Goal: Task Accomplishment & Management: Manage account settings

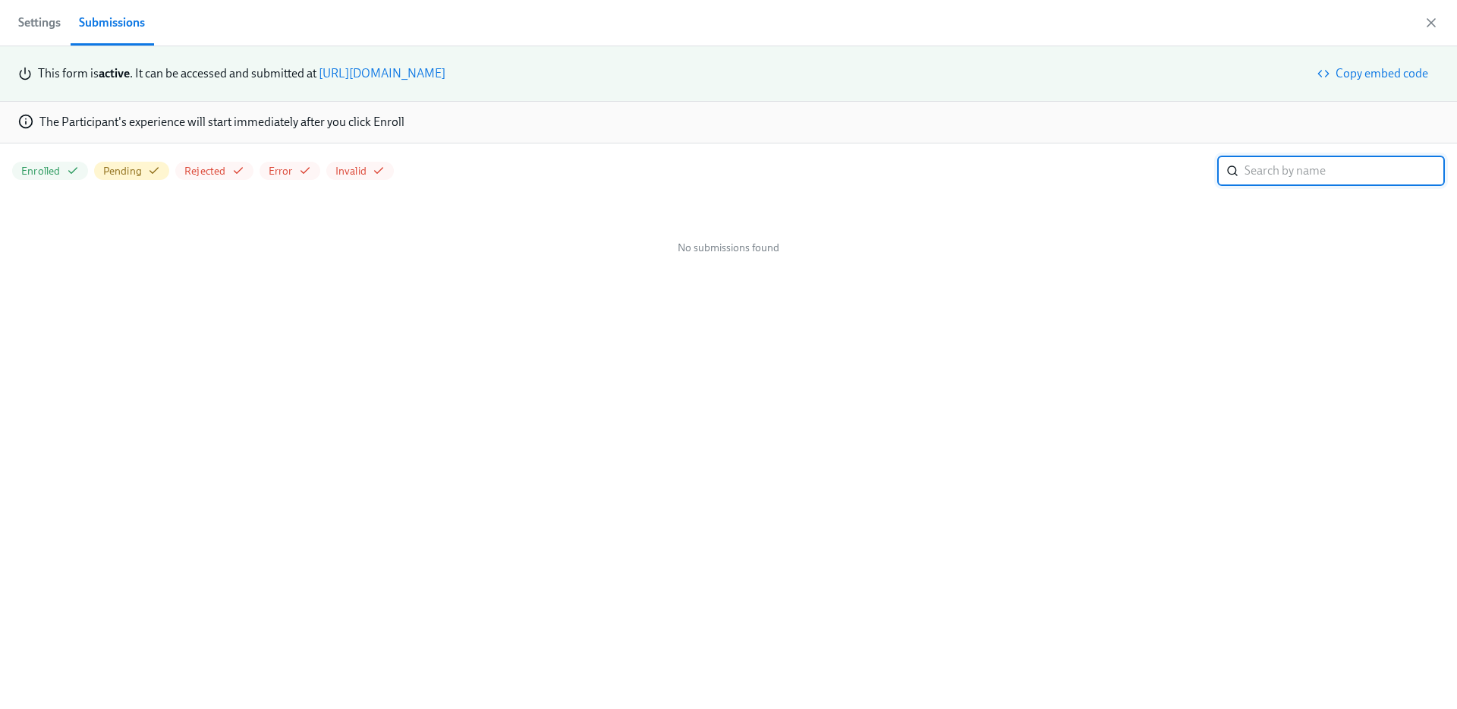
scroll to position [0, 2393]
click at [46, 27] on span "Settings" at bounding box center [39, 22] width 43 height 21
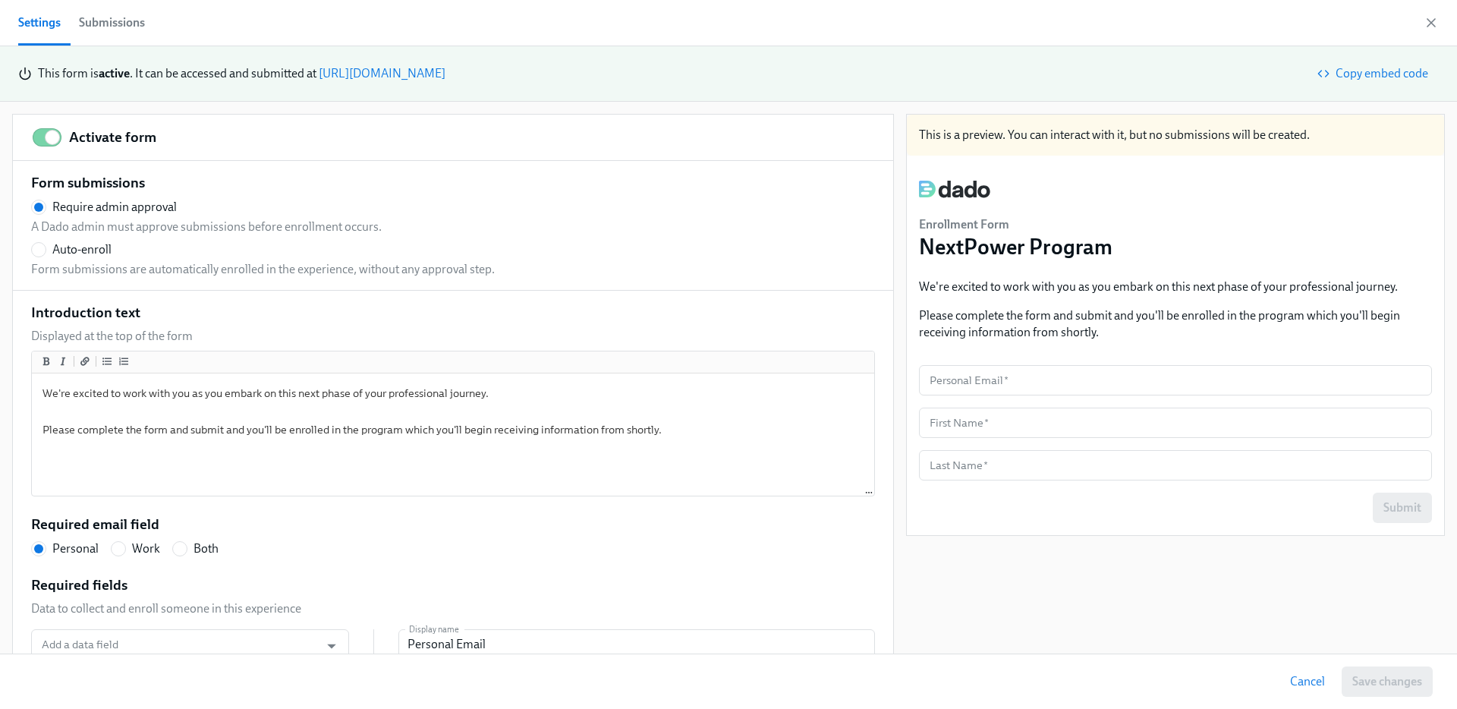
click at [125, 20] on div "Submissions" at bounding box center [112, 22] width 66 height 21
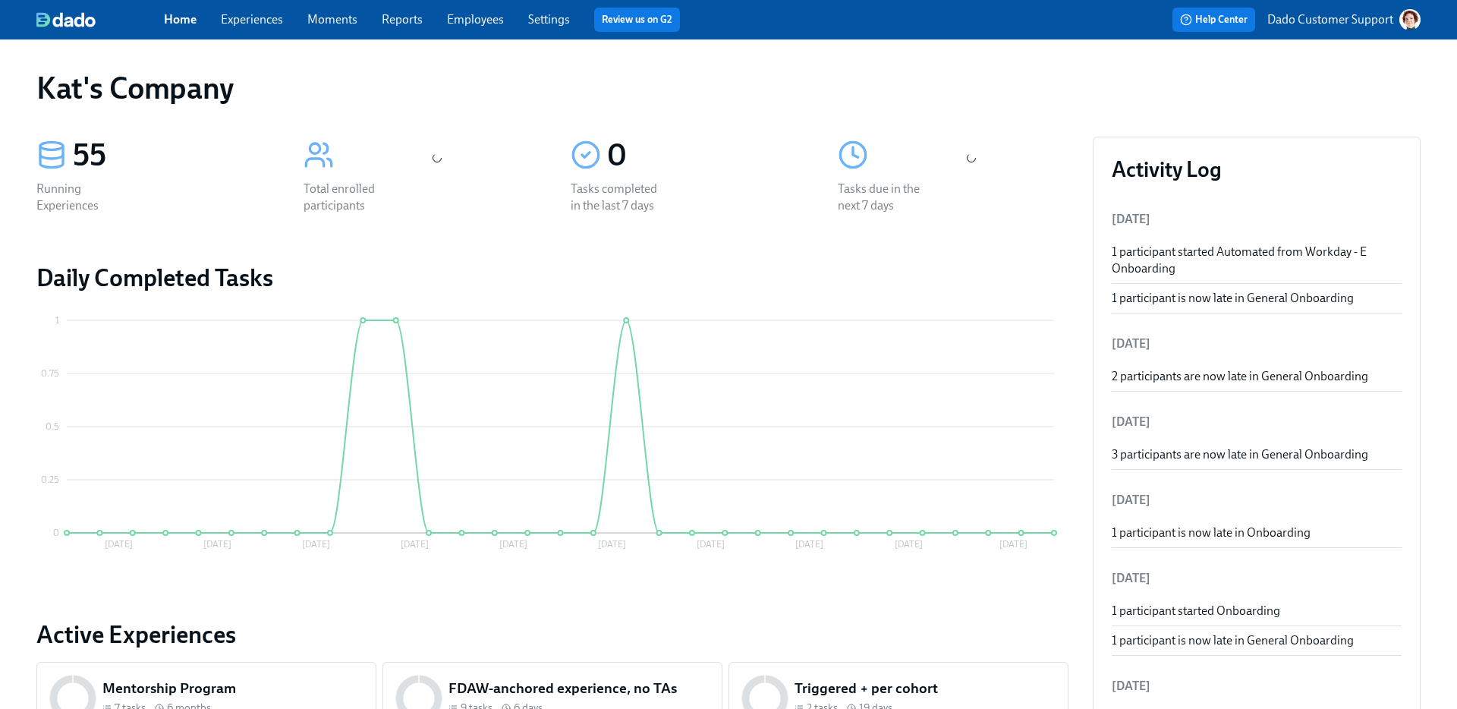
click at [461, 20] on link "Employees" at bounding box center [475, 19] width 57 height 14
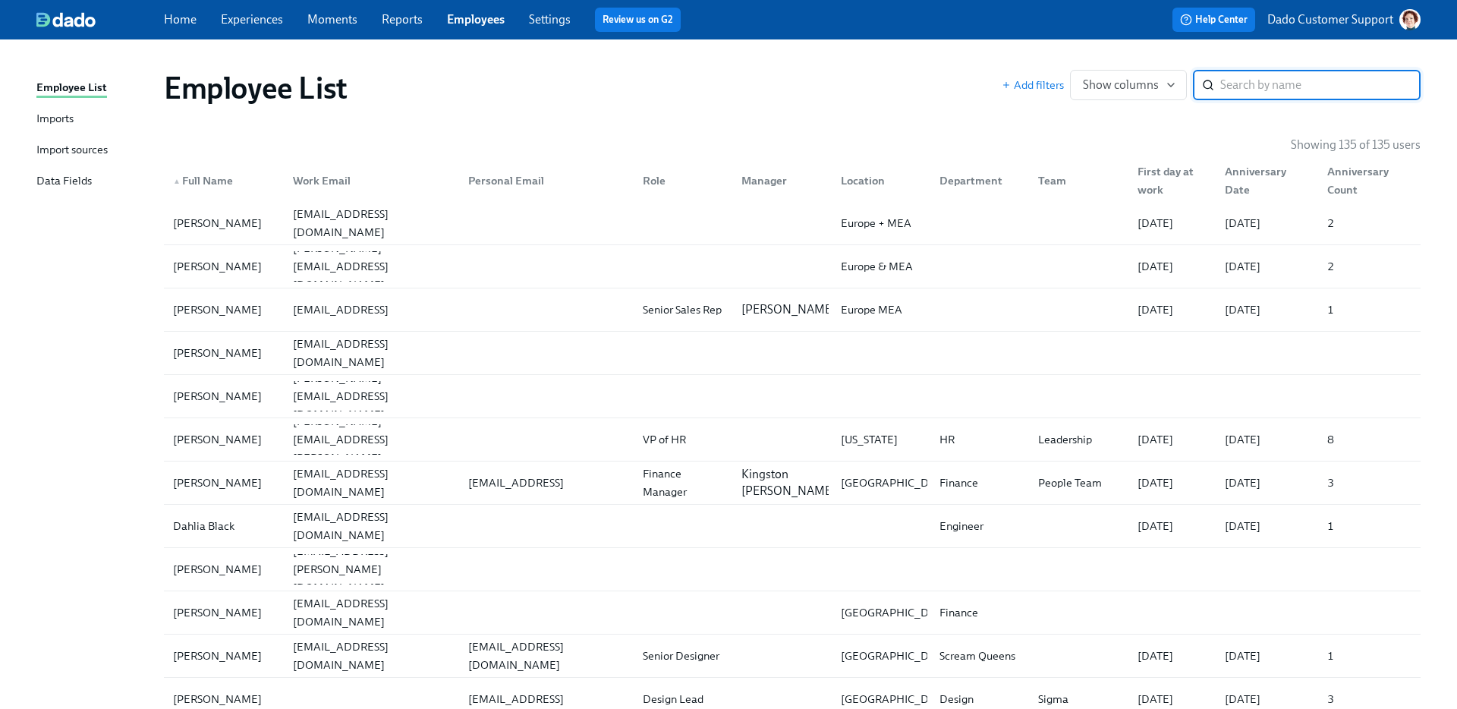
click at [1325, 8] on div "Help Center Dado Customer Support" at bounding box center [1106, 20] width 629 height 24
click at [1325, 18] on p "Dado Customer Support" at bounding box center [1331, 19] width 126 height 17
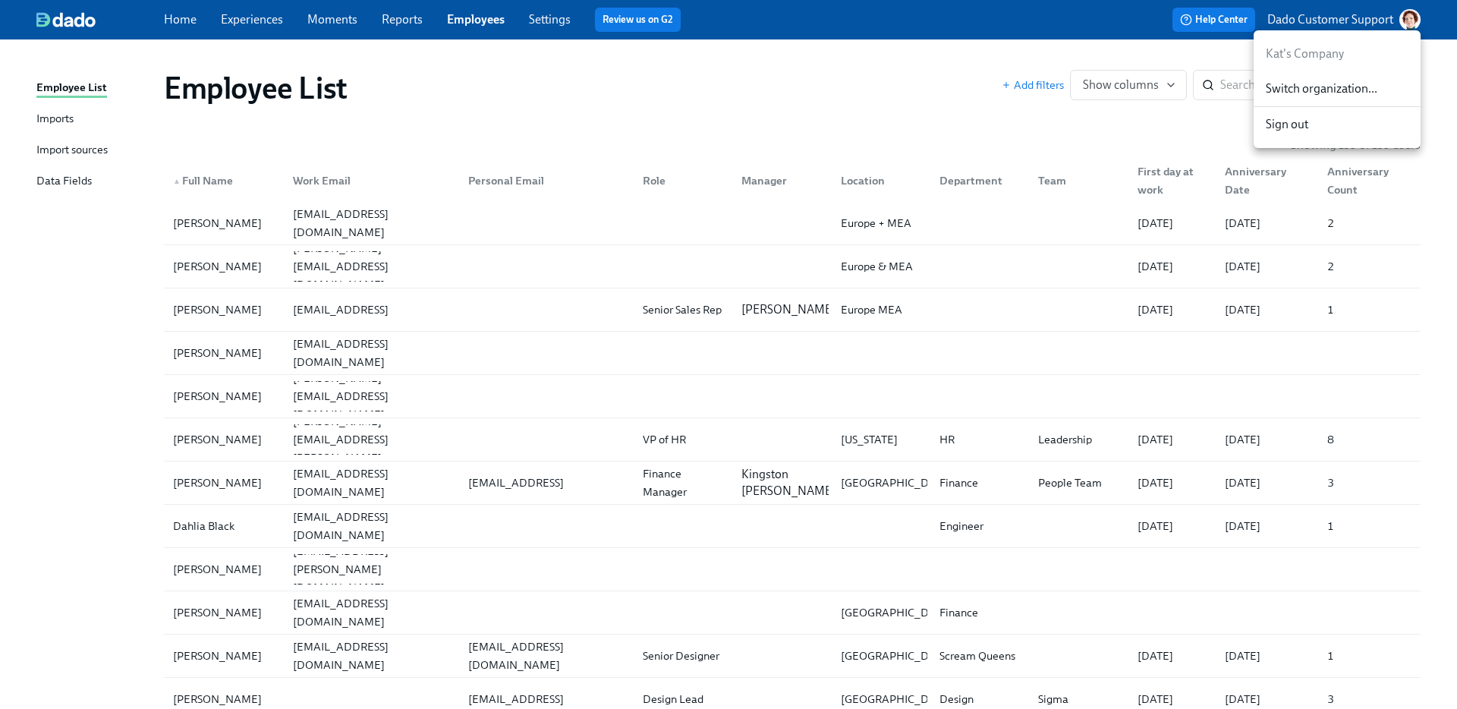
click at [1287, 95] on span "Switch organization..." at bounding box center [1337, 88] width 143 height 17
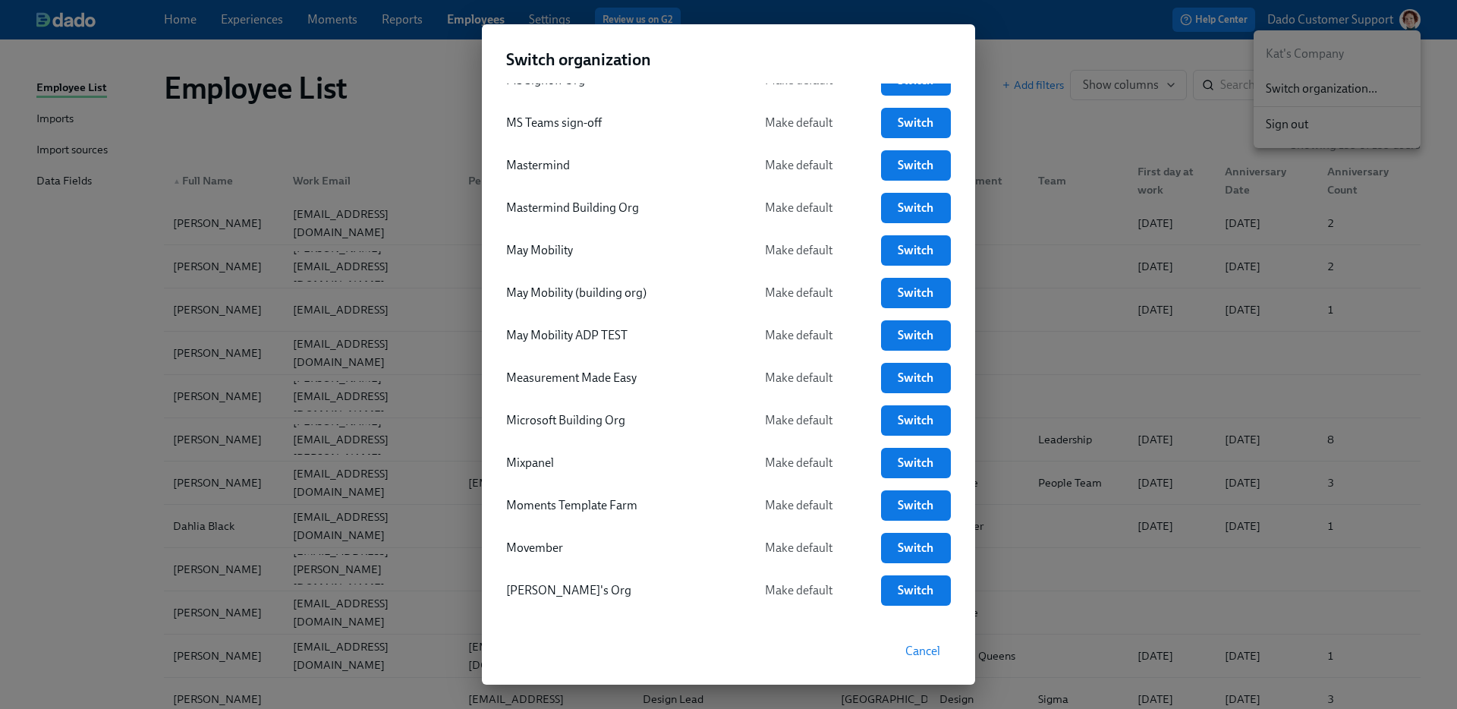
scroll to position [2554, 0]
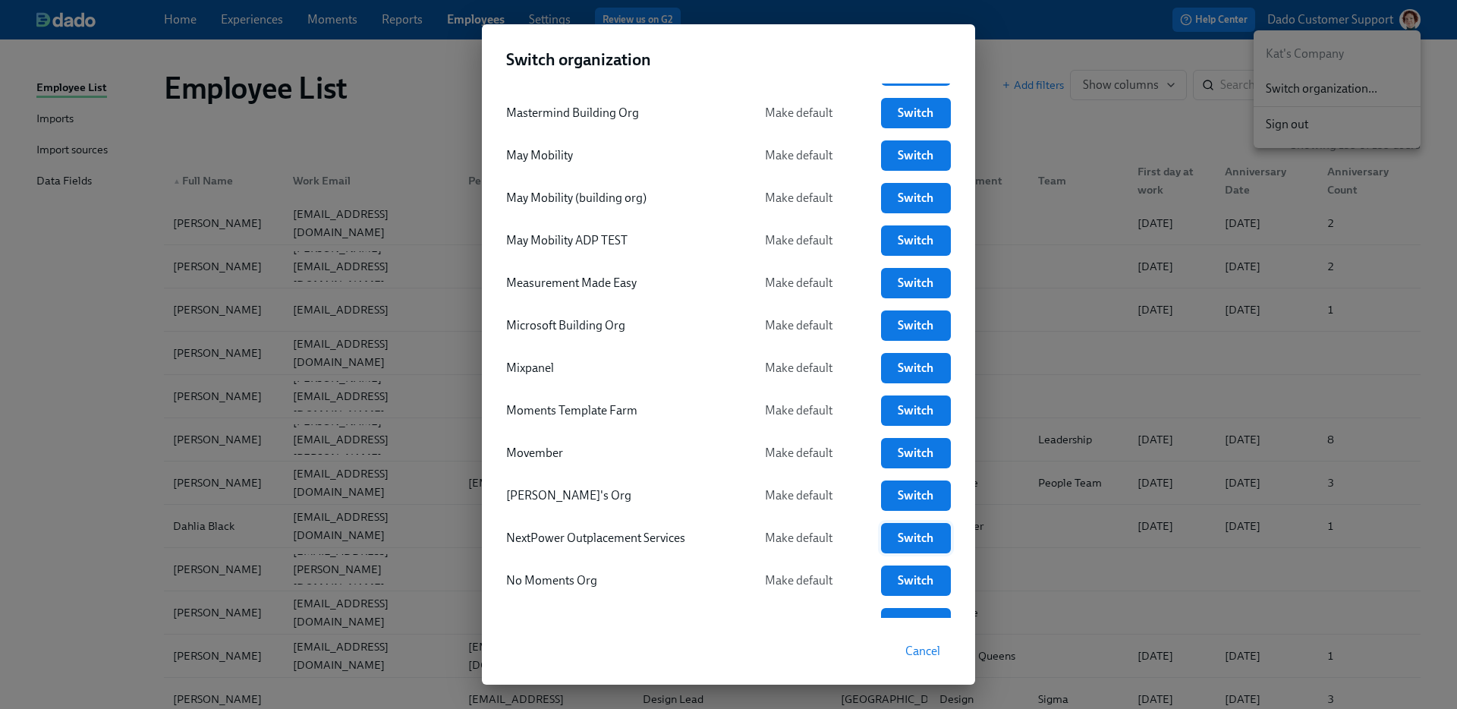
click at [915, 531] on span "Switch" at bounding box center [916, 538] width 49 height 15
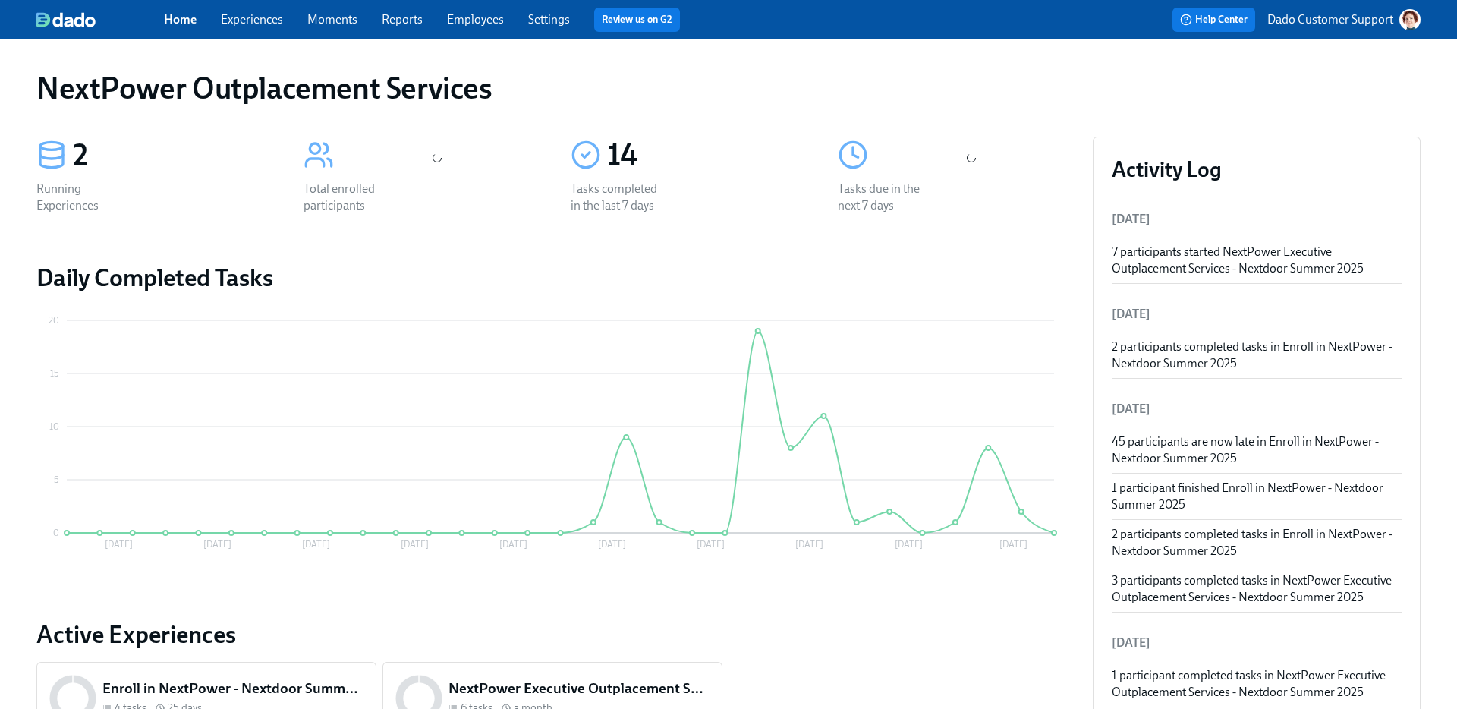
click at [252, 18] on link "Experiences" at bounding box center [252, 19] width 62 height 14
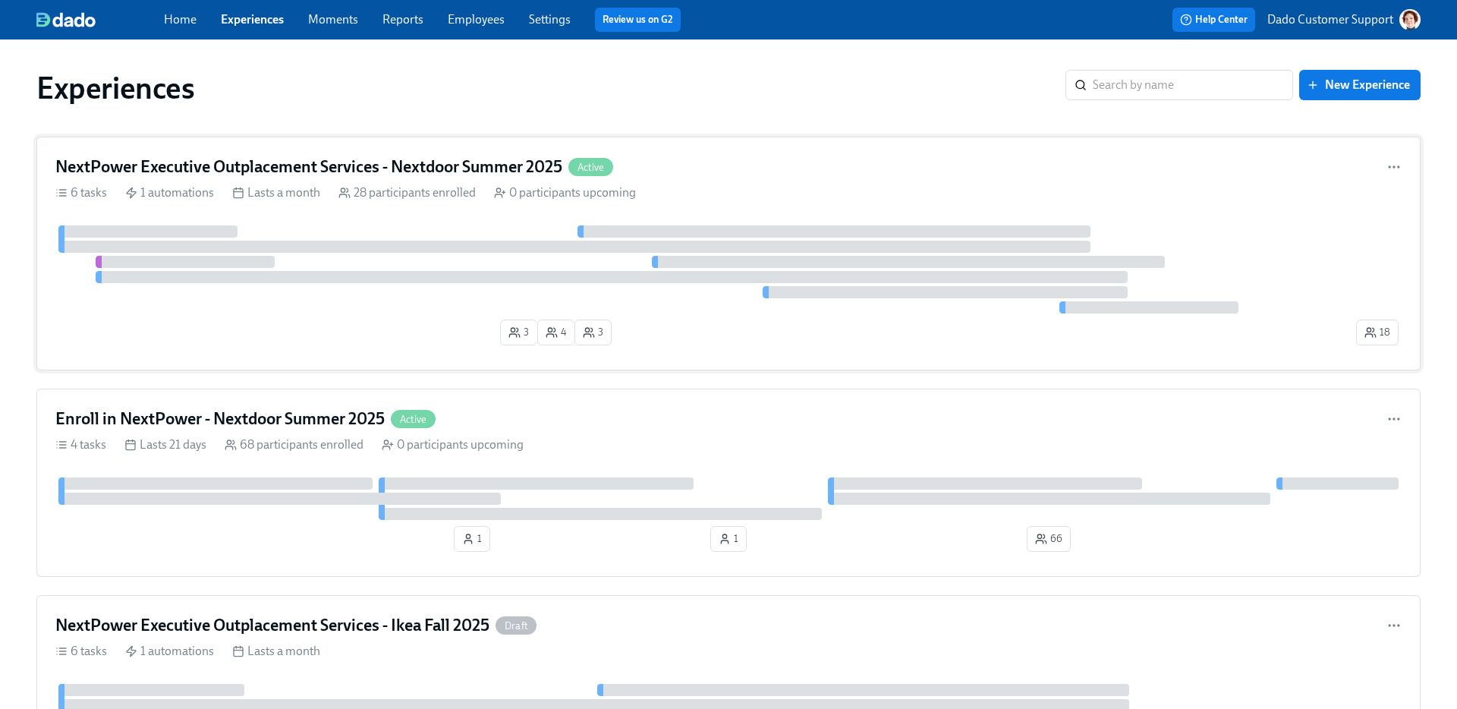
click at [452, 173] on h4 "NextPower Executive Outplacement Services - Nextdoor Summer 2025" at bounding box center [308, 167] width 507 height 23
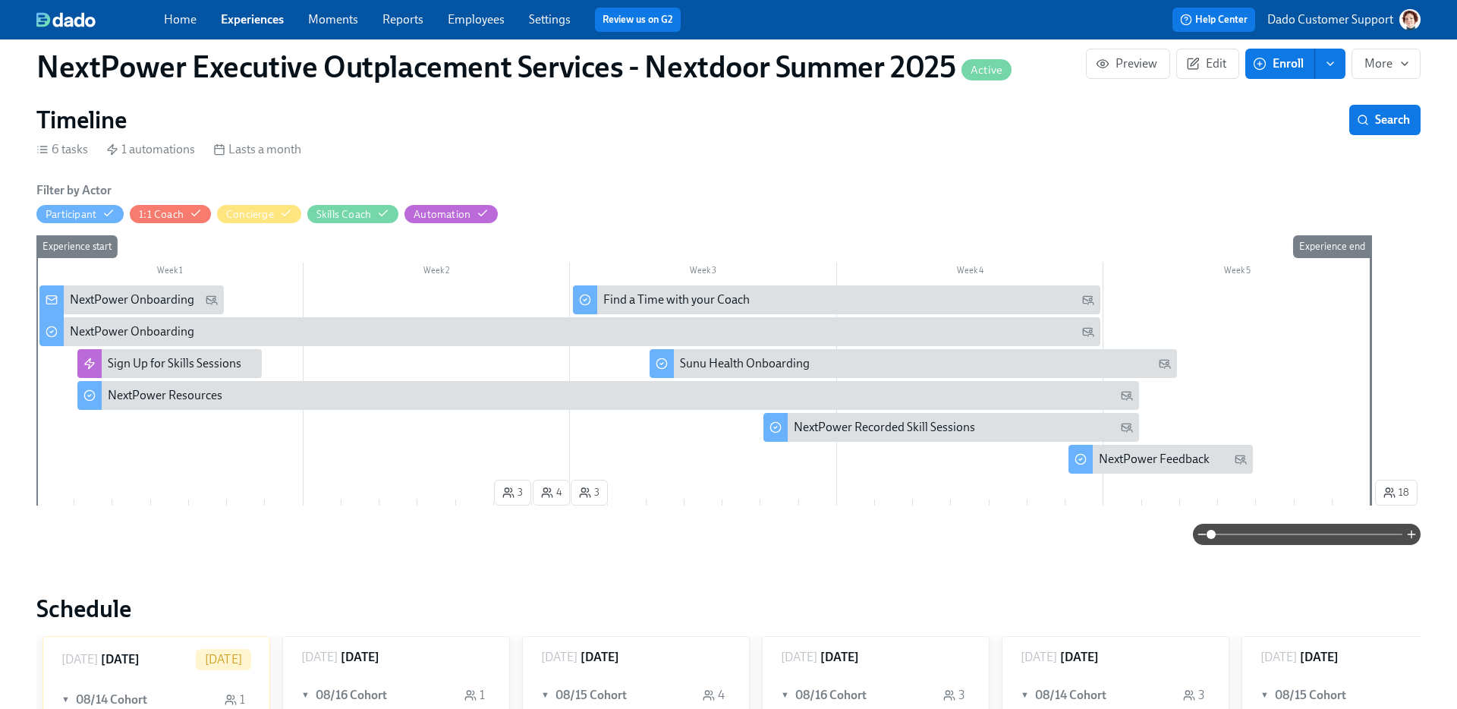
scroll to position [214, 0]
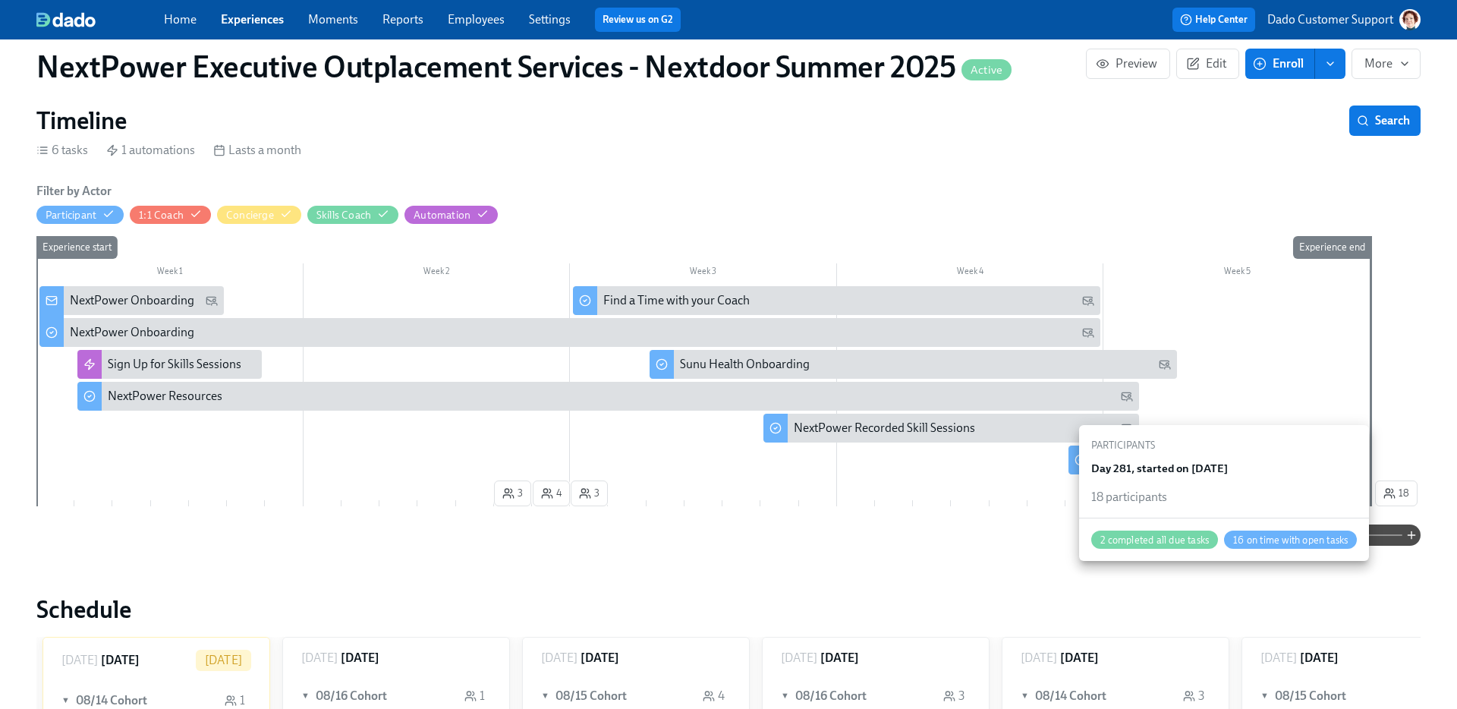
click at [1398, 486] on span "18" at bounding box center [1397, 493] width 26 height 15
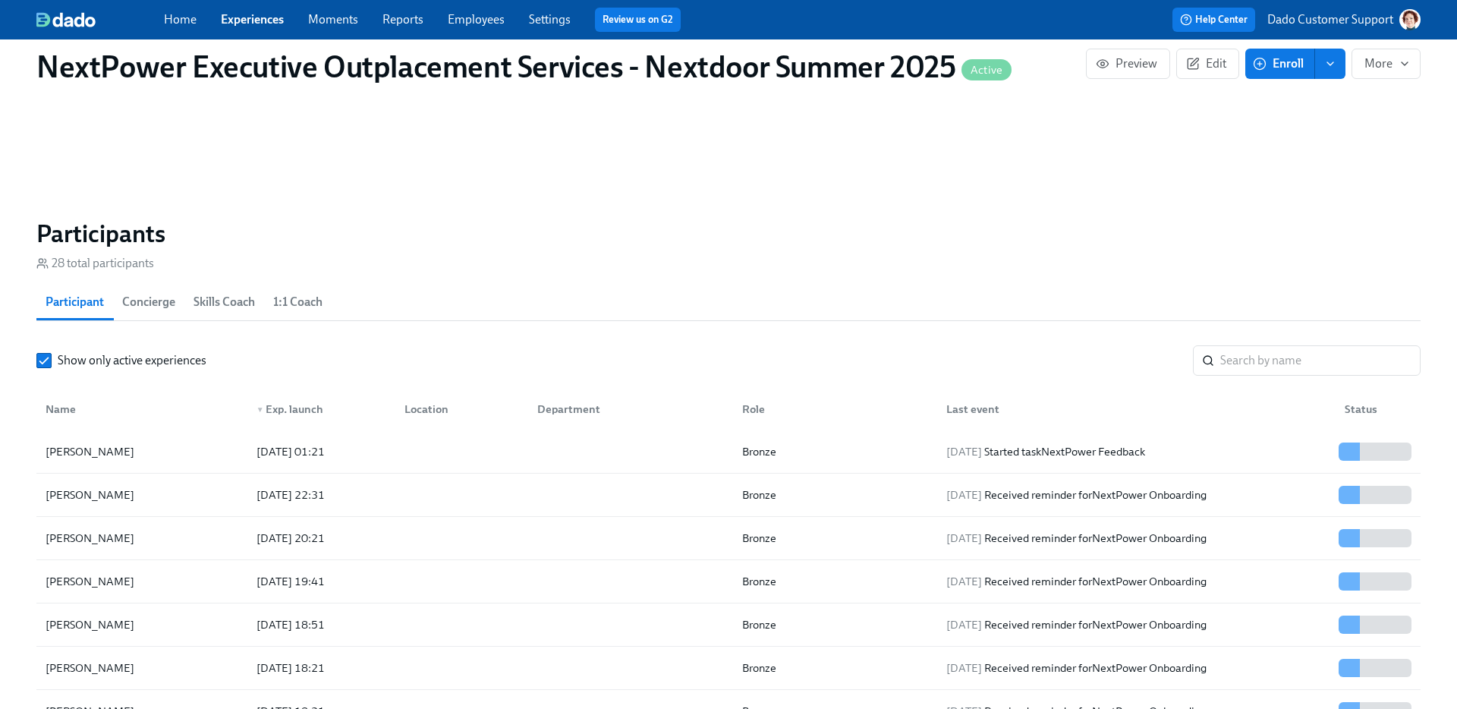
scroll to position [1058, 0]
click at [109, 446] on div "Andres Manzano Gomez" at bounding box center [89, 454] width 101 height 18
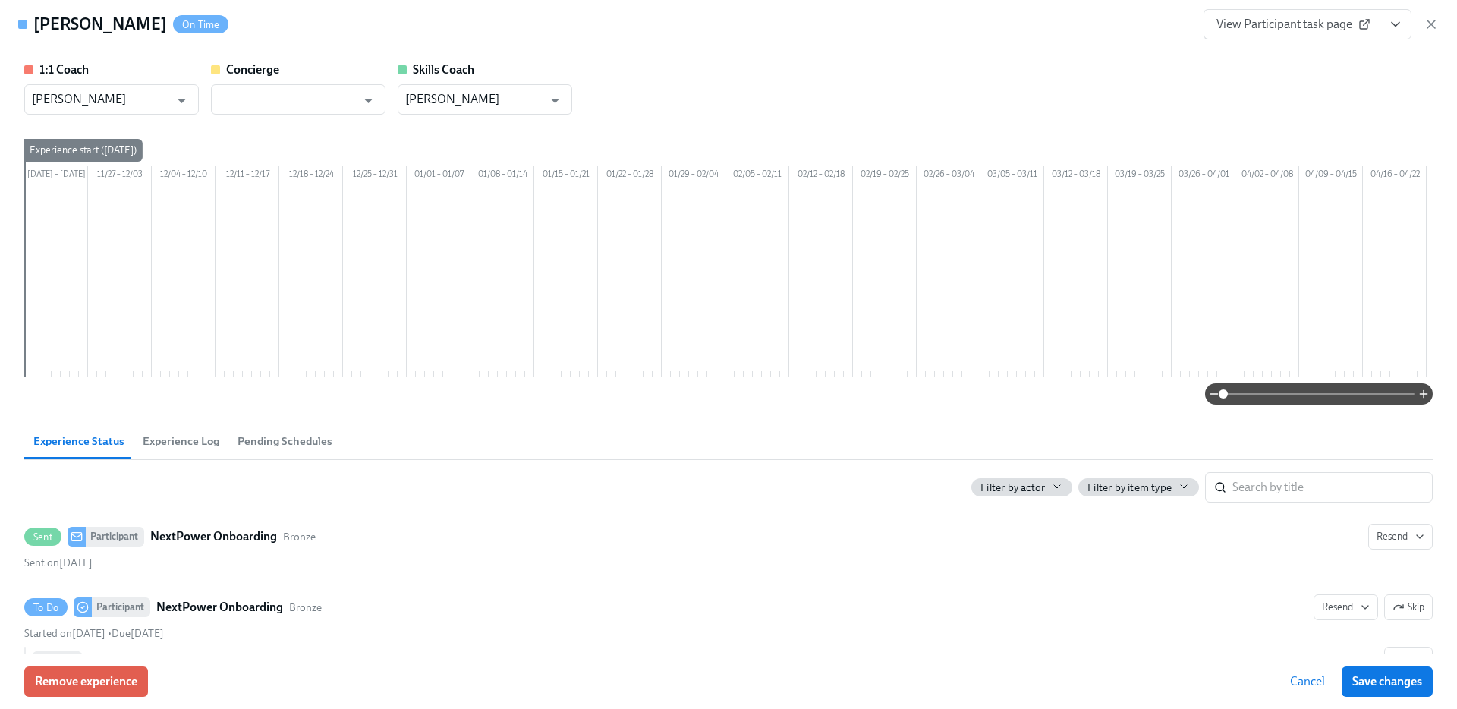
scroll to position [0, 1460]
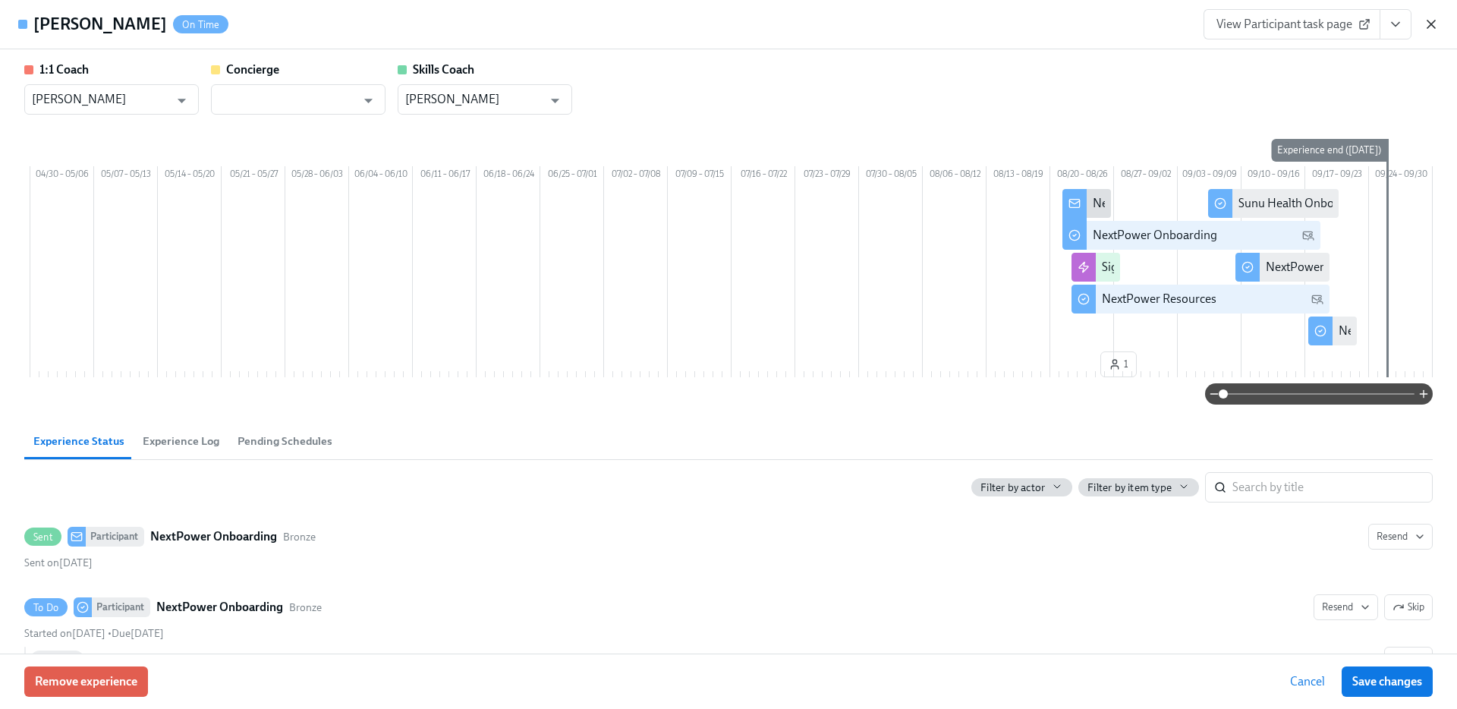
click at [1426, 22] on icon "button" at bounding box center [1431, 24] width 15 height 15
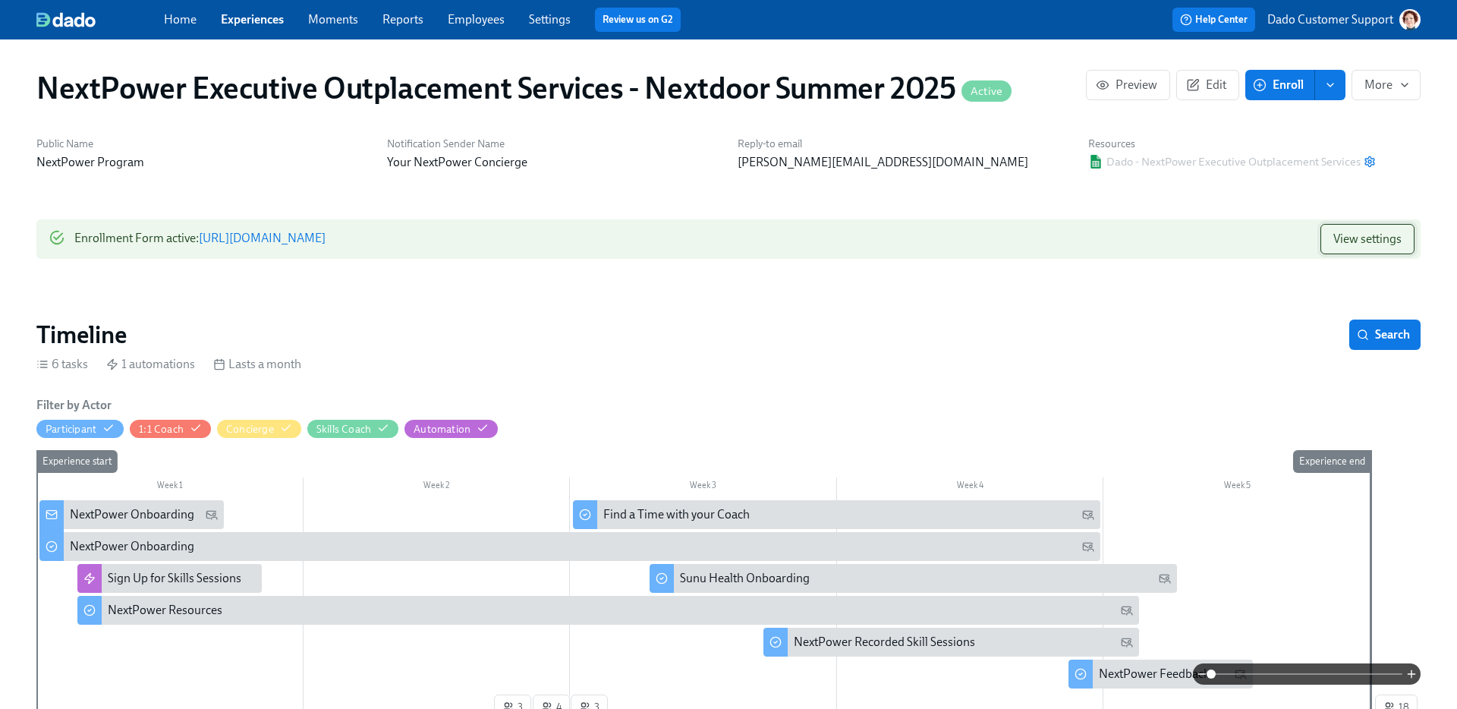
click at [1366, 241] on span "View settings" at bounding box center [1368, 239] width 68 height 15
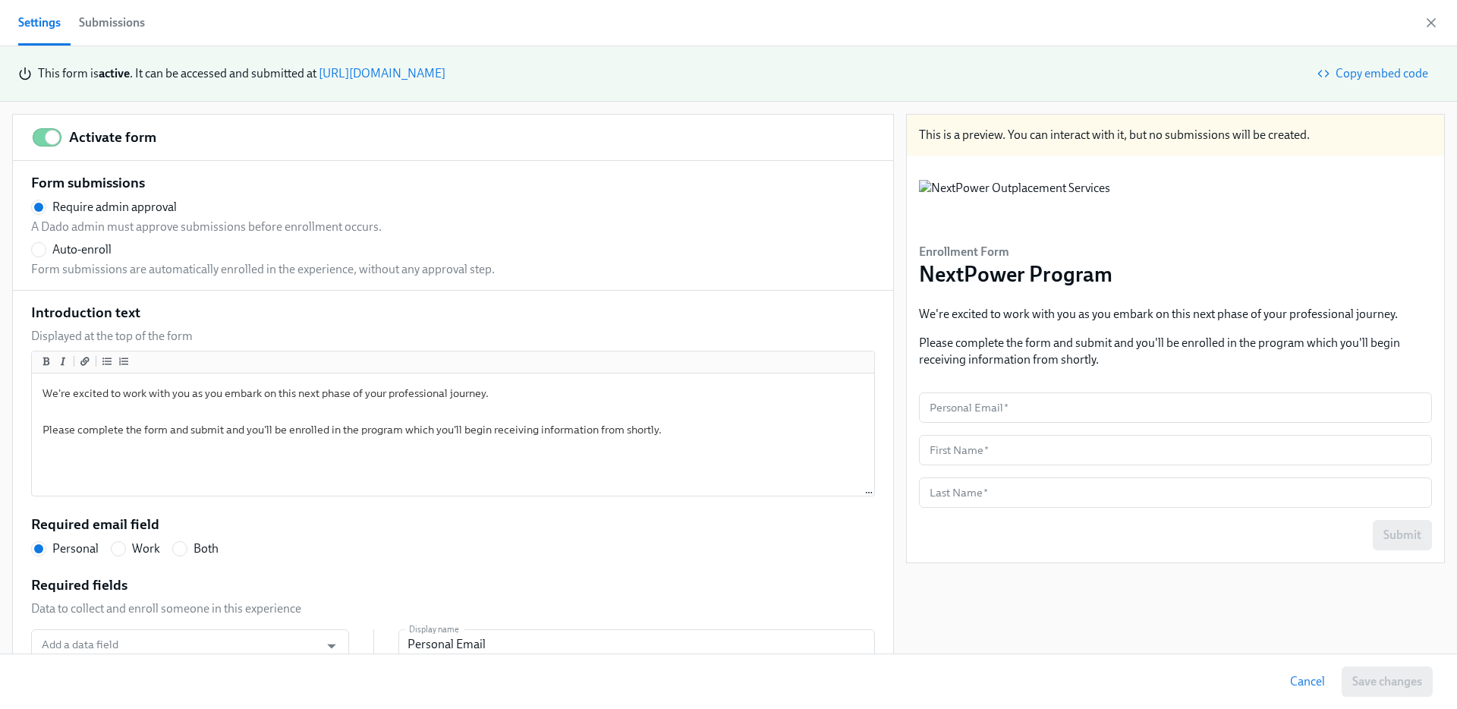
click at [99, 20] on div "Submissions" at bounding box center [112, 22] width 66 height 21
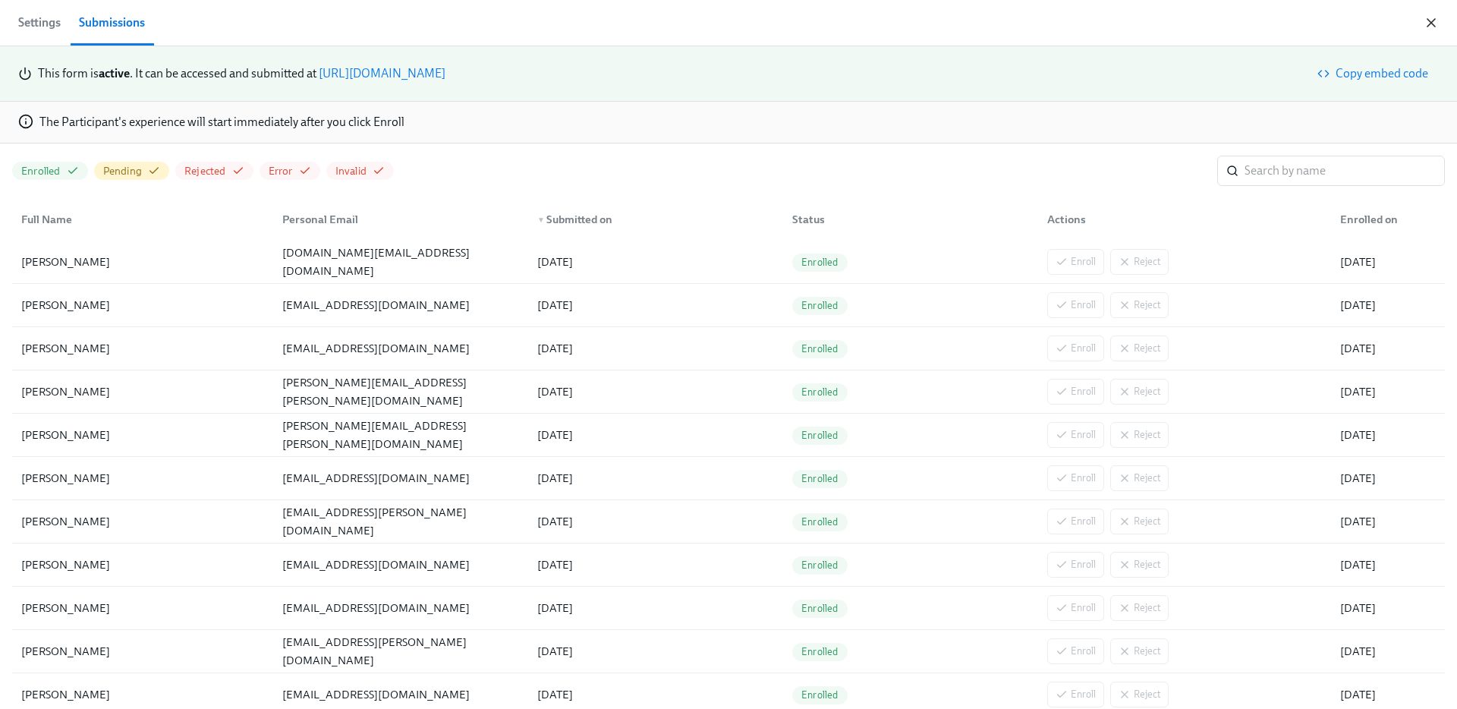
click at [1424, 24] on icon "button" at bounding box center [1431, 22] width 15 height 15
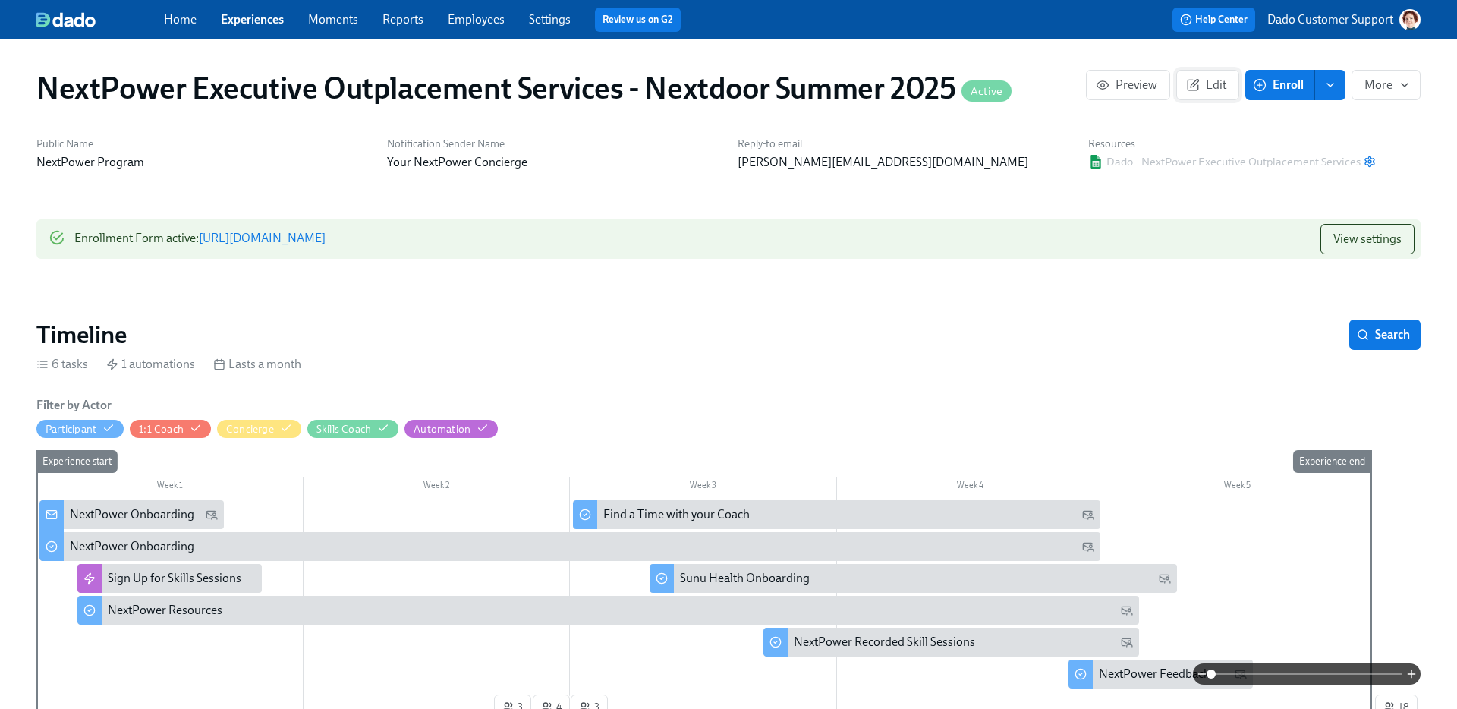
click at [1206, 87] on span "Edit" at bounding box center [1207, 84] width 37 height 15
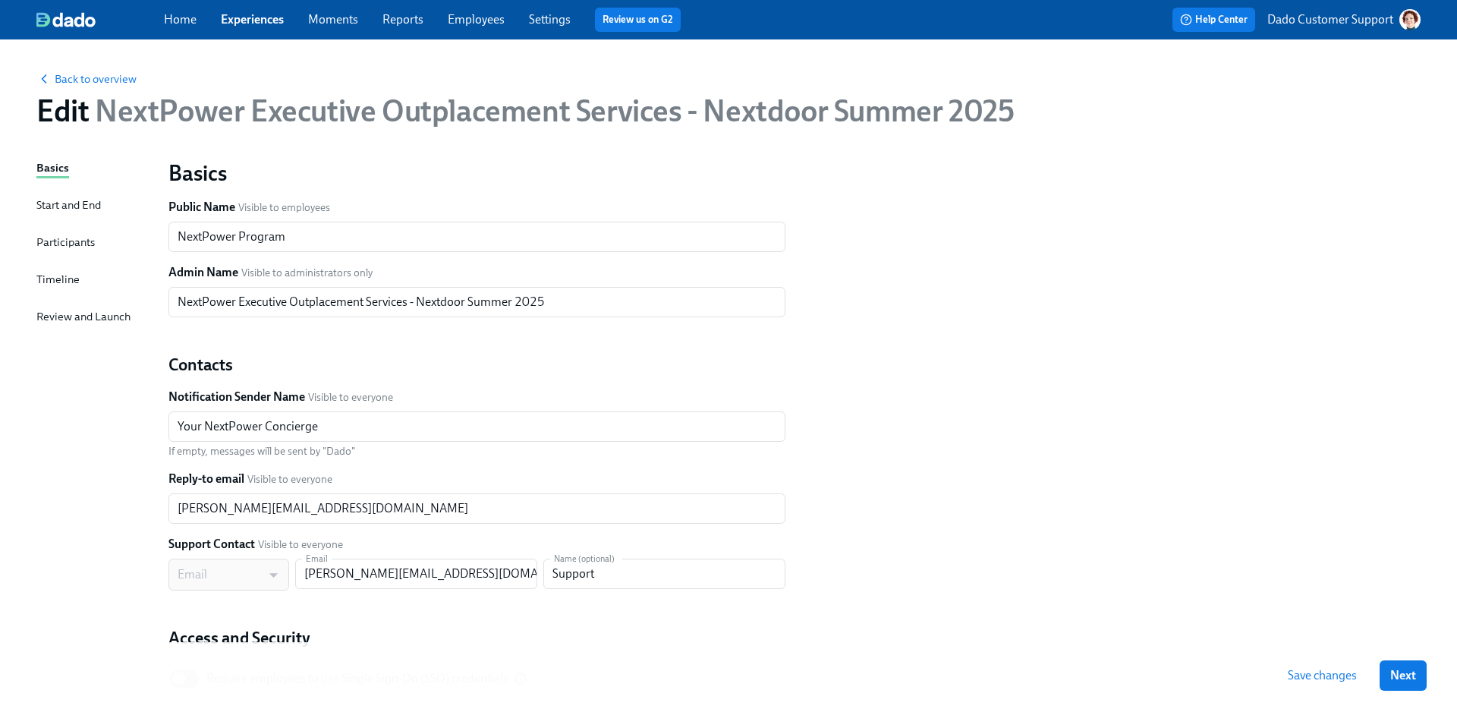
click at [60, 200] on div "Start and End" at bounding box center [68, 205] width 65 height 17
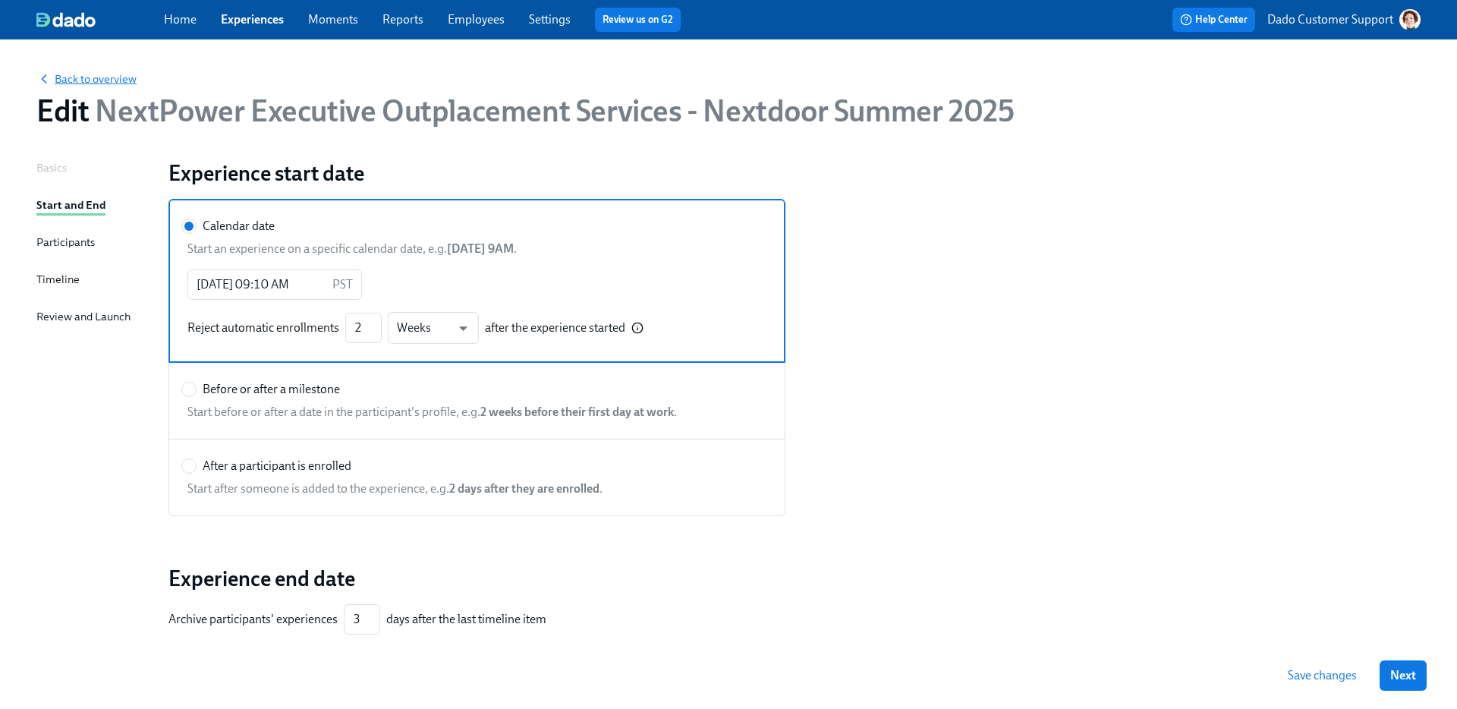
click at [83, 72] on span "Back to overview" at bounding box center [86, 78] width 100 height 15
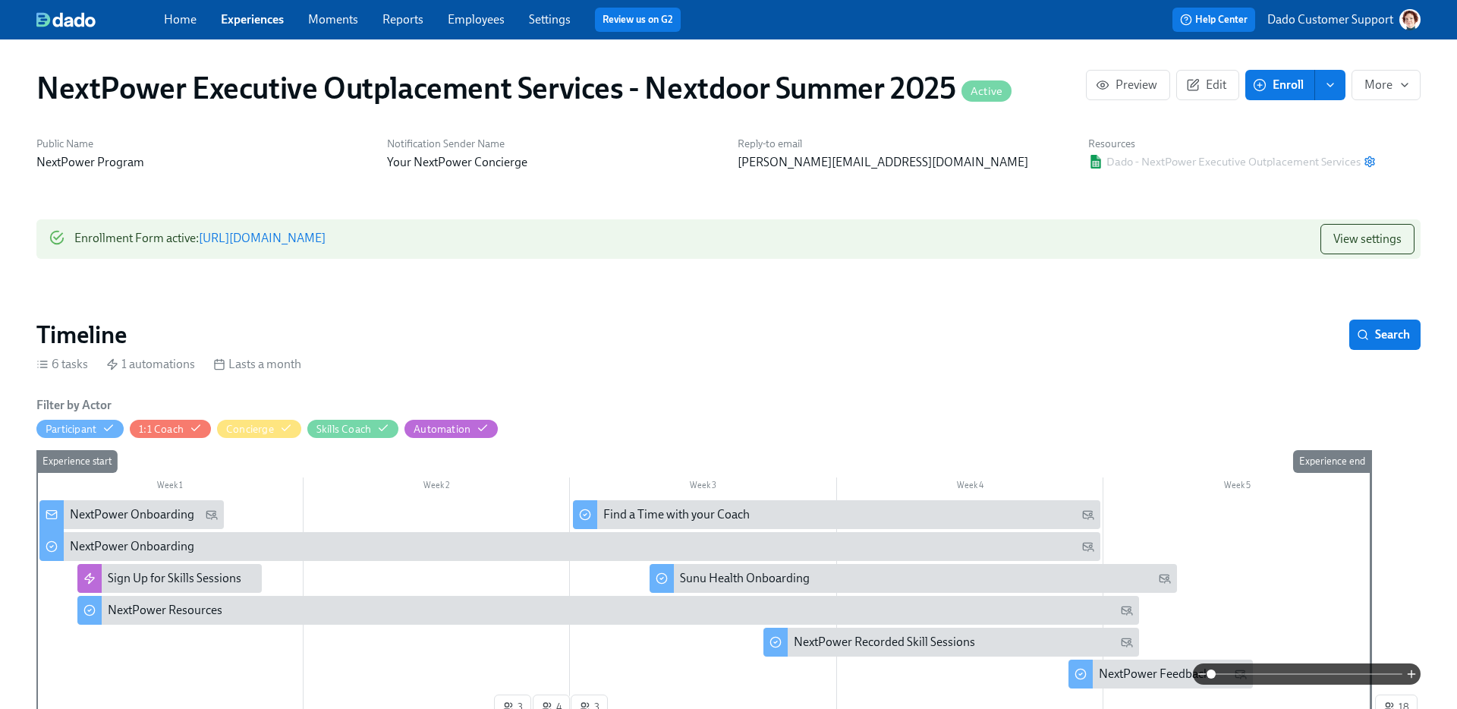
scroll to position [0, 2393]
click at [1192, 79] on icon "button" at bounding box center [1193, 85] width 14 height 14
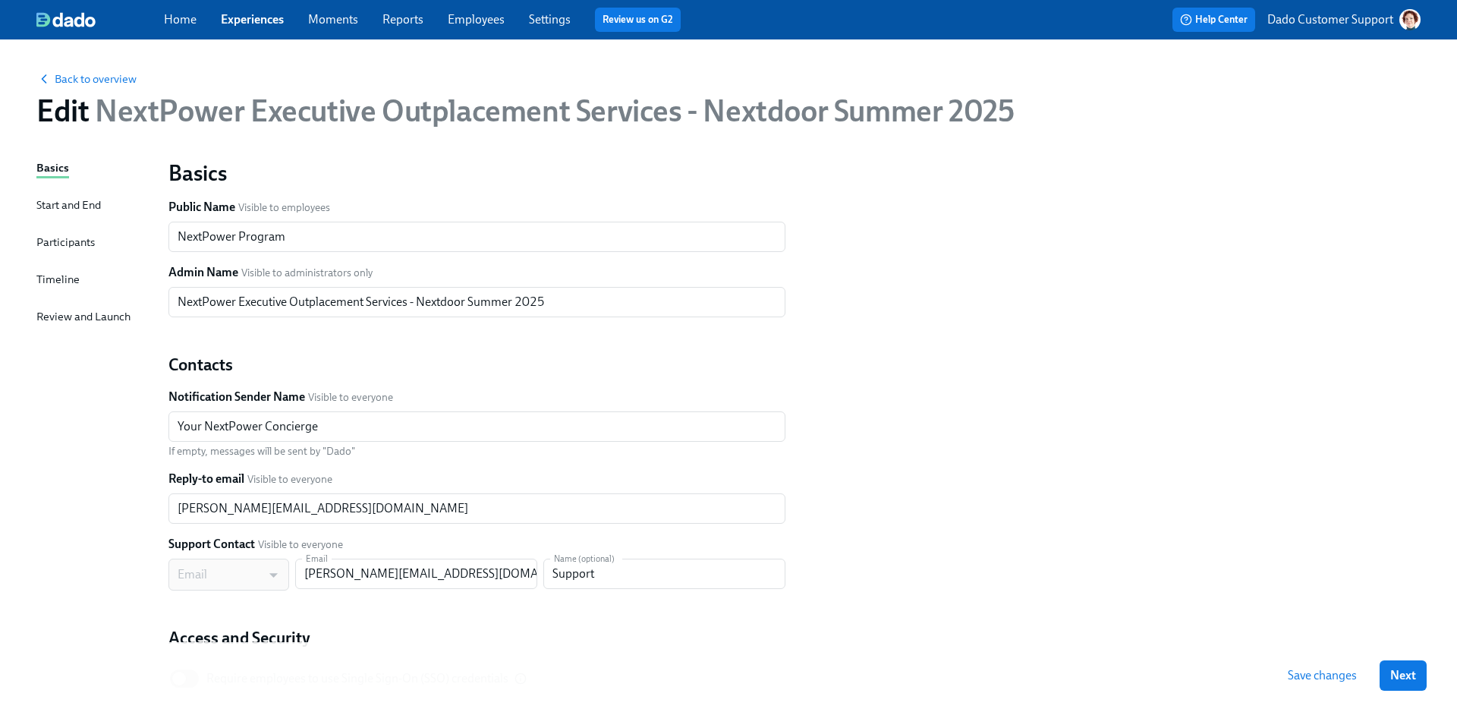
click at [70, 204] on div "Start and End" at bounding box center [68, 205] width 65 height 17
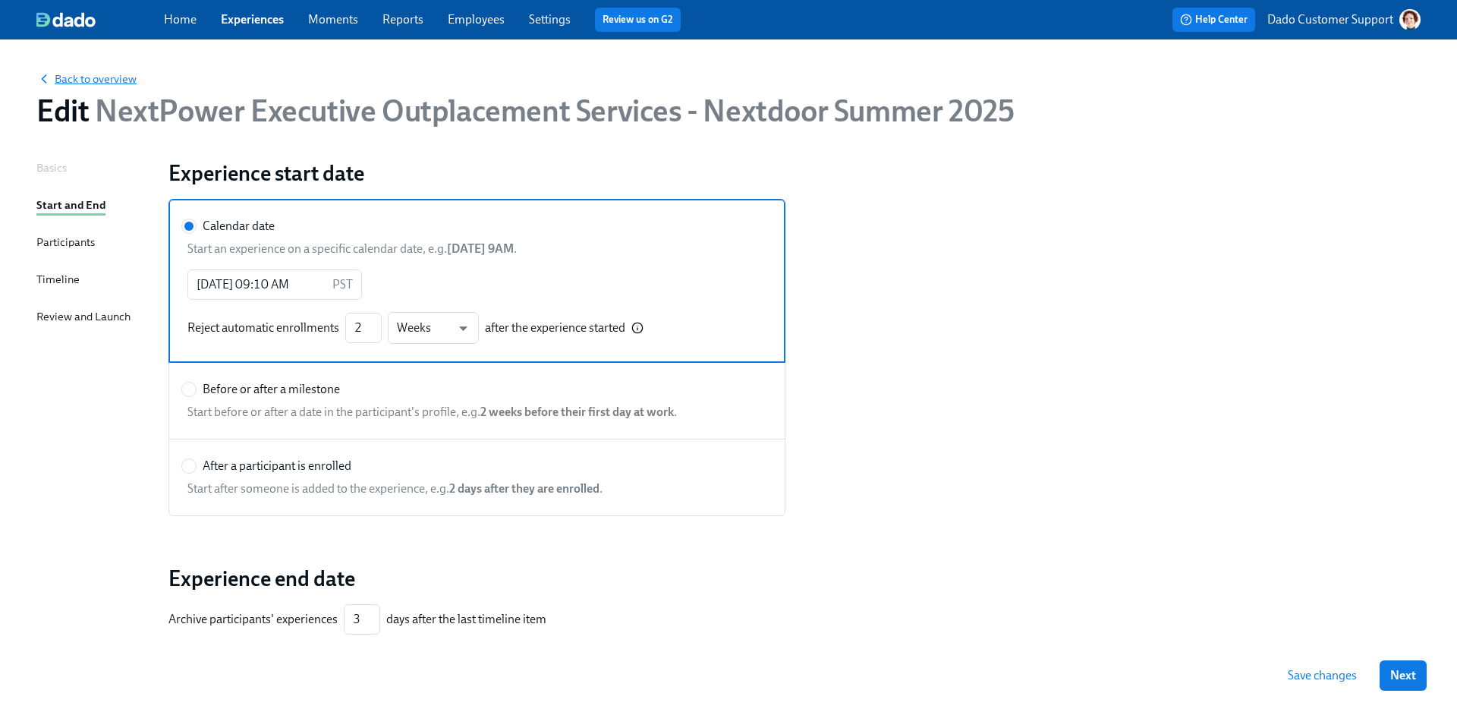
click at [81, 73] on span "Back to overview" at bounding box center [86, 78] width 100 height 15
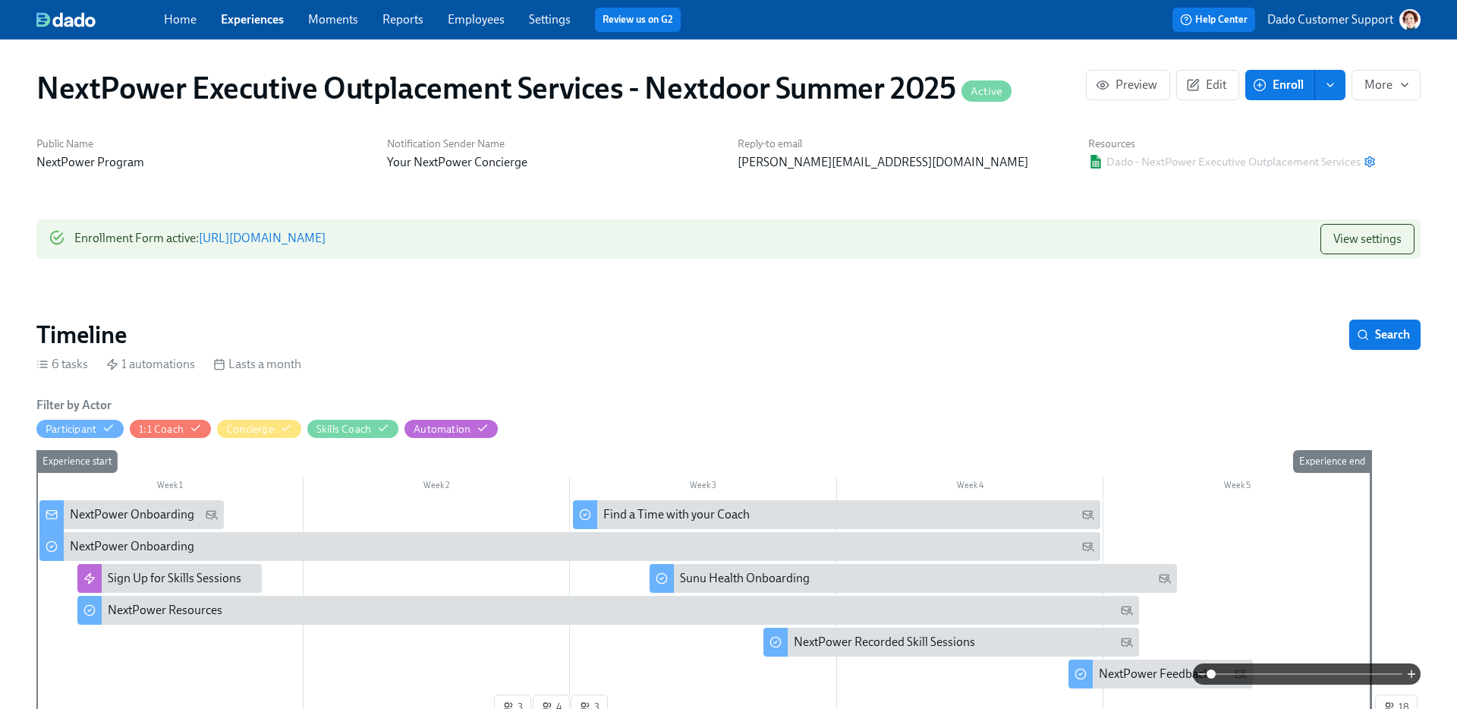
scroll to position [0, 2393]
click at [1366, 244] on span "View settings" at bounding box center [1368, 239] width 68 height 15
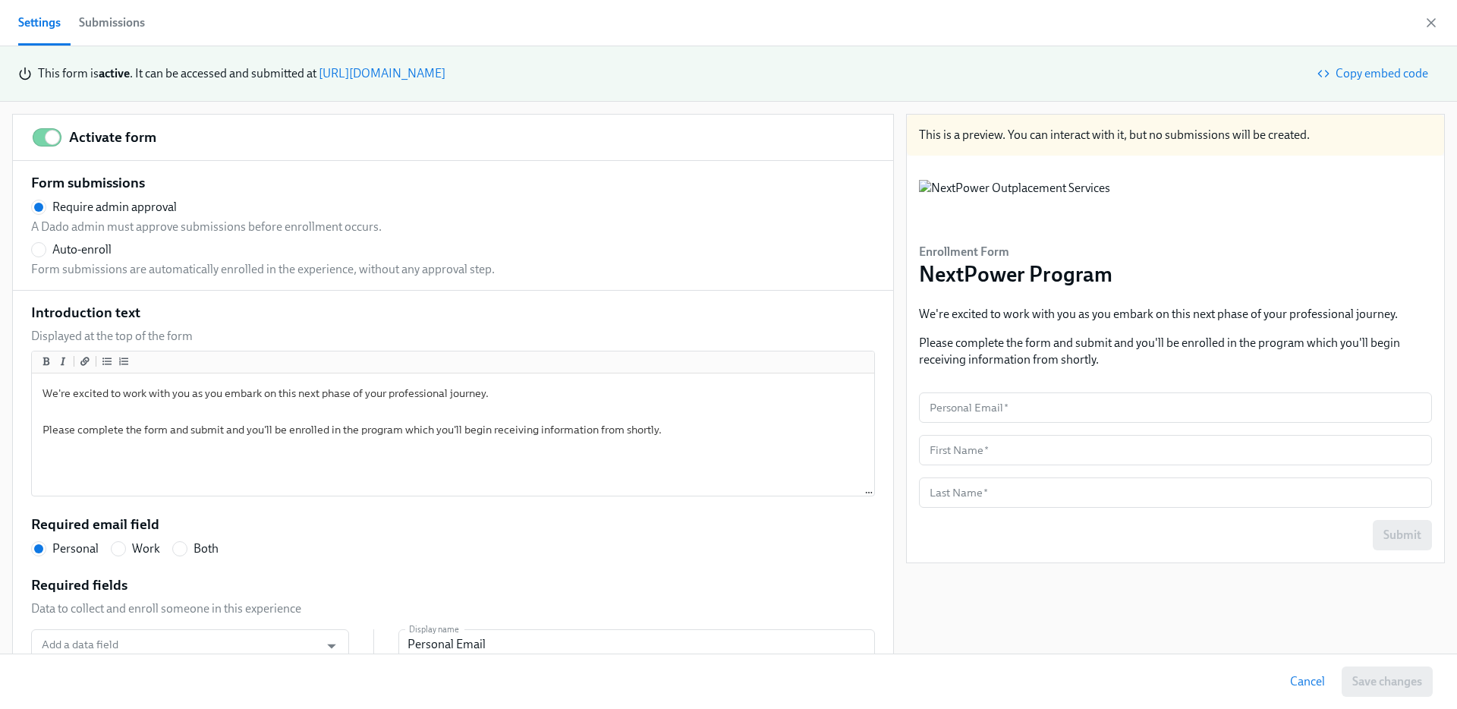
click at [137, 27] on div "Submissions" at bounding box center [112, 22] width 66 height 21
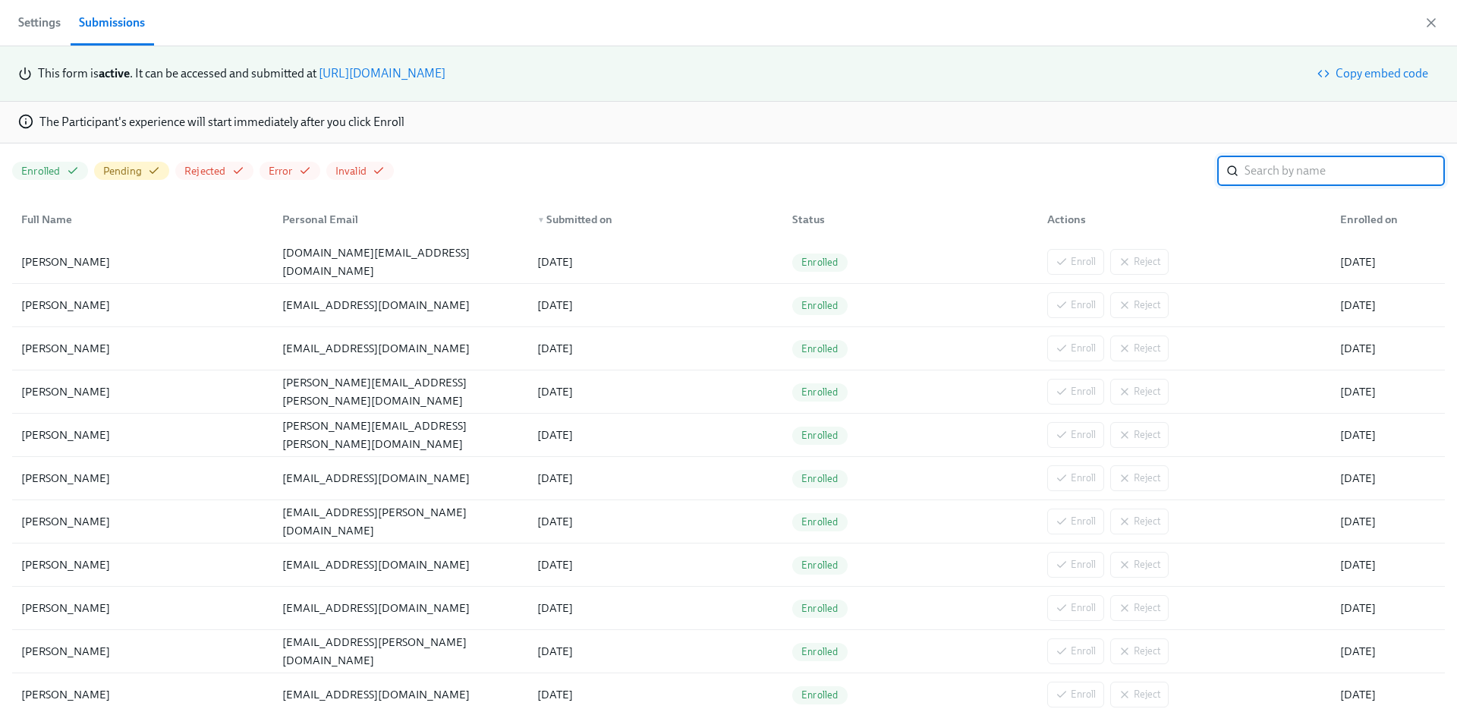
click at [1435, 13] on div "Settings Submissions" at bounding box center [728, 23] width 1457 height 46
click at [1433, 27] on icon "button" at bounding box center [1431, 22] width 15 height 15
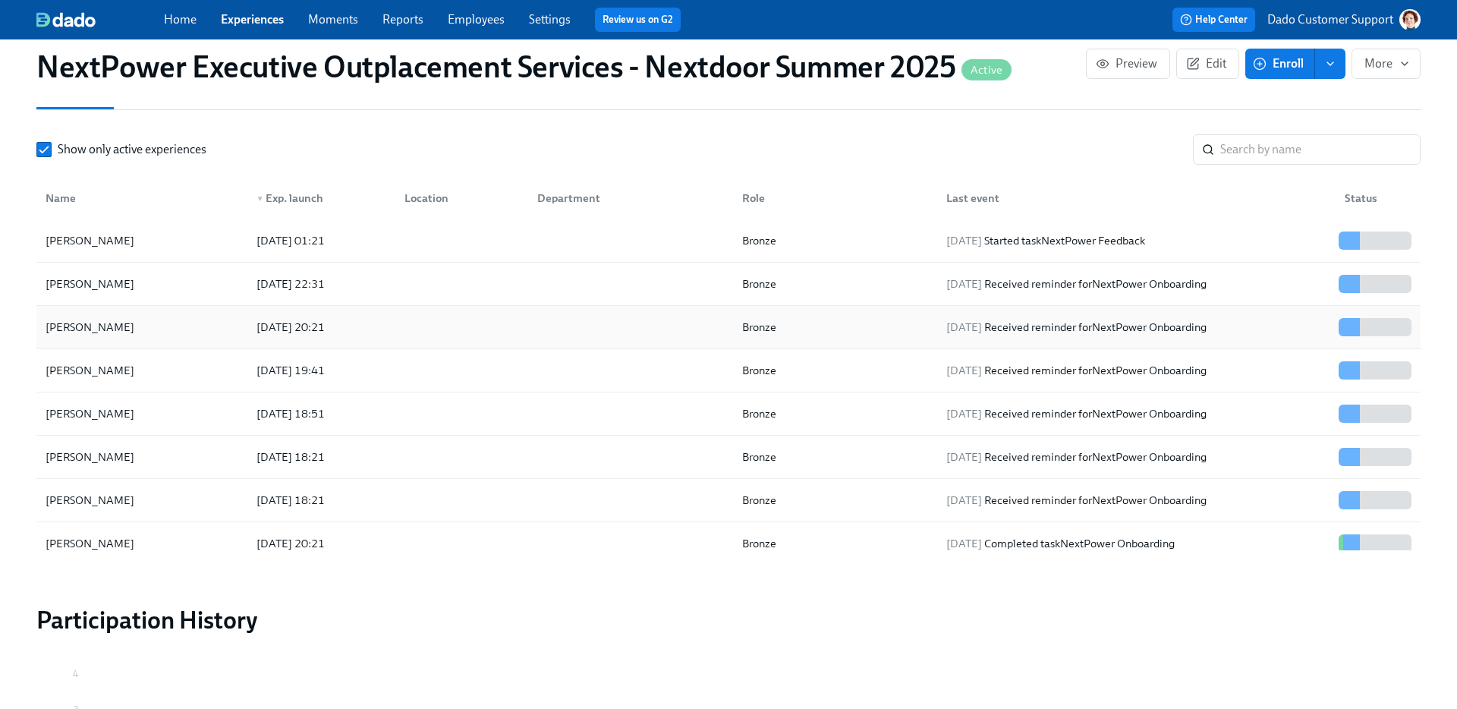
scroll to position [1278, 0]
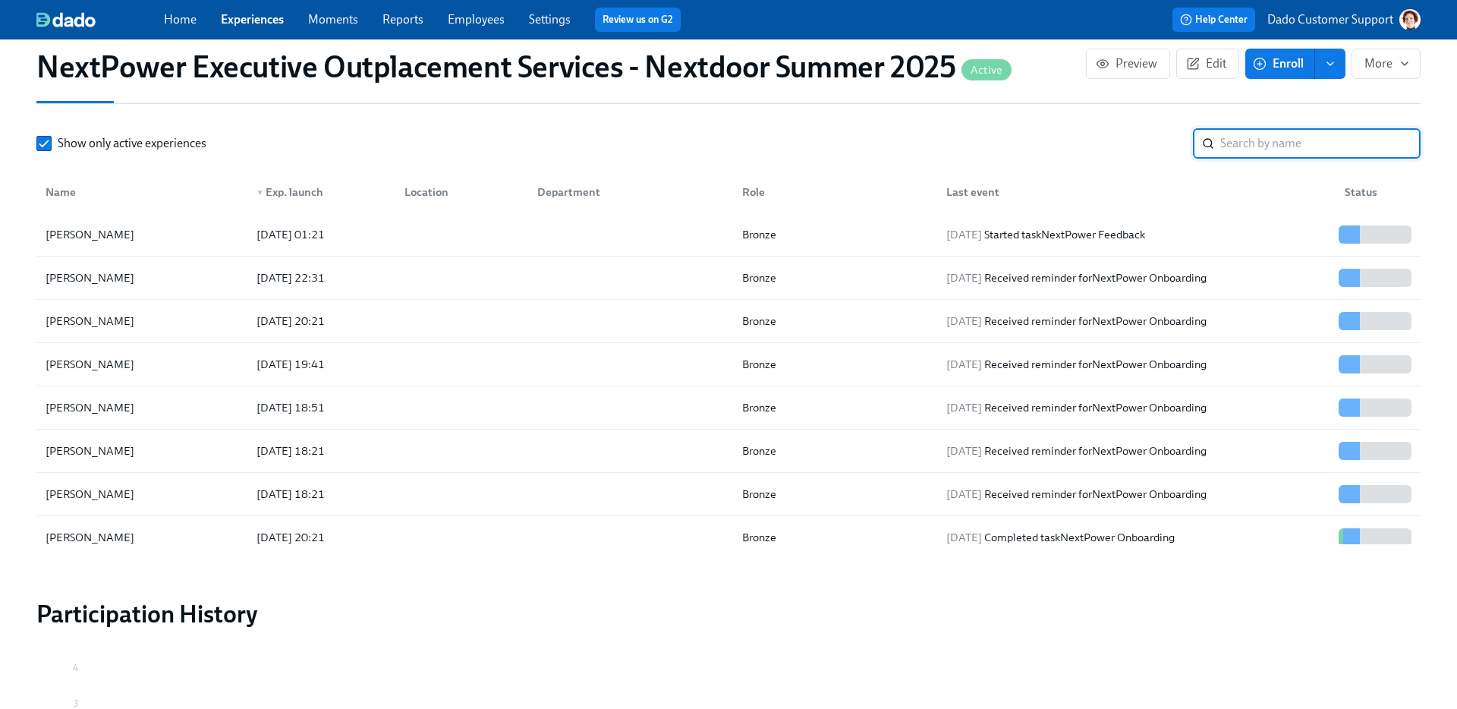
click at [1278, 139] on input "search" at bounding box center [1321, 143] width 200 height 30
type input "a"
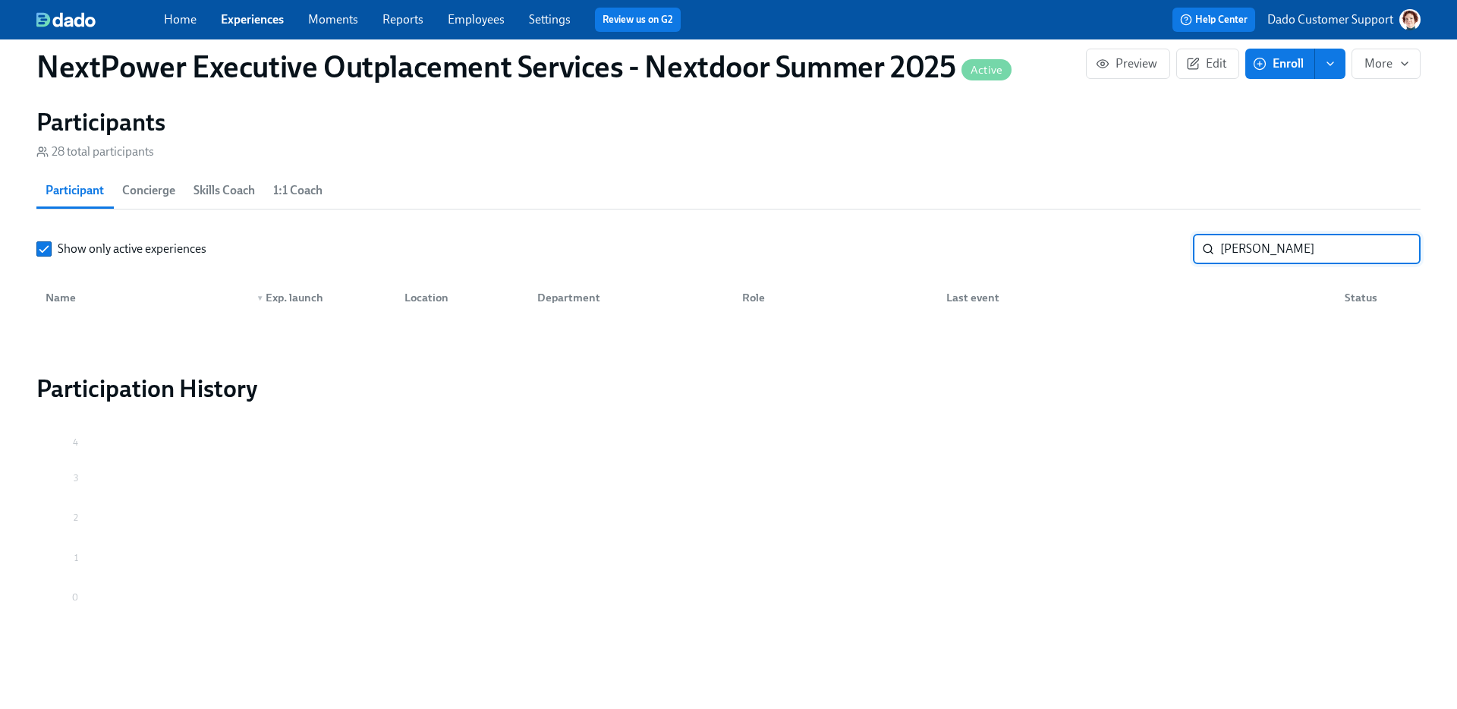
scroll to position [1172, 0]
type input "sanchez"
click at [125, 241] on span "Show only active experiences" at bounding box center [132, 249] width 149 height 17
click at [51, 242] on input "Show only active experiences" at bounding box center [44, 249] width 14 height 14
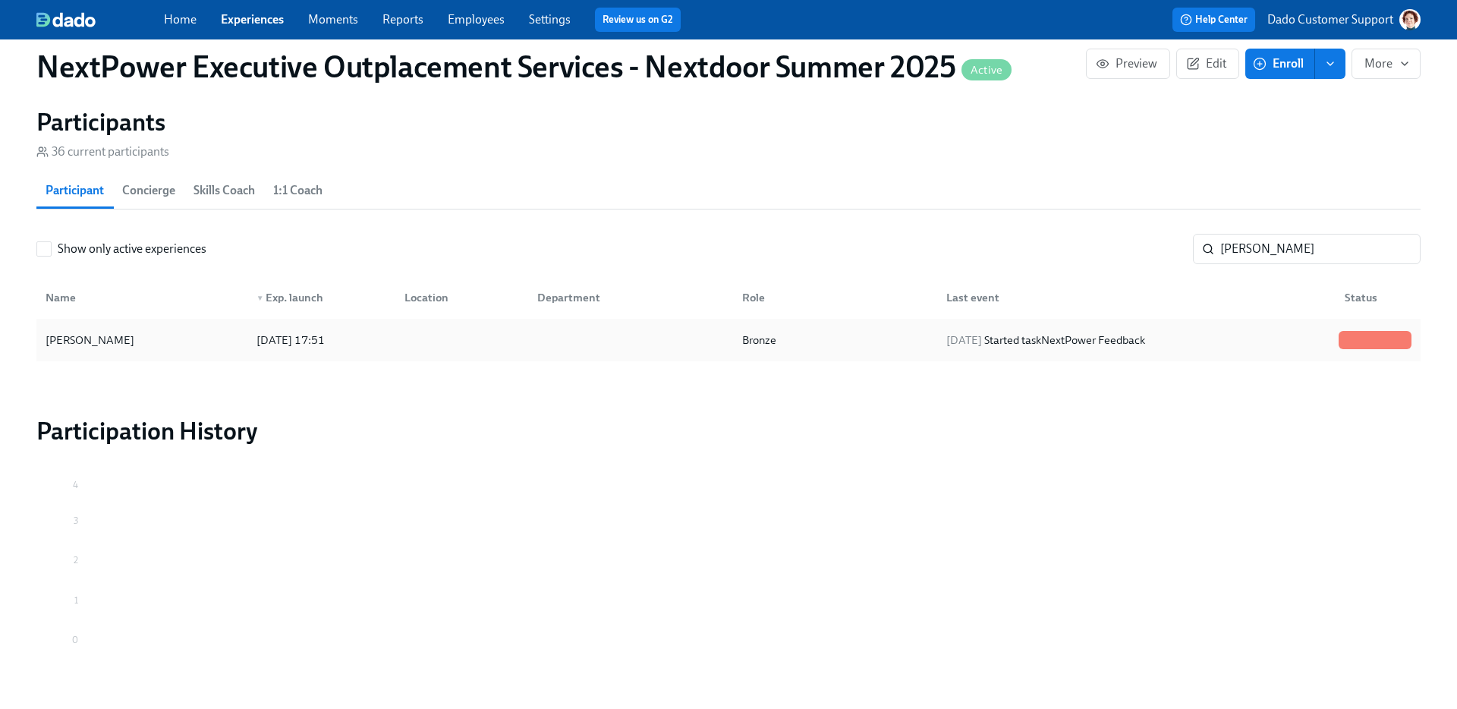
click at [139, 345] on div "Alexander Sanchez" at bounding box center [89, 340] width 101 height 18
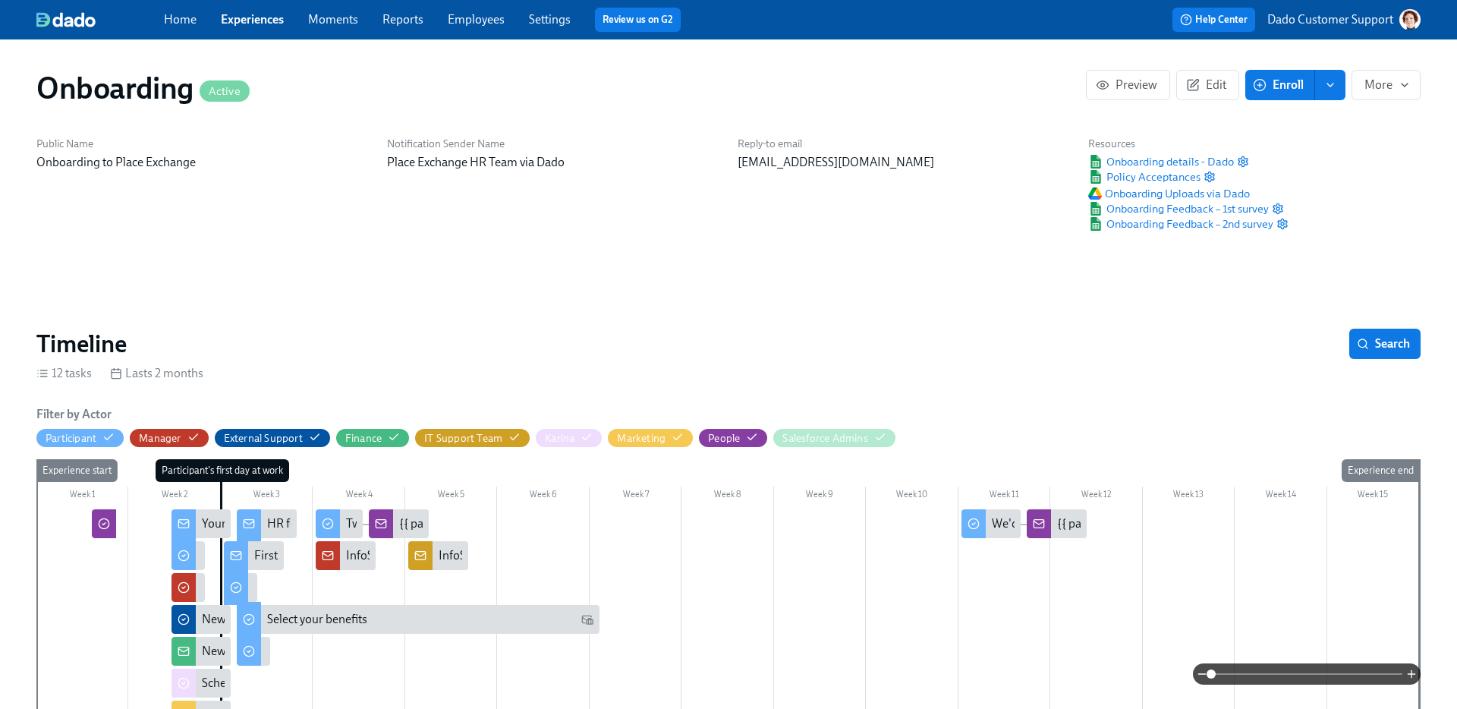
scroll to position [0, 2681]
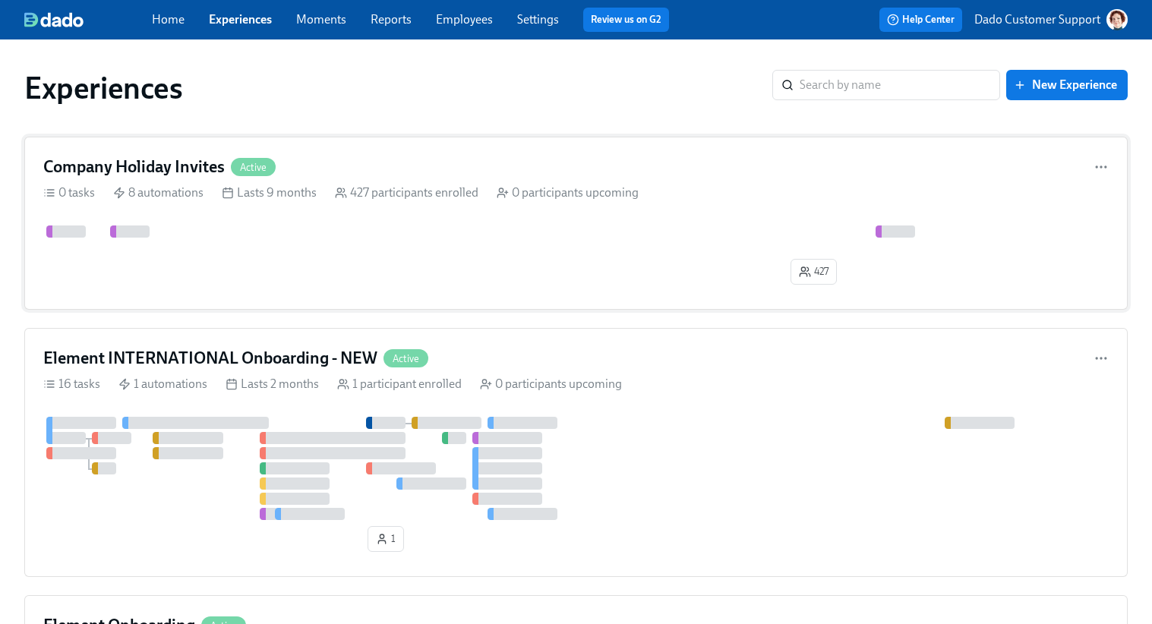
click at [300, 195] on div "Lasts 9 months" at bounding box center [269, 192] width 95 height 17
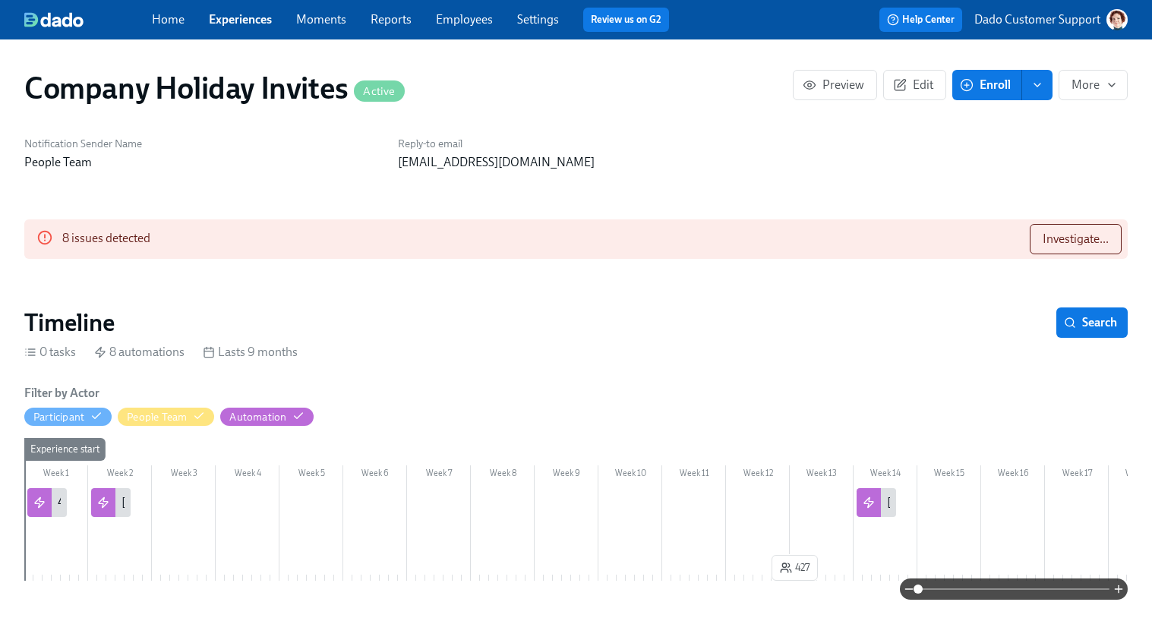
scroll to position [0, 953]
click at [1074, 240] on span "Investigate..." at bounding box center [1075, 239] width 66 height 15
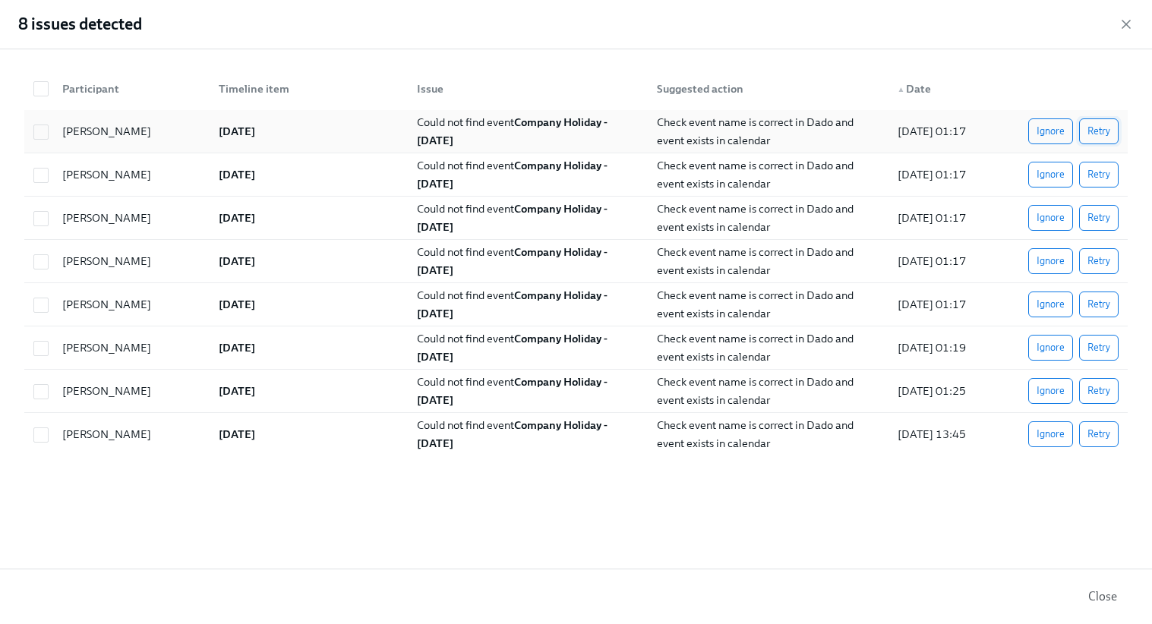
click at [1092, 131] on span "Retry" at bounding box center [1098, 131] width 23 height 15
click at [1123, 28] on icon "button" at bounding box center [1125, 24] width 15 height 15
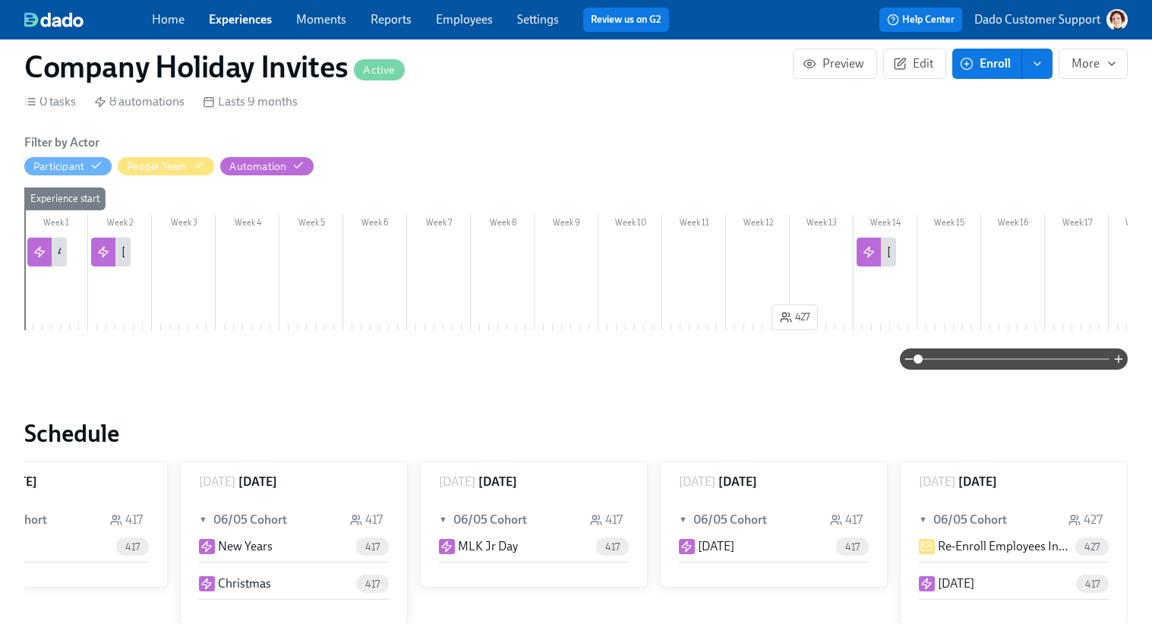
scroll to position [185, 0]
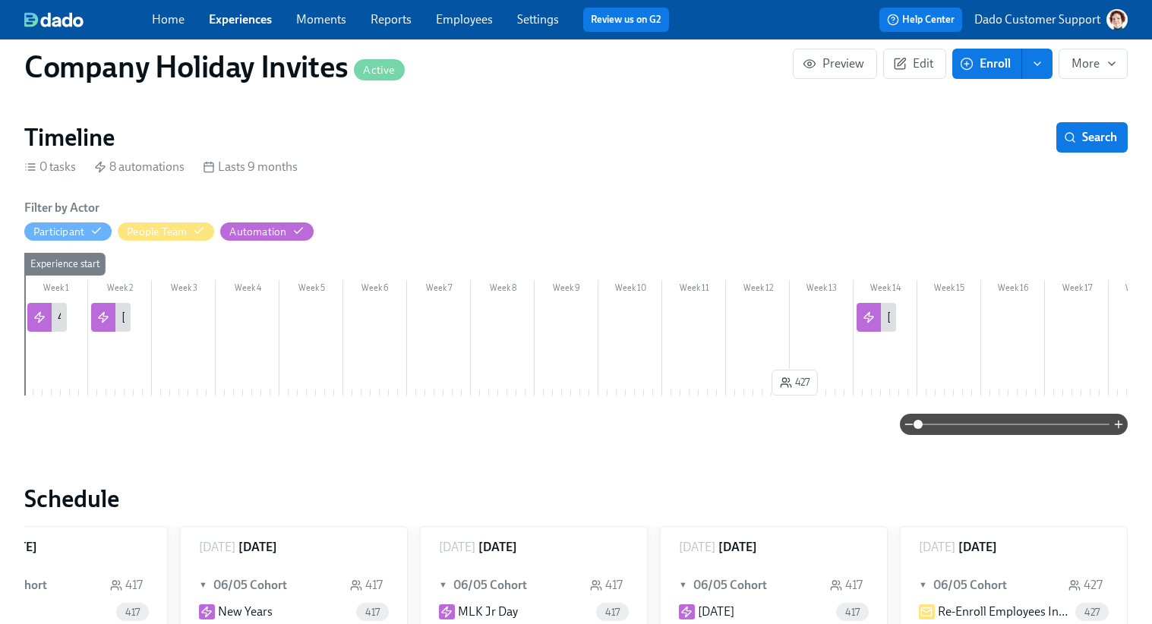
click at [1004, 433] on span at bounding box center [1013, 424] width 191 height 21
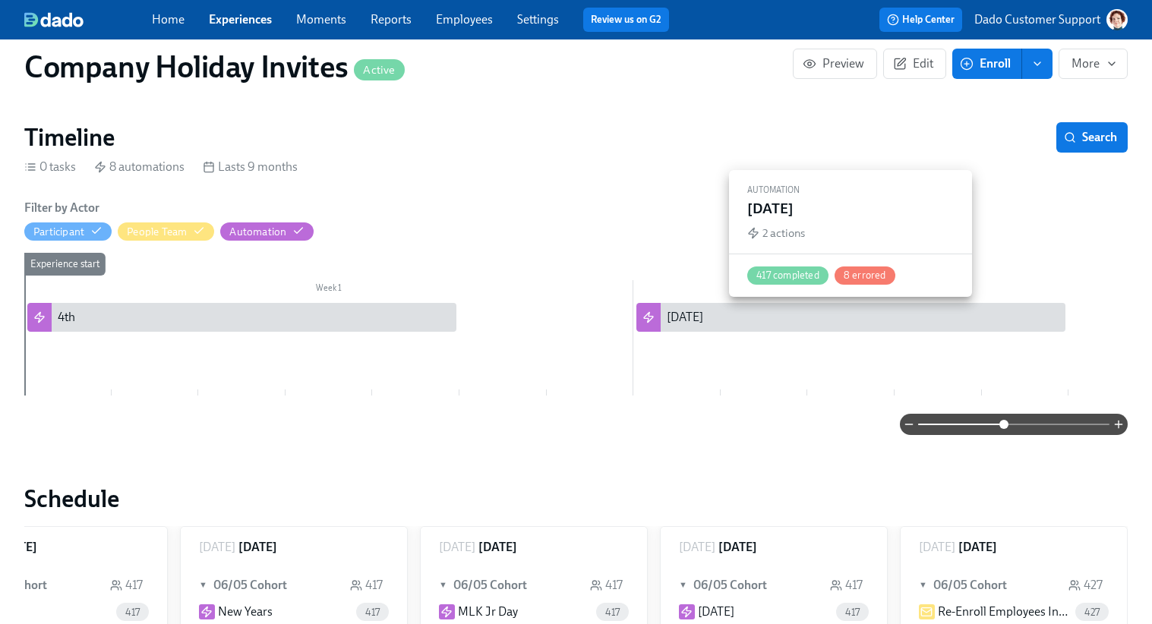
click at [695, 321] on div "[DATE]" at bounding box center [684, 317] width 36 height 17
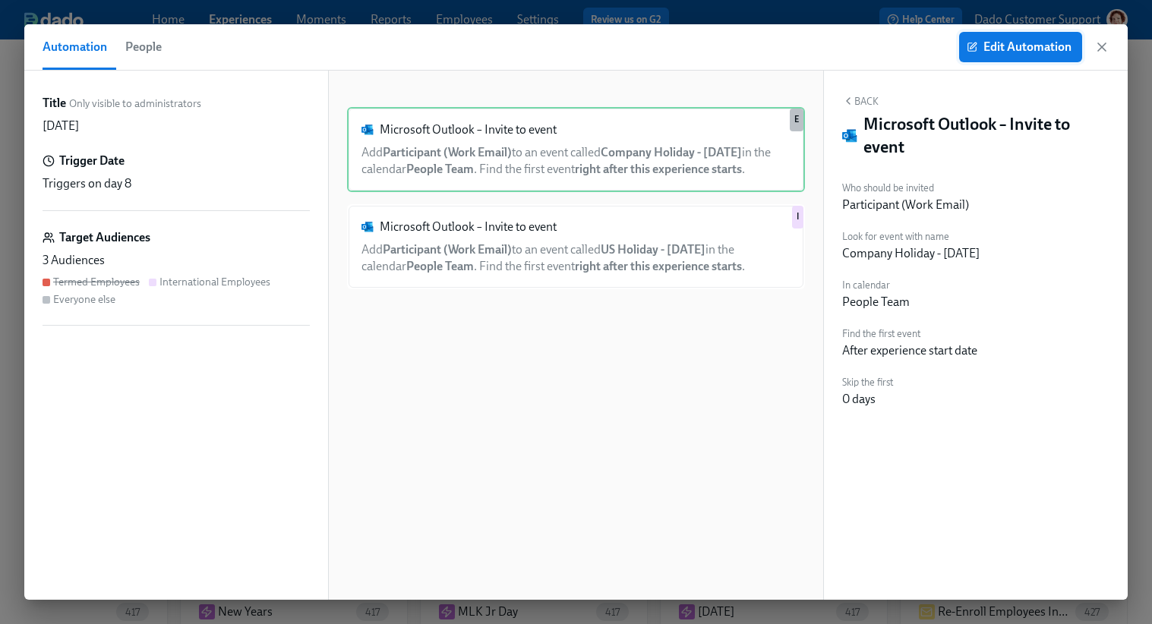
click at [1016, 43] on span "Edit Automation" at bounding box center [1020, 46] width 102 height 15
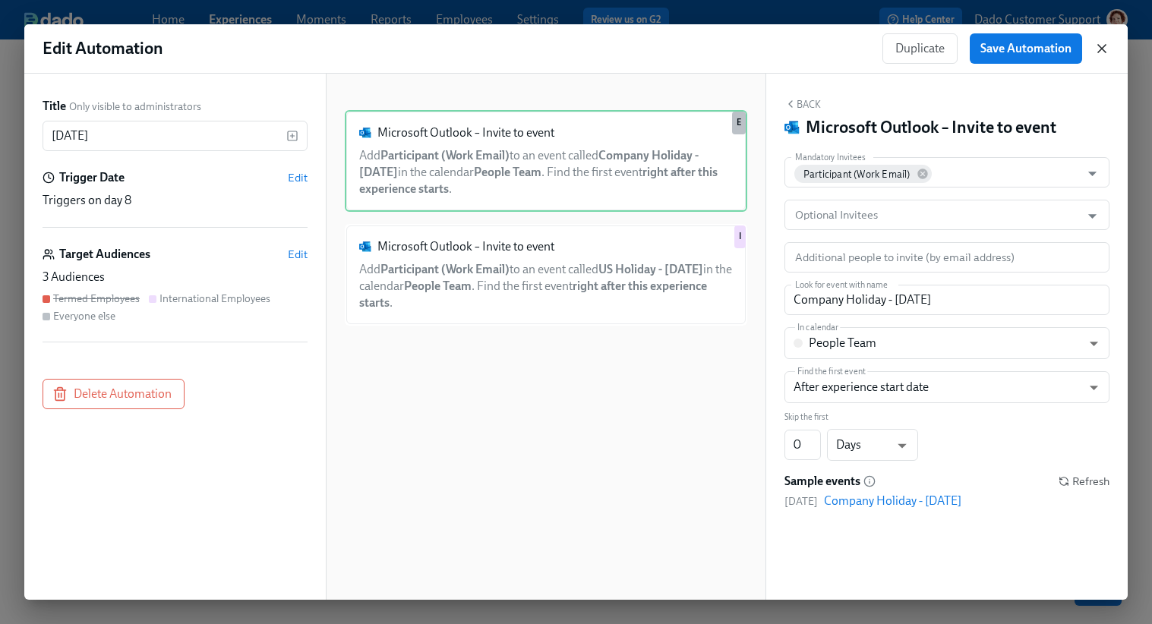
click at [1104, 55] on div "Duplicate Save Automation" at bounding box center [995, 48] width 227 height 30
click at [1104, 48] on icon "button" at bounding box center [1101, 48] width 15 height 15
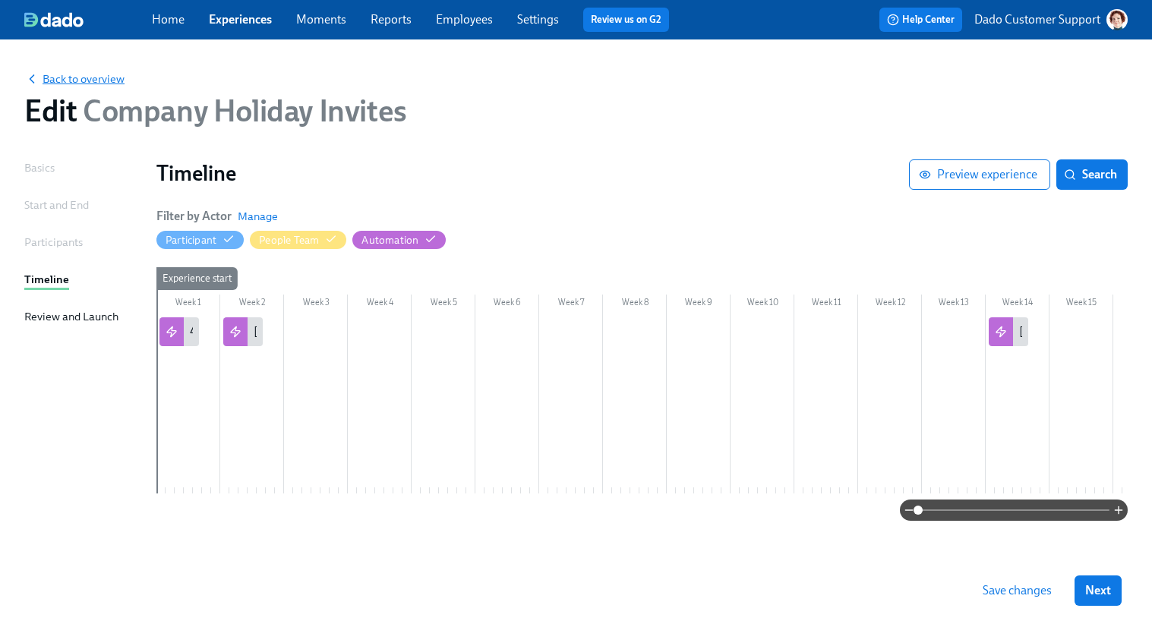
click at [59, 77] on span "Back to overview" at bounding box center [74, 78] width 100 height 15
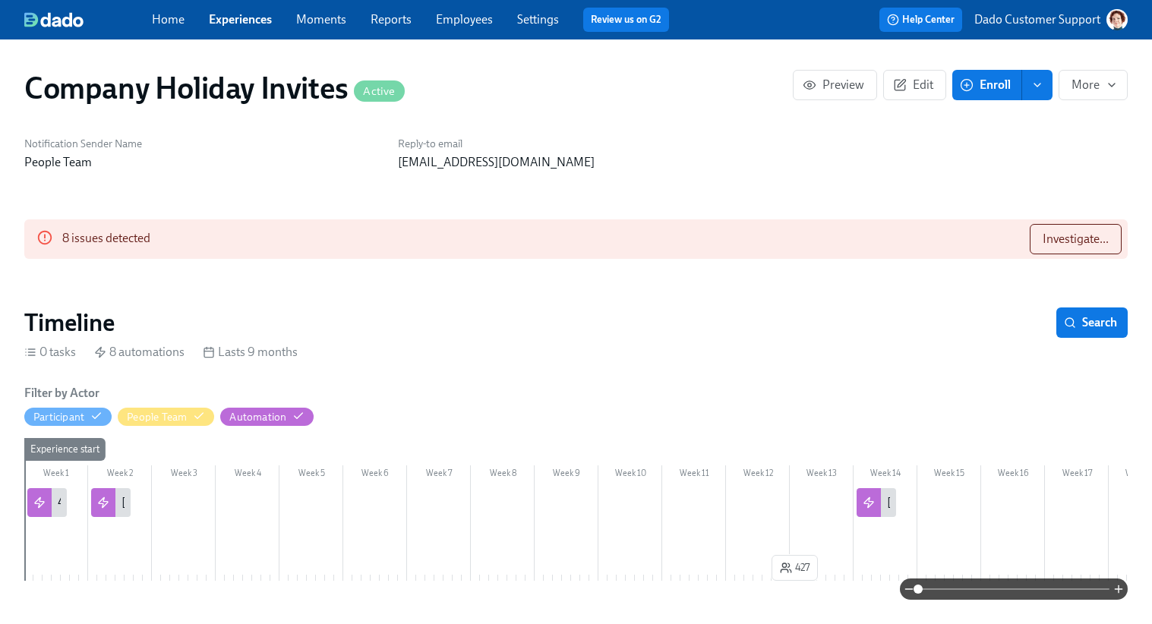
scroll to position [0, 953]
click at [1076, 235] on span "Investigate..." at bounding box center [1075, 239] width 66 height 15
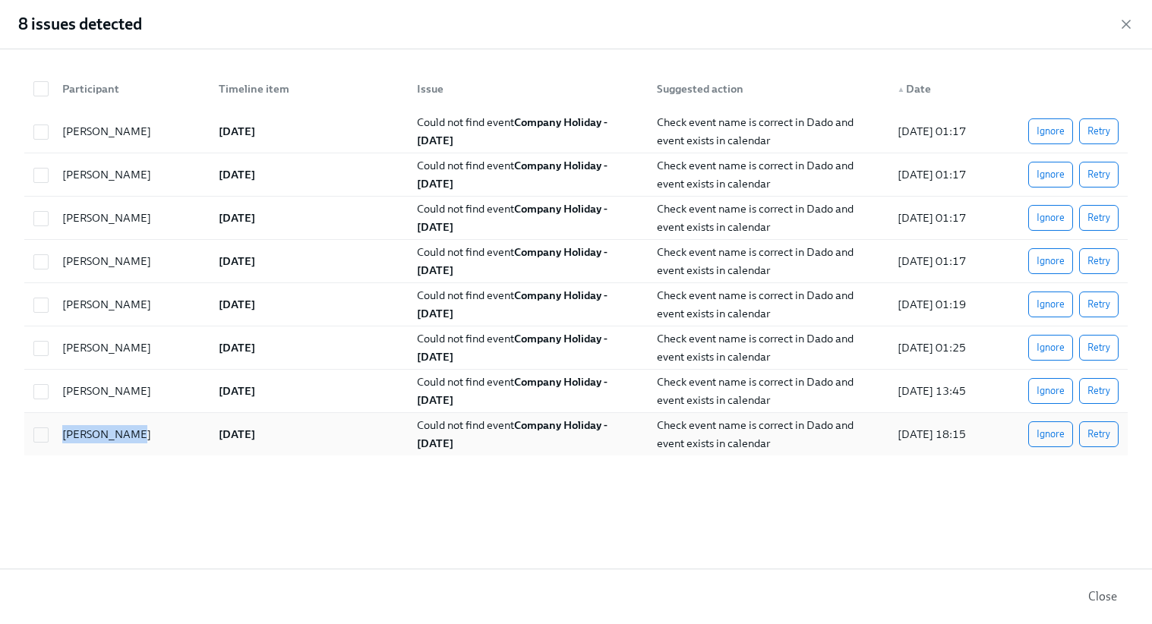
drag, startPoint x: 58, startPoint y: 437, endPoint x: 148, endPoint y: 437, distance: 89.6
click at [148, 437] on div "Angie Rendon" at bounding box center [128, 434] width 156 height 30
checkbox input "true"
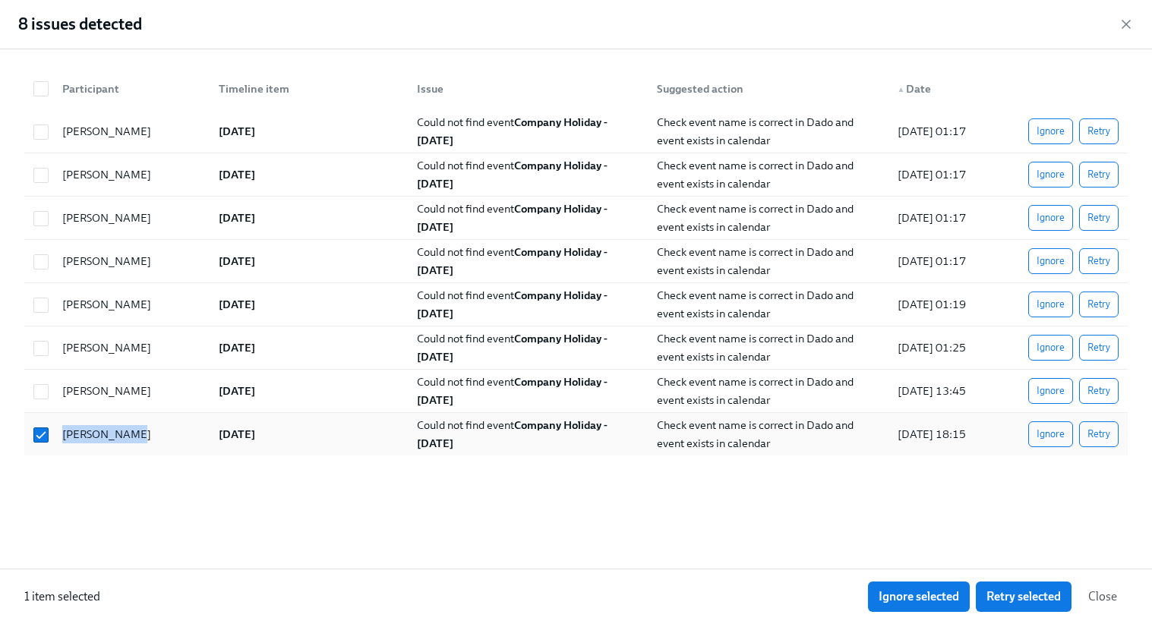
copy div "Angie Rendon"
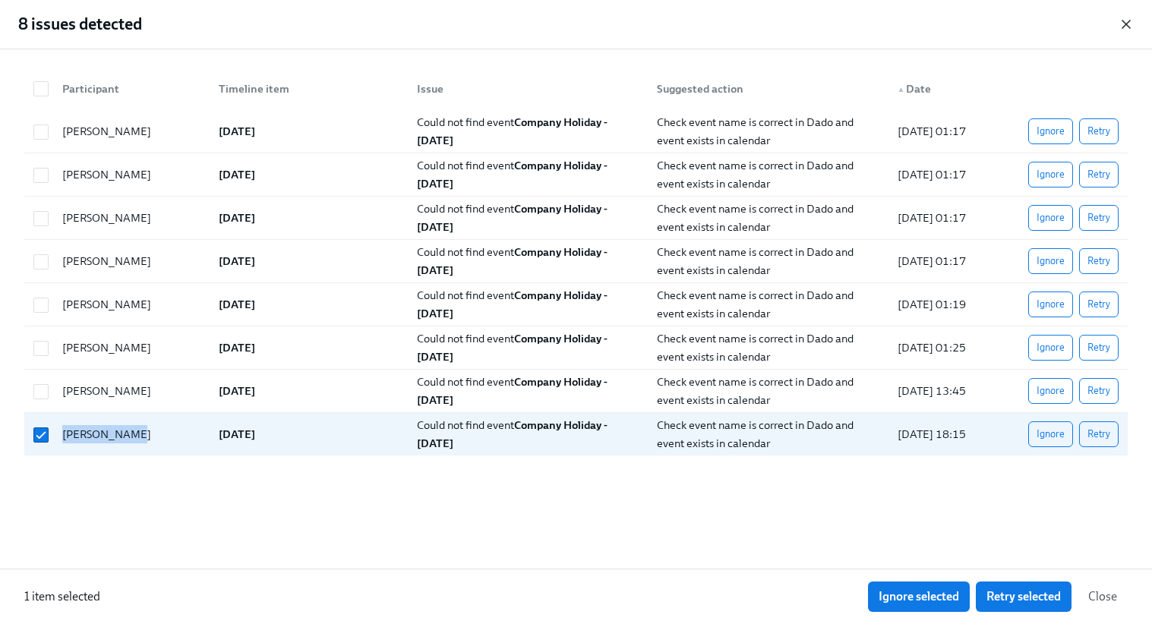
click at [1126, 17] on icon "button" at bounding box center [1125, 24] width 15 height 15
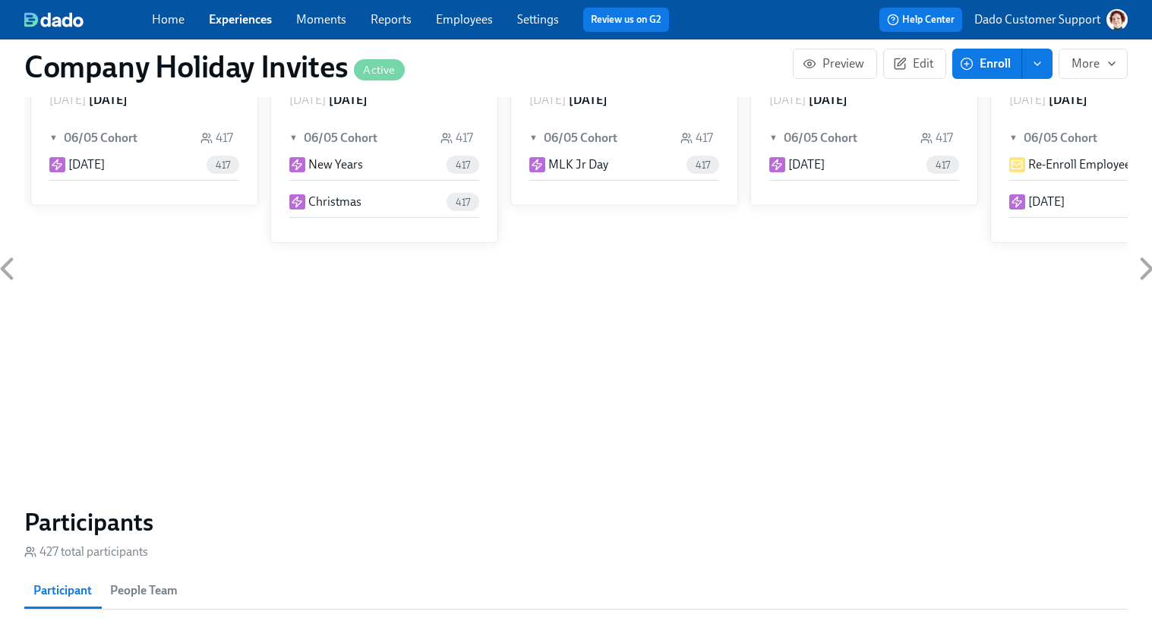
scroll to position [950, 0]
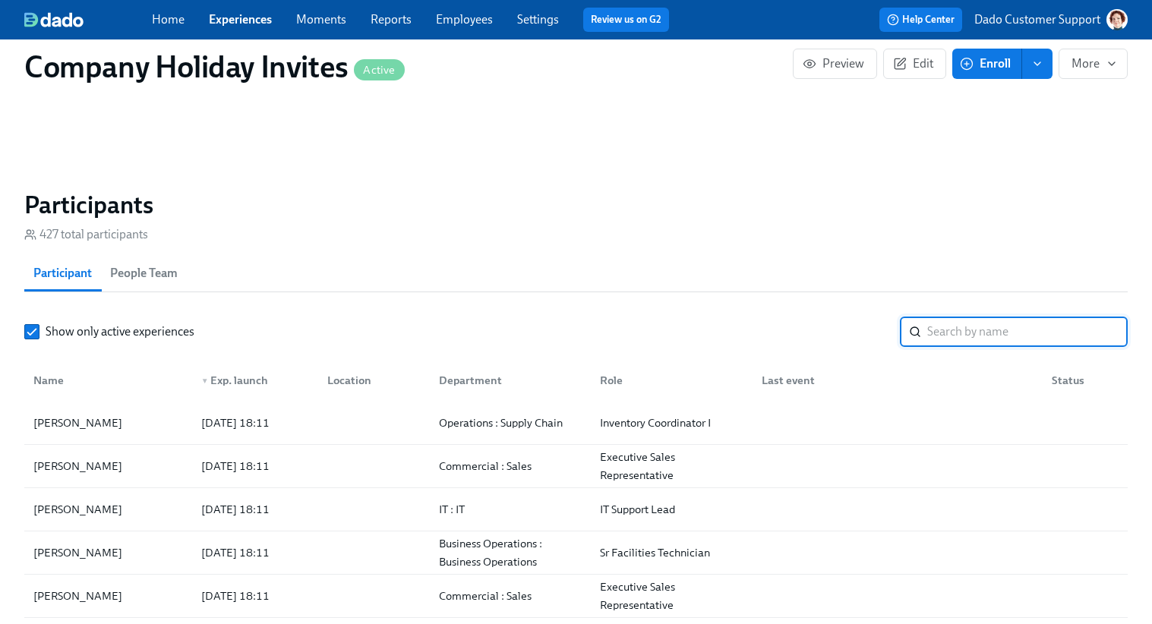
click at [1045, 340] on input "search" at bounding box center [1027, 332] width 200 height 30
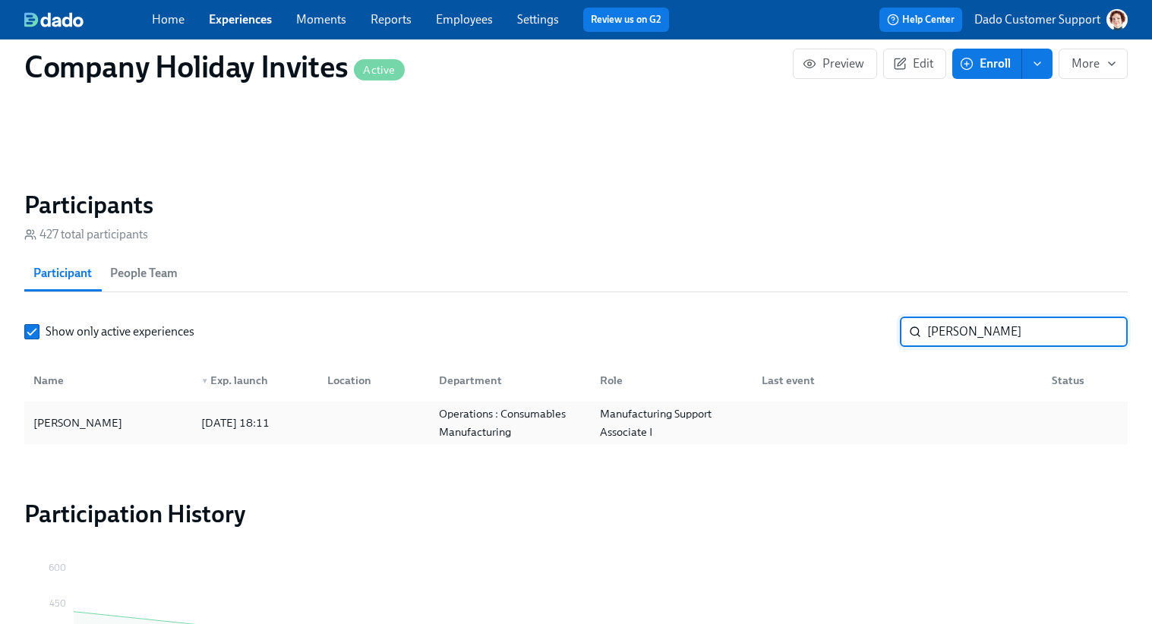
type input "Angie"
click at [548, 417] on div "Operations : Consumables Manufacturing" at bounding box center [511, 423] width 156 height 36
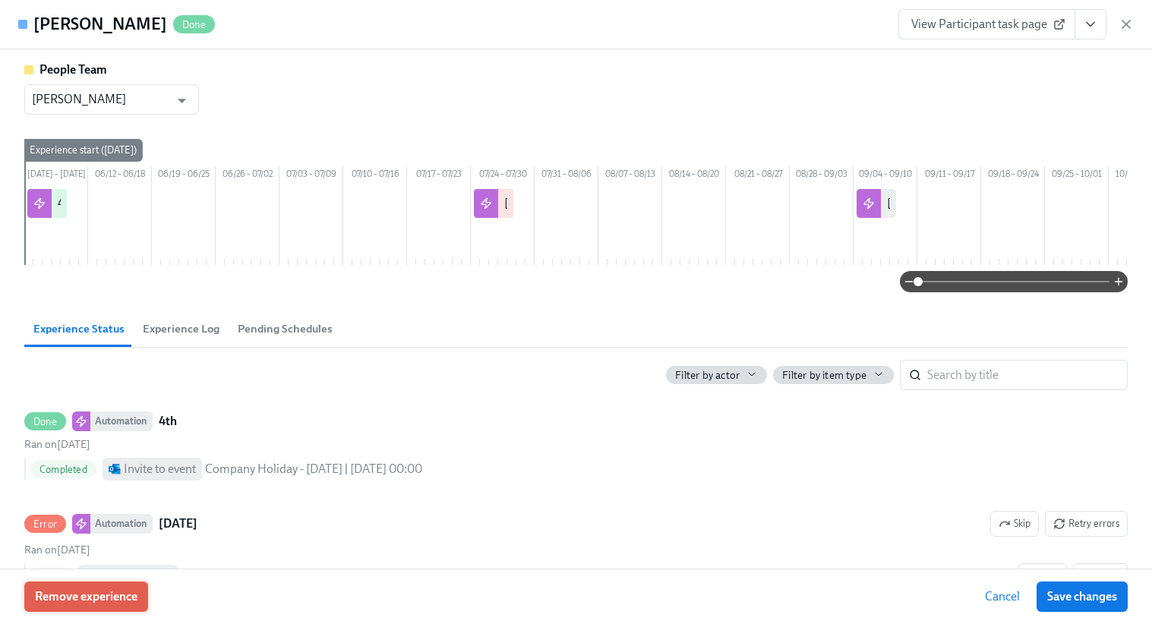
click at [126, 598] on span "Remove experience" at bounding box center [86, 596] width 102 height 15
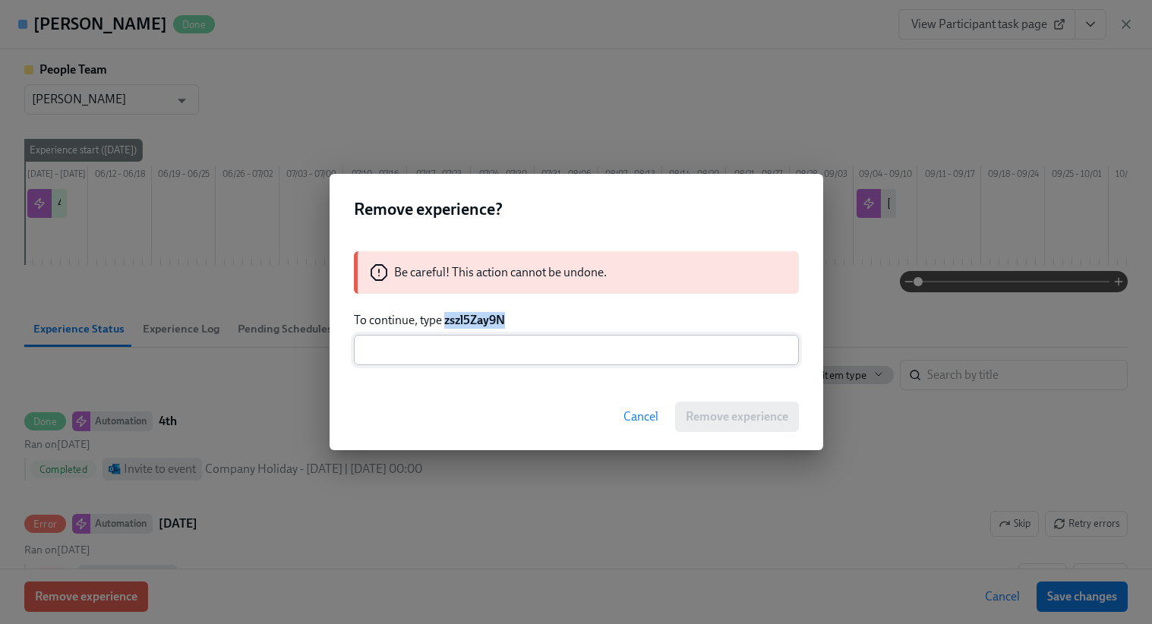
drag, startPoint x: 444, startPoint y: 321, endPoint x: 646, endPoint y: 342, distance: 203.0
click at [644, 342] on div "Be careful! This action cannot be undone. To continue, type zszl5Zay9N ​" at bounding box center [575, 308] width 493 height 150
copy strong "zszl5Zay9N"
click at [543, 348] on input "text" at bounding box center [576, 350] width 445 height 30
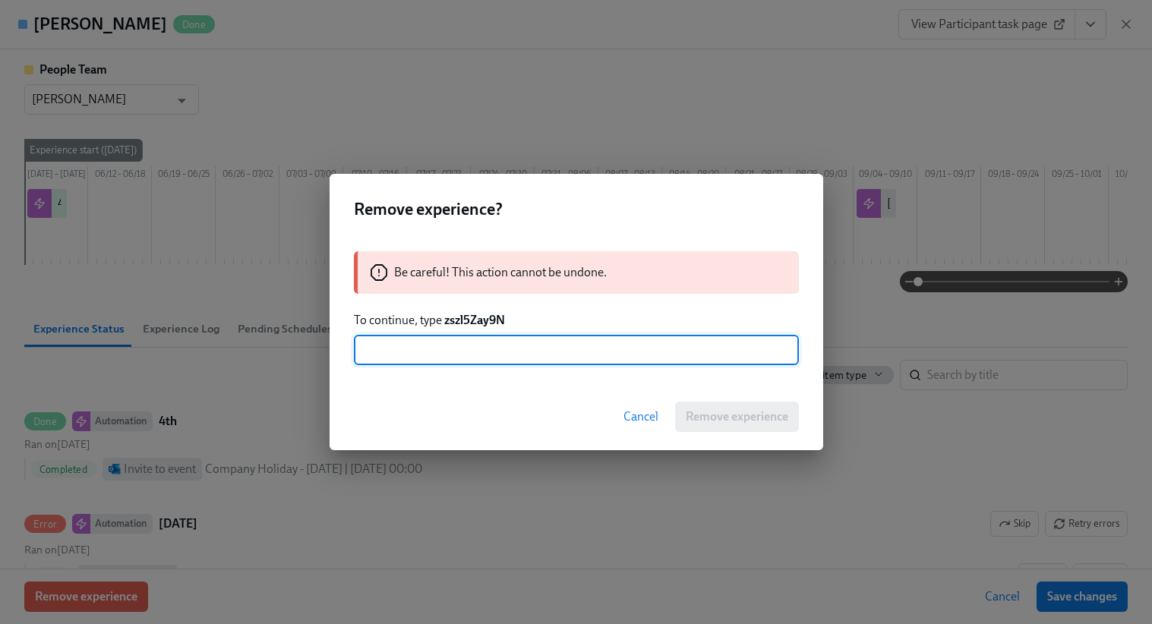
paste input "zszl5Zay9N"
type input "zszl5Zay9N"
click at [713, 425] on button "Remove experience" at bounding box center [737, 417] width 124 height 30
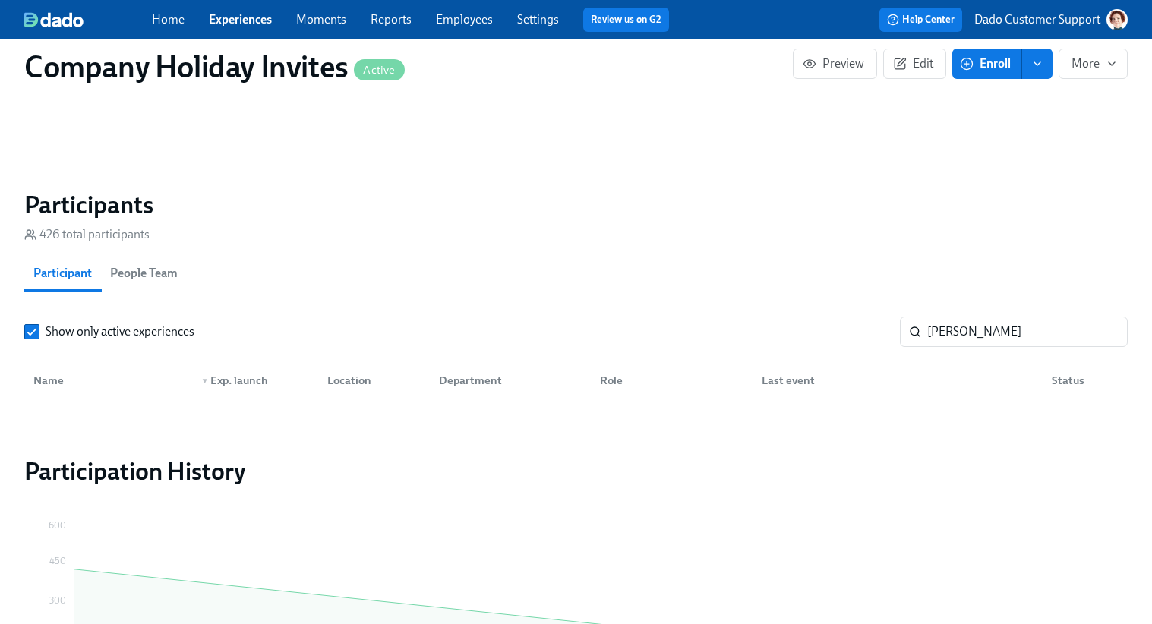
scroll to position [0, 1044]
click at [975, 64] on span "Enroll" at bounding box center [987, 63] width 48 height 15
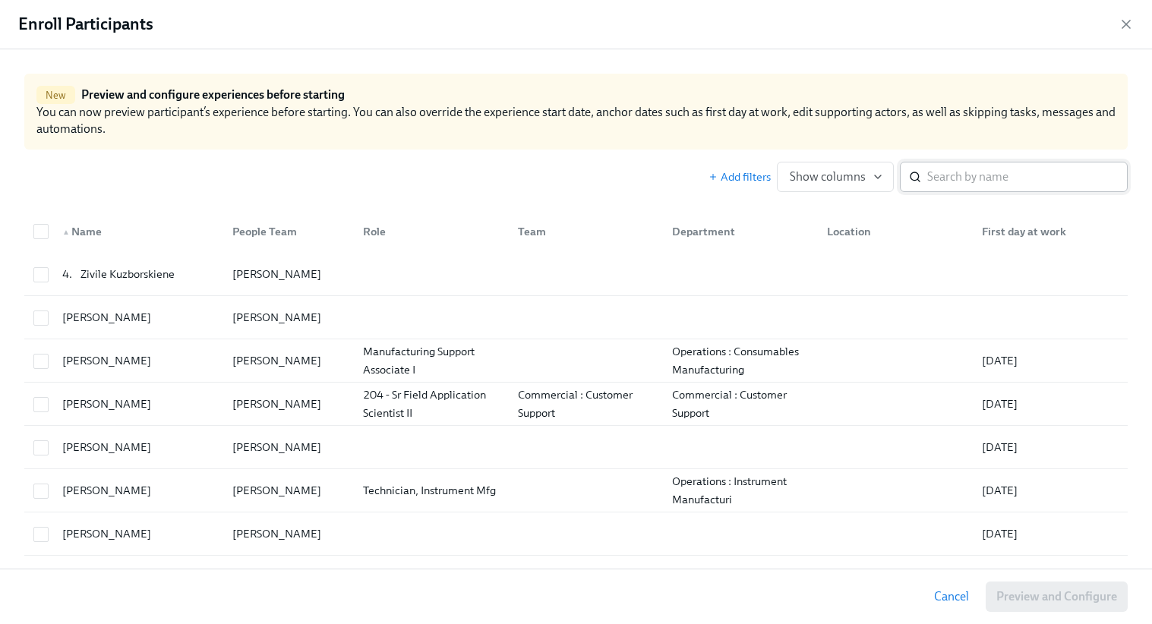
click at [990, 171] on input "search" at bounding box center [1027, 177] width 200 height 30
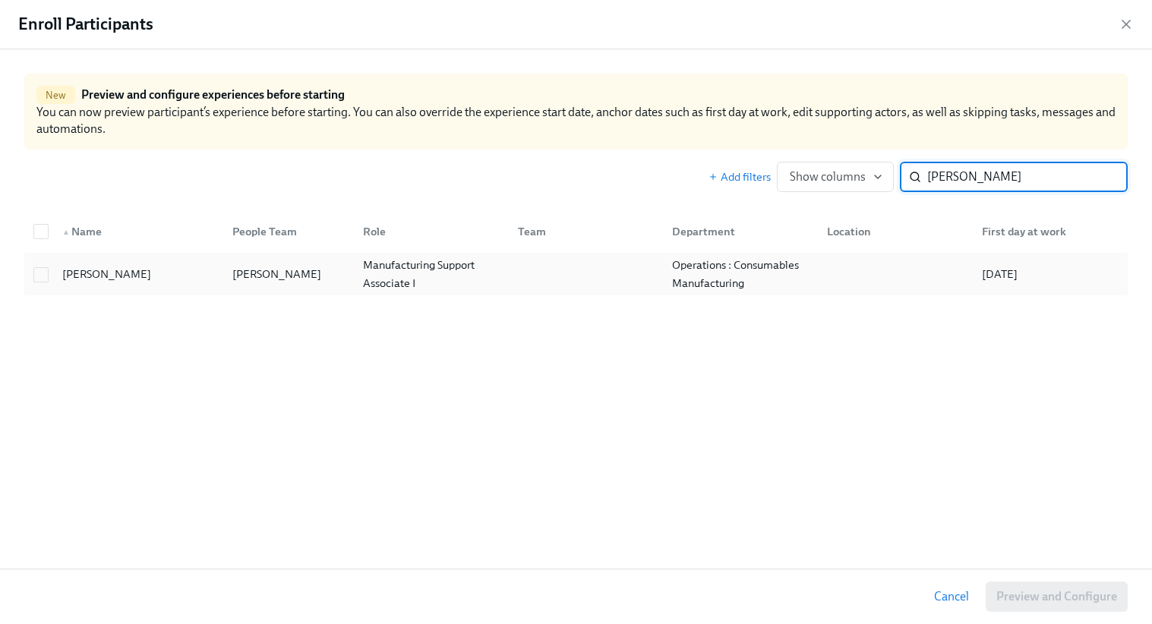
type input "Angie Rendon"
click at [652, 268] on div at bounding box center [583, 274] width 155 height 30
checkbox input "true"
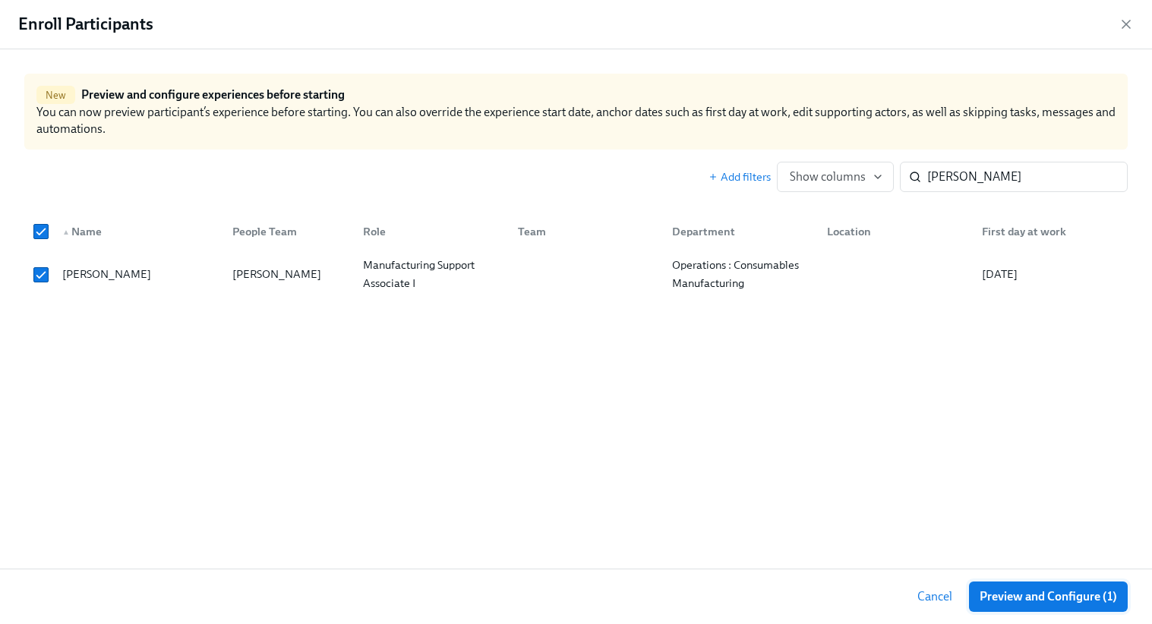
click at [1089, 597] on span "Preview and Configure (1)" at bounding box center [1047, 596] width 137 height 15
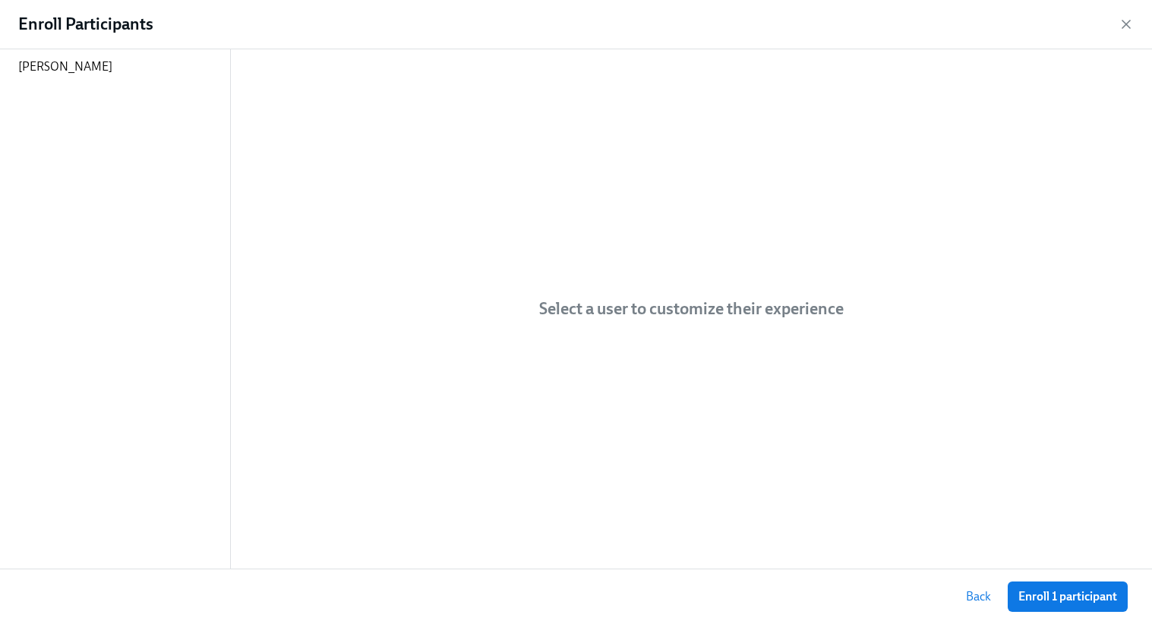
click at [143, 46] on div "Enroll Participants" at bounding box center [576, 24] width 1152 height 49
click at [143, 63] on div "Angie Rendon" at bounding box center [115, 66] width 230 height 35
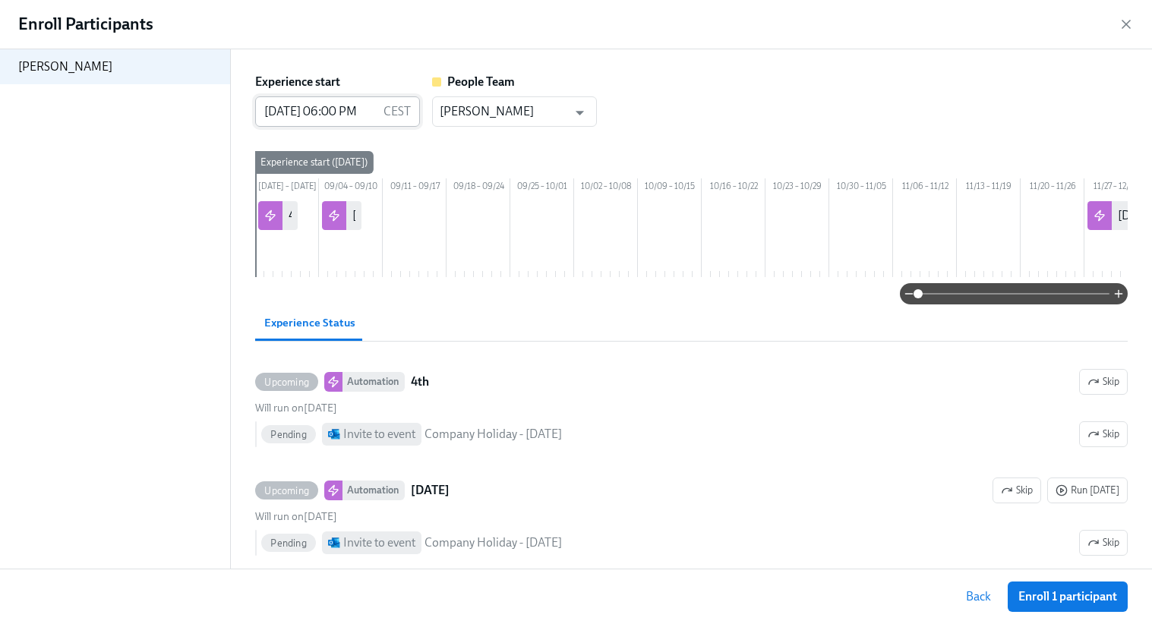
click at [268, 115] on input "08/28/2025 06:00 PM" at bounding box center [316, 111] width 122 height 30
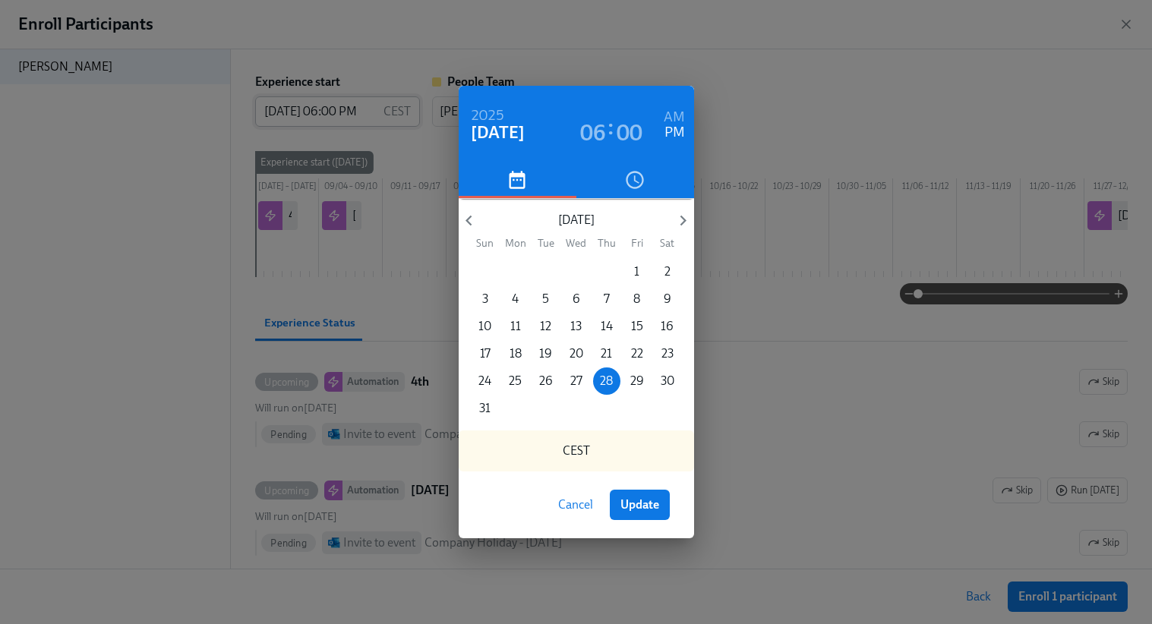
click at [268, 115] on div "2025 Aug 28 06 : 00 AM PM August 2025 Sun Mon Tue Wed Thu Fri Sat 27 28 29 30 3…" at bounding box center [576, 312] width 1152 height 624
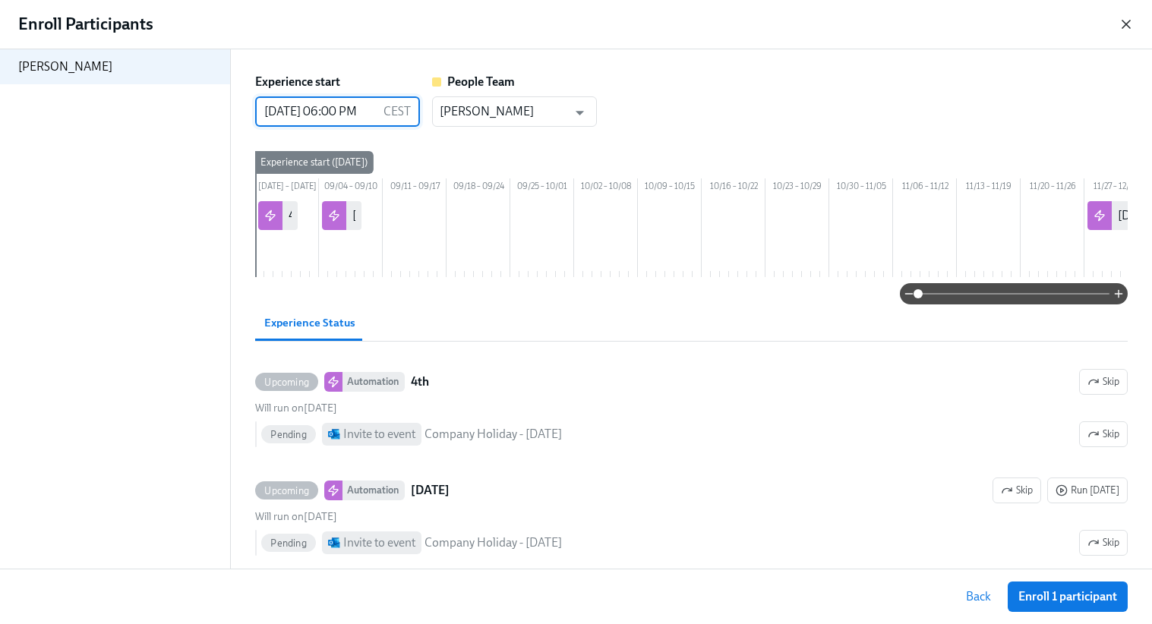
click at [1119, 26] on icon "button" at bounding box center [1125, 24] width 15 height 15
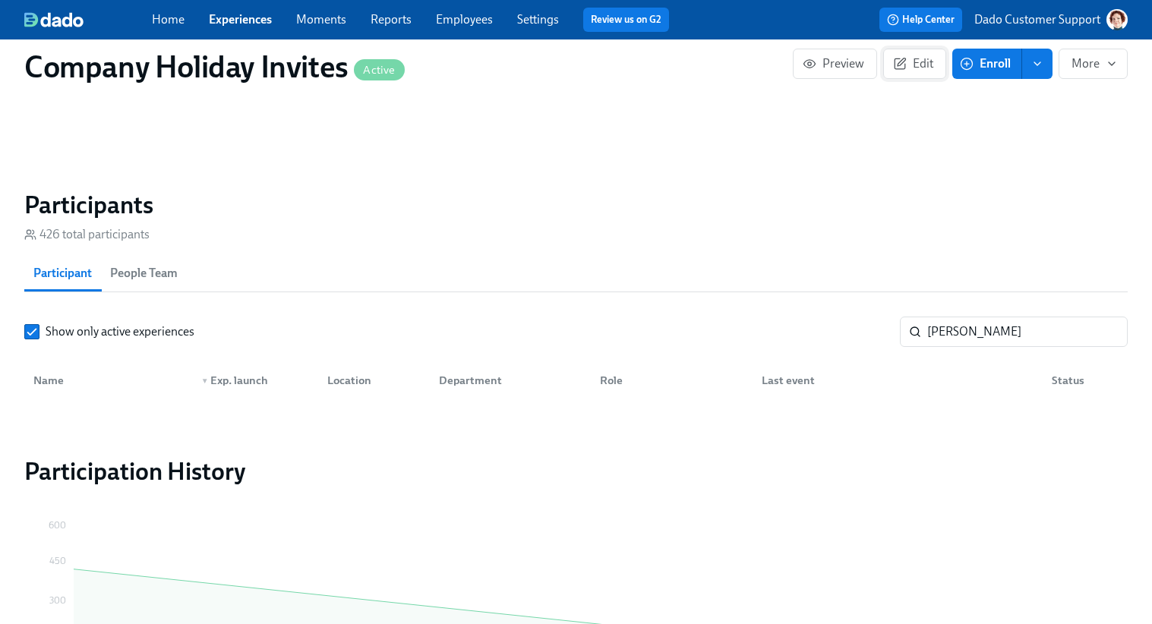
click at [912, 70] on span "Edit" at bounding box center [914, 63] width 37 height 15
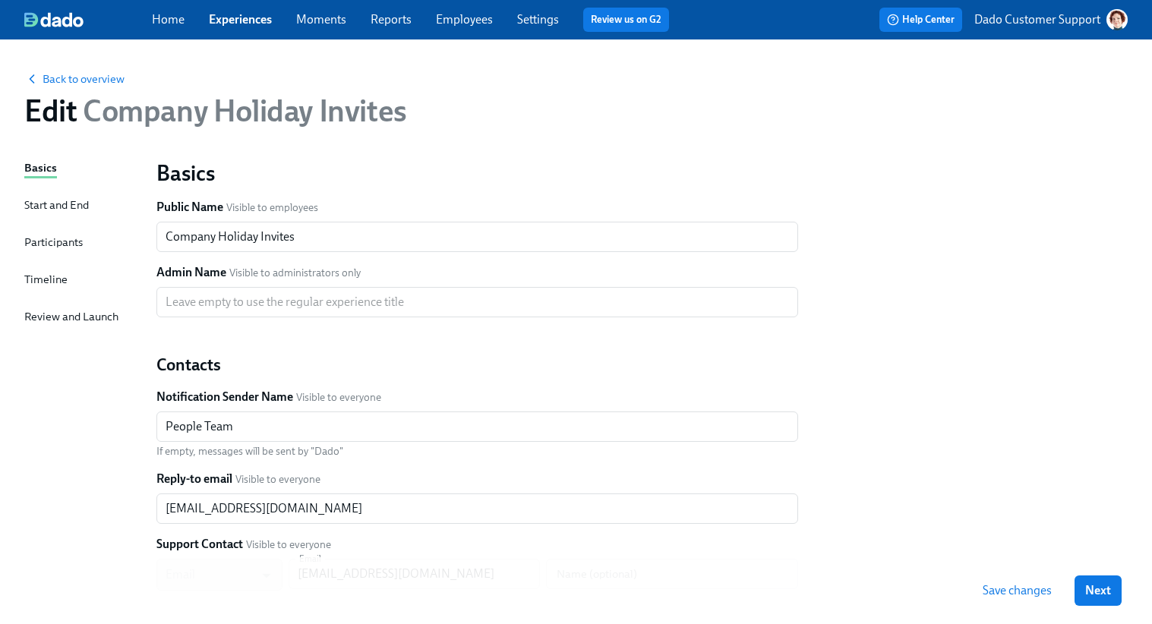
click at [55, 207] on div "Start and End" at bounding box center [56, 205] width 65 height 17
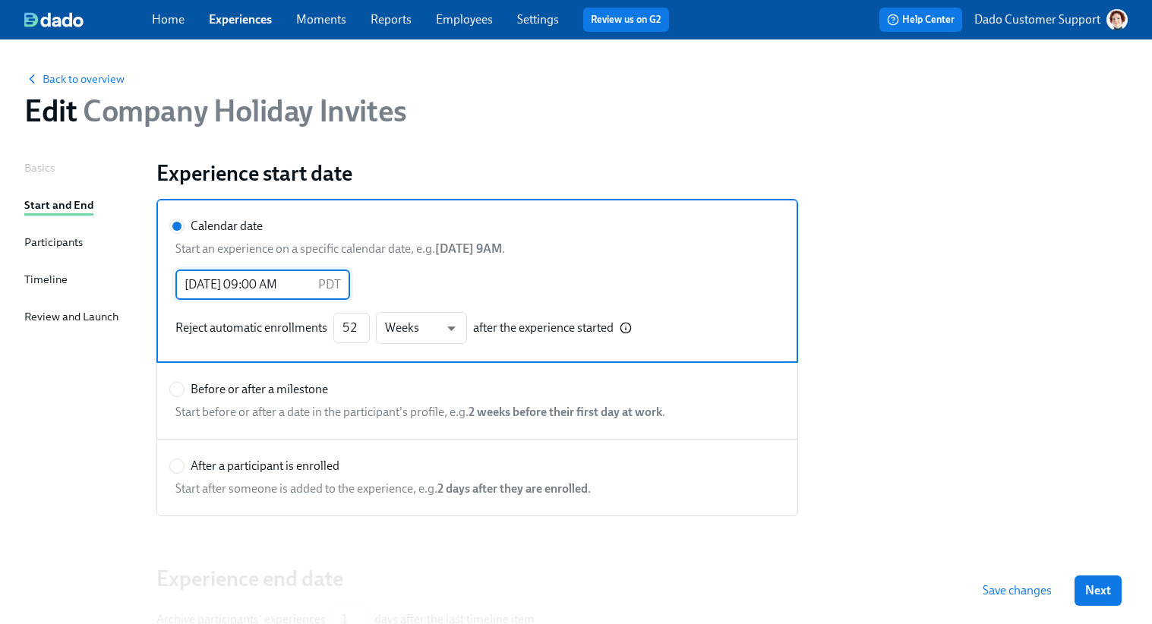
drag, startPoint x: 182, startPoint y: 284, endPoint x: 311, endPoint y: 284, distance: 129.0
click at [311, 284] on input "06/05/2025 09:00 AM" at bounding box center [243, 284] width 137 height 30
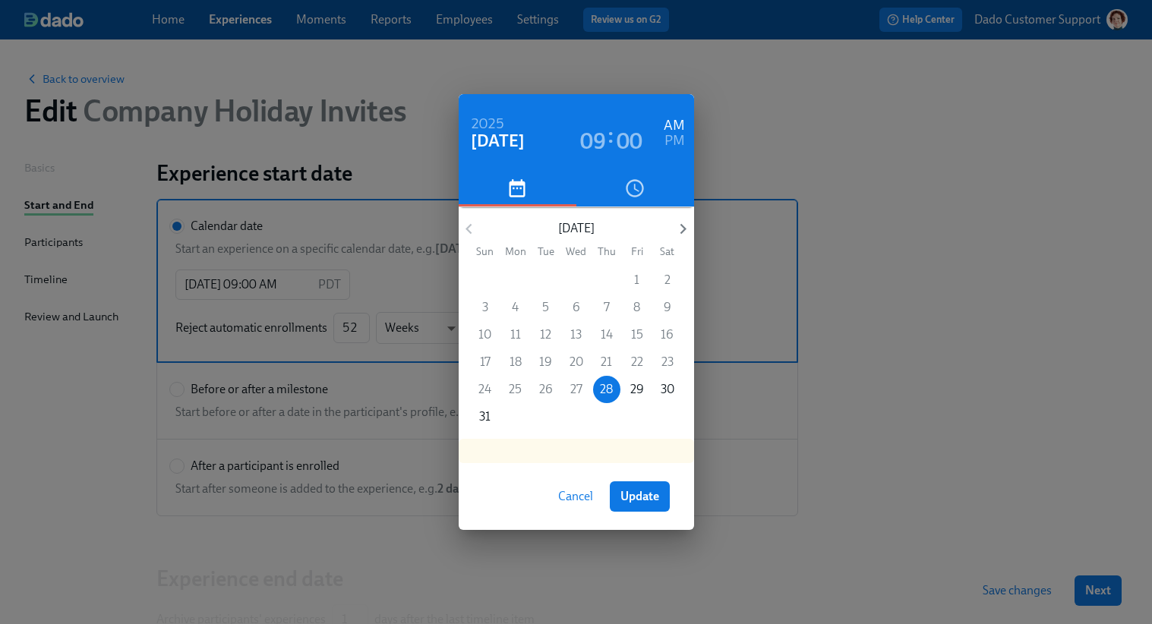
click at [89, 74] on div "2025 Aug 28 09 : 00 AM PM August 2025 Sun Mon Tue Wed Thu Fri Sat 27 28 29 30 3…" at bounding box center [576, 312] width 1152 height 624
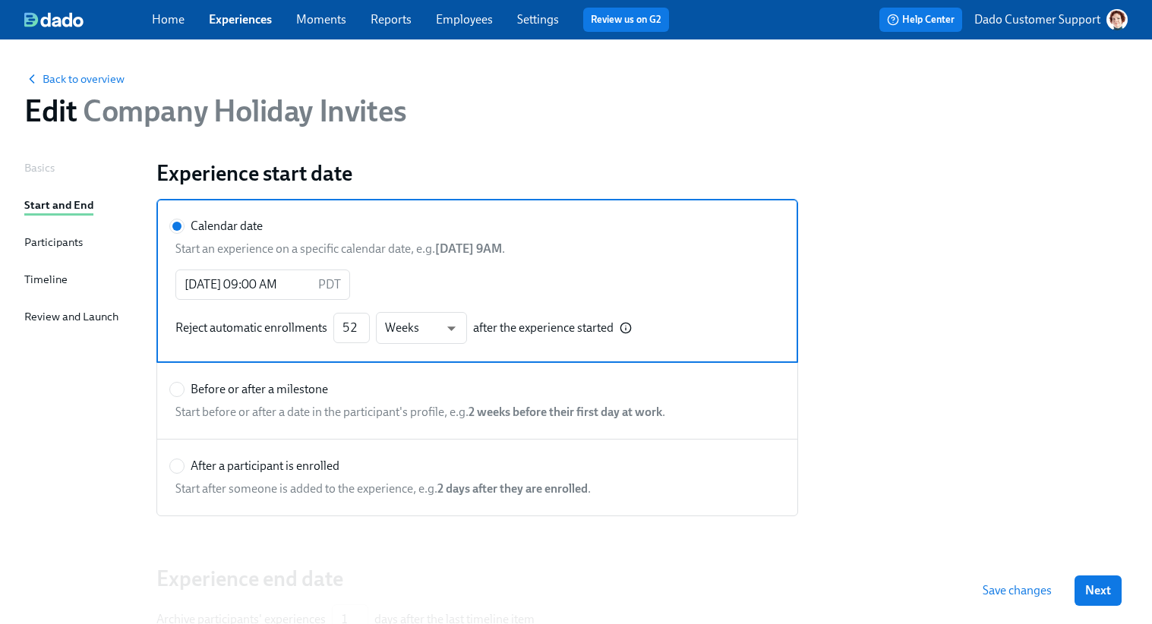
click at [74, 83] on span "Back to overview" at bounding box center [74, 78] width 100 height 15
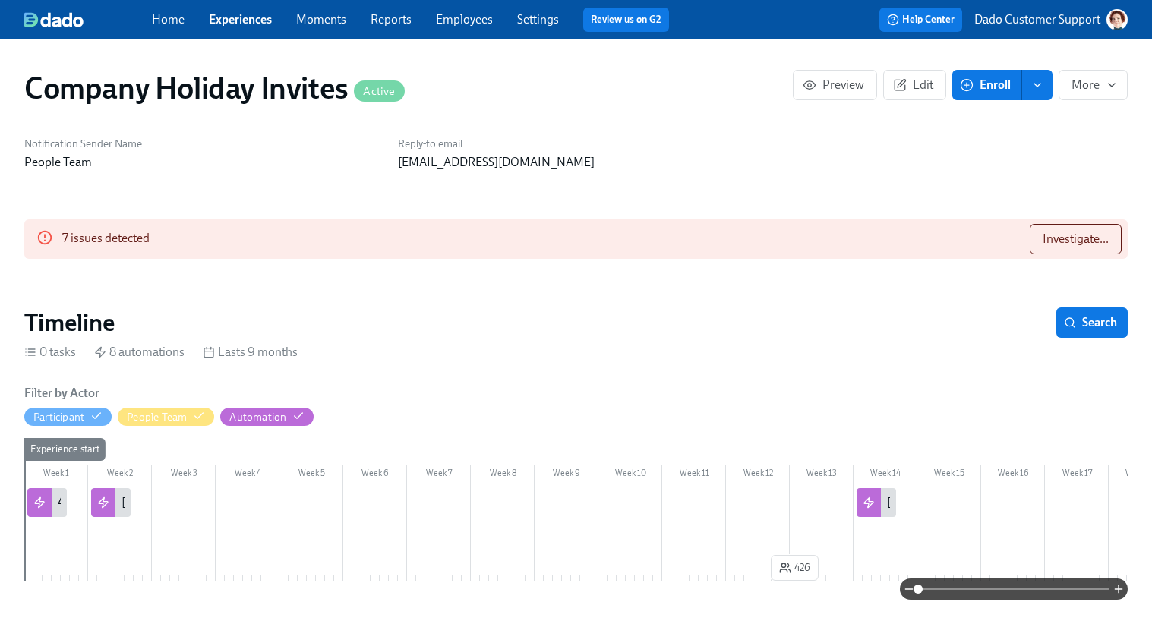
scroll to position [0, 953]
click at [988, 77] on span "Enroll" at bounding box center [987, 84] width 48 height 15
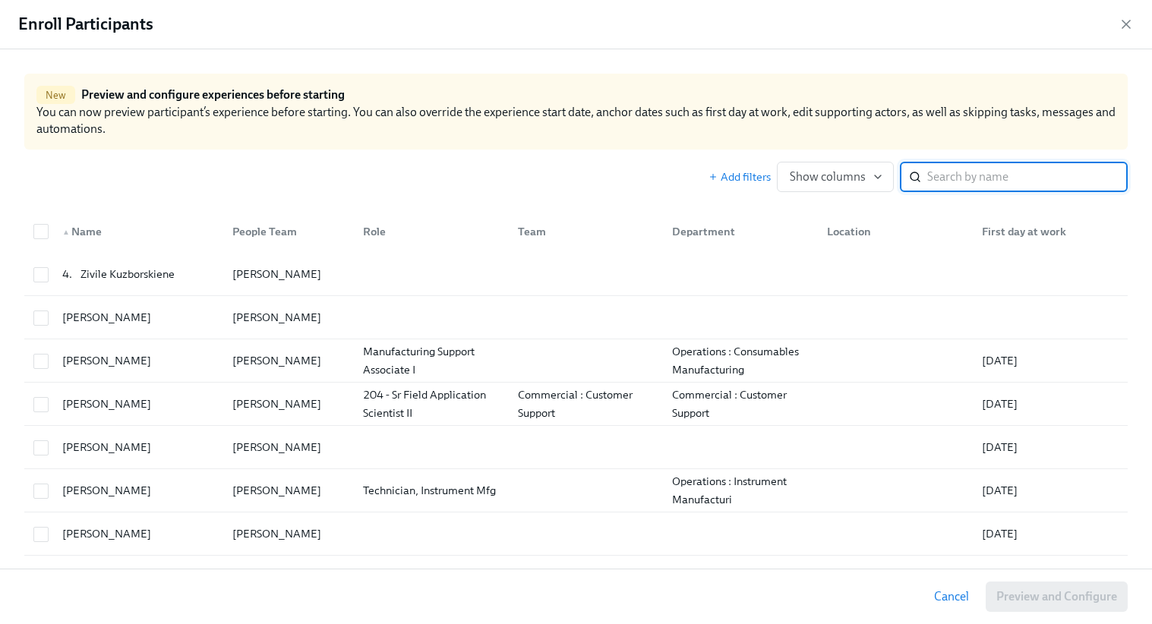
click at [999, 171] on input "search" at bounding box center [1027, 177] width 200 height 30
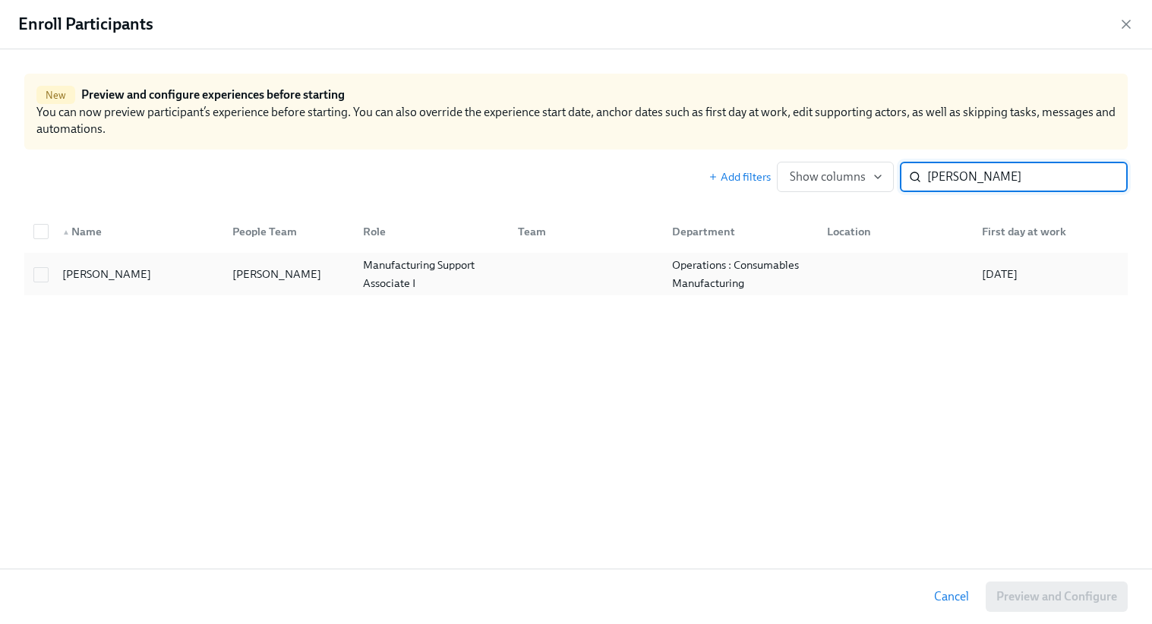
type input "angie ren"
click at [318, 276] on div "Lauren Budde" at bounding box center [285, 274] width 131 height 30
checkbox input "true"
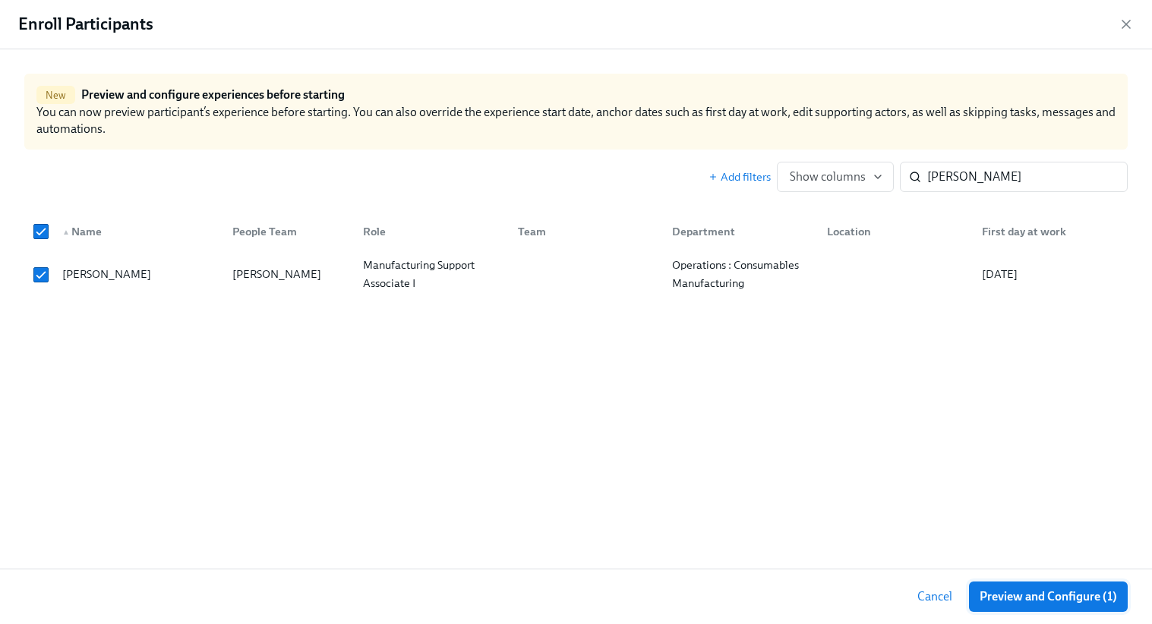
click at [1010, 592] on span "Preview and Configure (1)" at bounding box center [1047, 596] width 137 height 15
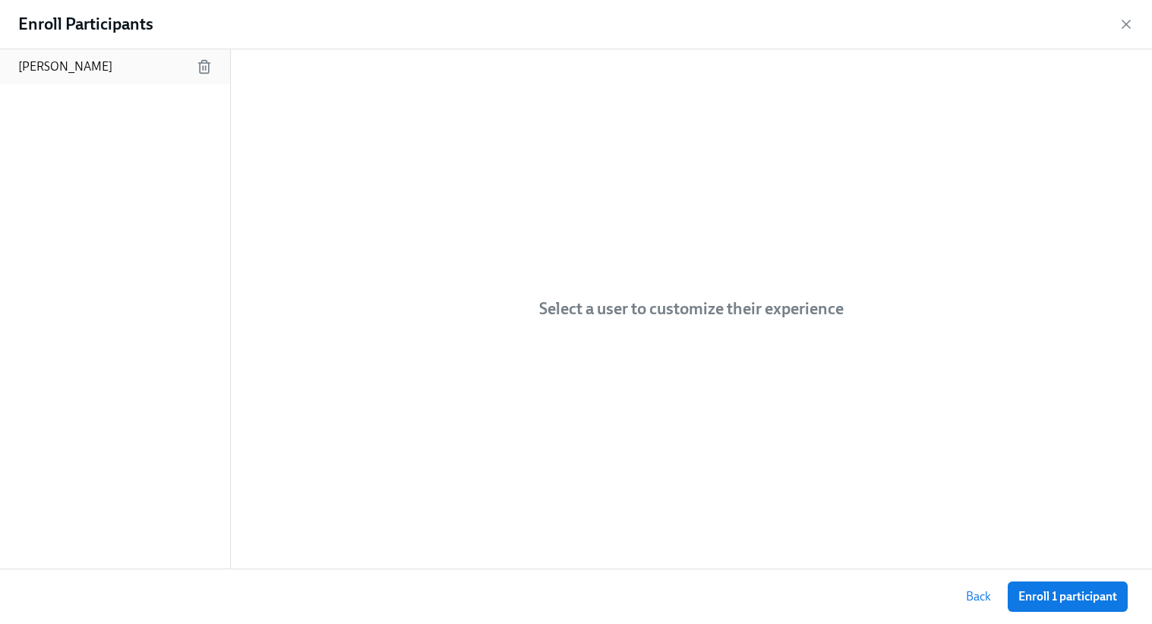
click at [30, 68] on p "Angie Rendon" at bounding box center [65, 66] width 94 height 17
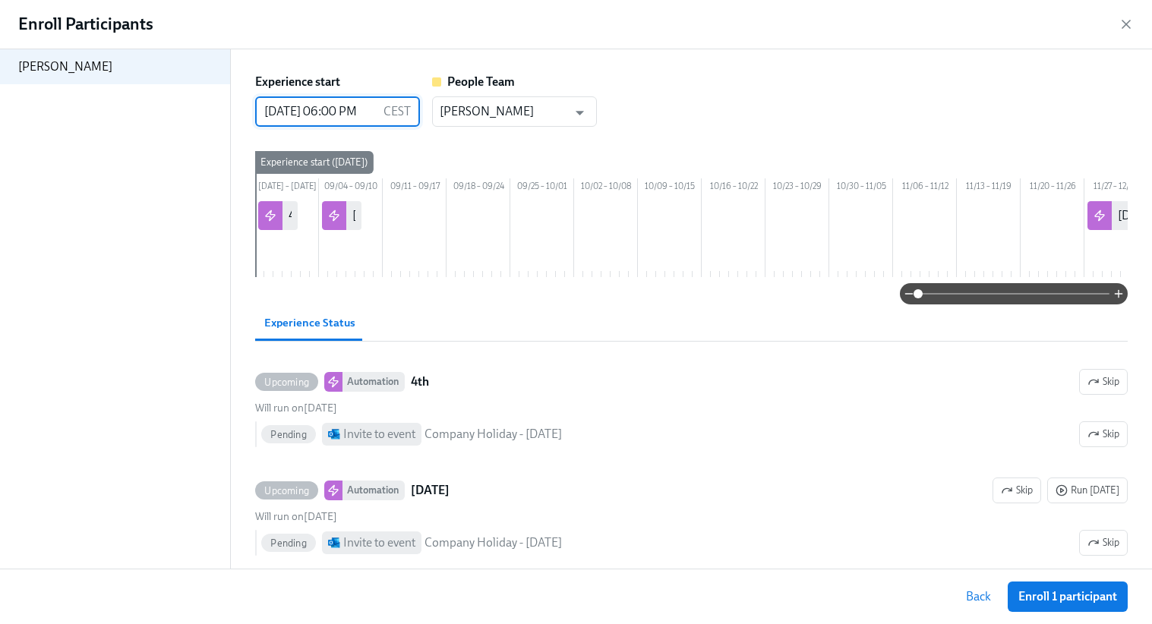
click at [278, 116] on input "08/28/2025 06:00 PM" at bounding box center [316, 111] width 122 height 30
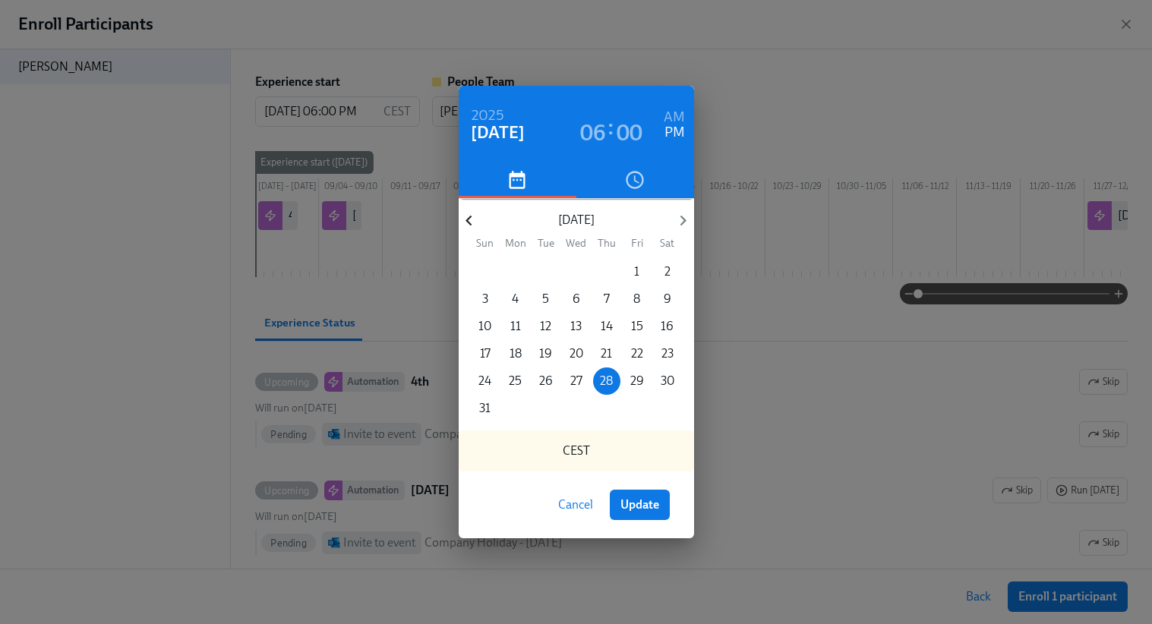
click at [471, 219] on icon "button" at bounding box center [468, 220] width 20 height 20
click at [544, 298] on p "6" at bounding box center [546, 299] width 8 height 17
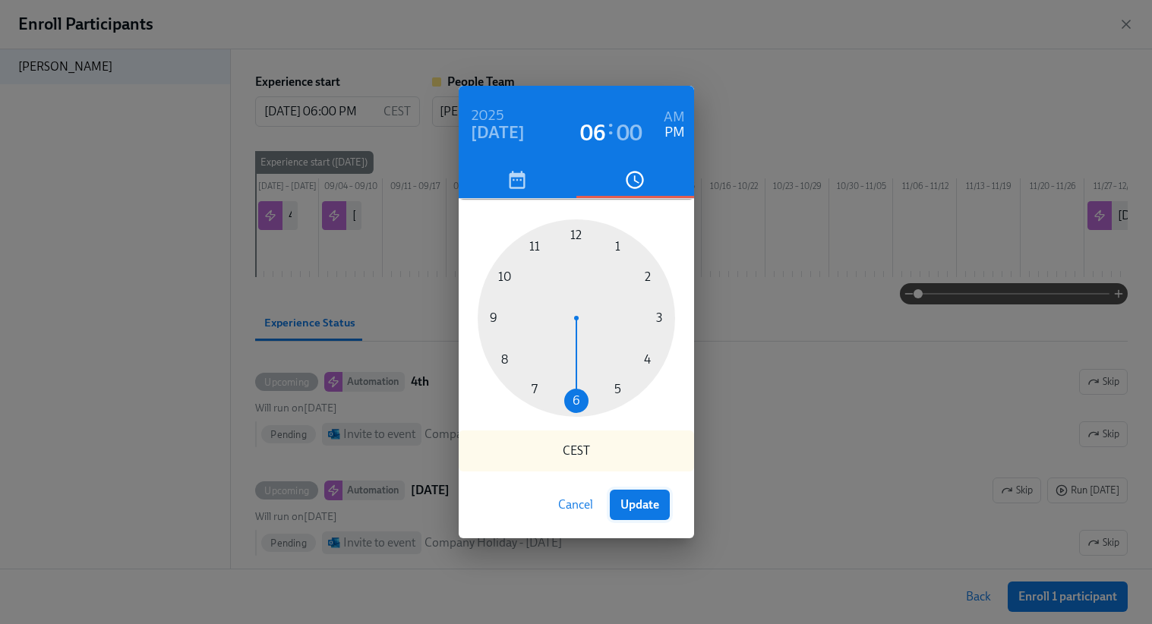
click at [647, 512] on span "Update" at bounding box center [639, 504] width 39 height 15
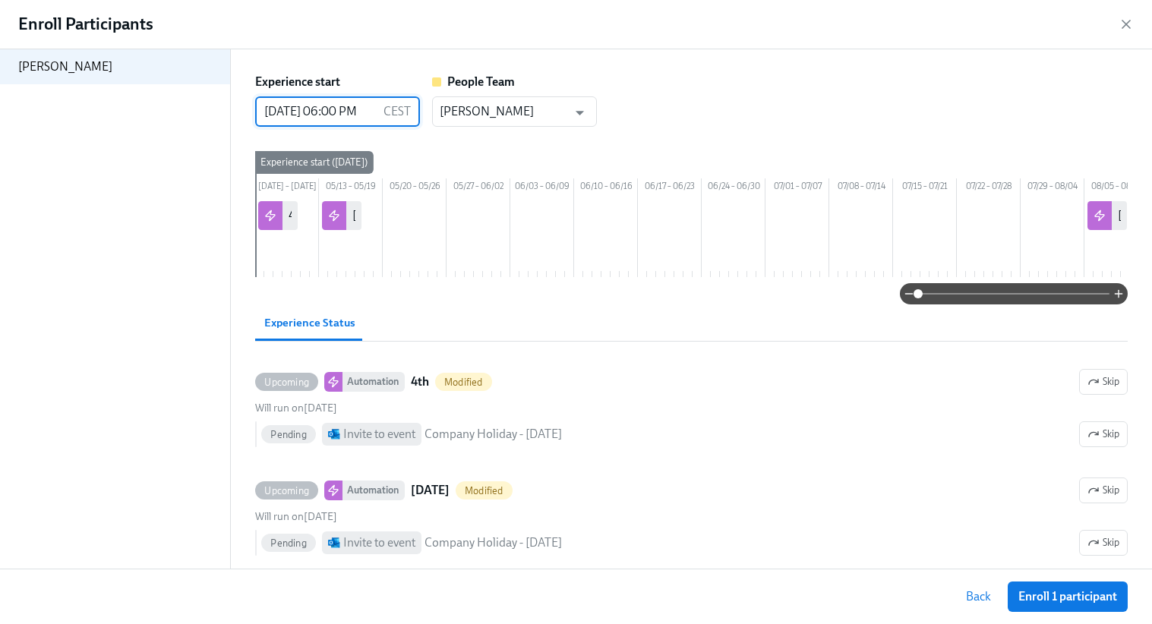
click at [274, 107] on input "05/06/2025 06:00 PM" at bounding box center [316, 111] width 122 height 30
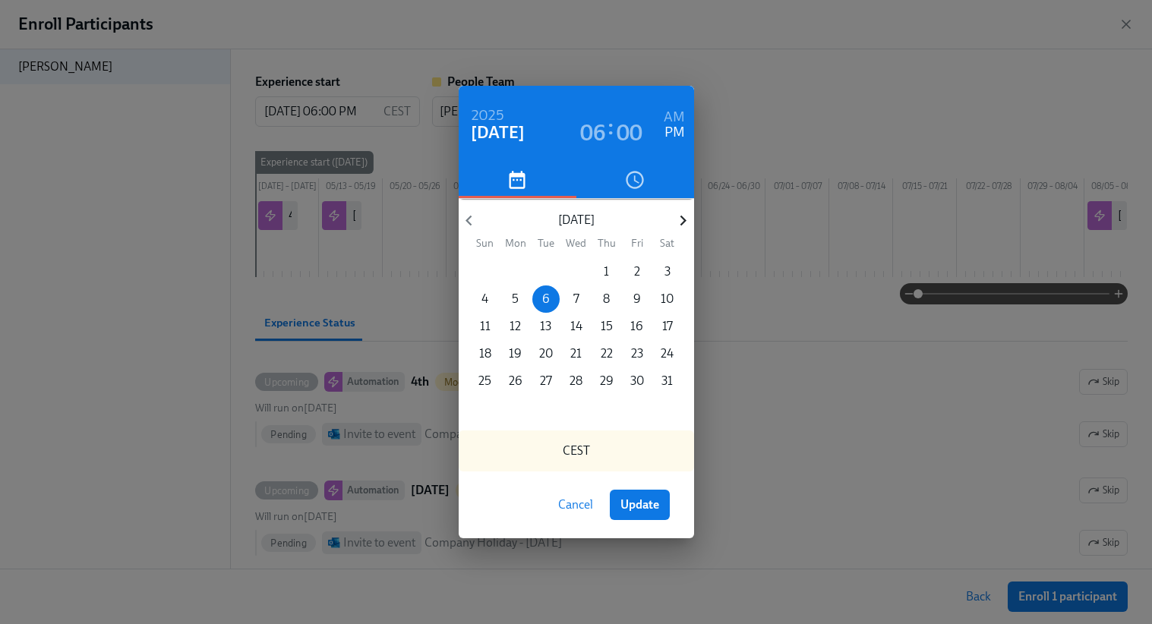
click at [686, 214] on icon "button" at bounding box center [683, 220] width 20 height 20
click at [607, 269] on p "5" at bounding box center [606, 271] width 7 height 17
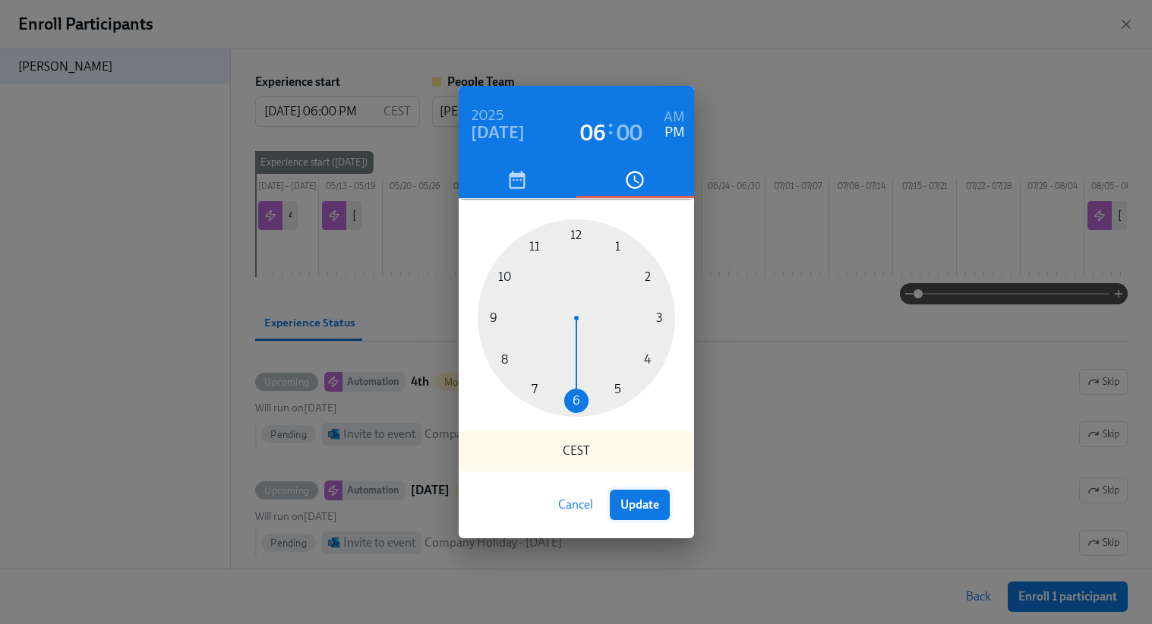
click at [645, 496] on button "Update" at bounding box center [640, 505] width 60 height 30
type input "06/05/2025 06:00 PM"
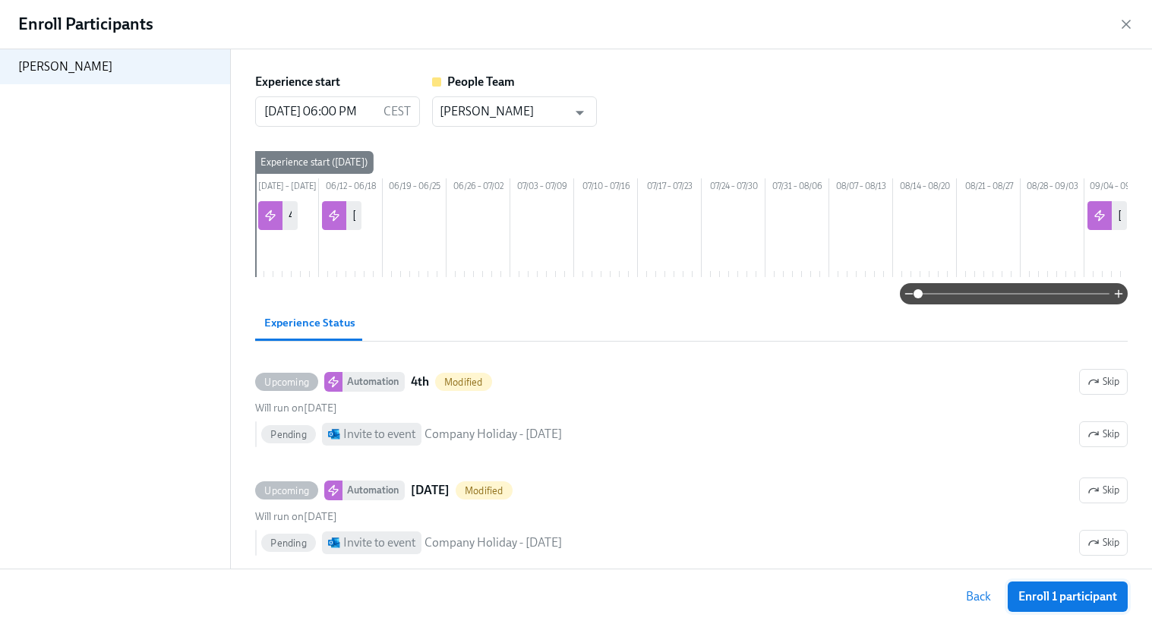
click at [1055, 597] on span "Enroll 1 participant" at bounding box center [1067, 596] width 99 height 15
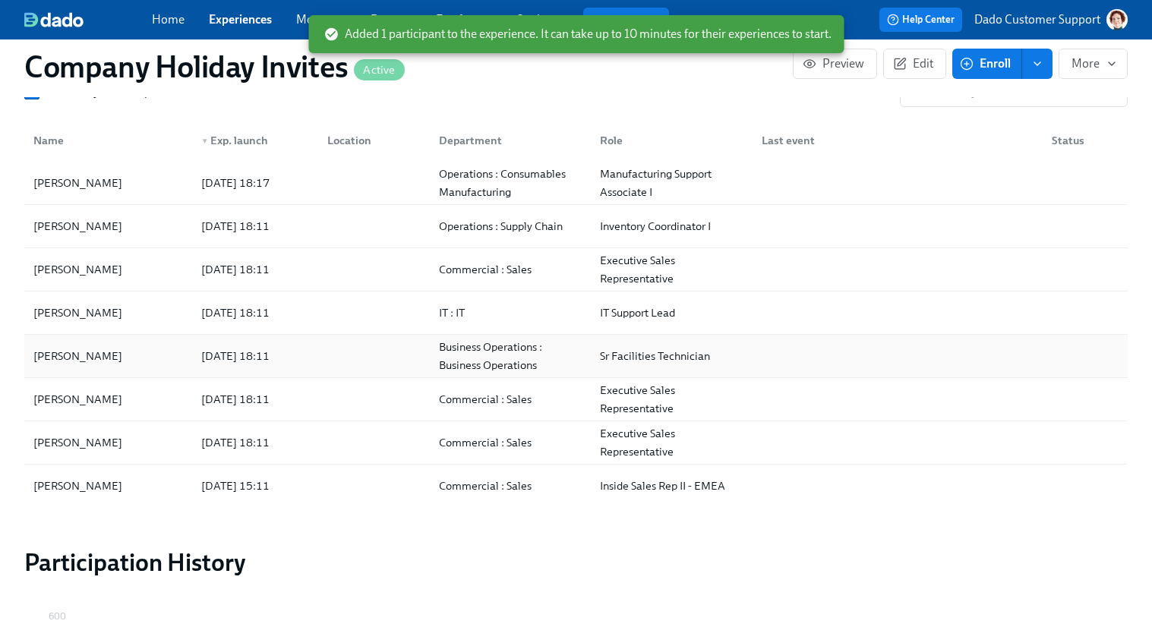
scroll to position [1186, 0]
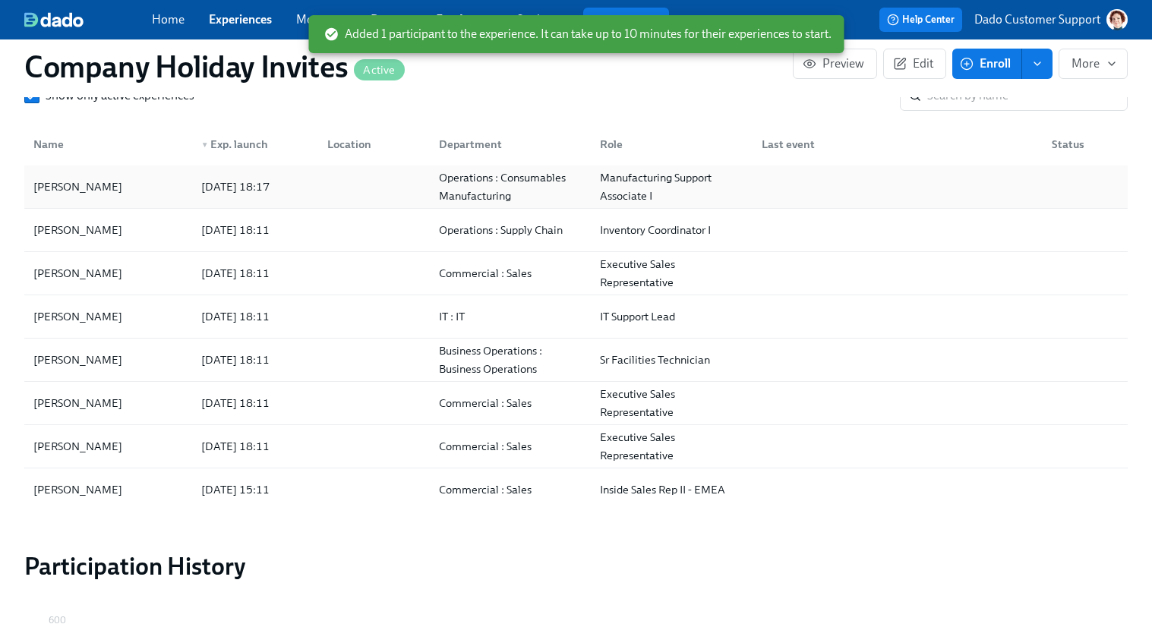
click at [140, 202] on div "Angie Rendon" at bounding box center [108, 187] width 162 height 30
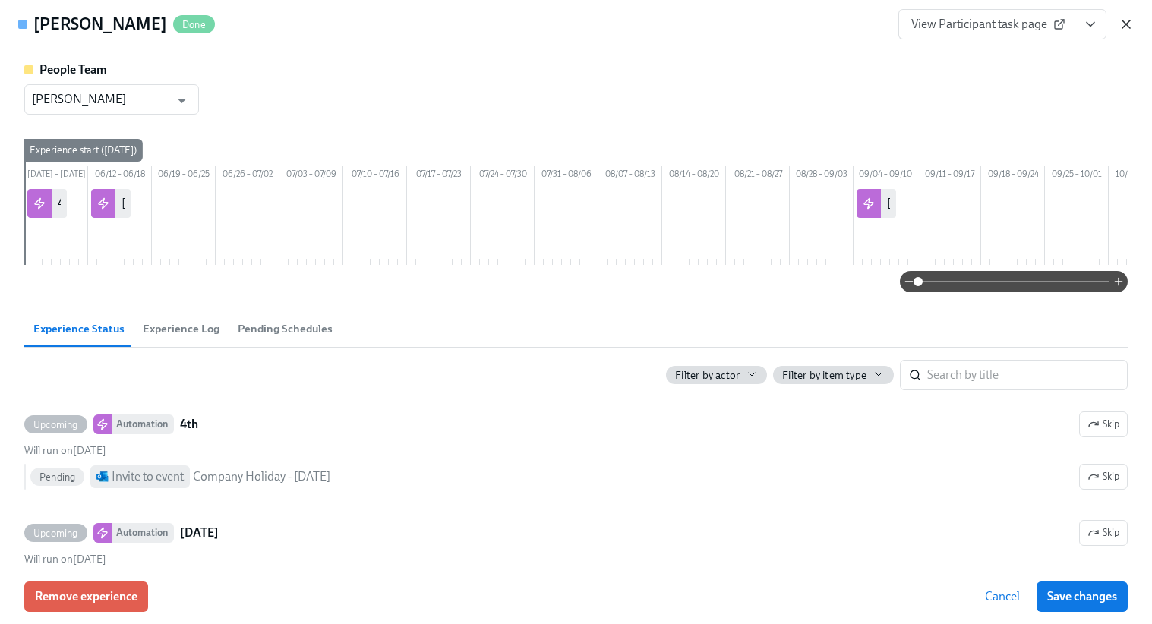
click at [1131, 25] on icon "button" at bounding box center [1125, 24] width 15 height 15
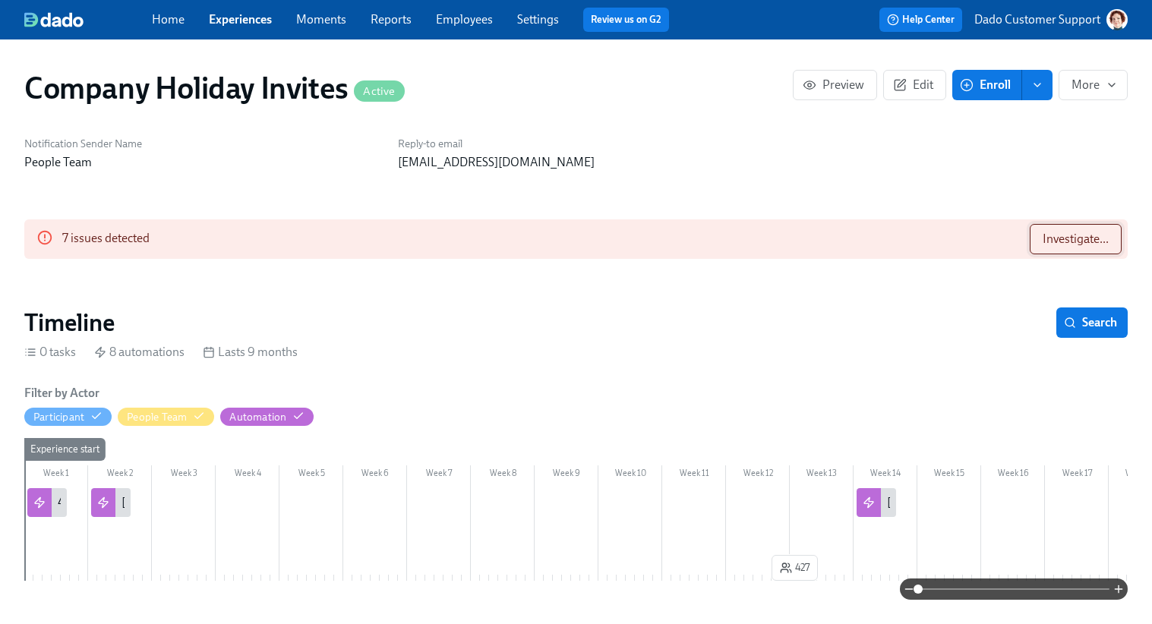
click at [1097, 253] on button "Investigate..." at bounding box center [1075, 239] width 92 height 30
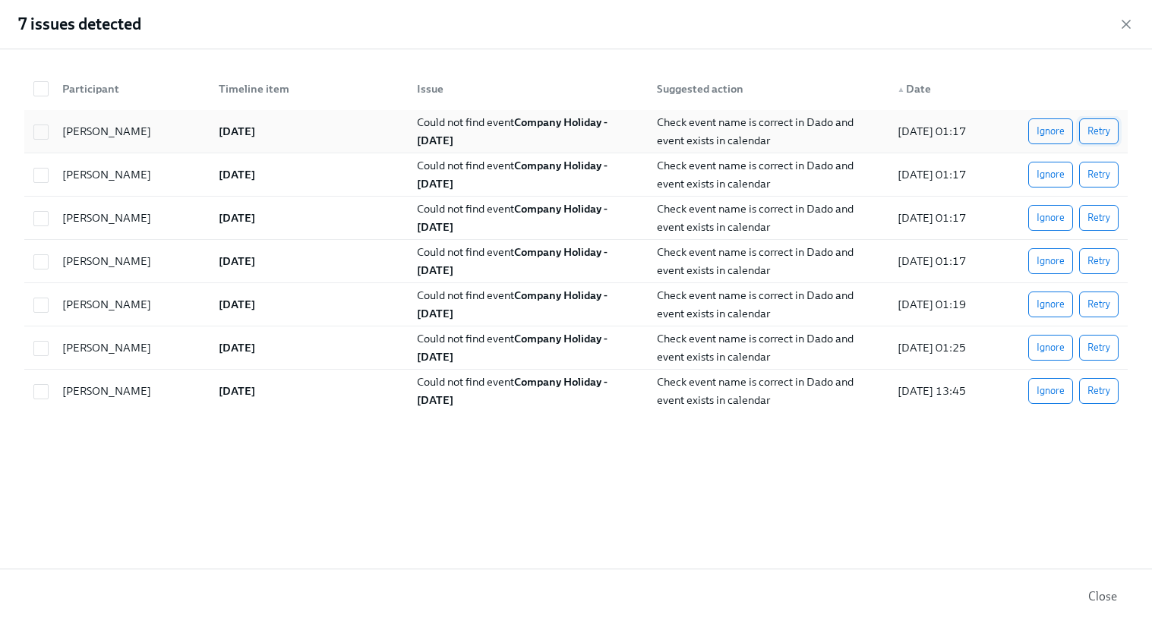
click at [1104, 132] on span "Retry" at bounding box center [1098, 131] width 23 height 15
click at [1130, 22] on icon "button" at bounding box center [1125, 24] width 15 height 15
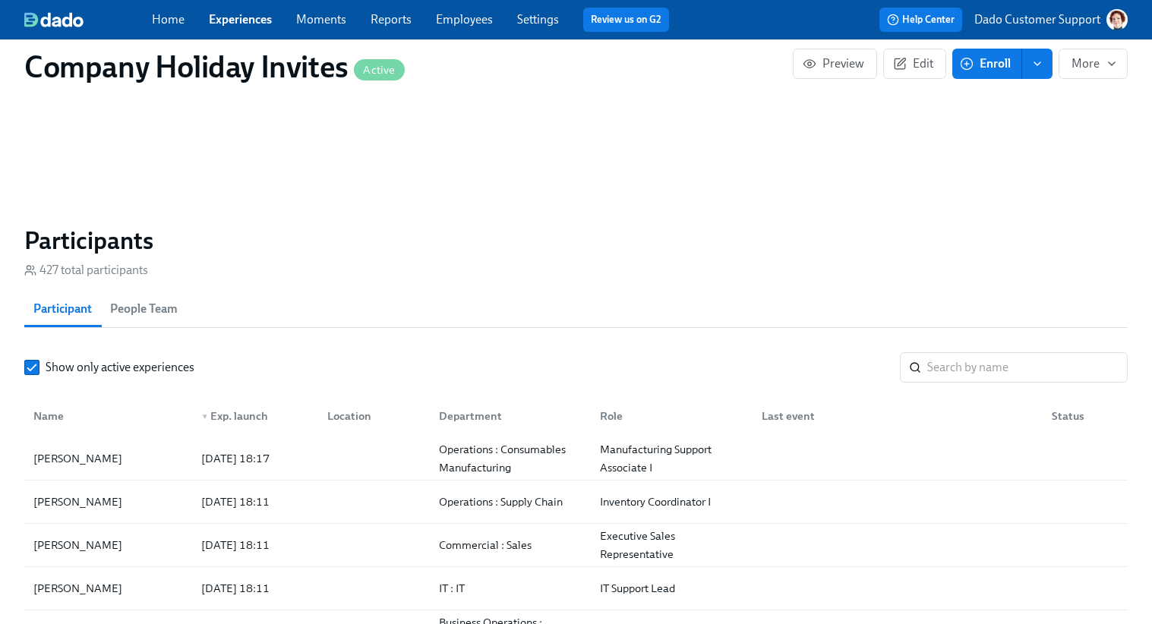
scroll to position [953, 0]
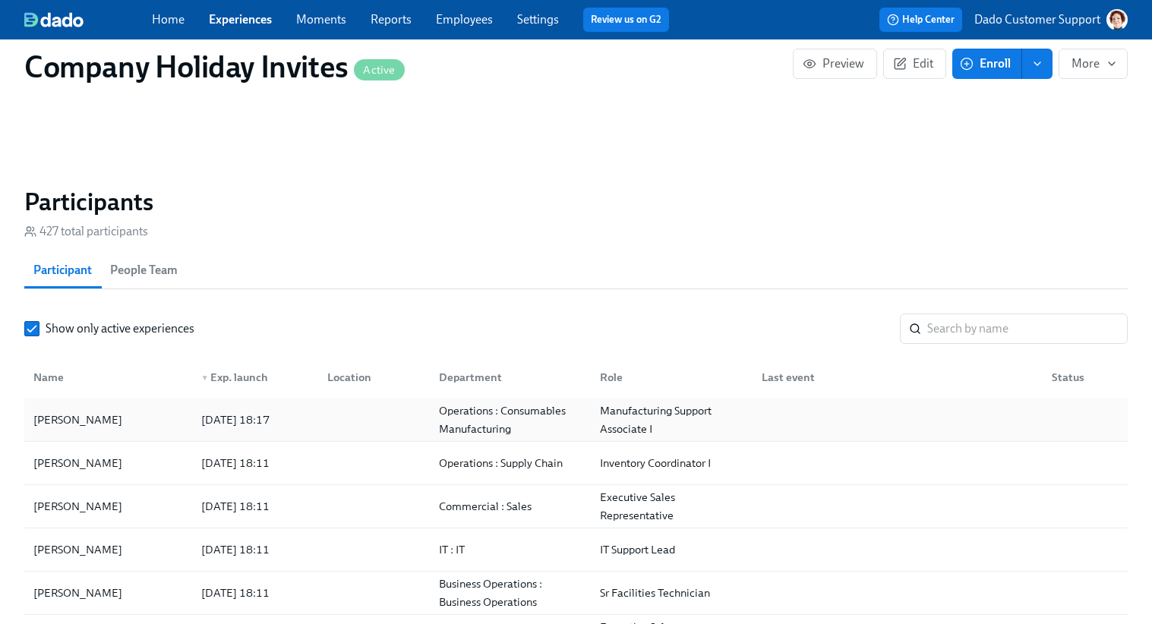
click at [104, 429] on div "Angie Rendon" at bounding box center [77, 420] width 101 height 18
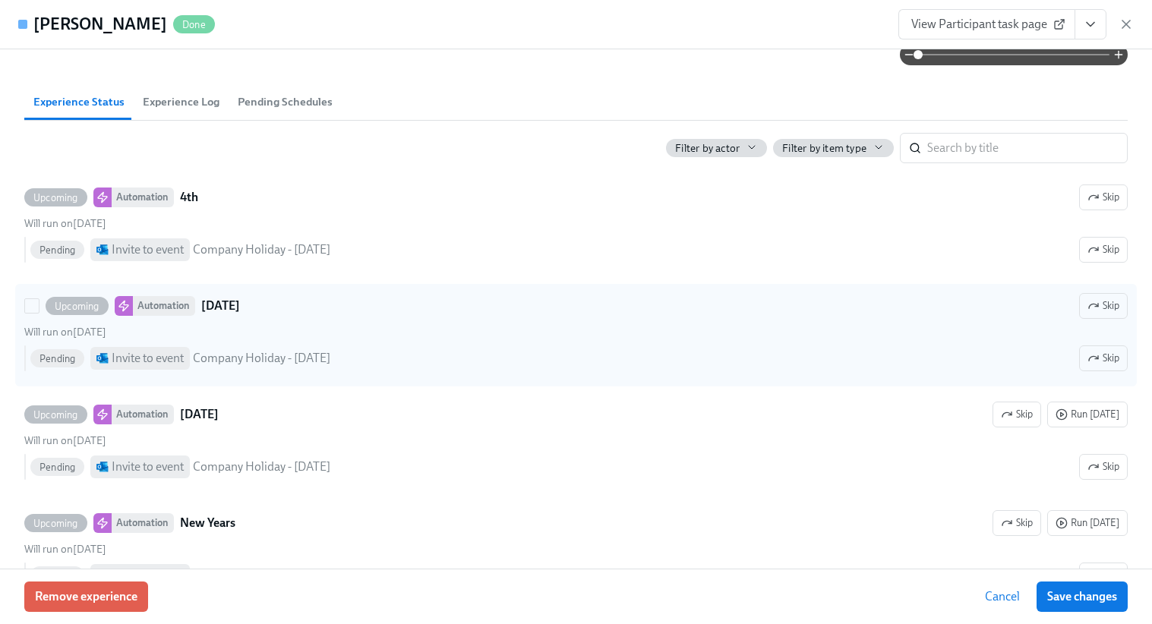
scroll to position [228, 0]
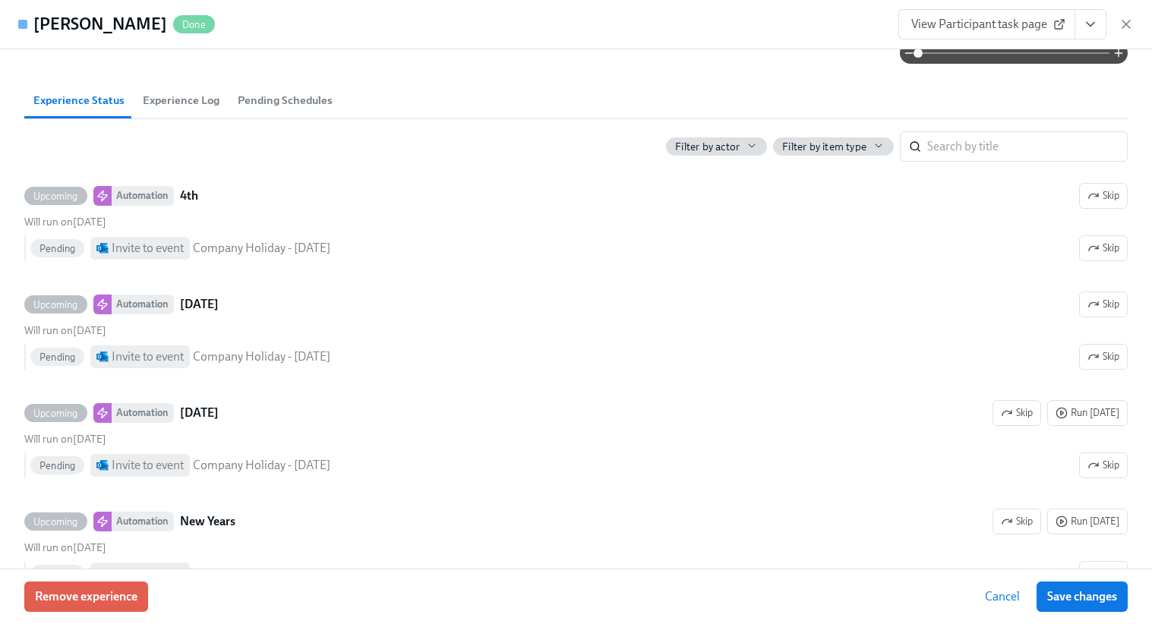
click at [241, 109] on span "Pending Schedules" at bounding box center [285, 100] width 95 height 17
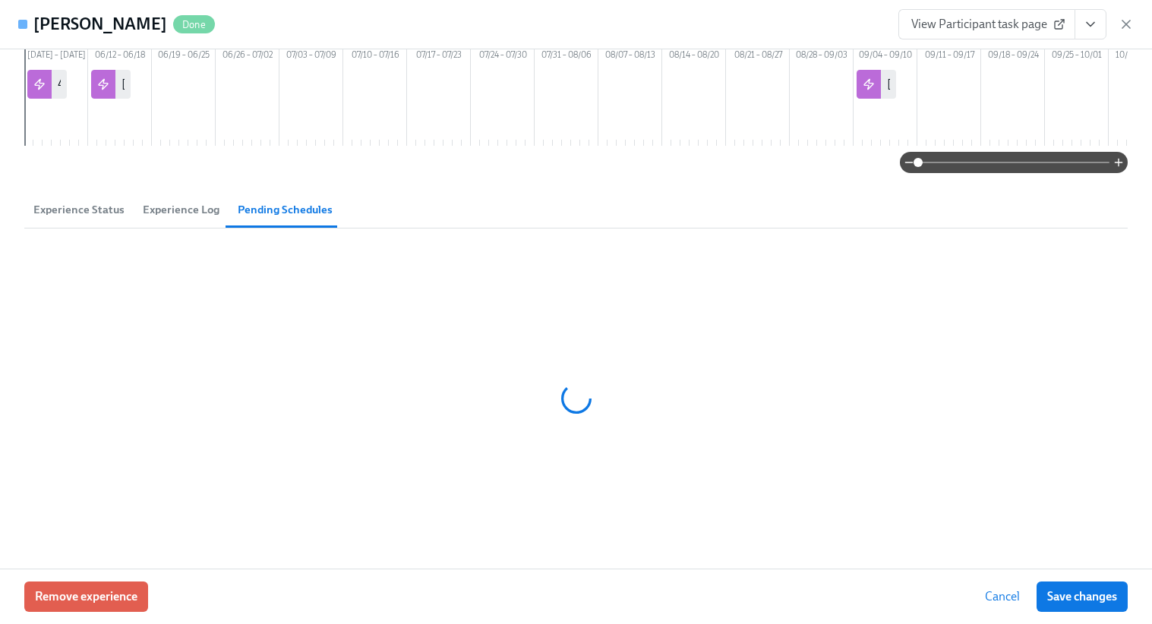
scroll to position [92, 0]
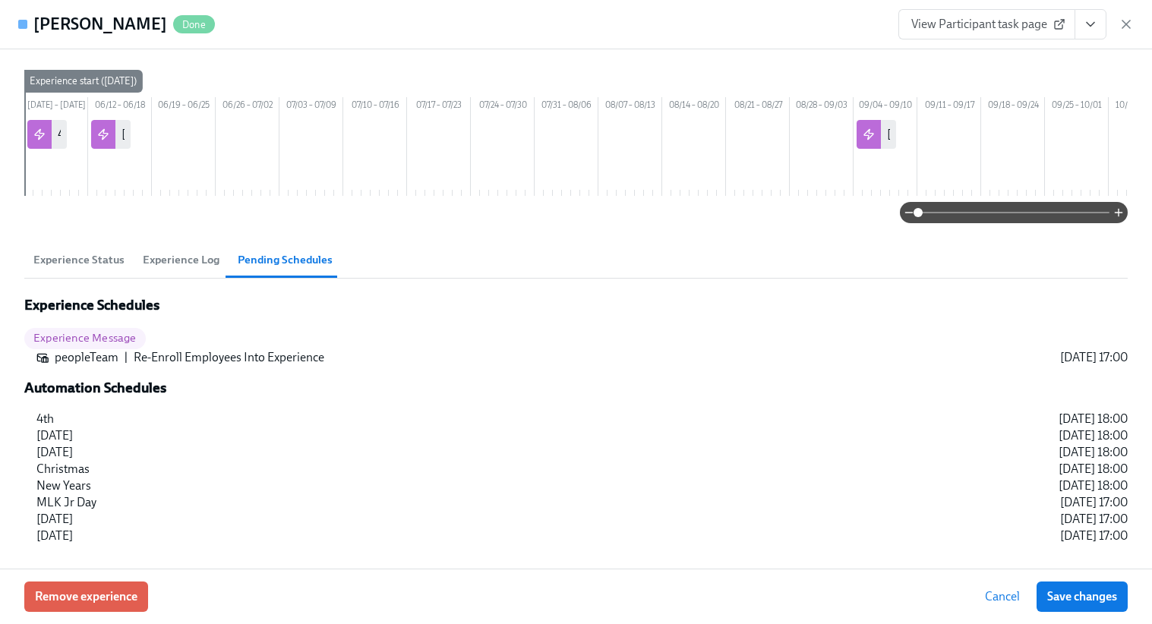
click at [74, 269] on button "Experience Status" at bounding box center [78, 259] width 109 height 36
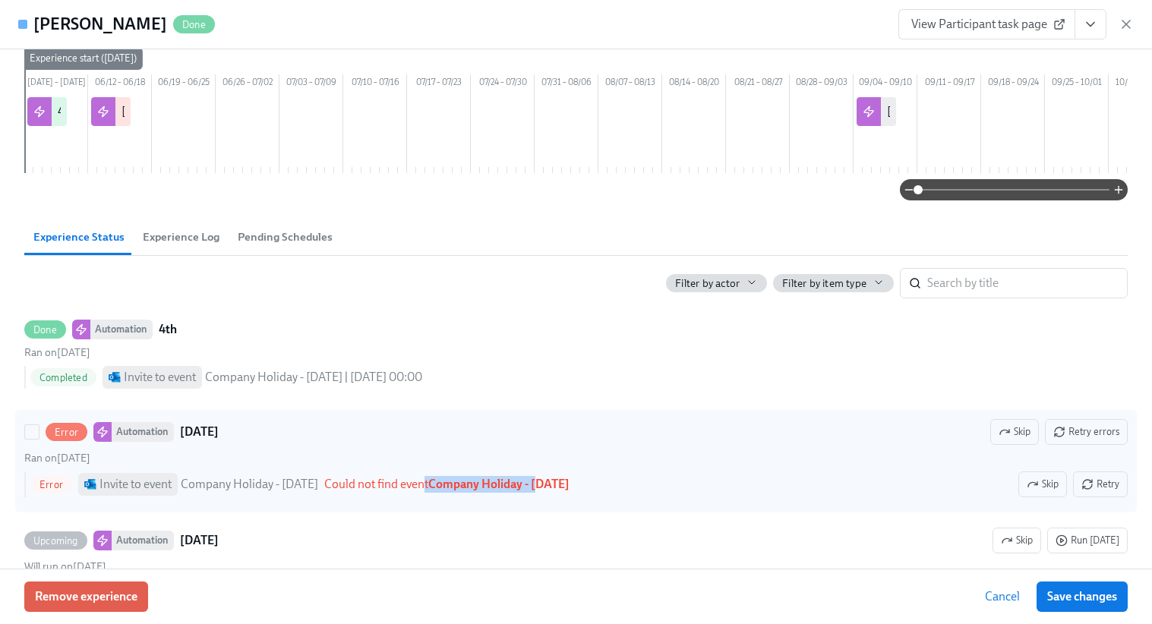
drag, startPoint x: 439, startPoint y: 506, endPoint x: 554, endPoint y: 506, distance: 115.4
click at [555, 491] on span "Could not find event Company Holiday - Labor Day" at bounding box center [446, 484] width 245 height 14
click at [554, 491] on strong "Company Holiday - Labor Day" at bounding box center [498, 484] width 141 height 14
click at [39, 439] on input "Error Automation Labor Day Skip Retry errors Ran on August 28th Error Invite to…" at bounding box center [32, 432] width 14 height 14
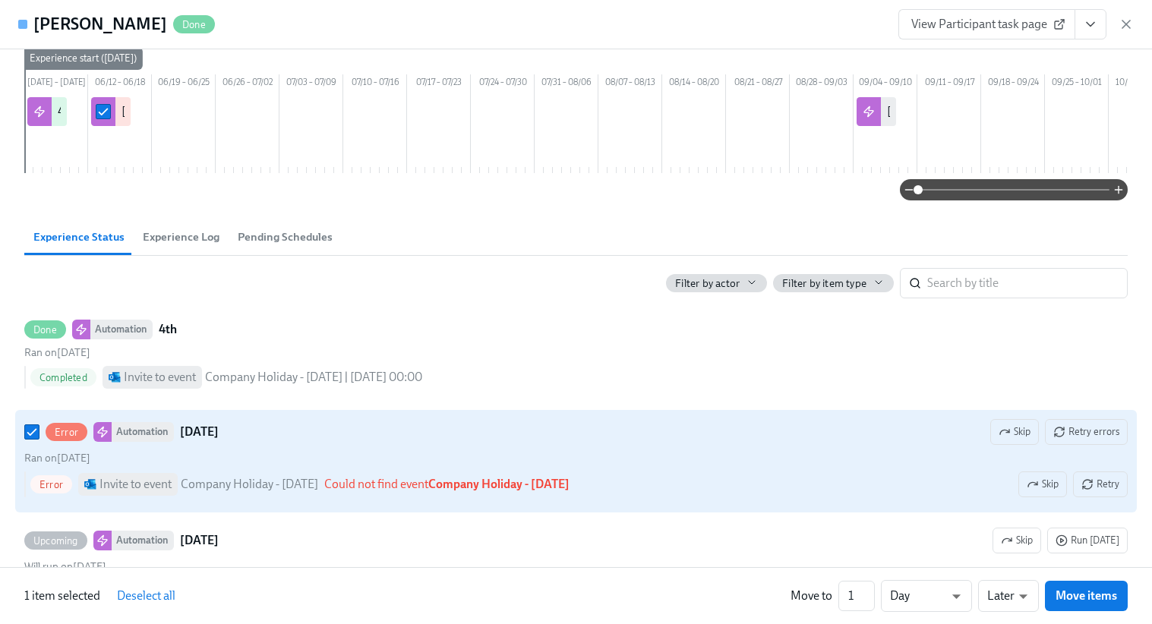
click at [554, 491] on strong "Company Holiday - Labor Day" at bounding box center [498, 484] width 141 height 14
click at [39, 439] on input "Error Automation Labor Day Skip Retry errors Ran on August 28th Error Invite to…" at bounding box center [32, 432] width 14 height 14
checkbox input "false"
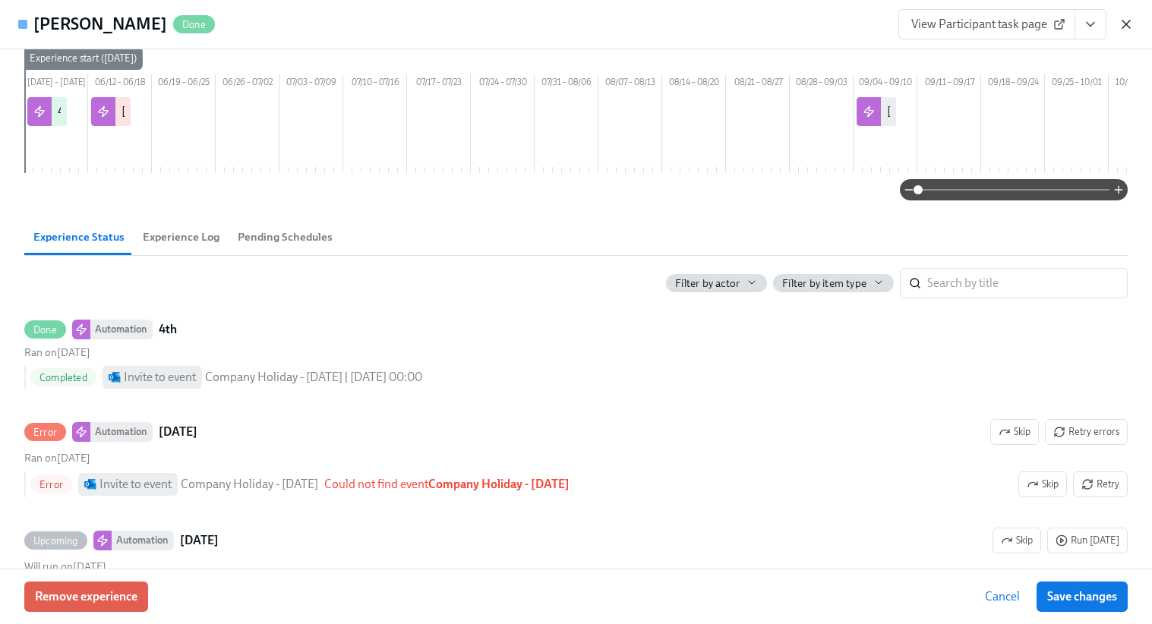
click at [1126, 22] on icon "button" at bounding box center [1126, 24] width 8 height 8
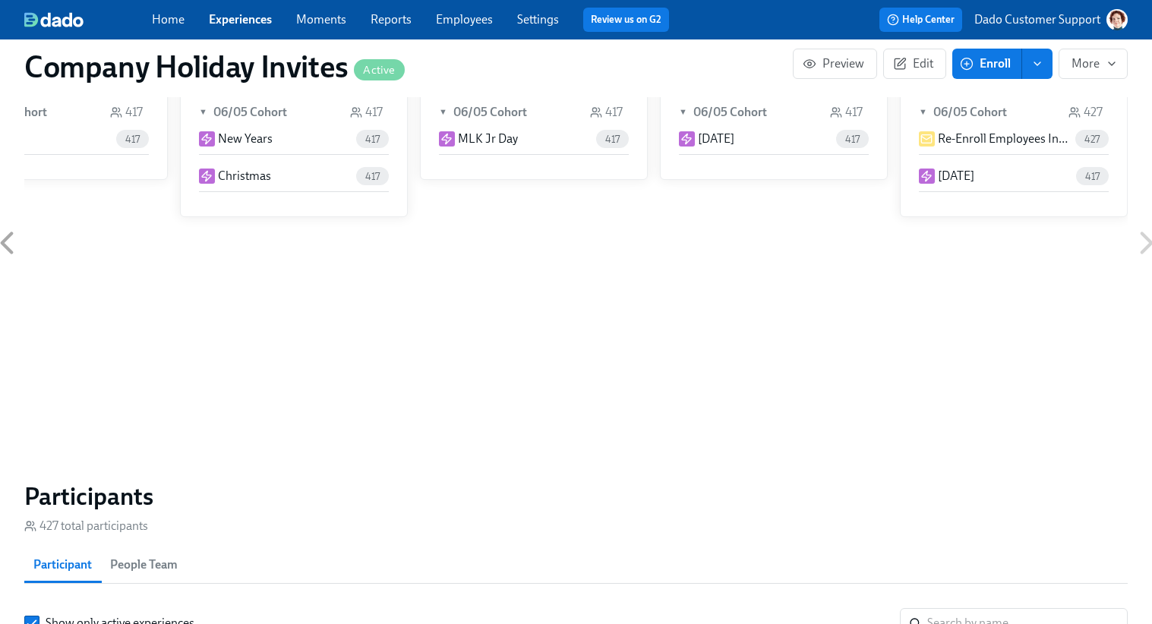
scroll to position [803, 0]
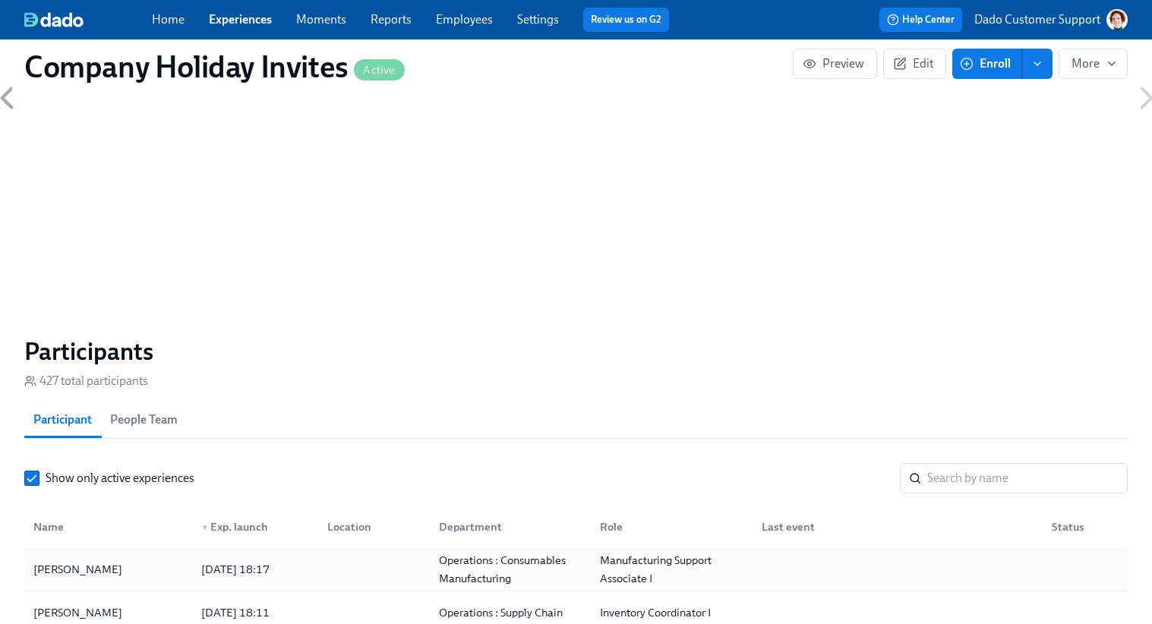
click at [119, 581] on div "Angie Rendon" at bounding box center [108, 569] width 162 height 30
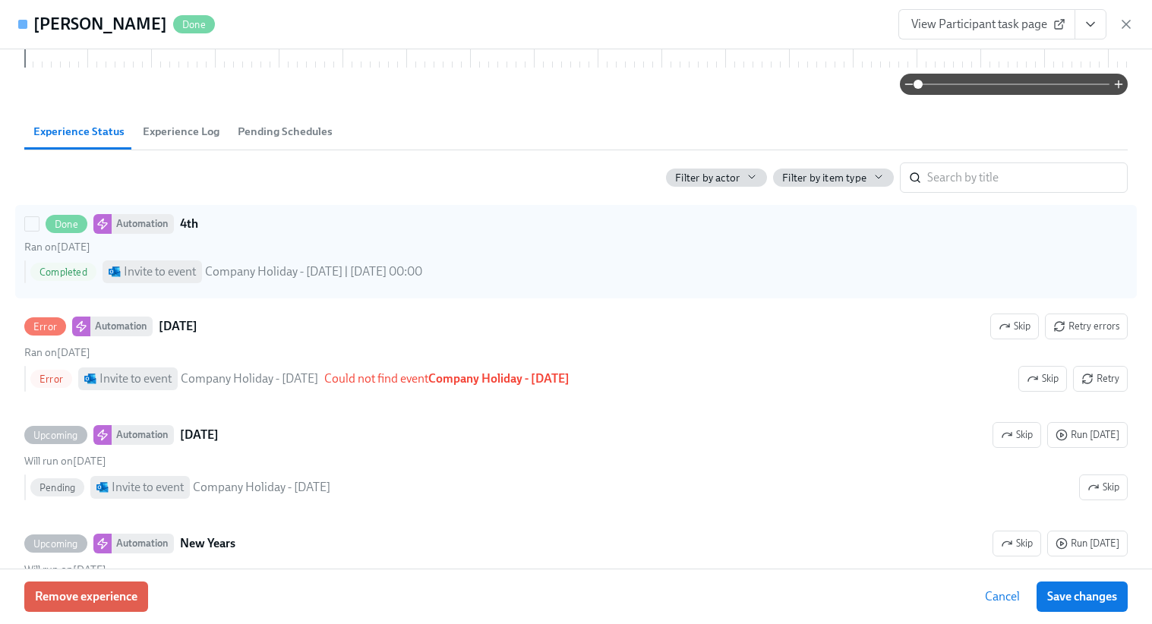
scroll to position [351, 0]
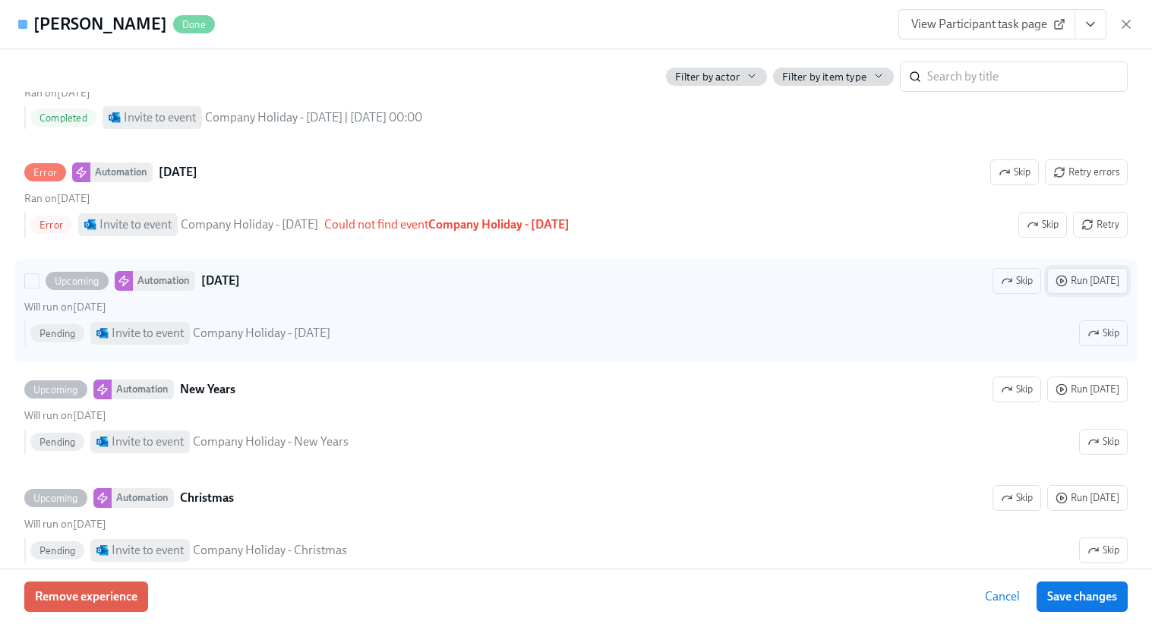
click at [1101, 288] on span "Run today" at bounding box center [1087, 280] width 64 height 15
click at [1112, 597] on span "Save changes" at bounding box center [1082, 596] width 70 height 15
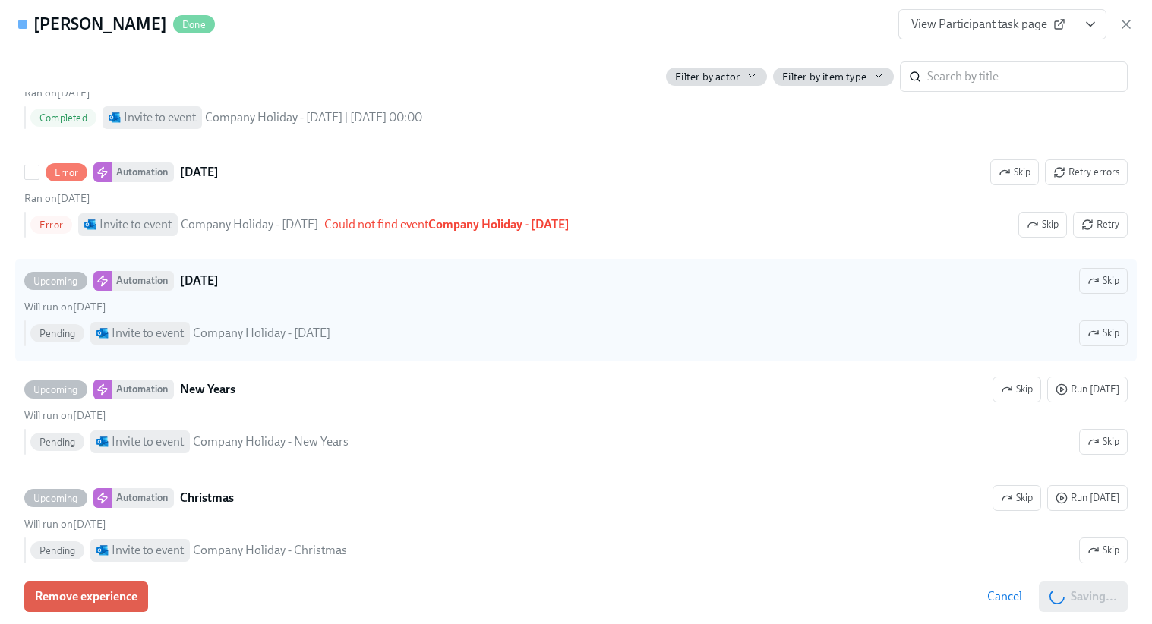
scroll to position [0, 1284]
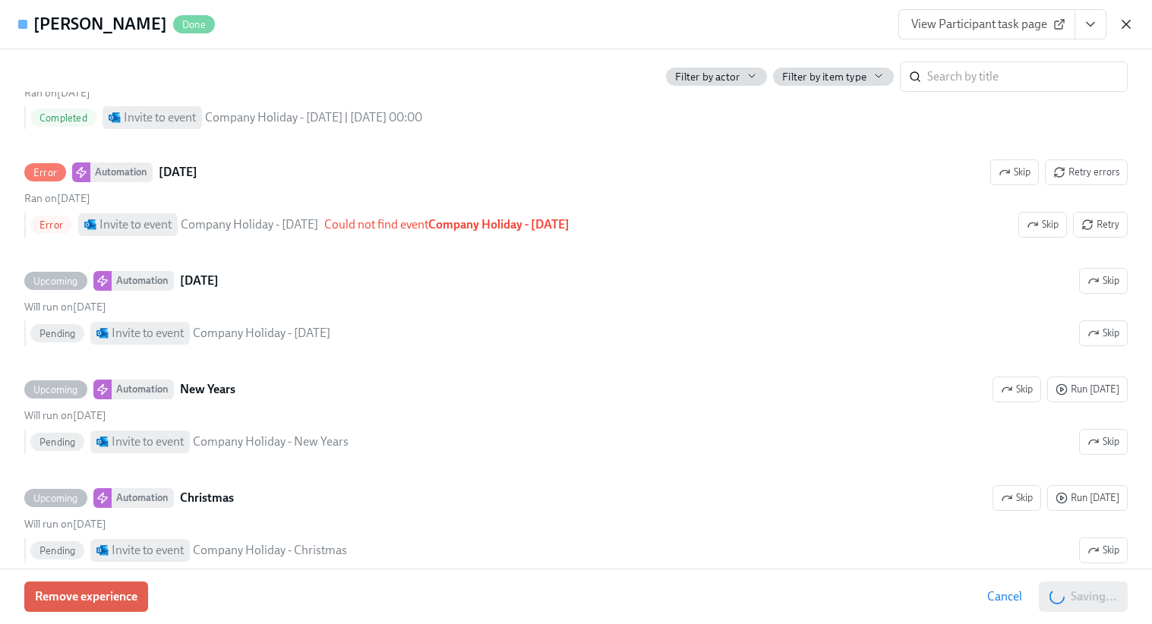
click at [1129, 19] on icon "button" at bounding box center [1125, 24] width 15 height 15
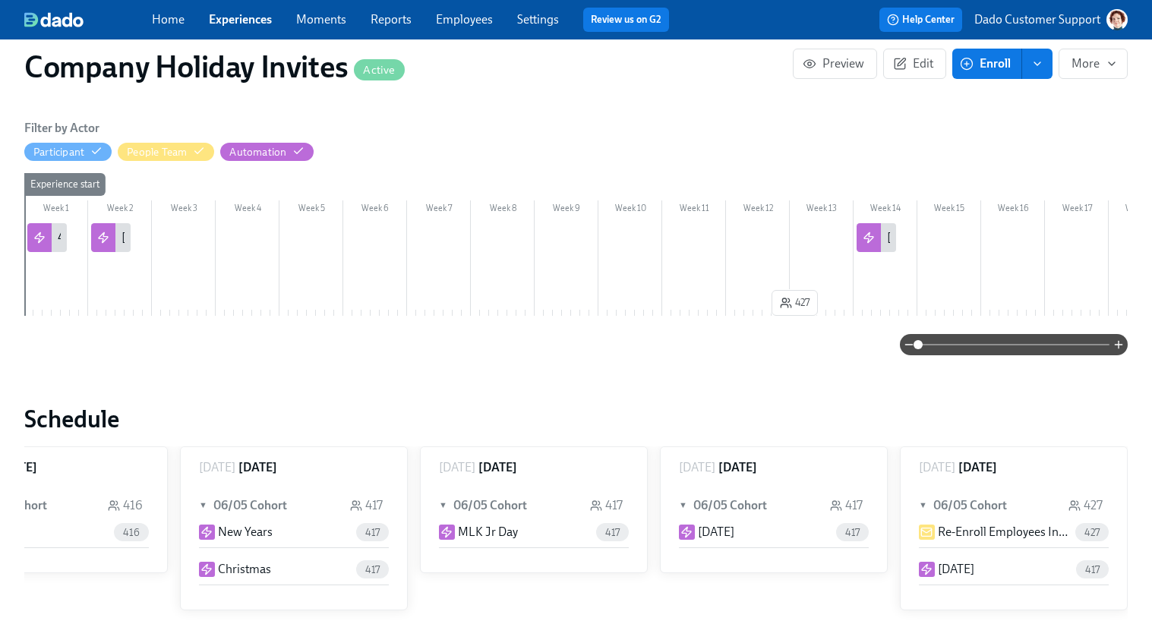
scroll to position [238, 0]
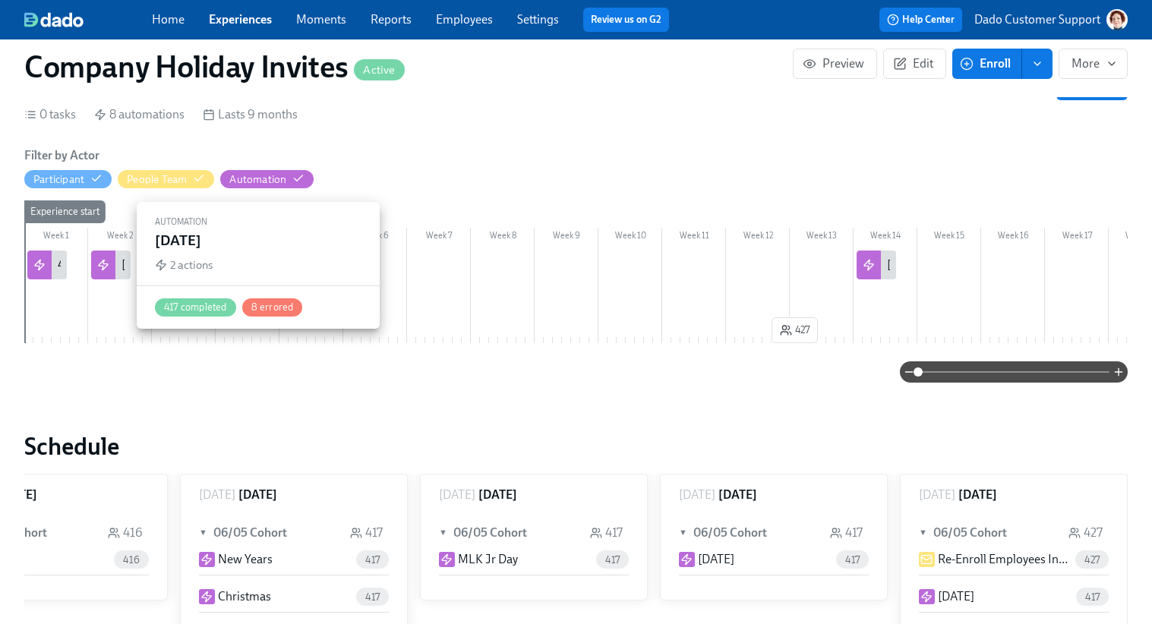
click at [117, 254] on div "Labor Day" at bounding box center [110, 264] width 39 height 29
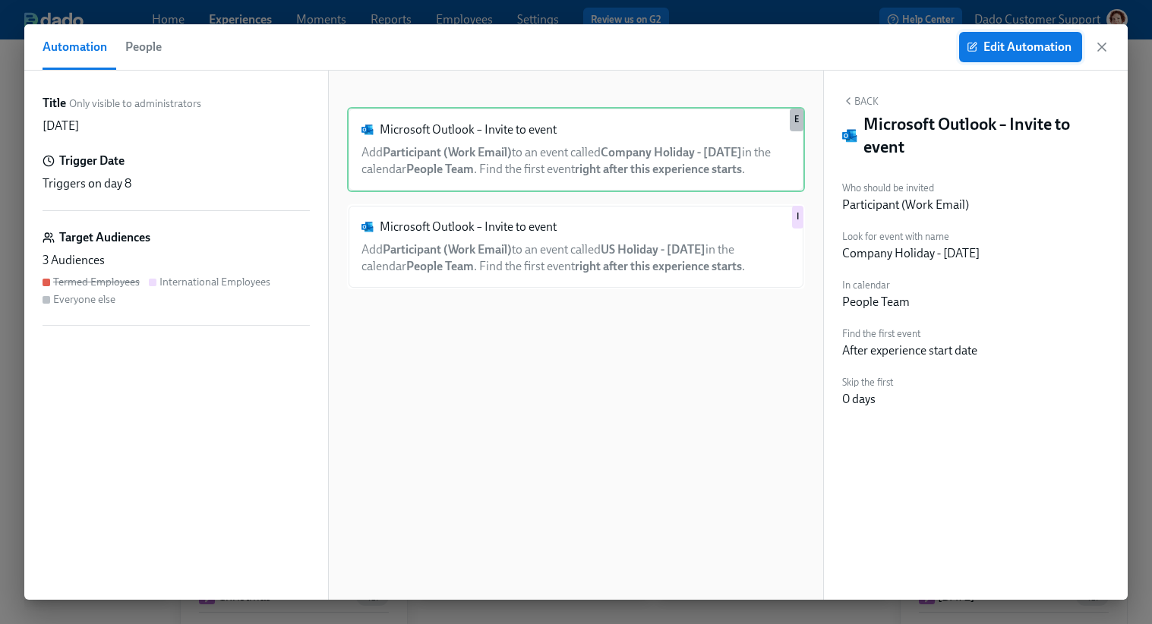
click at [1018, 47] on span "Edit Automation" at bounding box center [1020, 46] width 102 height 15
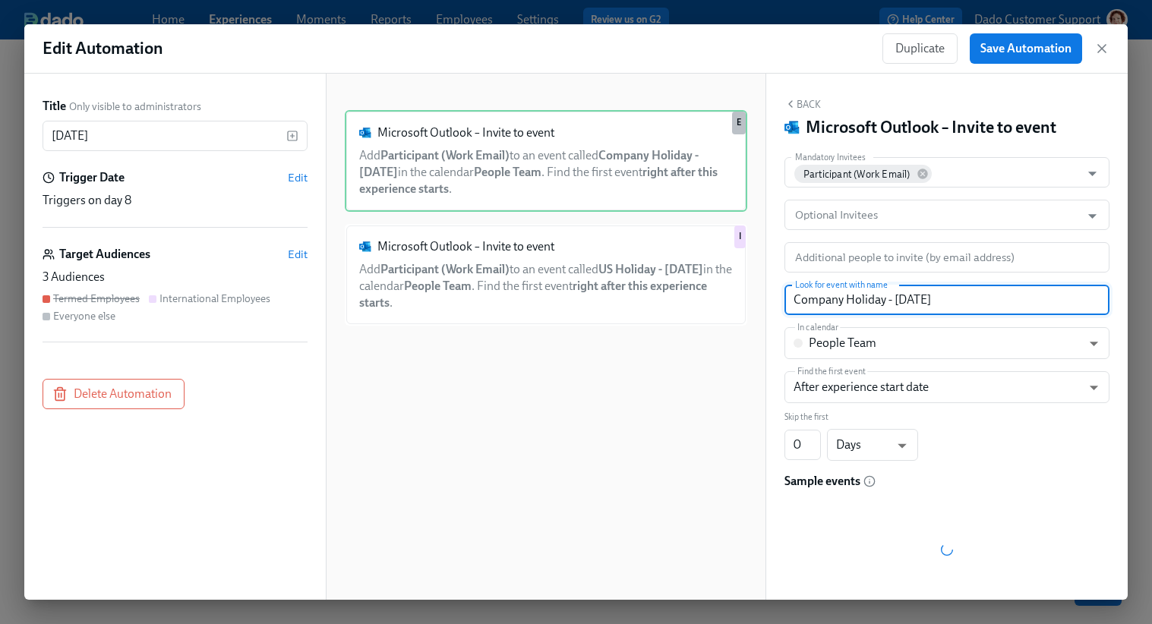
click at [893, 301] on input "Company Holiday - Labor Day" at bounding box center [946, 300] width 325 height 30
type input "Company Holiday - Labor Day"
click at [869, 391] on body "Home Experiences Moments Reports Employees Settings Review us on G2 Help Center…" at bounding box center [576, 312] width 1152 height 624
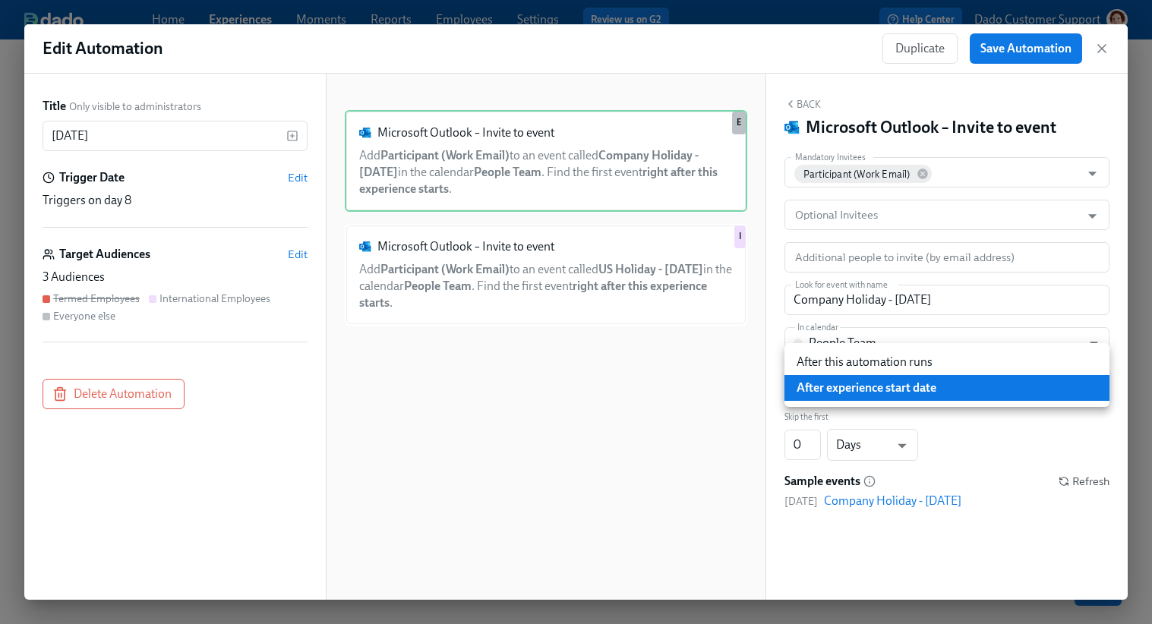
click at [869, 361] on li "After this automation runs" at bounding box center [946, 362] width 325 height 26
type input "AFTER_AUTOMATION"
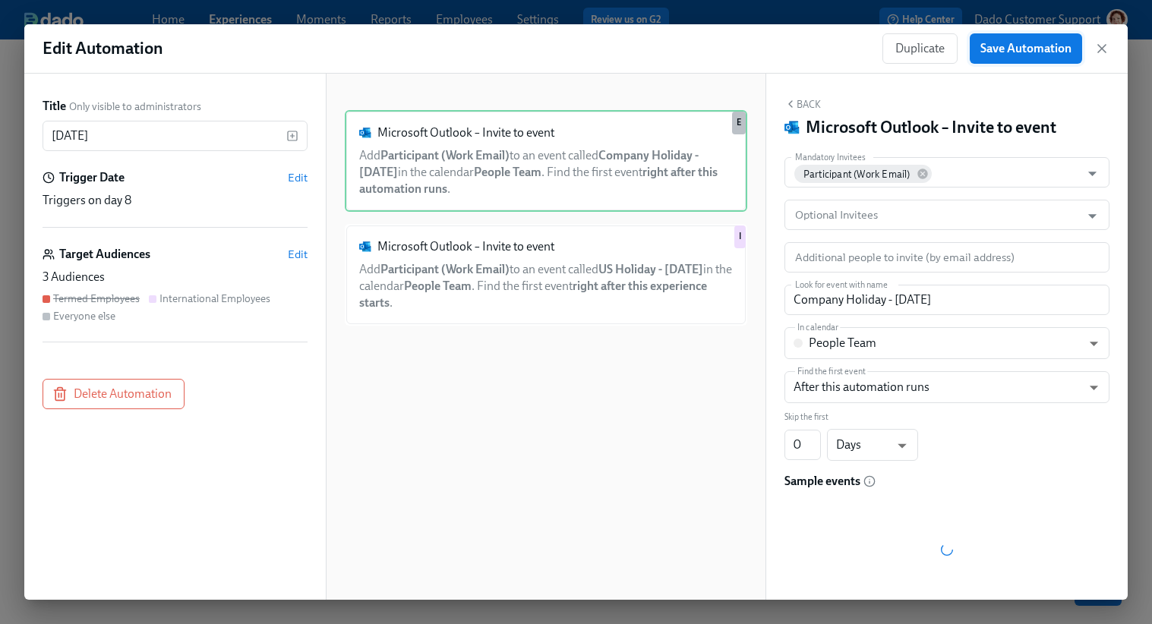
click at [1013, 39] on button "Save Automation" at bounding box center [1025, 48] width 112 height 30
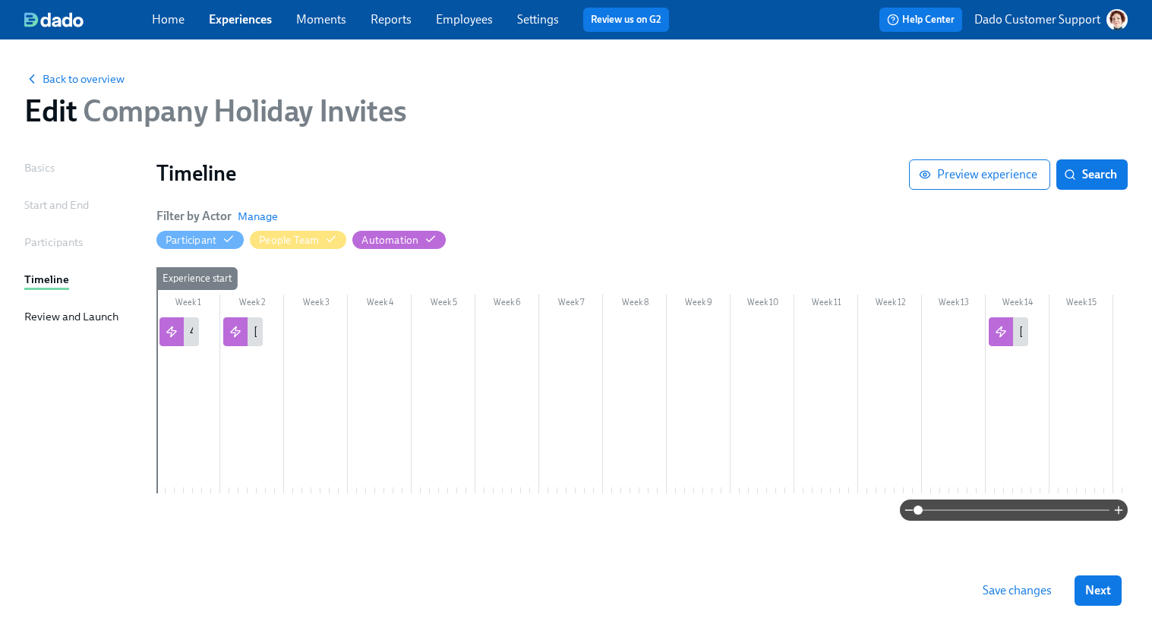
click at [1035, 591] on span "Save changes" at bounding box center [1016, 590] width 69 height 15
click at [81, 71] on div "Back to overview" at bounding box center [575, 78] width 1103 height 17
click at [78, 79] on span "Back to overview" at bounding box center [74, 78] width 100 height 15
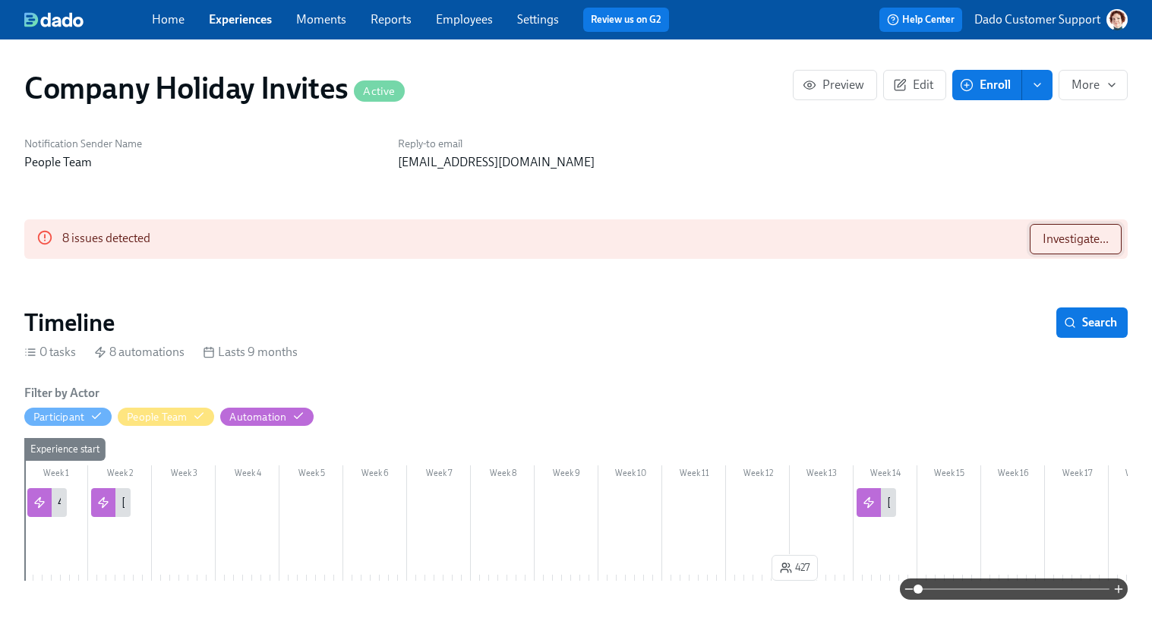
scroll to position [0, 953]
click at [1054, 241] on span "Investigate..." at bounding box center [1075, 239] width 66 height 15
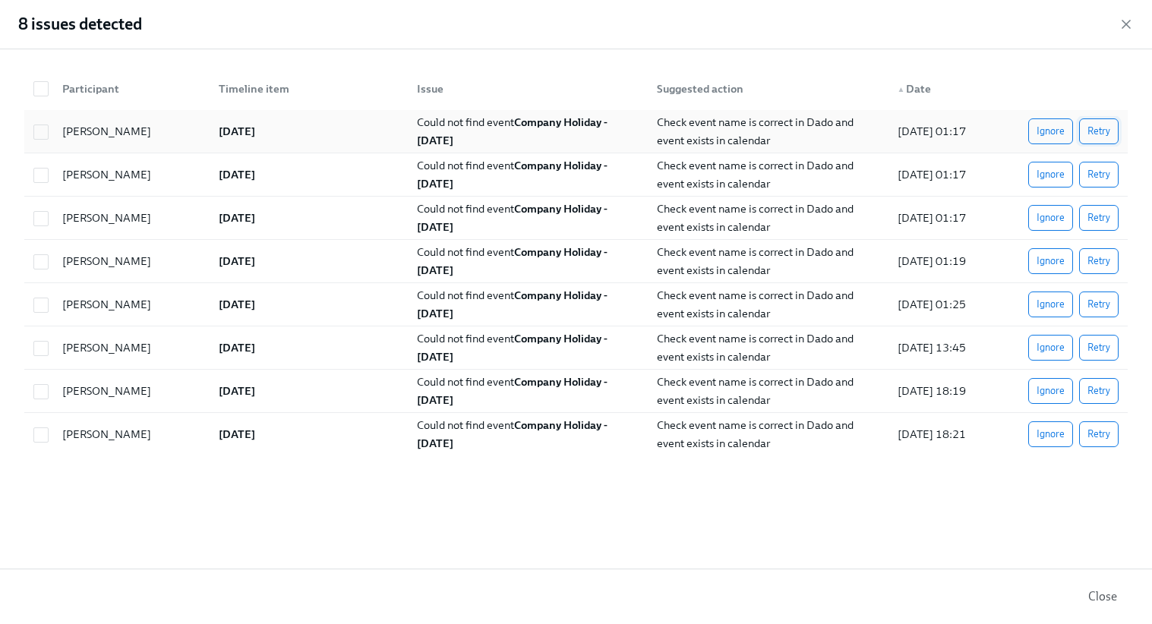
click at [1108, 129] on span "Retry" at bounding box center [1098, 131] width 23 height 15
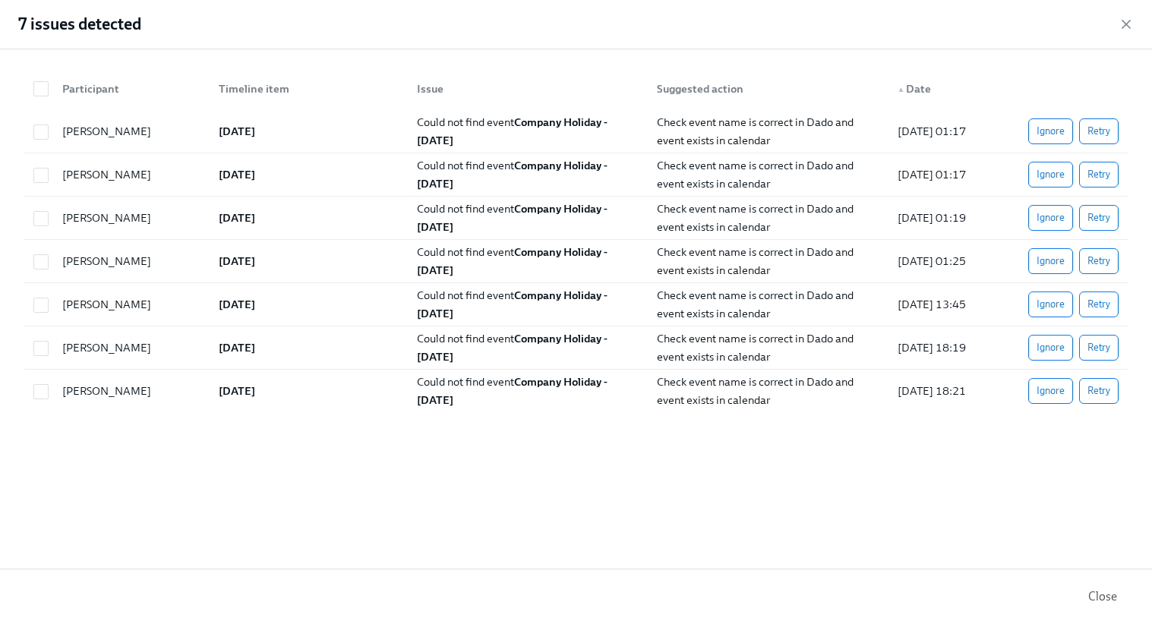
scroll to position [0, 1284]
click at [1126, 24] on icon "button" at bounding box center [1126, 24] width 8 height 8
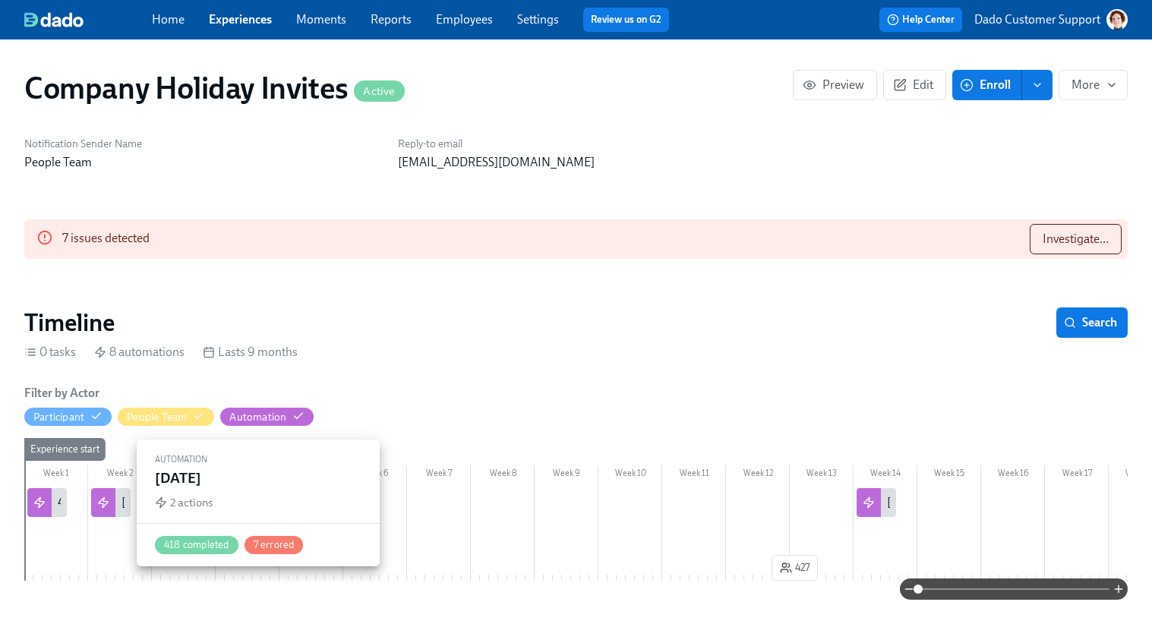
click at [108, 503] on icon at bounding box center [103, 502] width 12 height 12
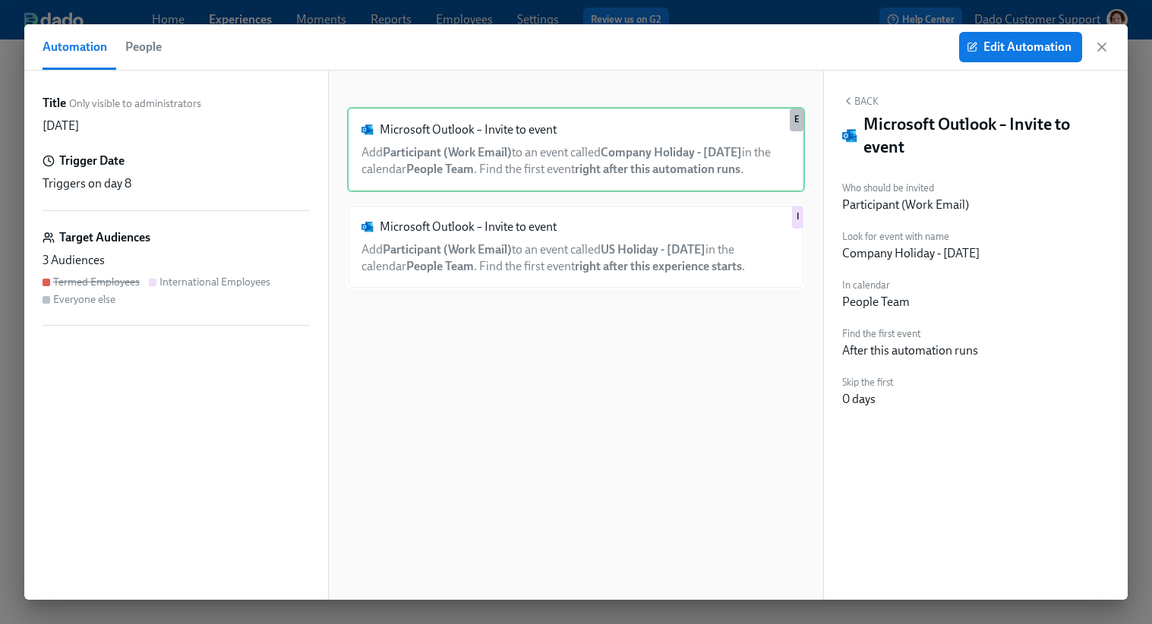
click at [151, 43] on span "People" at bounding box center [143, 46] width 36 height 21
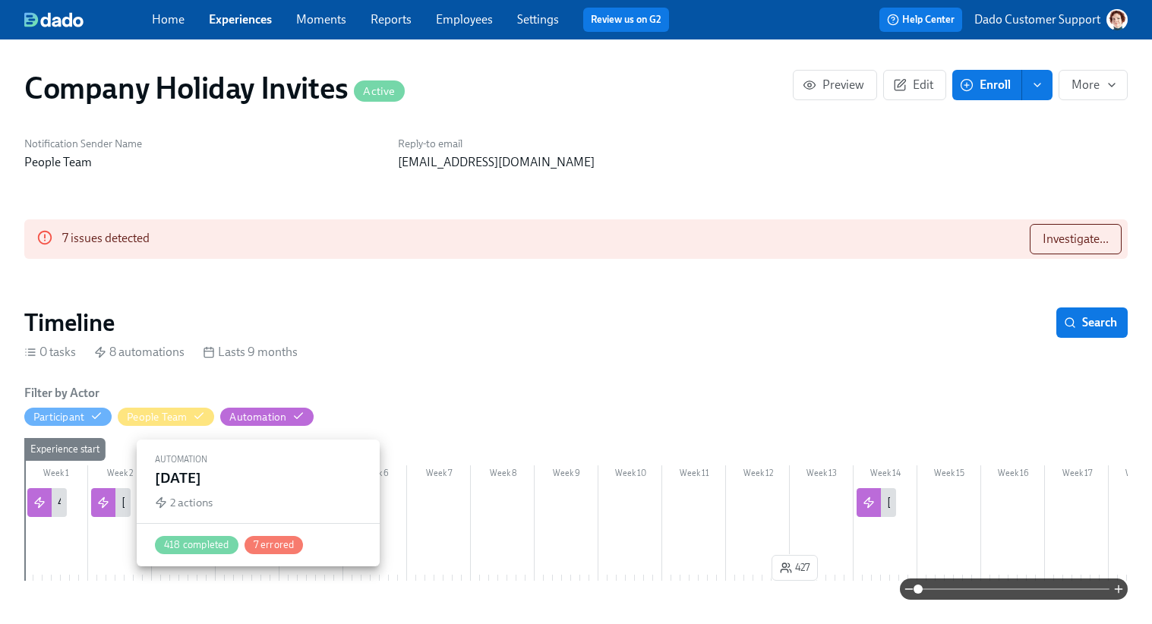
click at [120, 488] on div "Labor Day" at bounding box center [110, 502] width 39 height 29
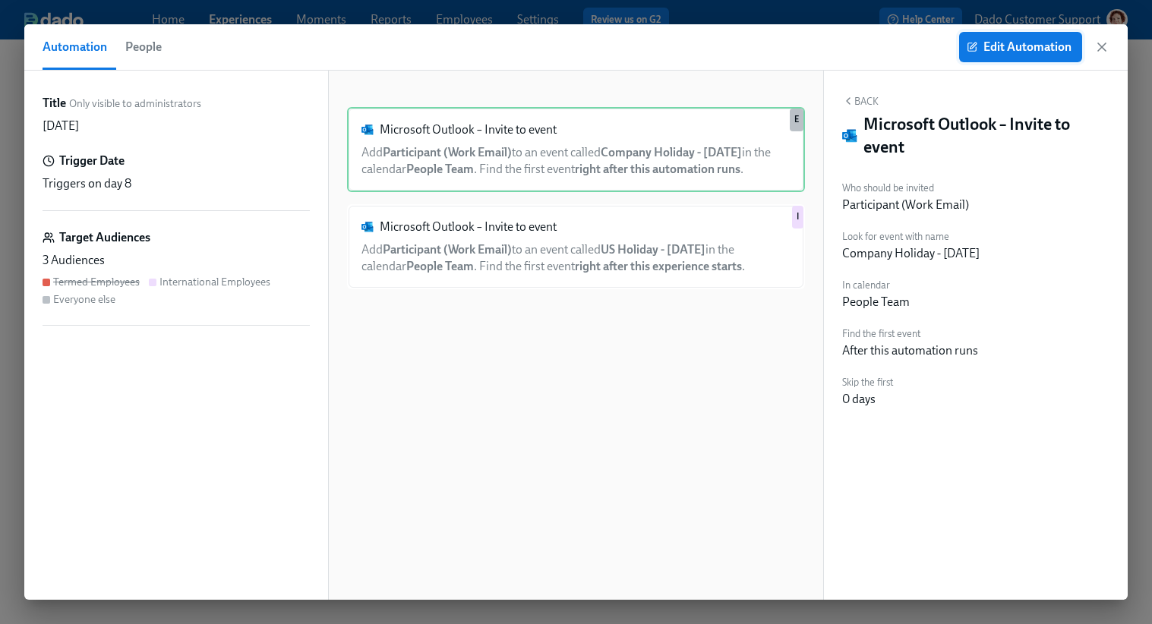
click at [994, 44] on span "Edit Automation" at bounding box center [1020, 46] width 102 height 15
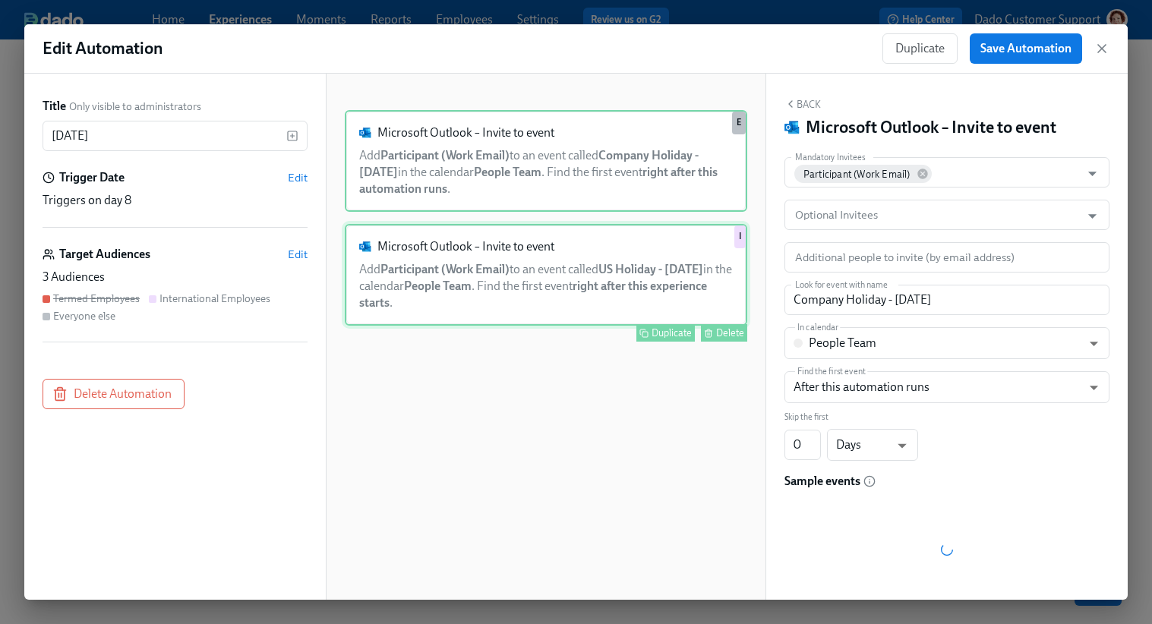
click at [662, 274] on div "Microsoft Outlook – Invite to event Add Participant (Work Email) to an event ca…" at bounding box center [546, 275] width 402 height 102
type input "US Holiday - Labor Day"
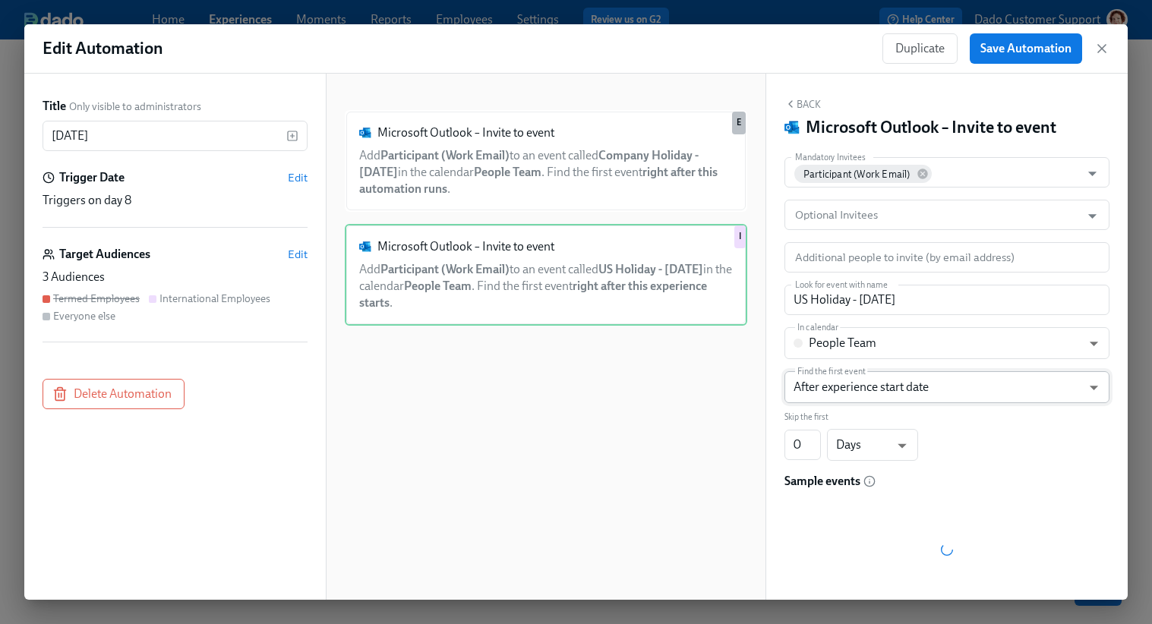
click at [900, 402] on body "Home Experiences Moments Reports Employees Settings Review us on G2 Help Center…" at bounding box center [576, 312] width 1152 height 624
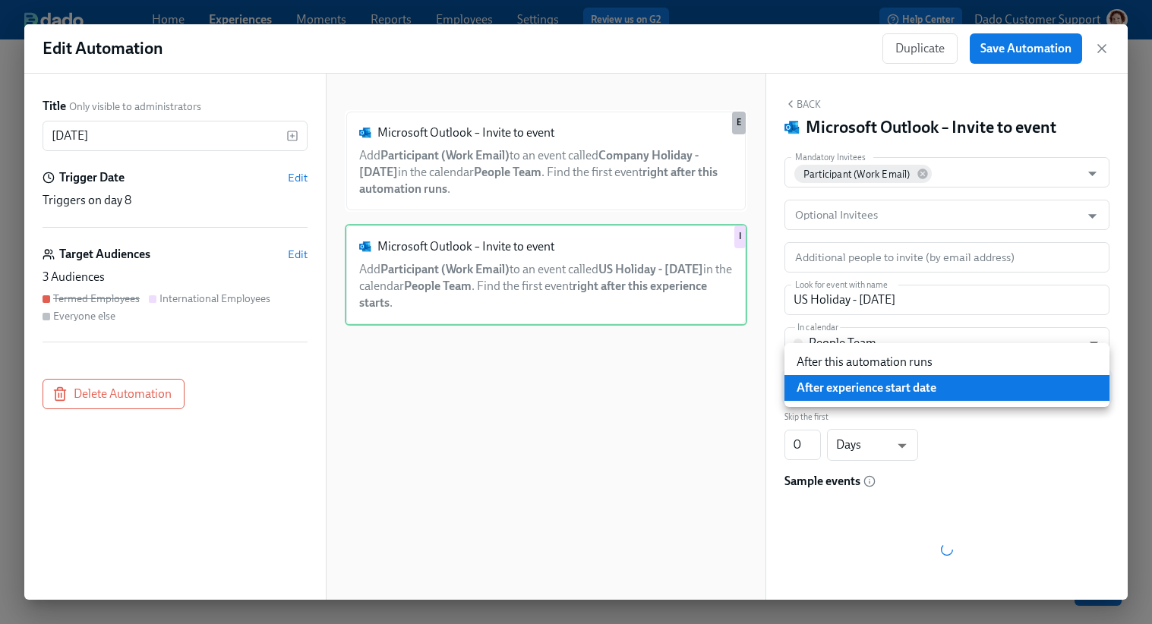
click at [877, 364] on li "After this automation runs" at bounding box center [946, 362] width 325 height 26
type input "AFTER_AUTOMATION"
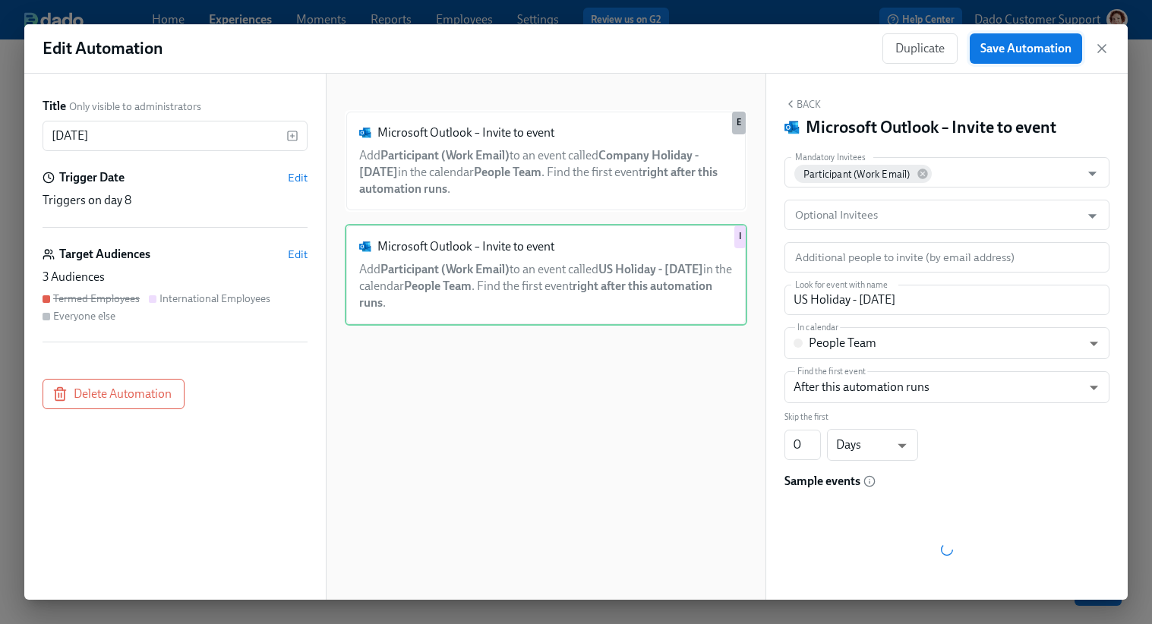
click at [1027, 44] on span "Save Automation" at bounding box center [1025, 48] width 91 height 15
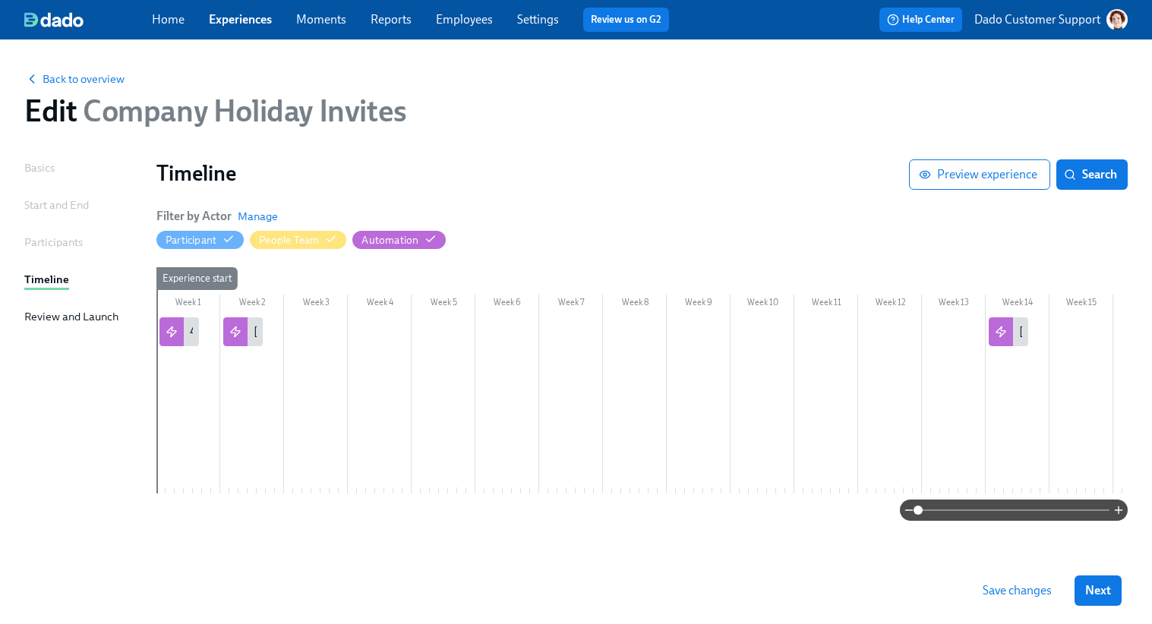
click at [1023, 601] on button "Save changes" at bounding box center [1017, 590] width 90 height 30
click at [84, 82] on span "Back to overview" at bounding box center [74, 78] width 100 height 15
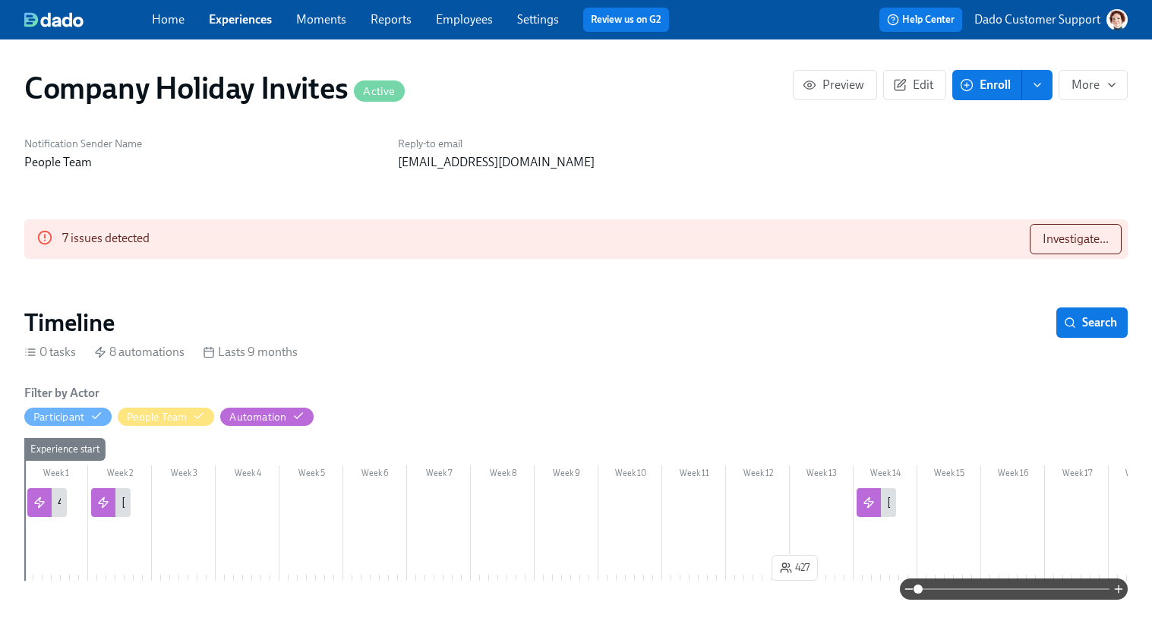
scroll to position [0, 953]
click at [1073, 241] on span "Investigate..." at bounding box center [1075, 239] width 66 height 15
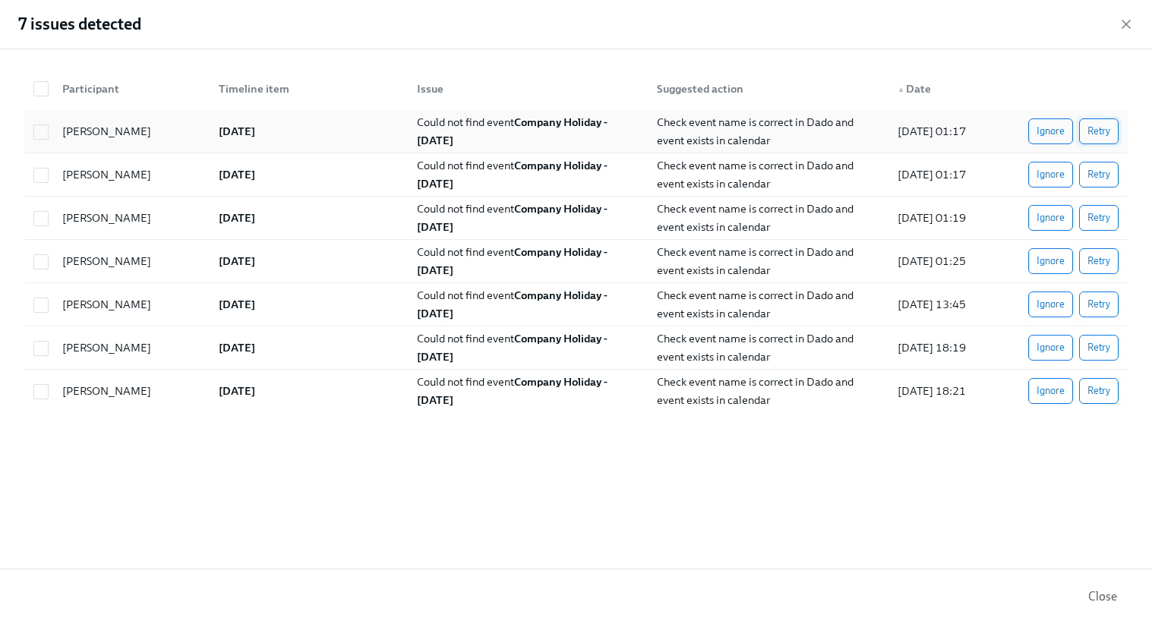
click at [1092, 121] on button "Retry" at bounding box center [1098, 131] width 39 height 26
click at [1095, 166] on button "Retry" at bounding box center [1098, 175] width 39 height 26
click at [1093, 208] on button "Retry" at bounding box center [1098, 218] width 39 height 26
click at [1095, 253] on button "Retry" at bounding box center [1098, 261] width 39 height 26
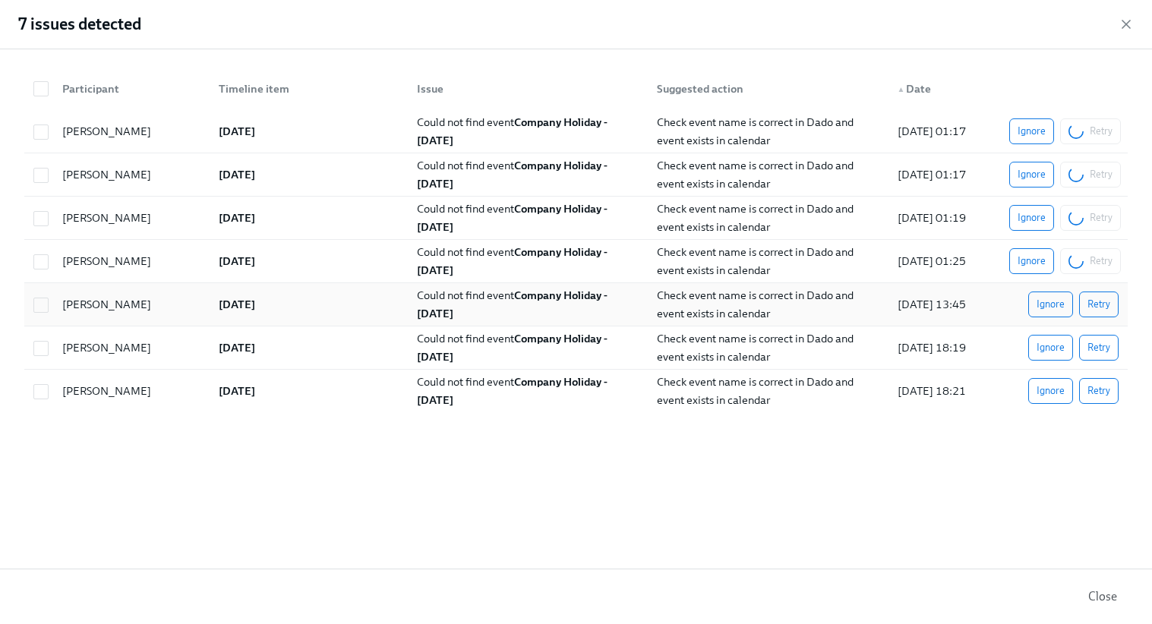
click at [1098, 319] on div "Ignore Retry" at bounding box center [1063, 304] width 121 height 30
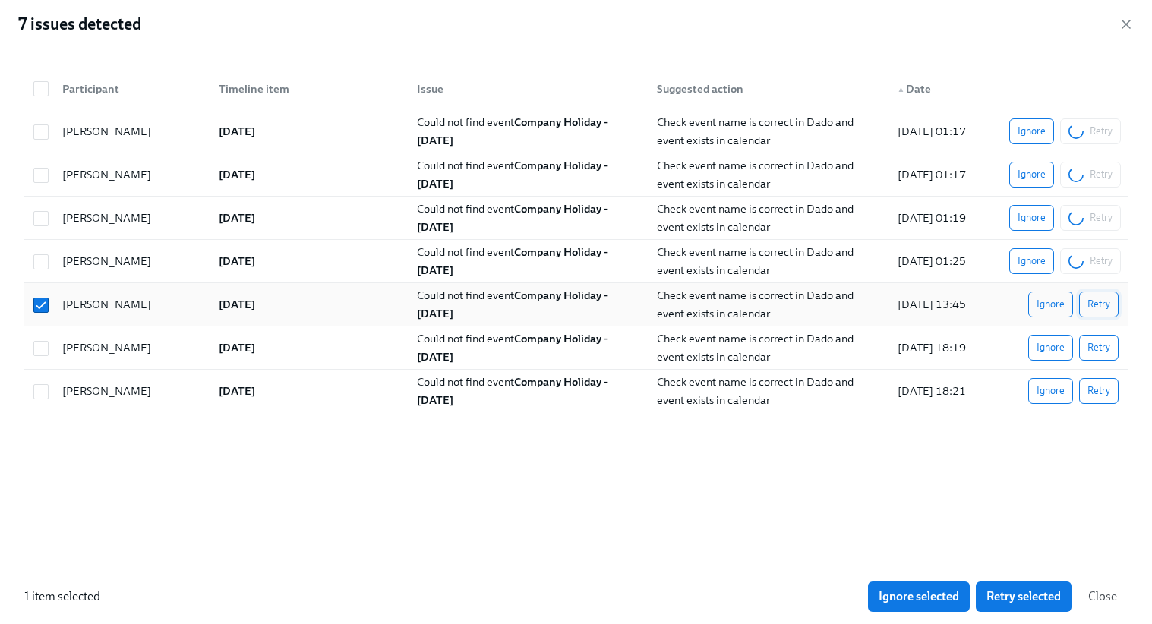
click at [1099, 304] on span "Retry" at bounding box center [1098, 304] width 23 height 15
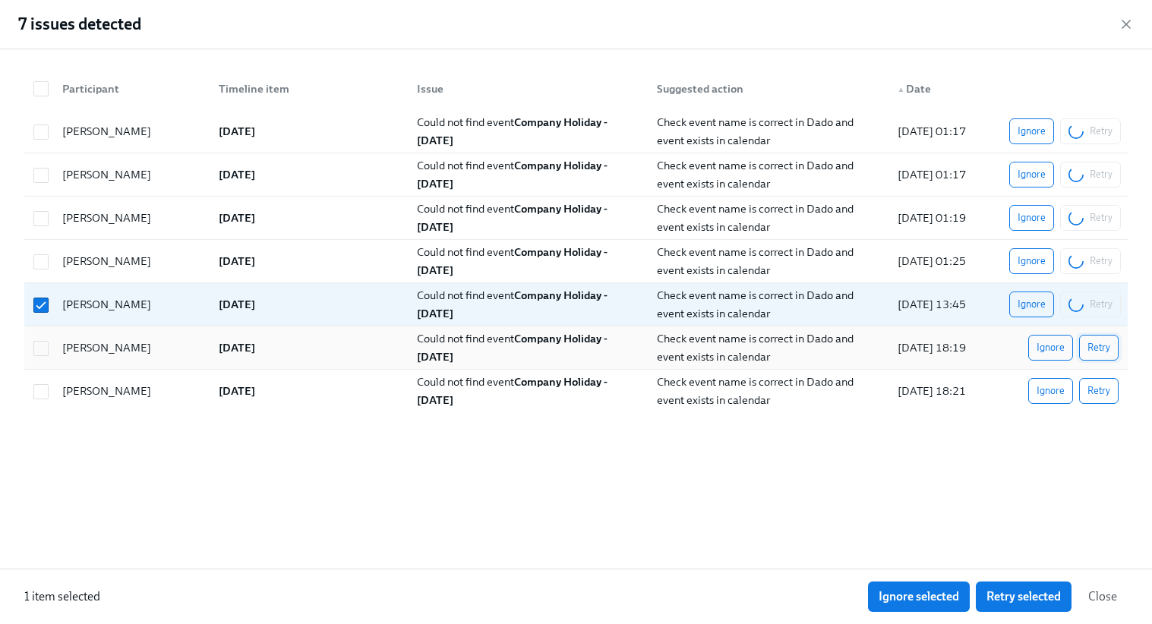
click at [1100, 339] on button "Retry" at bounding box center [1098, 348] width 39 height 26
click at [1102, 396] on span "Retry" at bounding box center [1098, 390] width 23 height 15
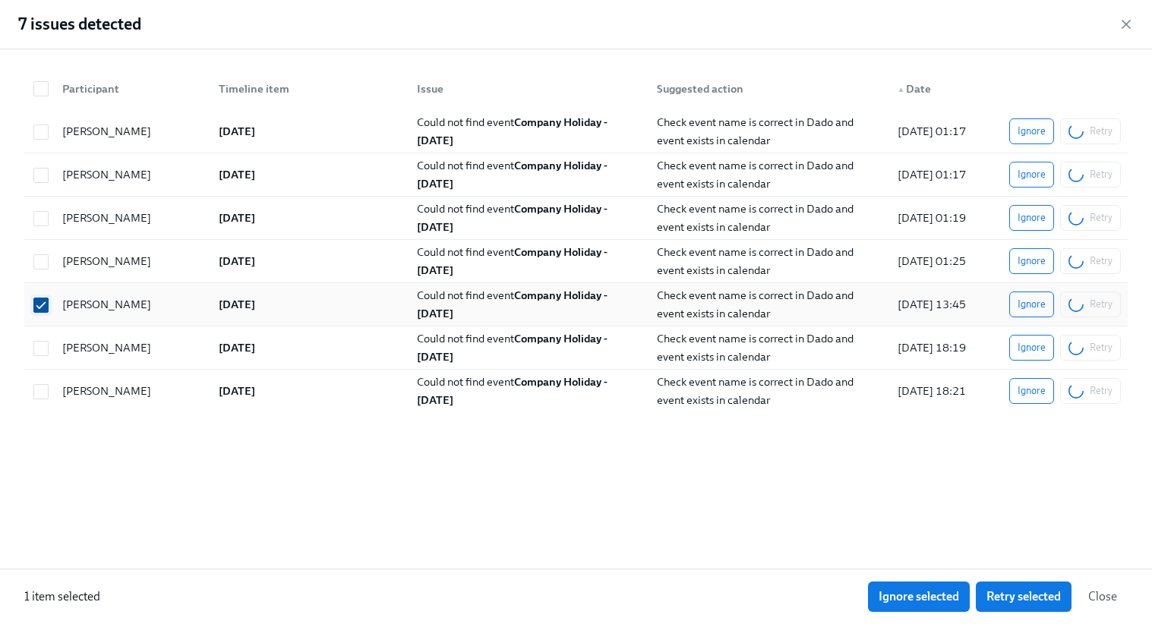
click at [46, 301] on input "checkbox" at bounding box center [41, 305] width 14 height 14
checkbox input "false"
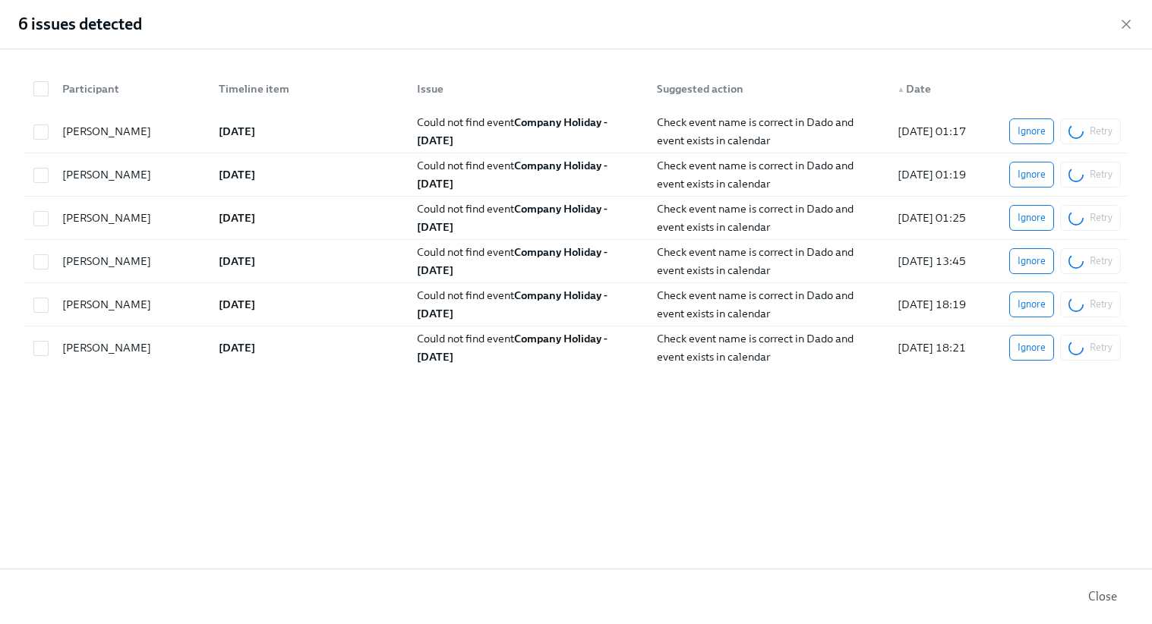
scroll to position [0, 1284]
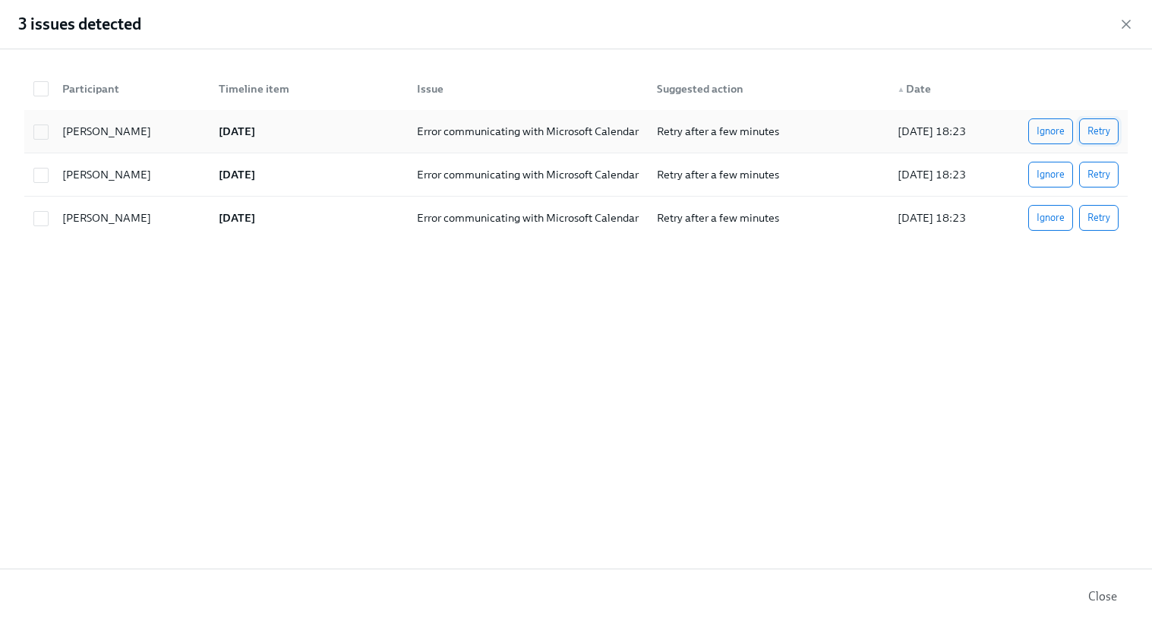
click at [1096, 124] on span "Retry" at bounding box center [1098, 131] width 23 height 15
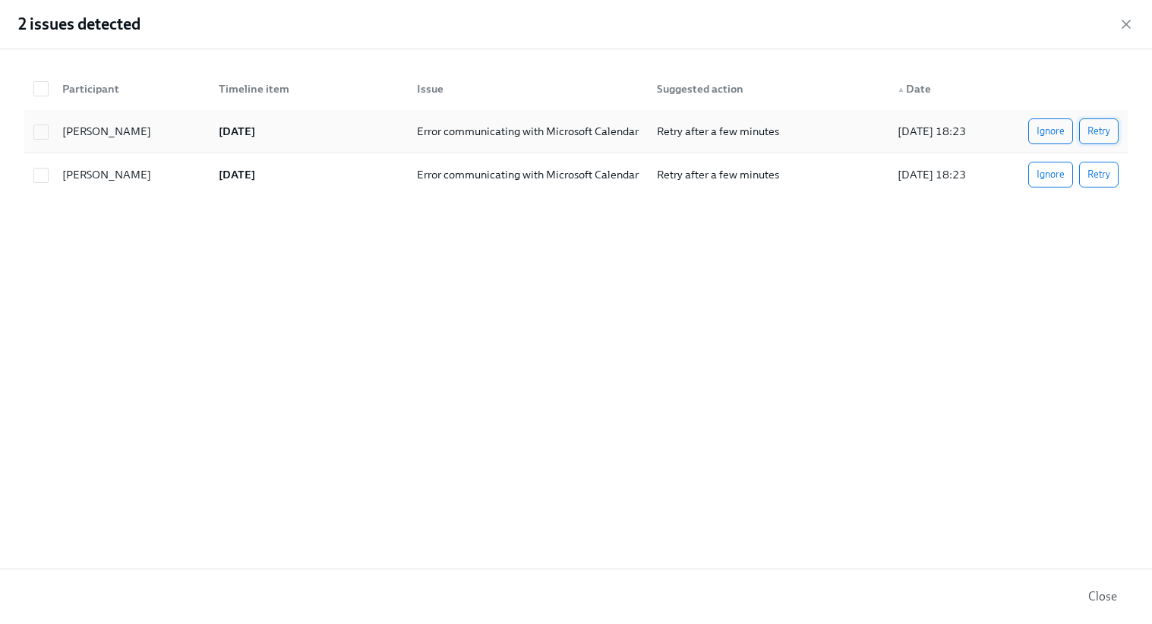
click at [1097, 130] on span "Retry" at bounding box center [1098, 131] width 23 height 15
click at [1123, 17] on icon "button" at bounding box center [1125, 24] width 15 height 15
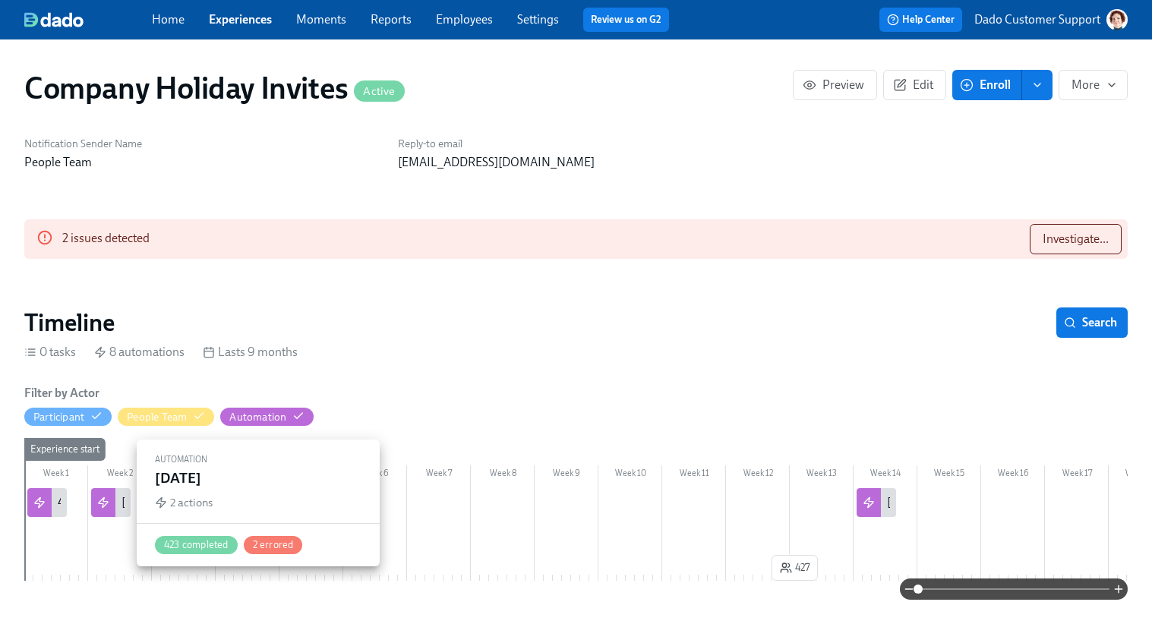
click at [115, 510] on div at bounding box center [103, 502] width 24 height 29
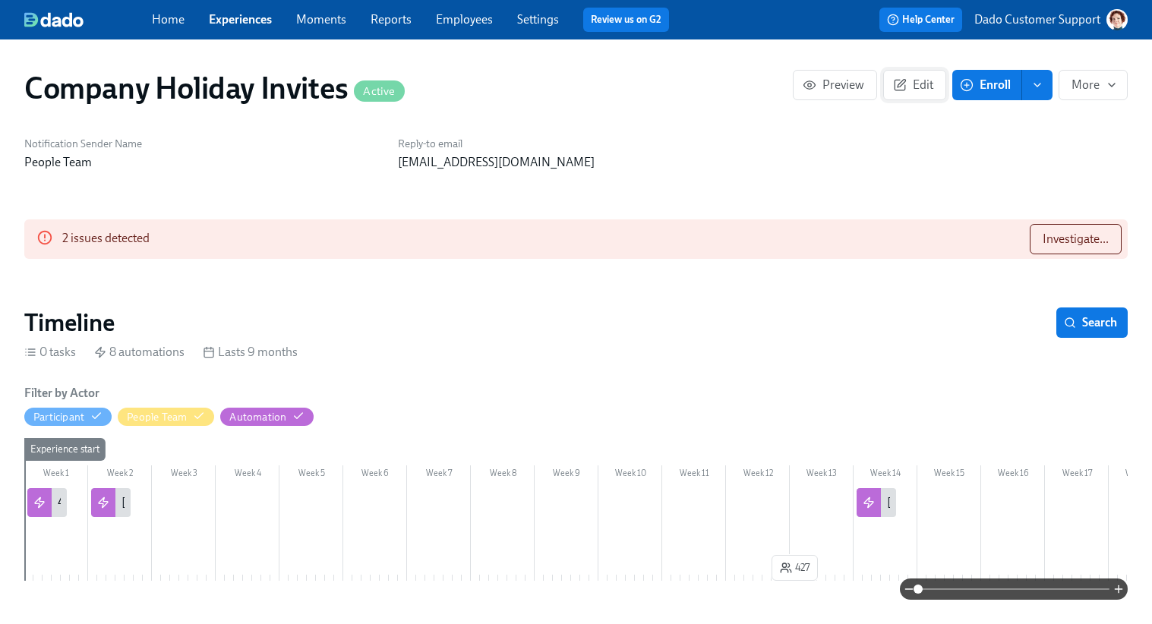
click at [930, 87] on span "Edit" at bounding box center [914, 84] width 37 height 15
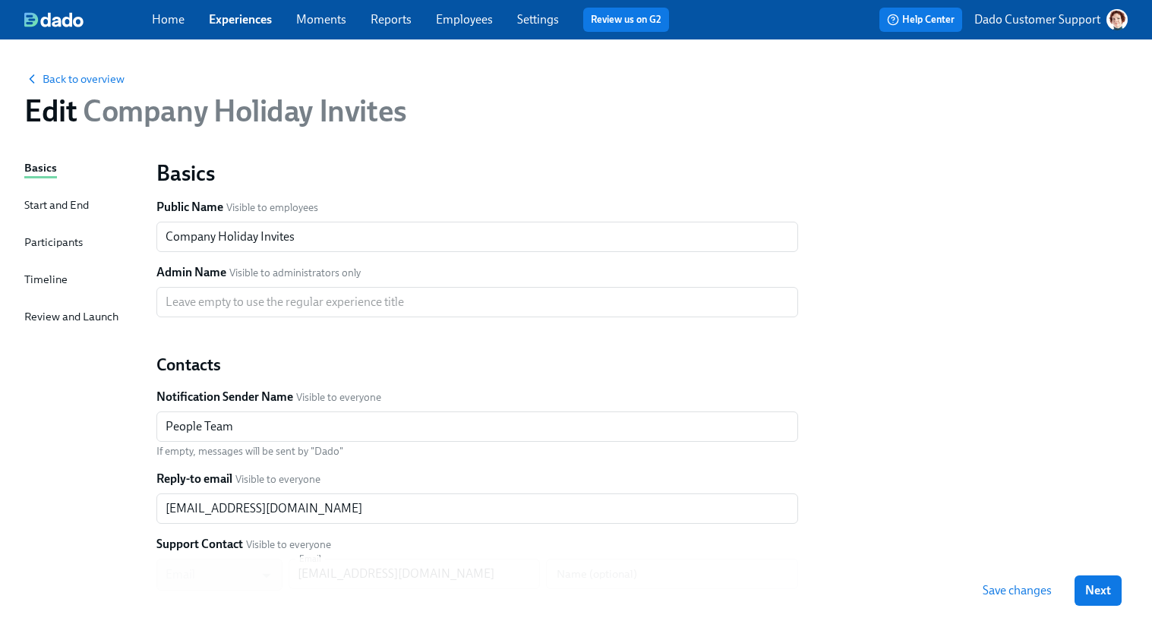
click at [42, 204] on div "Start and End" at bounding box center [56, 205] width 65 height 17
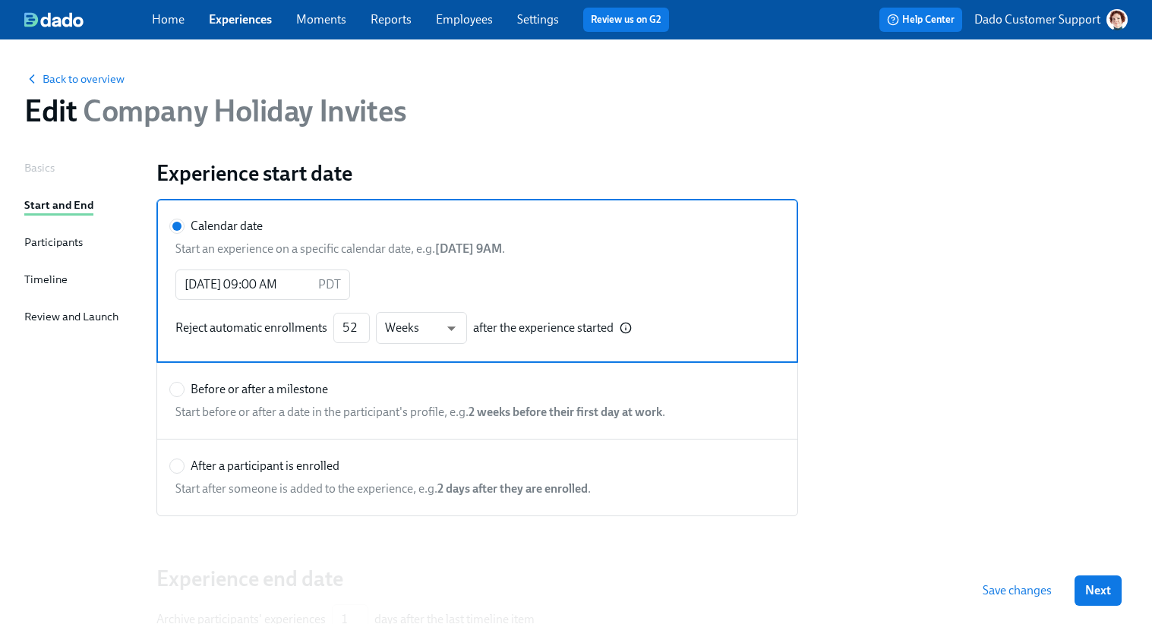
click at [78, 89] on div "Back to overview Edit Company Holiday Invites" at bounding box center [575, 99] width 1127 height 83
click at [74, 80] on span "Back to overview" at bounding box center [74, 78] width 100 height 15
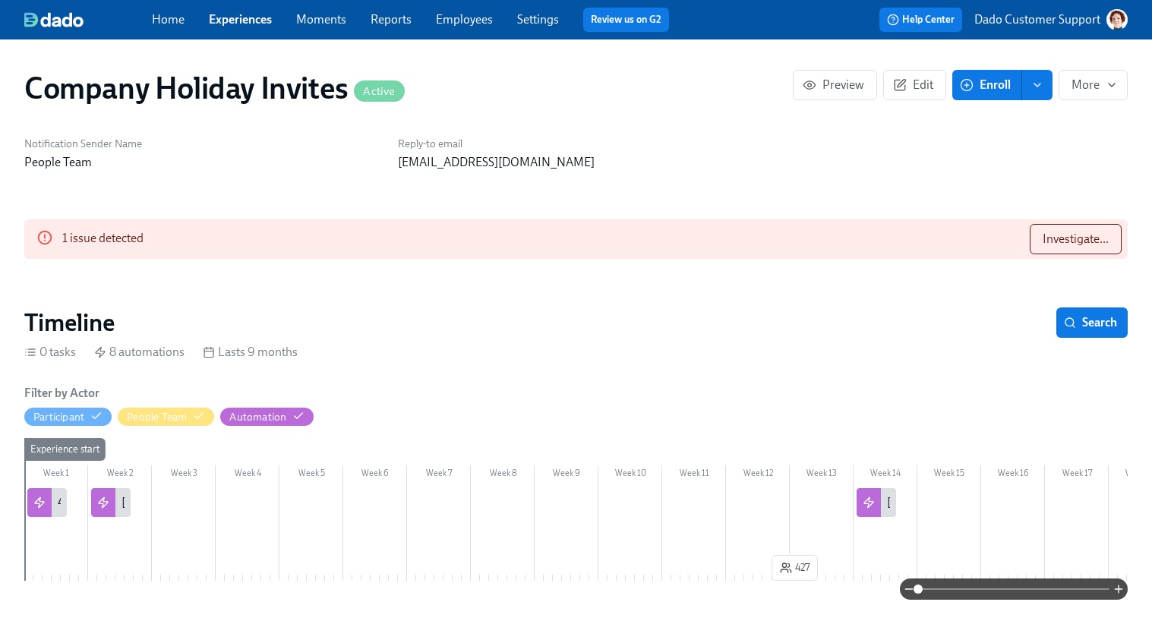
scroll to position [0, 953]
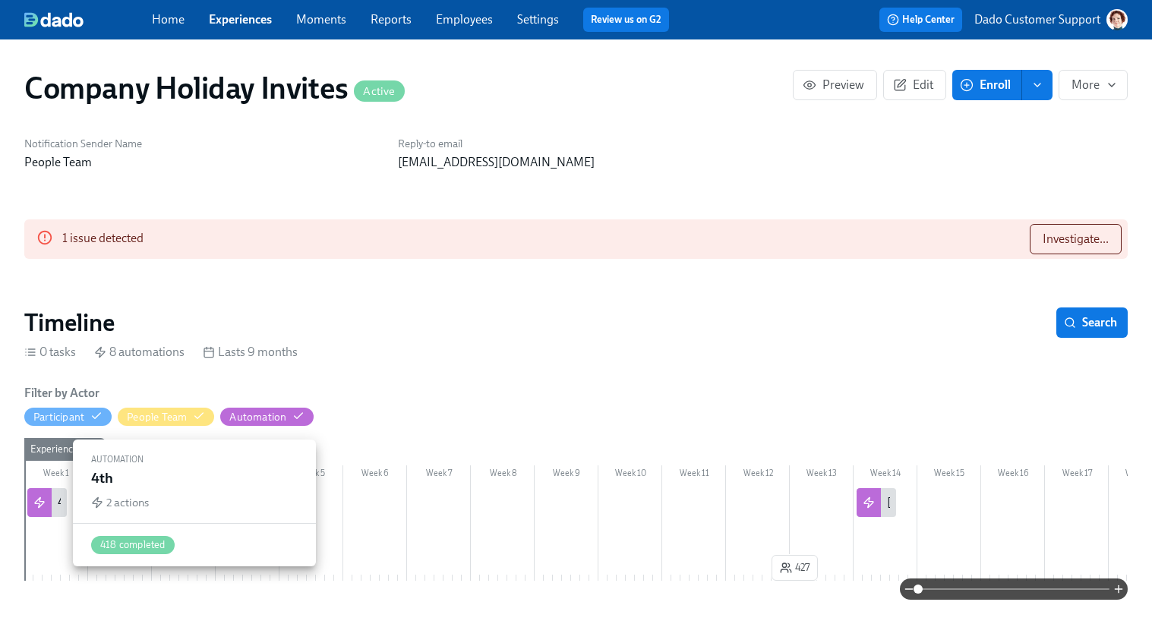
click at [52, 496] on div "4th" at bounding box center [46, 502] width 39 height 29
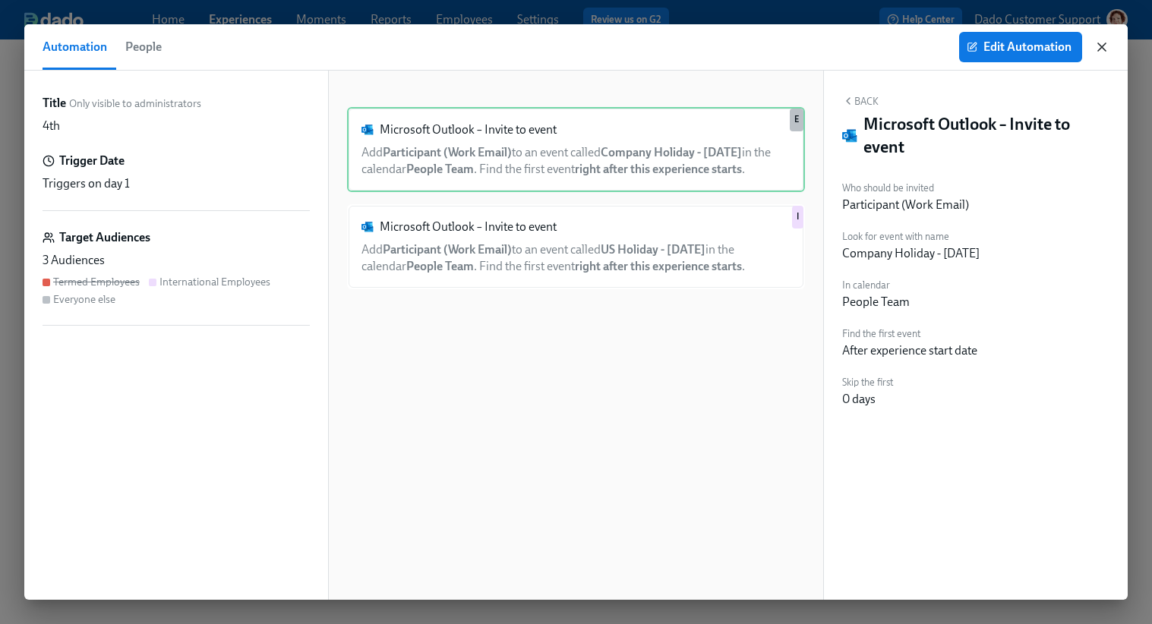
click at [1101, 43] on icon "button" at bounding box center [1101, 46] width 15 height 15
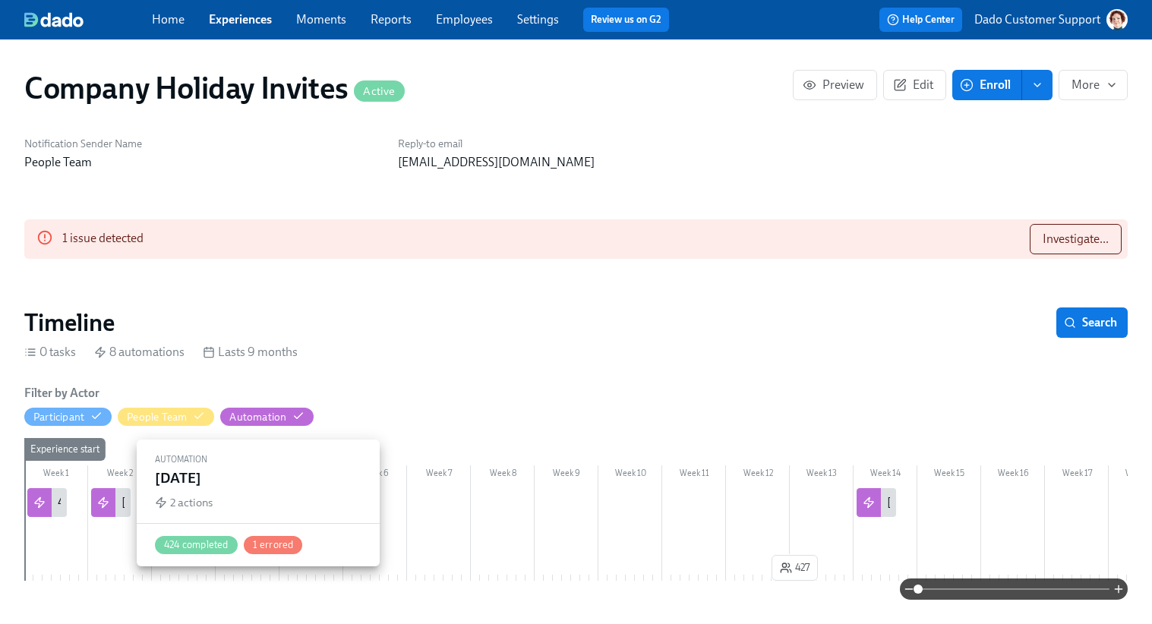
click at [117, 503] on div "Labor Day" at bounding box center [110, 502] width 39 height 29
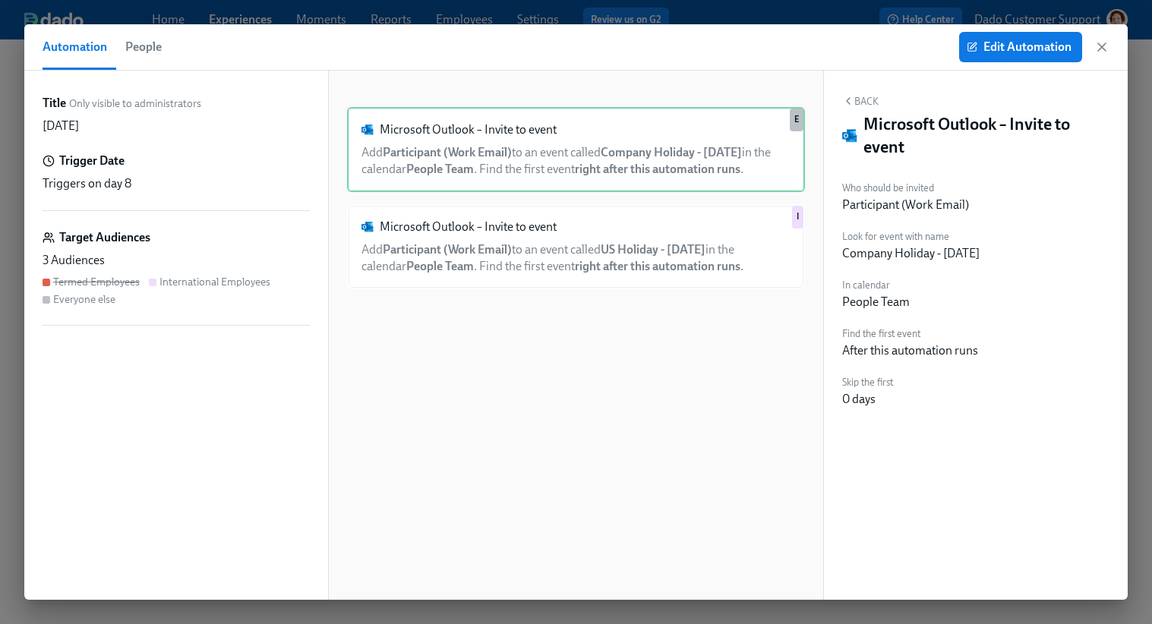
click at [1029, 64] on div "Automation People Edit Automation" at bounding box center [575, 47] width 1103 height 46
click at [1028, 39] on span "Edit Automation" at bounding box center [1020, 46] width 102 height 15
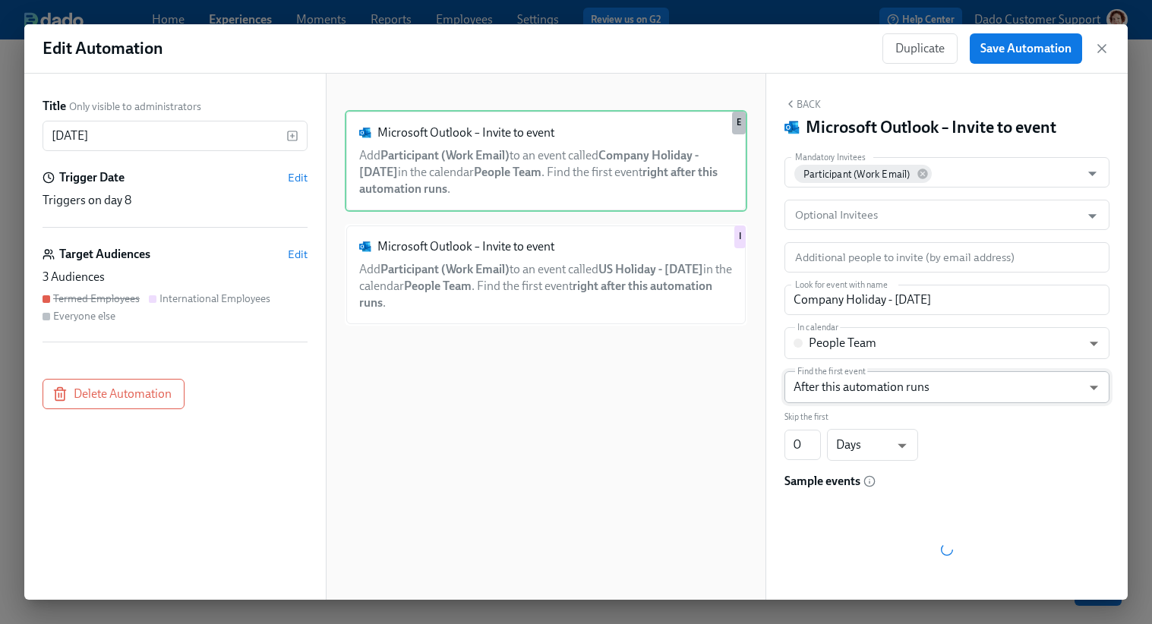
click at [911, 388] on body "Home Experiences Moments Reports Employees Settings Review us on G2 Help Center…" at bounding box center [576, 312] width 1152 height 624
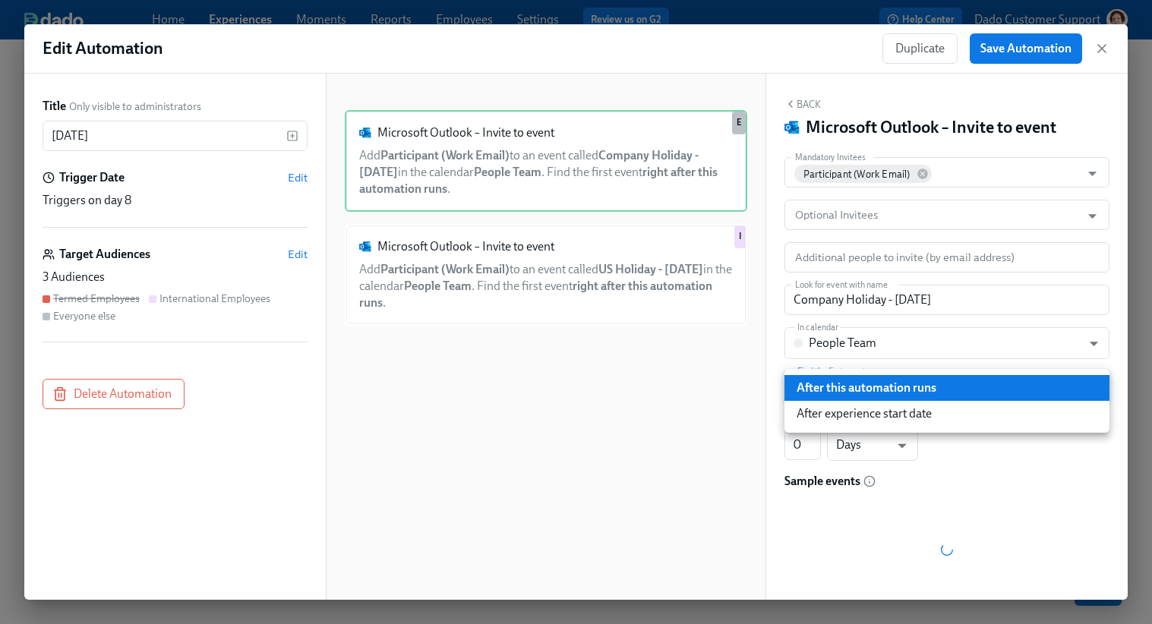
click at [871, 412] on li "After experience start date" at bounding box center [946, 414] width 325 height 26
type input "AFTER_EXPERIENCE_START_DATE"
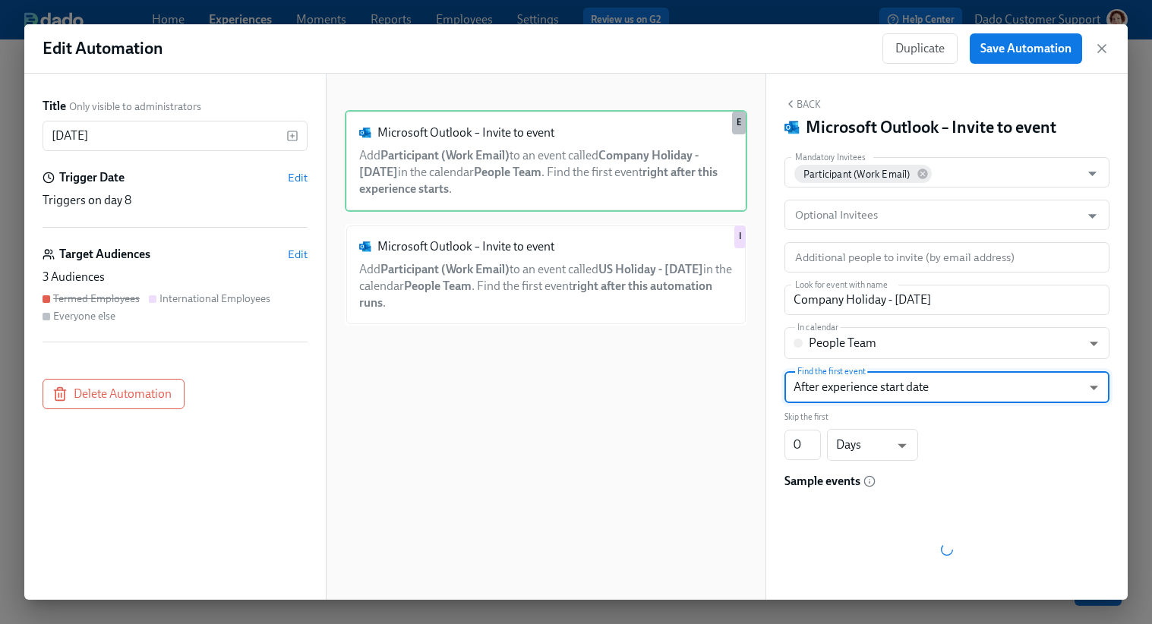
click at [593, 416] on div "Microsoft Outlook – Invite to event Add Participant (Work Email) to an event ca…" at bounding box center [546, 348] width 402 height 477
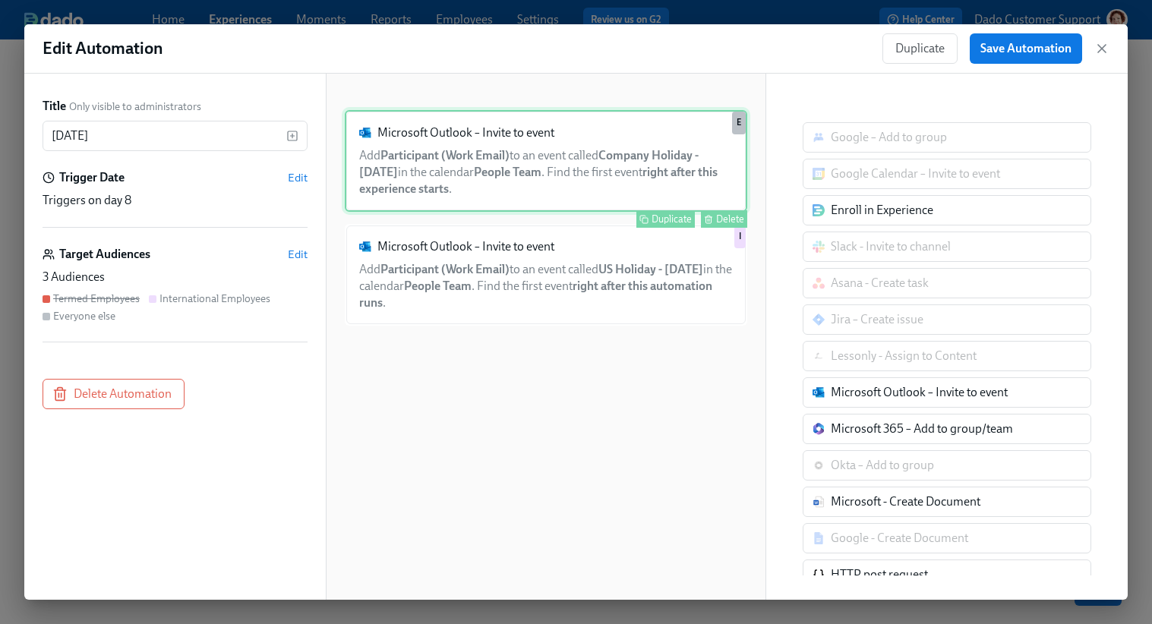
click at [631, 134] on div "Microsoft Outlook – Invite to event Add Participant (Work Email) to an event ca…" at bounding box center [546, 161] width 402 height 102
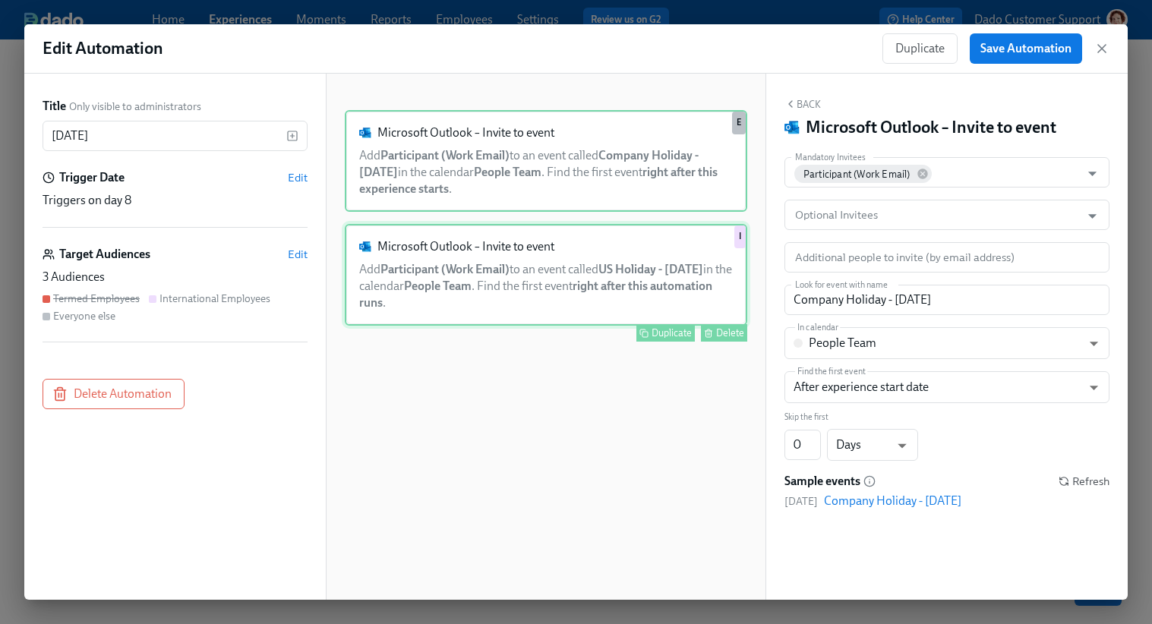
click at [619, 316] on div "Microsoft Outlook – Invite to event Add Participant (Work Email) to an event ca…" at bounding box center [546, 275] width 402 height 102
type input "US Holiday - Labor Day"
type input "AFTER_AUTOMATION"
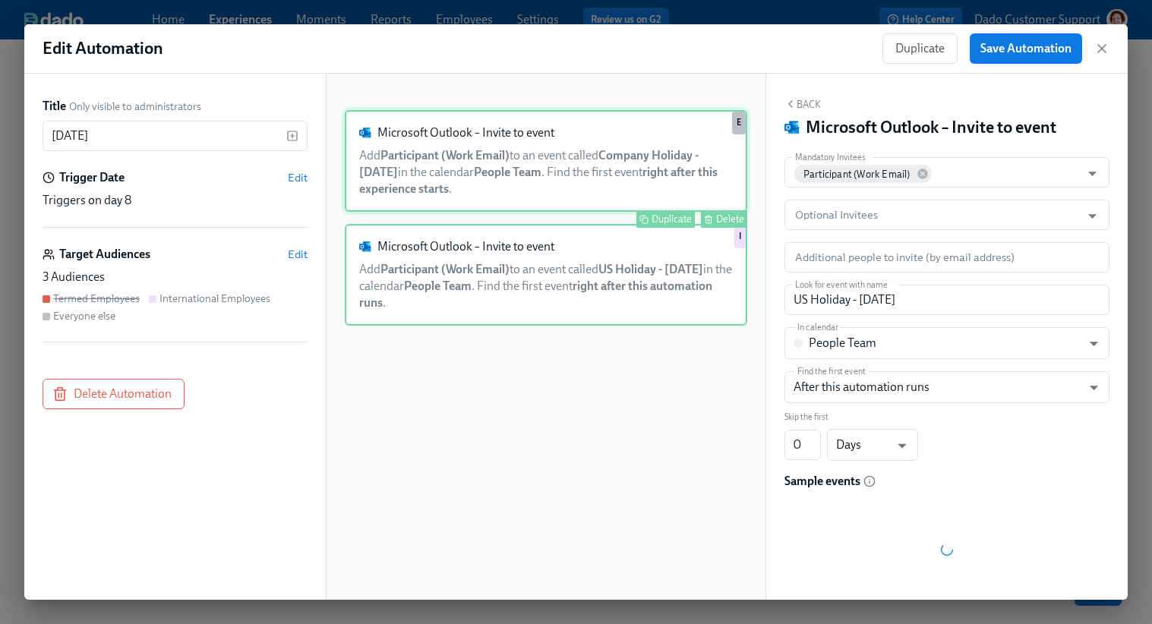
click at [588, 152] on div "Microsoft Outlook – Invite to event Add Participant (Work Email) to an event ca…" at bounding box center [546, 161] width 402 height 102
type input "Company Holiday - Labor Day"
type input "AFTER_EXPERIENCE_START_DATE"
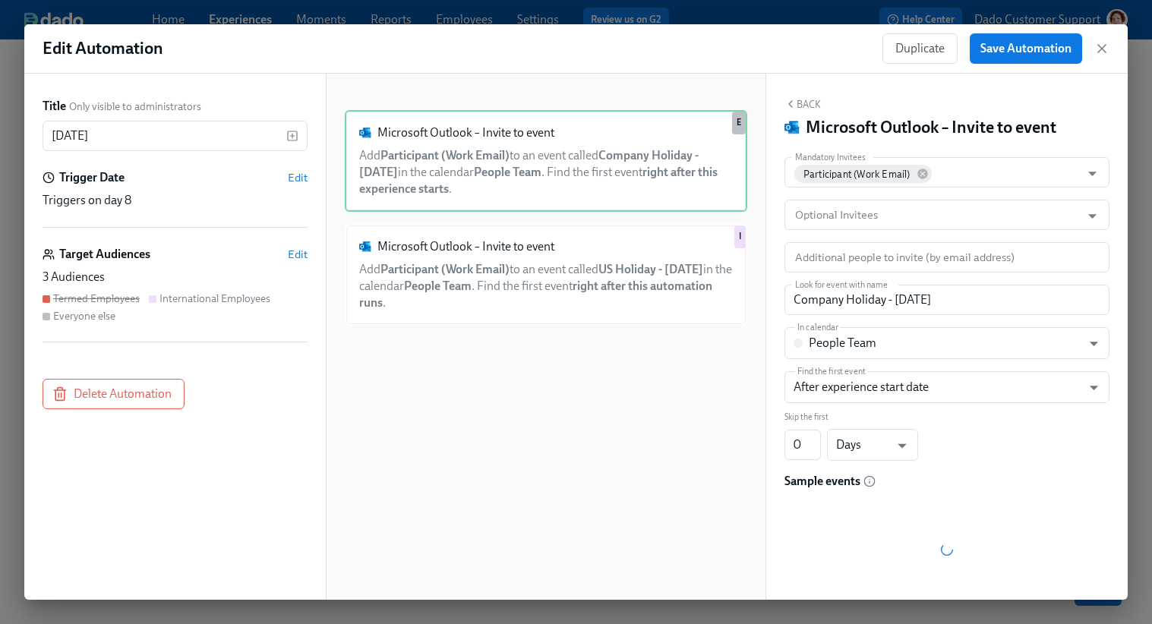
click at [815, 5] on div "Edit Automation Duplicate Save Automation Title Only visible to administrators …" at bounding box center [576, 312] width 1152 height 624
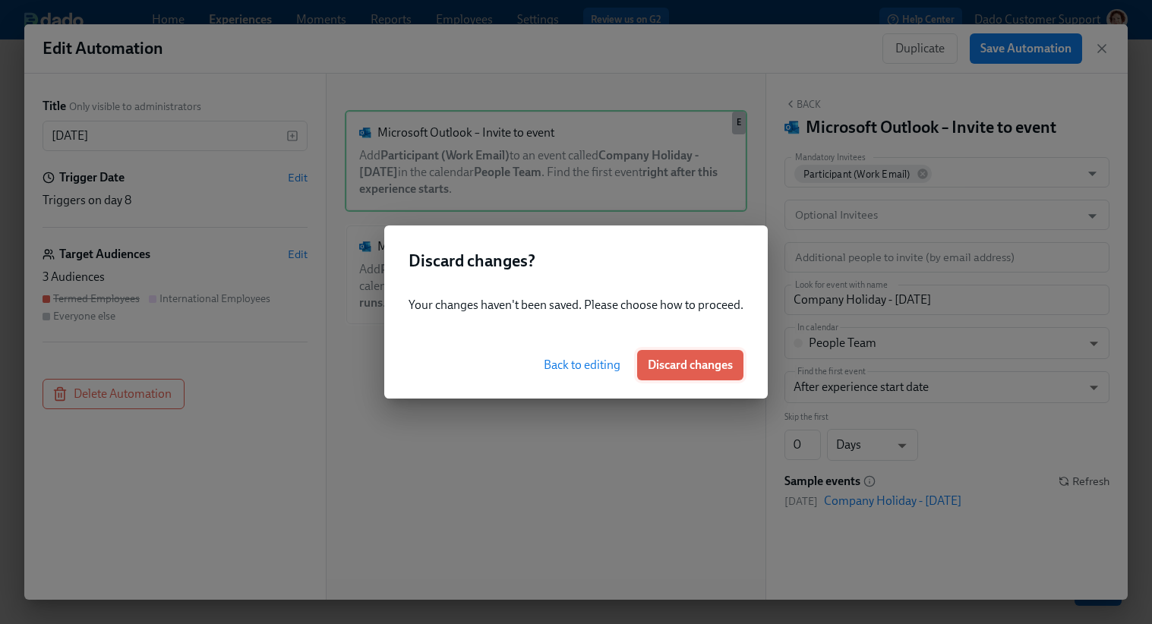
click at [672, 367] on span "Discard changes" at bounding box center [689, 365] width 85 height 15
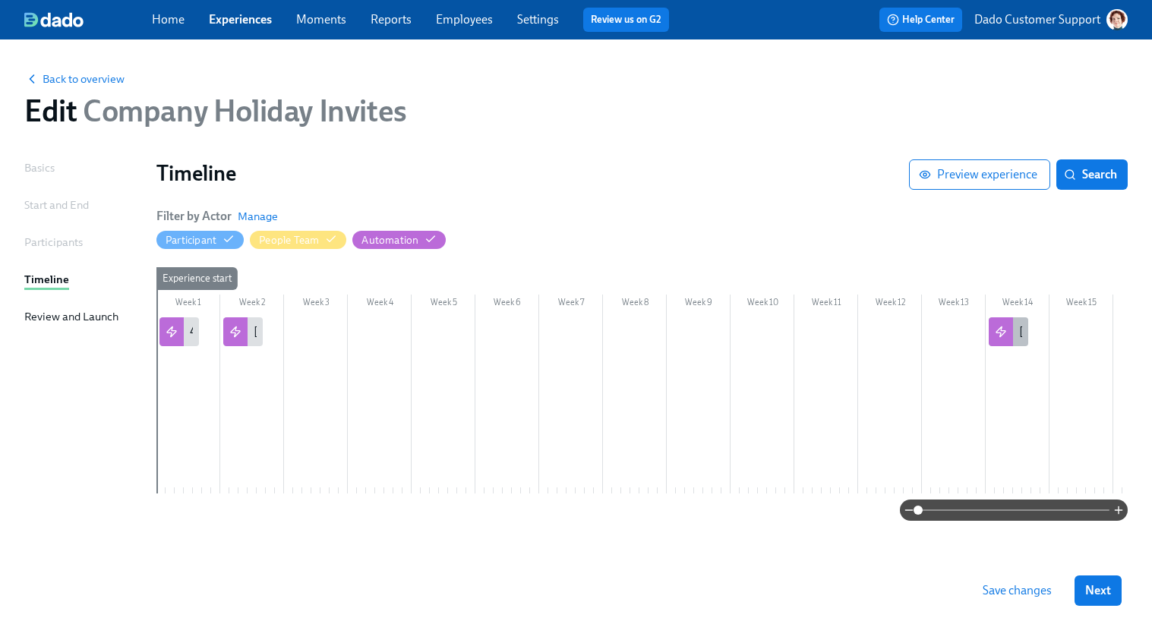
click at [1004, 329] on icon at bounding box center [1000, 332] width 12 height 12
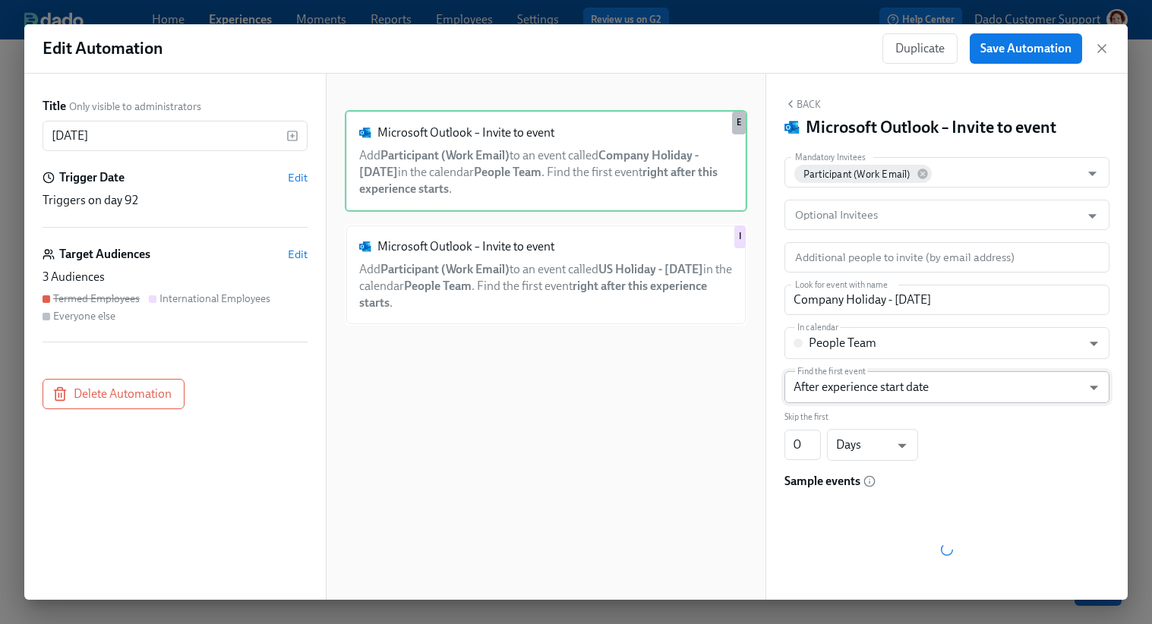
click at [865, 398] on body "Home Experiences Moments Reports Employees Settings Review us on G2 Help Center…" at bounding box center [576, 312] width 1152 height 624
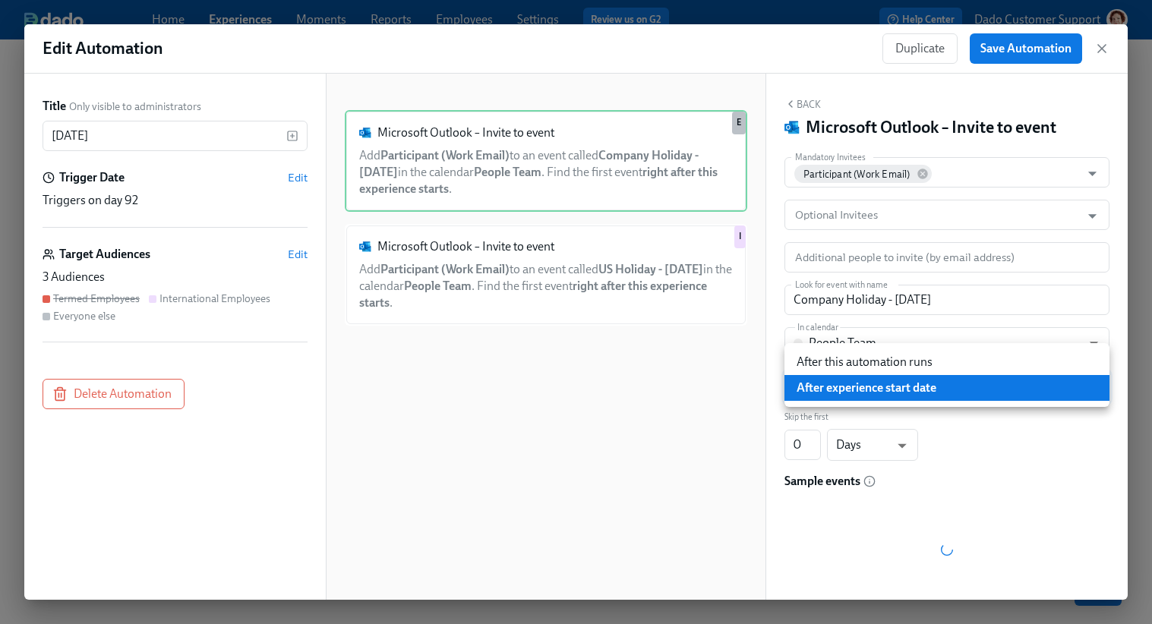
click at [852, 357] on li "After this automation runs" at bounding box center [946, 362] width 325 height 26
type input "AFTER_AUTOMATION"
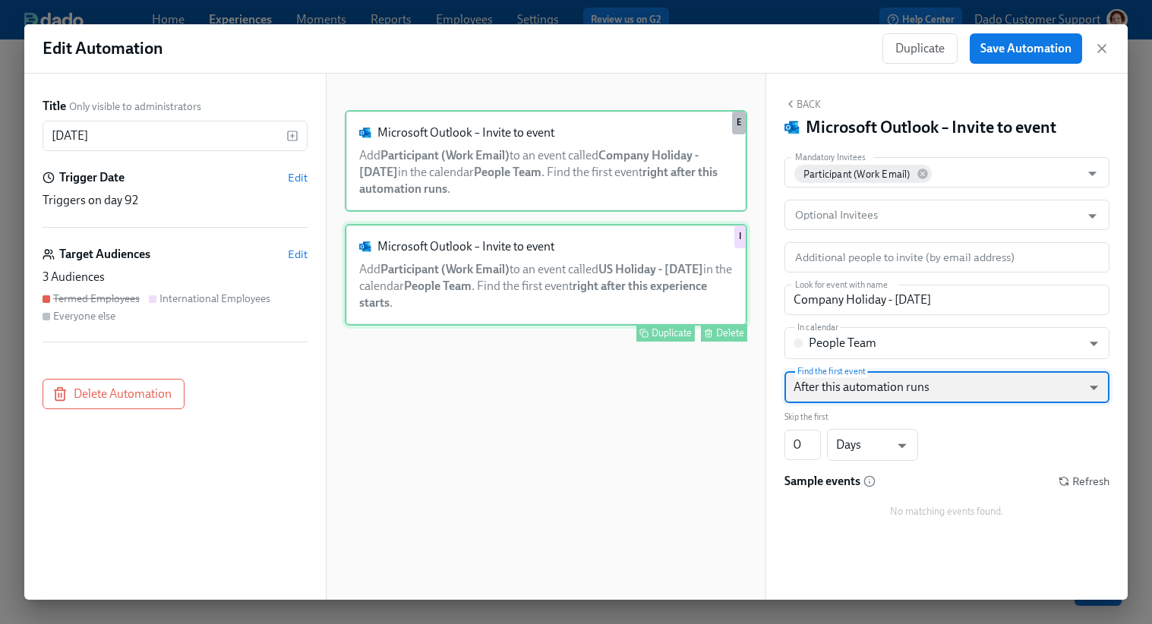
click at [540, 277] on div "Microsoft Outlook – Invite to event Add Participant (Work Email) to an event ca…" at bounding box center [546, 275] width 402 height 102
type input "US Holiday - Thanksgiving"
type input "AFTER_EXPERIENCE_START_DATE"
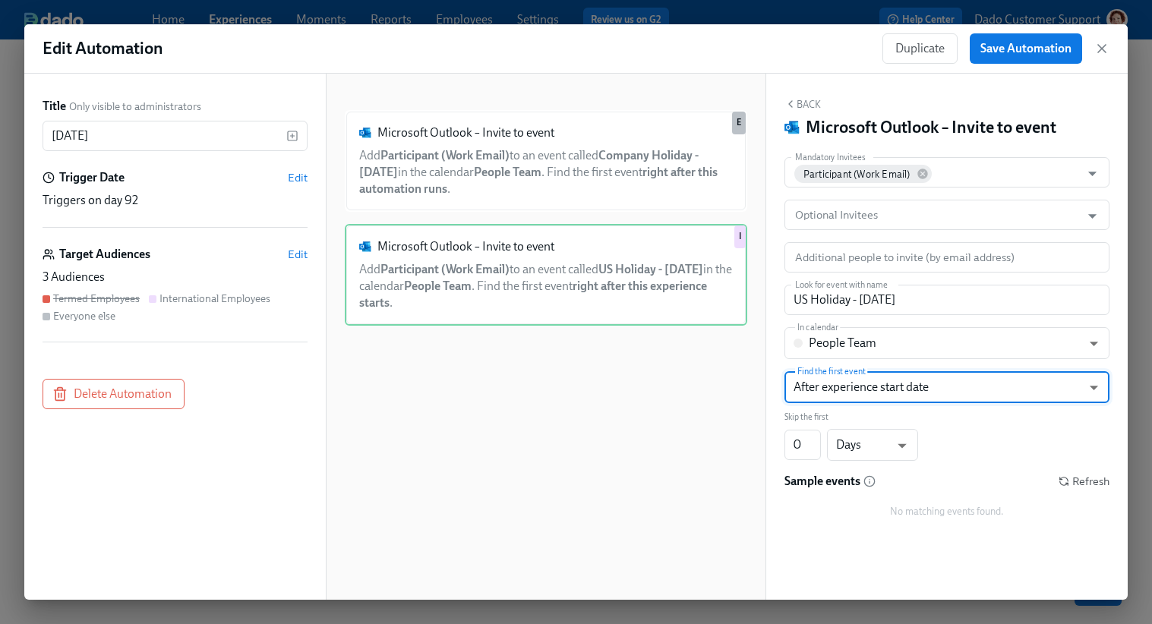
click at [710, 17] on div "Edit Automation Duplicate Save Automation Title Only visible to administrators …" at bounding box center [576, 312] width 1152 height 624
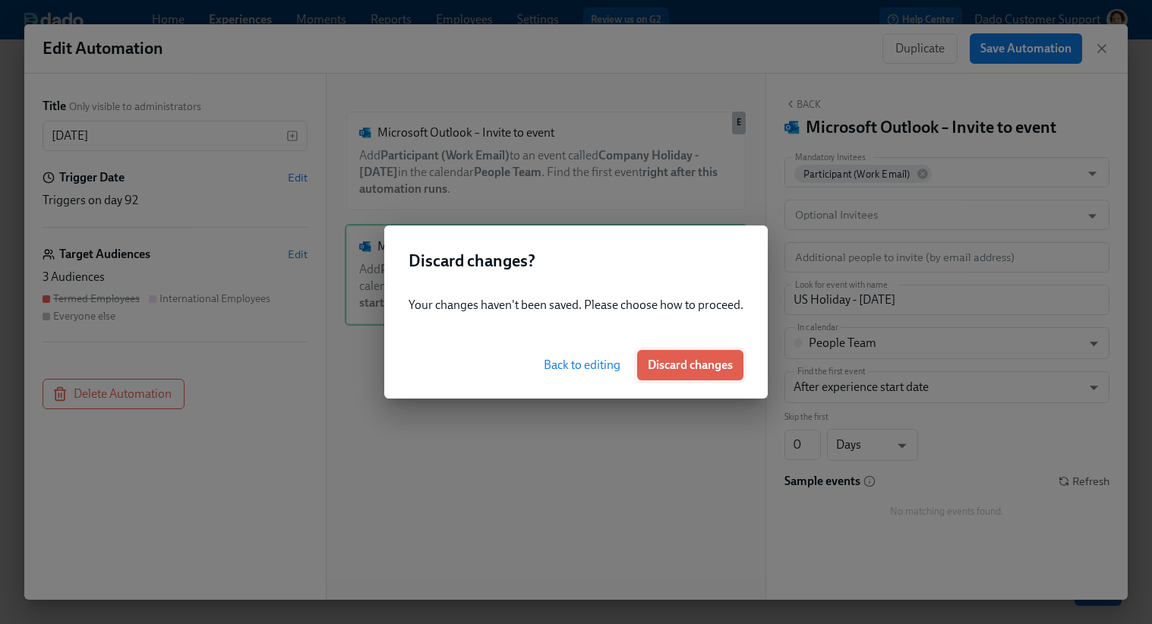
click at [663, 370] on span "Discard changes" at bounding box center [689, 365] width 85 height 15
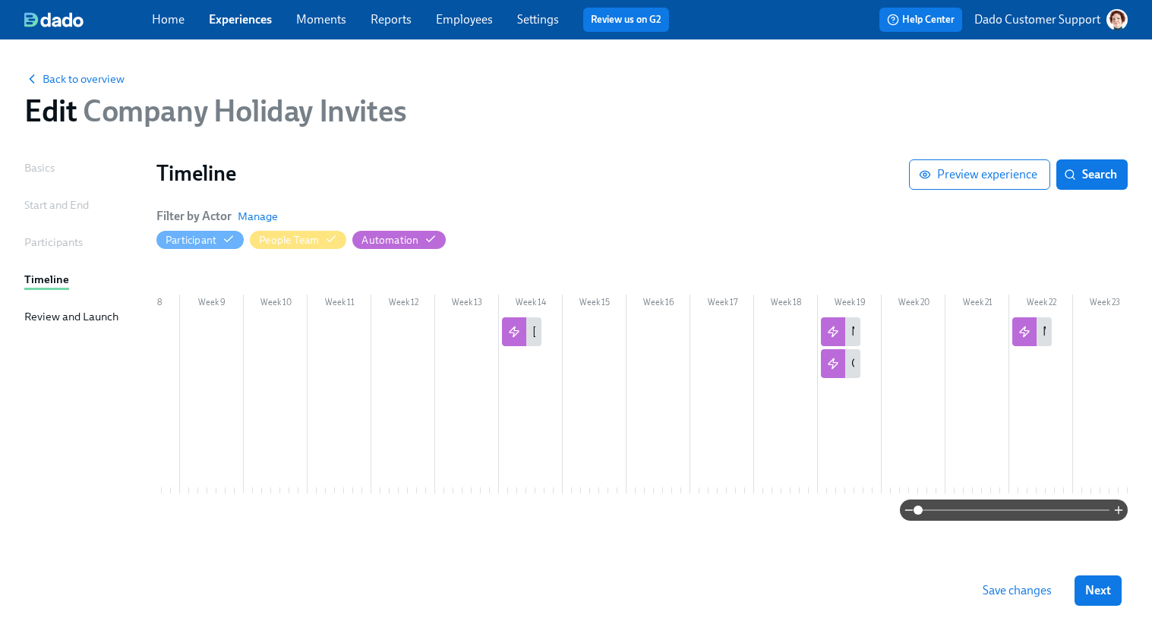
scroll to position [0, 491]
click at [516, 328] on div at bounding box center [509, 331] width 24 height 29
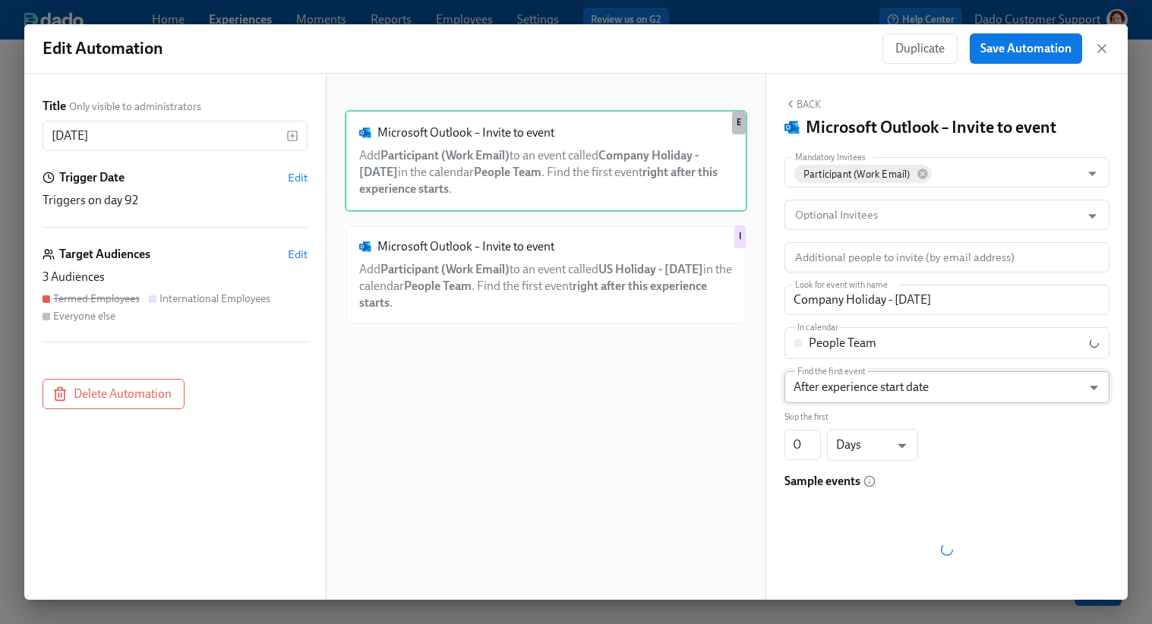
click at [821, 391] on body "Home Experiences Moments Reports Employees Settings Review us on G2 Help Center…" at bounding box center [576, 312] width 1152 height 624
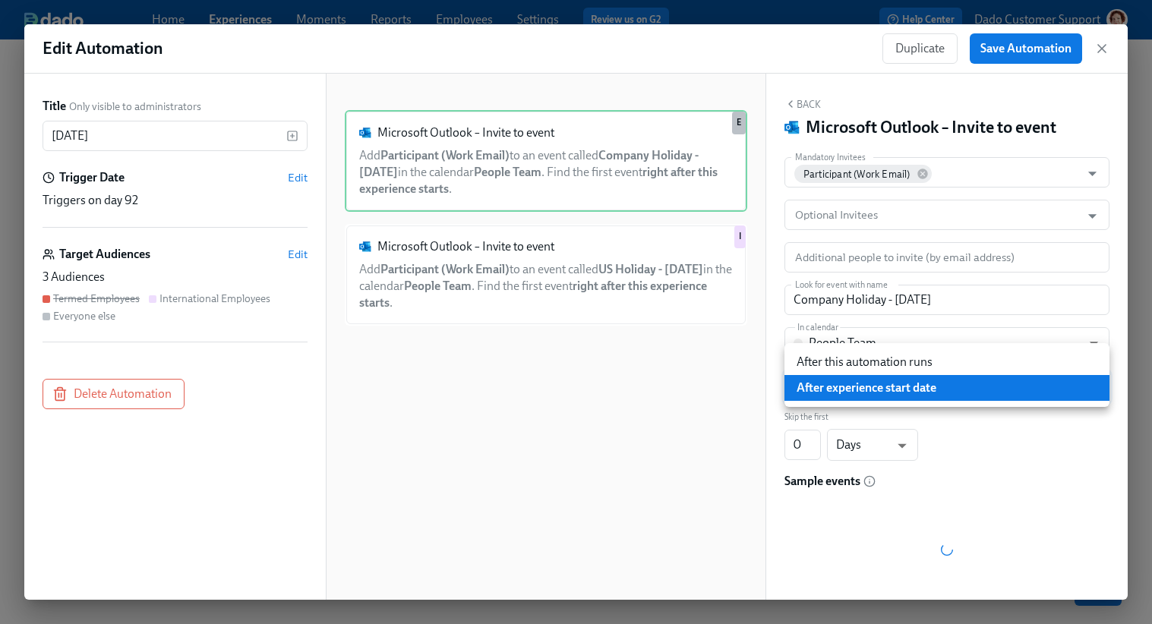
click at [834, 358] on li "After this automation runs" at bounding box center [946, 362] width 325 height 26
type input "AFTER_AUTOMATION"
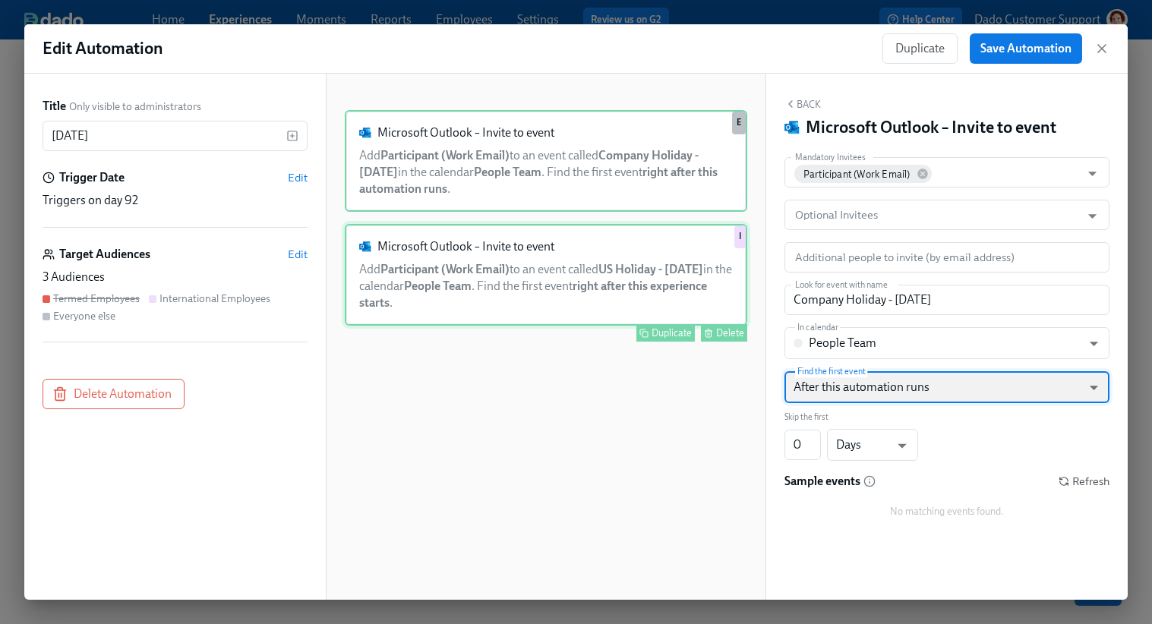
click at [564, 265] on div "Microsoft Outlook – Invite to event Add Participant (Work Email) to an event ca…" at bounding box center [546, 275] width 402 height 102
type input "US Holiday - Thanksgiving"
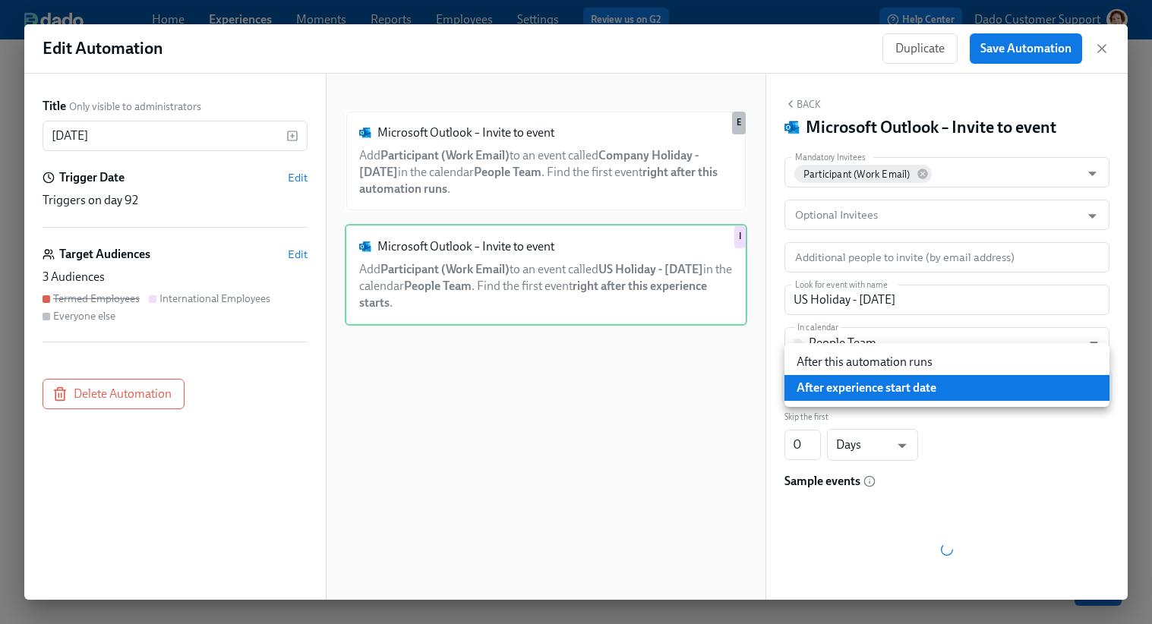
click at [811, 383] on body "Home Experiences Moments Reports Employees Settings Review us on G2 Help Center…" at bounding box center [576, 312] width 1152 height 624
click at [823, 363] on li "After this automation runs" at bounding box center [946, 362] width 325 height 26
type input "AFTER_AUTOMATION"
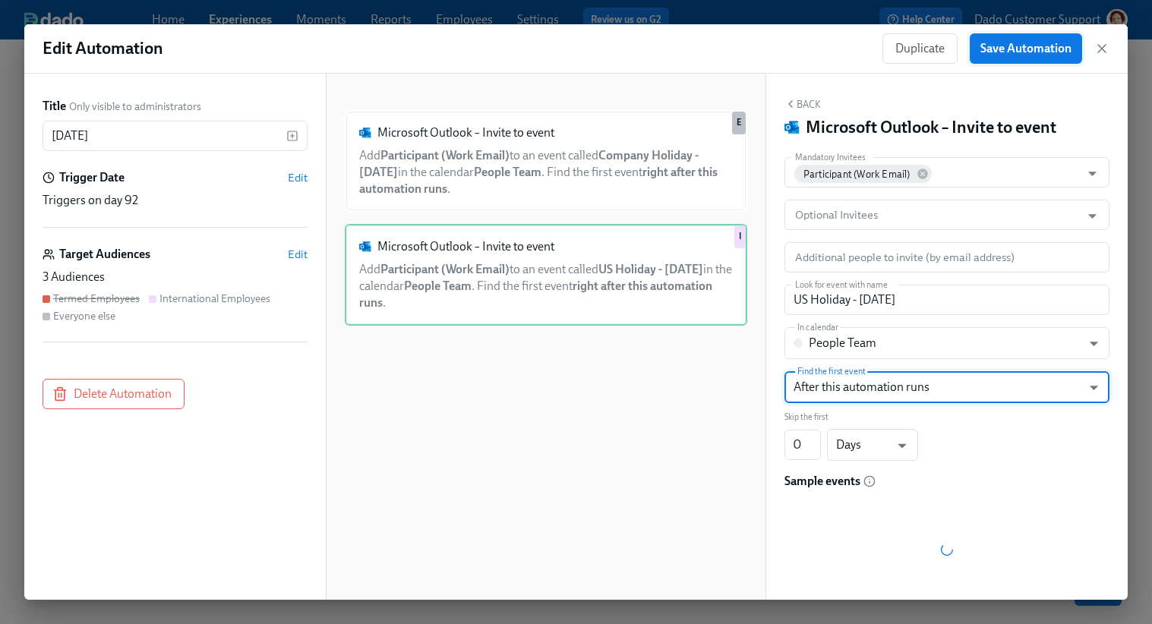
click at [1016, 43] on span "Save Automation" at bounding box center [1025, 48] width 91 height 15
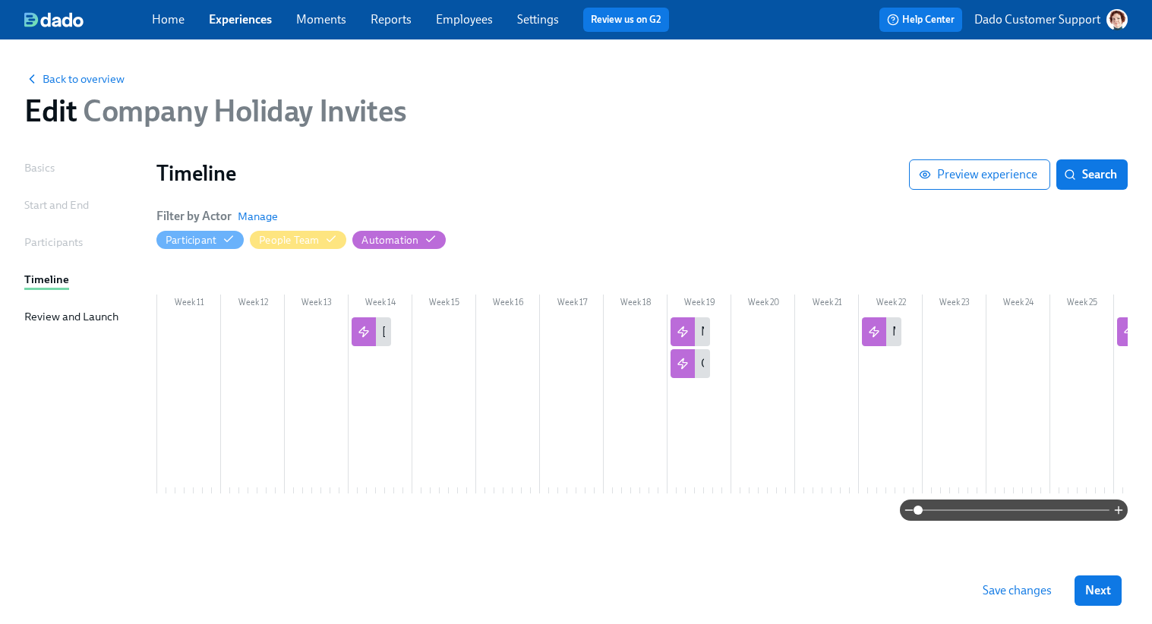
scroll to position [0, 643]
click at [693, 339] on div "New Years" at bounding box center [683, 331] width 39 height 29
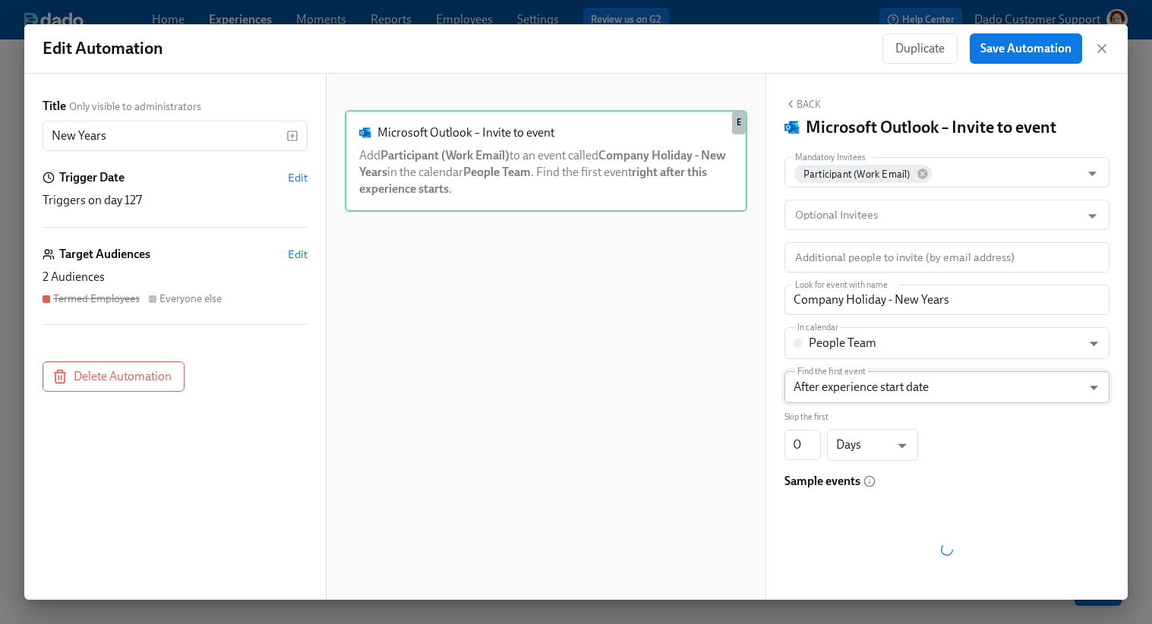
click at [835, 385] on body "Home Experiences Moments Reports Employees Settings Review us on G2 Help Center…" at bounding box center [576, 312] width 1152 height 624
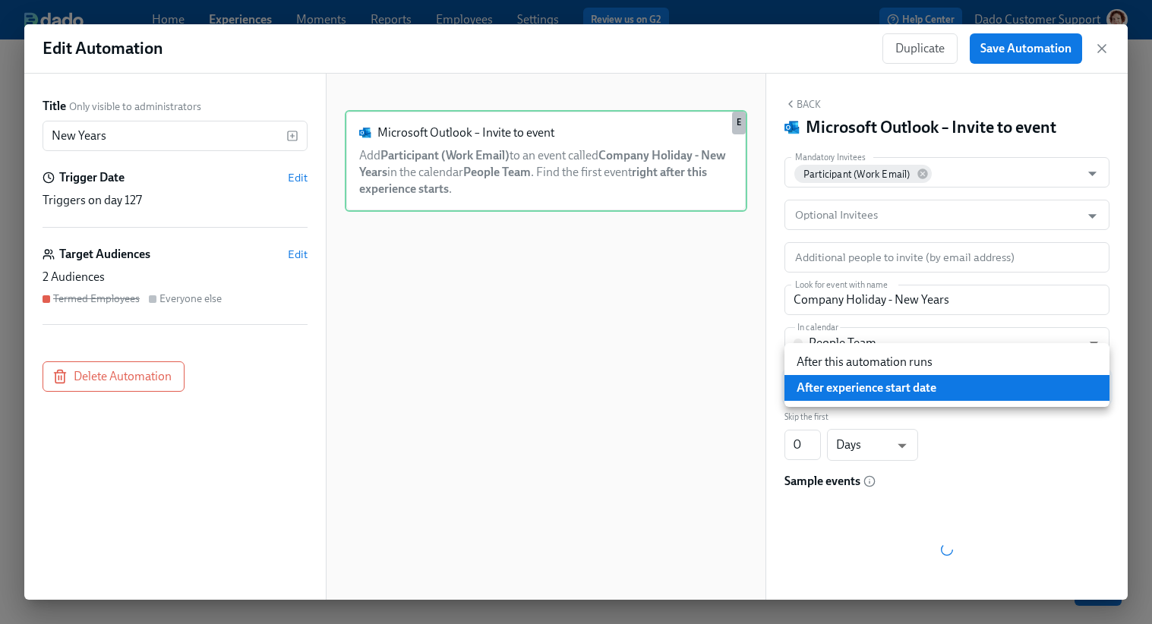
click at [835, 357] on li "After this automation runs" at bounding box center [946, 362] width 325 height 26
type input "AFTER_AUTOMATION"
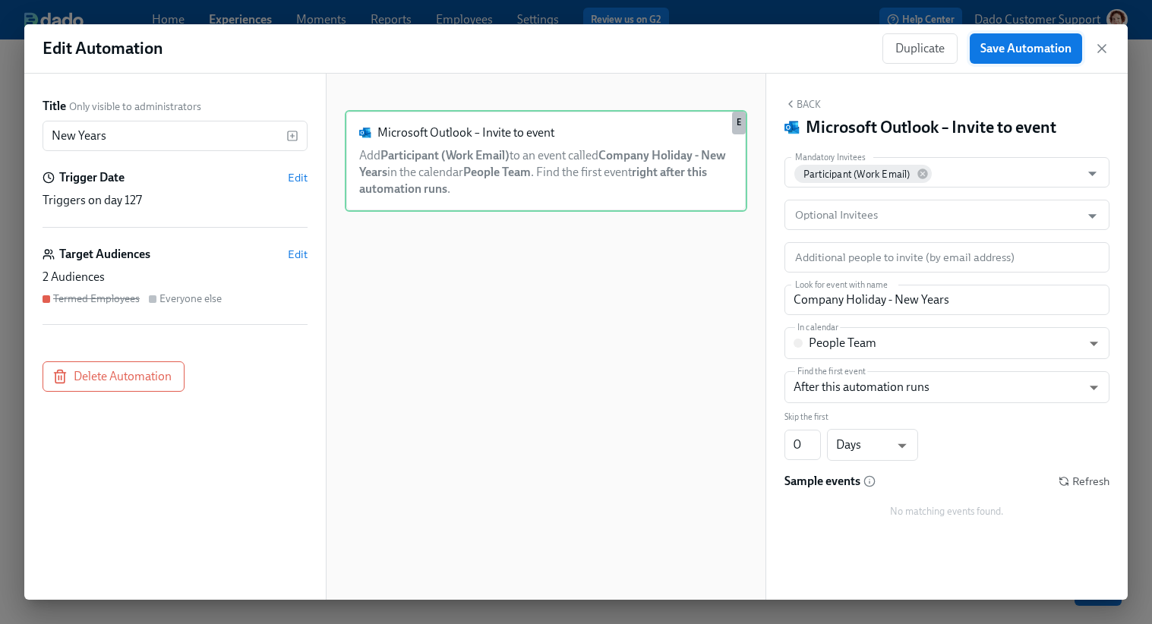
click at [1026, 49] on span "Save Automation" at bounding box center [1025, 48] width 91 height 15
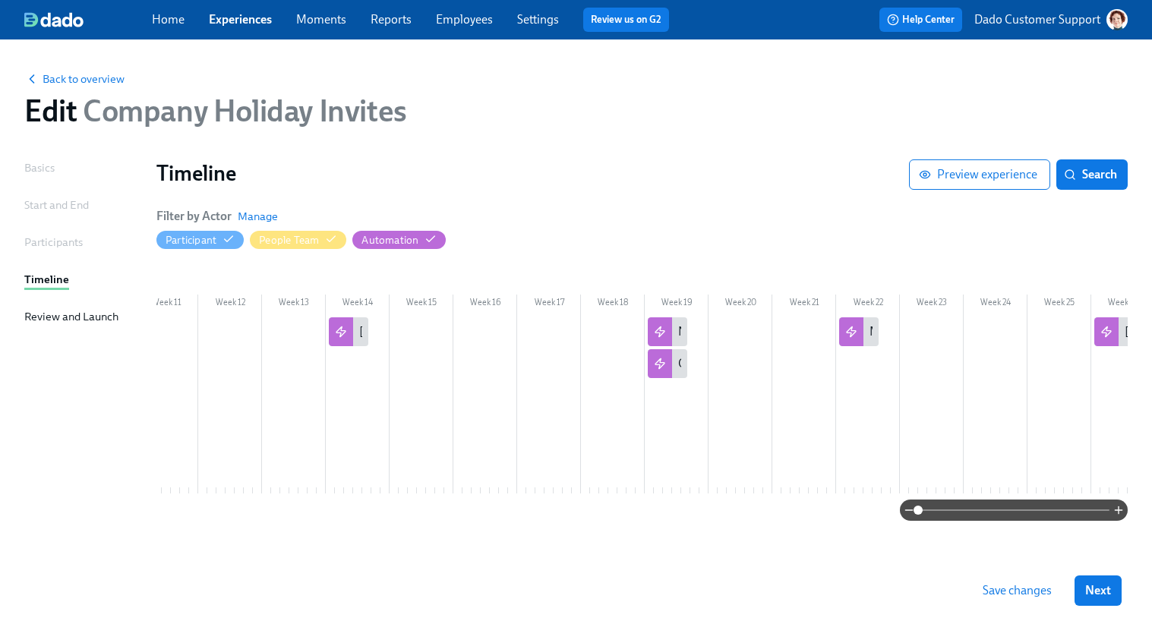
scroll to position [0, 816]
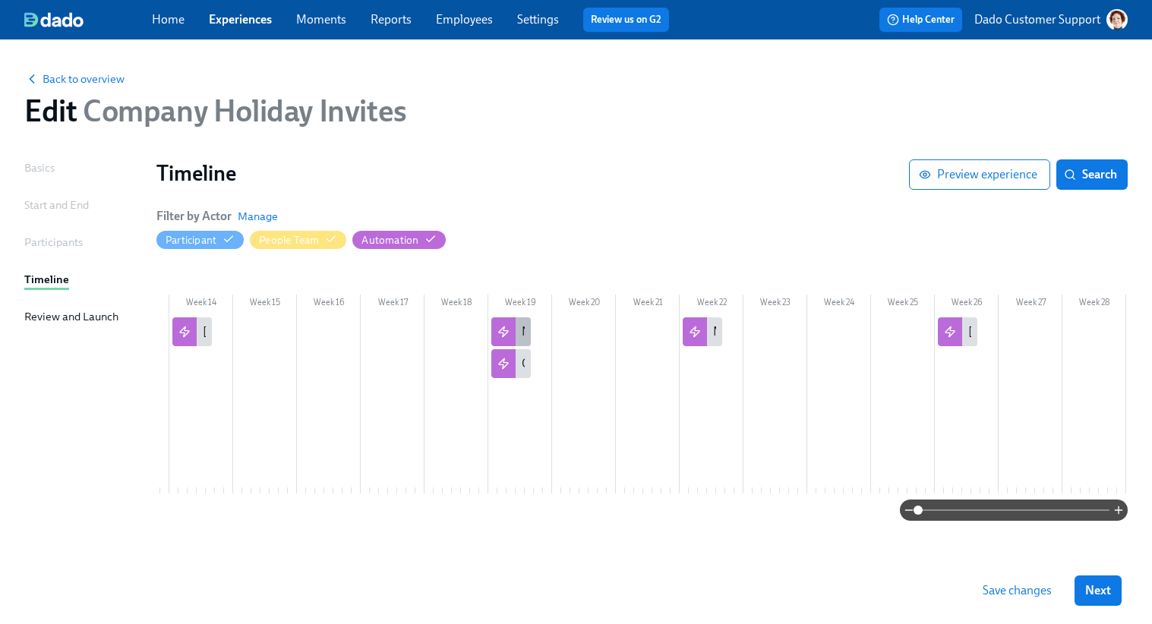
click at [516, 332] on div "New Years" at bounding box center [510, 331] width 39 height 29
click at [496, 383] on div at bounding box center [647, 405] width 2614 height 176
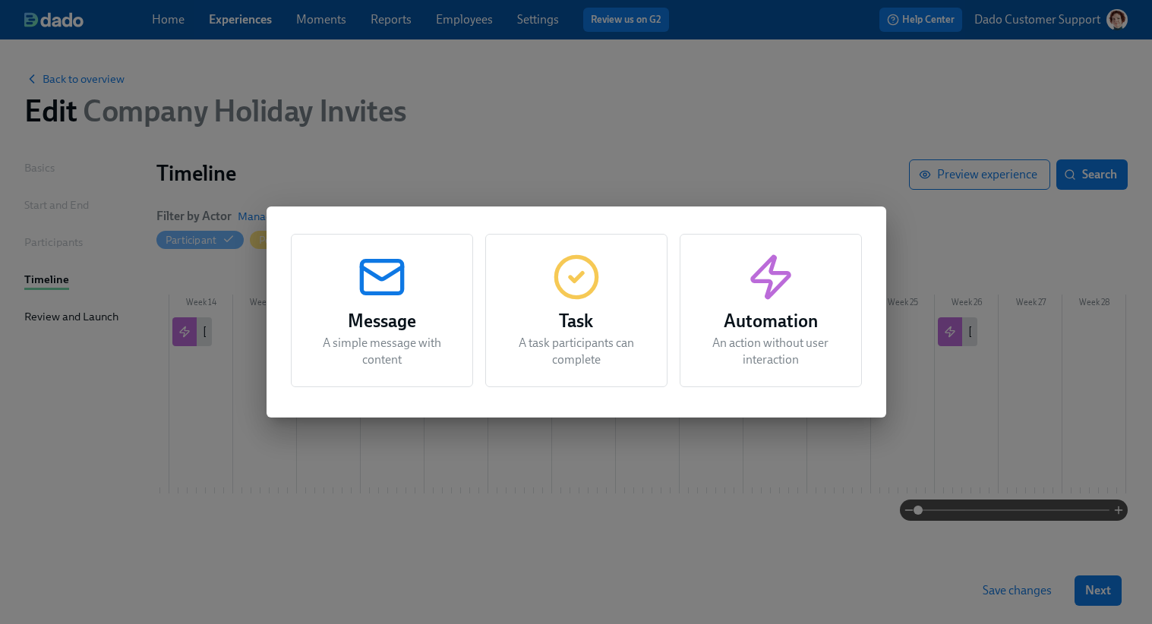
click at [616, 143] on div "Message A simple message with content Task A task participants can complete Aut…" at bounding box center [576, 312] width 1152 height 624
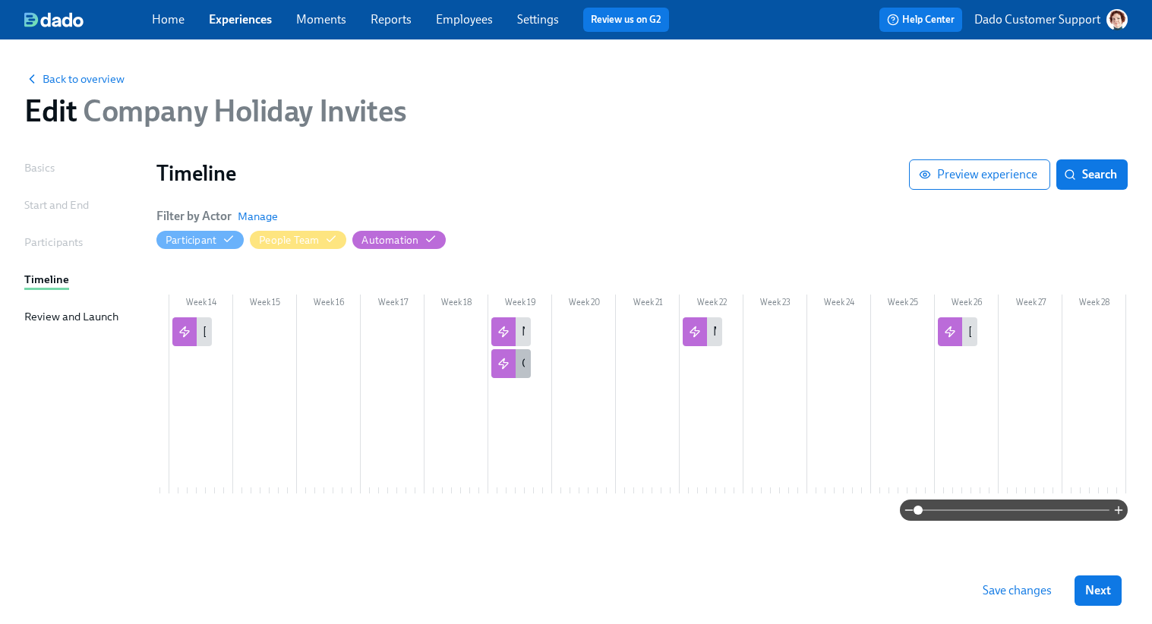
click at [518, 369] on div "Christmas" at bounding box center [510, 363] width 39 height 29
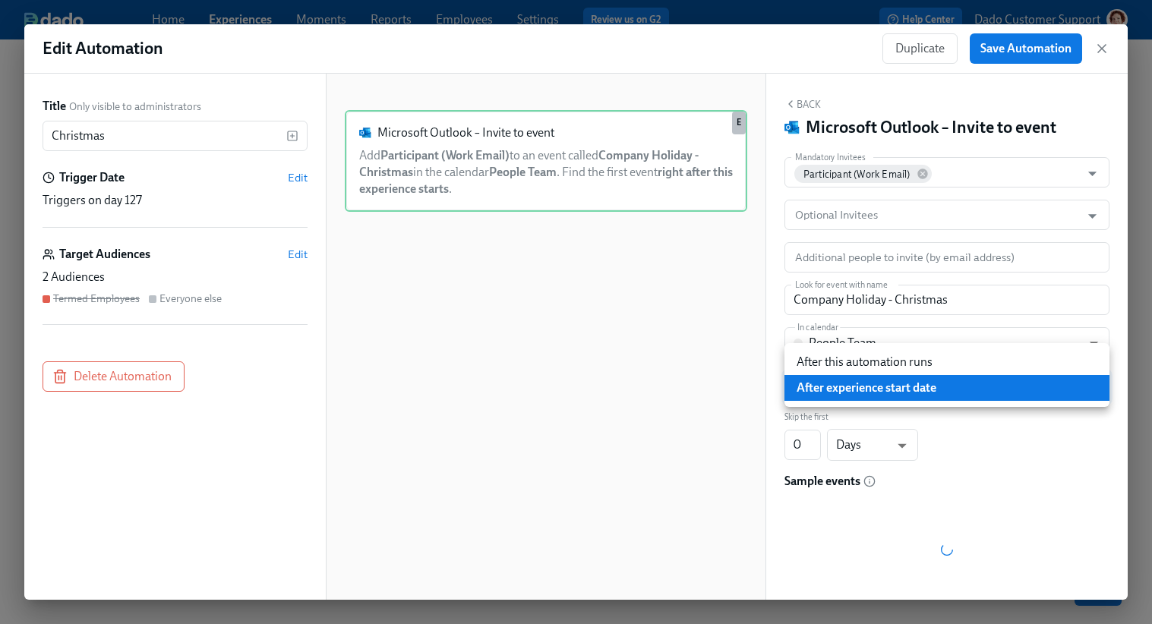
click at [803, 393] on body "Home Experiences Moments Reports Employees Settings Review us on G2 Help Center…" at bounding box center [576, 312] width 1152 height 624
click at [805, 361] on li "After this automation runs" at bounding box center [946, 362] width 325 height 26
type input "AFTER_AUTOMATION"
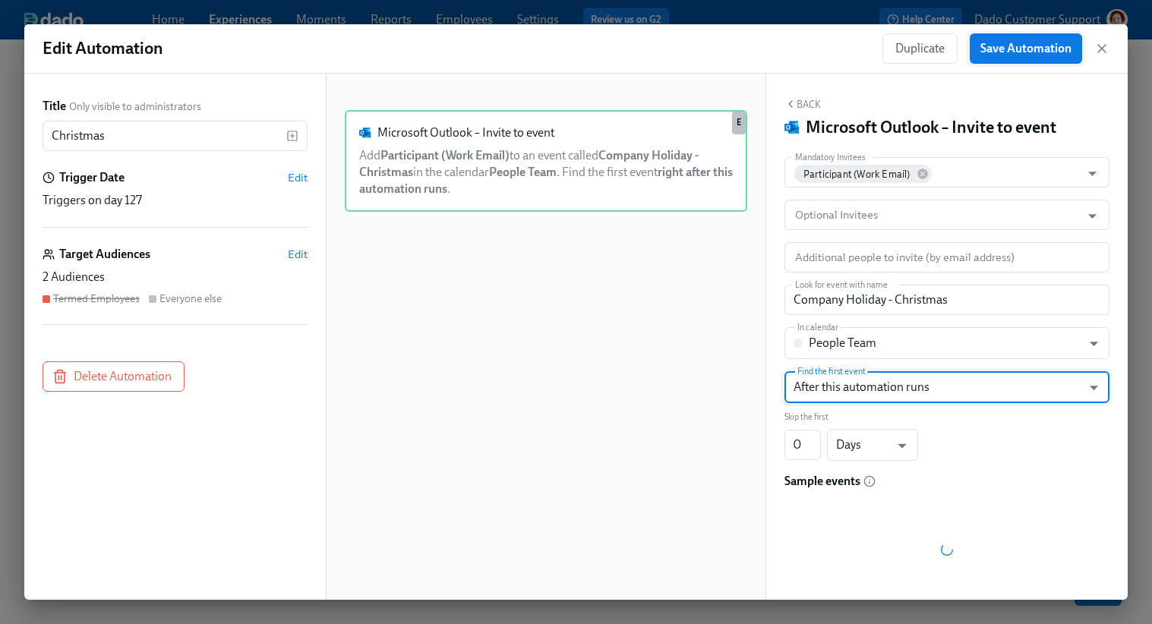
click at [1051, 50] on span "Save Automation" at bounding box center [1025, 48] width 91 height 15
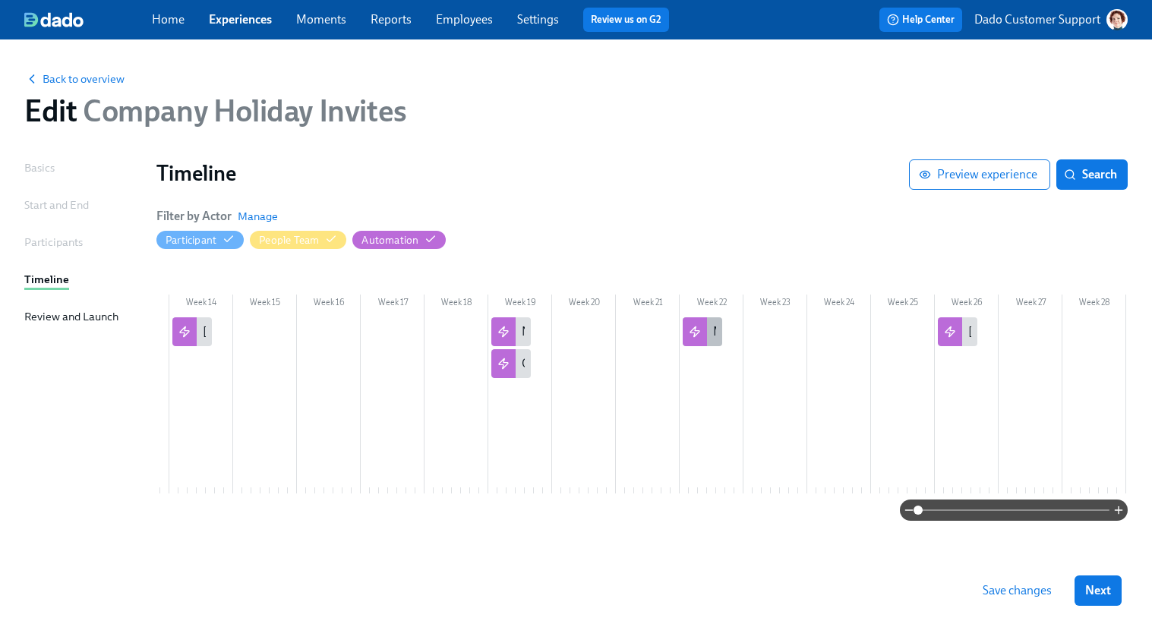
click at [716, 332] on div "MLK Jr Day" at bounding box center [701, 331] width 39 height 29
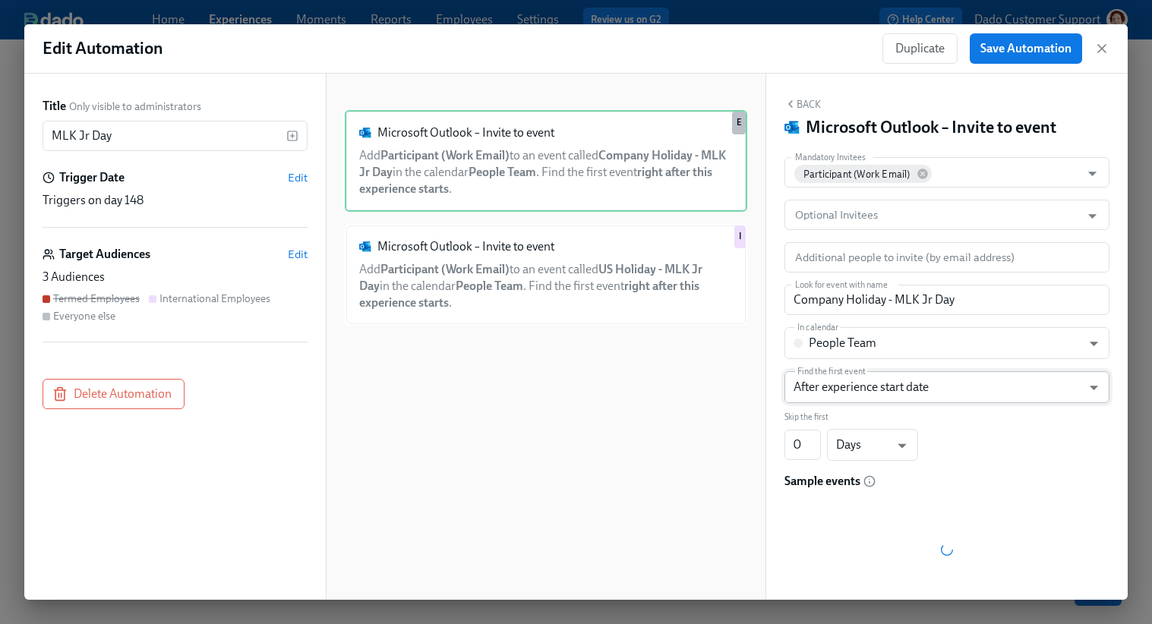
click at [810, 379] on body "Home Experiences Moments Reports Employees Settings Review us on G2 Help Center…" at bounding box center [576, 312] width 1152 height 624
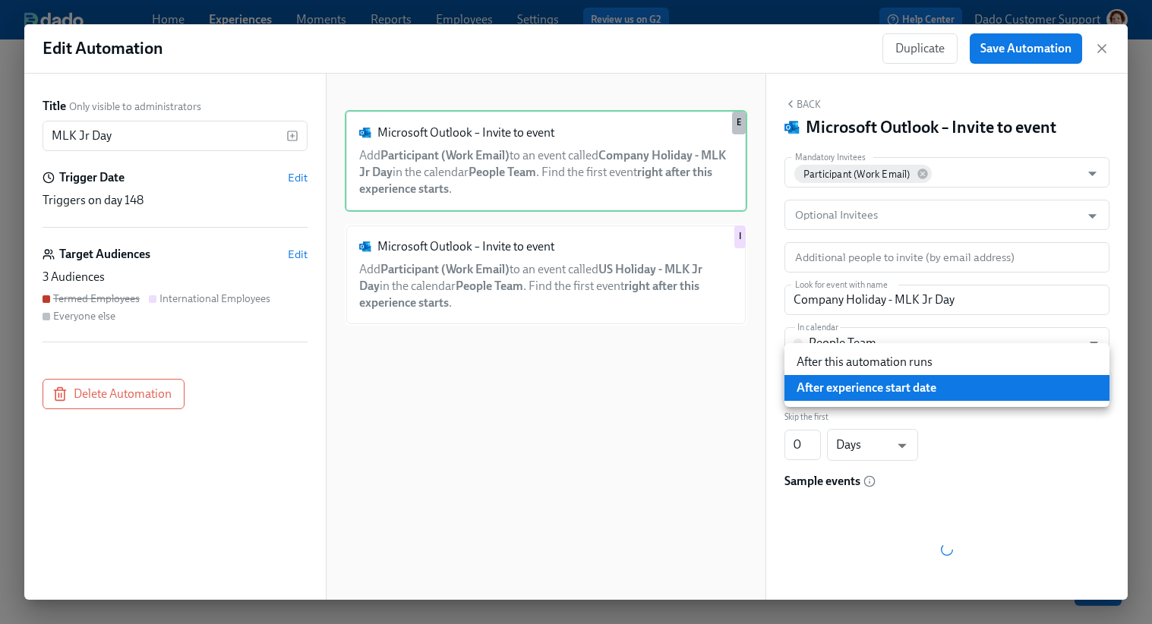
click at [827, 361] on li "After this automation runs" at bounding box center [946, 362] width 325 height 26
type input "AFTER_AUTOMATION"
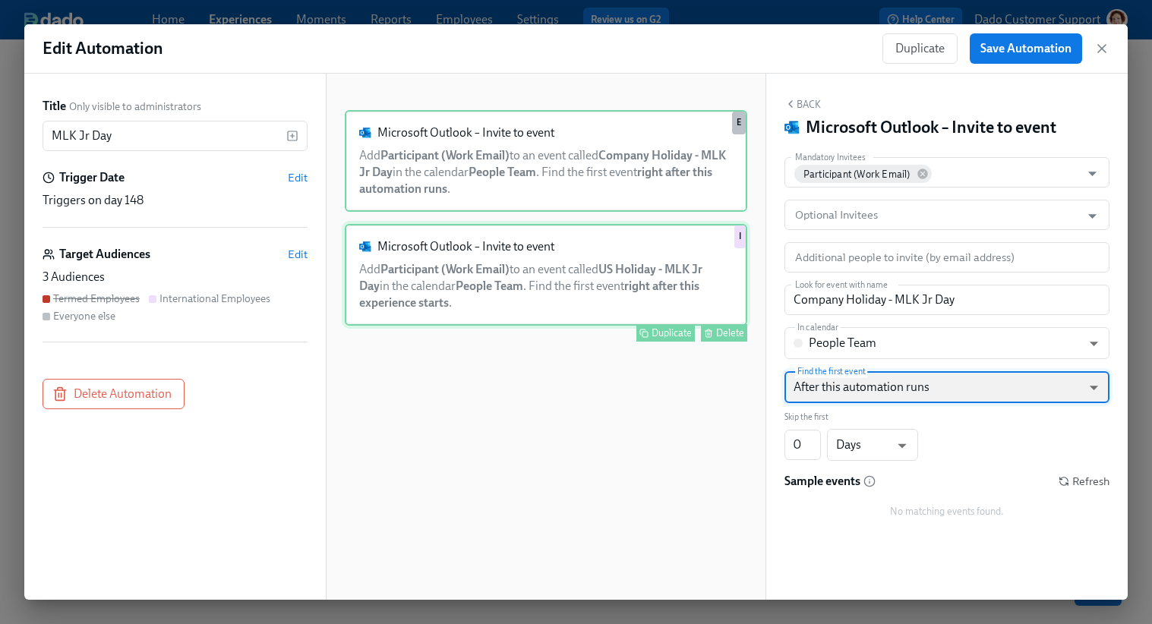
click at [683, 271] on div "Microsoft Outlook – Invite to event Add Participant (Work Email) to an event ca…" at bounding box center [546, 275] width 402 height 102
type input "US Holiday - MLK Jr Day"
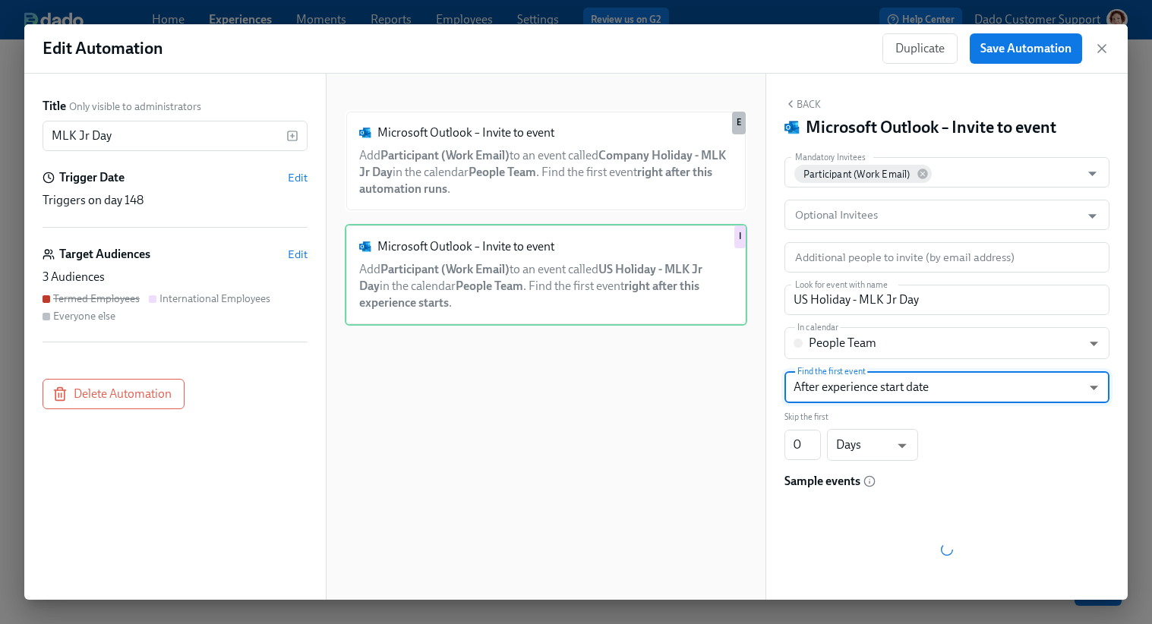
click at [802, 386] on body "Home Experiences Moments Reports Employees Settings Review us on G2 Help Center…" at bounding box center [576, 312] width 1152 height 624
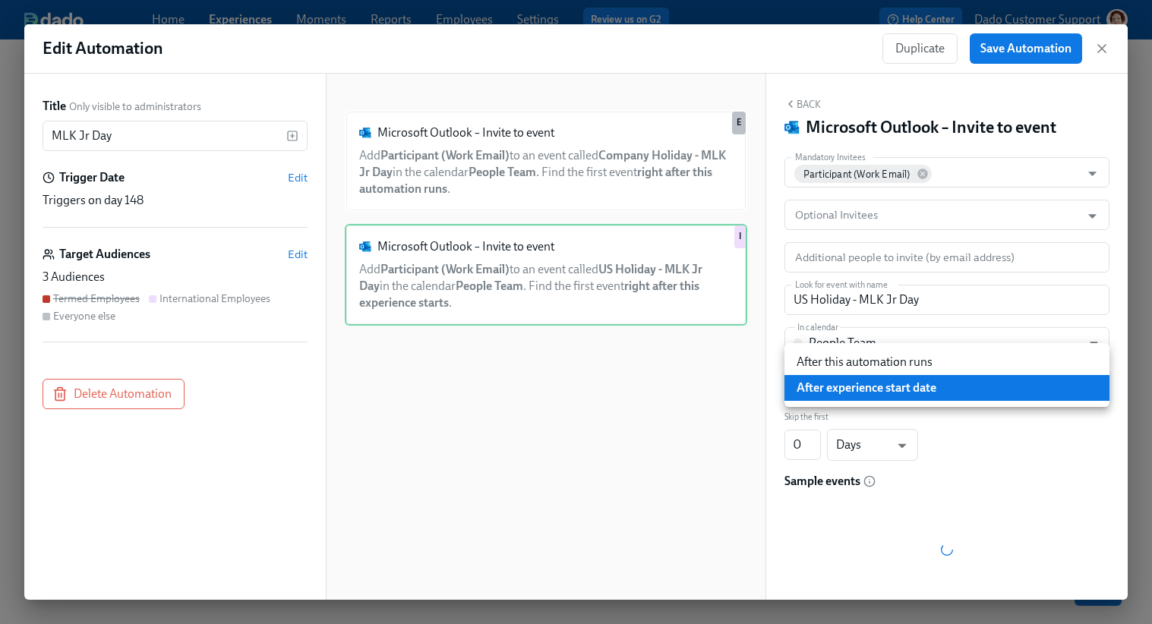
click at [806, 365] on li "After this automation runs" at bounding box center [946, 362] width 325 height 26
type input "AFTER_AUTOMATION"
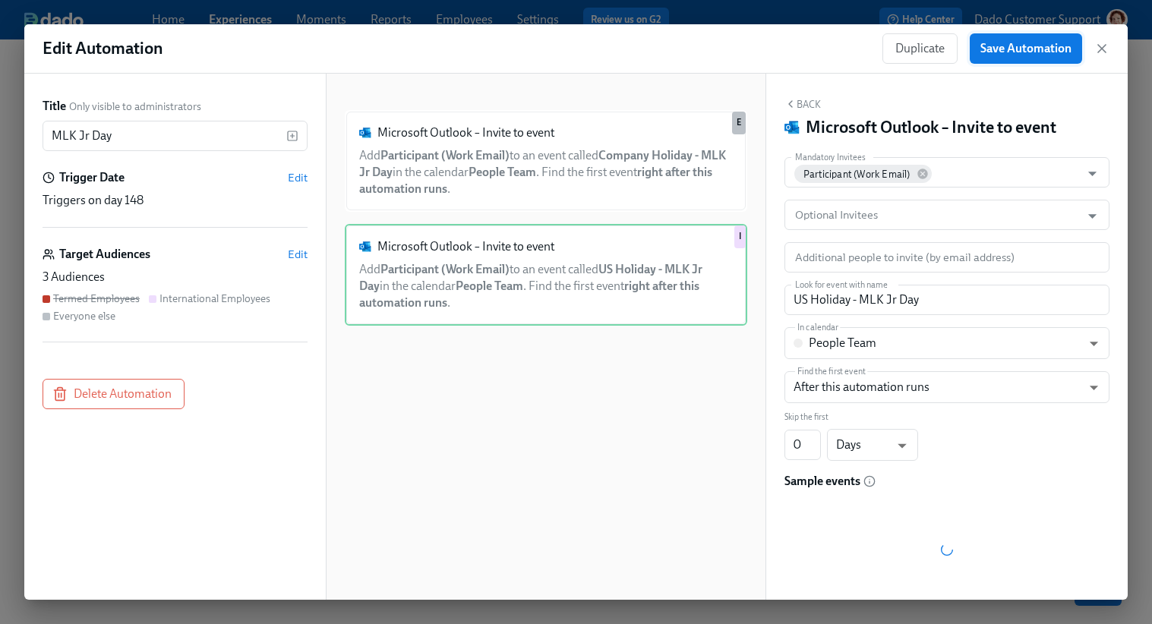
click at [995, 55] on span "Save Automation" at bounding box center [1025, 48] width 91 height 15
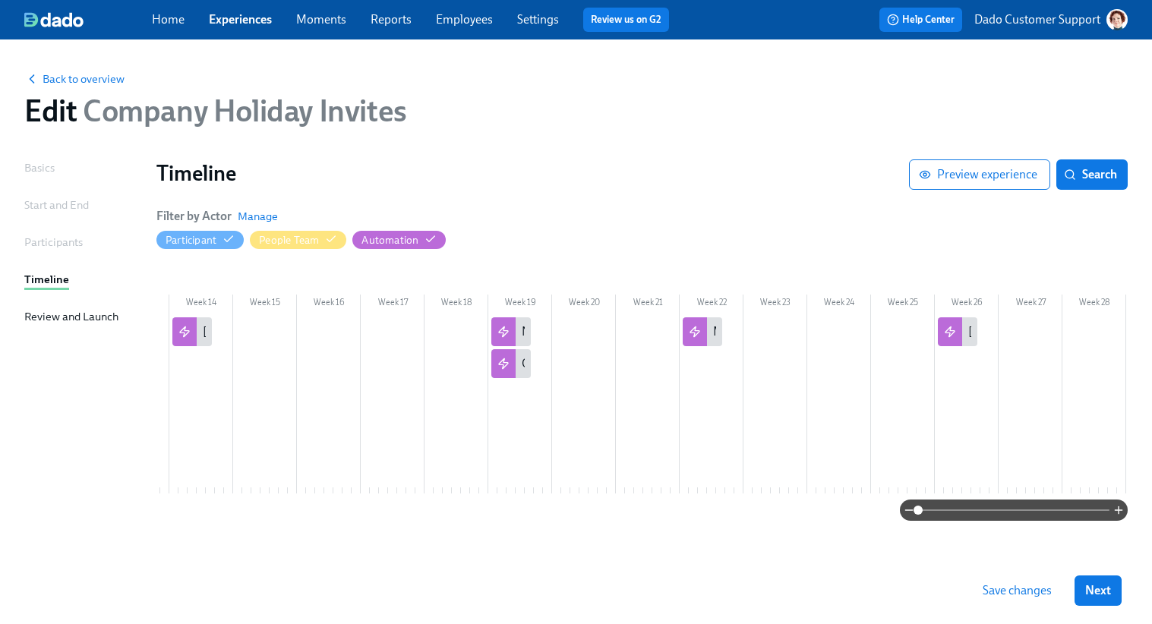
click at [988, 575] on button "Save changes" at bounding box center [1017, 590] width 90 height 30
click at [1004, 590] on div "Saving..." at bounding box center [1019, 590] width 86 height 30
click at [93, 78] on span "Back to overview" at bounding box center [74, 78] width 100 height 15
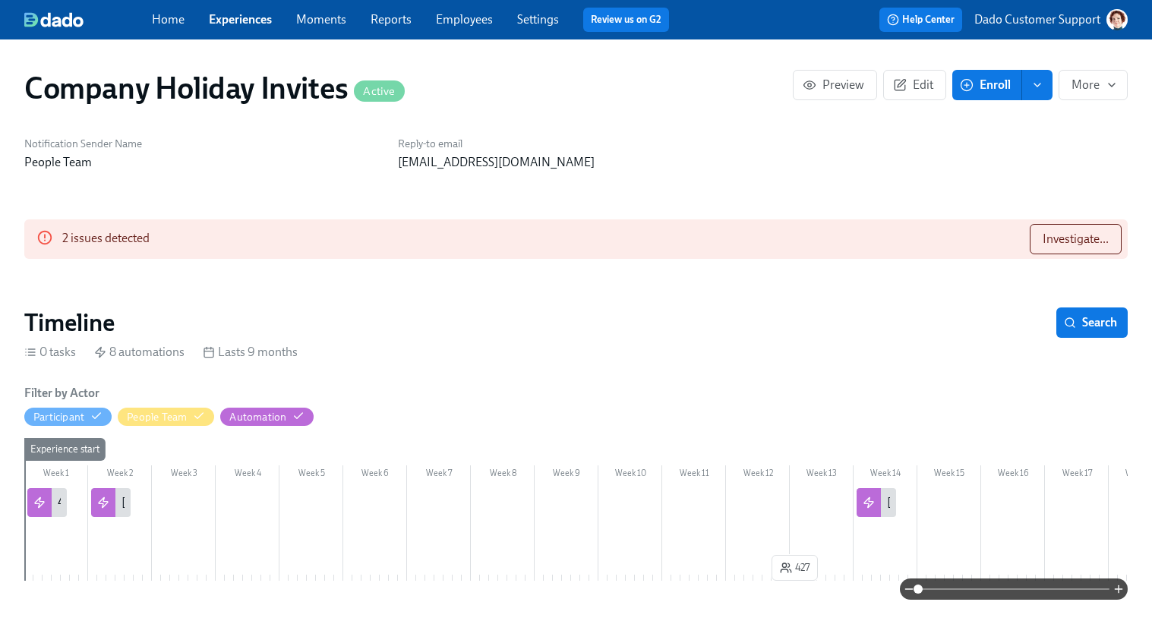
scroll to position [0, 953]
click at [1054, 238] on span "Investigate..." at bounding box center [1075, 239] width 66 height 15
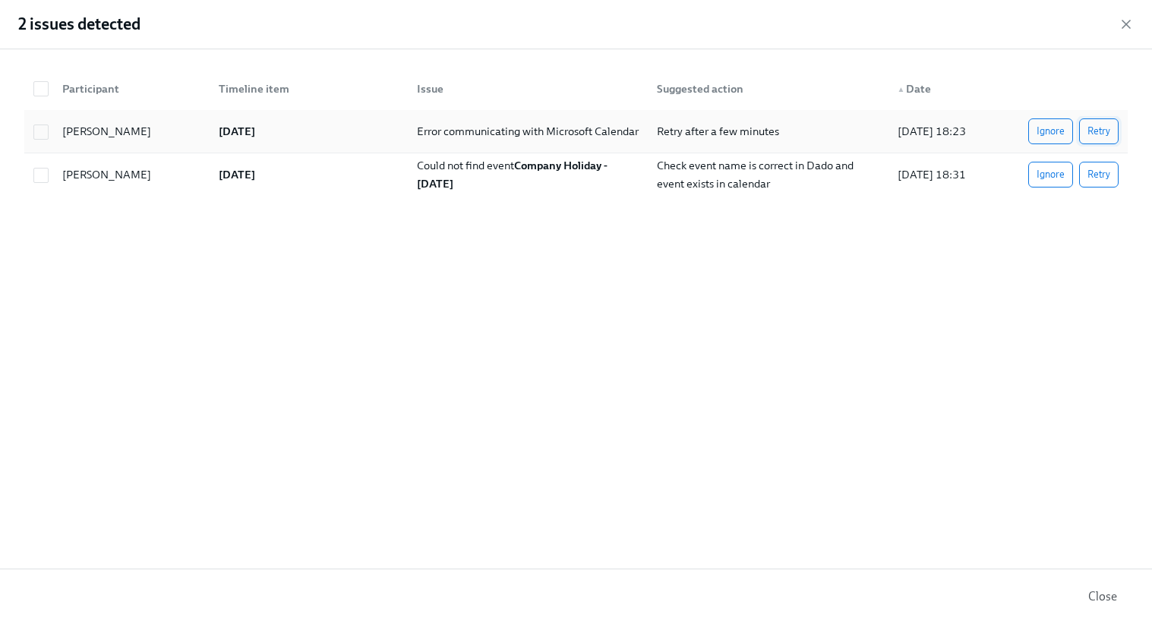
click at [1094, 130] on span "Retry" at bounding box center [1098, 131] width 23 height 15
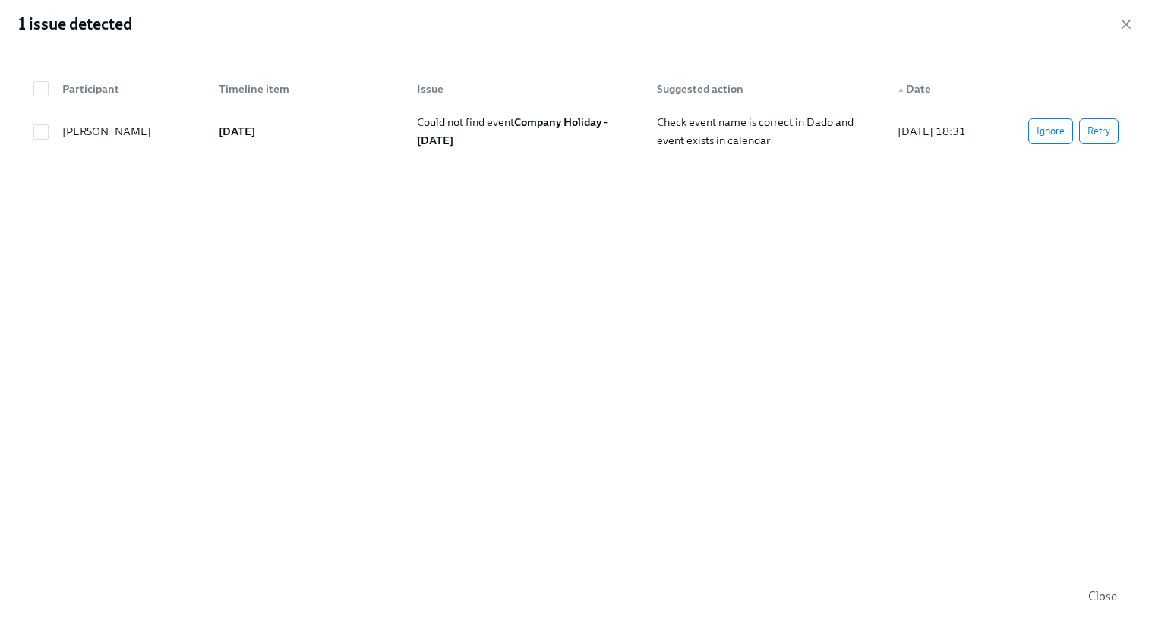
scroll to position [0, 1284]
click at [1093, 137] on span "Retry" at bounding box center [1098, 131] width 23 height 15
click at [1135, 27] on div "1 issue detected" at bounding box center [576, 24] width 1152 height 49
click at [1127, 23] on icon "button" at bounding box center [1125, 24] width 15 height 15
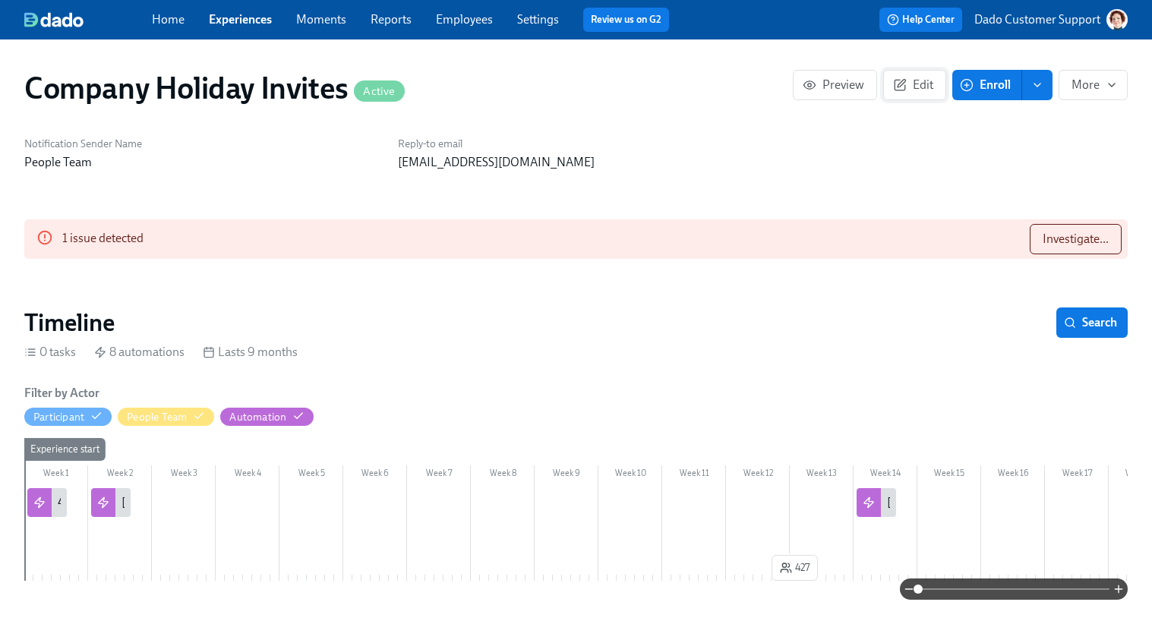
click at [911, 87] on span "Edit" at bounding box center [914, 84] width 37 height 15
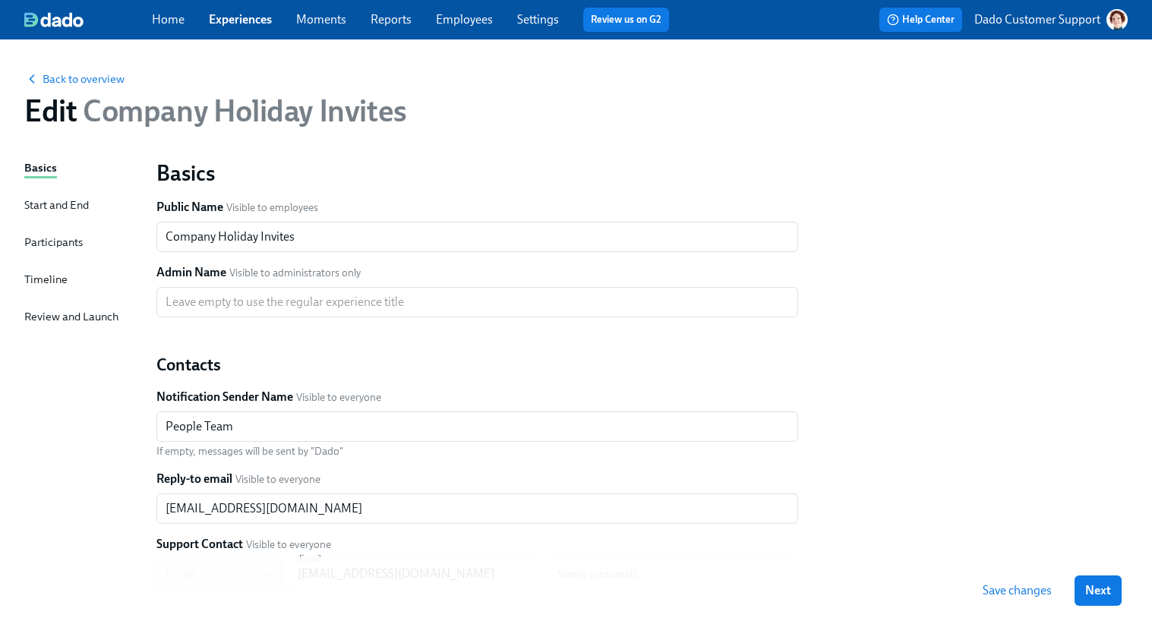
click at [40, 282] on div "Timeline" at bounding box center [45, 279] width 43 height 17
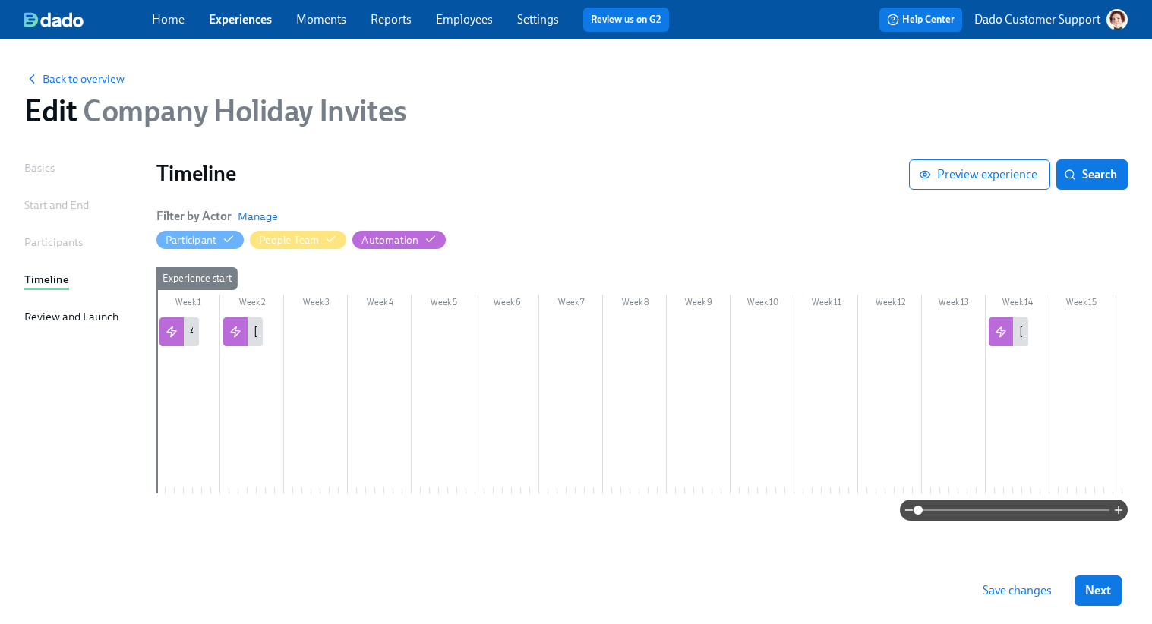
click at [83, 70] on div "Back to overview" at bounding box center [575, 78] width 1103 height 17
click at [81, 77] on span "Back to overview" at bounding box center [74, 78] width 100 height 15
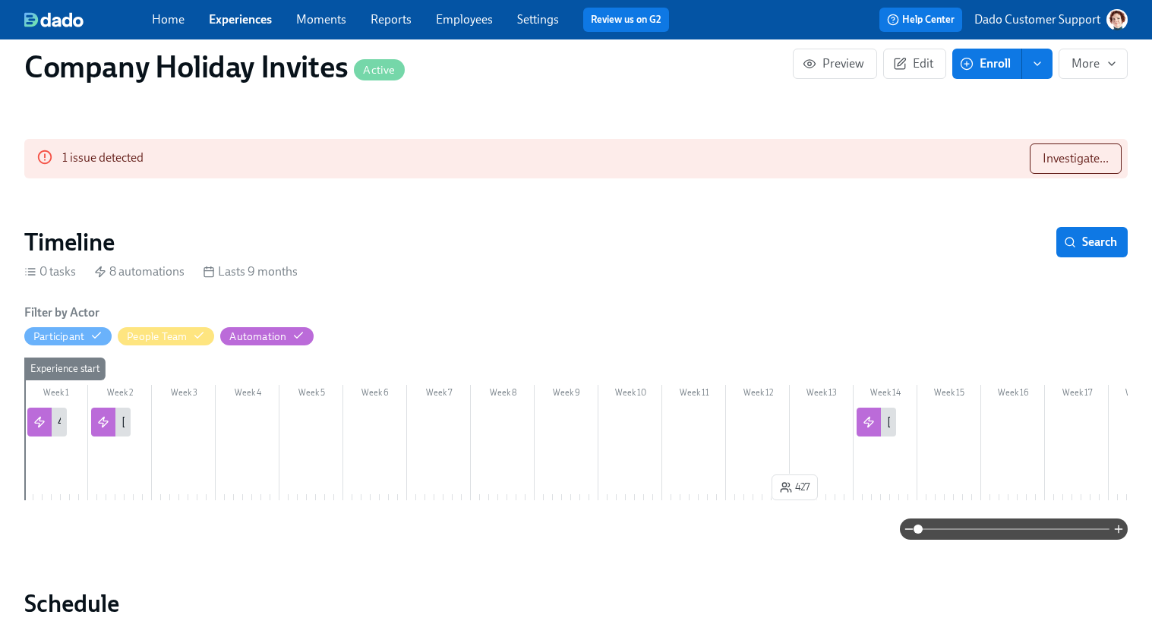
scroll to position [81, 0]
click at [1076, 159] on span "Investigate..." at bounding box center [1075, 157] width 66 height 15
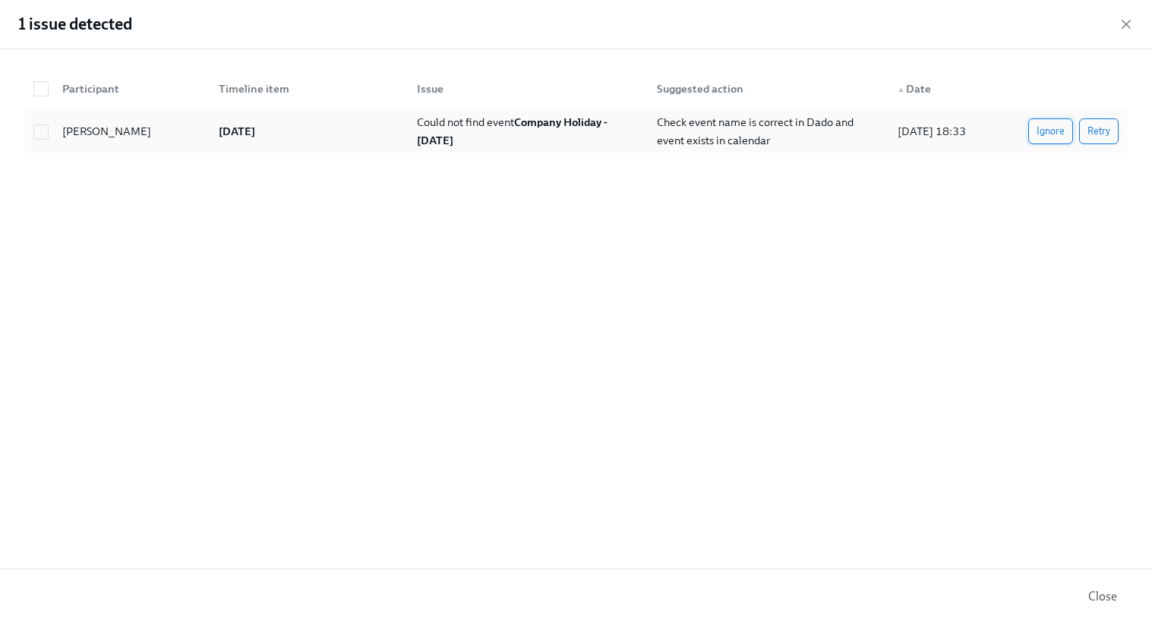
click at [1031, 137] on button "Ignore" at bounding box center [1050, 131] width 45 height 26
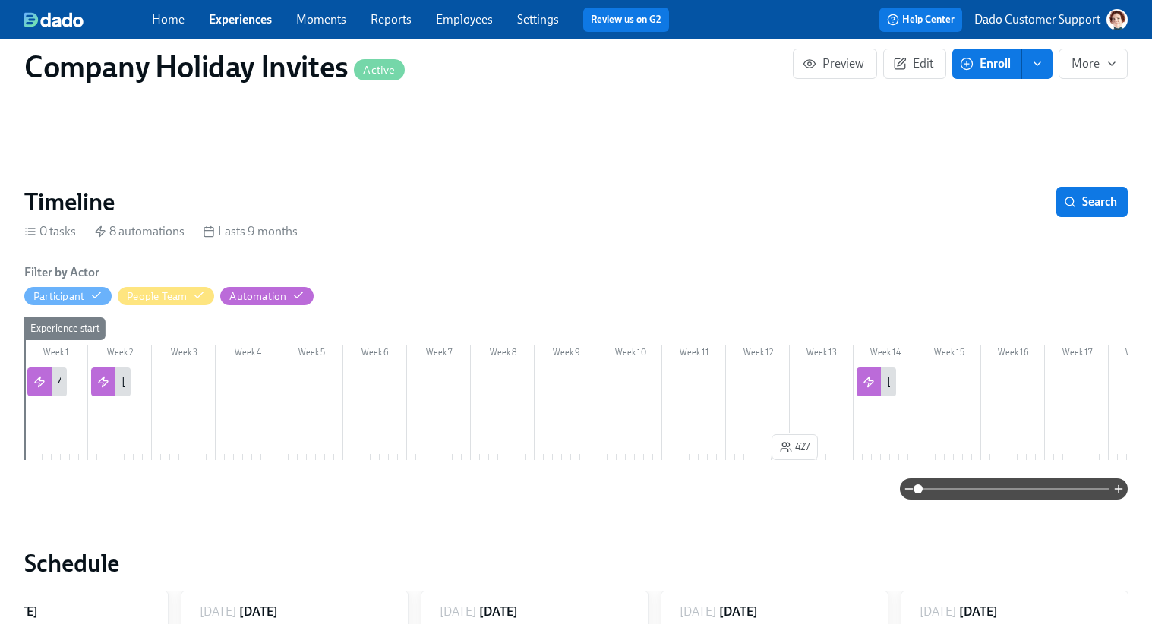
scroll to position [0, 1044]
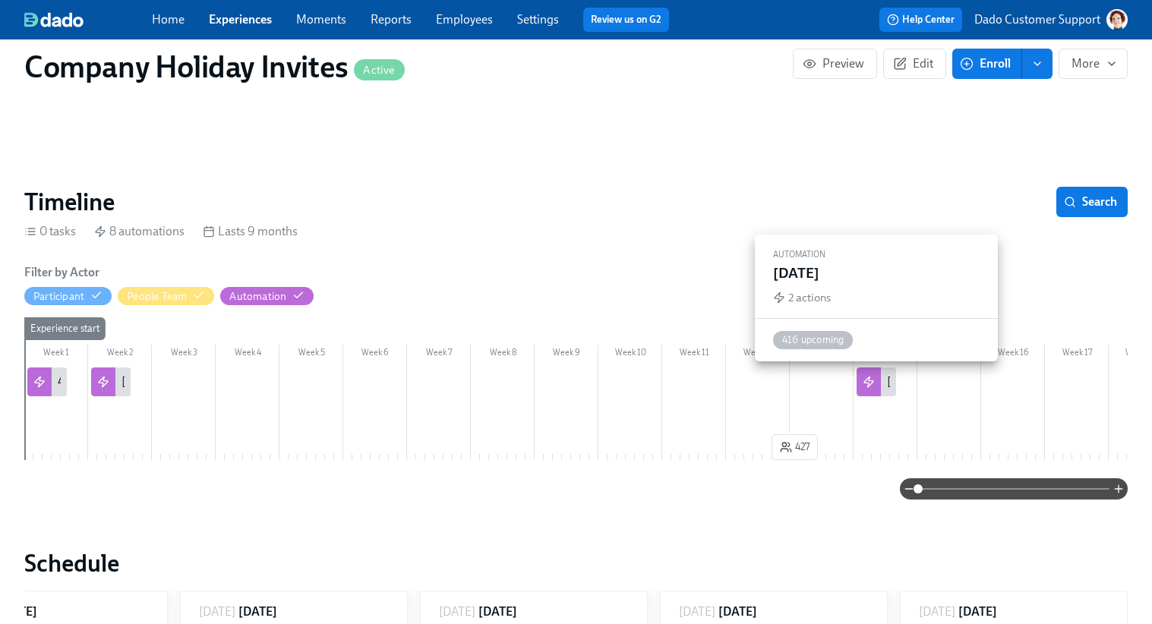
click at [874, 376] on icon at bounding box center [868, 382] width 12 height 12
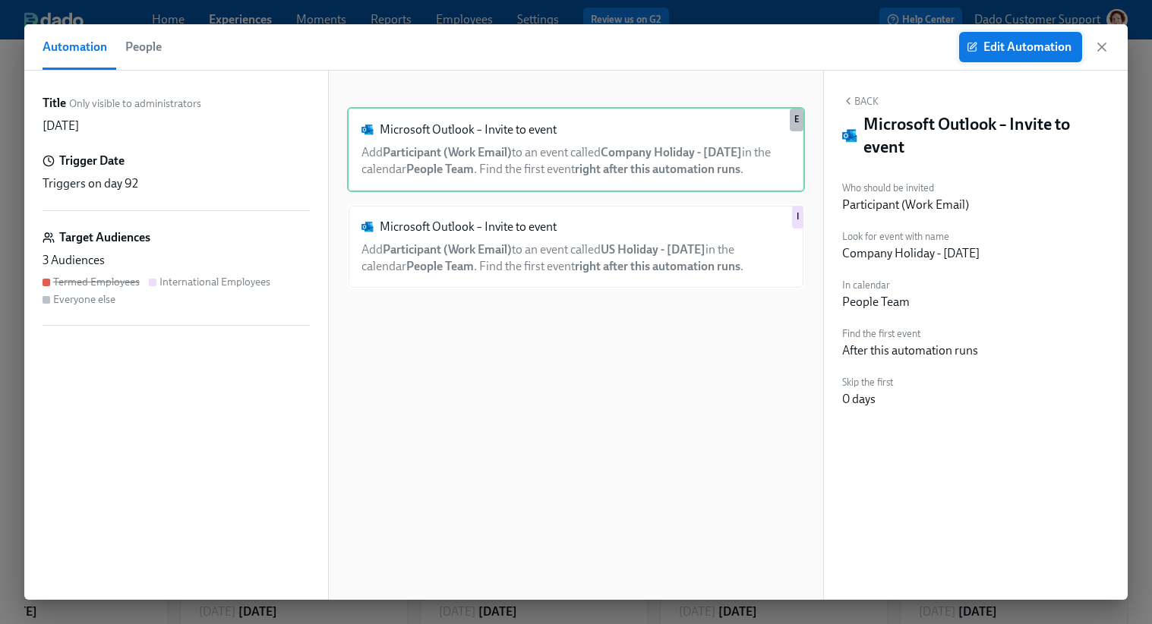
click at [998, 48] on span "Edit Automation" at bounding box center [1020, 46] width 102 height 15
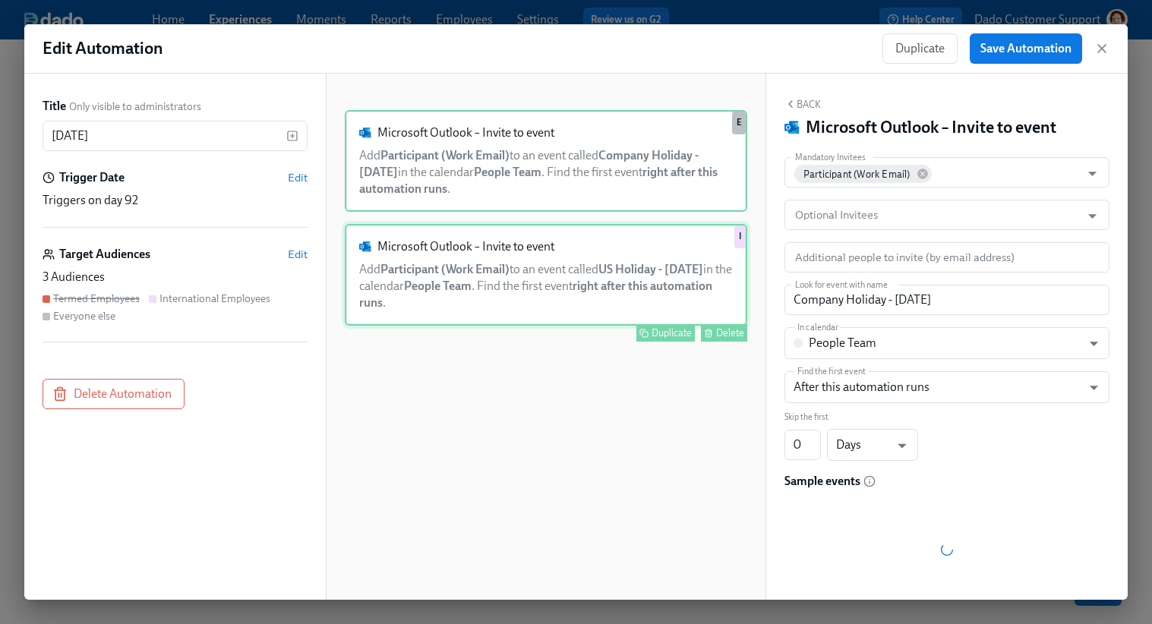
click at [673, 232] on div "Microsoft Outlook – Invite to event Add Participant (Work Email) to an event ca…" at bounding box center [546, 275] width 402 height 102
click at [675, 183] on div "Microsoft Outlook – Invite to event Add Participant (Work Email) to an event ca…" at bounding box center [546, 161] width 402 height 102
type input "Company Holiday - Thanksgiving"
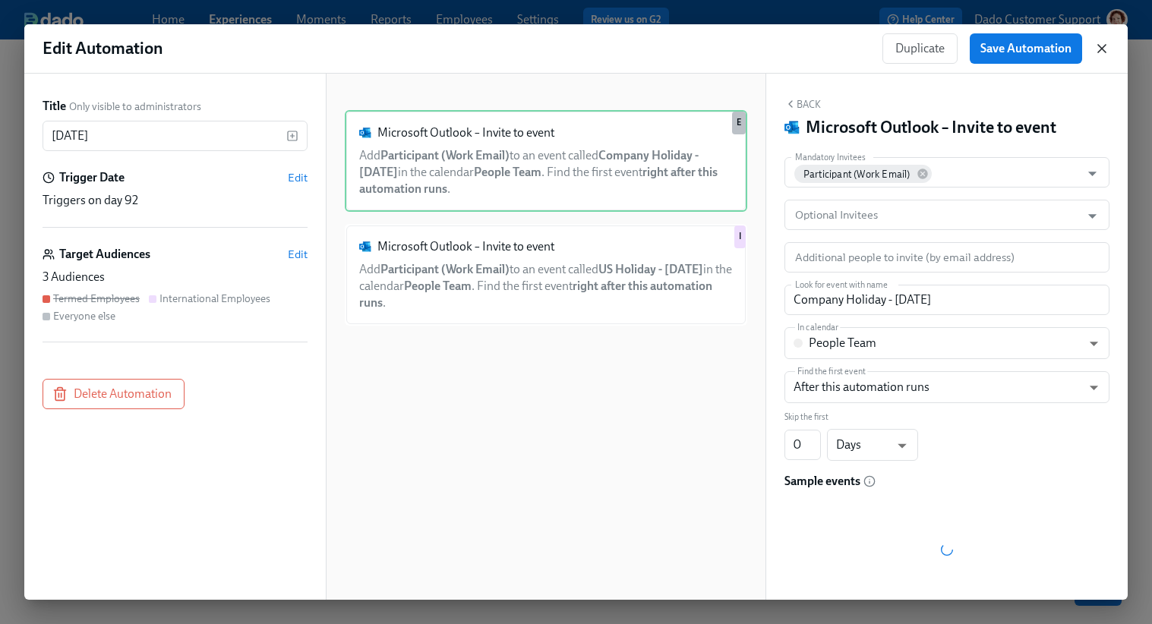
click at [1101, 44] on icon "button" at bounding box center [1101, 48] width 15 height 15
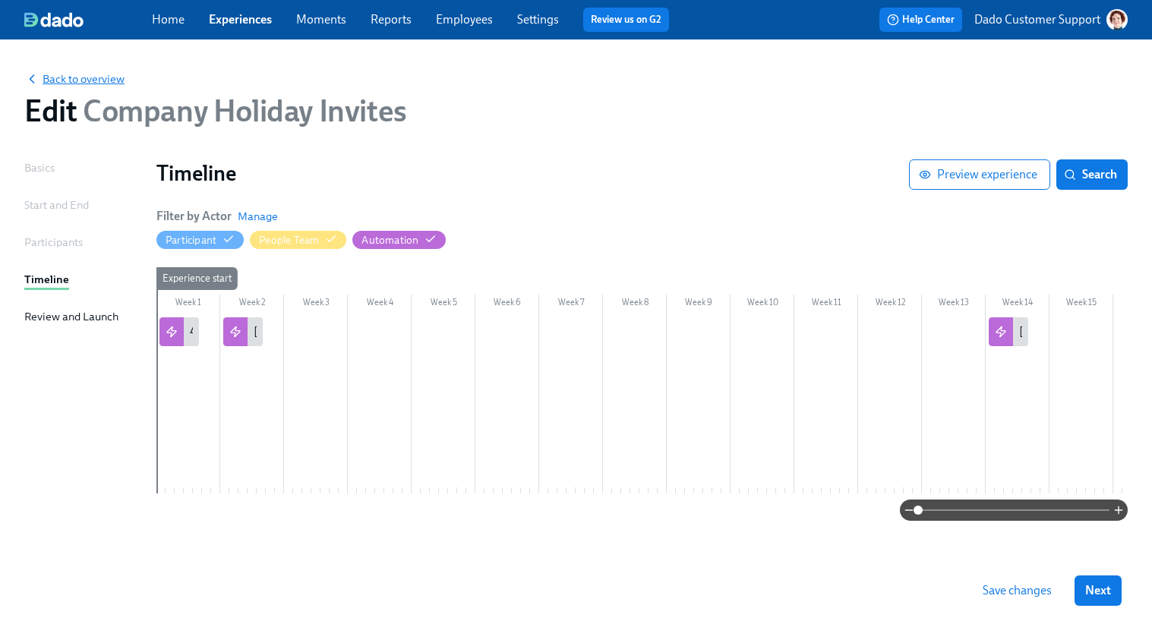
click at [83, 73] on span "Back to overview" at bounding box center [74, 78] width 100 height 15
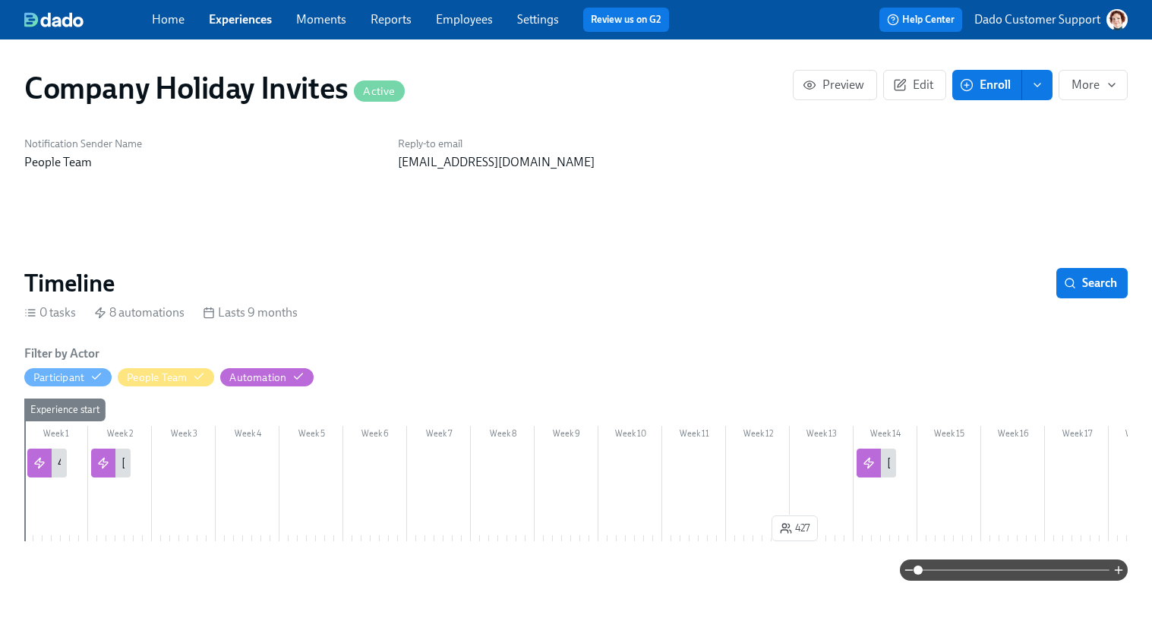
scroll to position [0, 953]
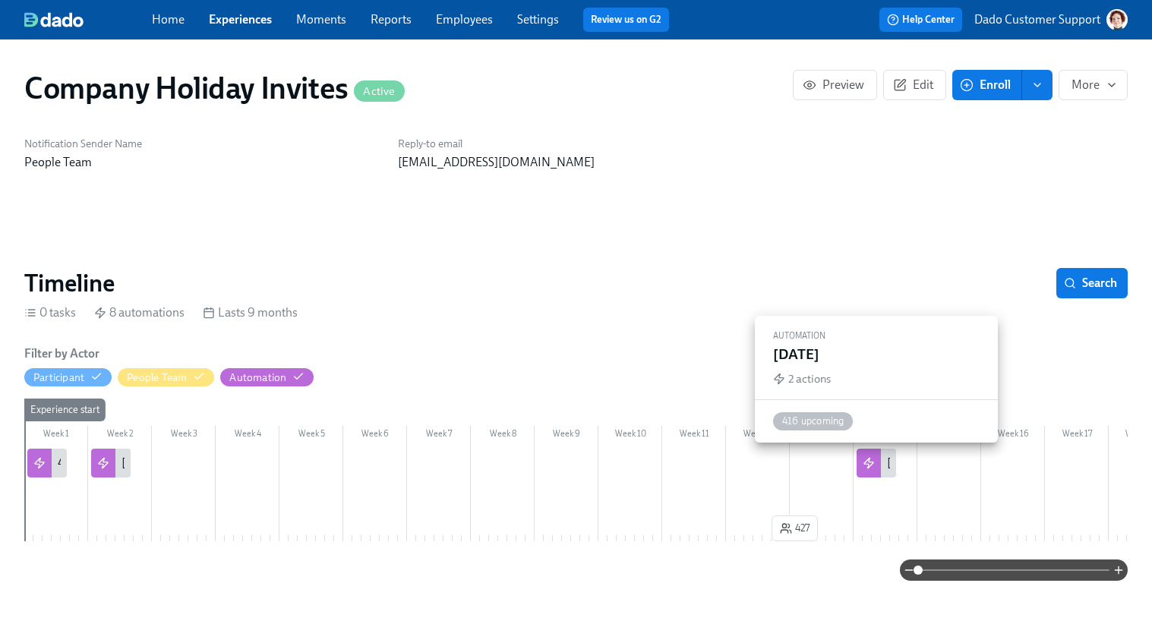
click at [876, 462] on div at bounding box center [868, 463] width 24 height 29
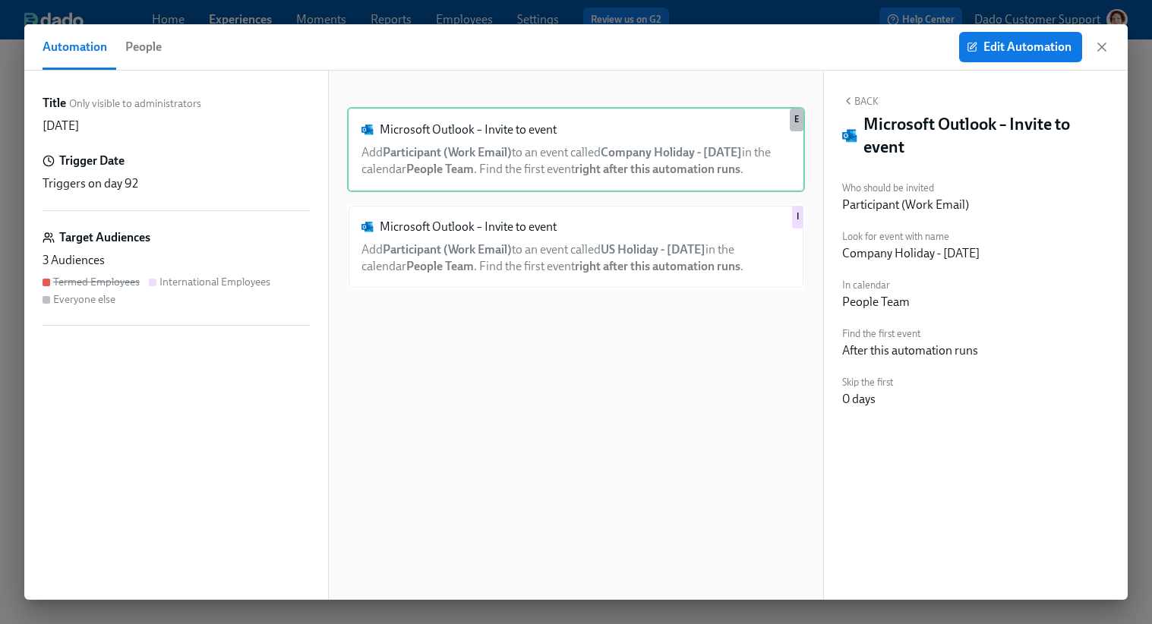
click at [158, 46] on span "People" at bounding box center [143, 46] width 36 height 21
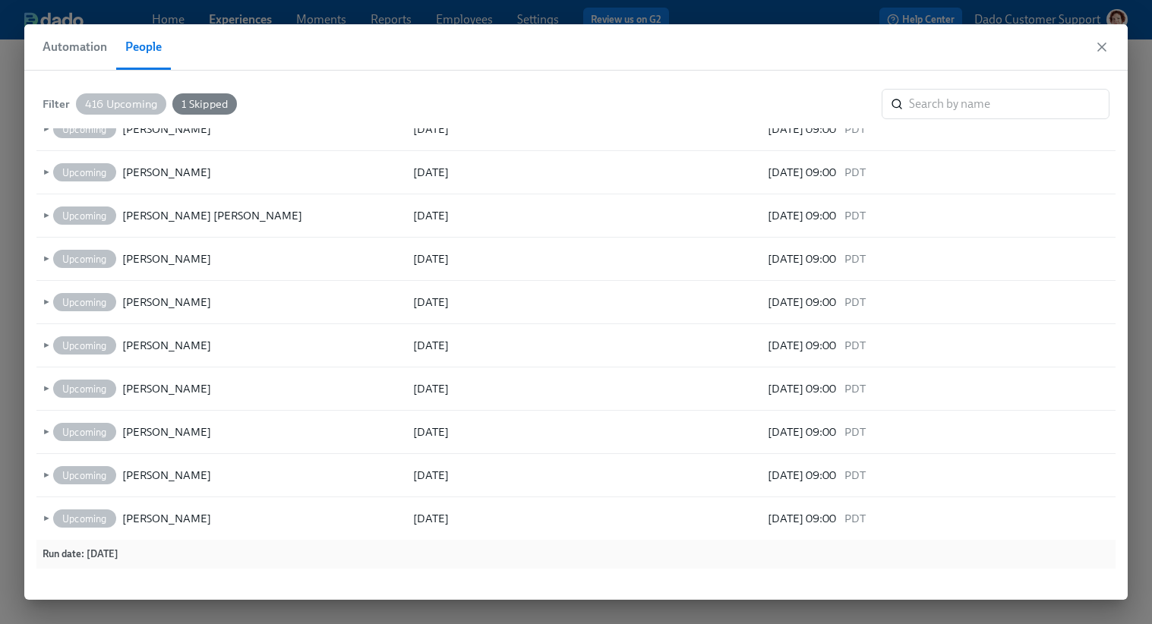
scroll to position [13021, 0]
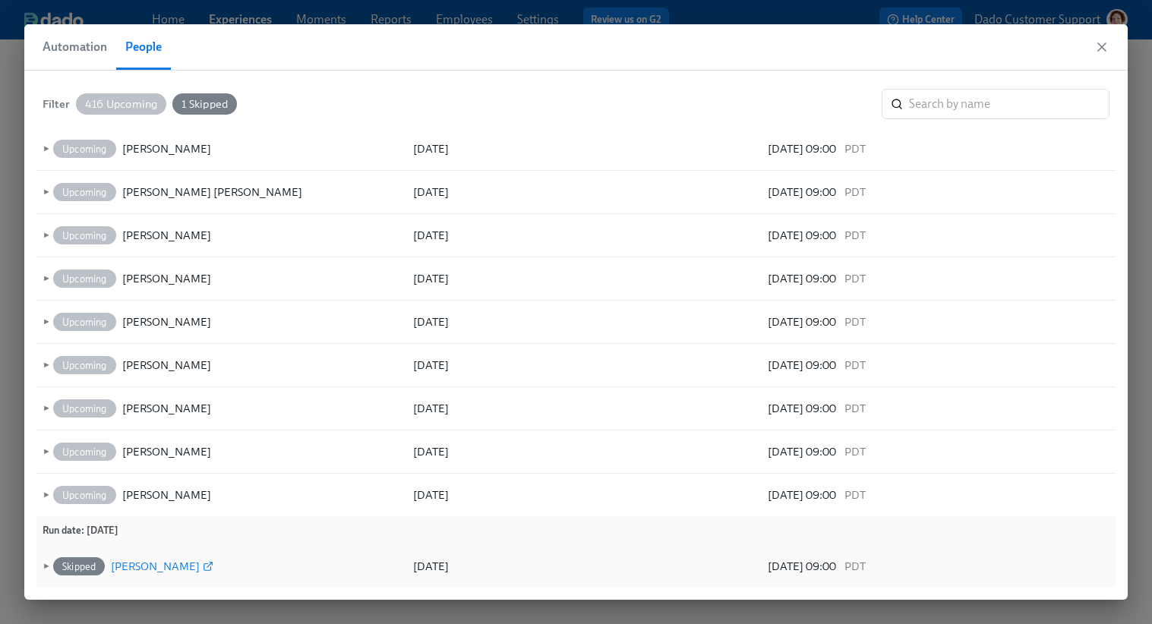
click at [140, 567] on div "Angie Rendon" at bounding box center [155, 566] width 89 height 18
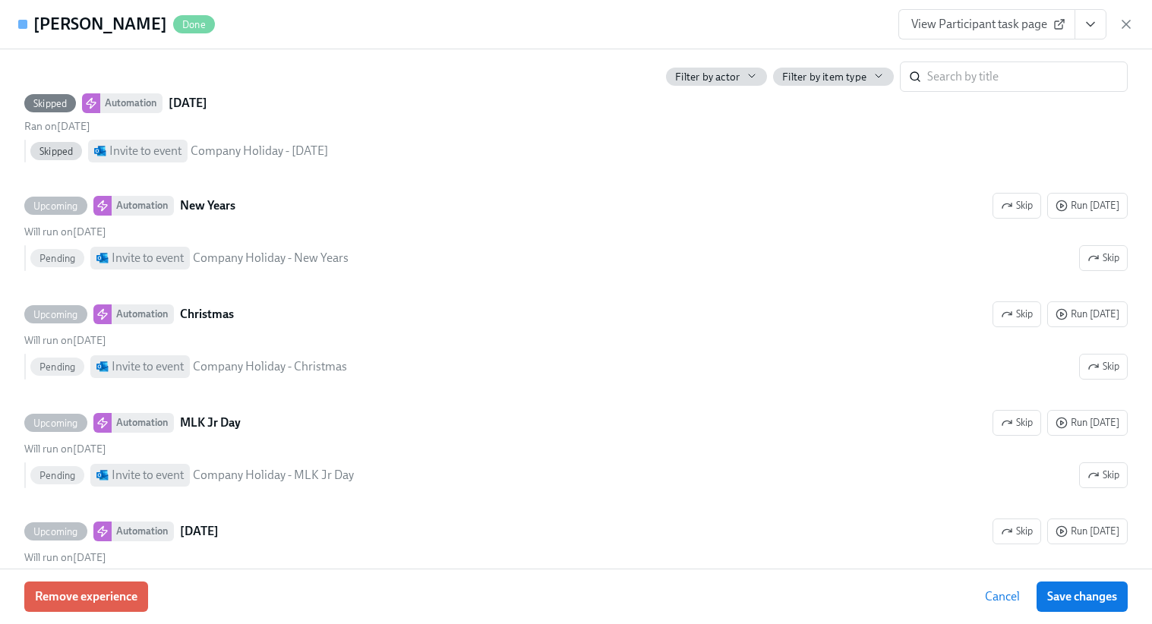
scroll to position [512, 0]
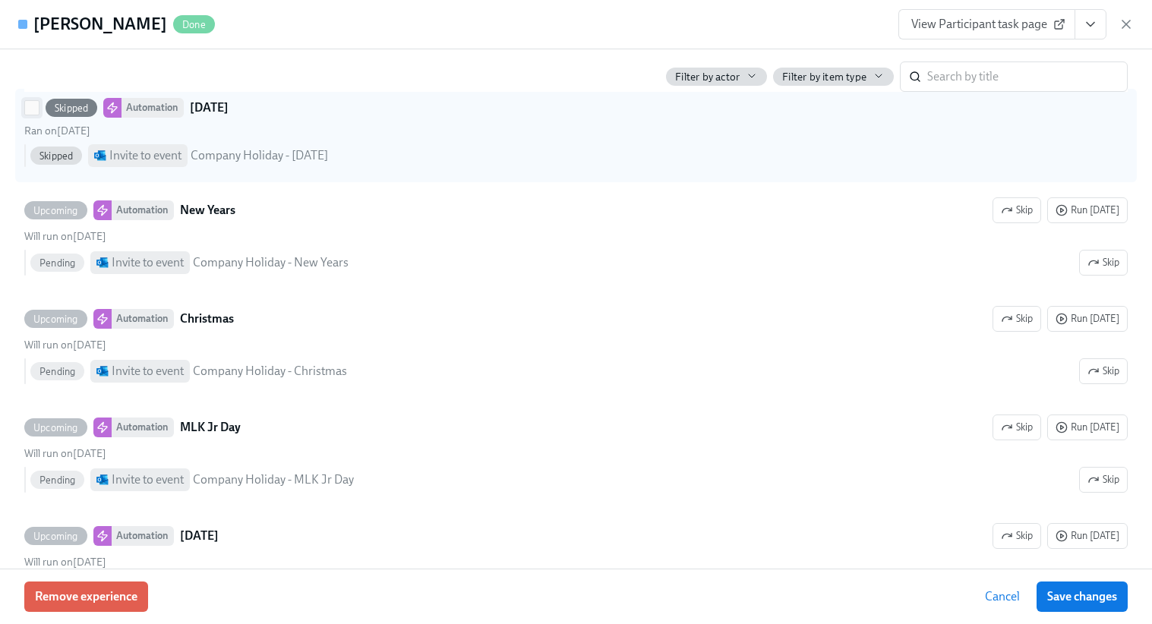
click at [27, 115] on input "Skipped Automation Thanksgiving Ran on August 28th Skipped Invite to event Comp…" at bounding box center [32, 108] width 14 height 14
checkbox input "true"
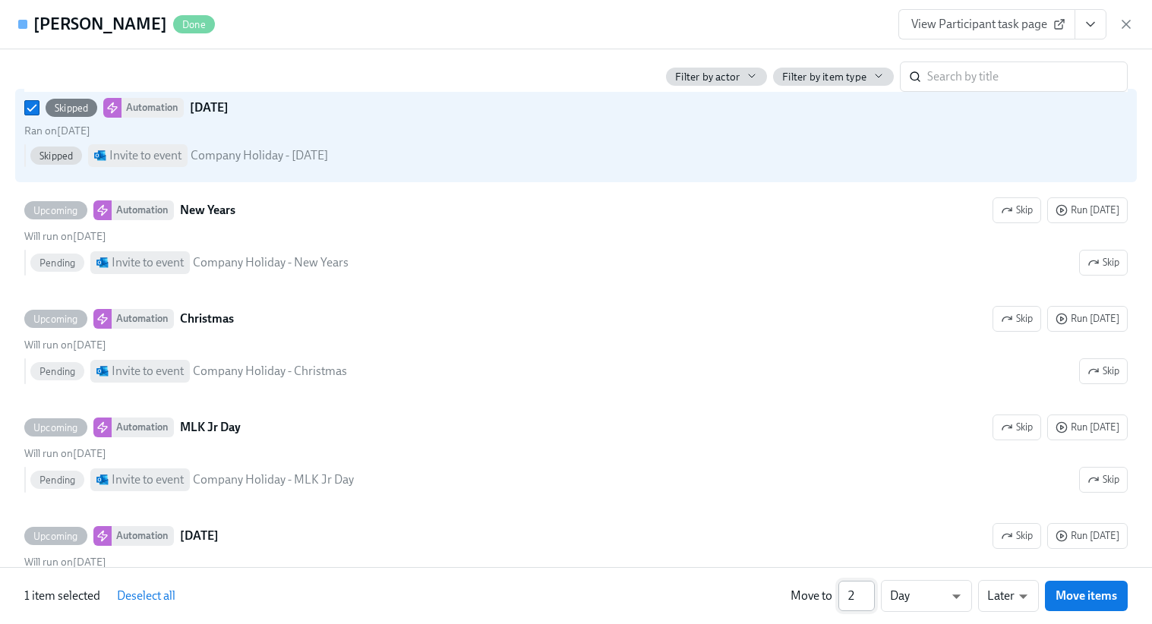
type input "2"
click at [866, 591] on input "2" at bounding box center [856, 596] width 36 height 30
click at [1061, 604] on button "Move items" at bounding box center [1085, 596] width 83 height 30
checkbox input "false"
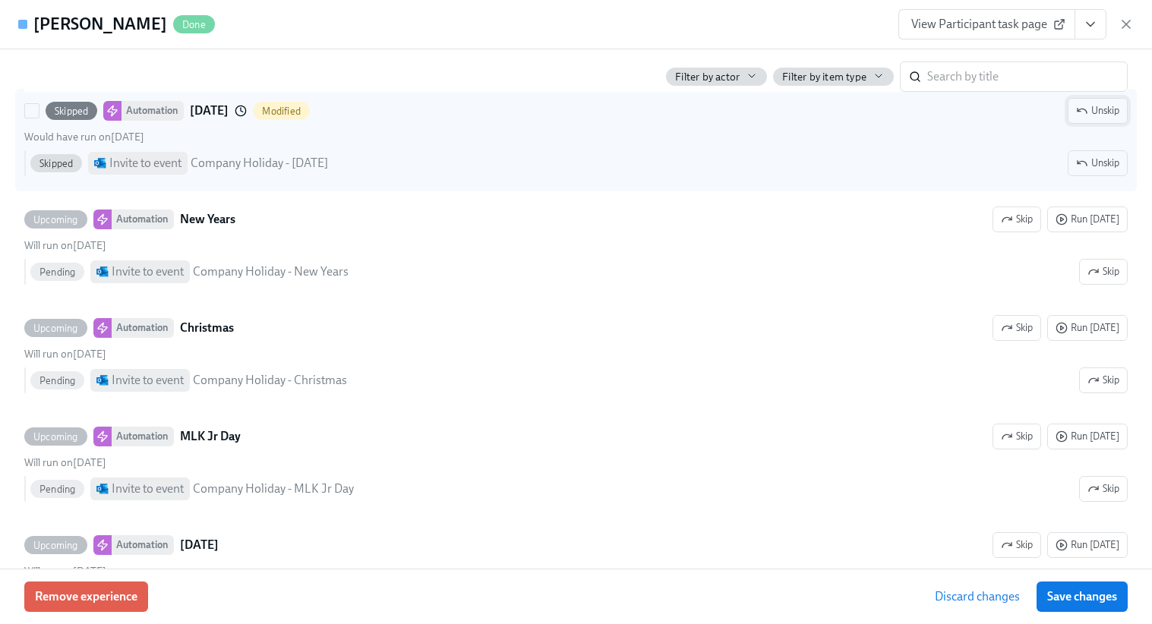
click at [1117, 118] on span "Unskip" at bounding box center [1097, 110] width 43 height 15
click at [1104, 600] on span "Save changes" at bounding box center [1082, 596] width 70 height 15
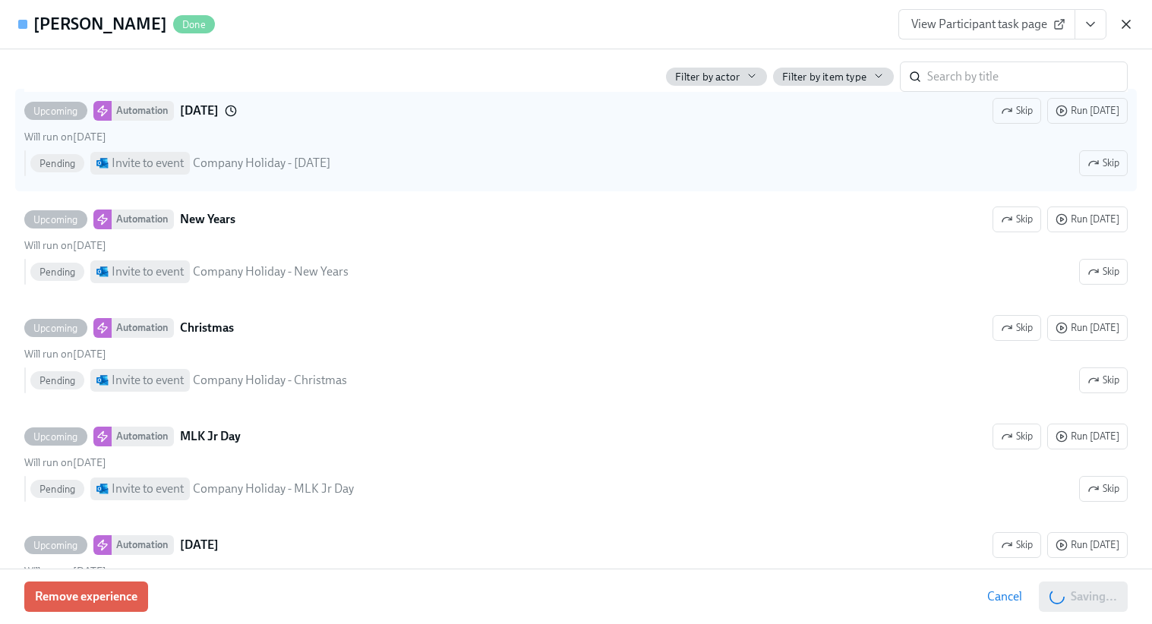
scroll to position [0, 1284]
click at [1126, 24] on icon "button" at bounding box center [1126, 24] width 8 height 8
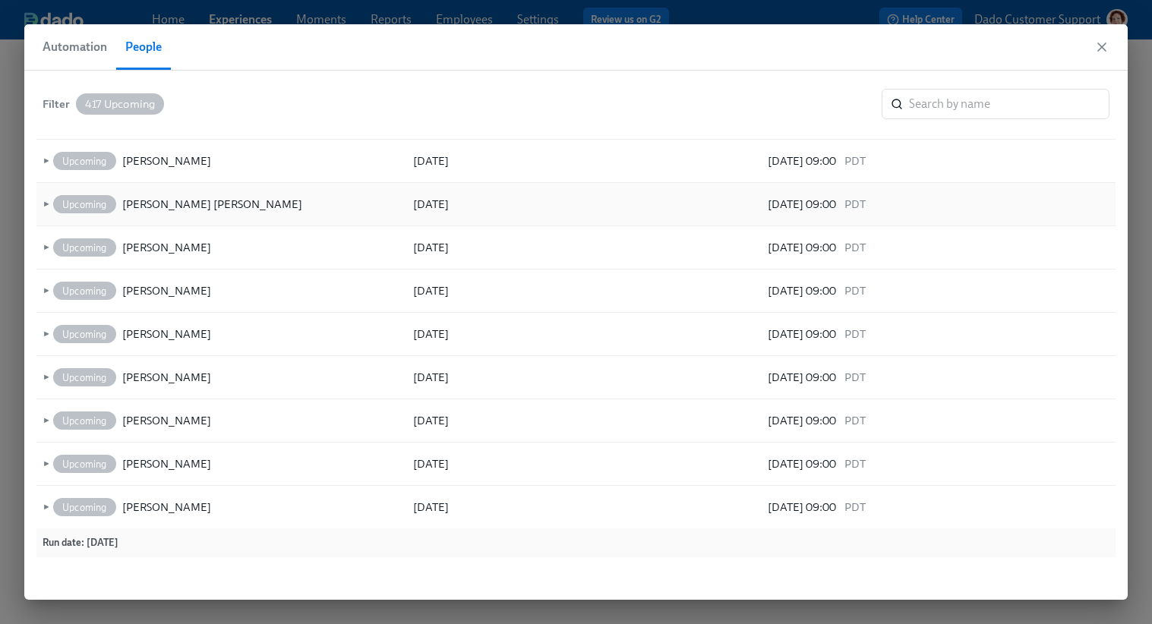
scroll to position [13021, 0]
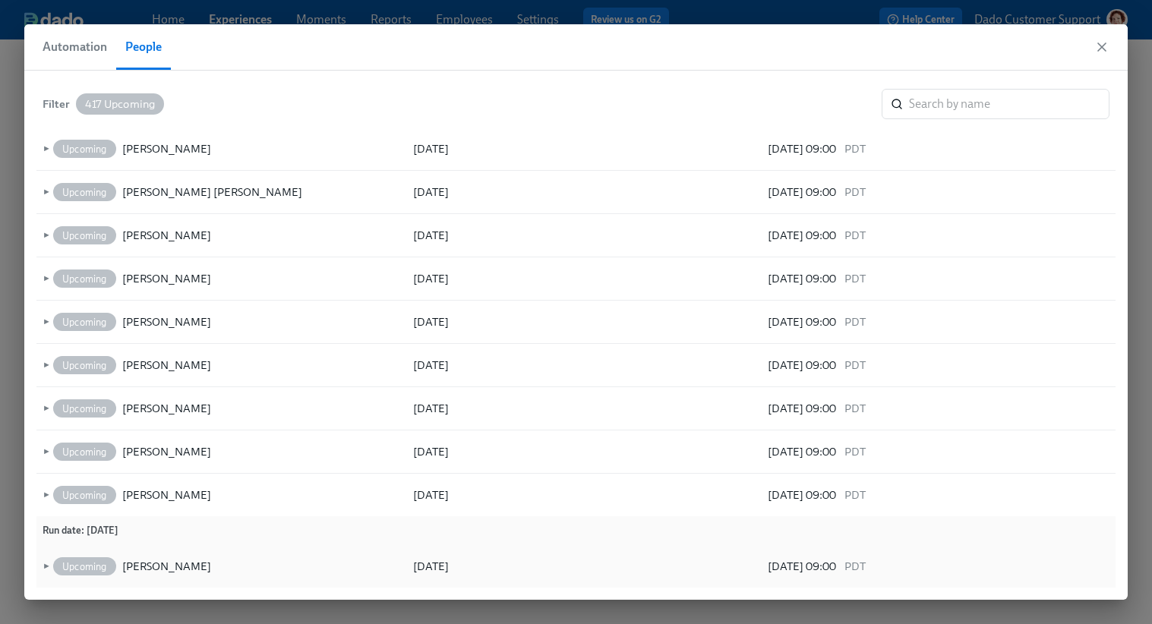
click at [805, 559] on div "08/30/2025 09:00 PDT" at bounding box center [816, 566] width 98 height 18
click at [176, 567] on div "Angie Rendon" at bounding box center [166, 566] width 89 height 18
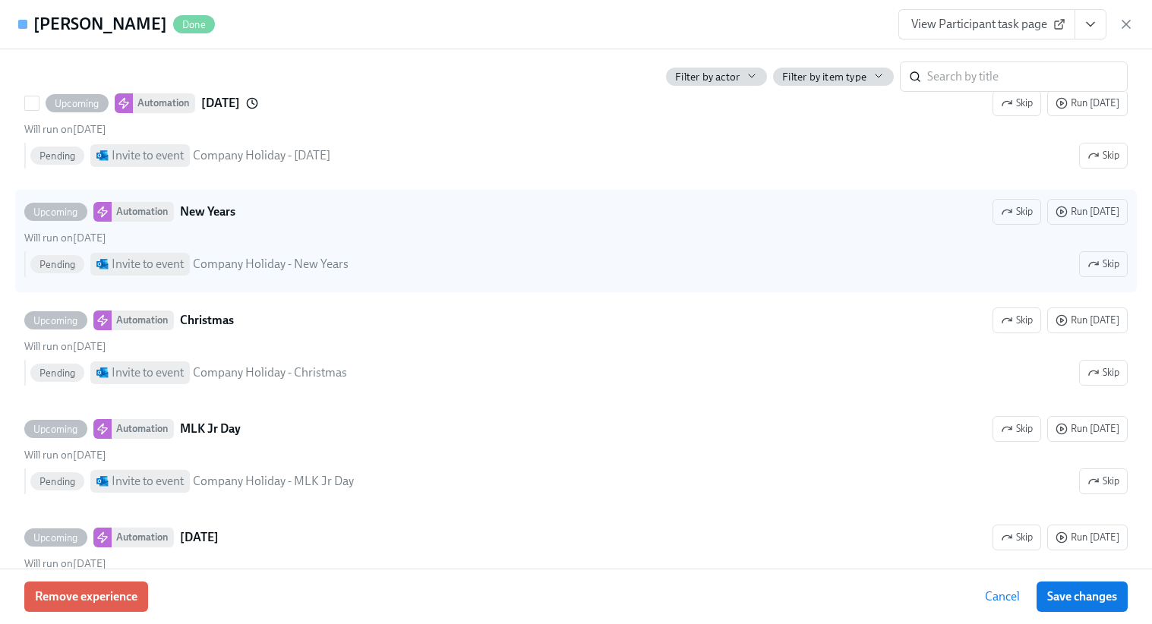
scroll to position [428, 0]
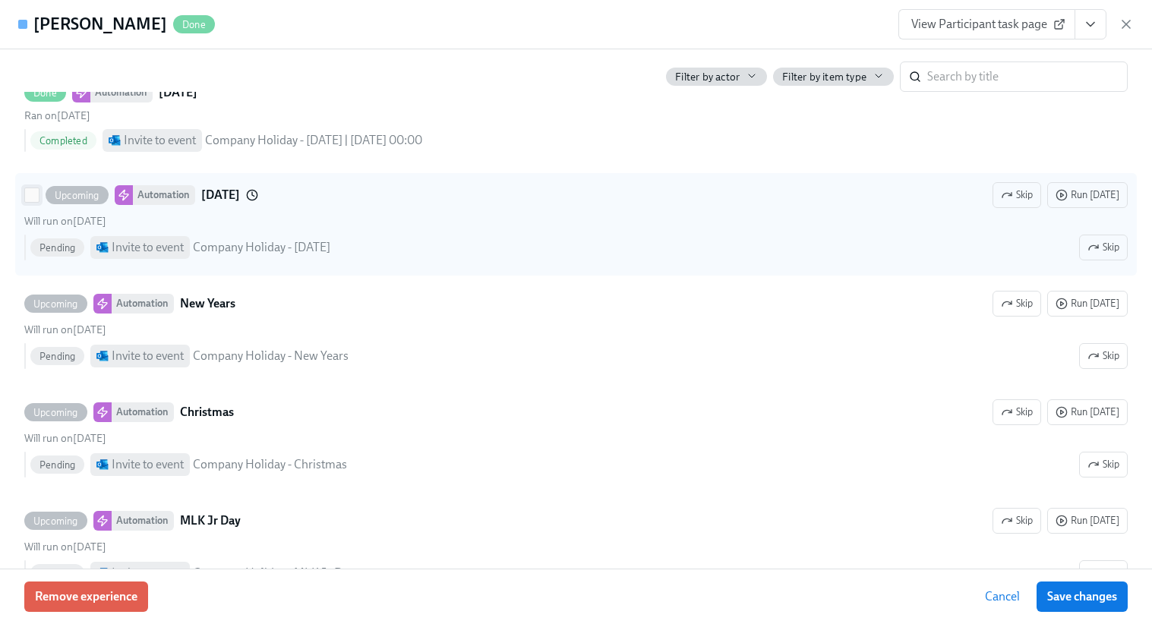
click at [32, 202] on input "Upcoming Automation Thanksgiving Skip Run today Will run on August 30th Pending…" at bounding box center [32, 195] width 14 height 14
checkbox input "true"
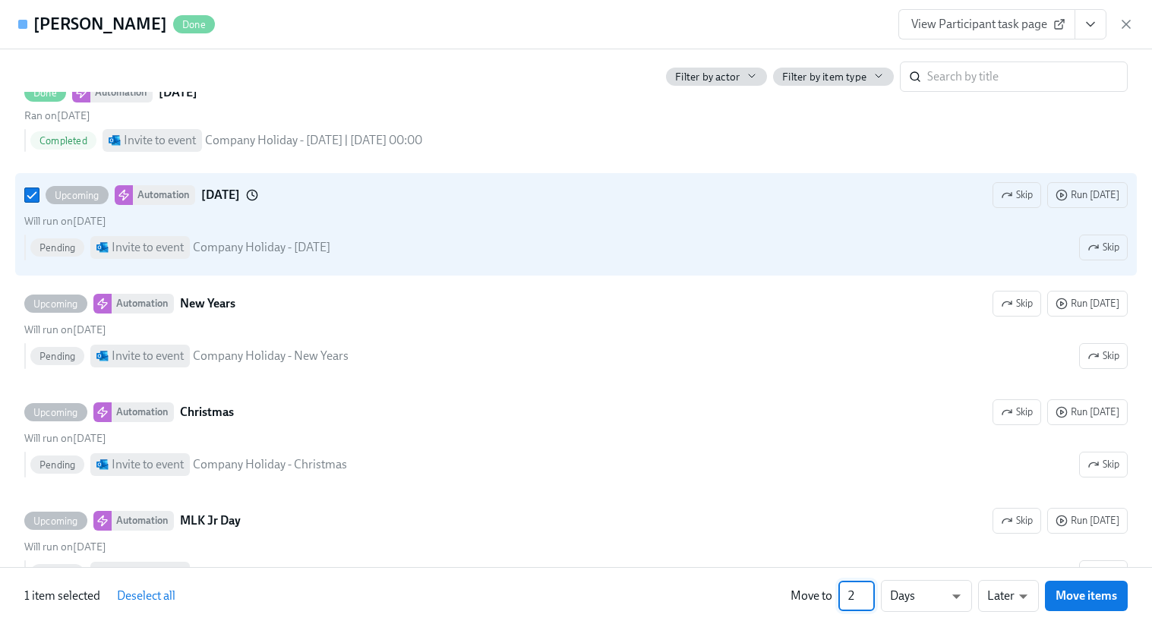
click at [865, 590] on input "2" at bounding box center [856, 596] width 36 height 30
click at [865, 590] on input "3" at bounding box center [856, 596] width 36 height 30
click at [865, 590] on input "4" at bounding box center [856, 596] width 36 height 30
type input "5"
click at [865, 590] on input "5" at bounding box center [856, 596] width 36 height 30
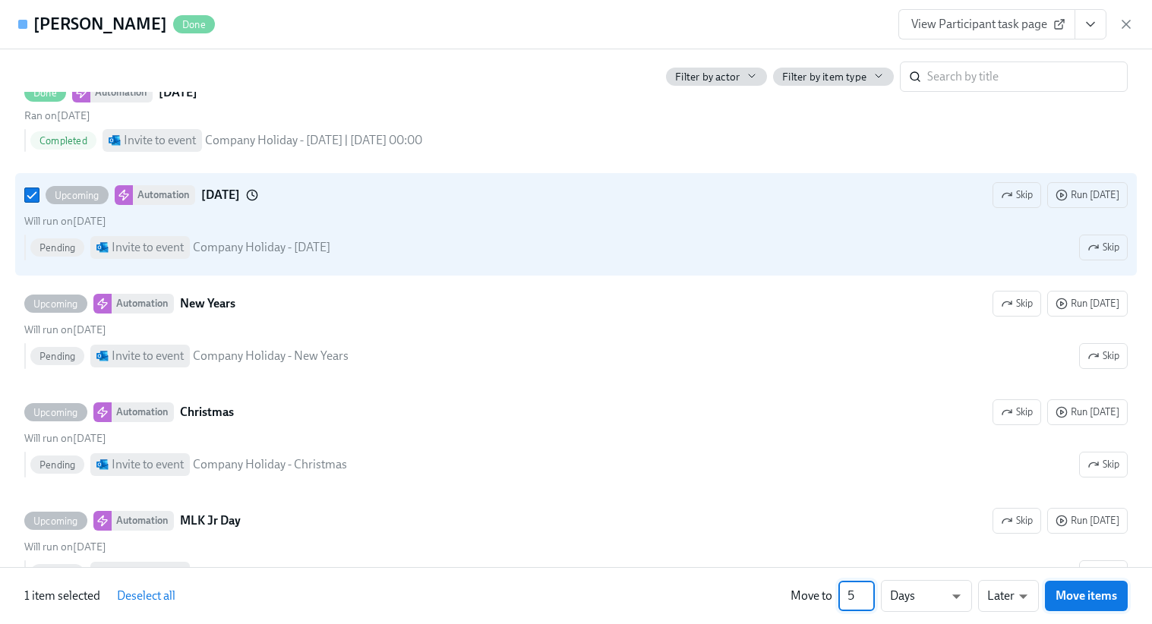
click at [1063, 607] on button "Move items" at bounding box center [1085, 596] width 83 height 30
checkbox input "false"
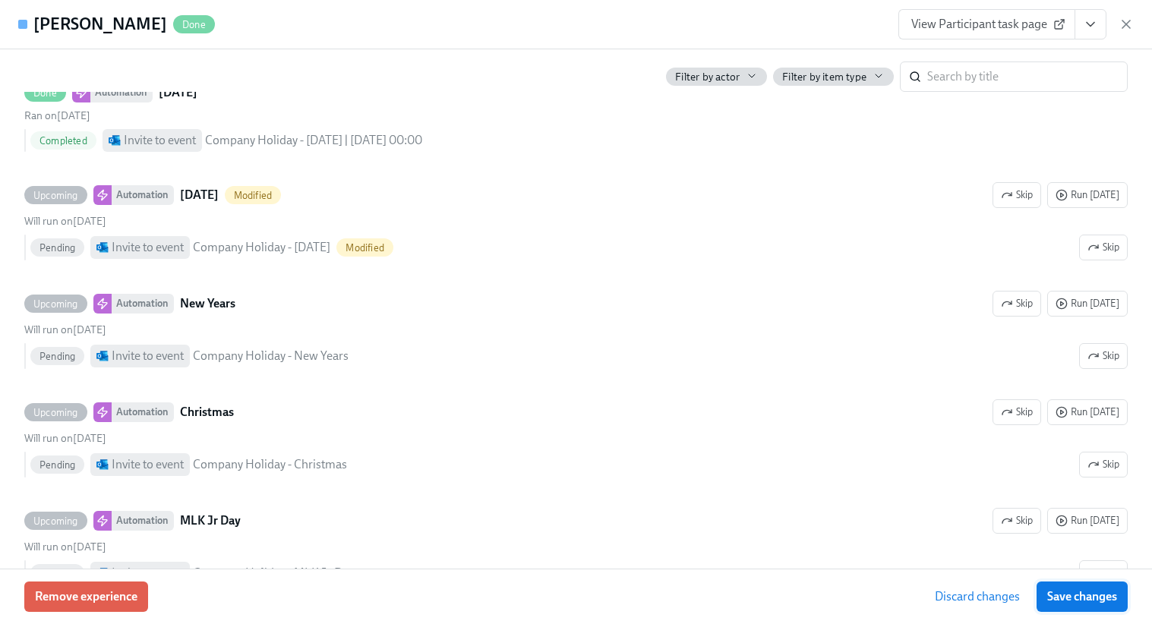
click at [1066, 604] on button "Save changes" at bounding box center [1081, 596] width 91 height 30
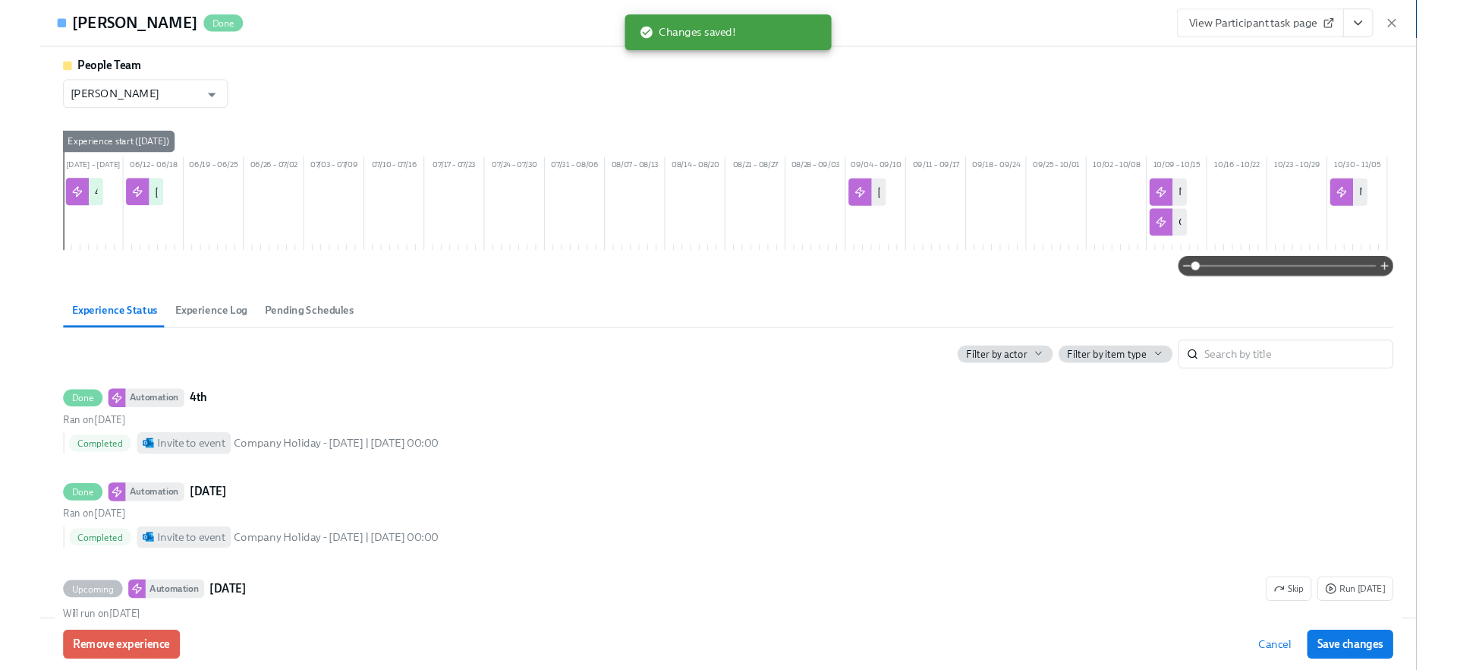
scroll to position [0, 762]
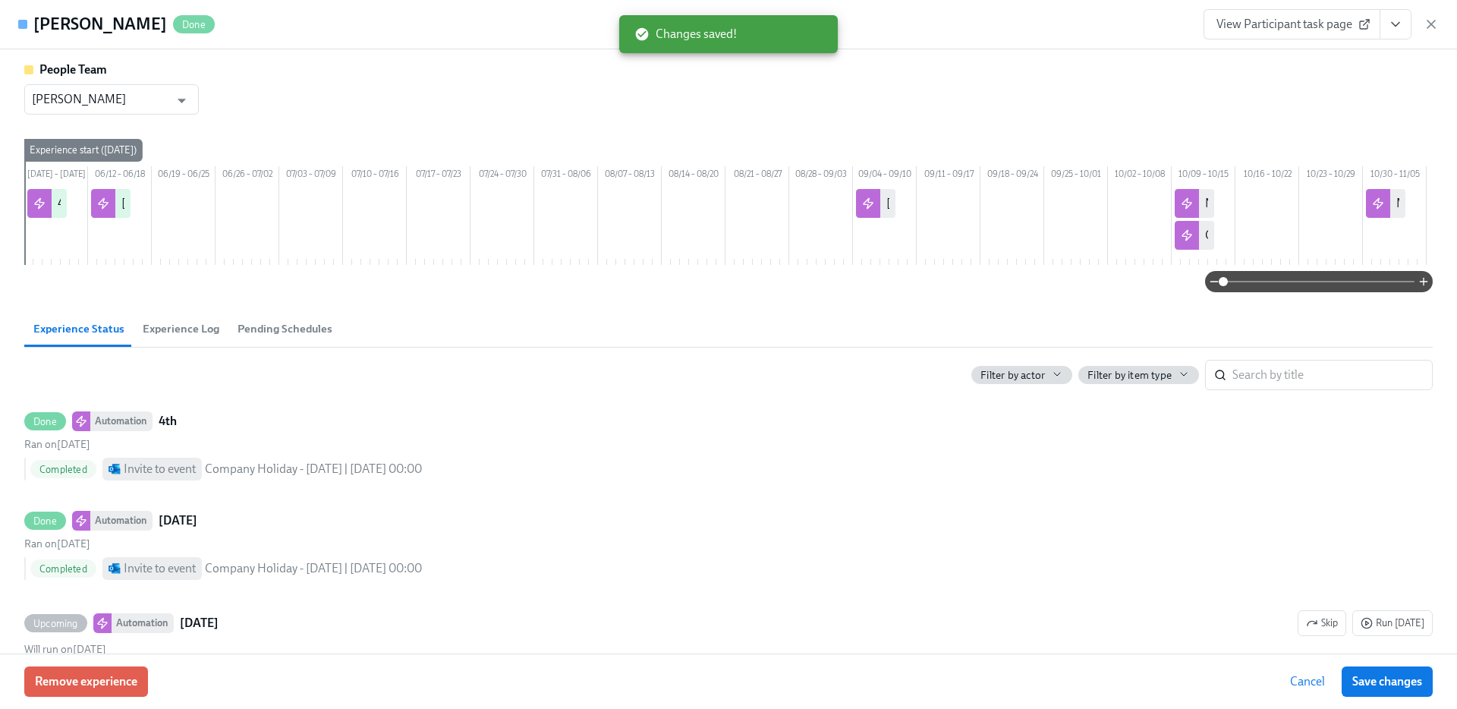
click at [1151, 22] on icon "button" at bounding box center [1432, 24] width 8 height 8
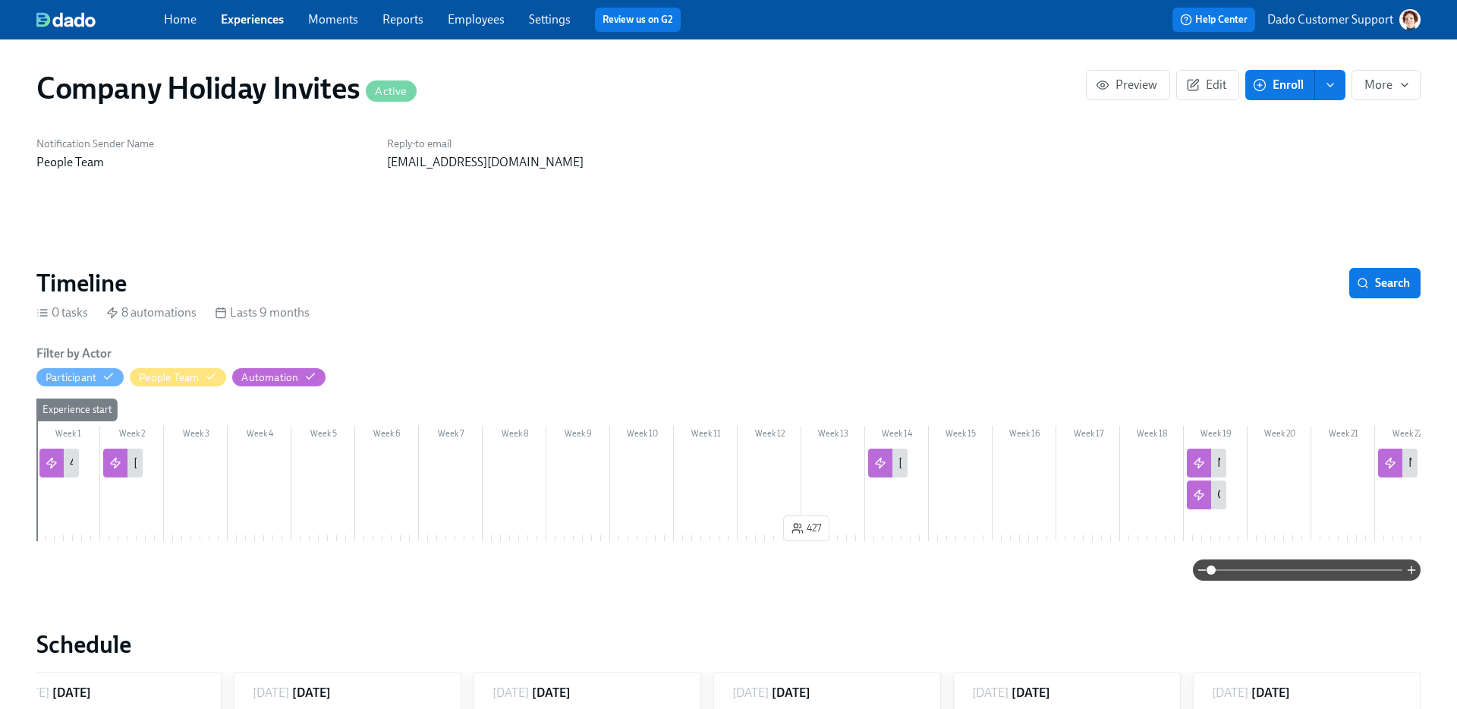
click at [122, 471] on div at bounding box center [115, 463] width 24 height 29
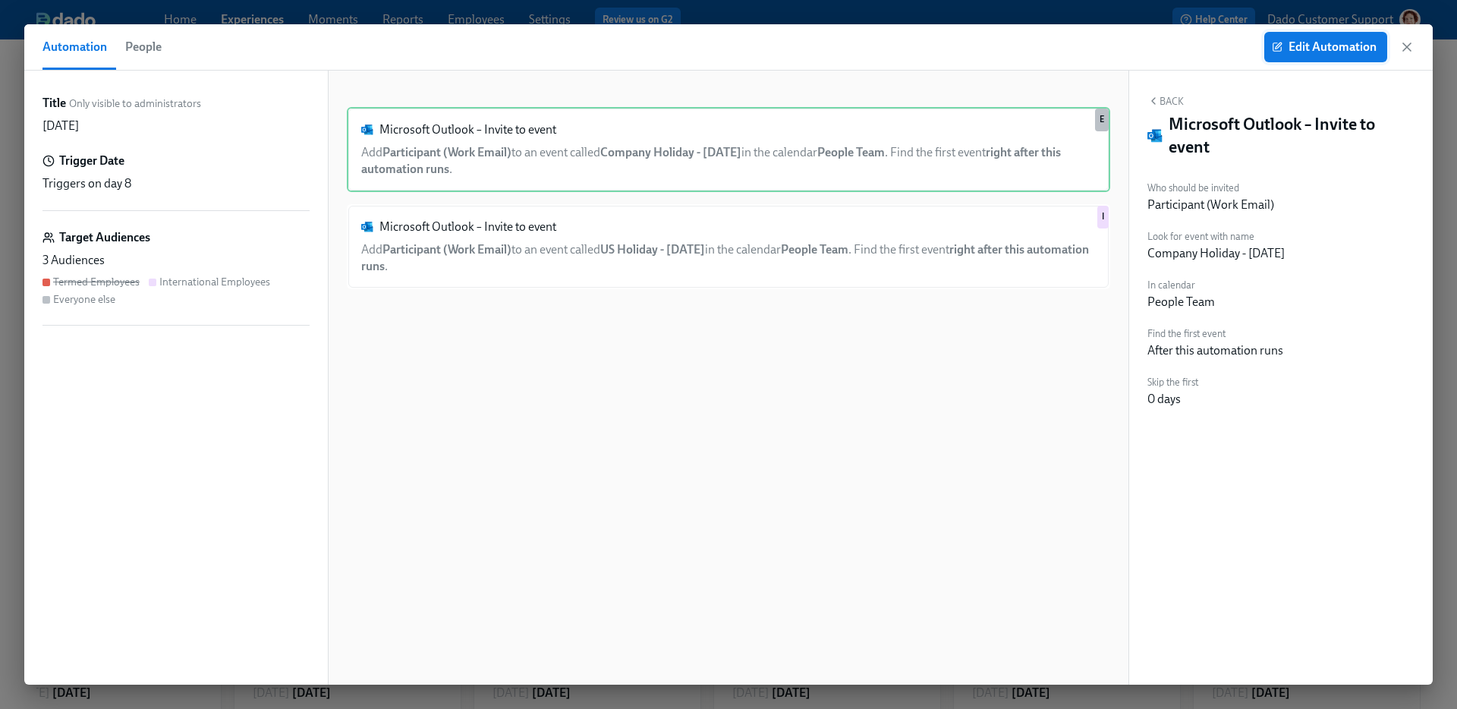
click at [1151, 49] on span "Edit Automation" at bounding box center [1326, 46] width 102 height 15
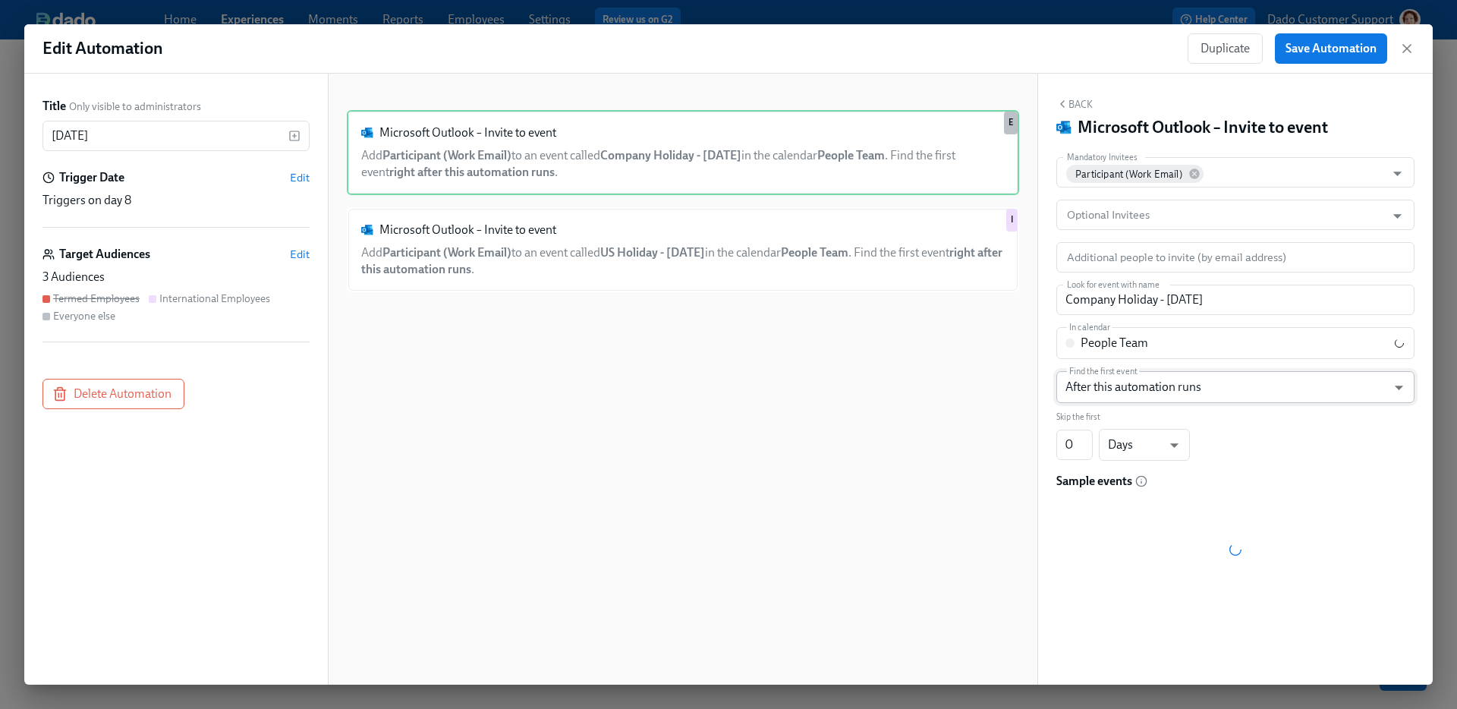
click at [1102, 387] on body "Home Experiences Moments Reports Employees Settings Review us on G2 Help Center…" at bounding box center [728, 354] width 1457 height 709
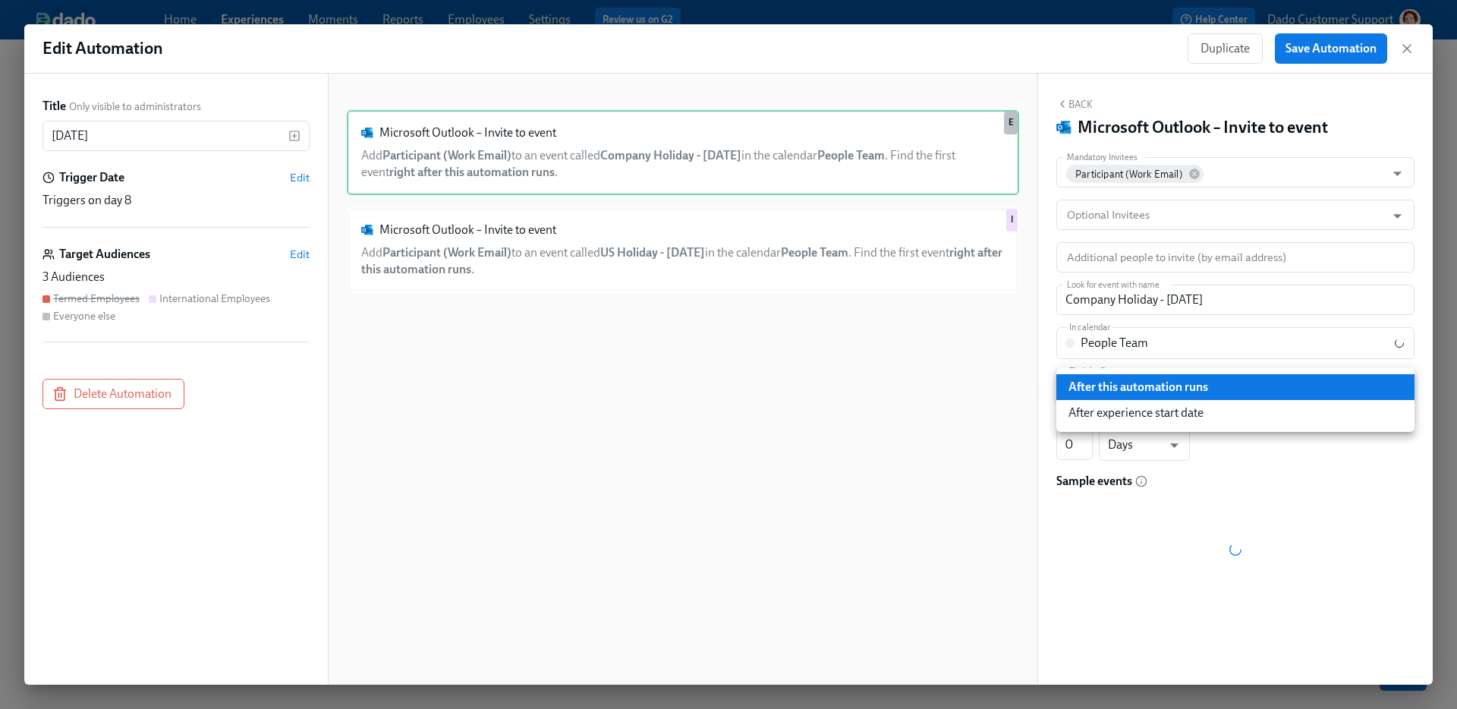
click at [1134, 419] on li "After experience start date" at bounding box center [1236, 413] width 358 height 26
type input "AFTER_EXPERIENCE_START_DATE"
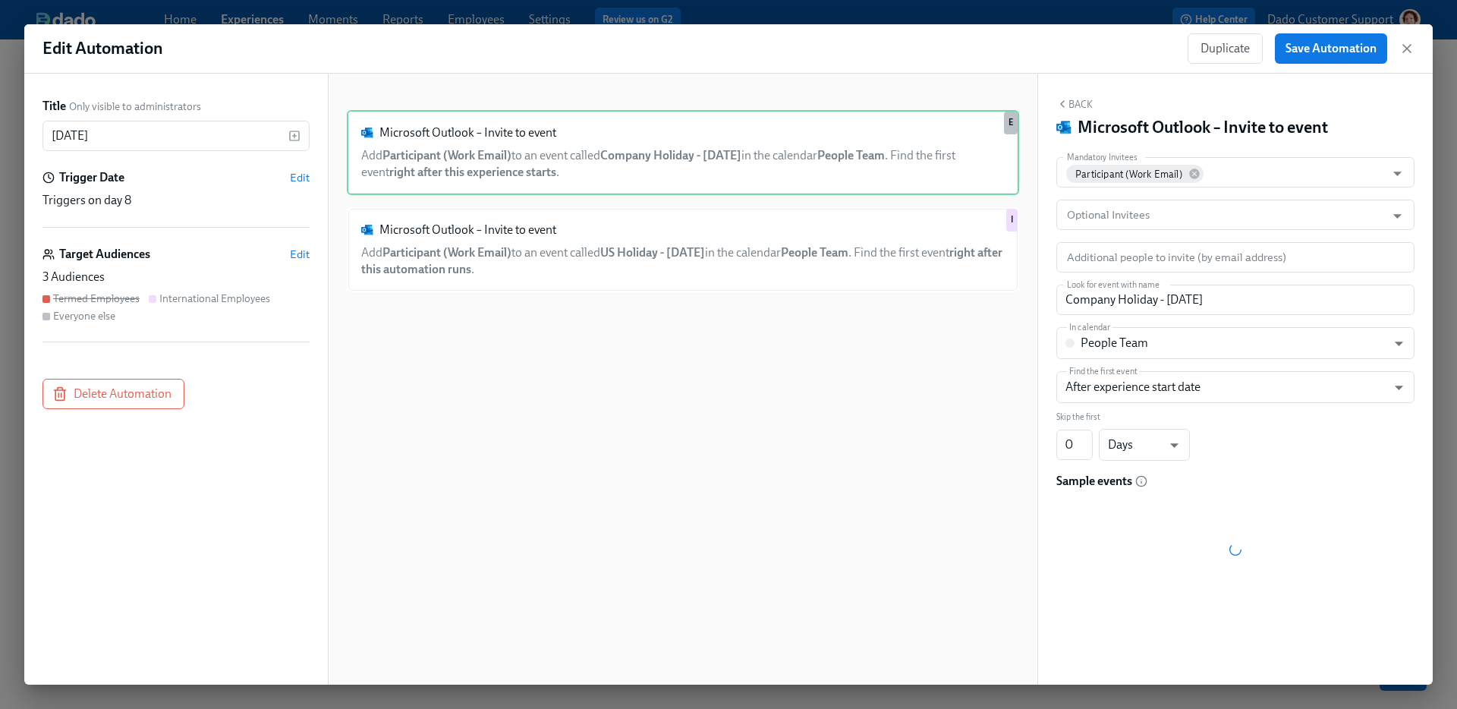
click at [692, 499] on div "Microsoft Outlook – Invite to event Add Participant (Work Email) to an event ca…" at bounding box center [683, 391] width 673 height 562
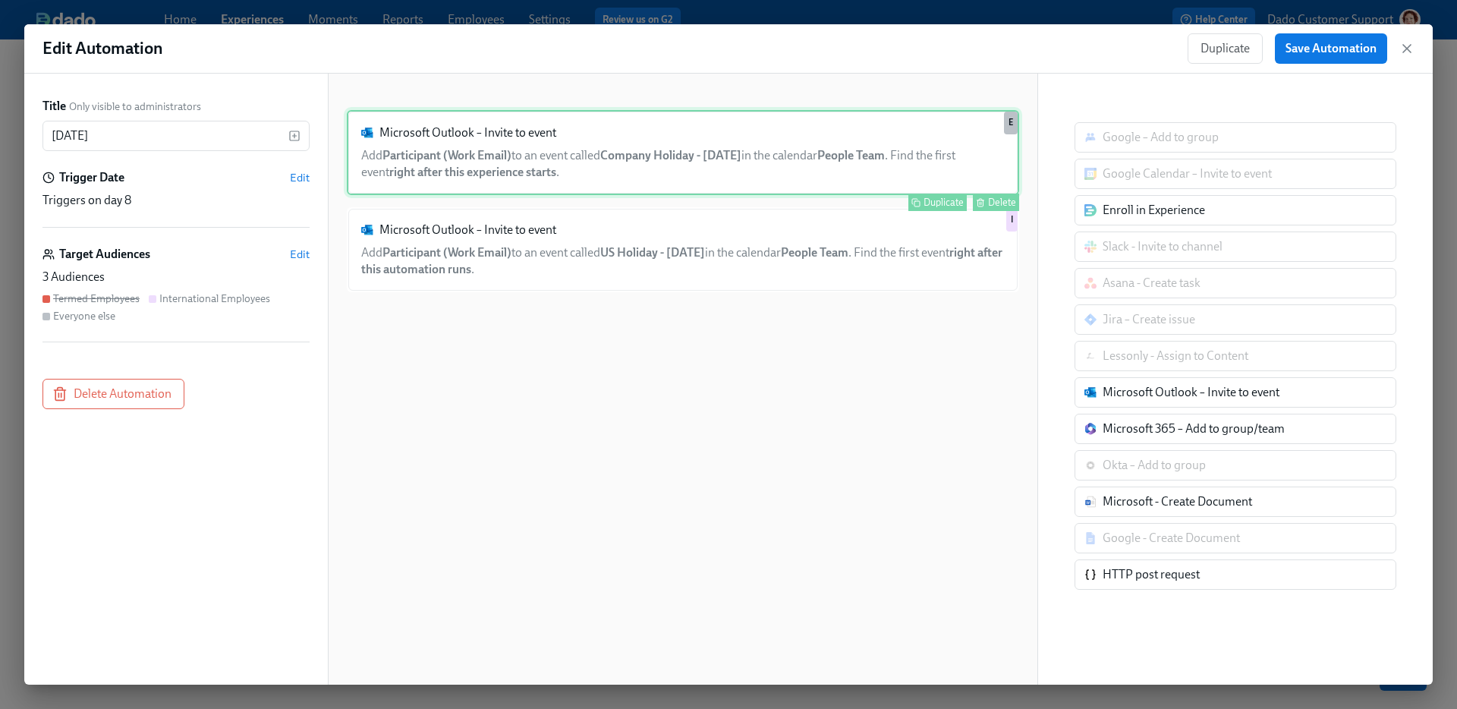
click at [832, 169] on div "Microsoft Outlook – Invite to event Add Participant (Work Email) to an event ca…" at bounding box center [683, 152] width 673 height 85
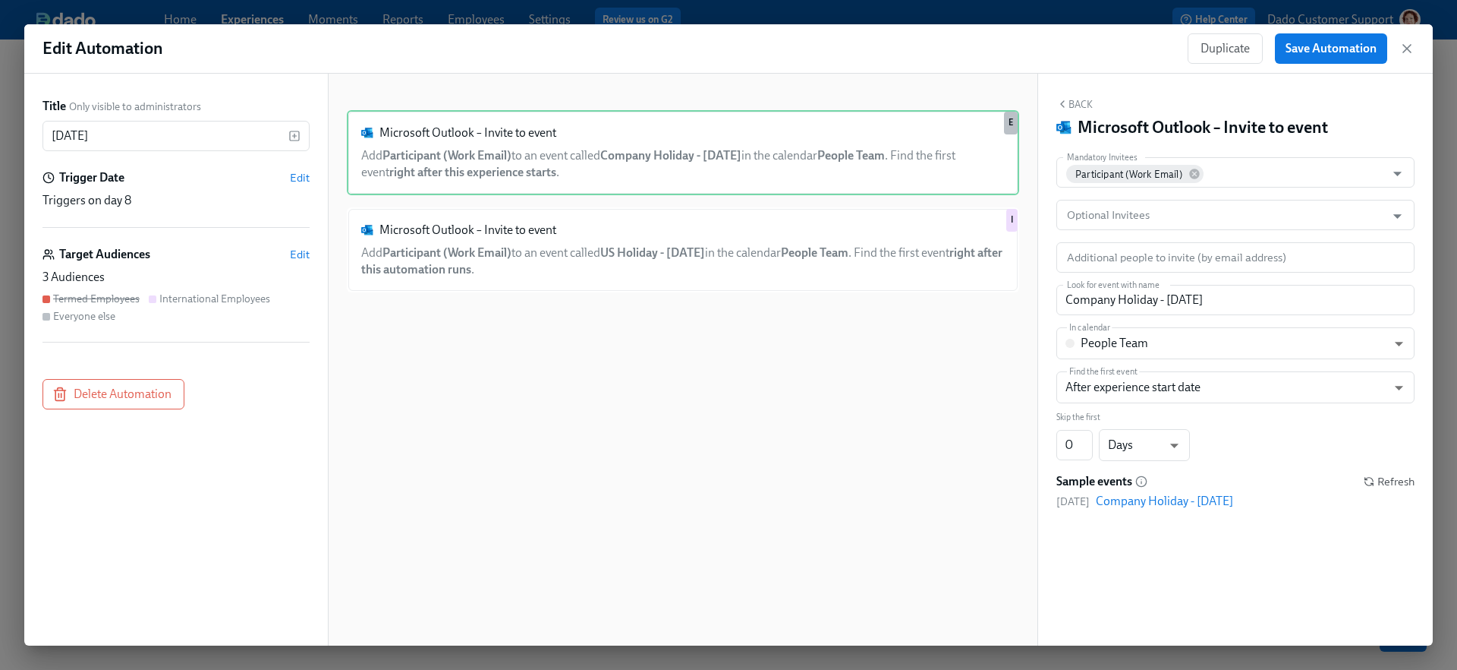
click at [915, 20] on div "Edit Automation Duplicate Save Automation Title Only visible to administrators …" at bounding box center [728, 335] width 1457 height 670
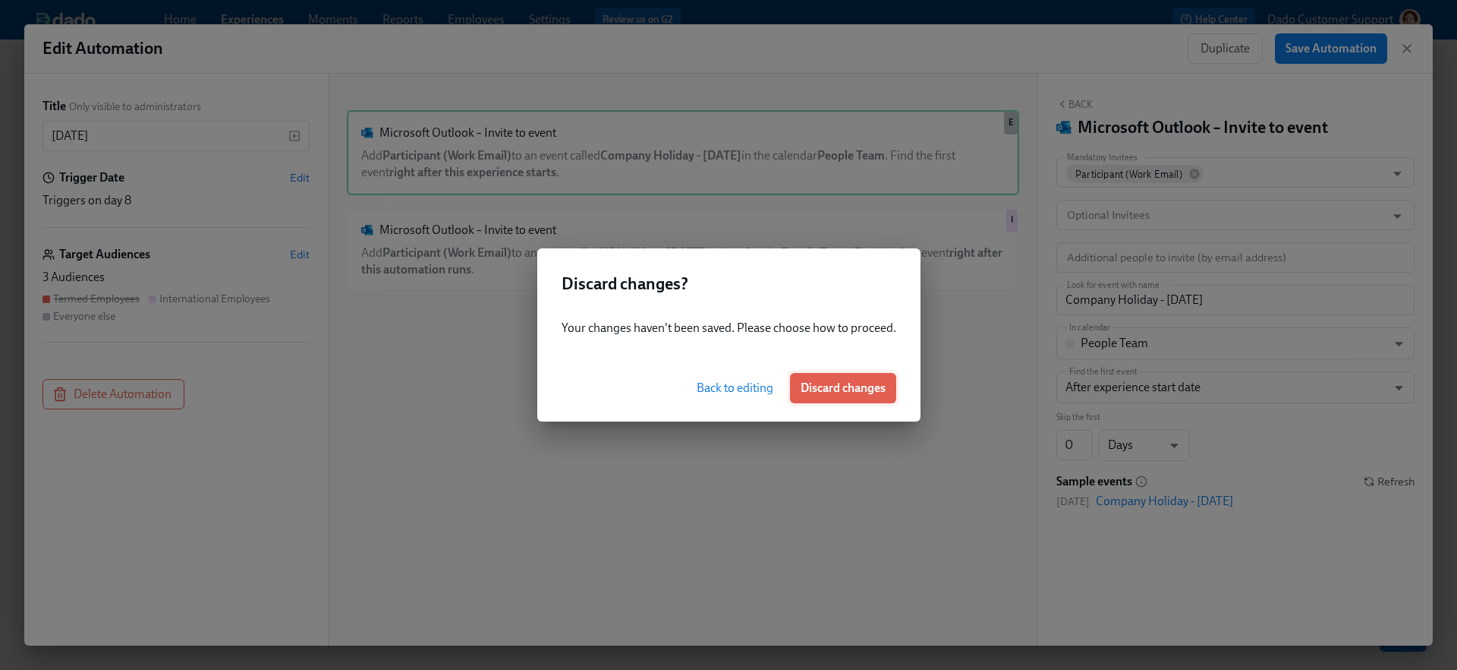
click at [852, 396] on button "Discard changes" at bounding box center [843, 388] width 106 height 30
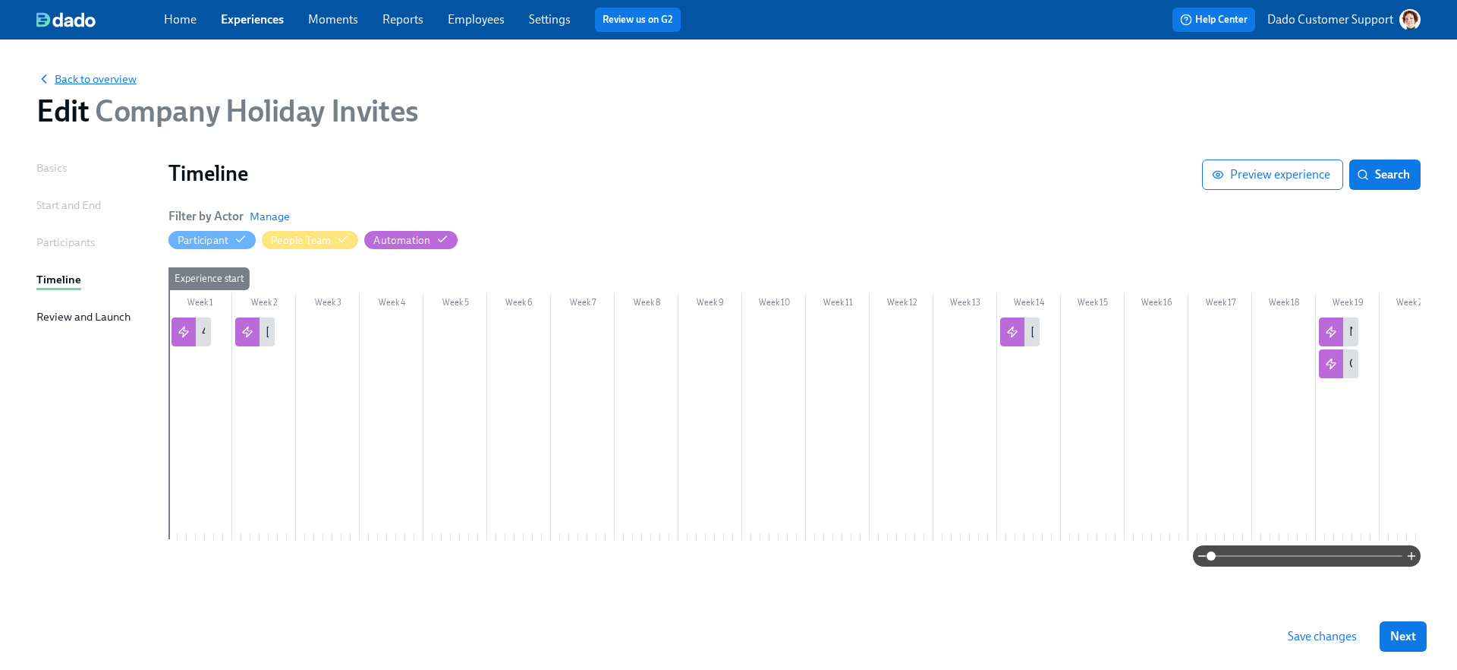
click at [80, 78] on span "Back to overview" at bounding box center [86, 78] width 100 height 15
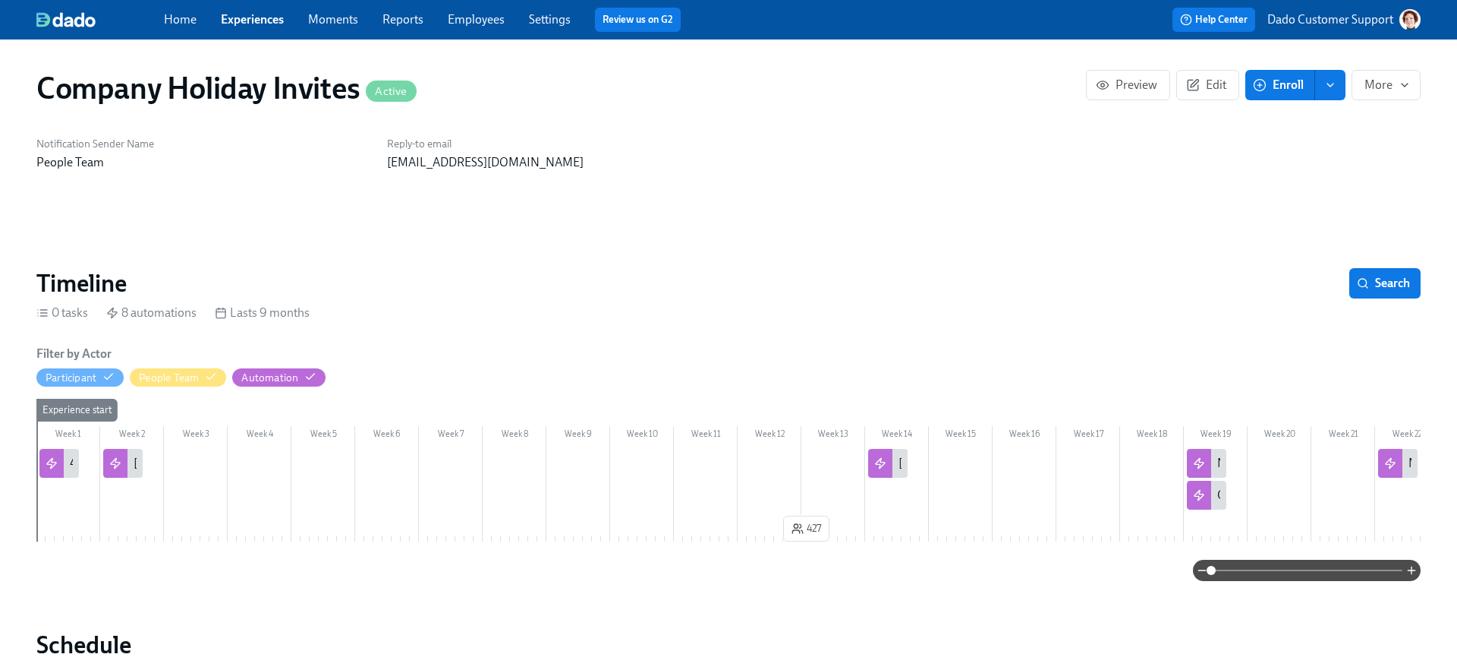
scroll to position [0, 762]
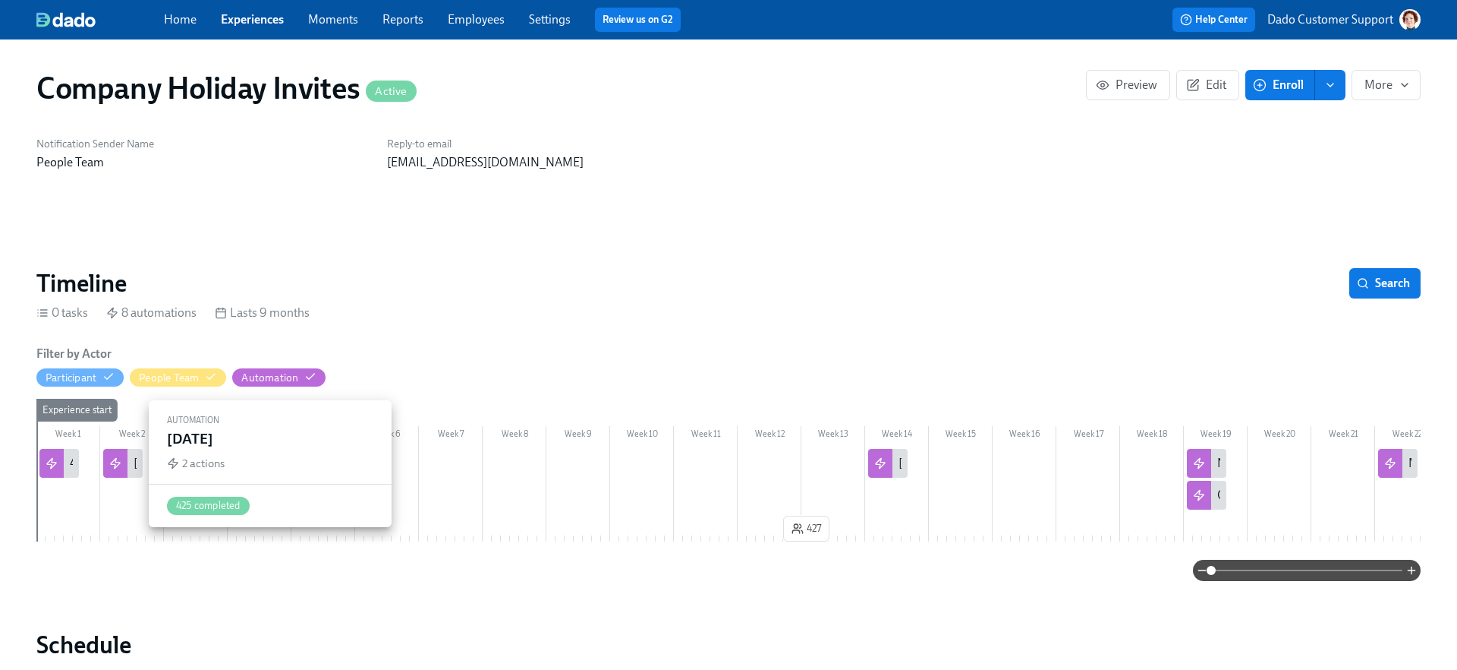
click at [117, 459] on icon at bounding box center [115, 463] width 12 height 12
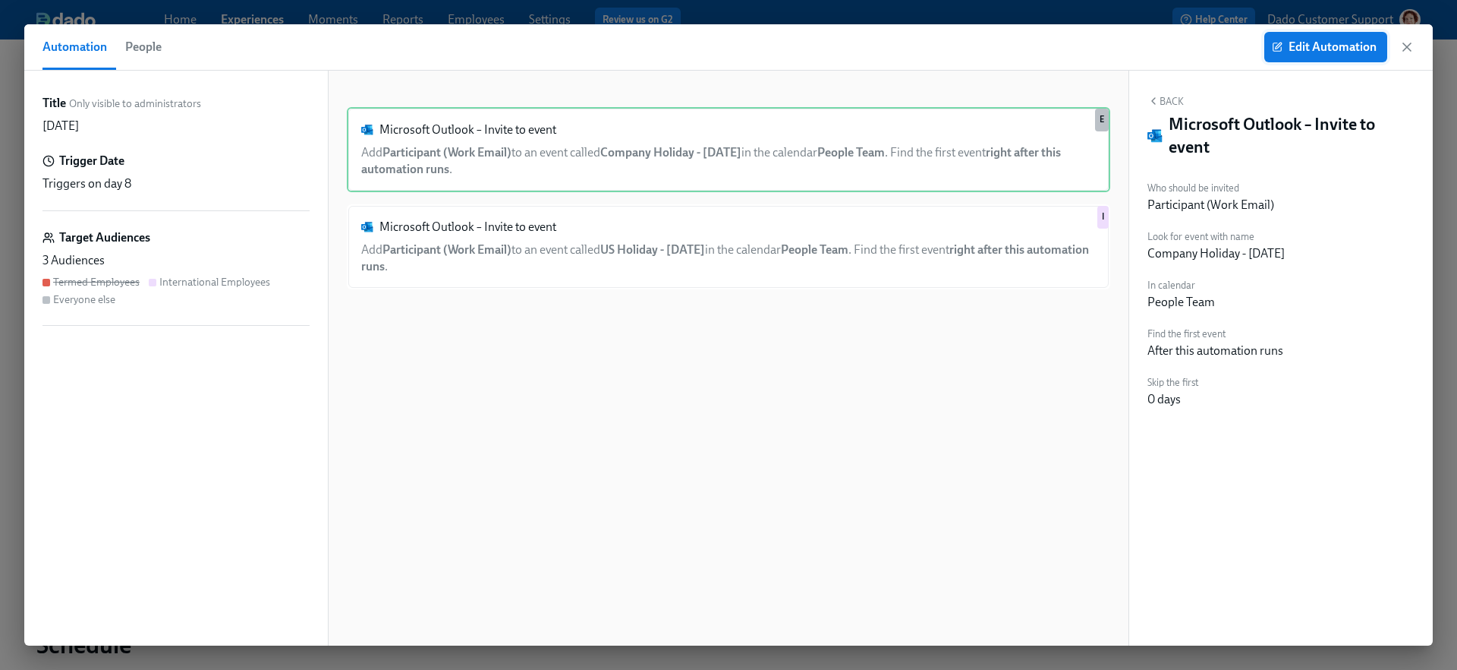
click at [1151, 45] on span "Edit Automation" at bounding box center [1326, 46] width 102 height 15
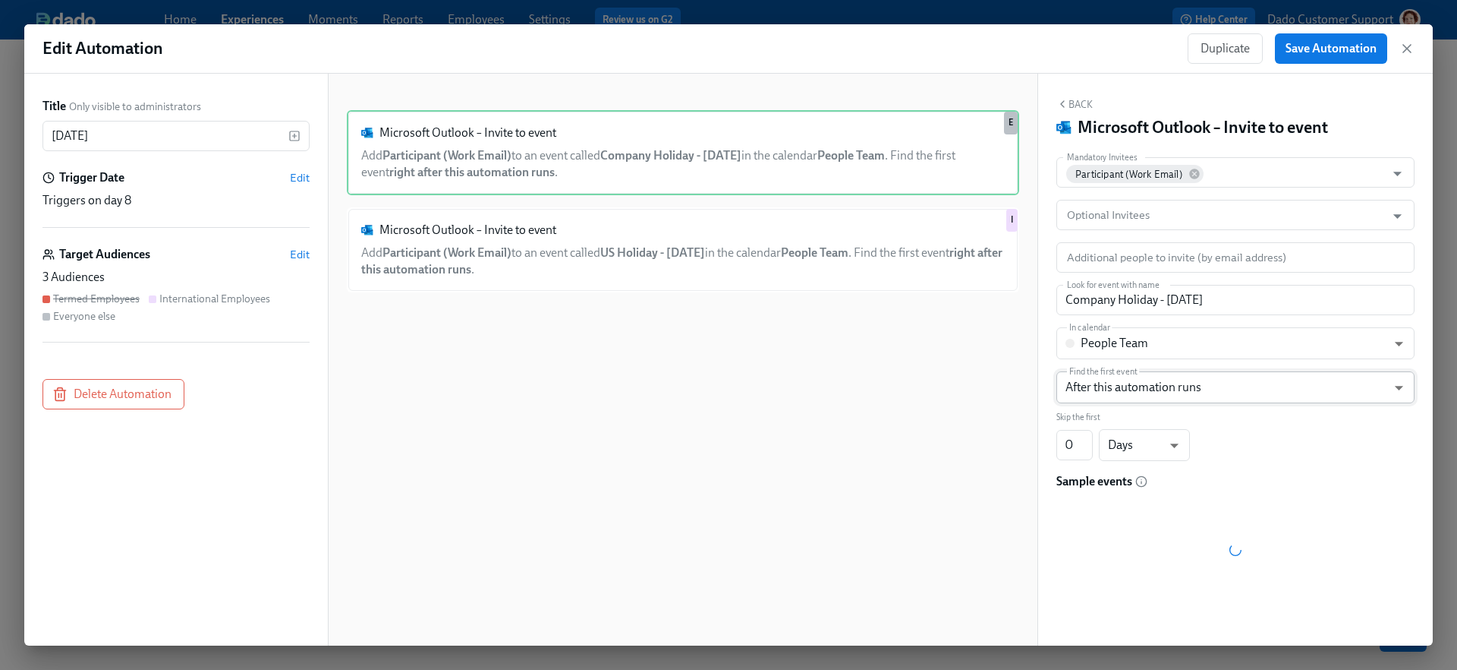
click at [1138, 390] on body "Home Experiences Moments Reports Employees Settings Review us on G2 Help Center…" at bounding box center [728, 335] width 1457 height 670
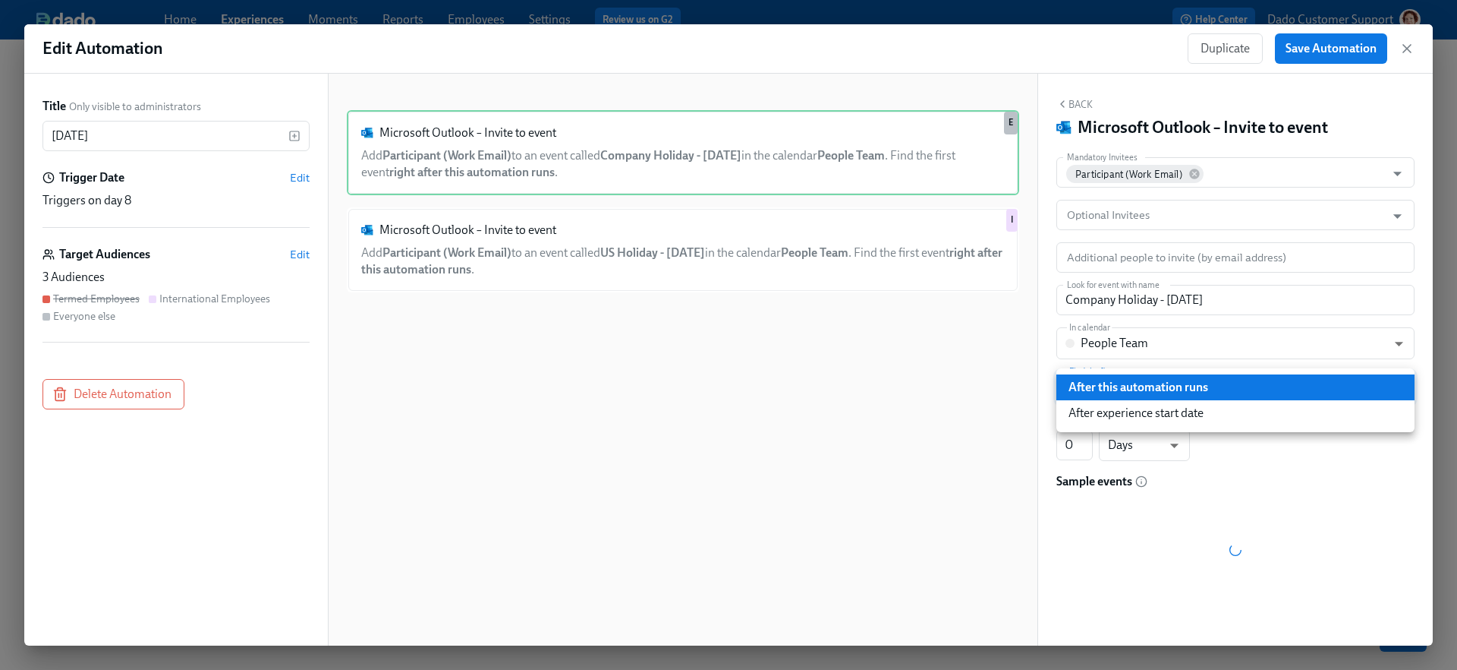
click at [1117, 405] on li "After experience start date" at bounding box center [1236, 413] width 358 height 26
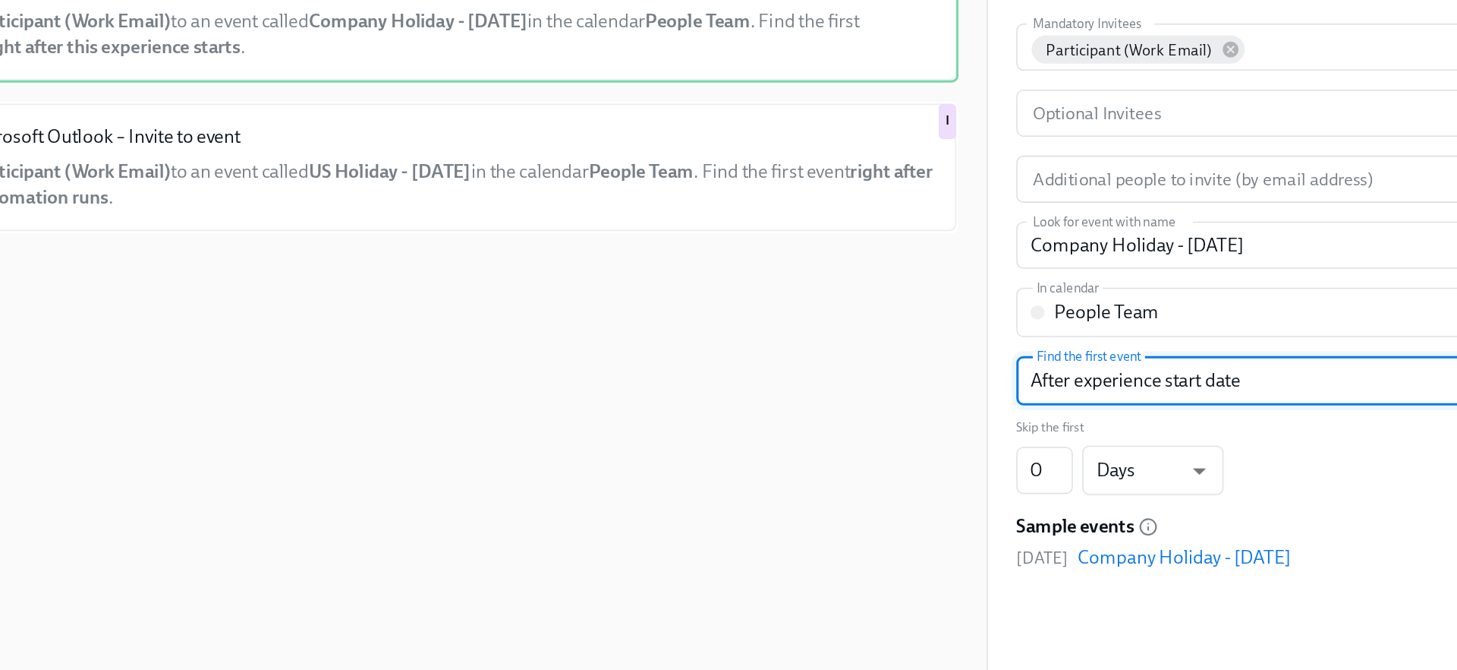
click at [743, 249] on body "Home Experiences Moments Reports Employees Settings Review us on G2 Help Center…" at bounding box center [728, 335] width 1457 height 670
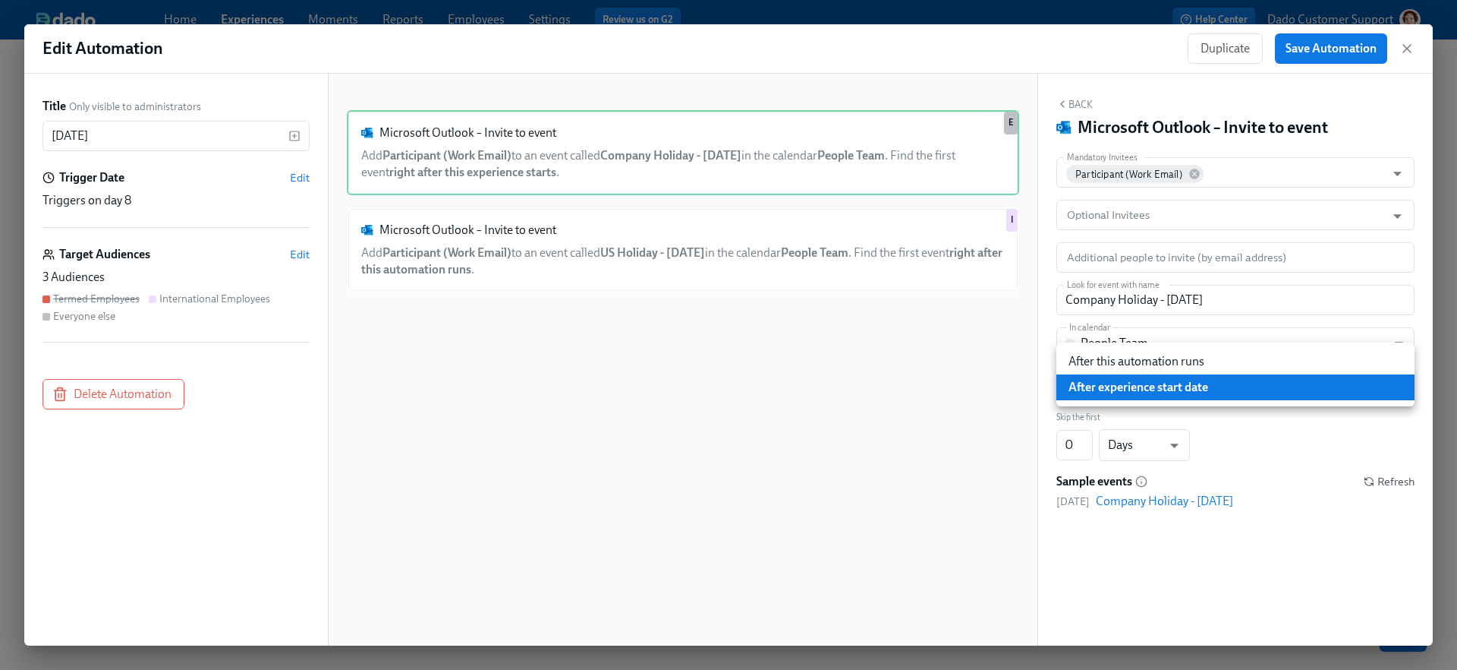
click at [1151, 354] on li "After this automation runs" at bounding box center [1236, 361] width 358 height 26
type input "AFTER_AUTOMATION"
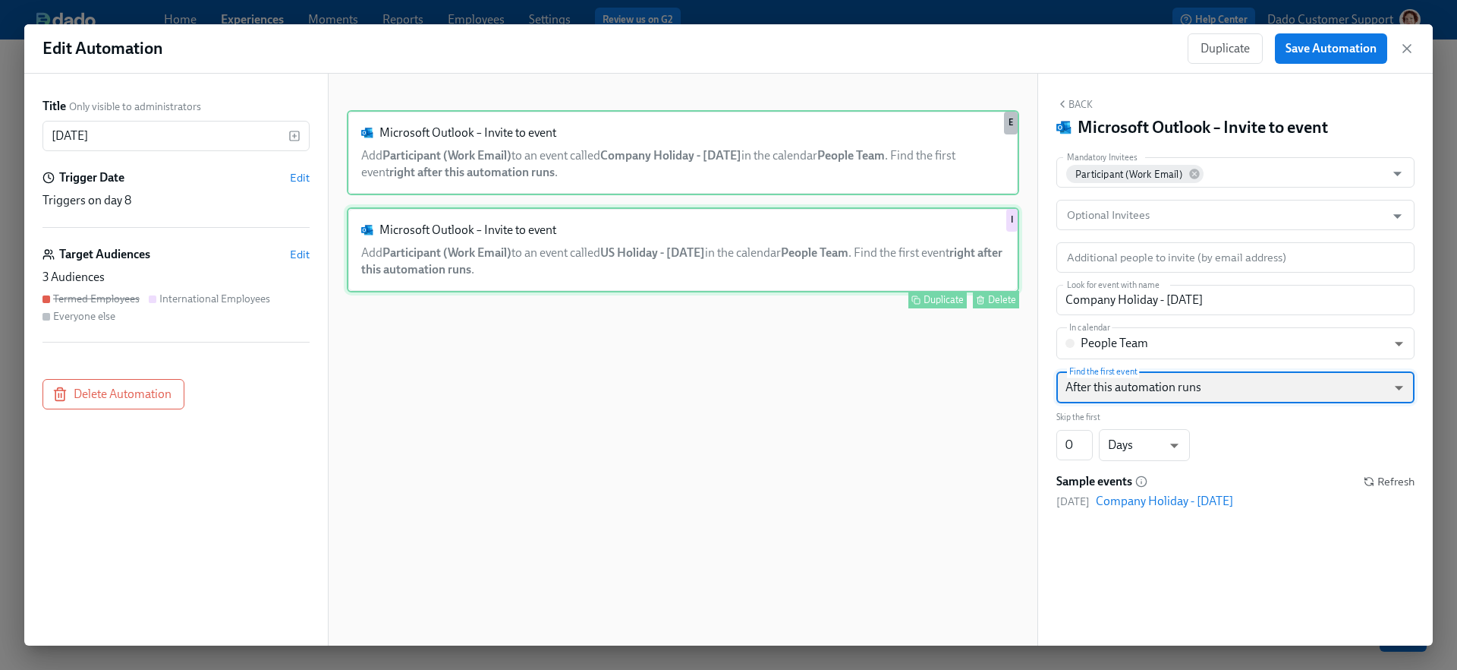
click at [885, 263] on div "Microsoft Outlook – Invite to event Add Participant (Work Email) to an event ca…" at bounding box center [683, 249] width 673 height 85
type input "US Holiday - Labor Day"
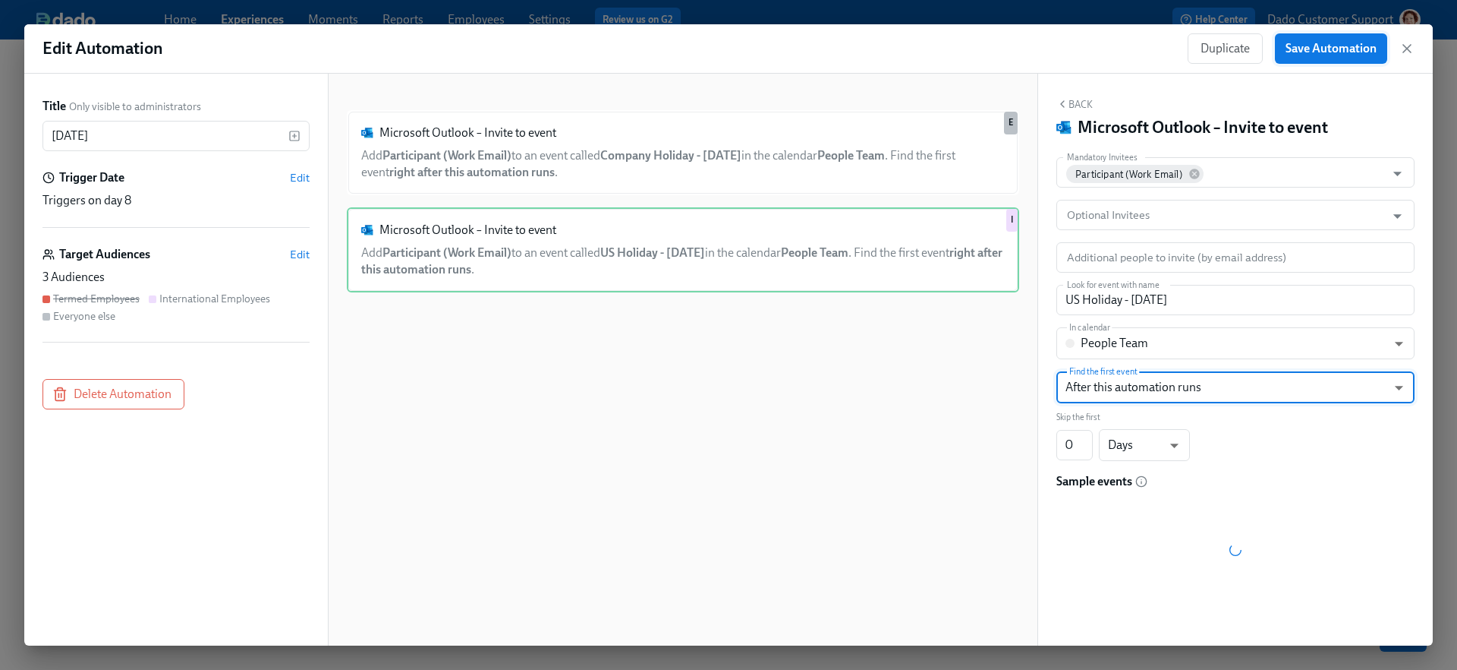
click at [1151, 57] on button "Save Automation" at bounding box center [1331, 48] width 112 height 30
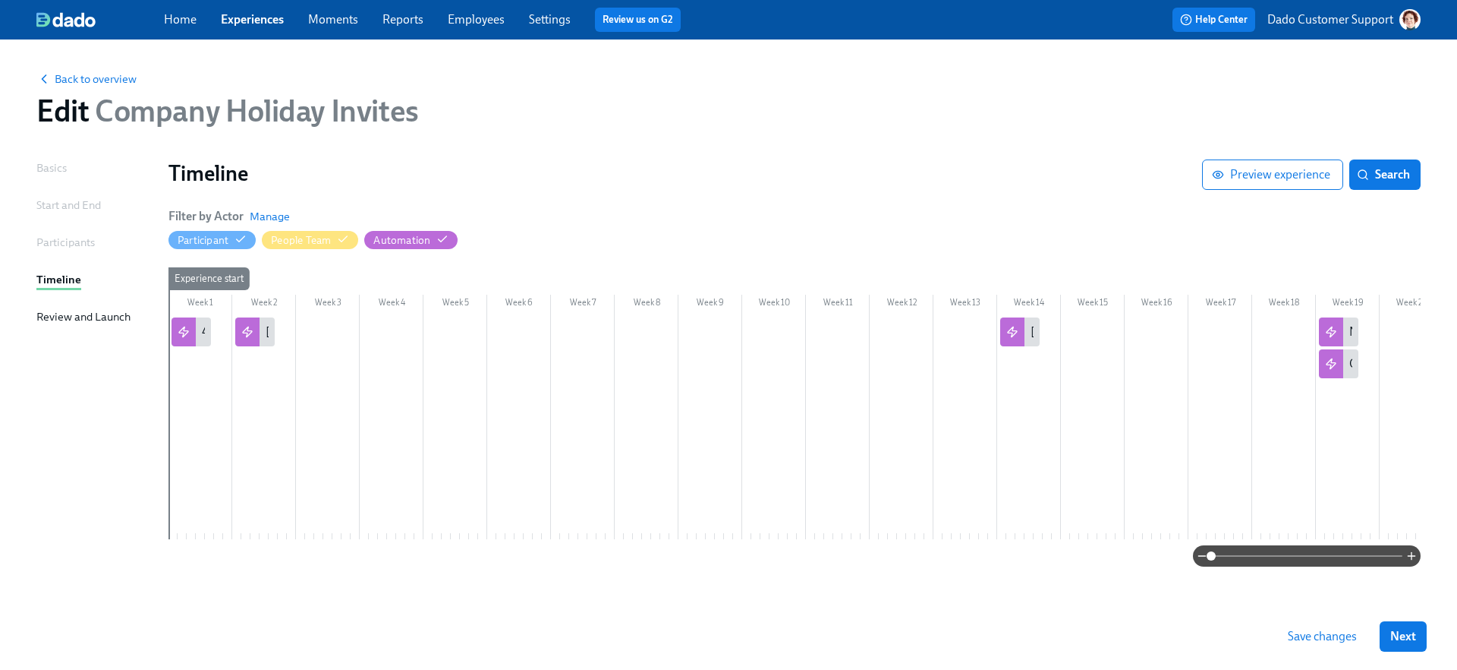
scroll to position [0, 222]
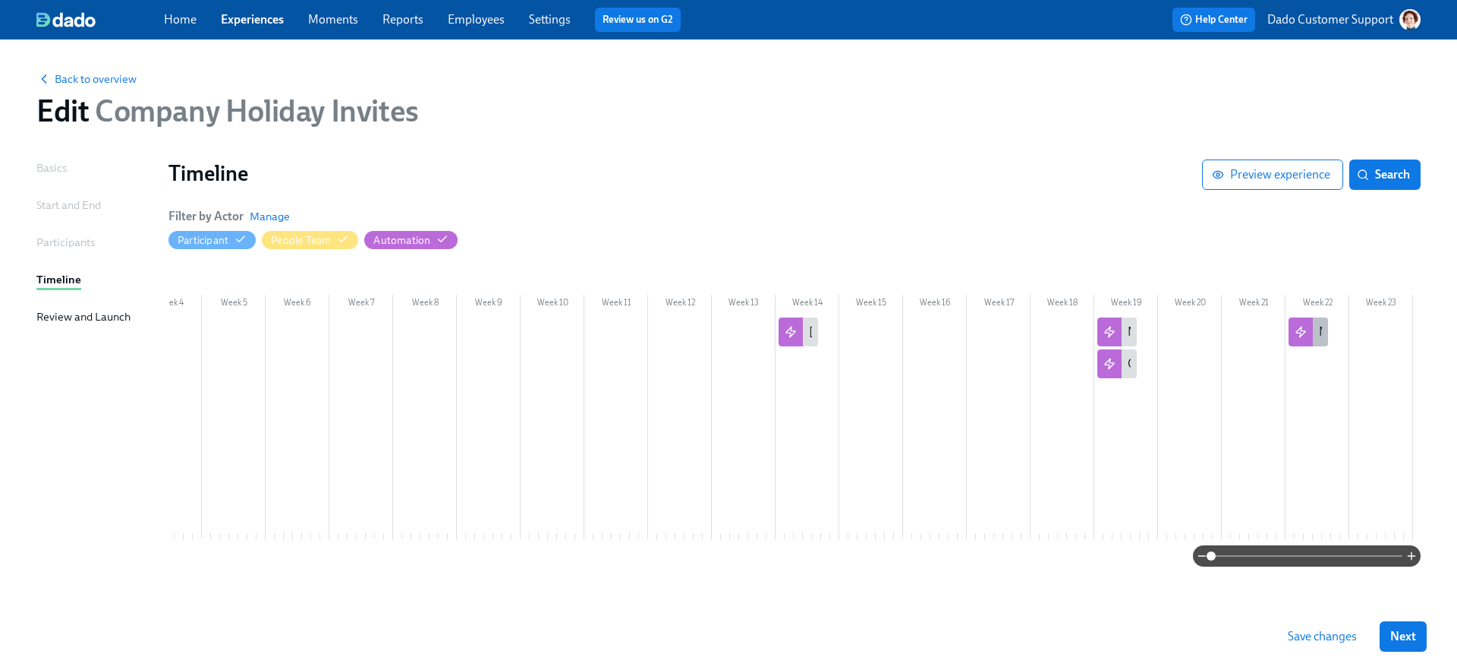
click at [1151, 339] on div at bounding box center [1301, 331] width 24 height 29
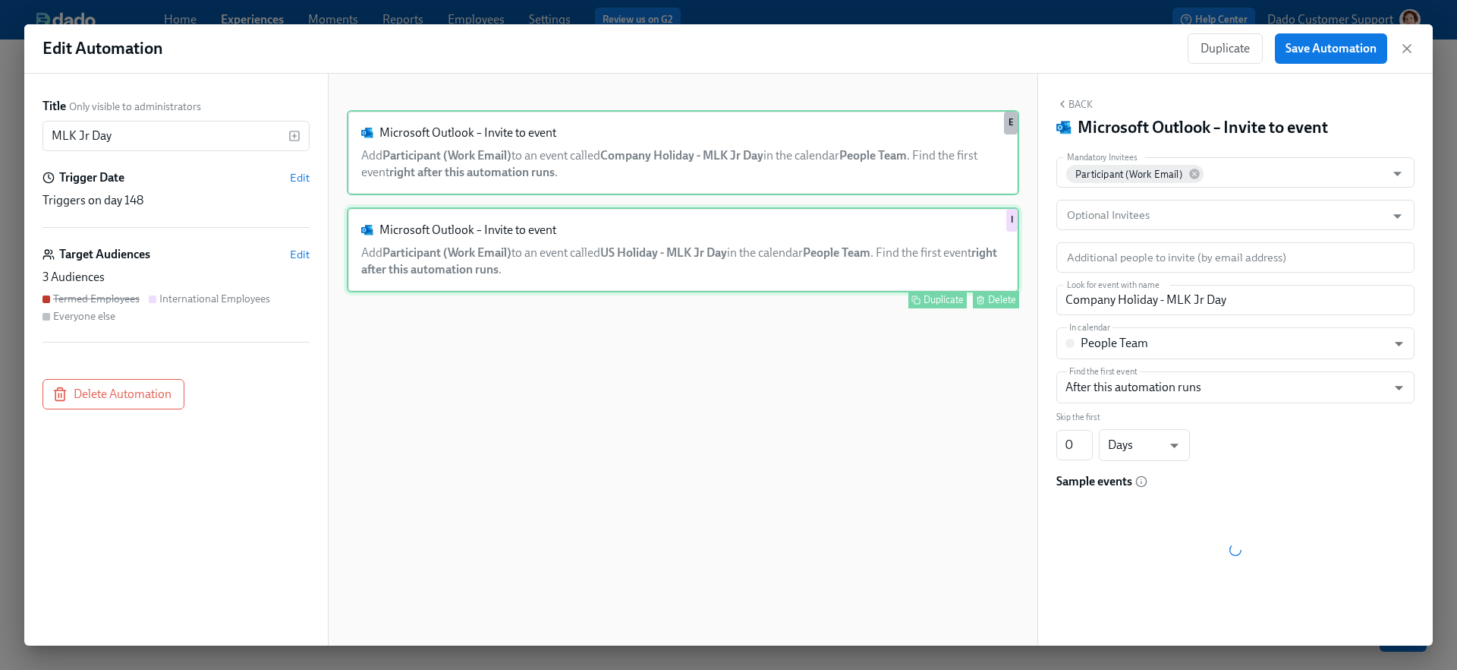
click at [740, 270] on div "Microsoft Outlook – Invite to event Add Participant (Work Email) to an event ca…" at bounding box center [683, 249] width 673 height 85
type input "US Holiday - MLK Jr Day"
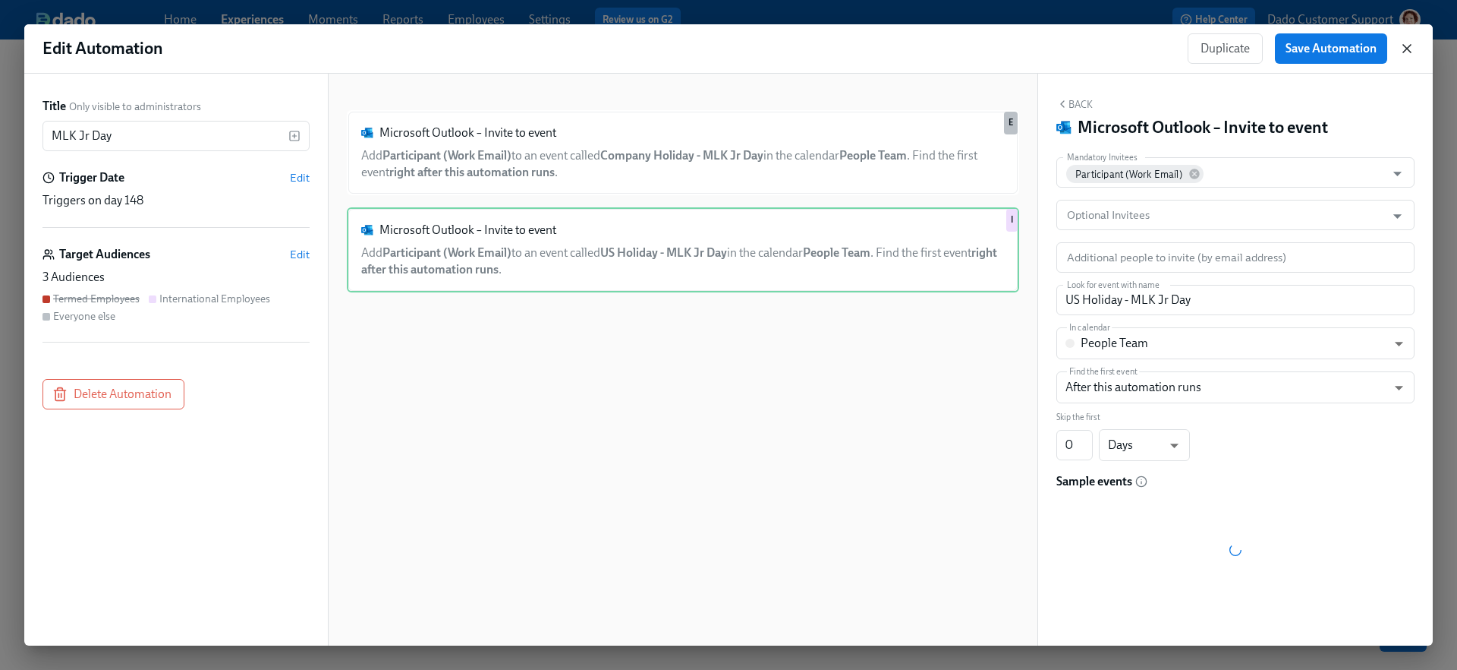
click at [1151, 46] on icon "button" at bounding box center [1407, 48] width 15 height 15
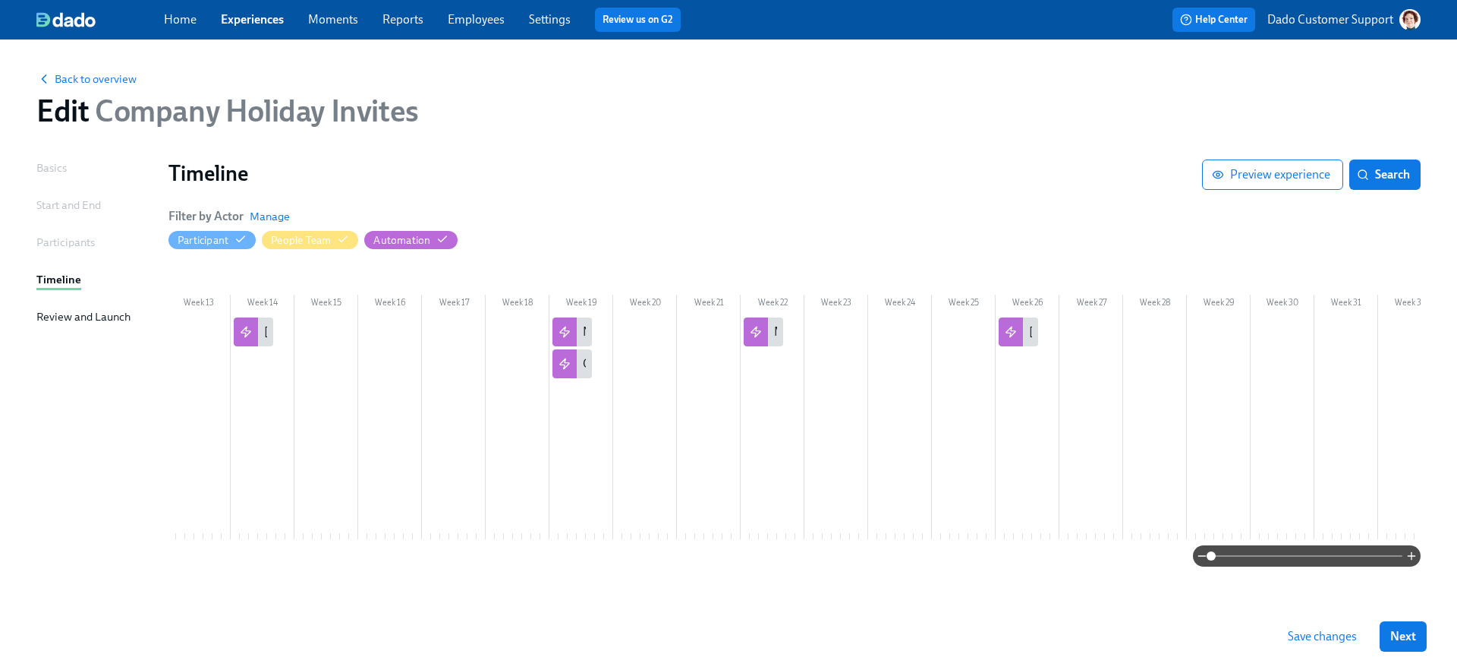
scroll to position [0, 889]
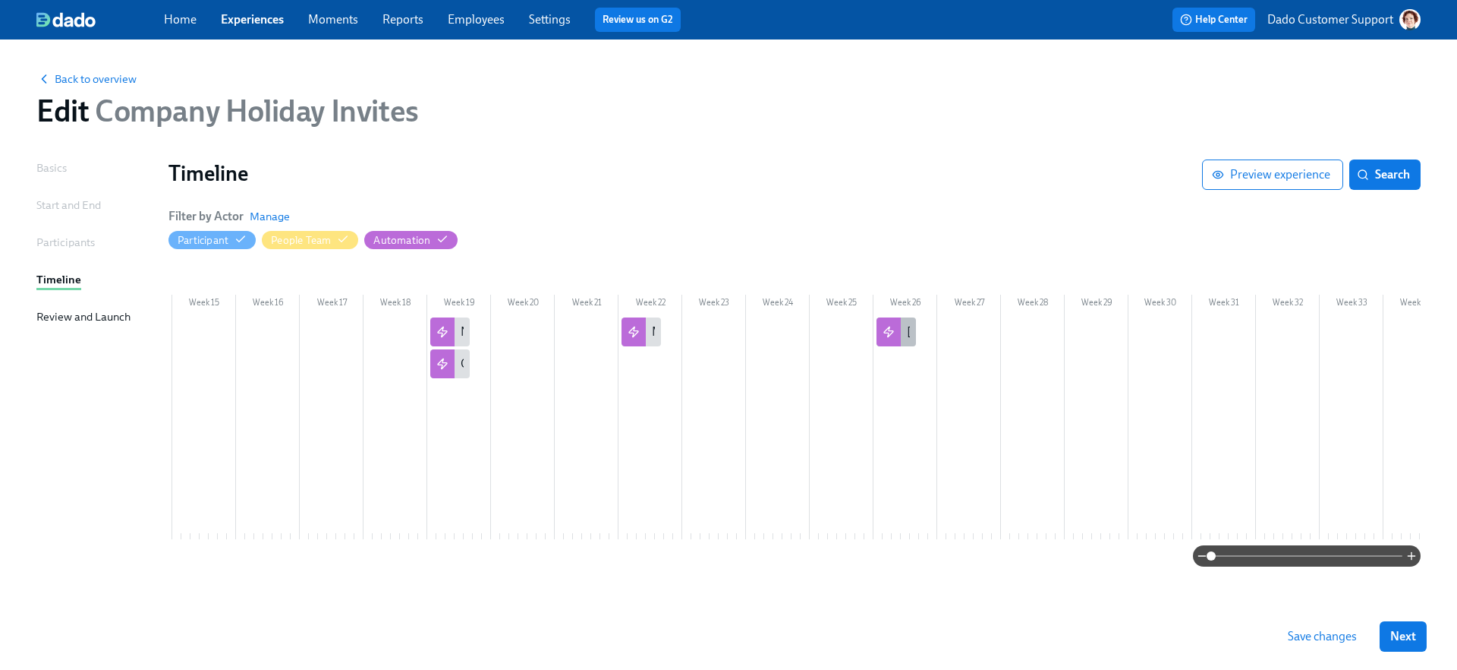
click at [901, 330] on div "Presidents' Day" at bounding box center [896, 331] width 39 height 29
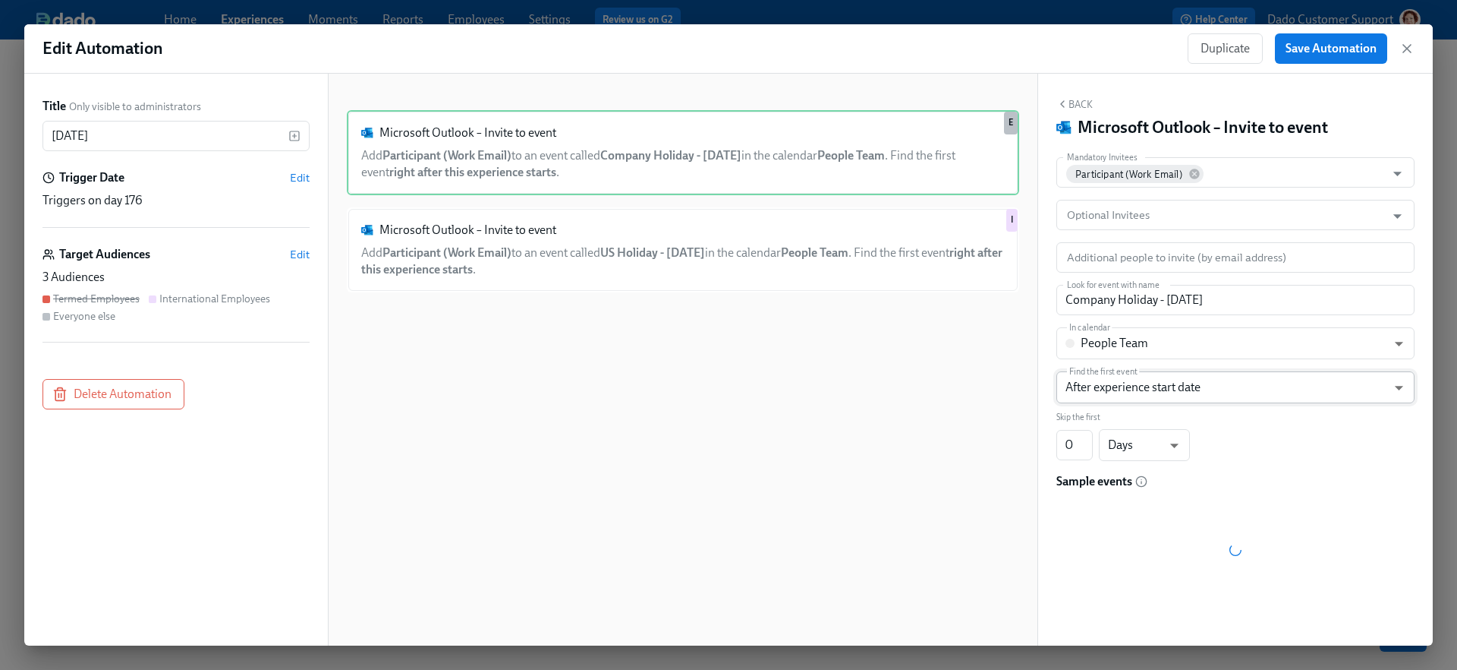
click at [1151, 372] on body "Home Experiences Moments Reports Employees Settings Review us on G2 Help Center…" at bounding box center [728, 335] width 1457 height 670
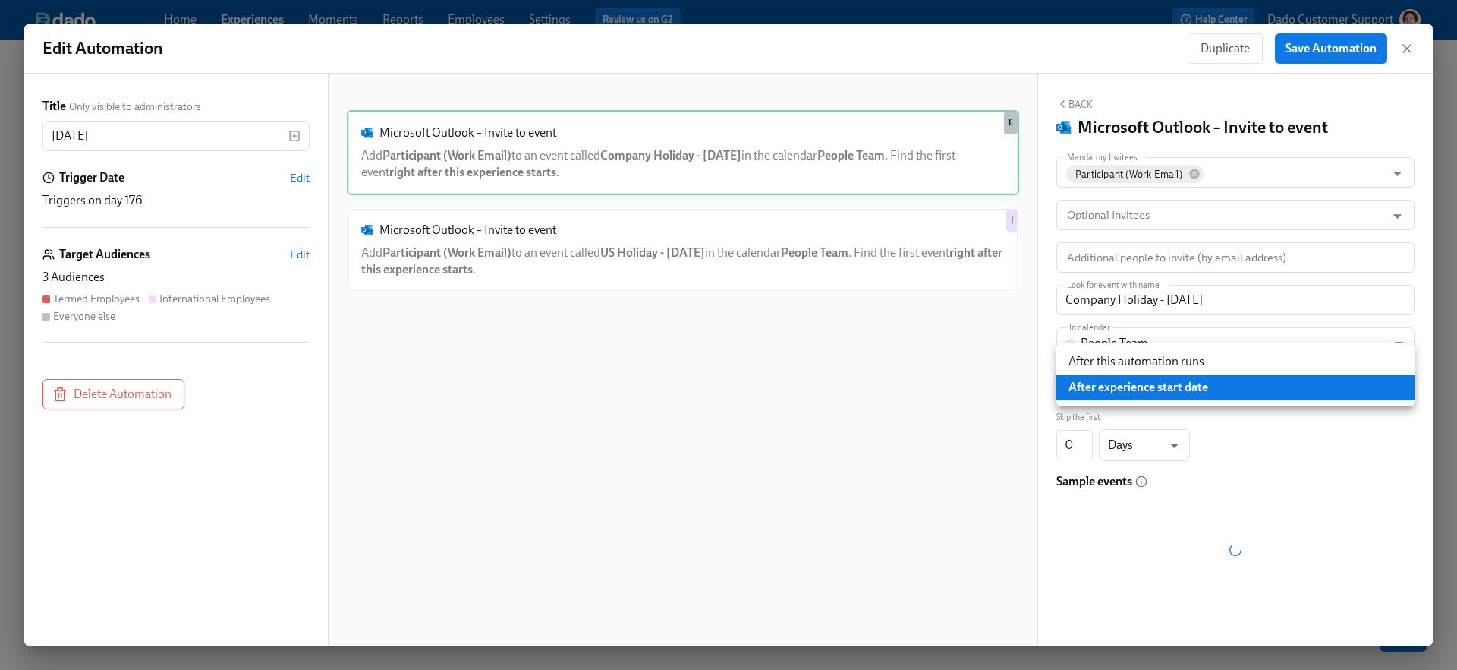
click at [1148, 368] on li "After this automation runs" at bounding box center [1236, 361] width 358 height 26
type input "AFTER_AUTOMATION"
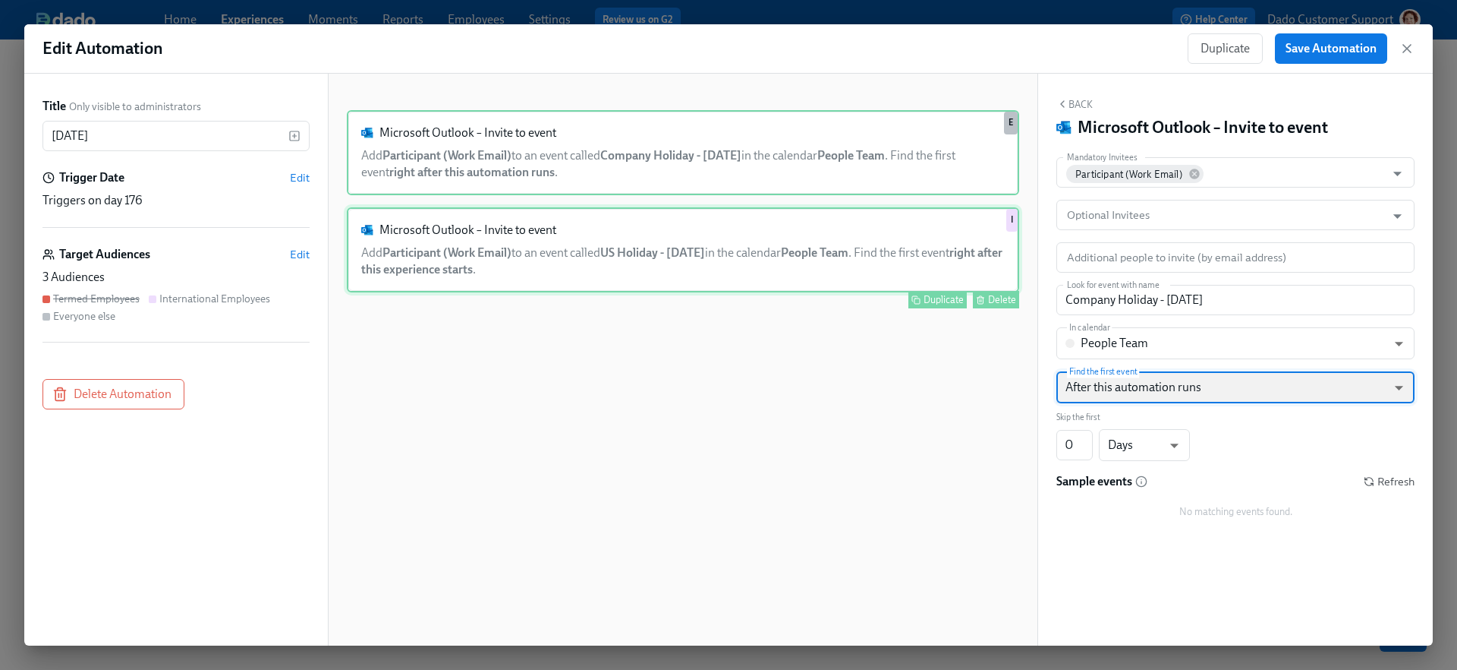
click at [903, 241] on div "Microsoft Outlook – Invite to event Add Participant (Work Email) to an event ca…" at bounding box center [683, 249] width 673 height 85
type input "US Holiday - Presidents' Day"
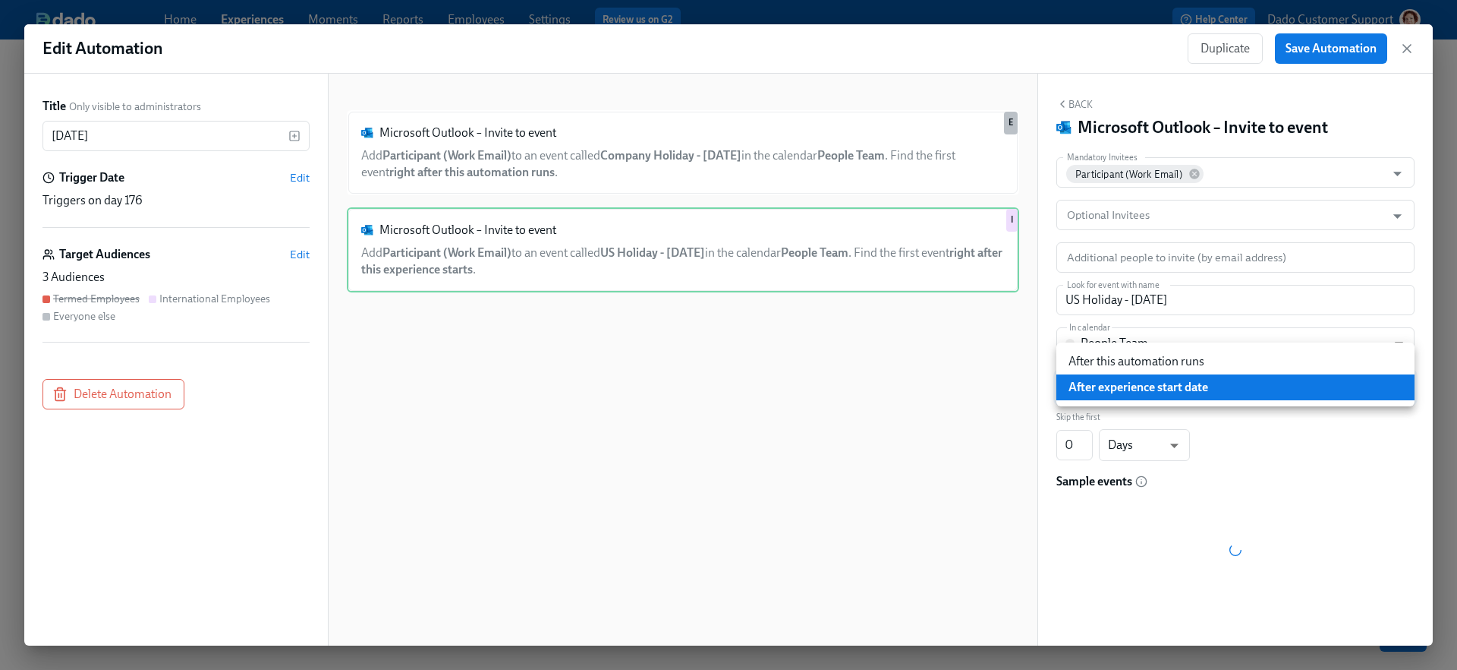
click at [1149, 389] on body "Home Experiences Moments Reports Employees Settings Review us on G2 Help Center…" at bounding box center [728, 335] width 1457 height 670
click at [1147, 366] on li "After this automation runs" at bounding box center [1236, 361] width 358 height 26
type input "AFTER_AUTOMATION"
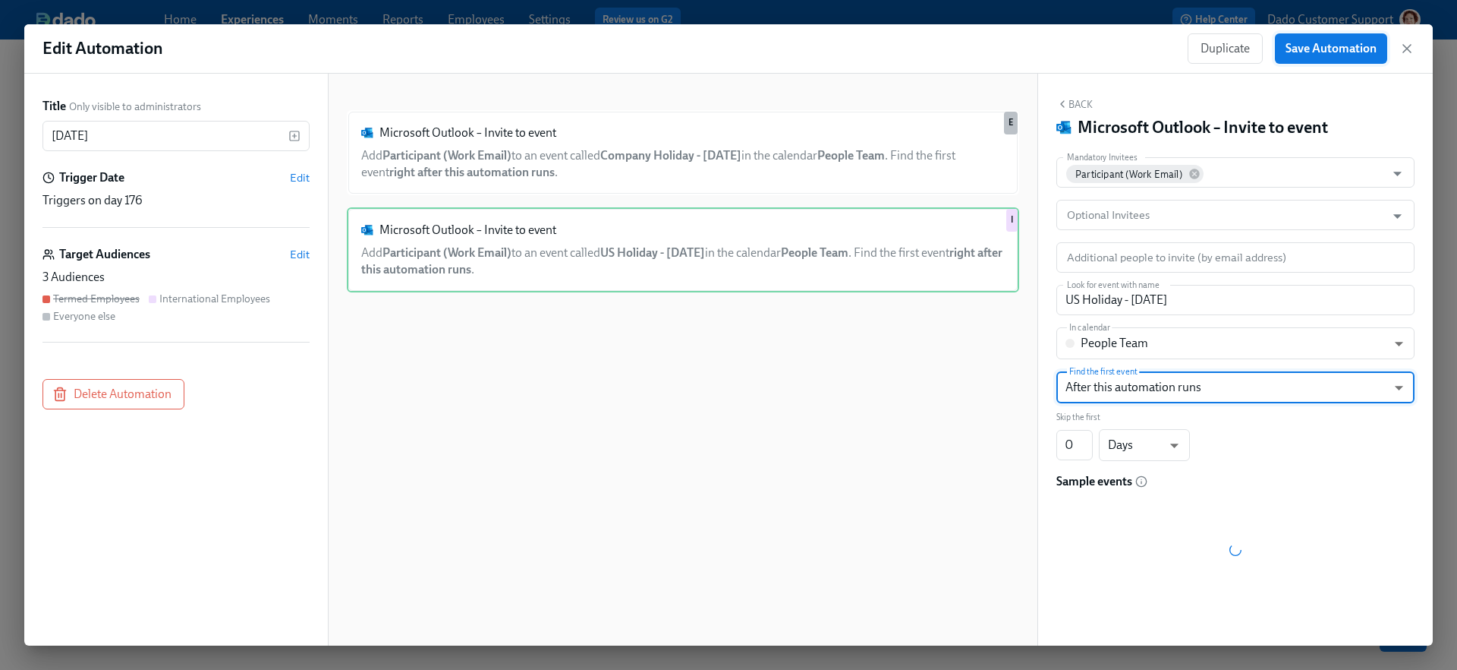
click at [1151, 46] on span "Save Automation" at bounding box center [1331, 48] width 91 height 15
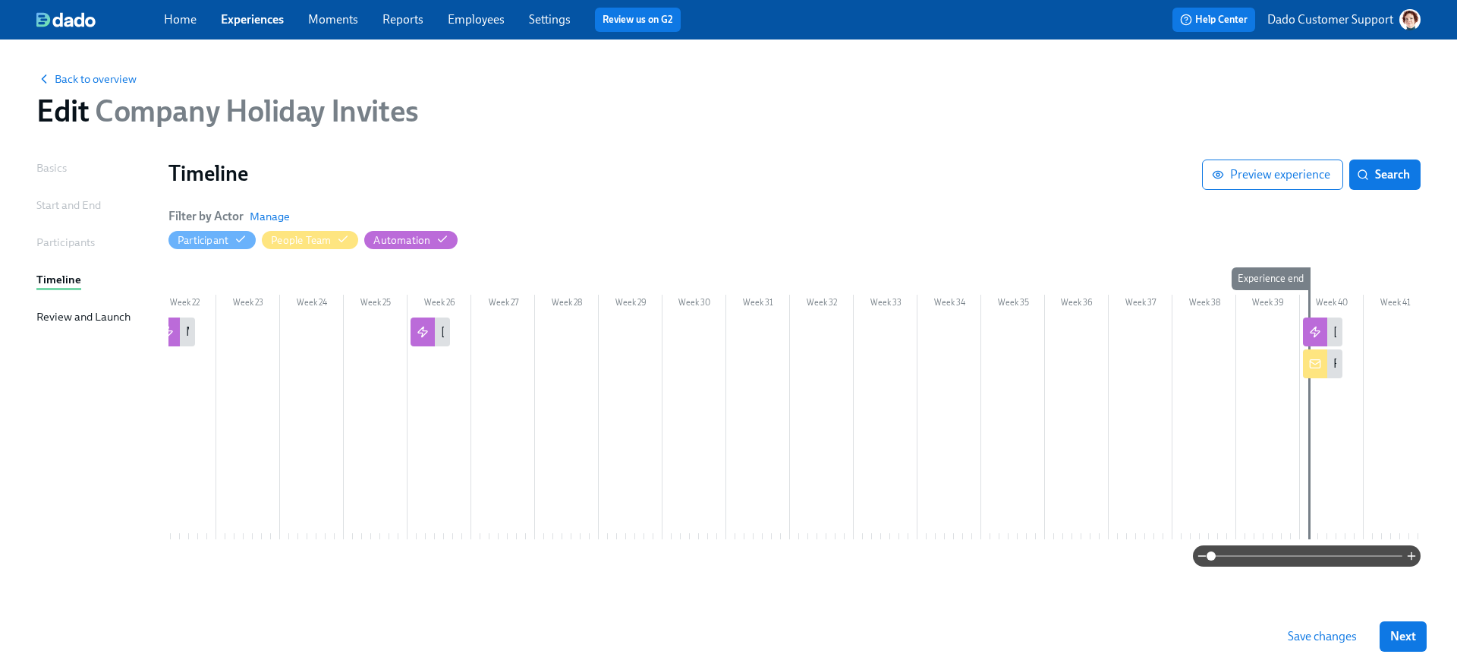
scroll to position [0, 1362]
click at [1151, 329] on icon at bounding box center [1309, 332] width 12 height 12
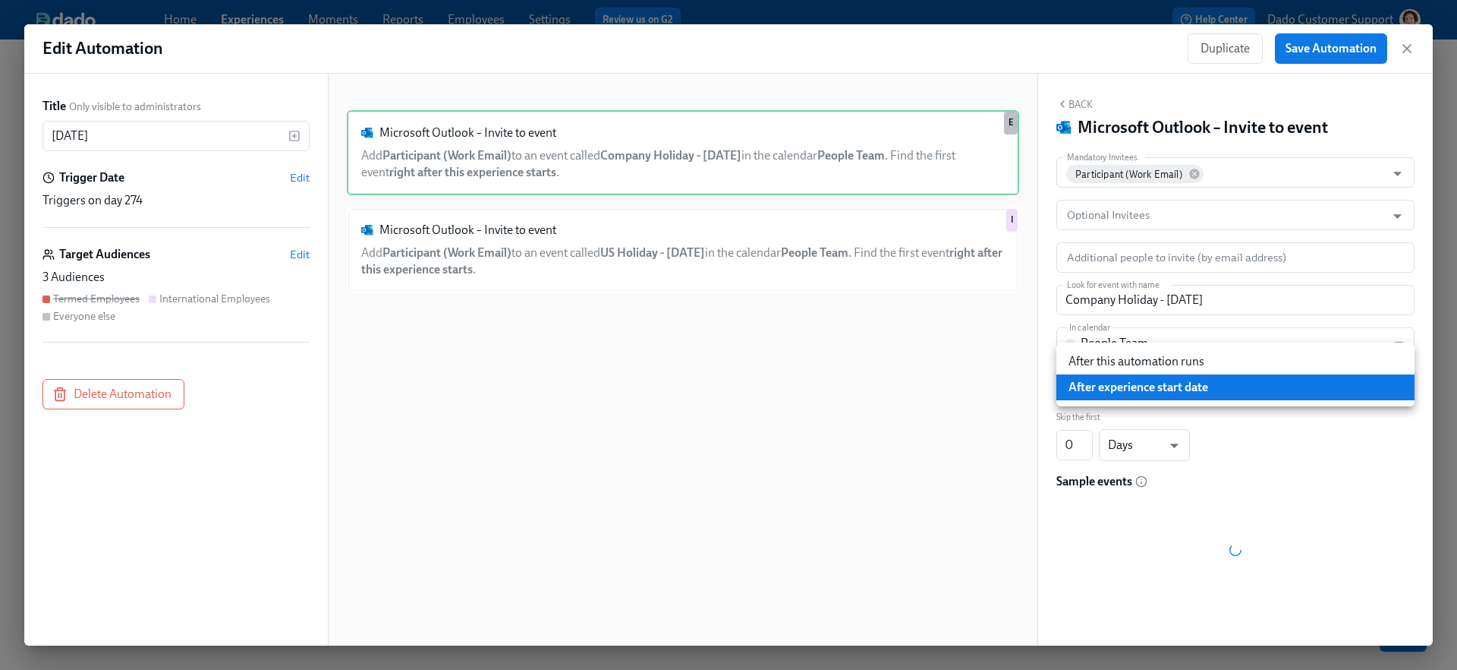
click at [1151, 390] on body "Home Experiences Moments Reports Employees Settings Review us on G2 Help Center…" at bounding box center [728, 335] width 1457 height 670
click at [1151, 360] on li "After this automation runs" at bounding box center [1236, 361] width 358 height 26
type input "AFTER_AUTOMATION"
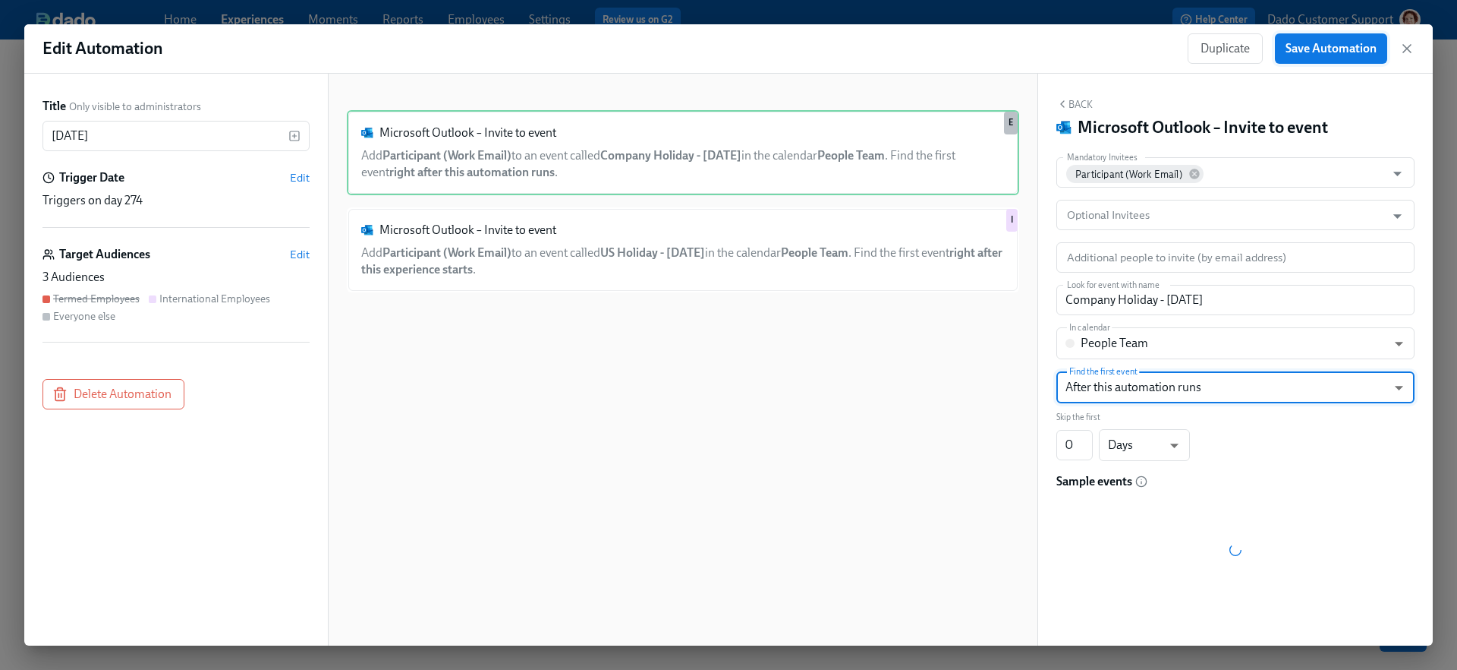
click at [1151, 53] on span "Save Automation" at bounding box center [1331, 48] width 91 height 15
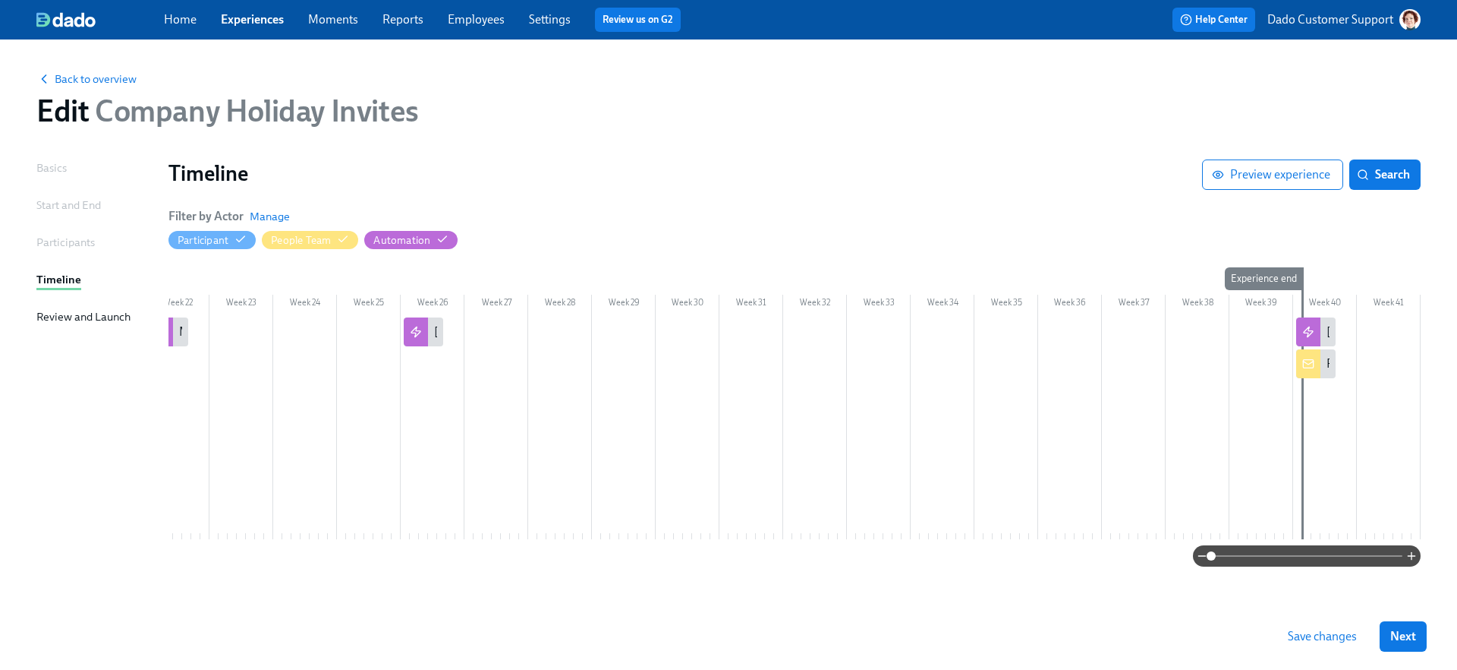
click at [1151, 623] on span "Save changes" at bounding box center [1322, 636] width 69 height 15
click at [106, 79] on span "Back to overview" at bounding box center [86, 78] width 100 height 15
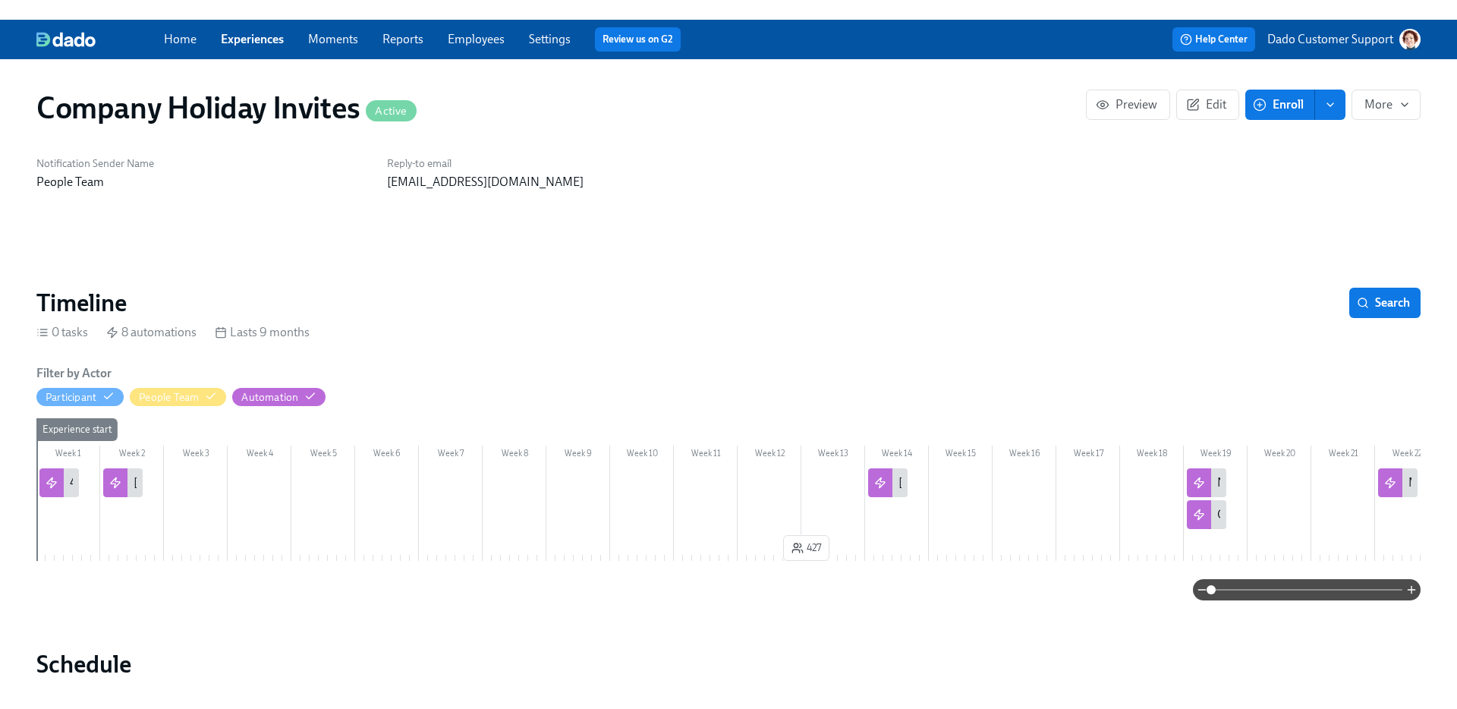
scroll to position [0, 762]
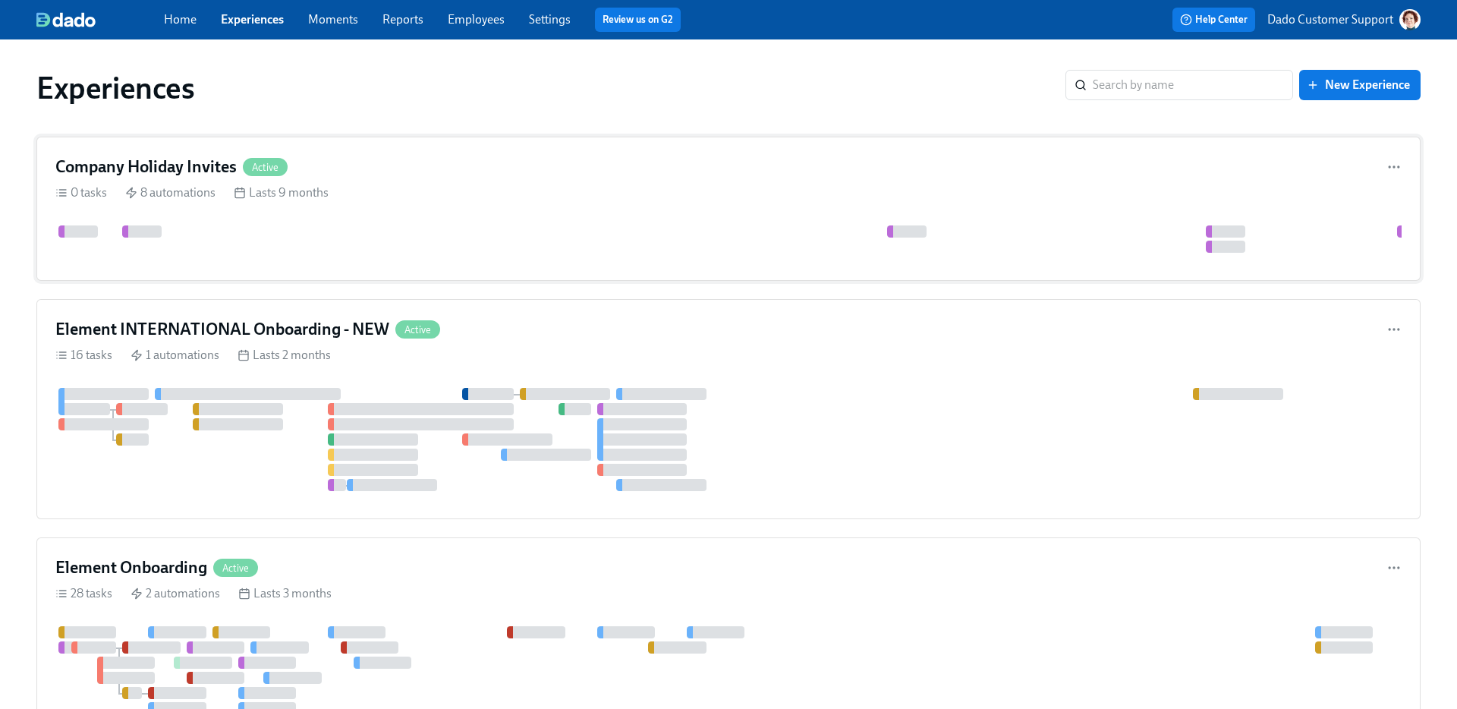
click at [348, 181] on div "Company Holiday Invites Active 0 tasks 8 automations Lasts 9 months" at bounding box center [728, 209] width 1385 height 144
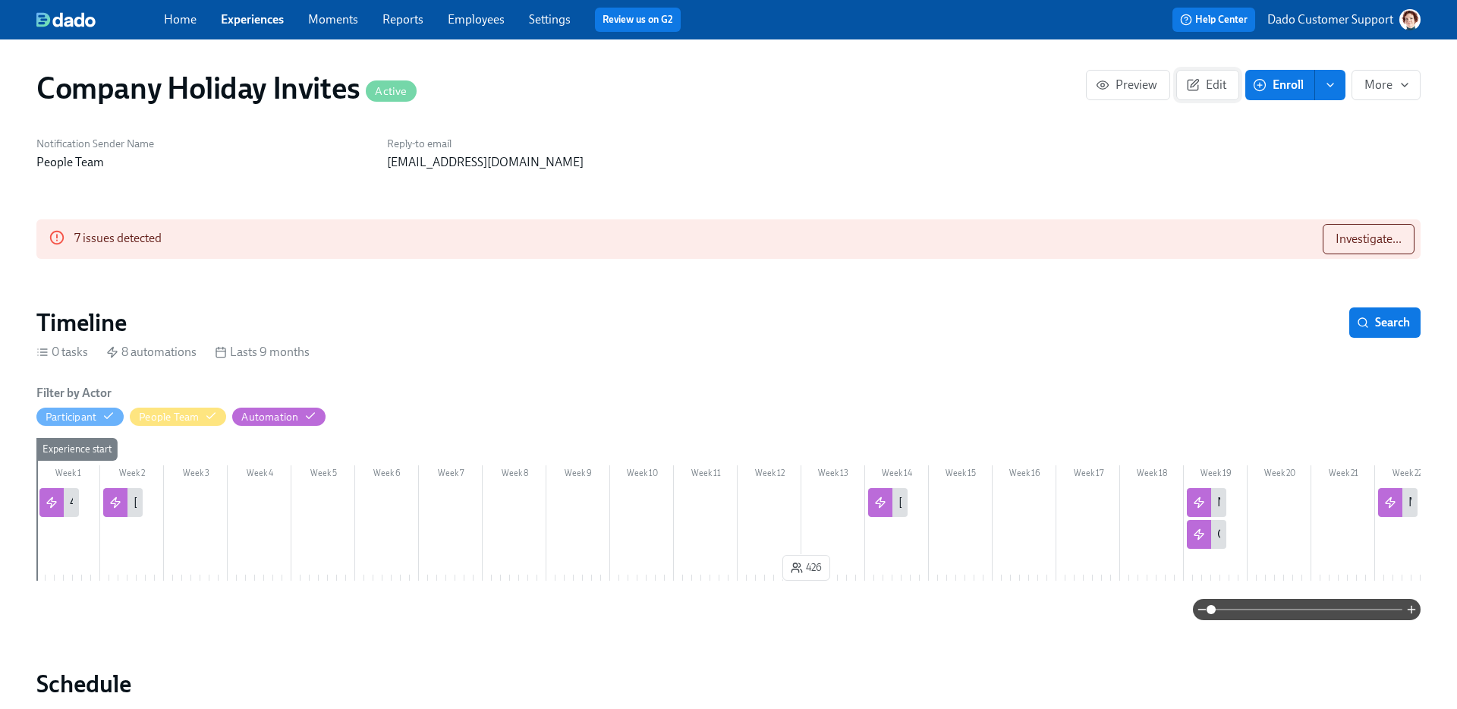
scroll to position [0, 762]
click at [1202, 70] on button "Edit" at bounding box center [1208, 85] width 63 height 30
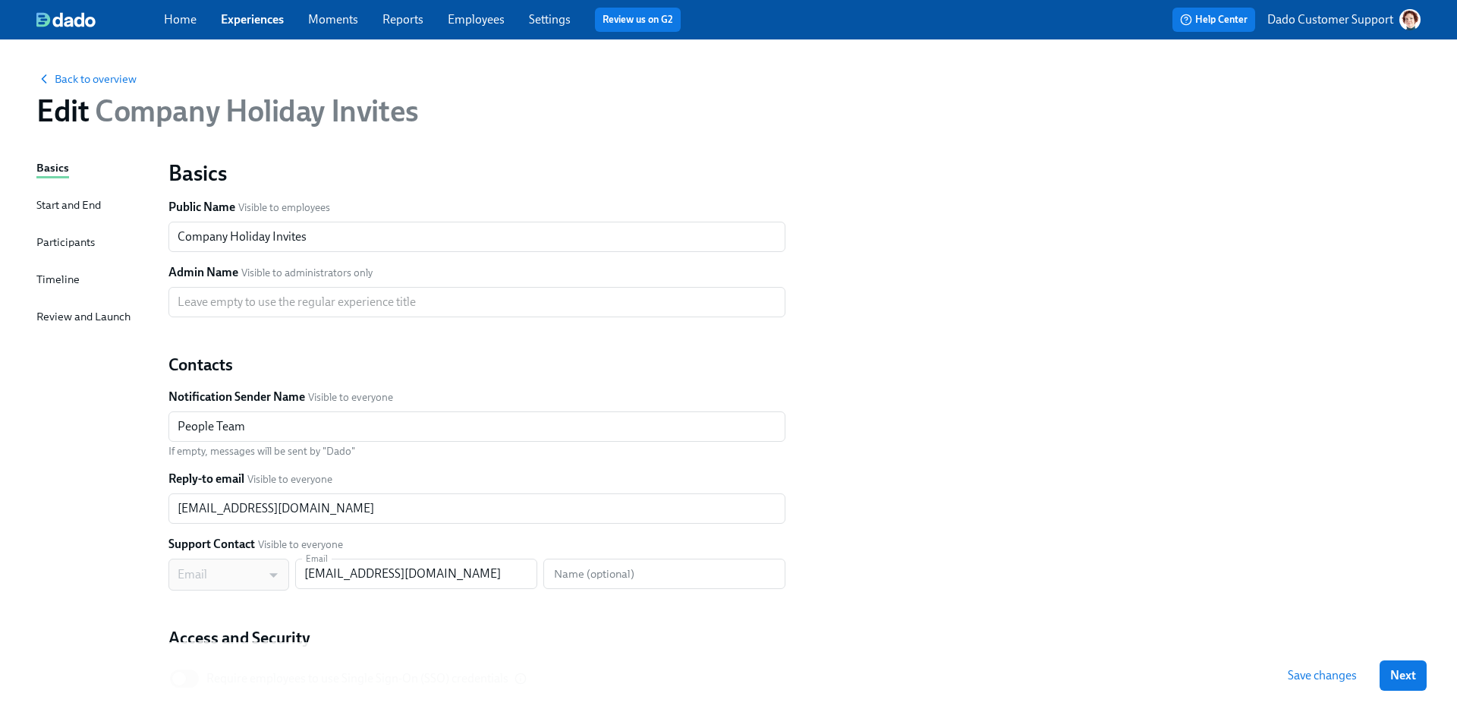
click at [67, 209] on div "Start and End" at bounding box center [68, 205] width 65 height 17
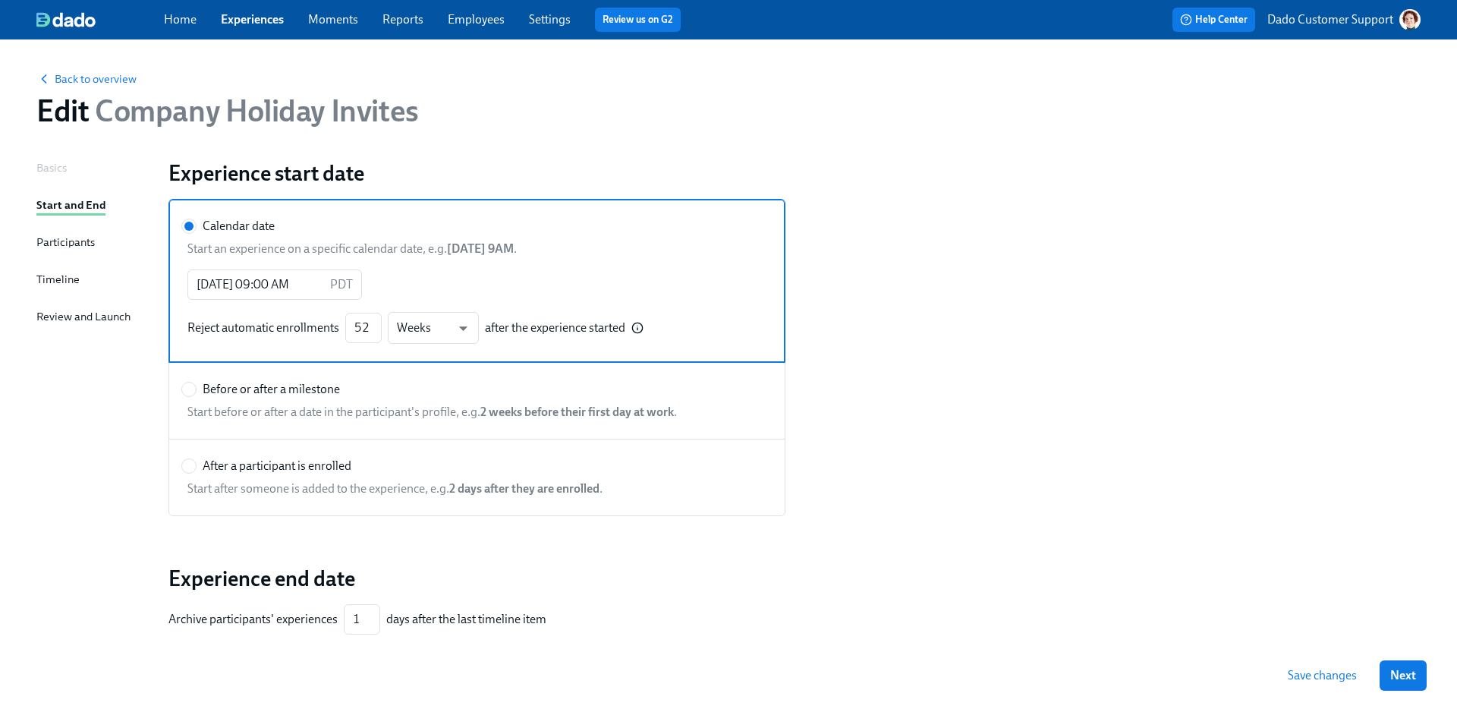
click at [100, 90] on div "Back to overview Edit Company Holiday Invites" at bounding box center [728, 99] width 1409 height 83
click at [98, 82] on span "Back to overview" at bounding box center [86, 78] width 100 height 15
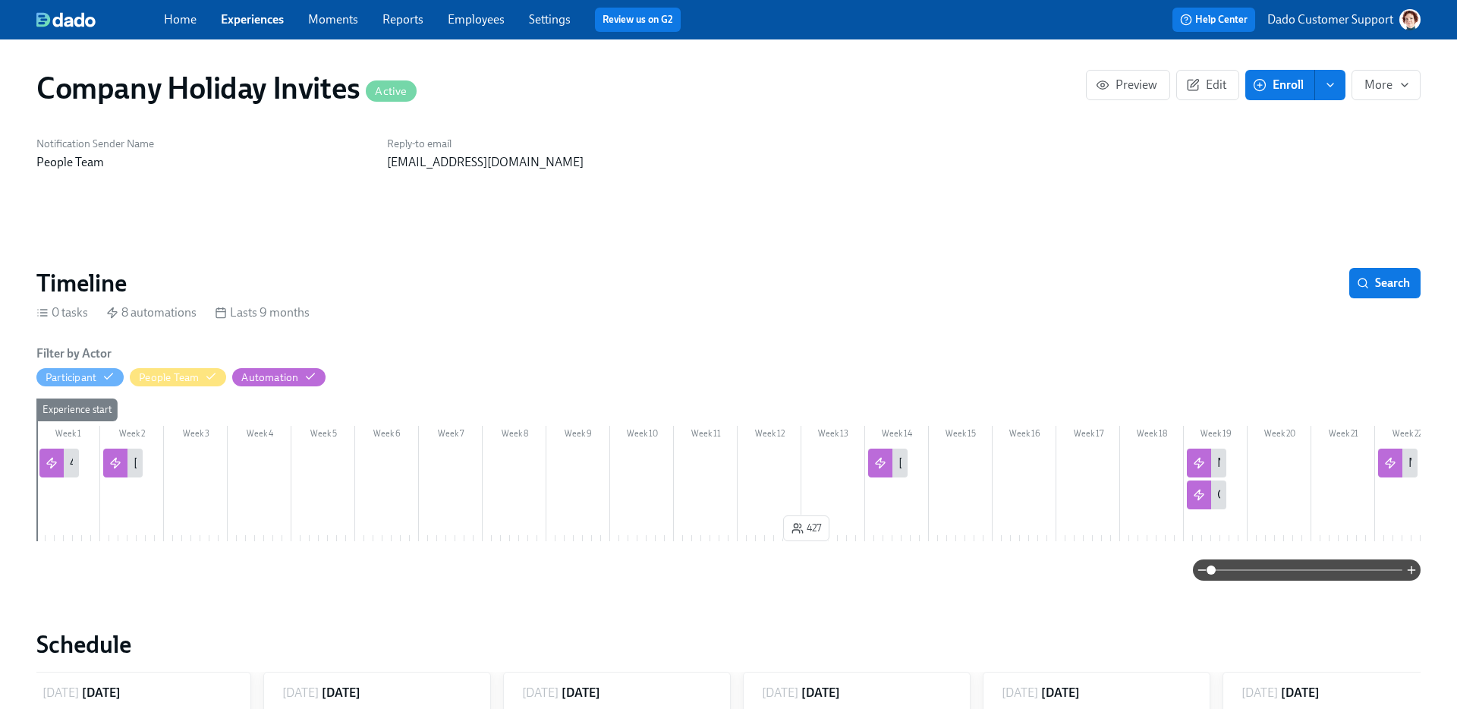
scroll to position [0, 762]
click at [251, 25] on link "Experiences" at bounding box center [252, 19] width 63 height 14
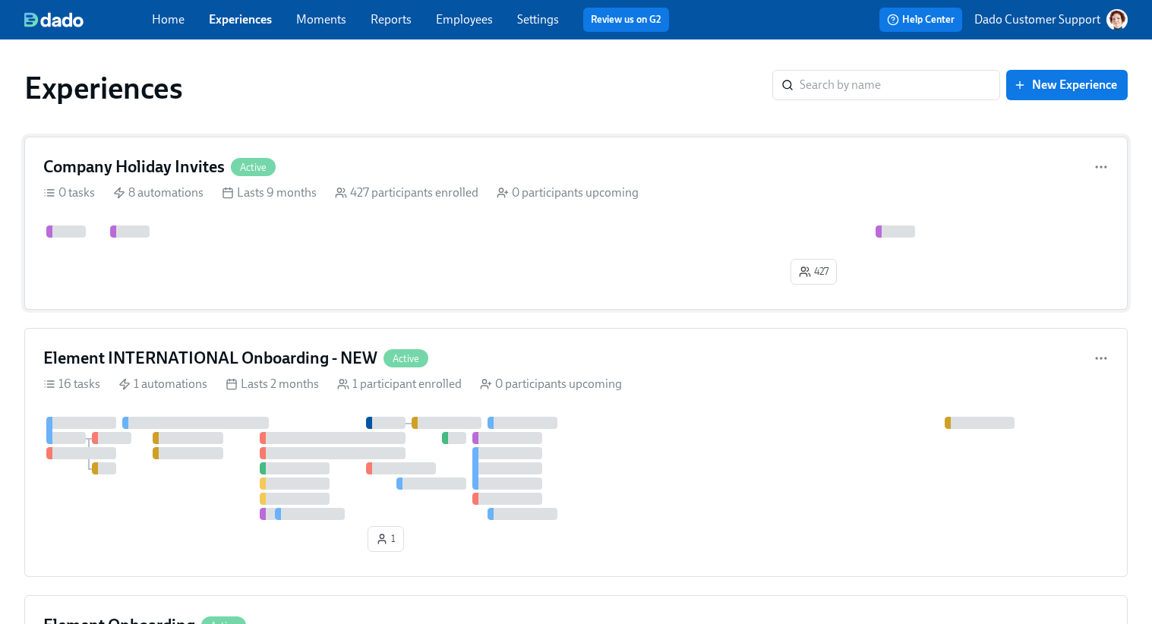
click at [791, 173] on div "Company Holiday Invites Active" at bounding box center [575, 167] width 1065 height 23
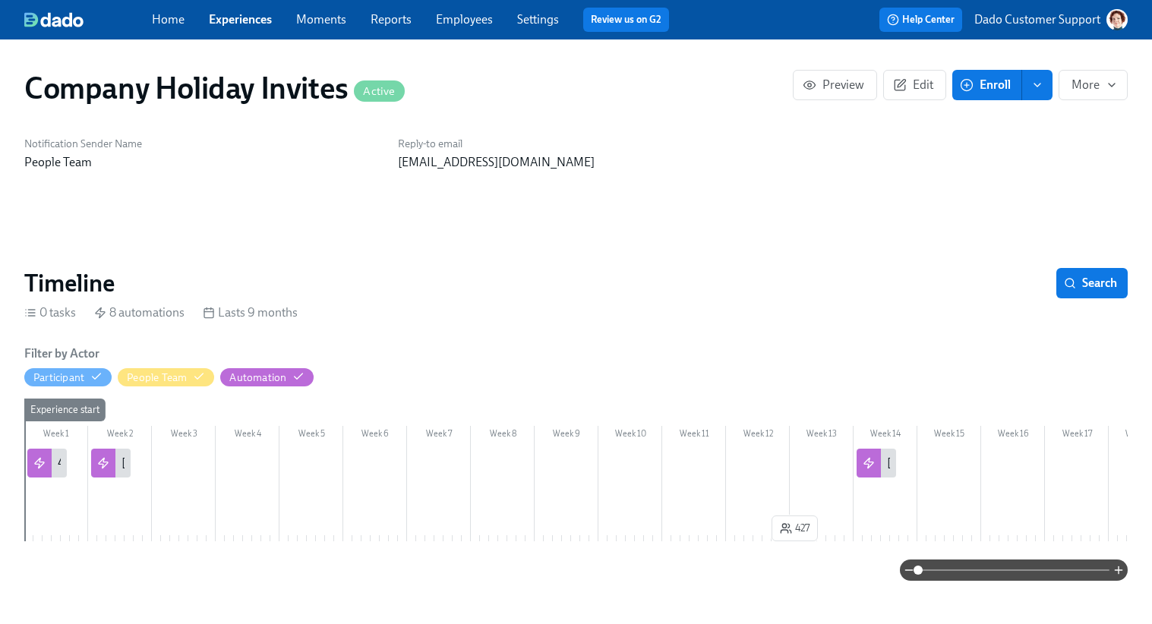
scroll to position [0, 953]
click at [747, 336] on section "Timeline Search 0 tasks 8 automations Lasts 9 months Filter by Actor Participan…" at bounding box center [575, 424] width 1103 height 313
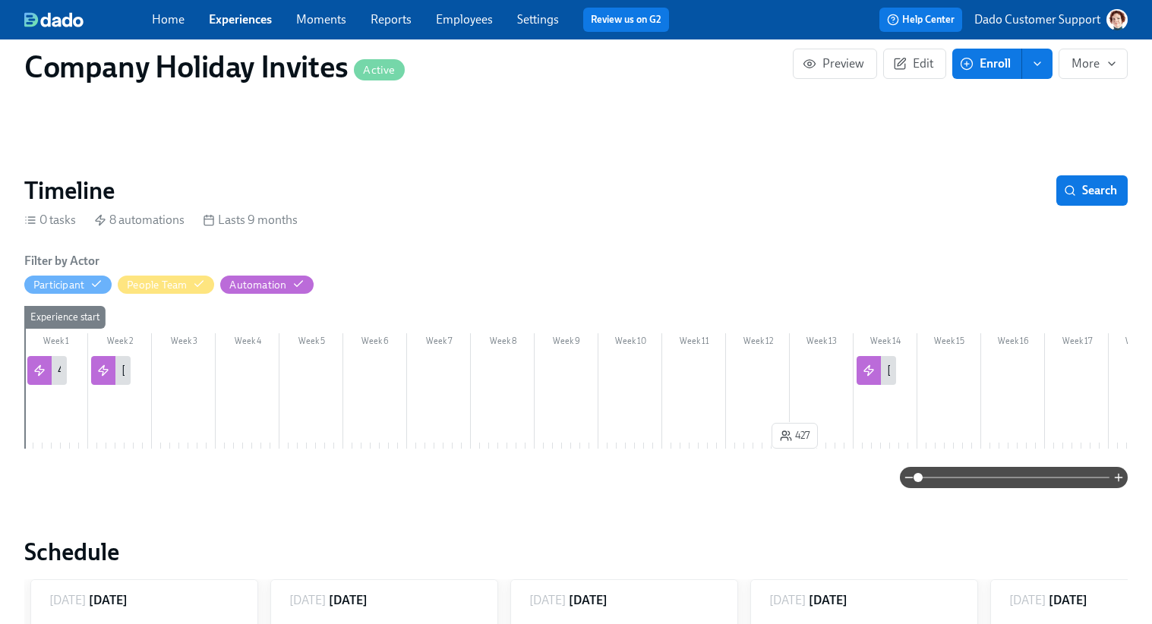
scroll to position [91, 0]
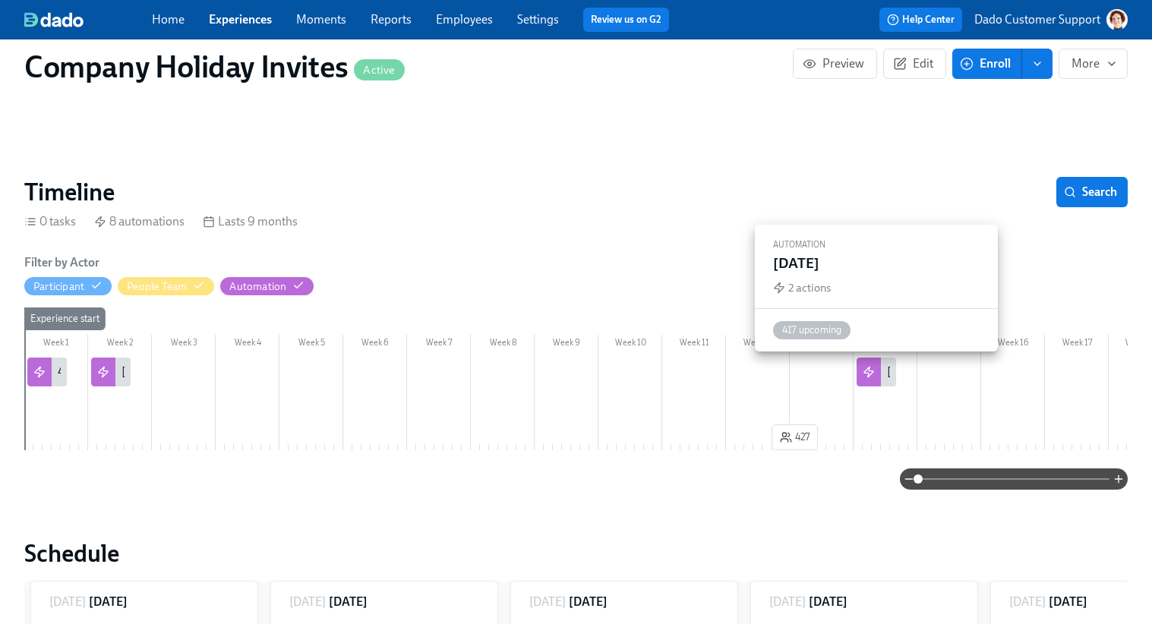
click at [881, 374] on div "Thanksgiving" at bounding box center [875, 372] width 39 height 29
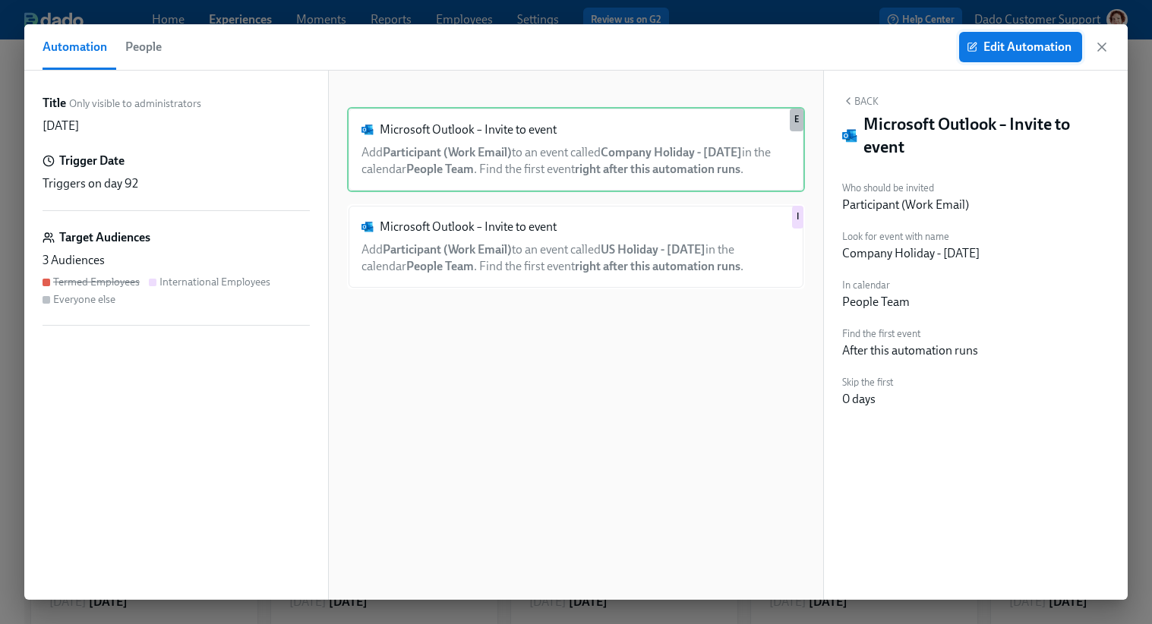
click at [994, 40] on span "Edit Automation" at bounding box center [1020, 46] width 102 height 15
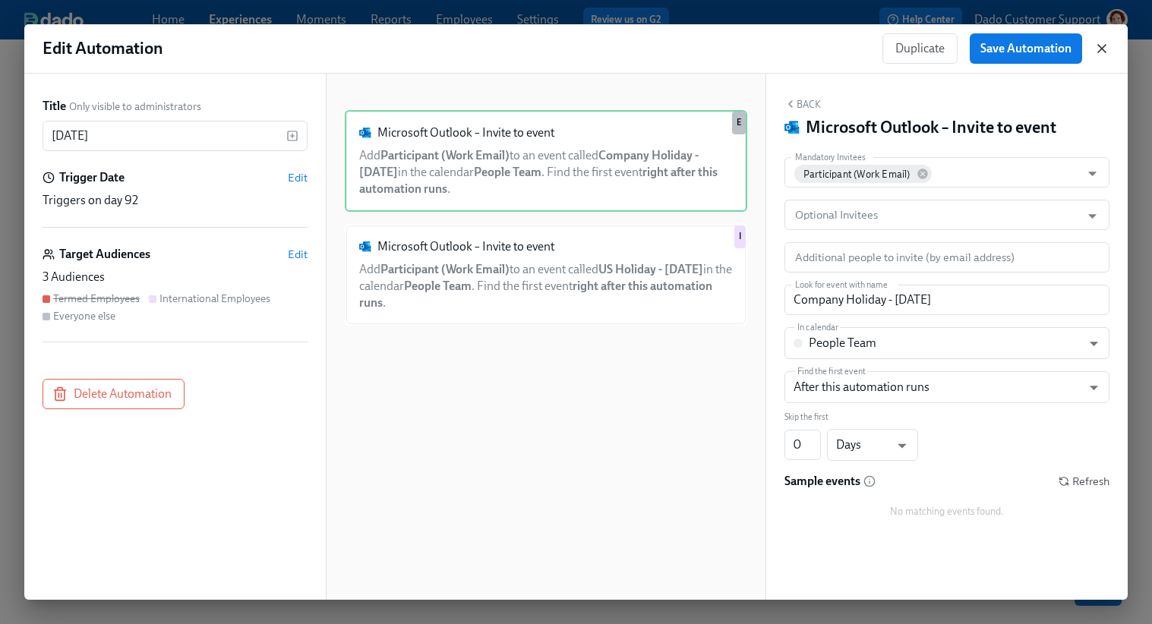
click at [1100, 55] on icon "button" at bounding box center [1101, 48] width 15 height 15
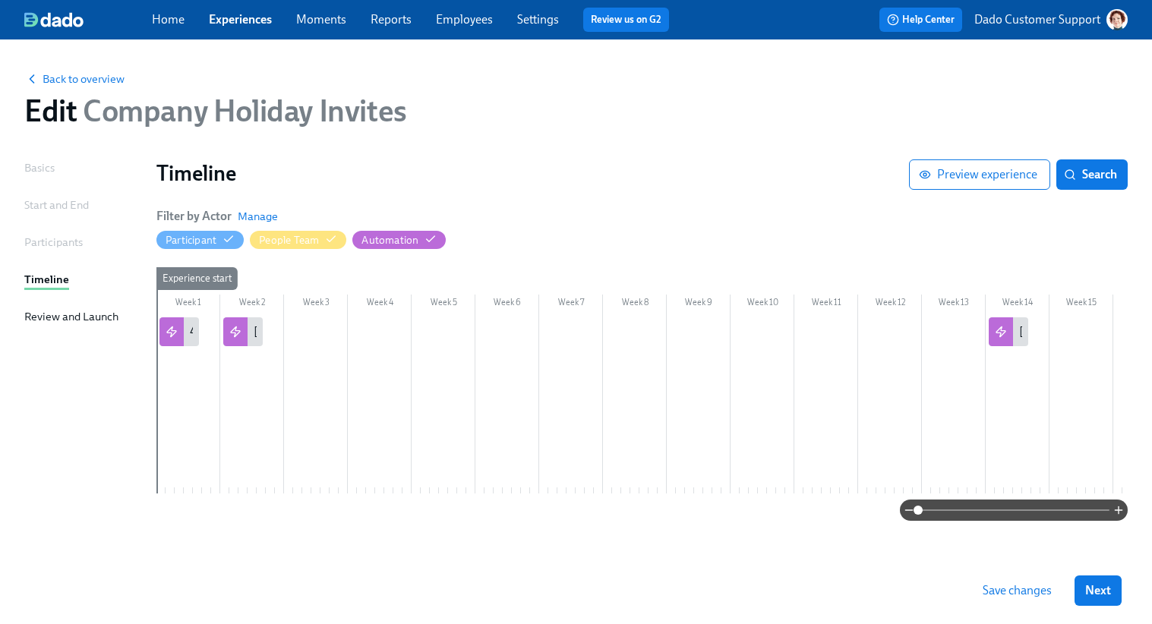
click at [73, 203] on div "Start and End" at bounding box center [56, 205] width 65 height 17
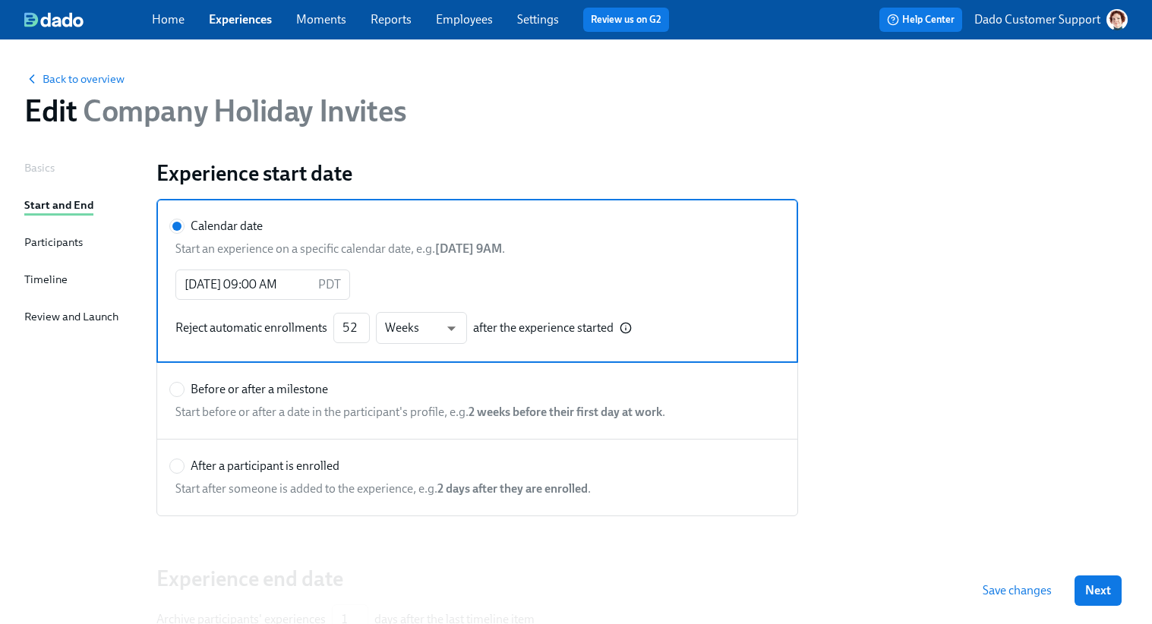
click at [65, 241] on div "Participants" at bounding box center [53, 242] width 58 height 17
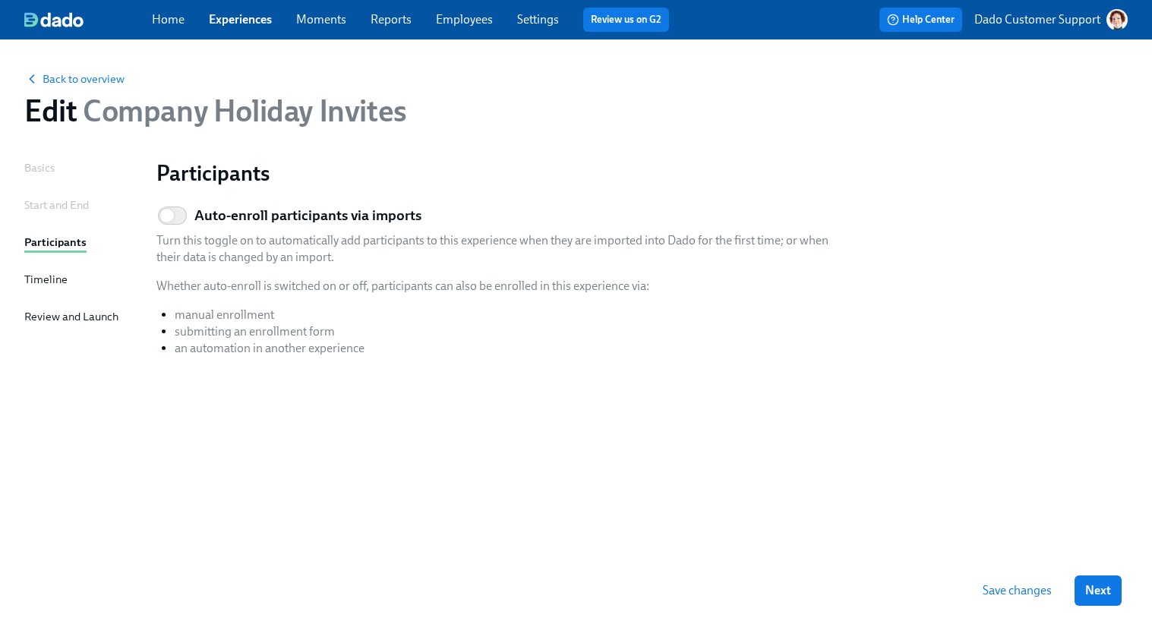
click at [61, 70] on div "Back to overview" at bounding box center [575, 78] width 1103 height 17
click at [54, 80] on span "Back to overview" at bounding box center [74, 78] width 100 height 15
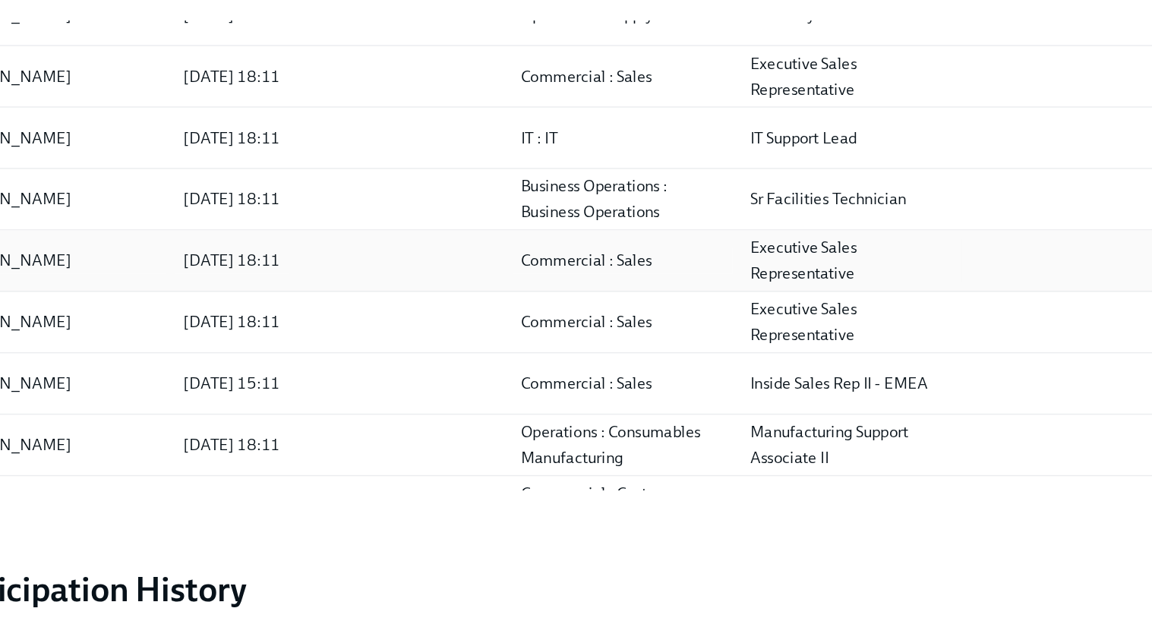
scroll to position [65, 0]
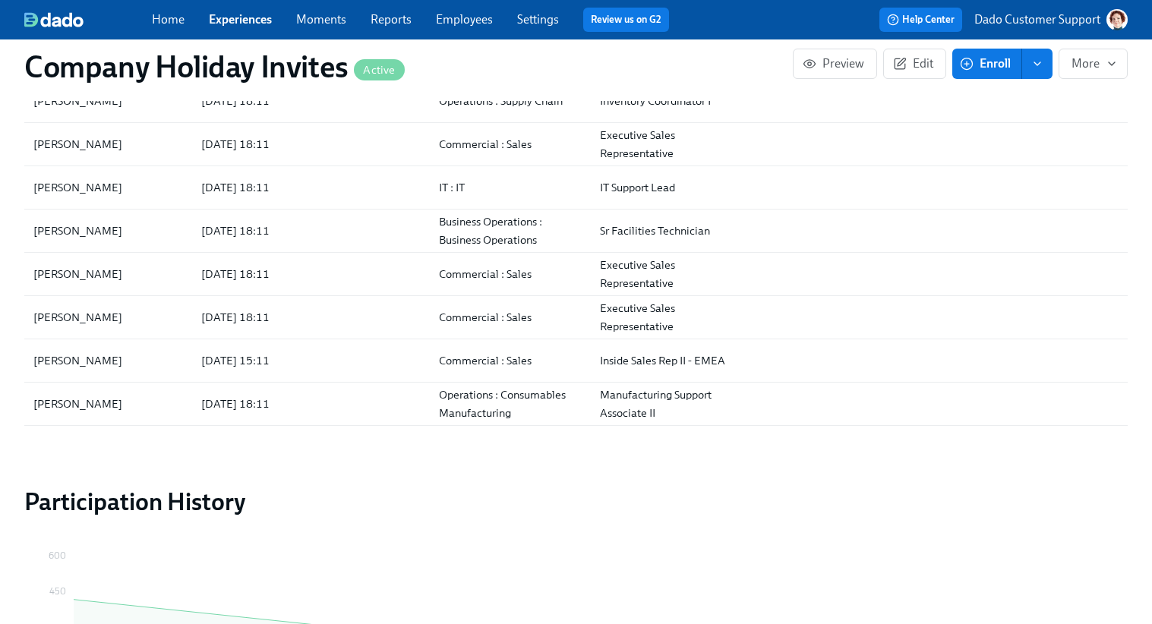
click at [251, 8] on div "Home Experiences Moments Reports Employees Settings Review us on G2" at bounding box center [416, 20] width 529 height 24
click at [238, 20] on link "Experiences" at bounding box center [240, 19] width 63 height 14
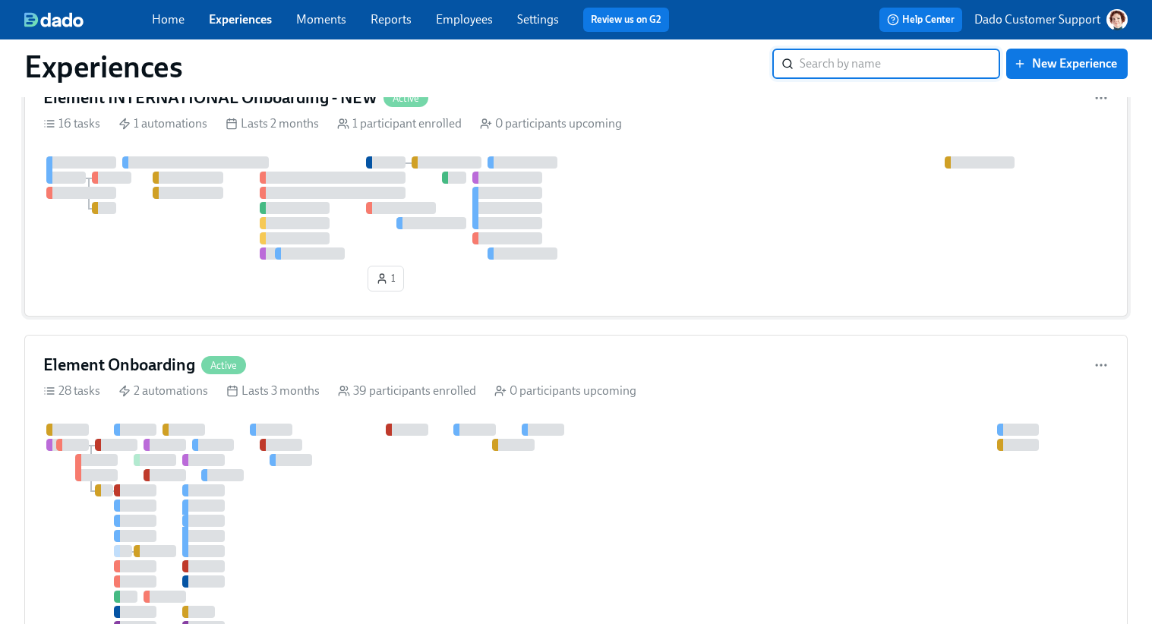
scroll to position [348, 0]
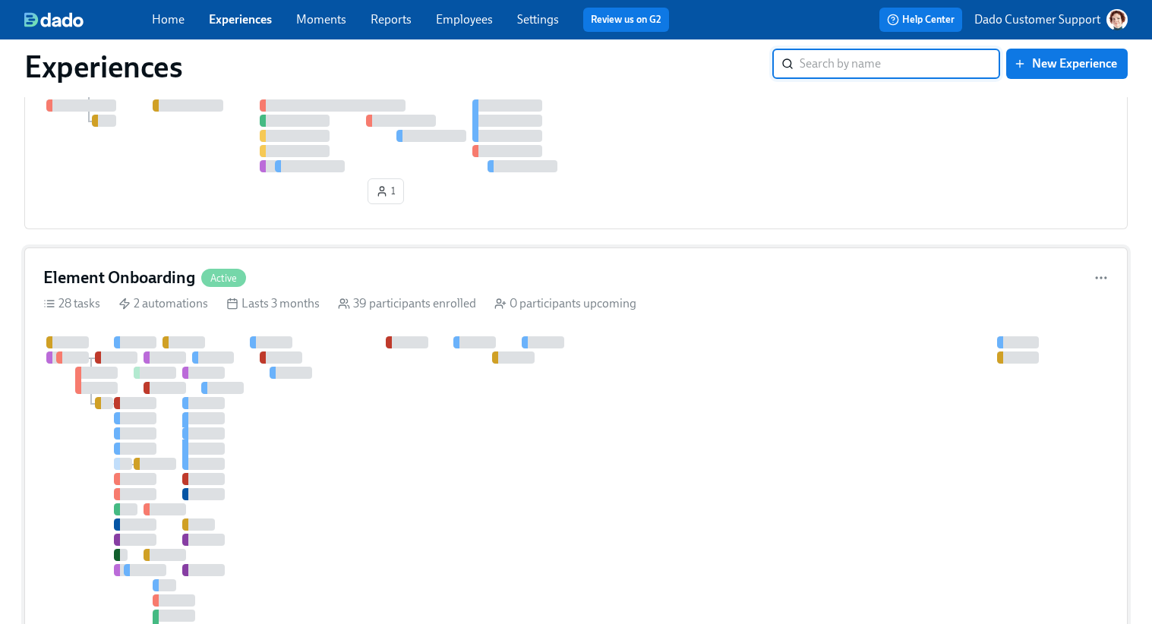
click at [285, 348] on div at bounding box center [271, 342] width 43 height 12
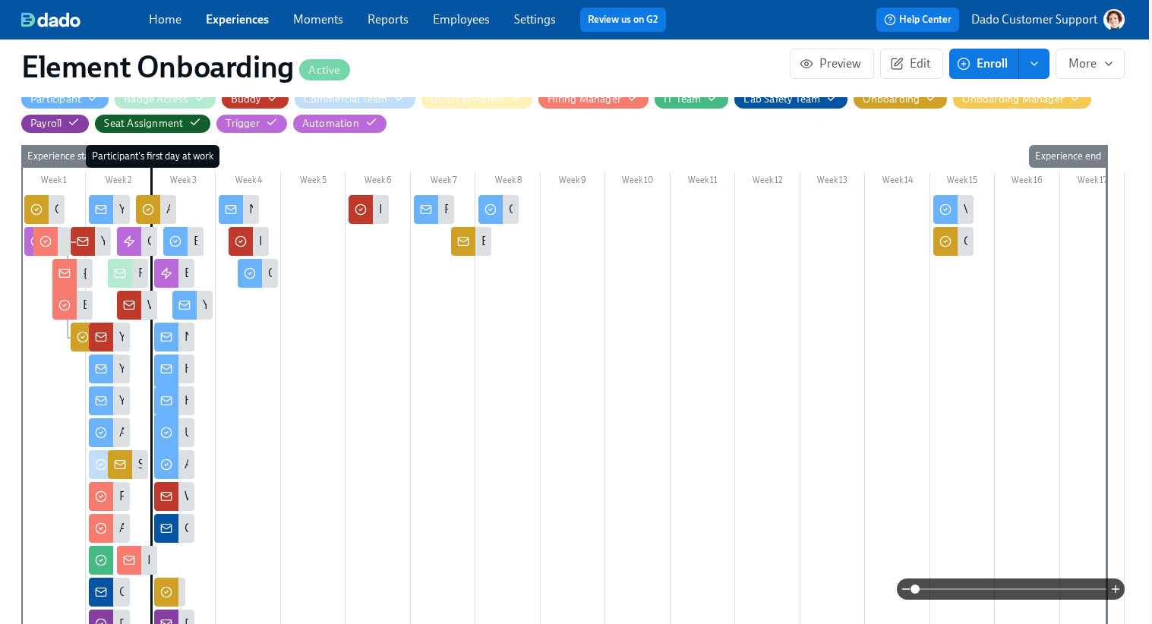
scroll to position [424, 3]
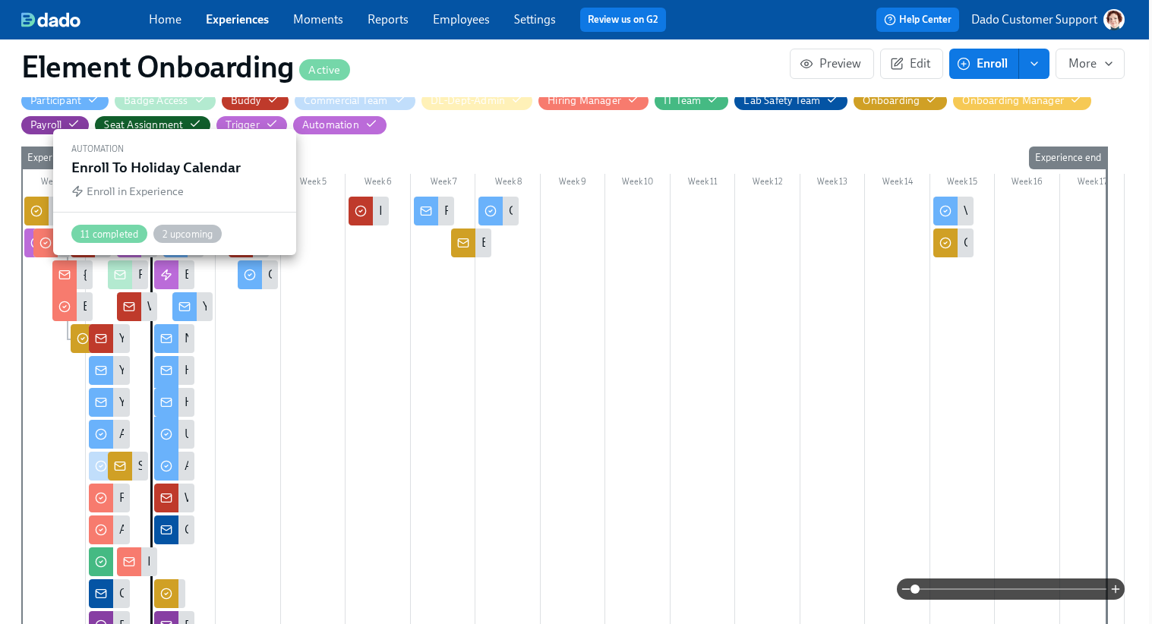
click at [170, 273] on icon at bounding box center [166, 275] width 12 height 12
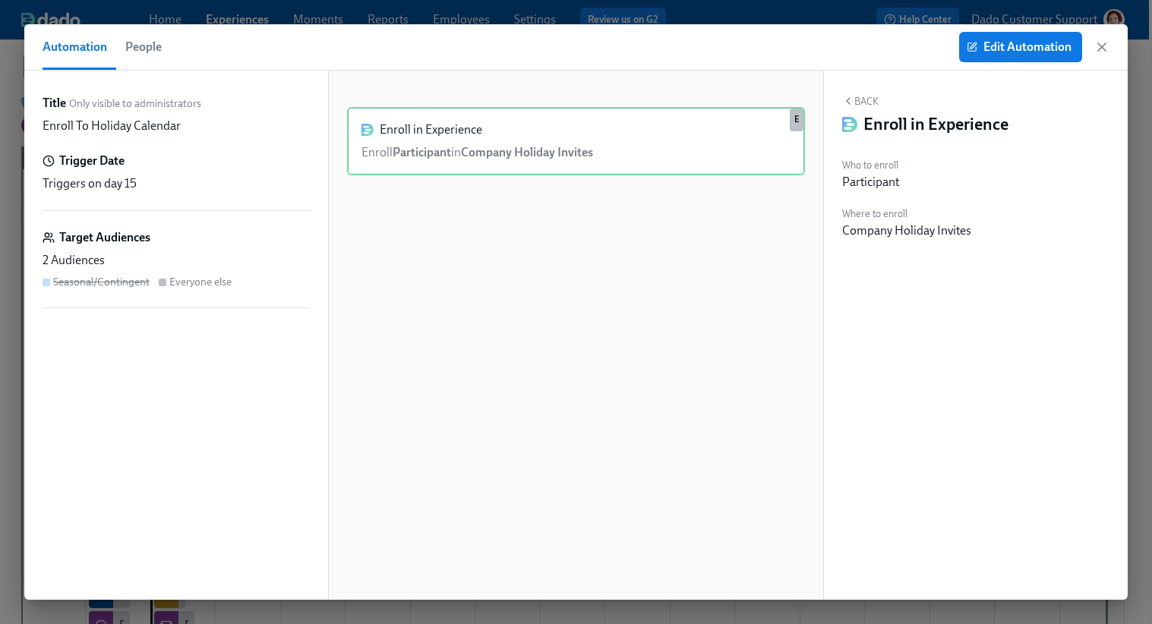
click at [722, 25] on div "Automation People Edit Automation" at bounding box center [575, 47] width 1103 height 46
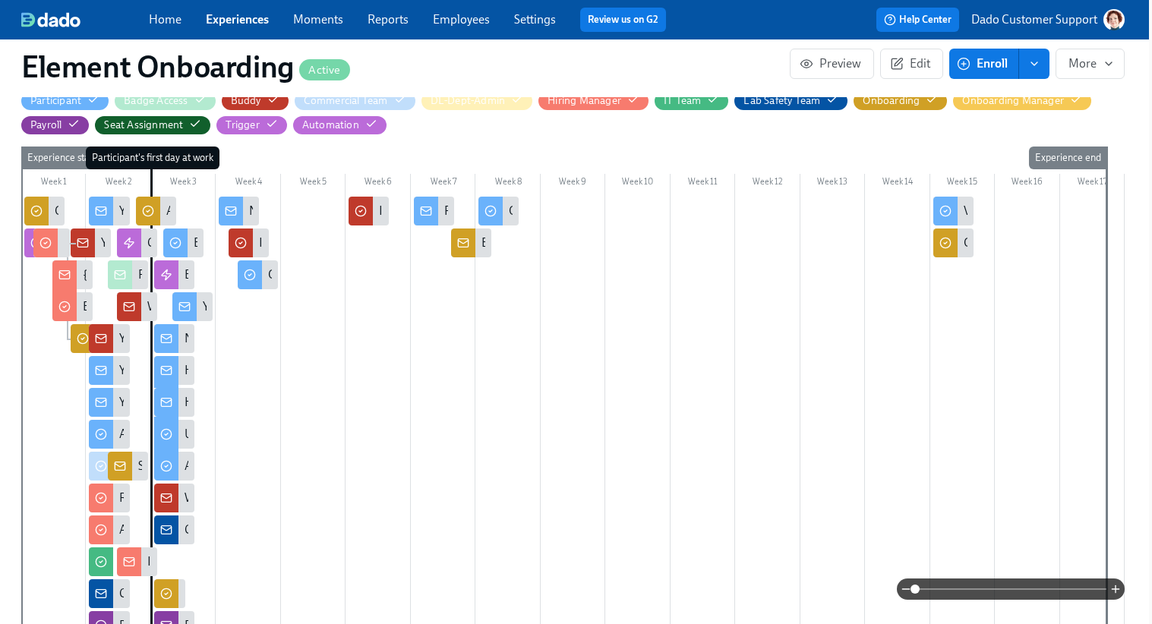
click at [241, 18] on link "Experiences" at bounding box center [237, 19] width 63 height 14
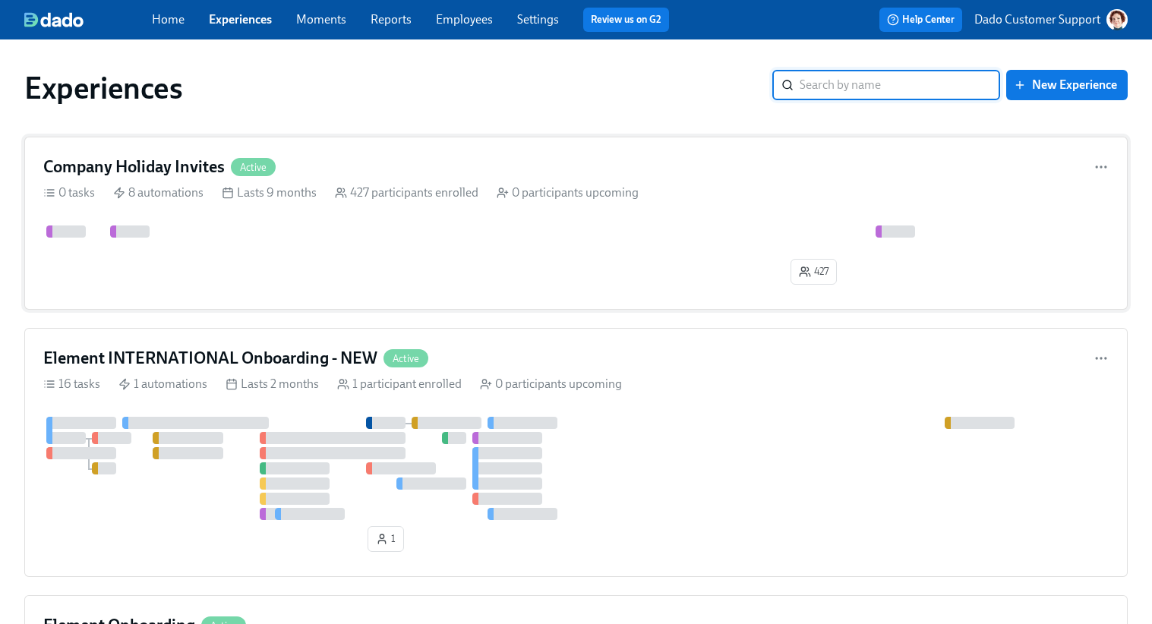
click at [144, 269] on div "427" at bounding box center [575, 257] width 1065 height 65
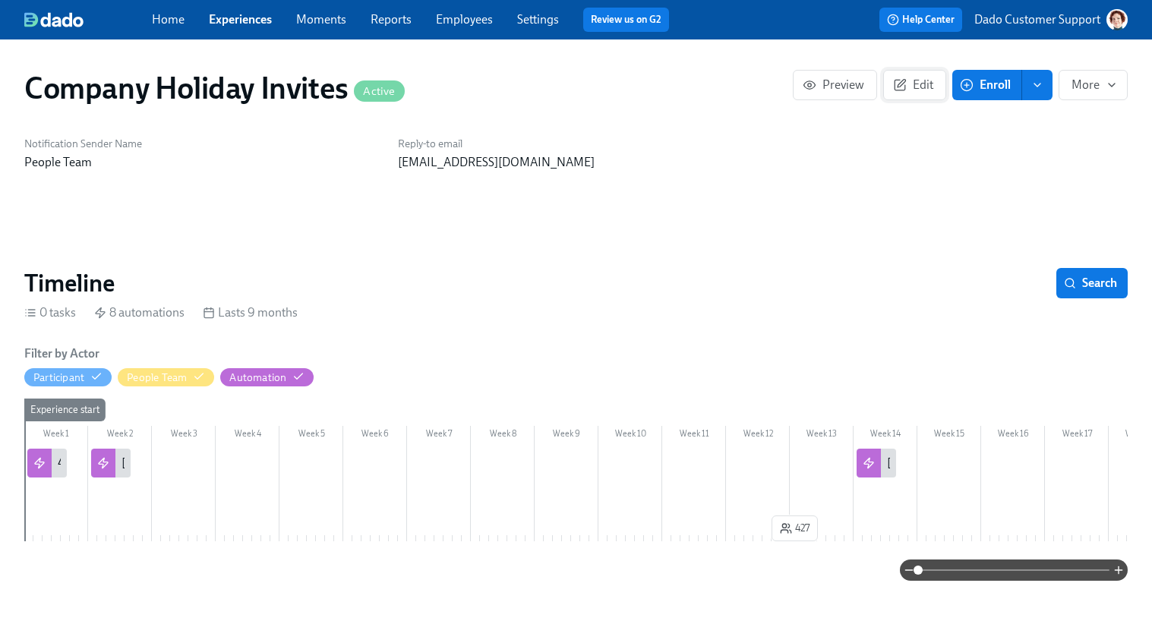
click at [936, 72] on button "Edit" at bounding box center [914, 85] width 63 height 30
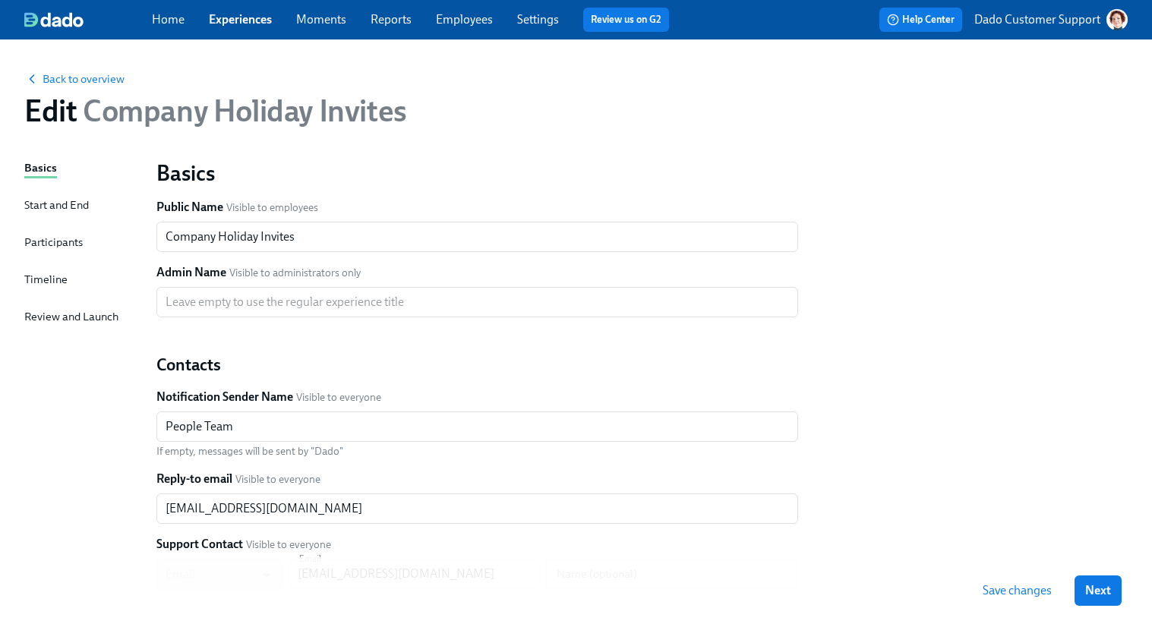
click at [69, 203] on div "Start and End" at bounding box center [56, 205] width 65 height 17
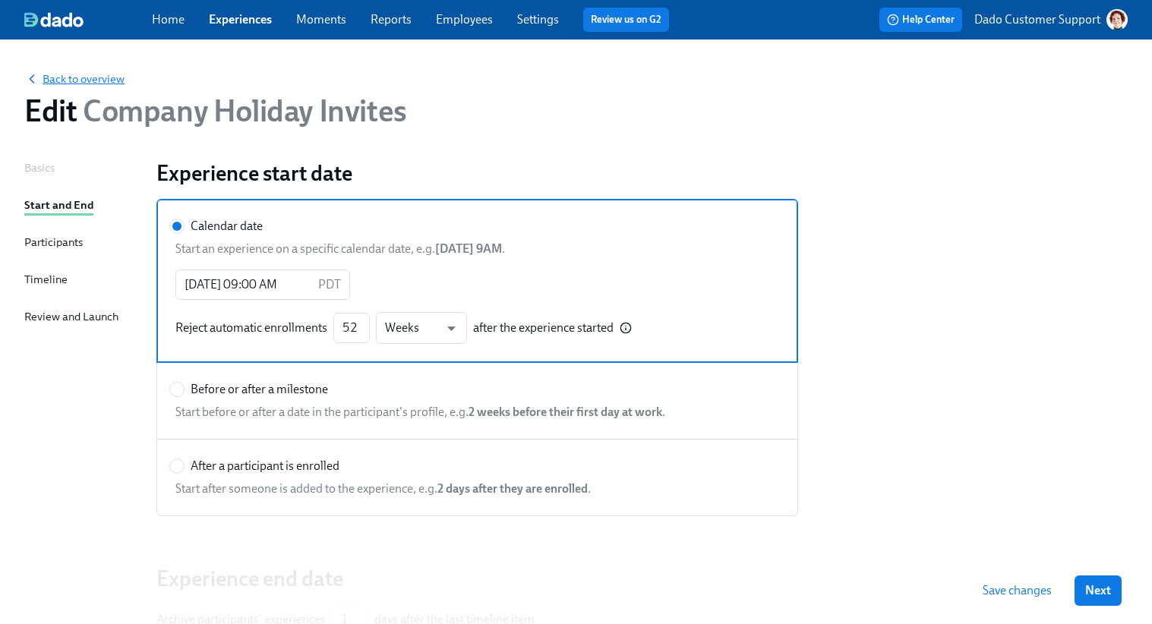
click at [91, 77] on span "Back to overview" at bounding box center [74, 78] width 100 height 15
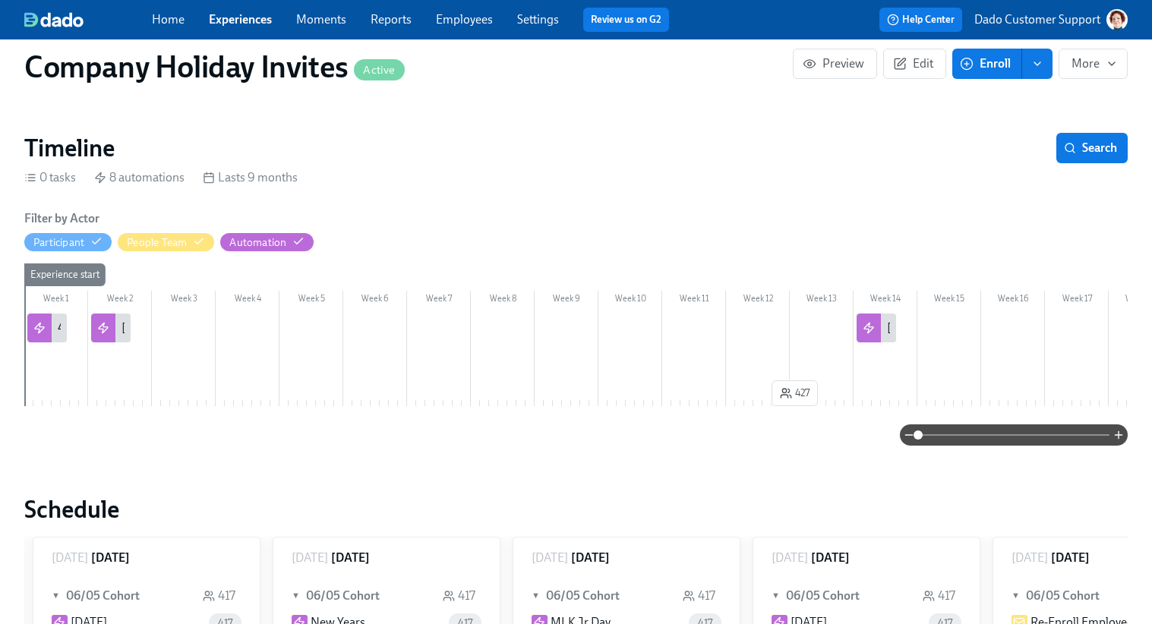
scroll to position [0, 953]
click at [1043, 20] on p "Dado Customer Support" at bounding box center [1037, 19] width 126 height 17
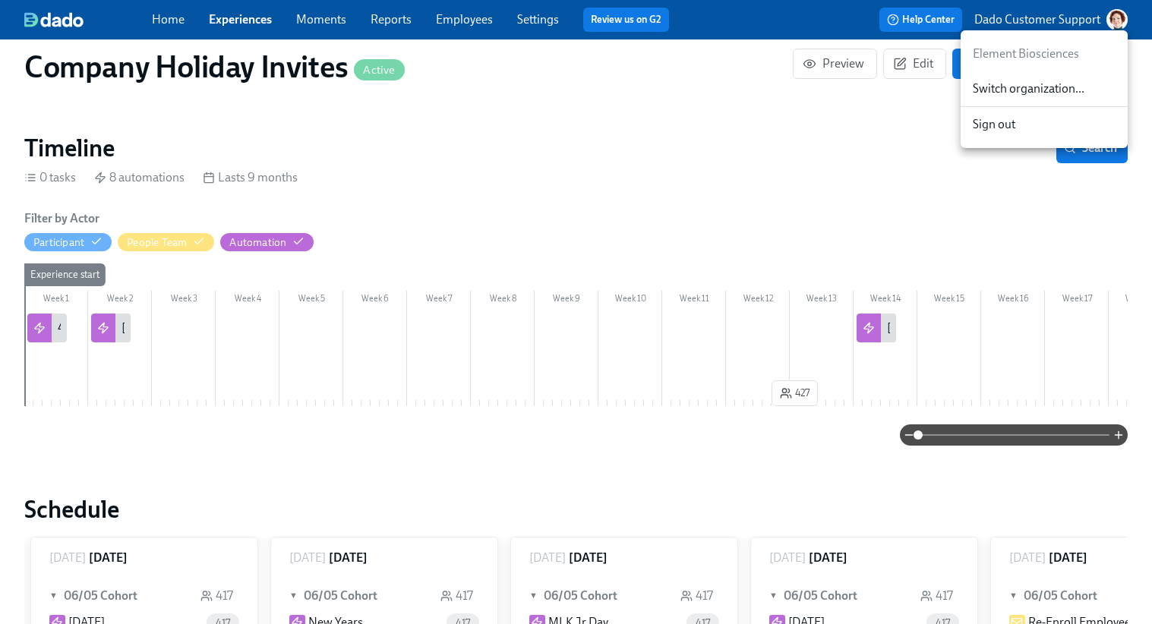
click at [1013, 84] on span "Switch organization..." at bounding box center [1043, 88] width 143 height 17
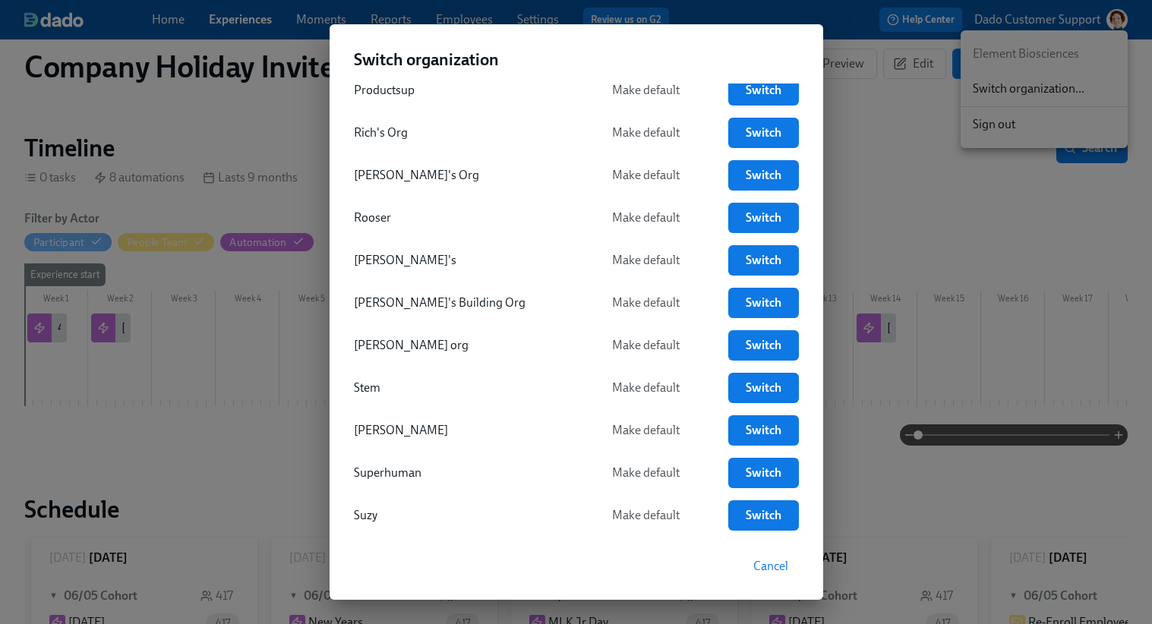
scroll to position [3426, 0]
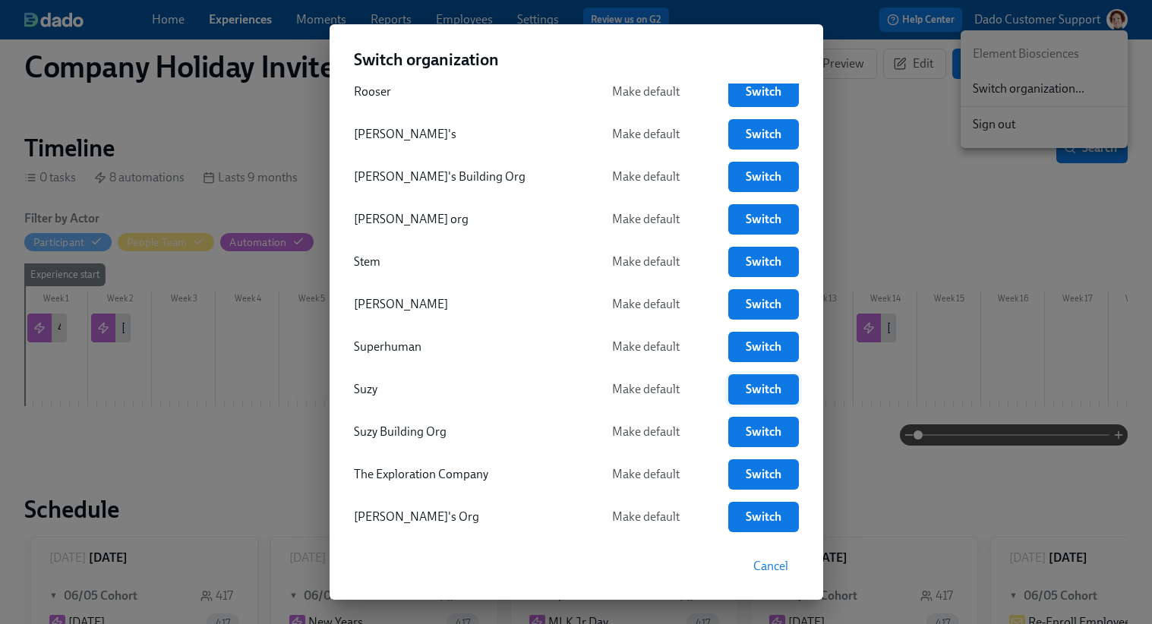
click at [767, 382] on span "Switch" at bounding box center [763, 389] width 49 height 15
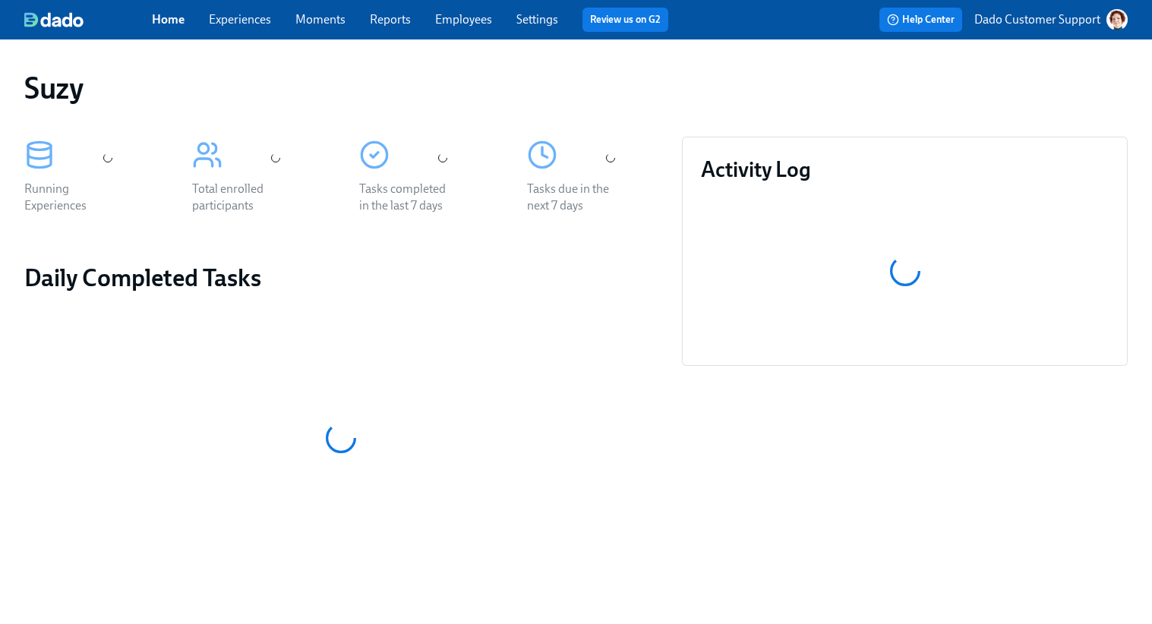
click at [237, 17] on link "Experiences" at bounding box center [240, 19] width 62 height 14
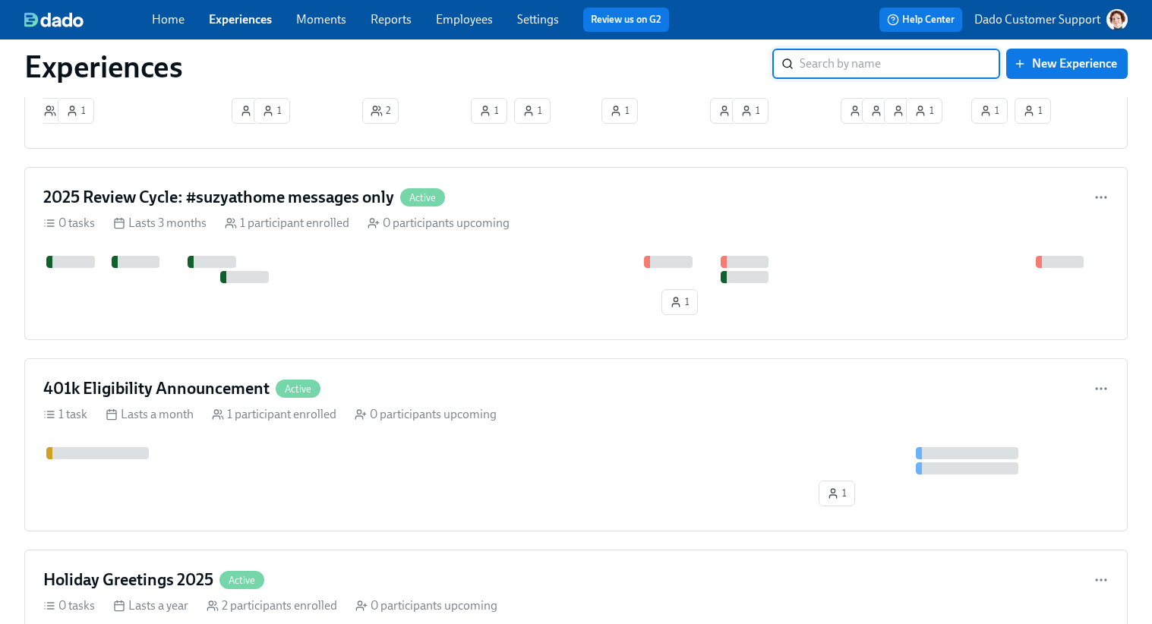
scroll to position [1015, 0]
click at [351, 198] on h4 "2025 Review Cycle: #suzyathome messages only" at bounding box center [218, 196] width 351 height 23
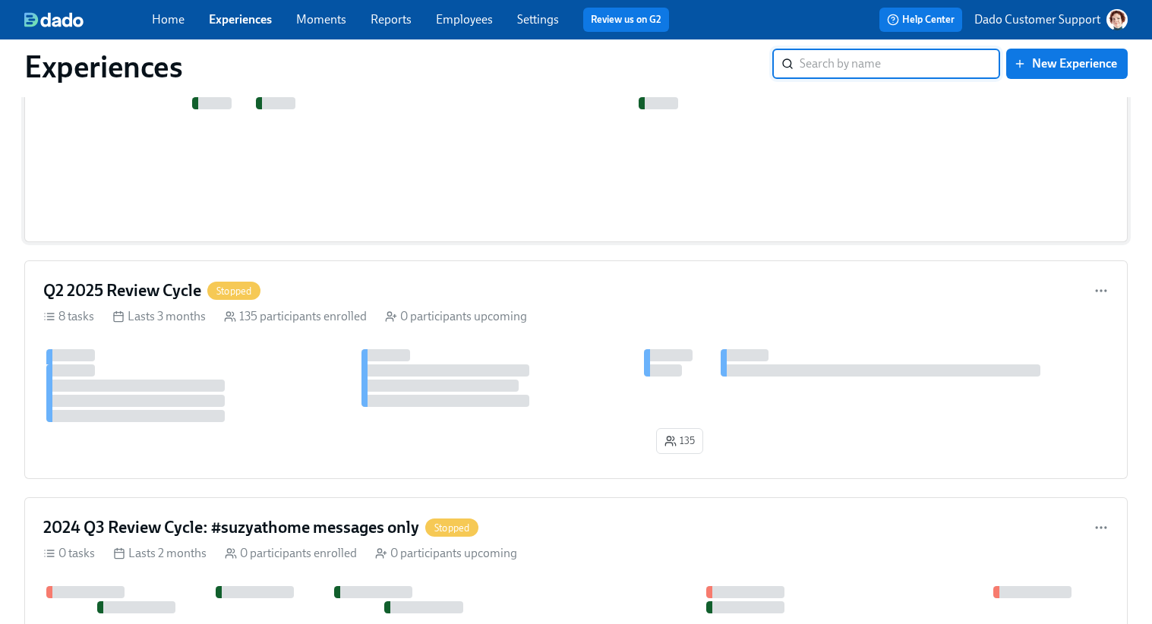
scroll to position [1585, 0]
click at [275, 399] on div at bounding box center [575, 386] width 1065 height 73
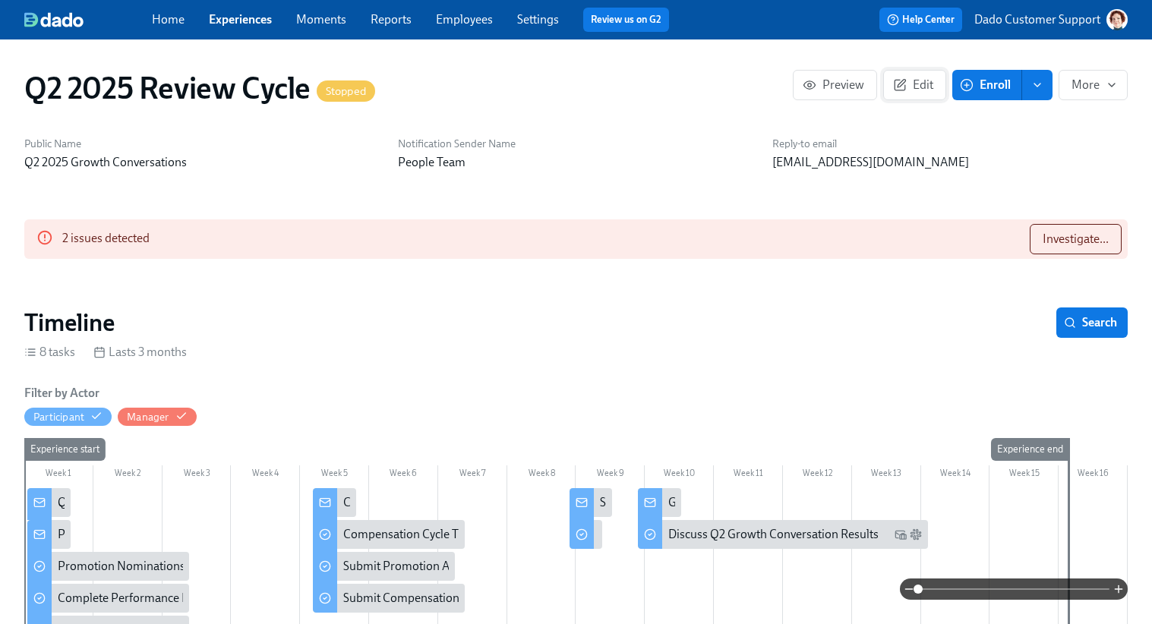
click at [911, 92] on span "Edit" at bounding box center [914, 84] width 37 height 15
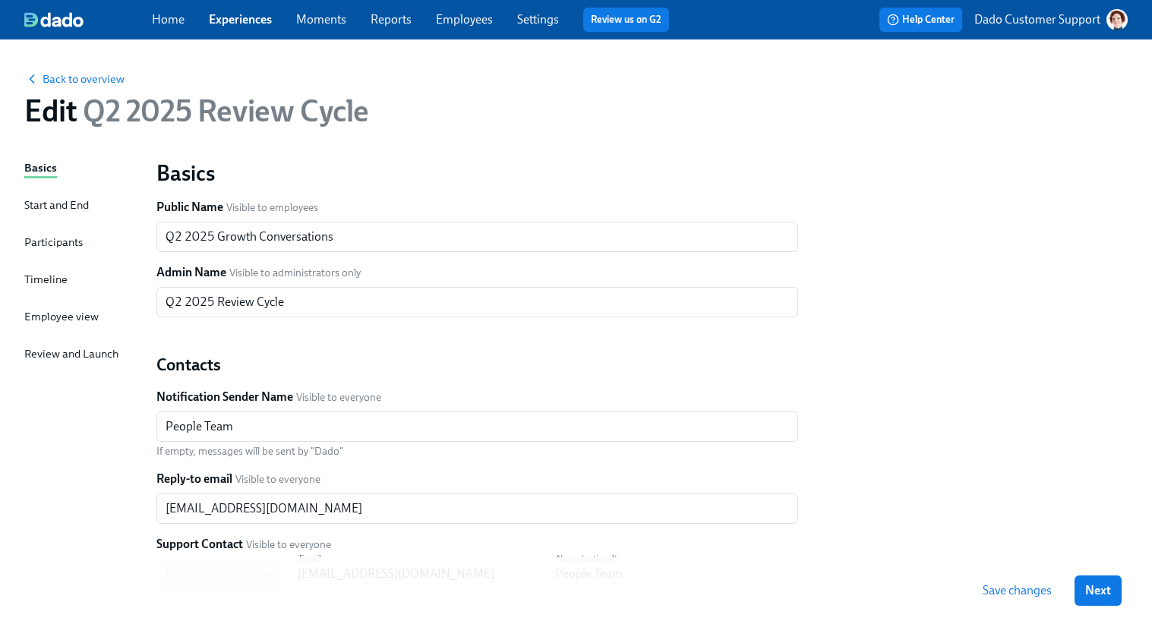
click at [53, 212] on div "Start and End" at bounding box center [56, 205] width 65 height 17
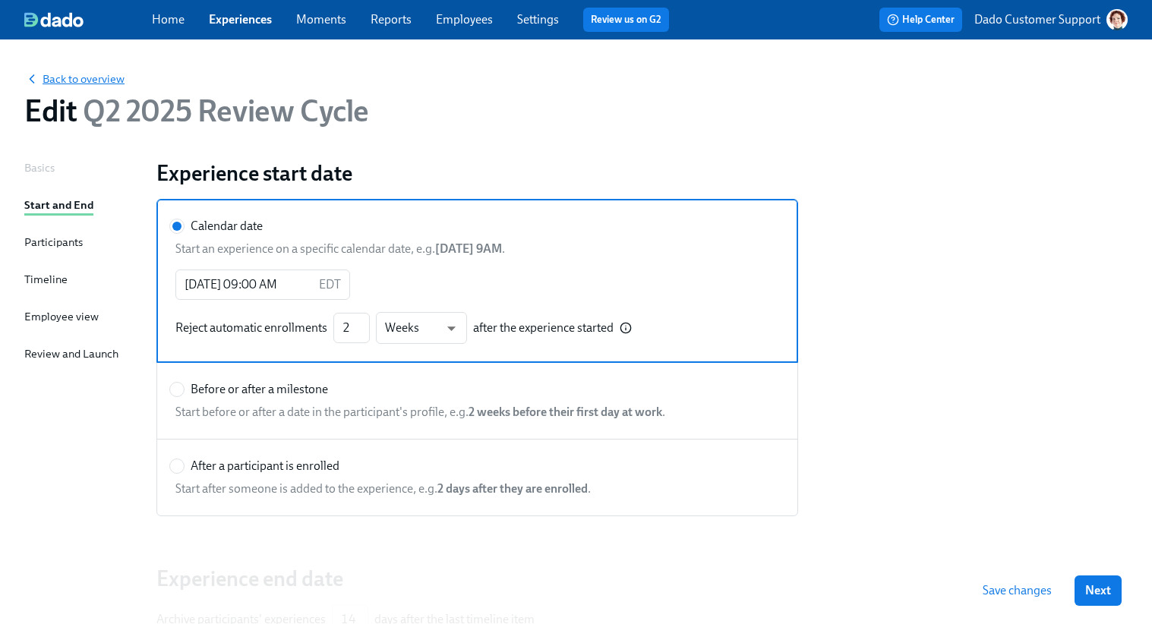
click at [99, 80] on span "Back to overview" at bounding box center [74, 78] width 100 height 15
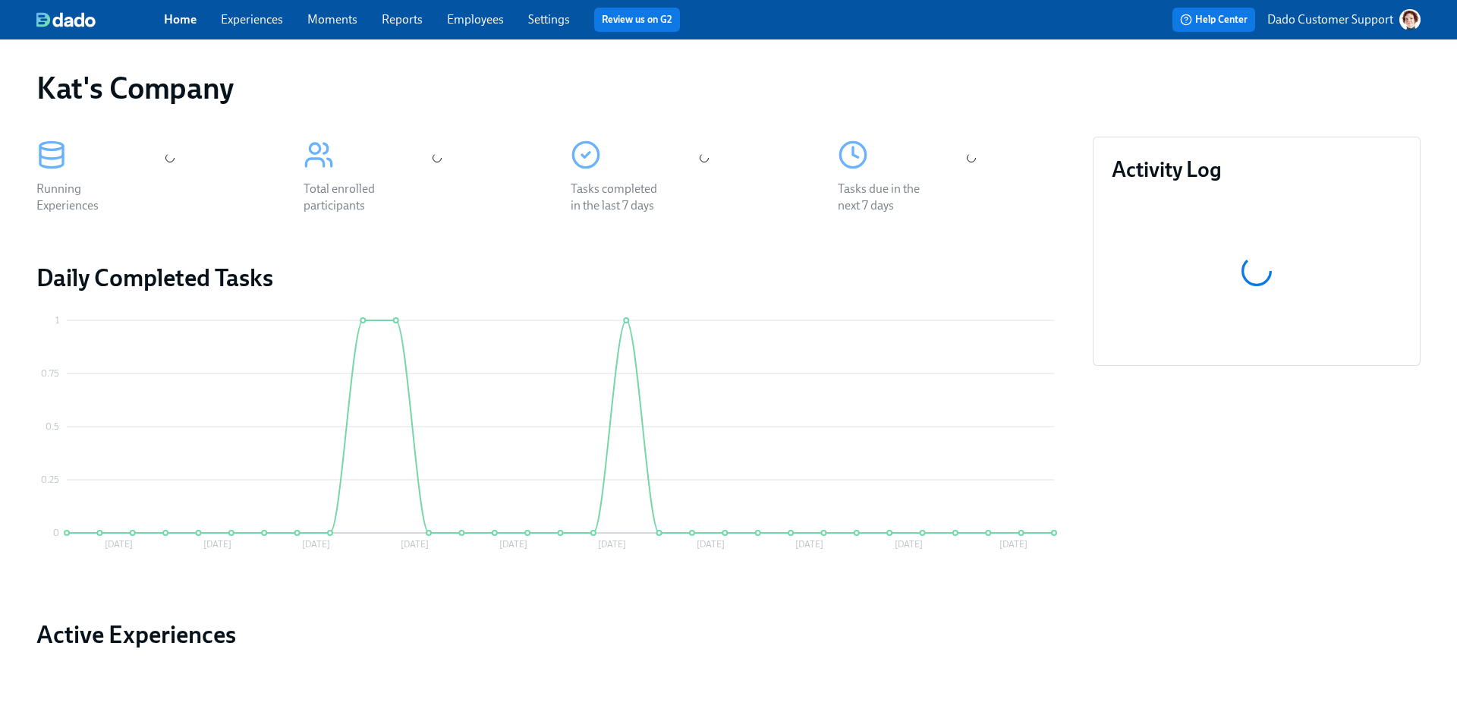
click at [288, 18] on div "Home Experiences Moments Reports Employees Settings Review us on G2" at bounding box center [478, 20] width 629 height 24
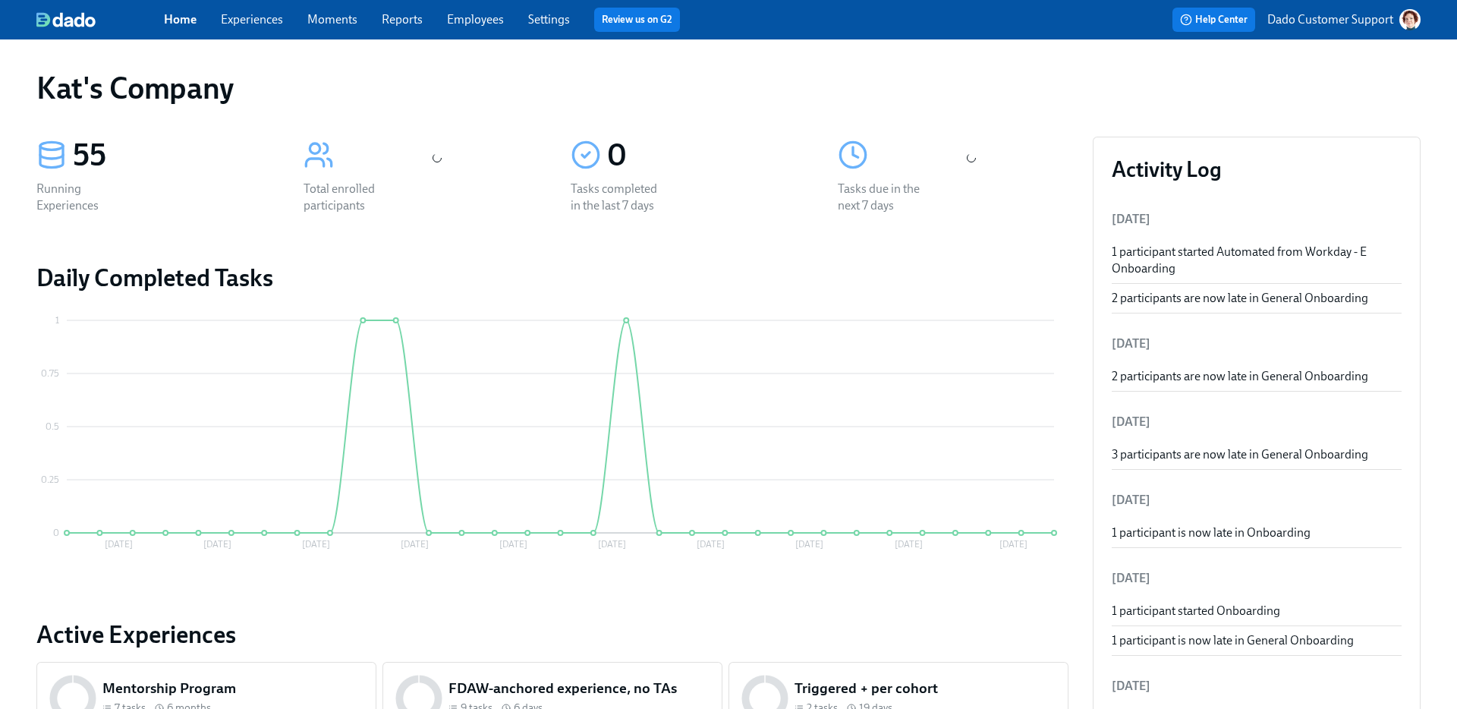
click at [242, 18] on link "Experiences" at bounding box center [252, 19] width 62 height 14
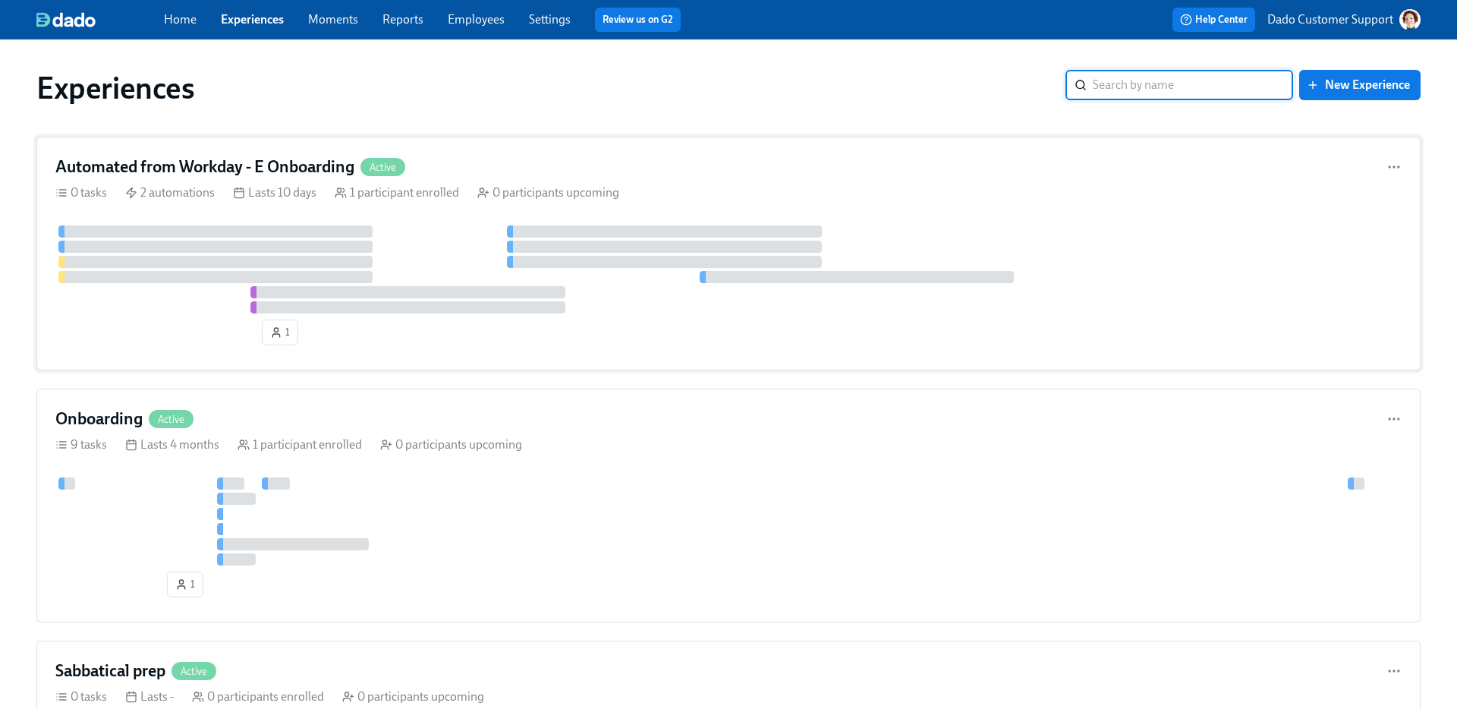
scroll to position [9, 0]
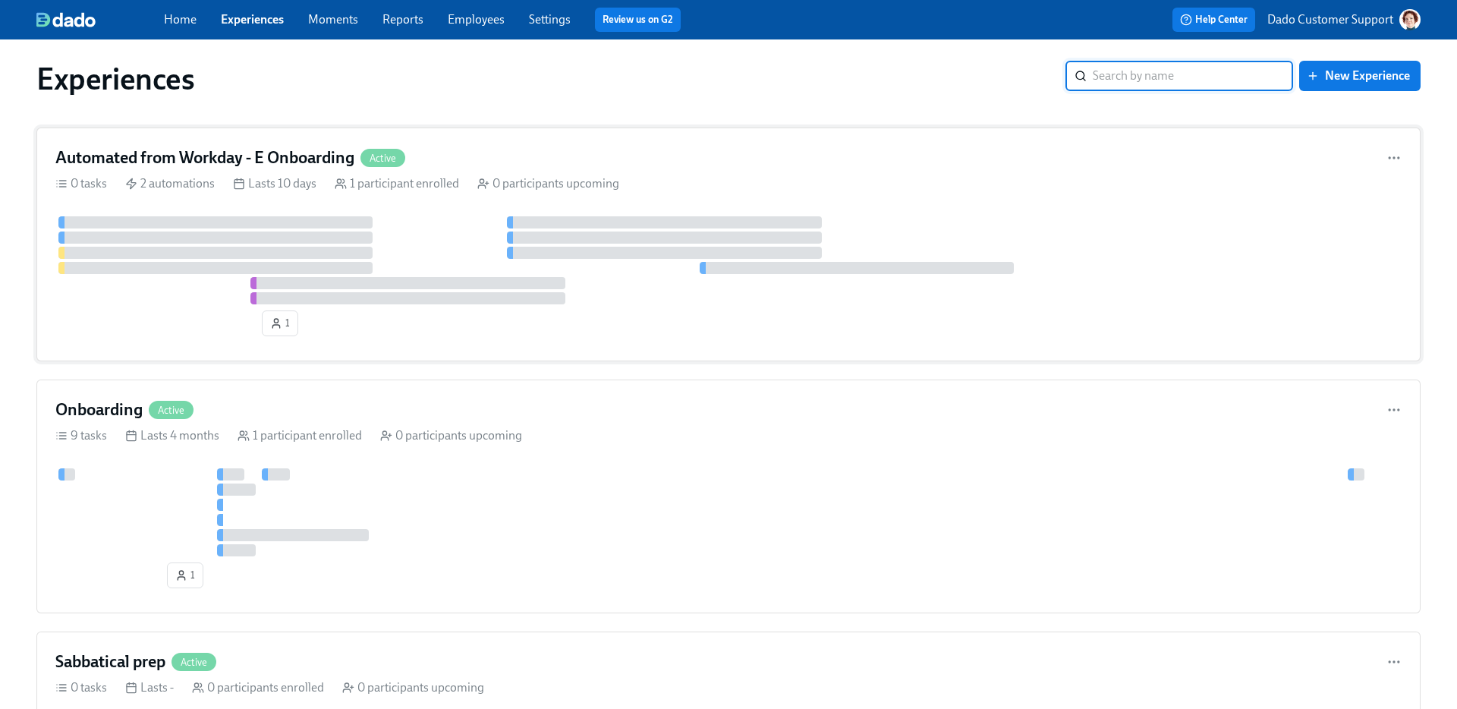
click at [458, 208] on div "Automated from Workday - E Onboarding Active 0 tasks 2 automations Lasts 10 day…" at bounding box center [728, 245] width 1385 height 234
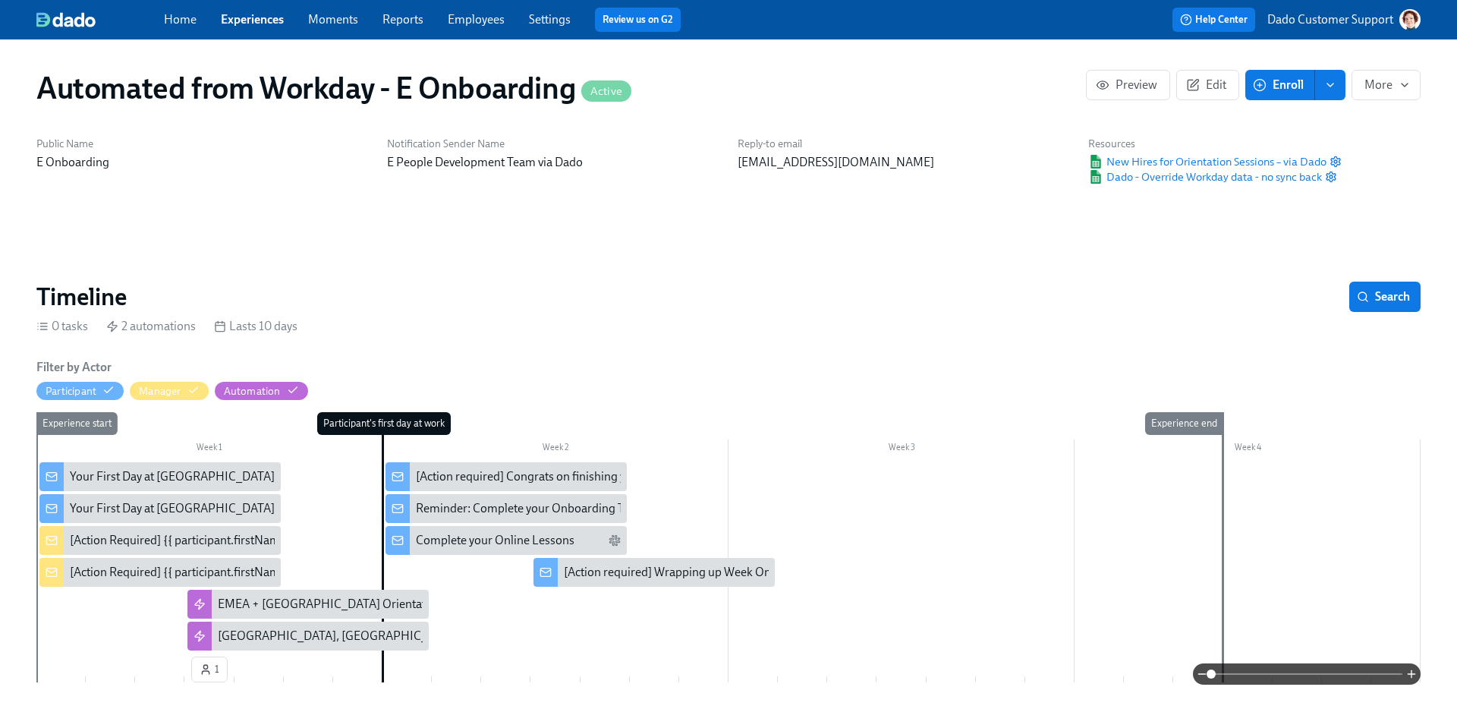
click at [265, 23] on link "Experiences" at bounding box center [252, 19] width 63 height 14
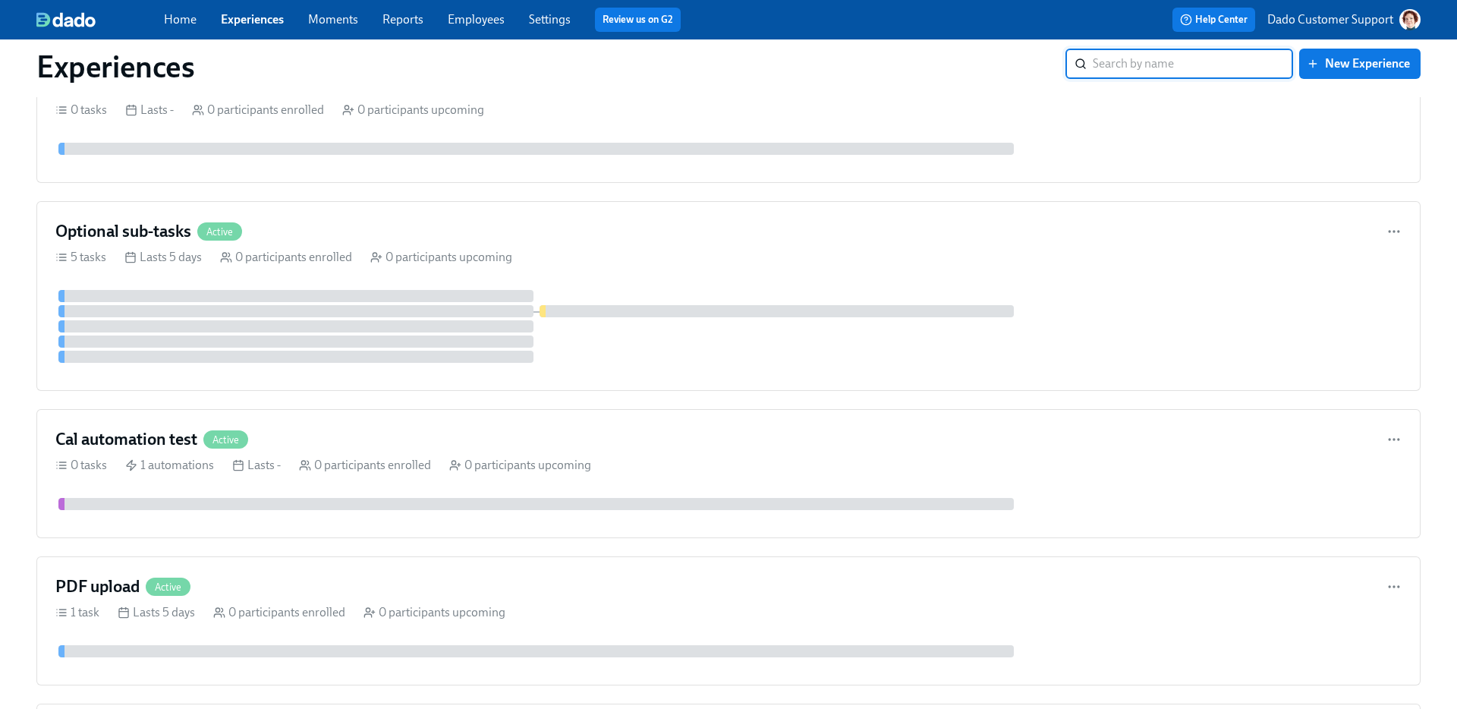
scroll to position [6408, 0]
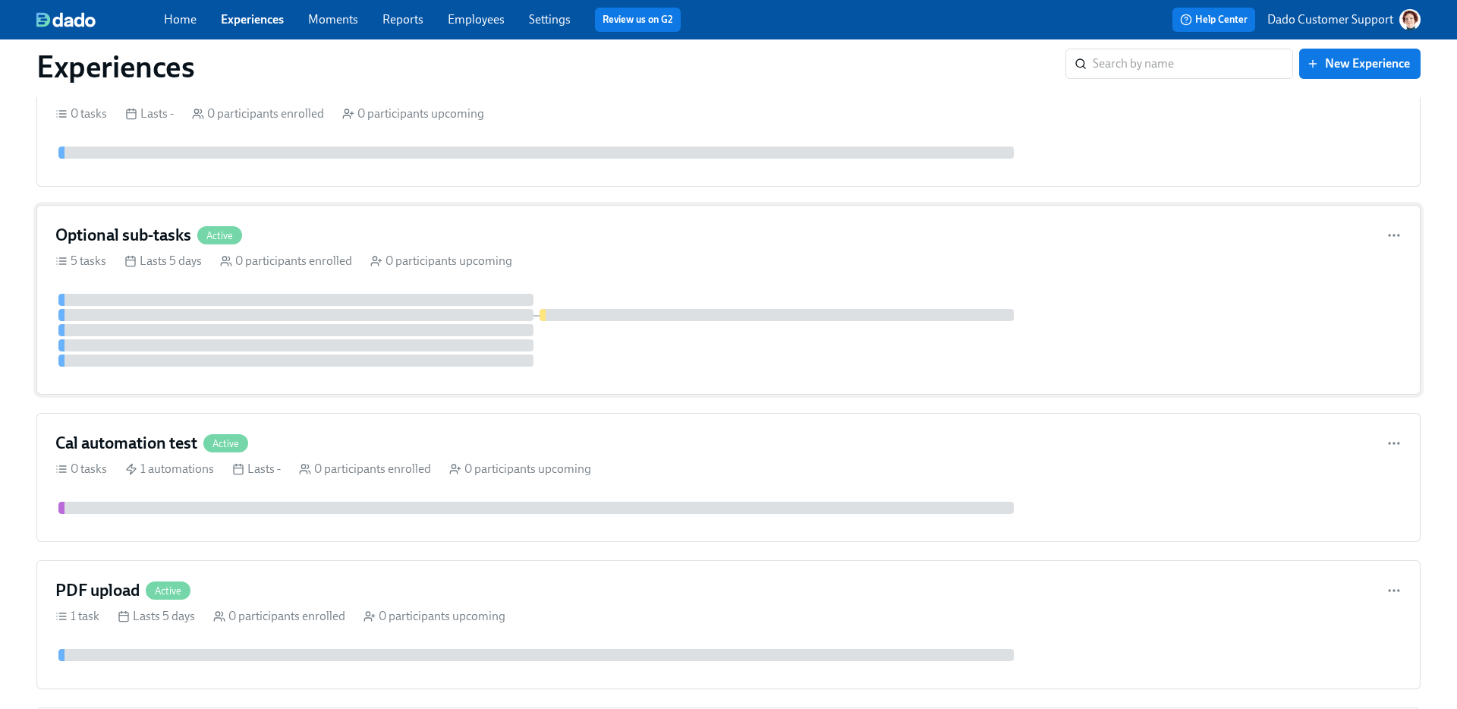
click at [308, 250] on div "Optional sub-tasks Active 5 tasks Lasts 5 days 0 participants enrolled 0 partic…" at bounding box center [728, 300] width 1385 height 190
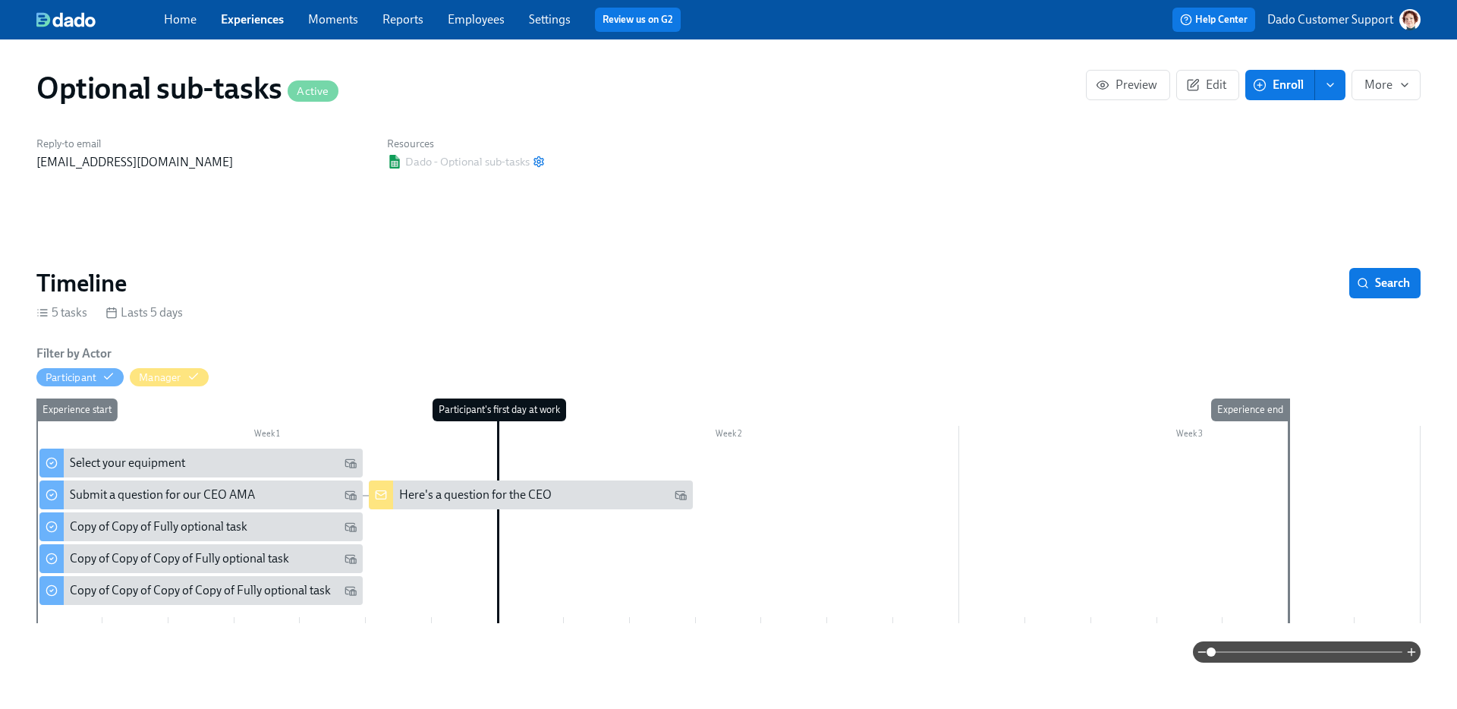
drag, startPoint x: 254, startPoint y: 20, endPoint x: 307, endPoint y: 20, distance: 53.1
click at [254, 20] on link "Experiences" at bounding box center [252, 19] width 63 height 14
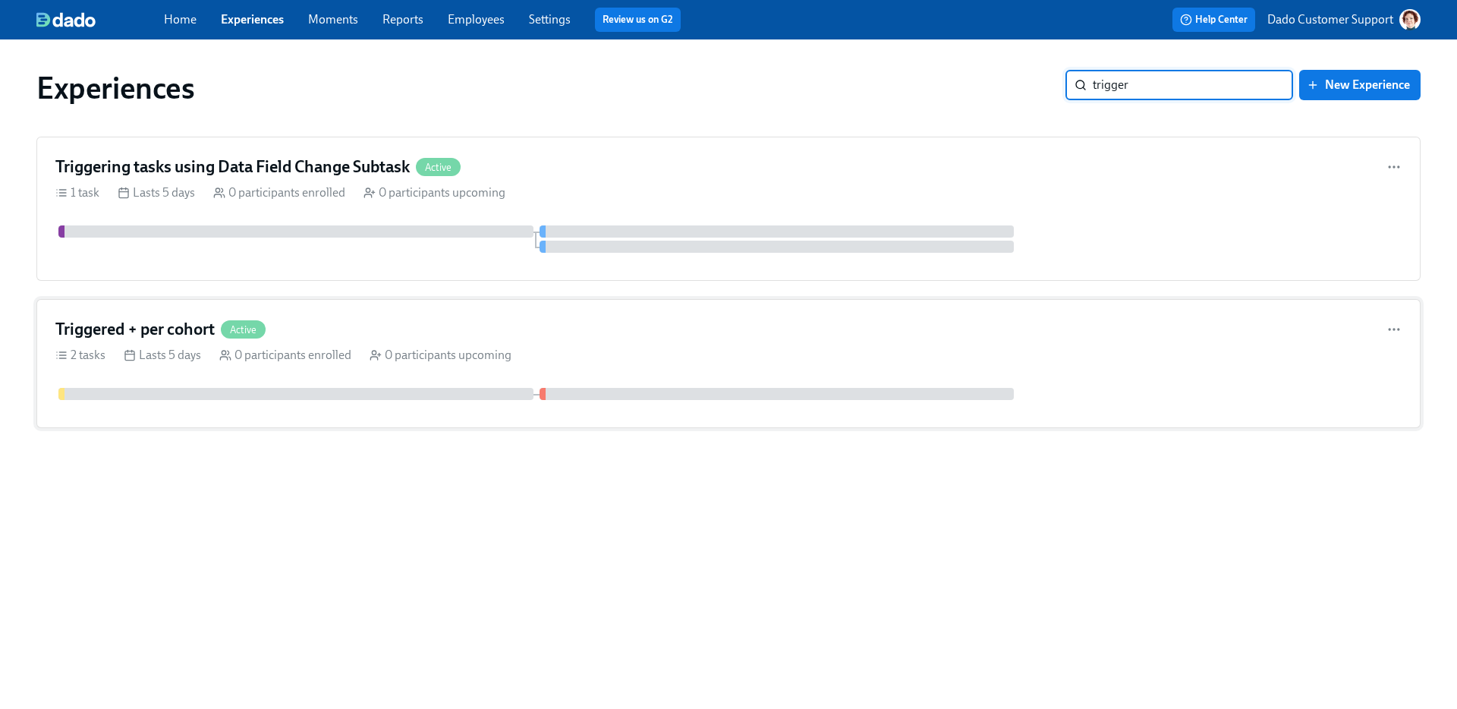
type input "trigger"
click at [372, 317] on div "Triggered + per cohort Active 2 tasks Lasts 5 days 0 participants enrolled 0 pa…" at bounding box center [728, 363] width 1385 height 129
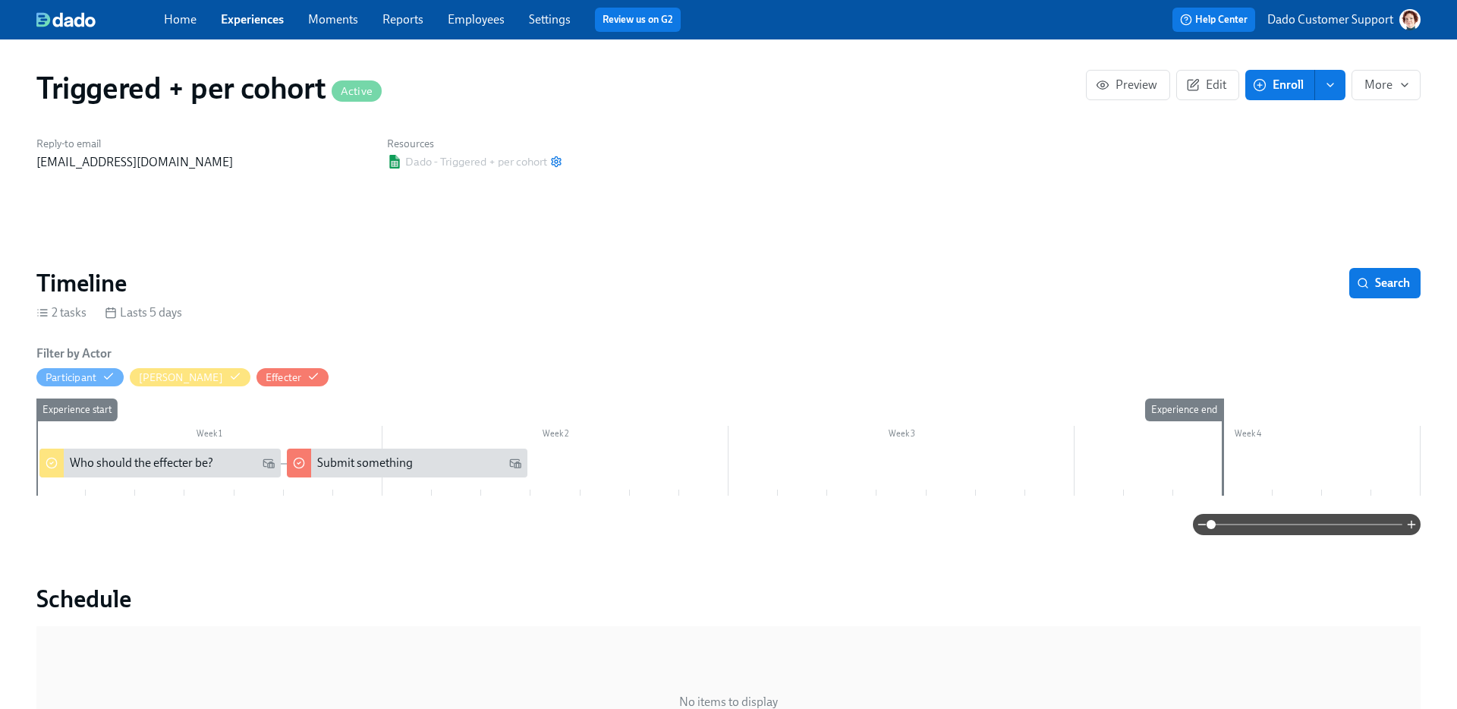
click at [265, 17] on link "Experiences" at bounding box center [252, 19] width 63 height 14
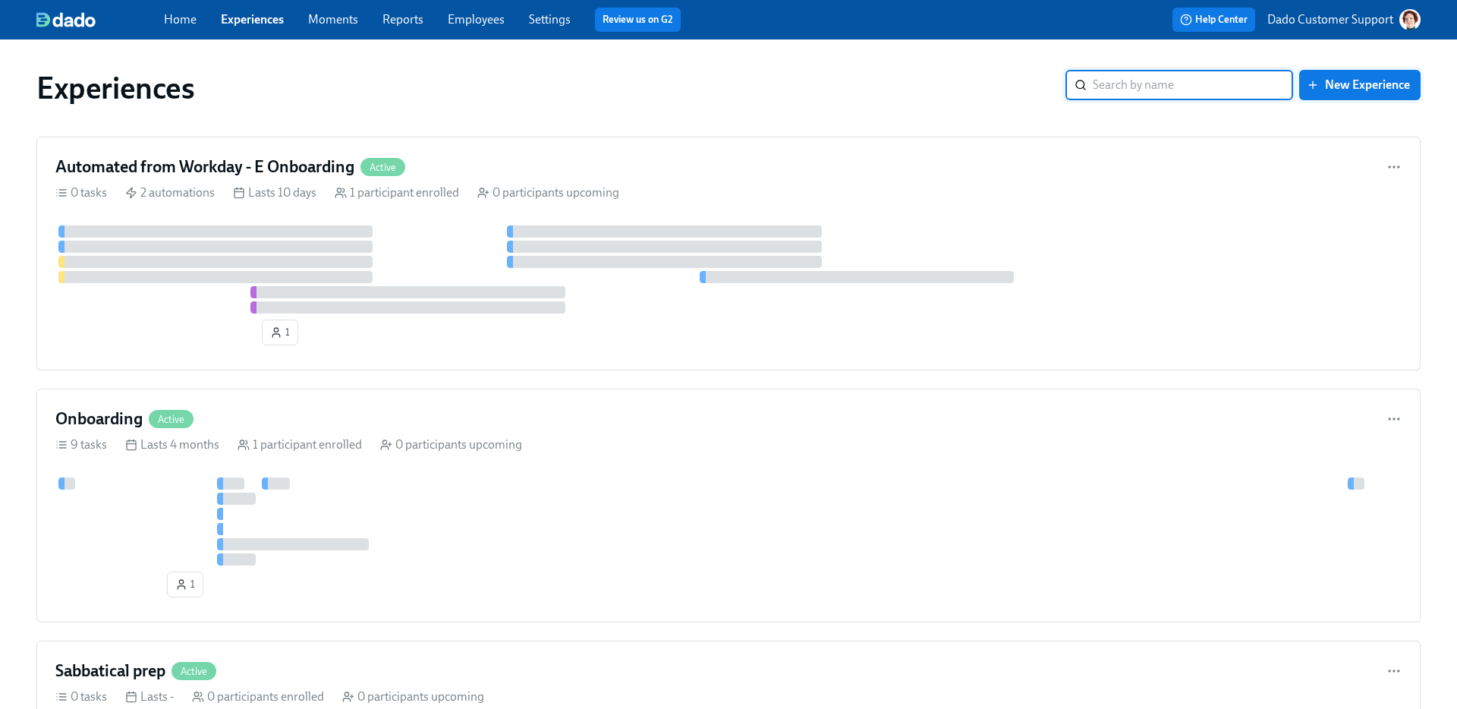
click at [1318, 84] on icon "button" at bounding box center [1313, 85] width 12 height 12
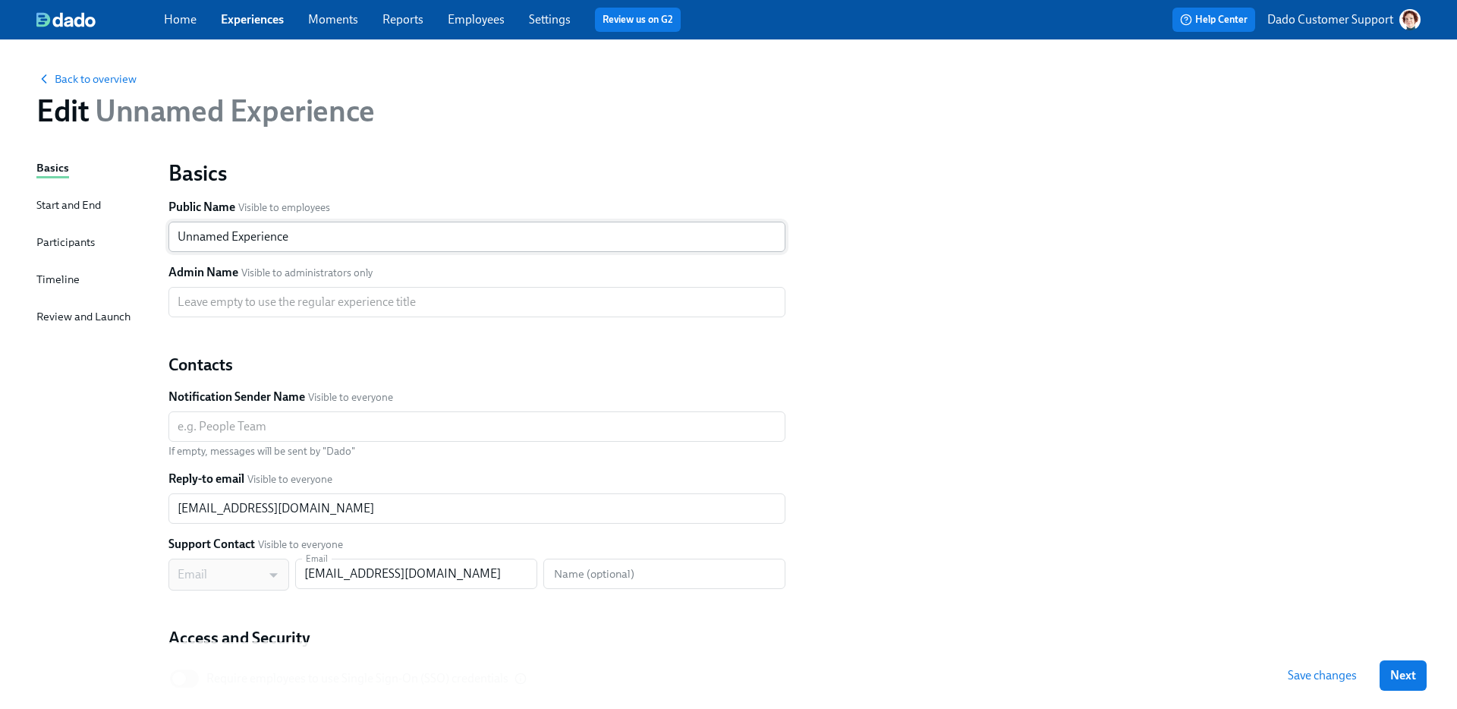
click at [282, 228] on input "Unnamed Experience" at bounding box center [477, 237] width 617 height 30
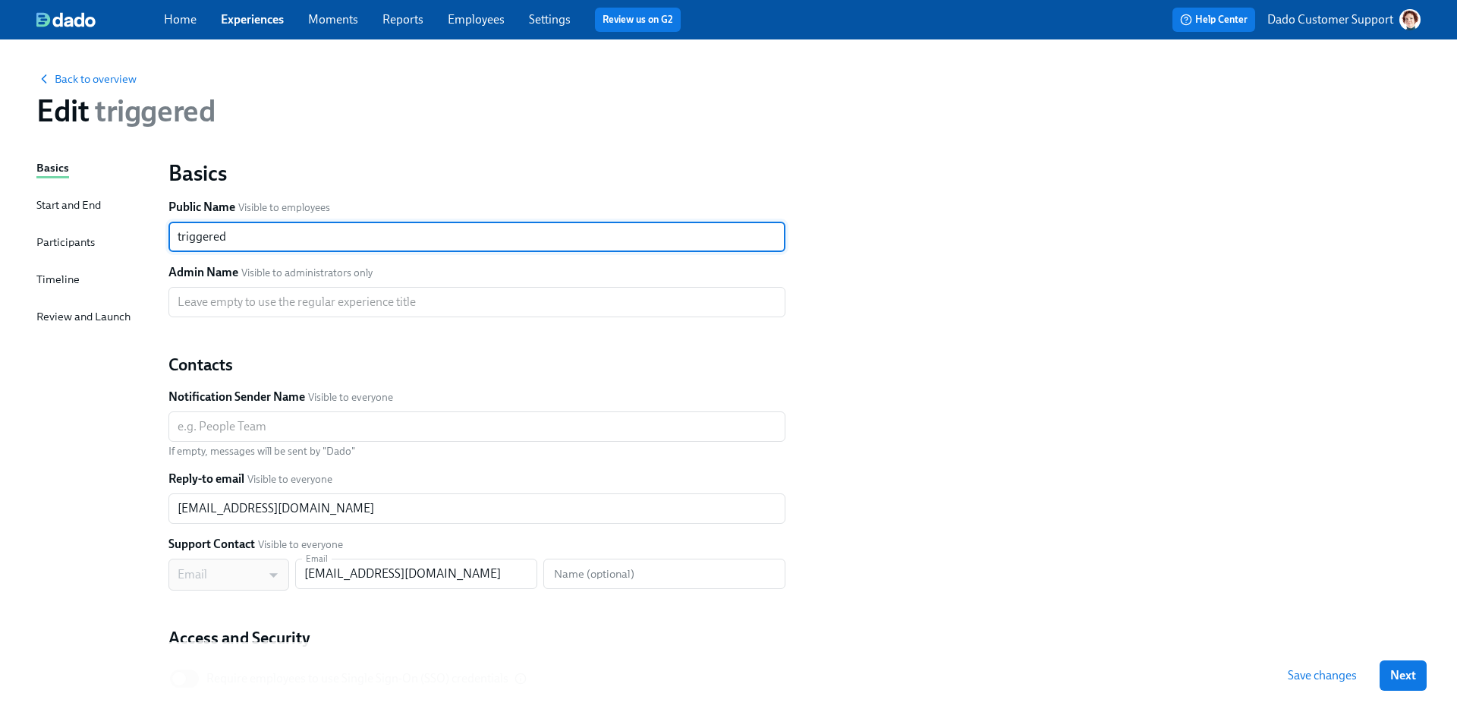
type input "triggered"
click at [47, 279] on div "Timeline" at bounding box center [57, 279] width 43 height 17
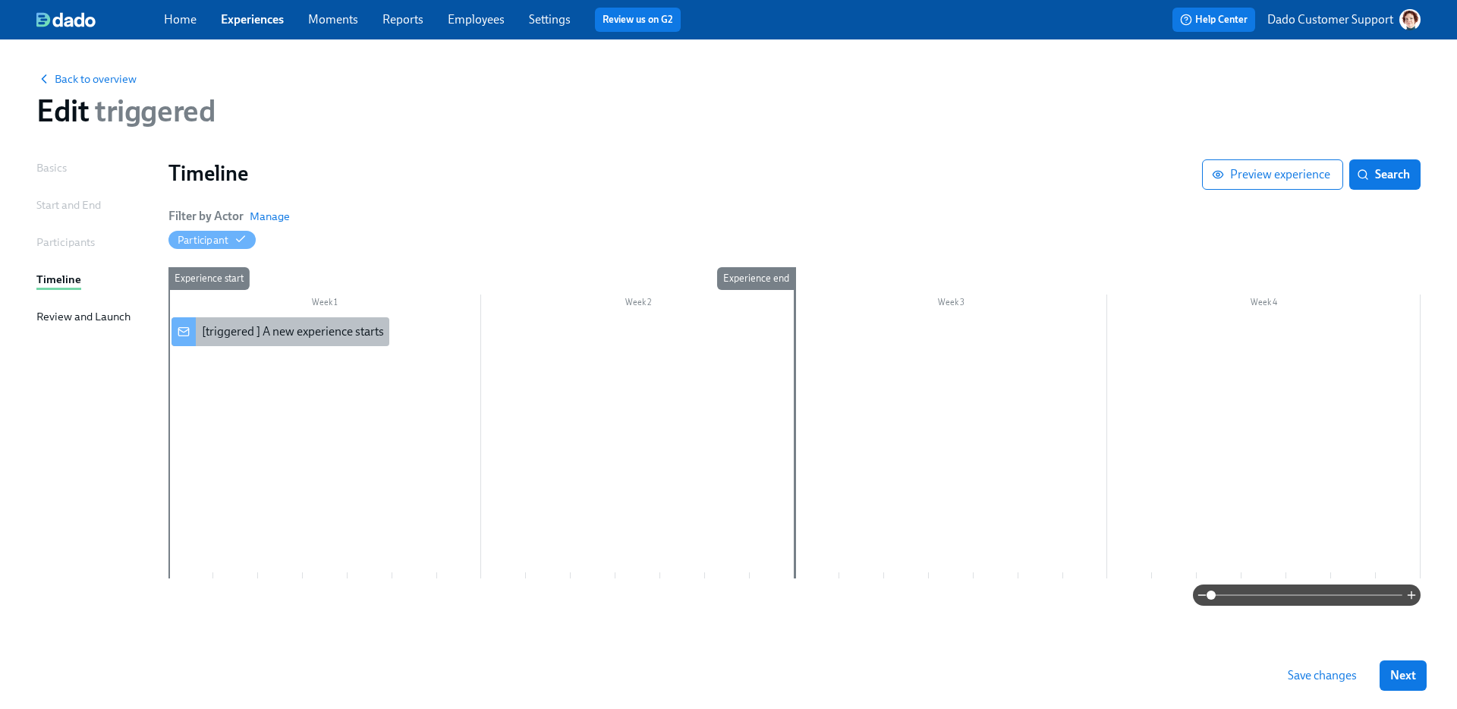
click at [191, 331] on div at bounding box center [184, 331] width 24 height 29
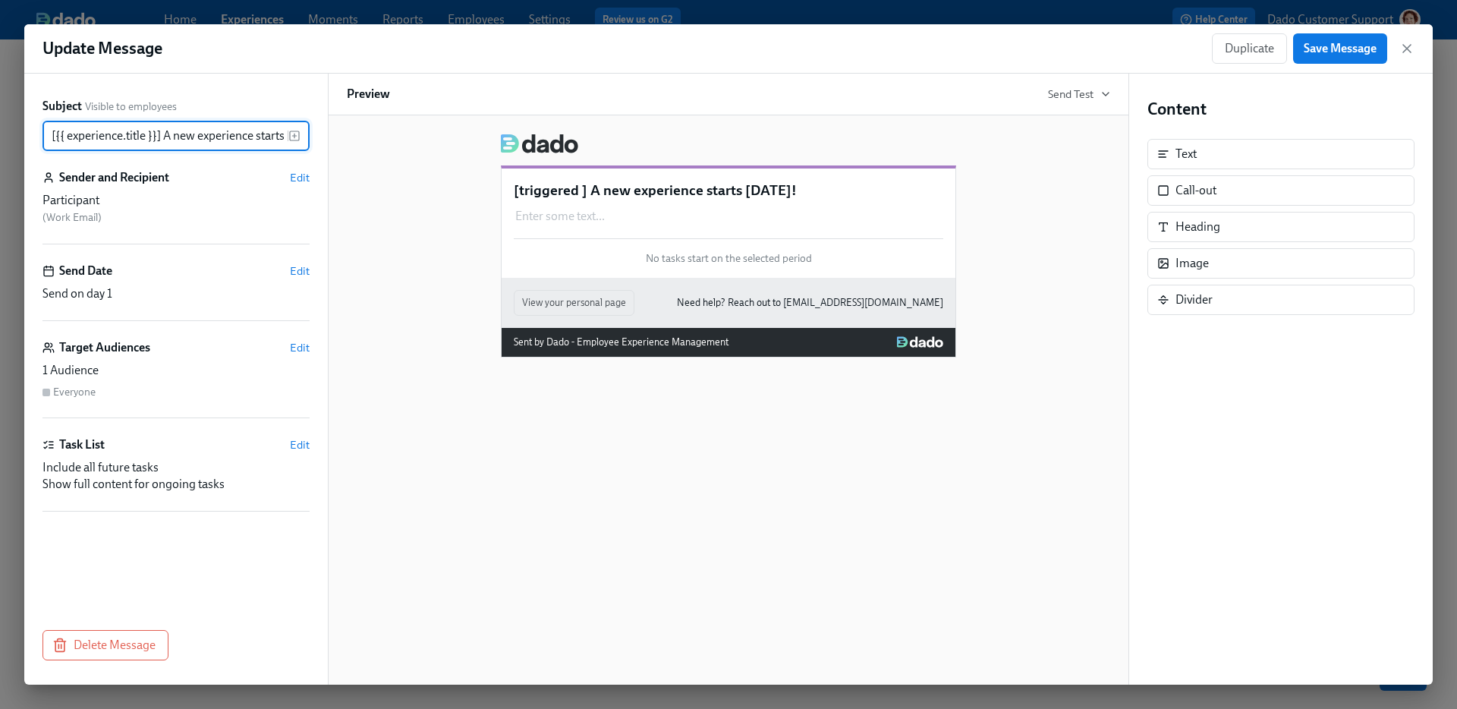
scroll to position [0, 33]
click at [100, 648] on span "Delete Message" at bounding box center [105, 645] width 100 height 15
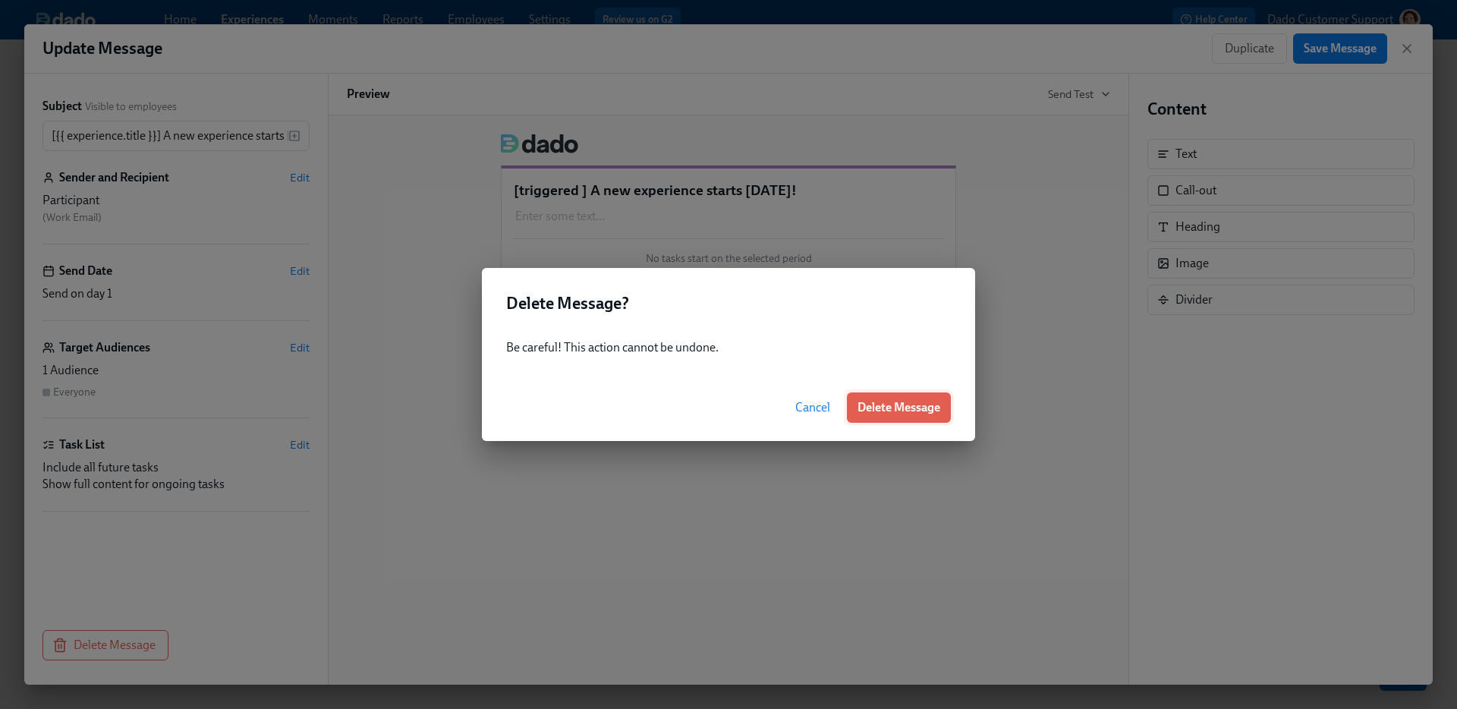
click at [916, 402] on span "Delete Message" at bounding box center [899, 407] width 83 height 15
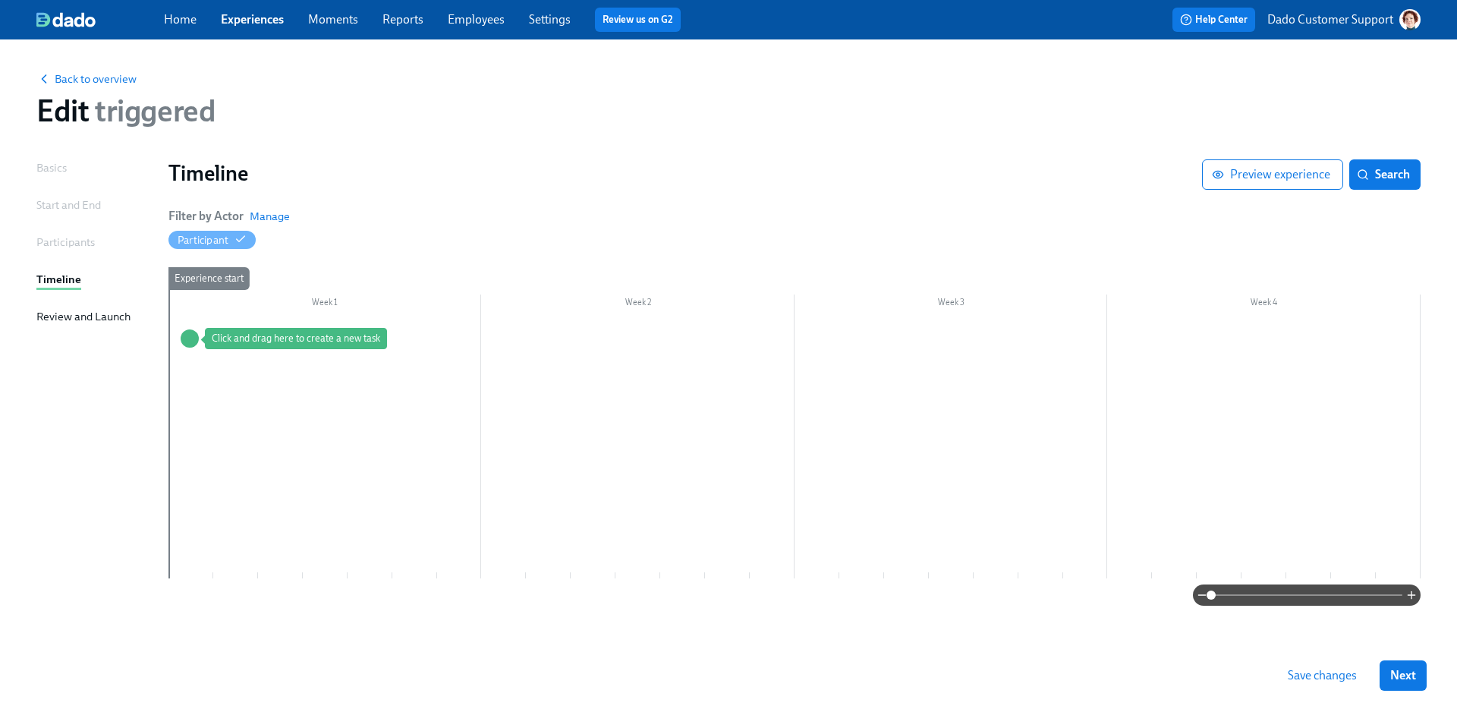
click at [47, 209] on div "Start and End" at bounding box center [68, 205] width 65 height 17
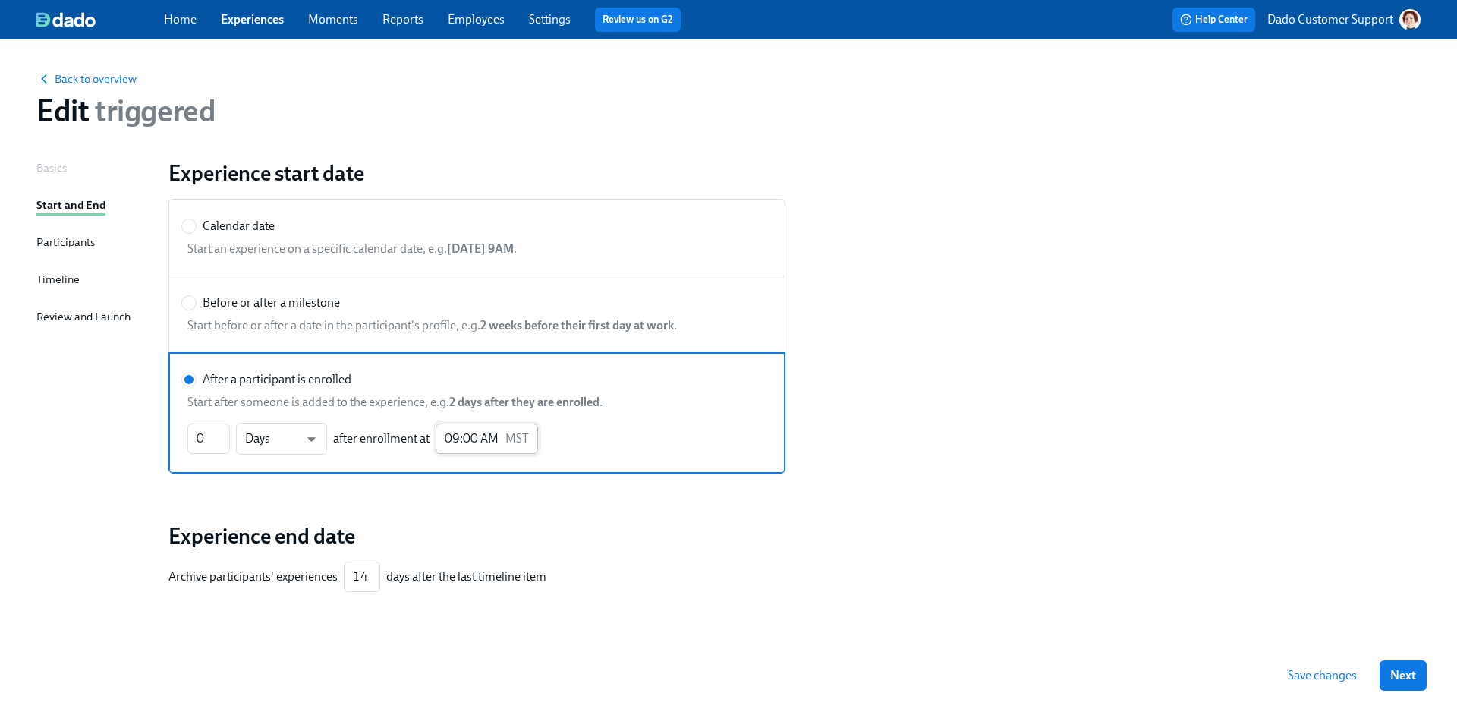
click at [467, 436] on input "09:00 AM" at bounding box center [468, 439] width 64 height 30
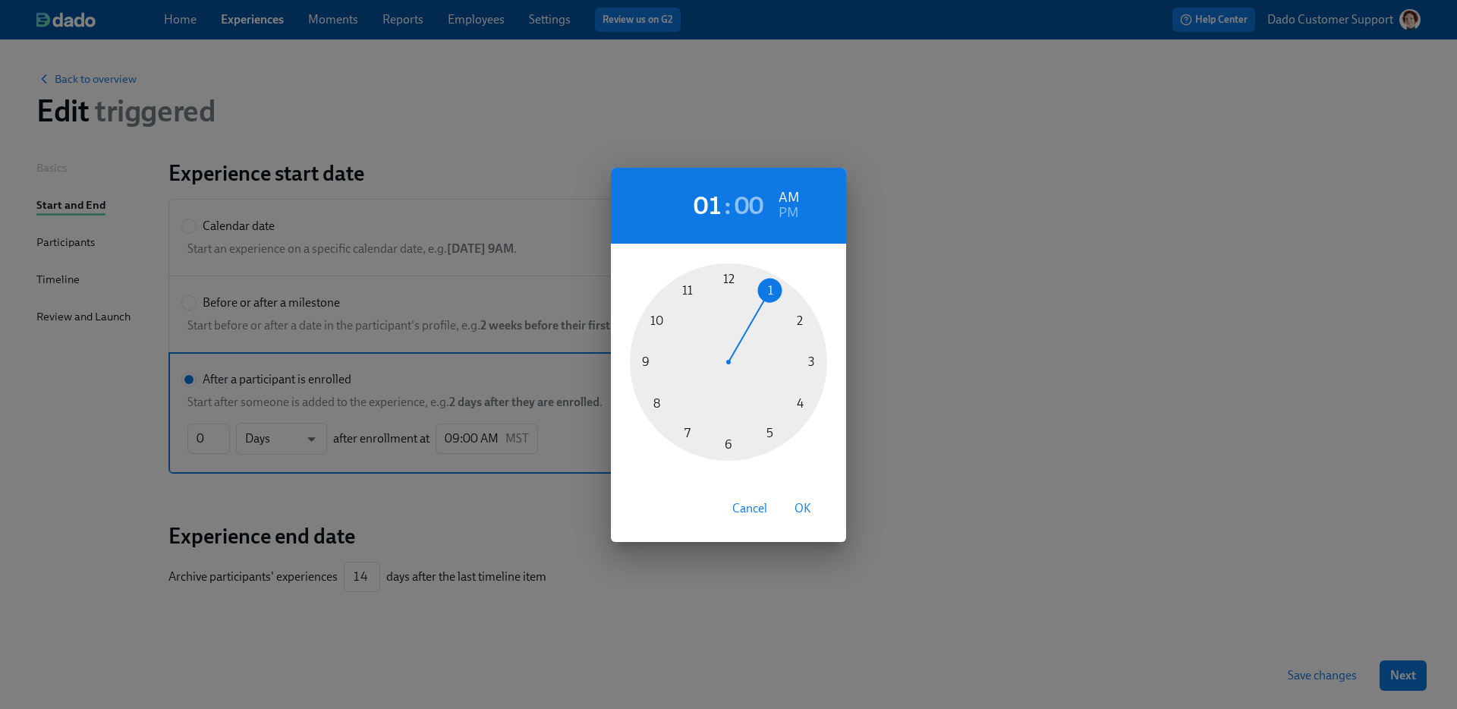
click at [776, 284] on div at bounding box center [728, 361] width 197 height 197
click at [802, 511] on span "OK" at bounding box center [803, 508] width 17 height 15
type input "01:00 AM"
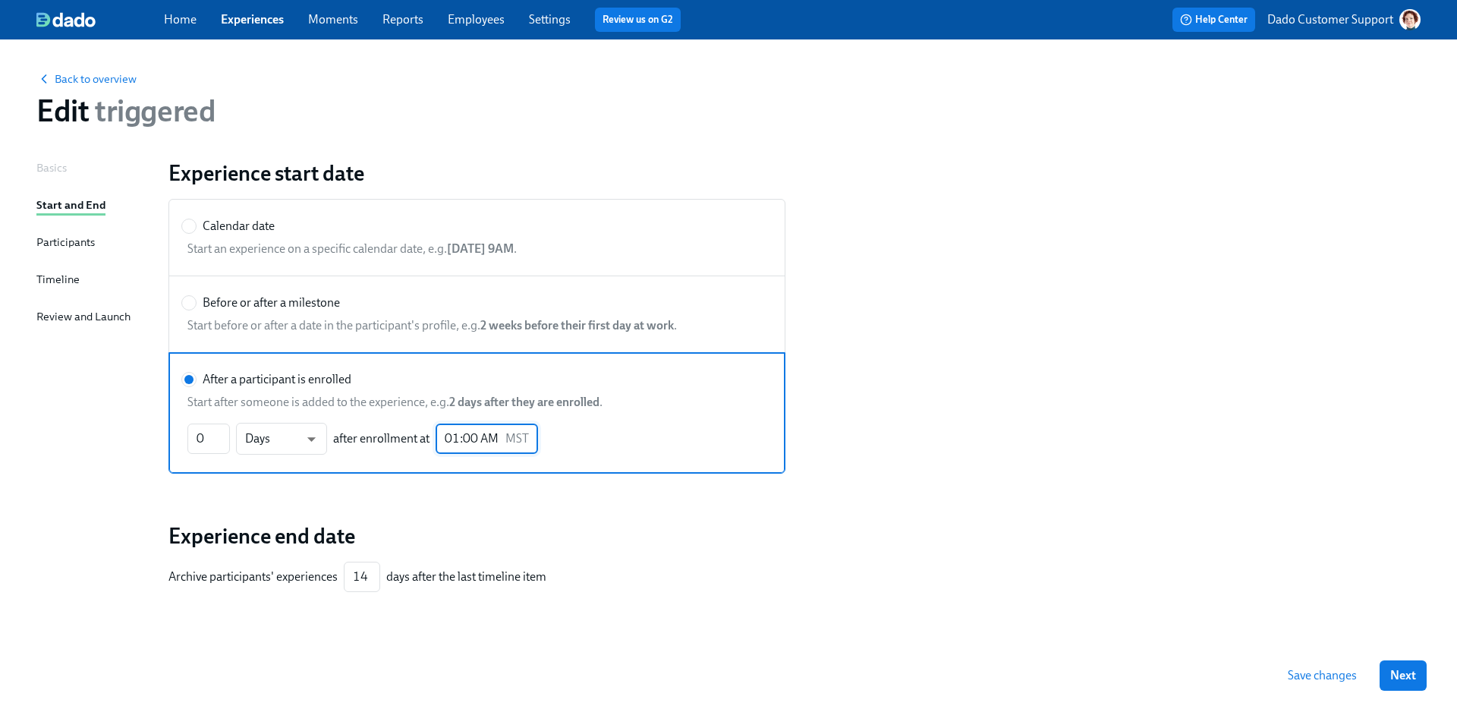
click at [61, 288] on div "Timeline" at bounding box center [57, 280] width 43 height 19
click at [57, 275] on div "Timeline" at bounding box center [57, 279] width 43 height 17
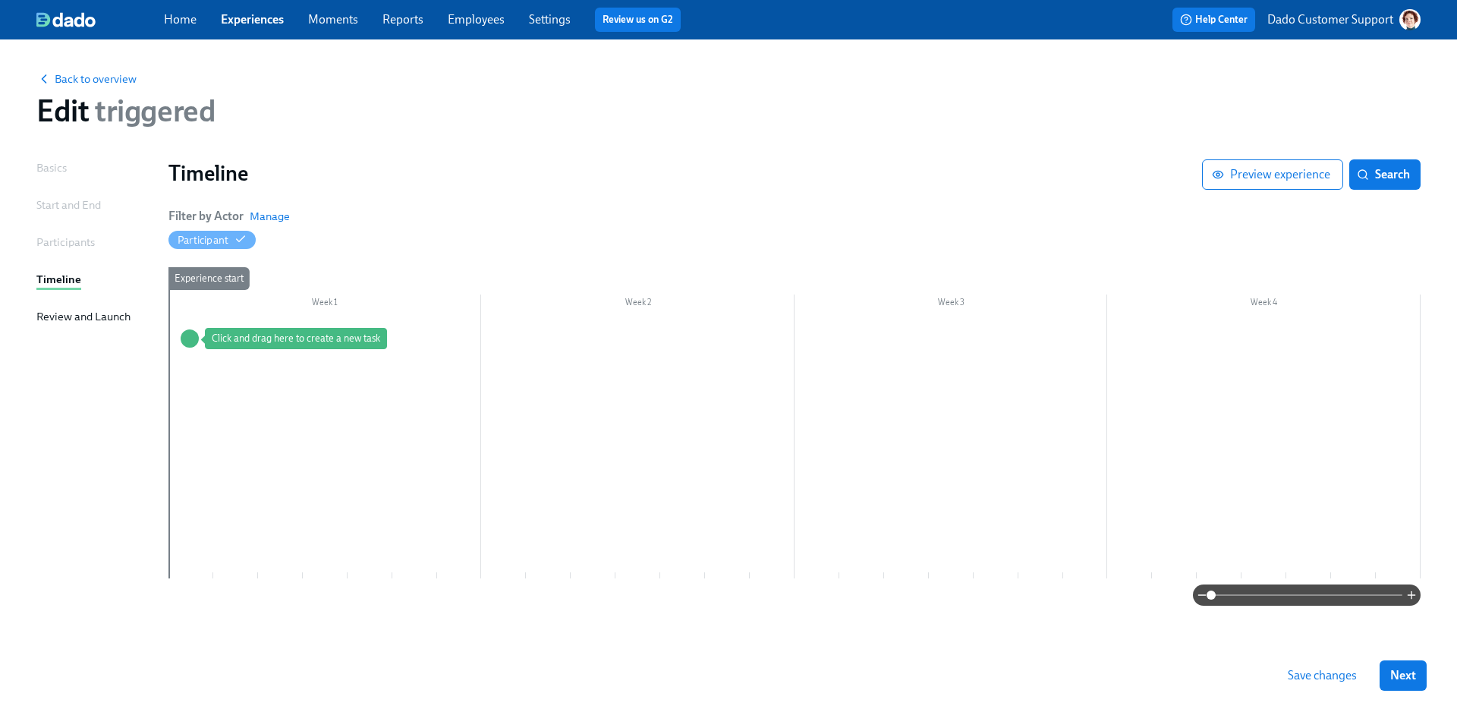
click at [216, 342] on div at bounding box center [795, 447] width 1252 height 261
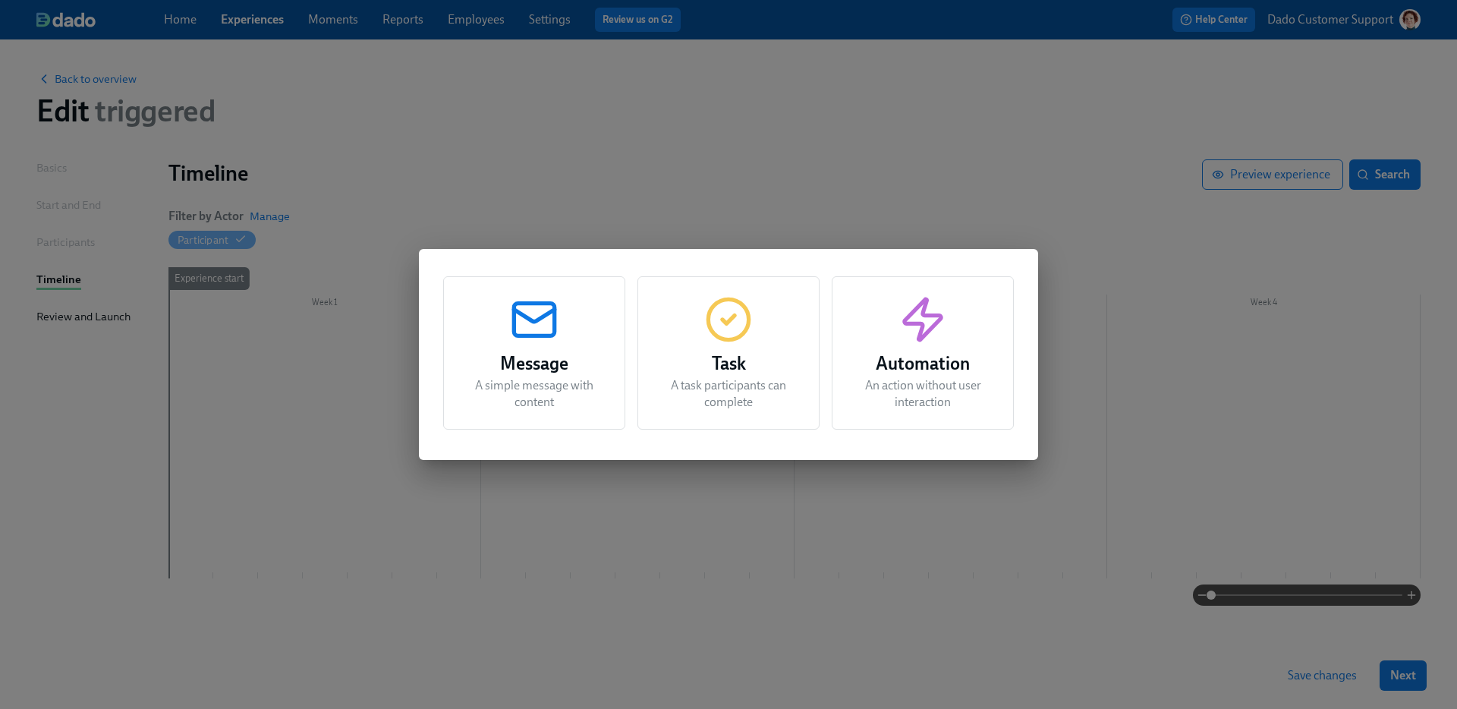
click at [723, 334] on icon "button" at bounding box center [728, 319] width 49 height 49
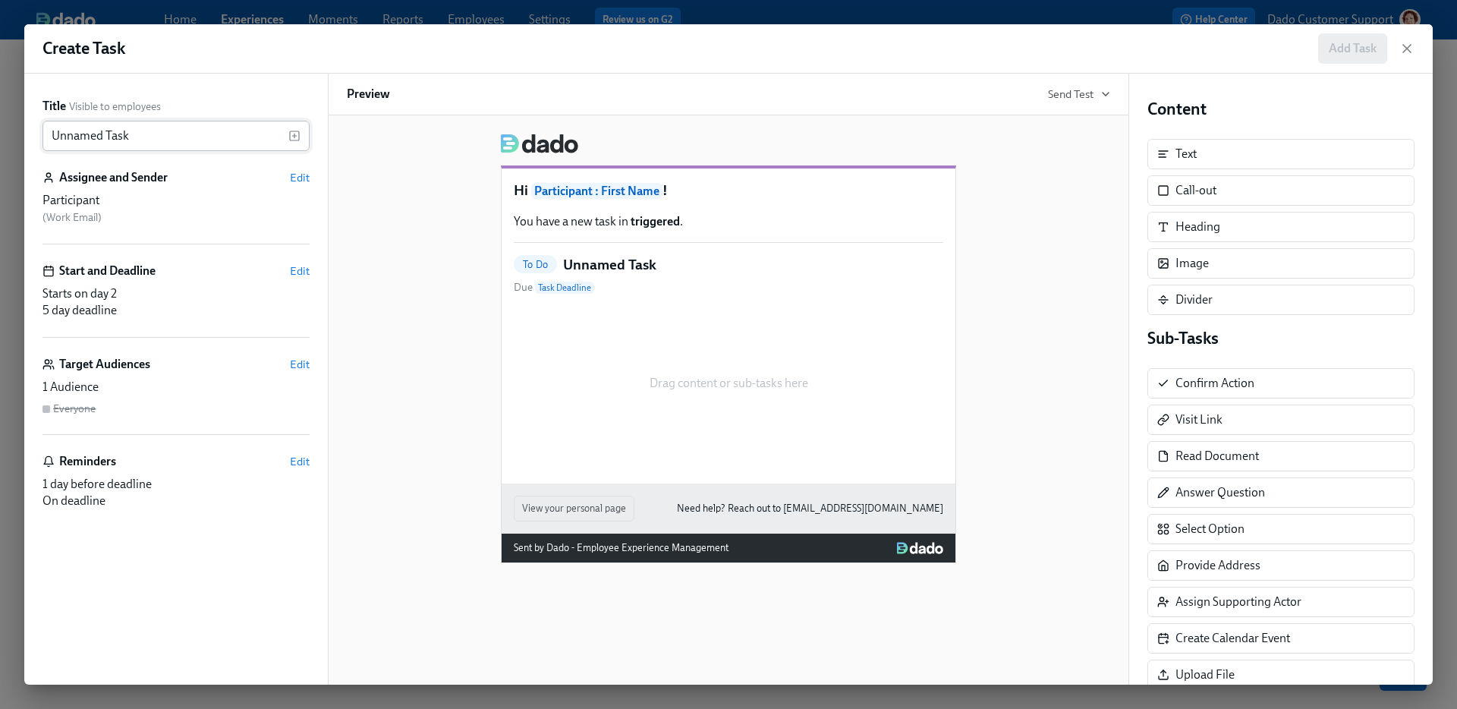
click at [162, 131] on input "Unnamed Task" at bounding box center [166, 136] width 246 height 30
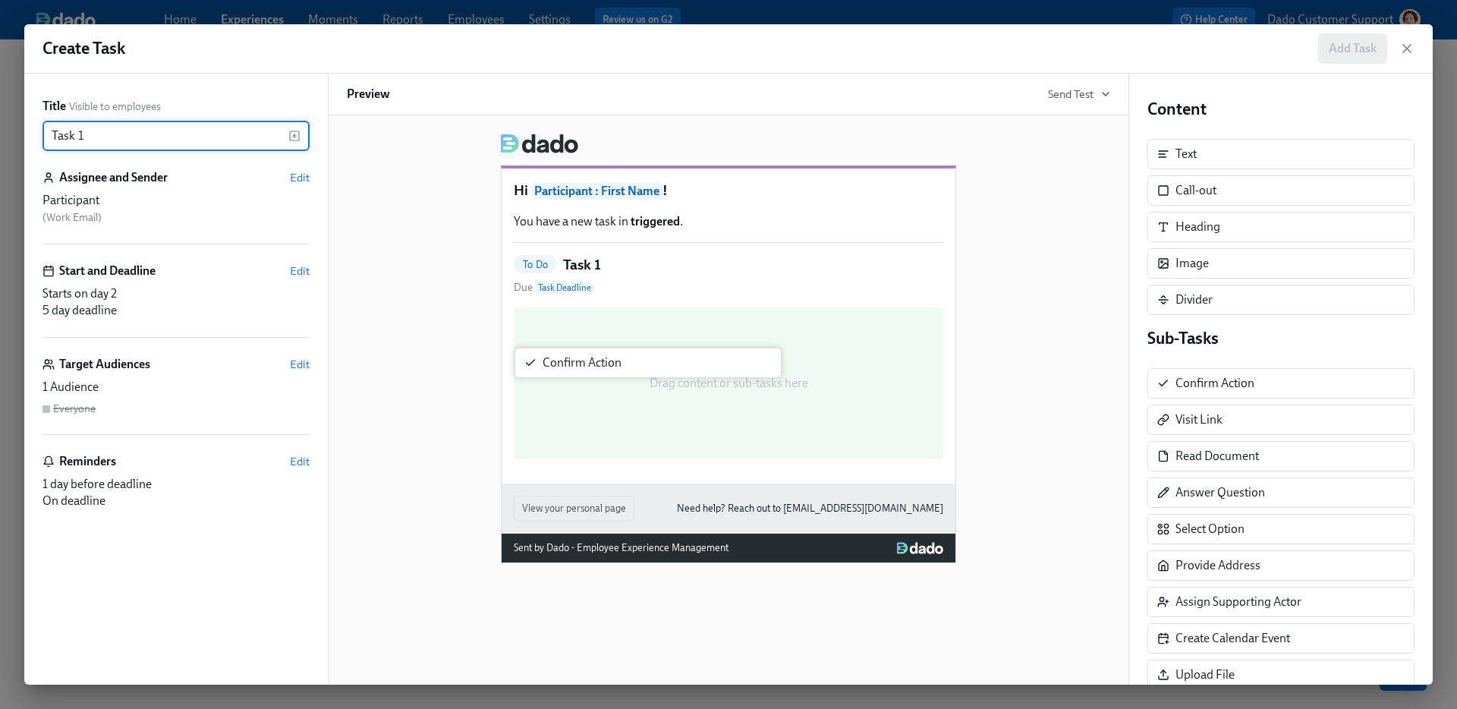
drag, startPoint x: 1307, startPoint y: 381, endPoint x: 663, endPoint y: 359, distance: 644.8
click at [661, 360] on div "Title Visible to employees Task 1 ​ Assignee and Sender Edit Participant ( Work…" at bounding box center [728, 379] width 1409 height 611
type input "Task 1"
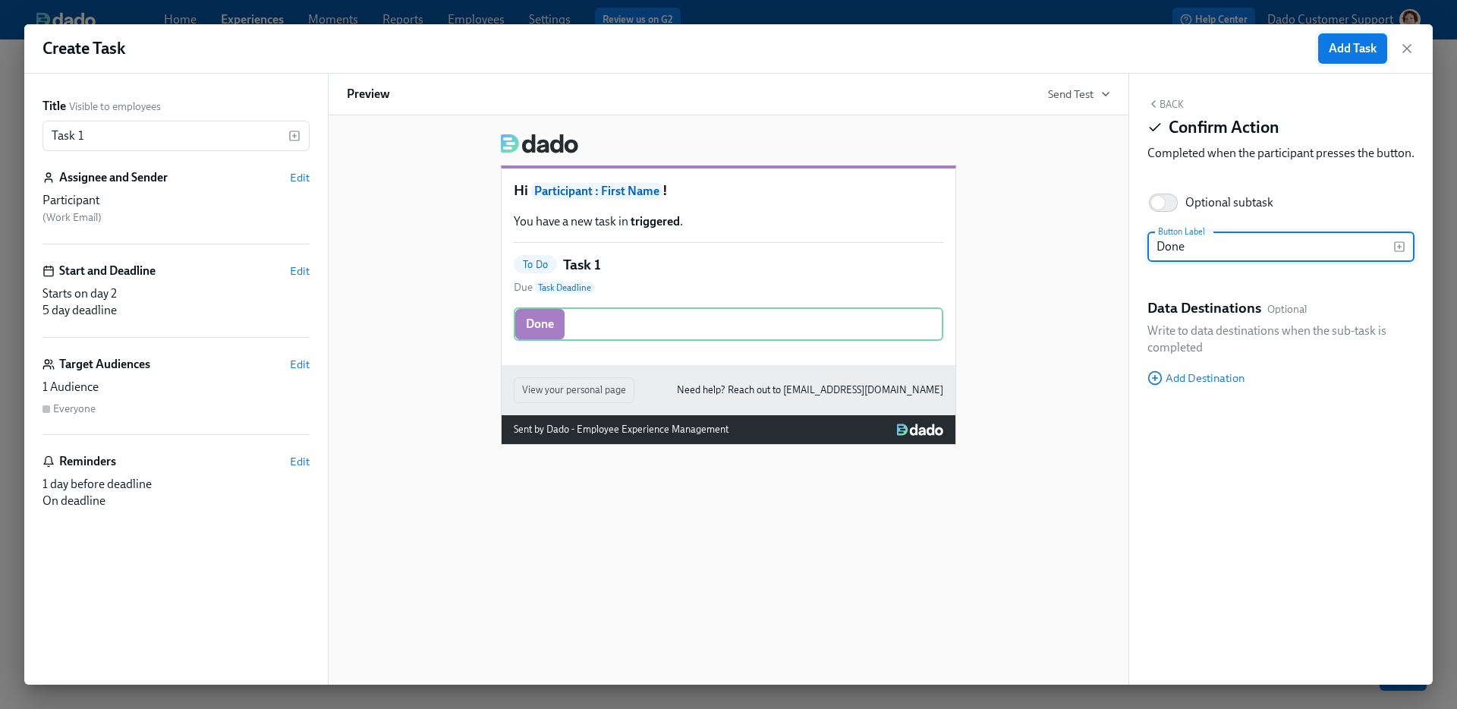
type input "Done"
click at [1381, 52] on button "Add Task" at bounding box center [1353, 48] width 69 height 30
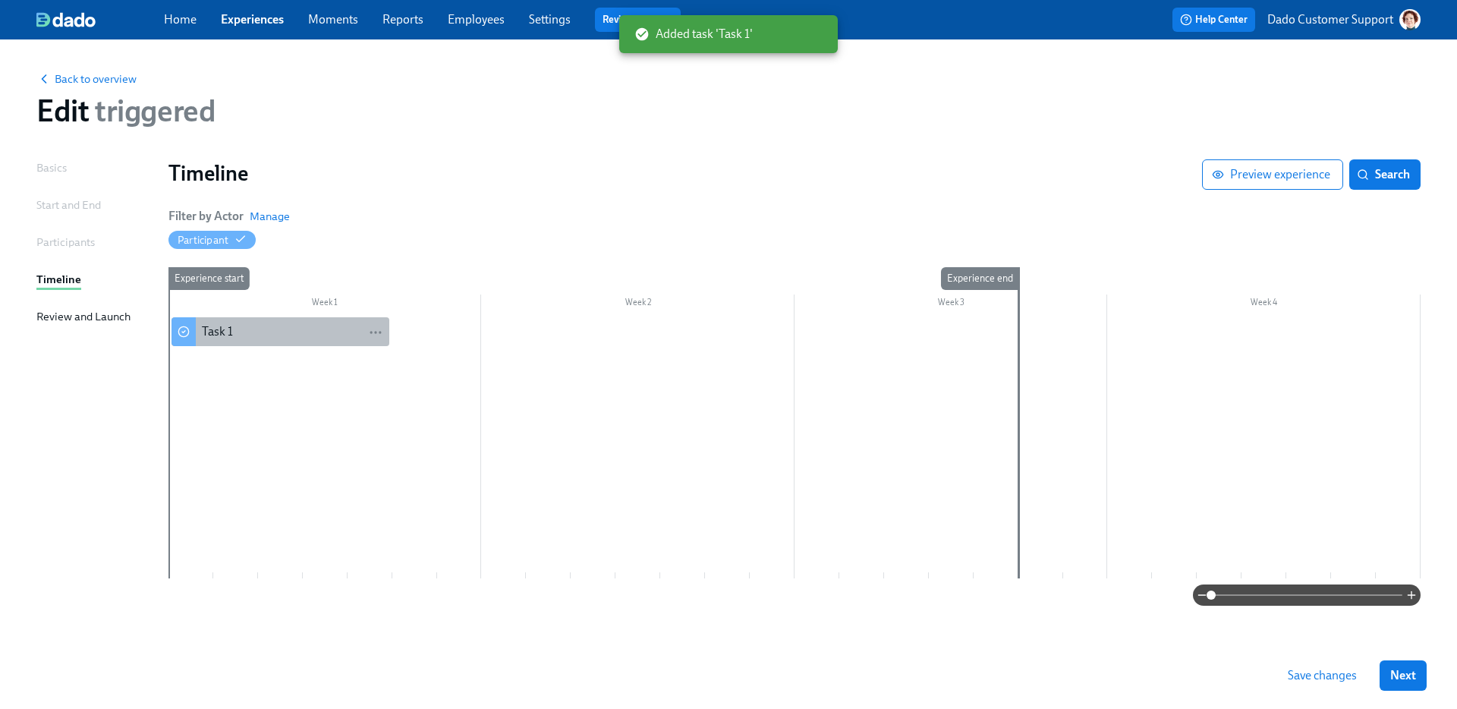
click at [280, 334] on div "Task 1" at bounding box center [292, 331] width 181 height 17
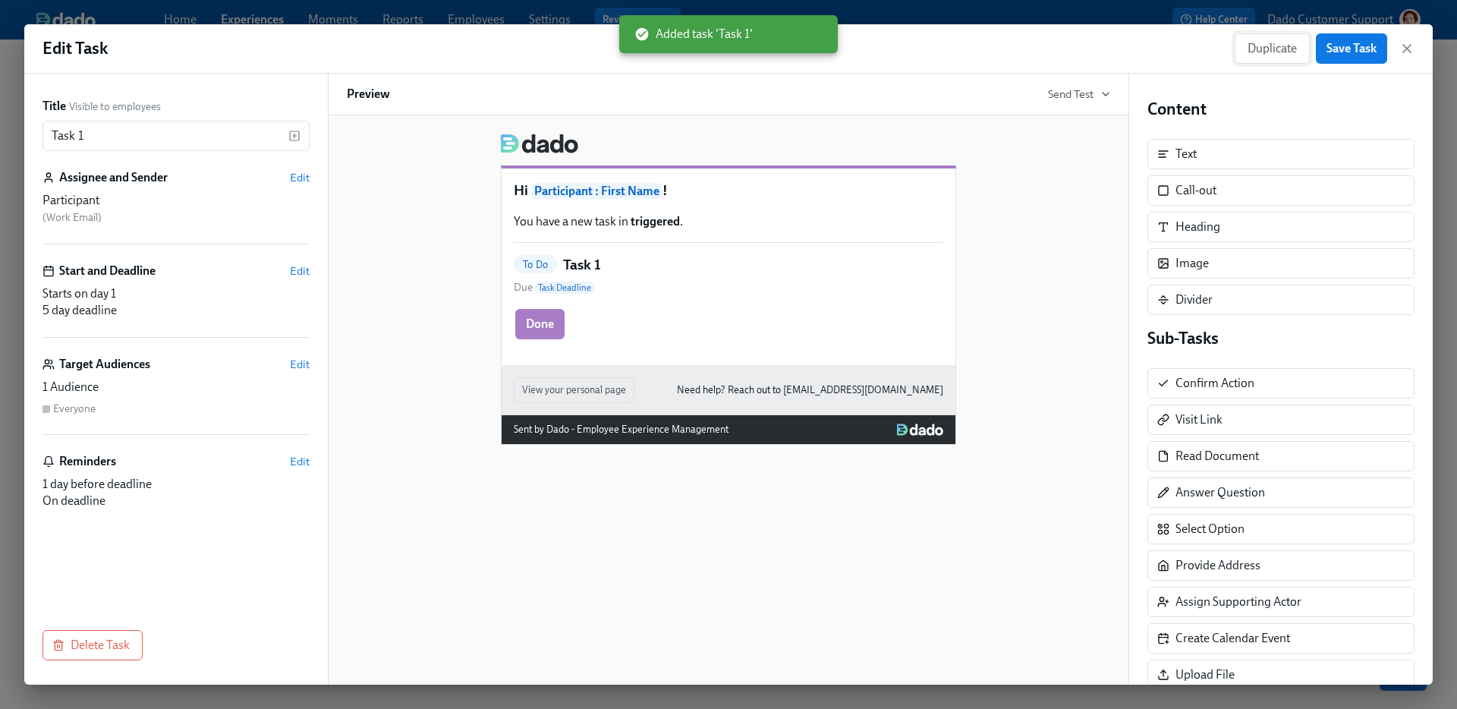
click at [1298, 45] on button "Duplicate" at bounding box center [1272, 48] width 75 height 30
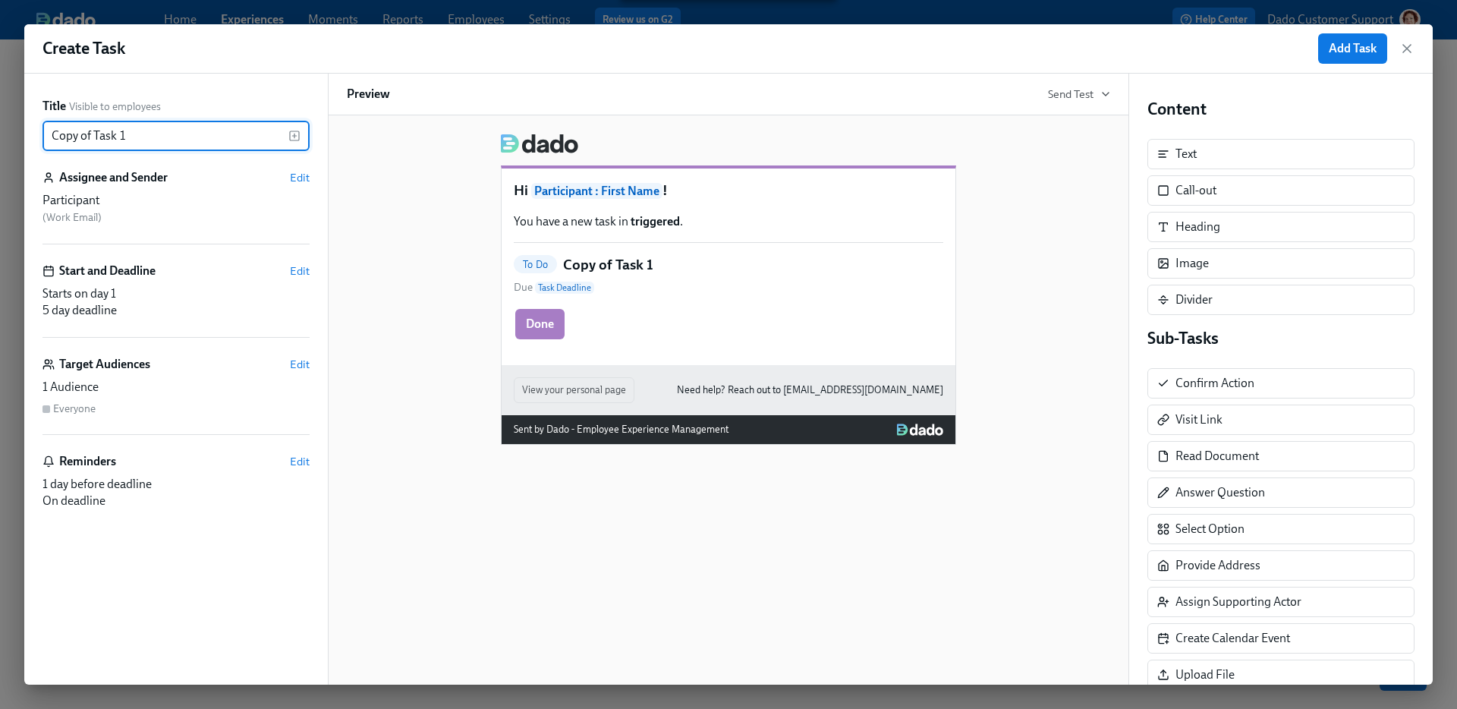
drag, startPoint x: 92, startPoint y: 132, endPoint x: -43, endPoint y: 132, distance: 135.1
click at [0, 132] on html "Home Experiences Moments Reports Employees Settings Review us on G2 Help Center…" at bounding box center [728, 354] width 1457 height 709
type input "Task 2"
click at [282, 254] on div "Title Visible to employees Task 2 ​ Assignee and Sender Edit Participant ( Work…" at bounding box center [176, 379] width 267 height 562
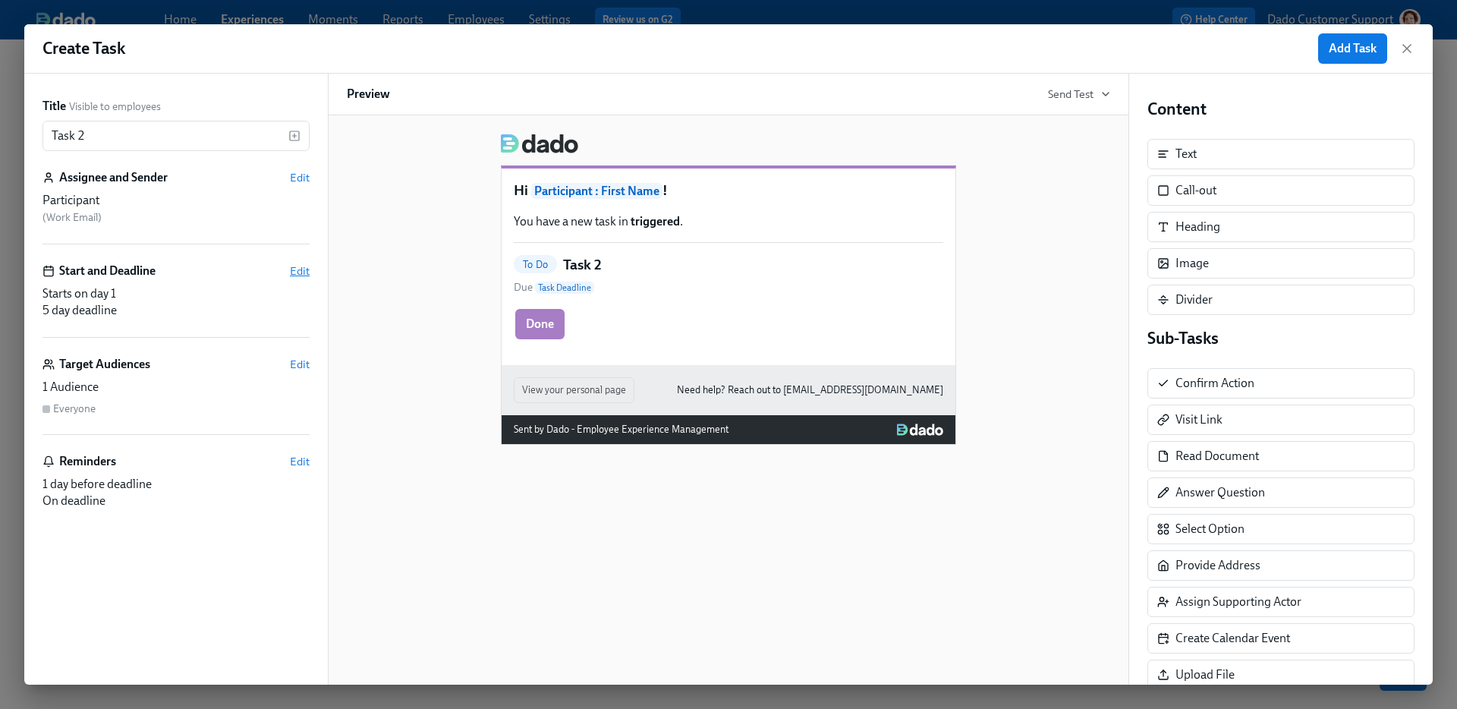
click at [307, 266] on span "Edit" at bounding box center [300, 270] width 20 height 15
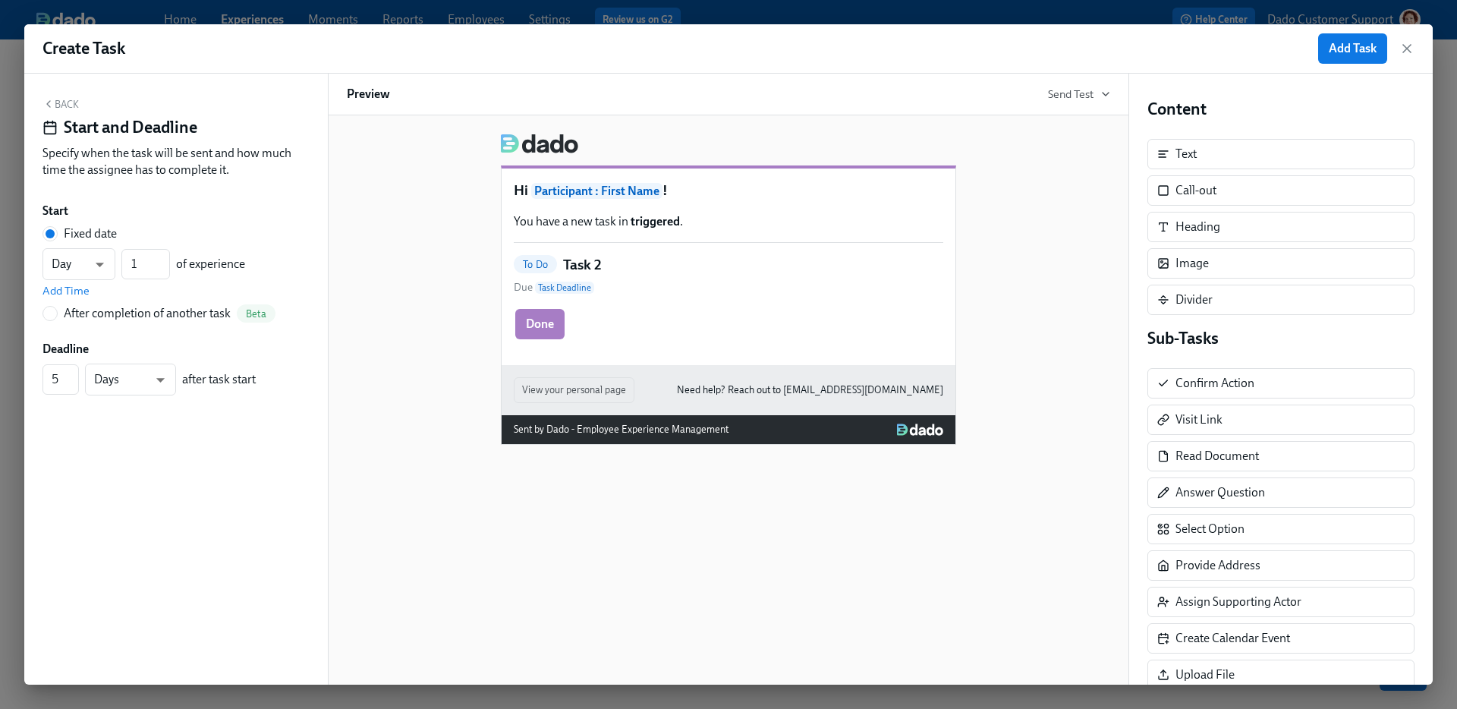
click at [134, 313] on div "After completion of another task" at bounding box center [147, 313] width 167 height 17
click at [57, 313] on input "After completion of another task Beta" at bounding box center [50, 314] width 14 height 14
radio input "true"
radio input "false"
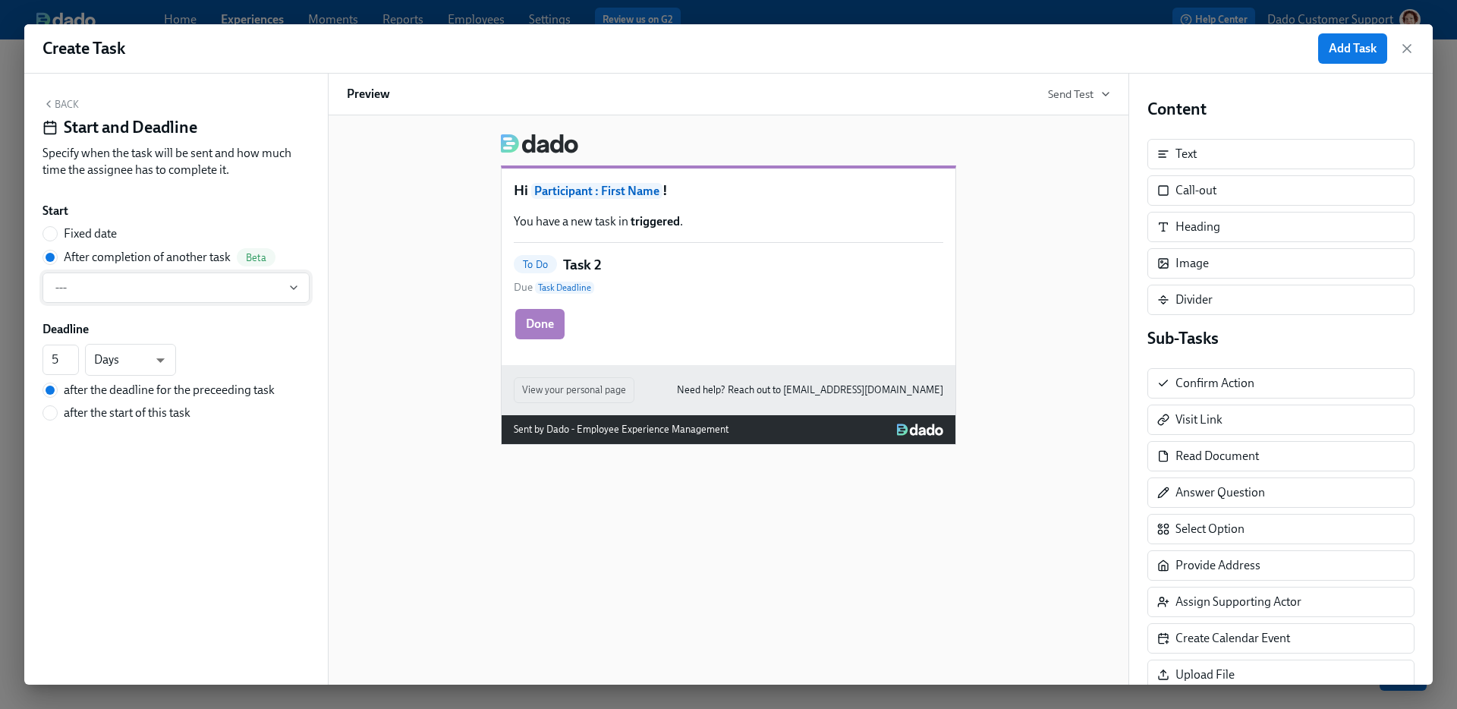
click at [59, 274] on button "---" at bounding box center [176, 288] width 267 height 30
click at [98, 371] on div "Task 1" at bounding box center [85, 370] width 31 height 17
click at [1343, 43] on span "Add Task" at bounding box center [1353, 48] width 48 height 15
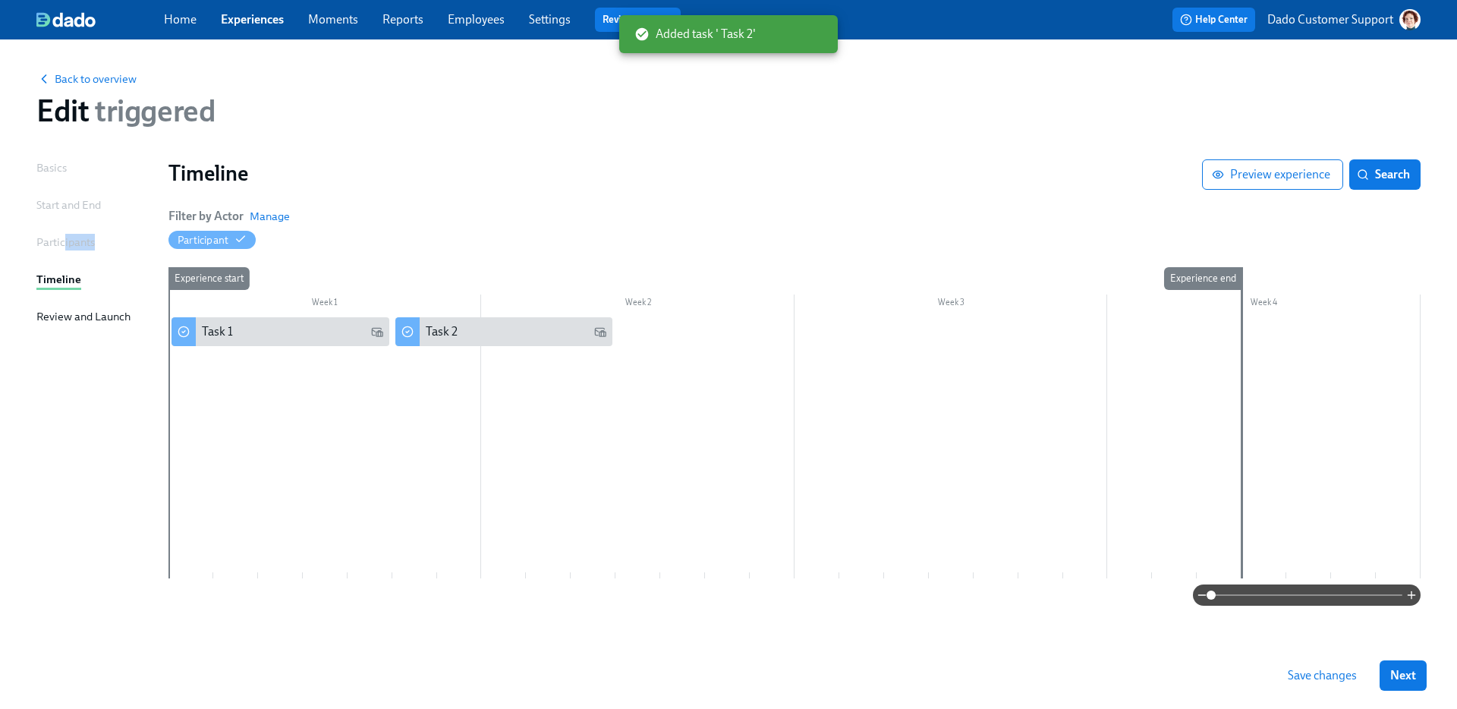
click at [63, 250] on div "Participants" at bounding box center [65, 243] width 58 height 19
click at [58, 237] on div "Participants" at bounding box center [65, 242] width 58 height 17
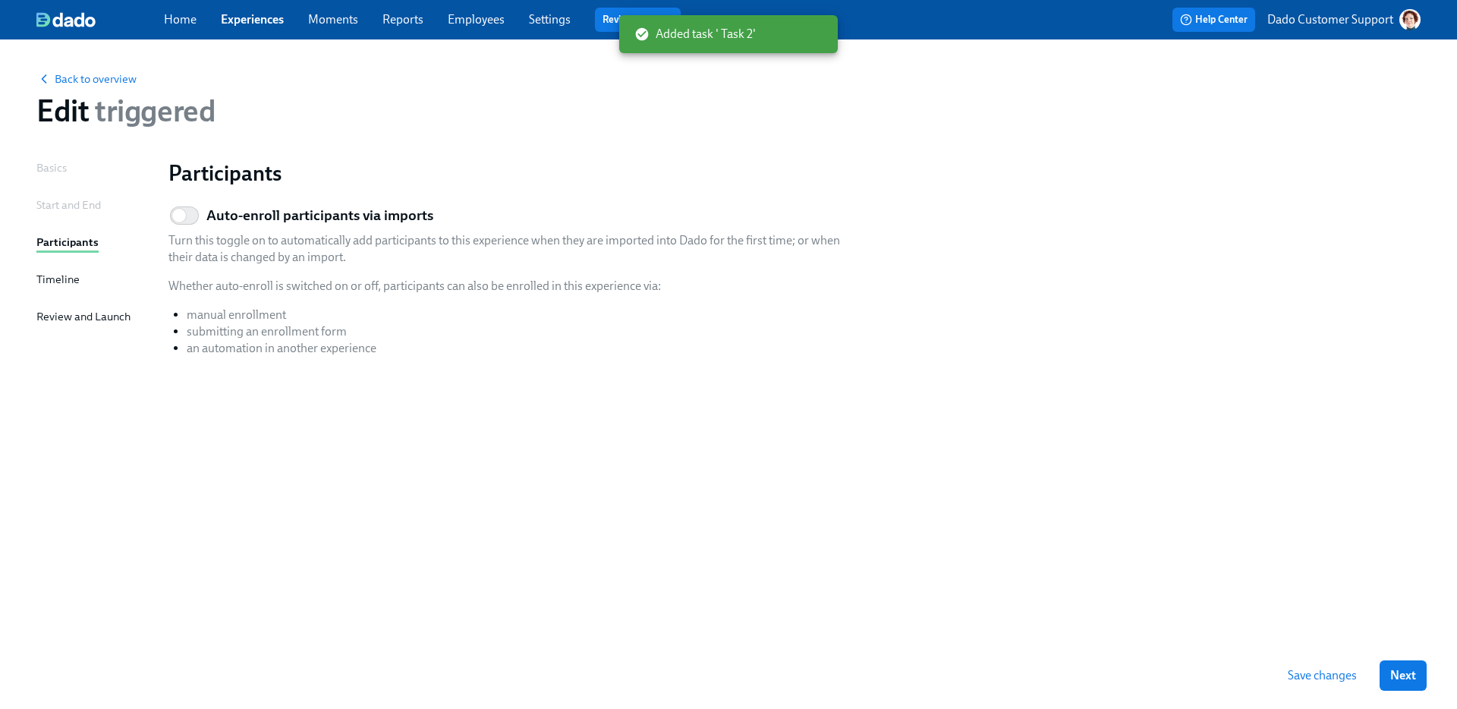
click at [1311, 665] on button "Save changes" at bounding box center [1323, 675] width 90 height 30
click at [111, 309] on div "Review and Launch" at bounding box center [83, 316] width 94 height 17
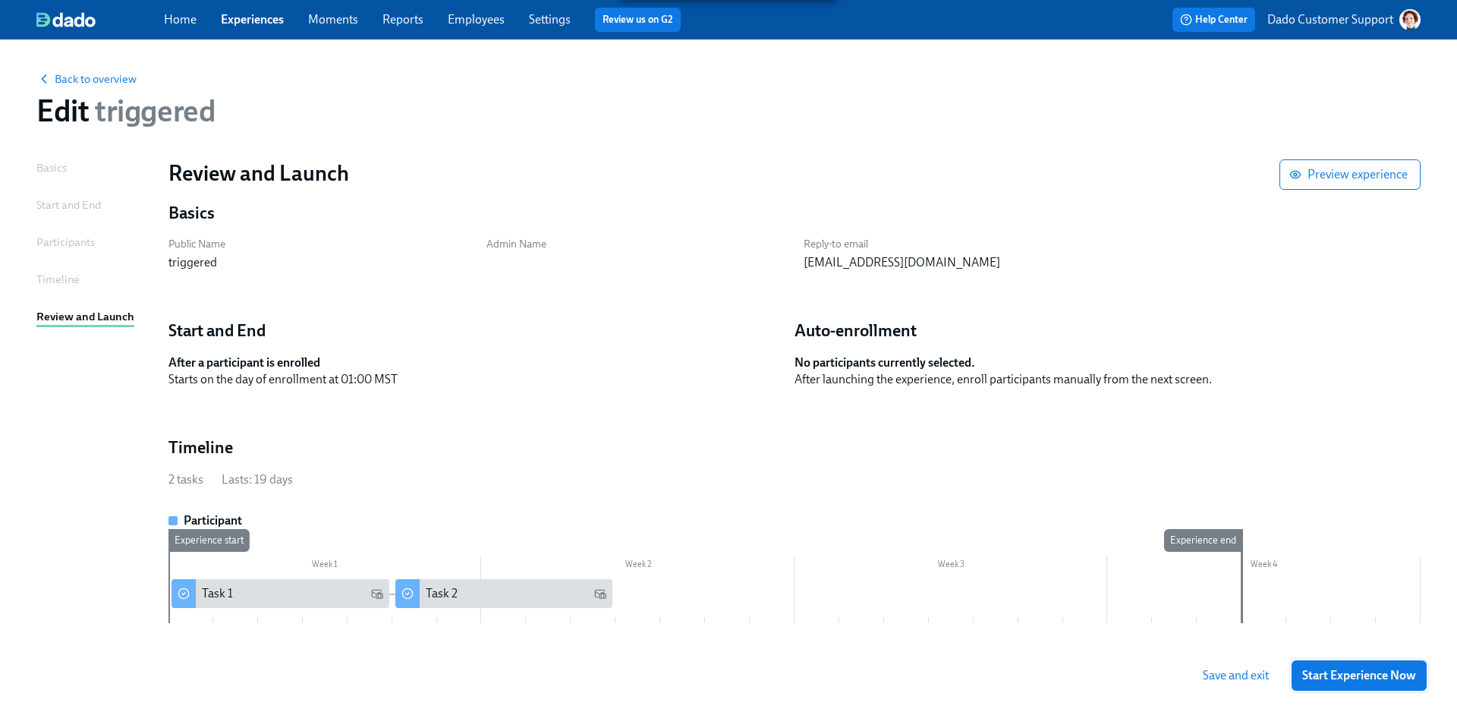
click at [1348, 683] on button "Start Experience Now" at bounding box center [1359, 675] width 135 height 30
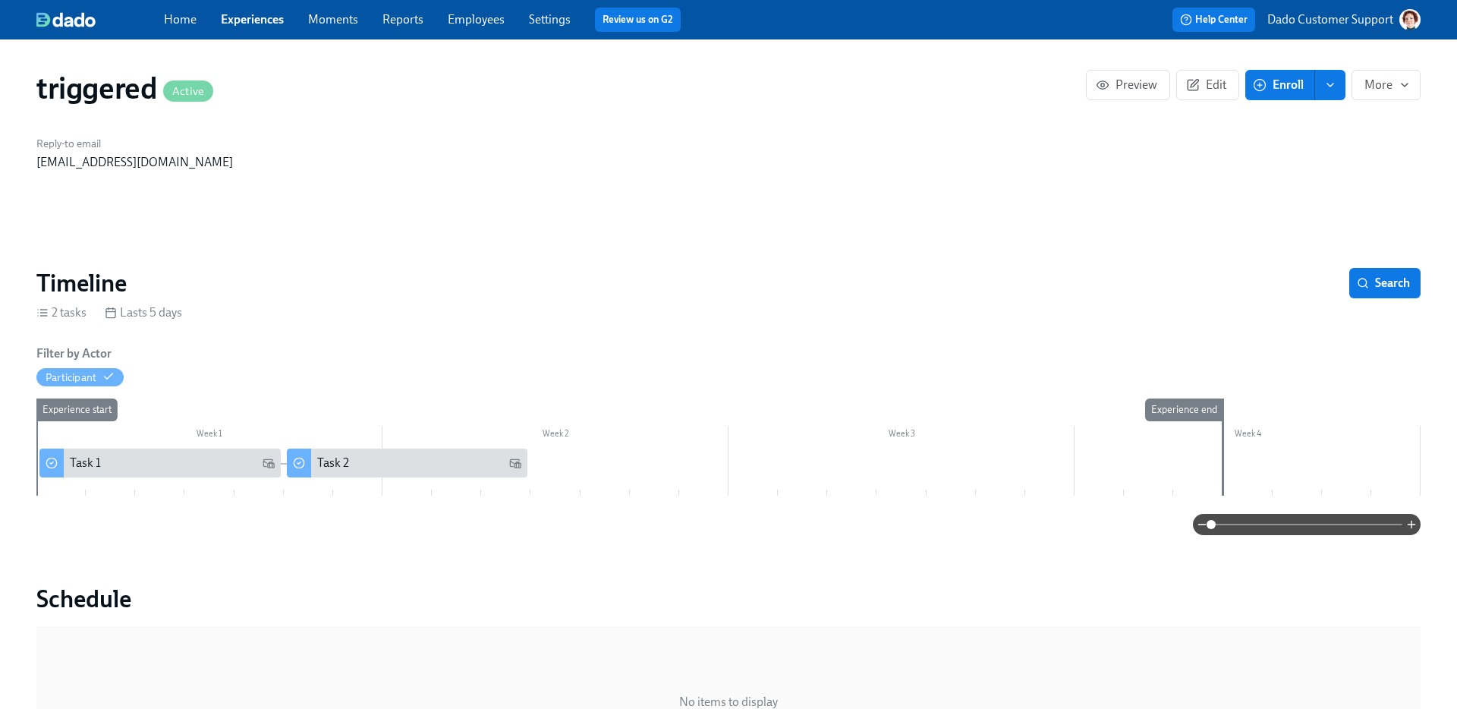
click at [1302, 97] on button "Enroll" at bounding box center [1281, 85] width 70 height 30
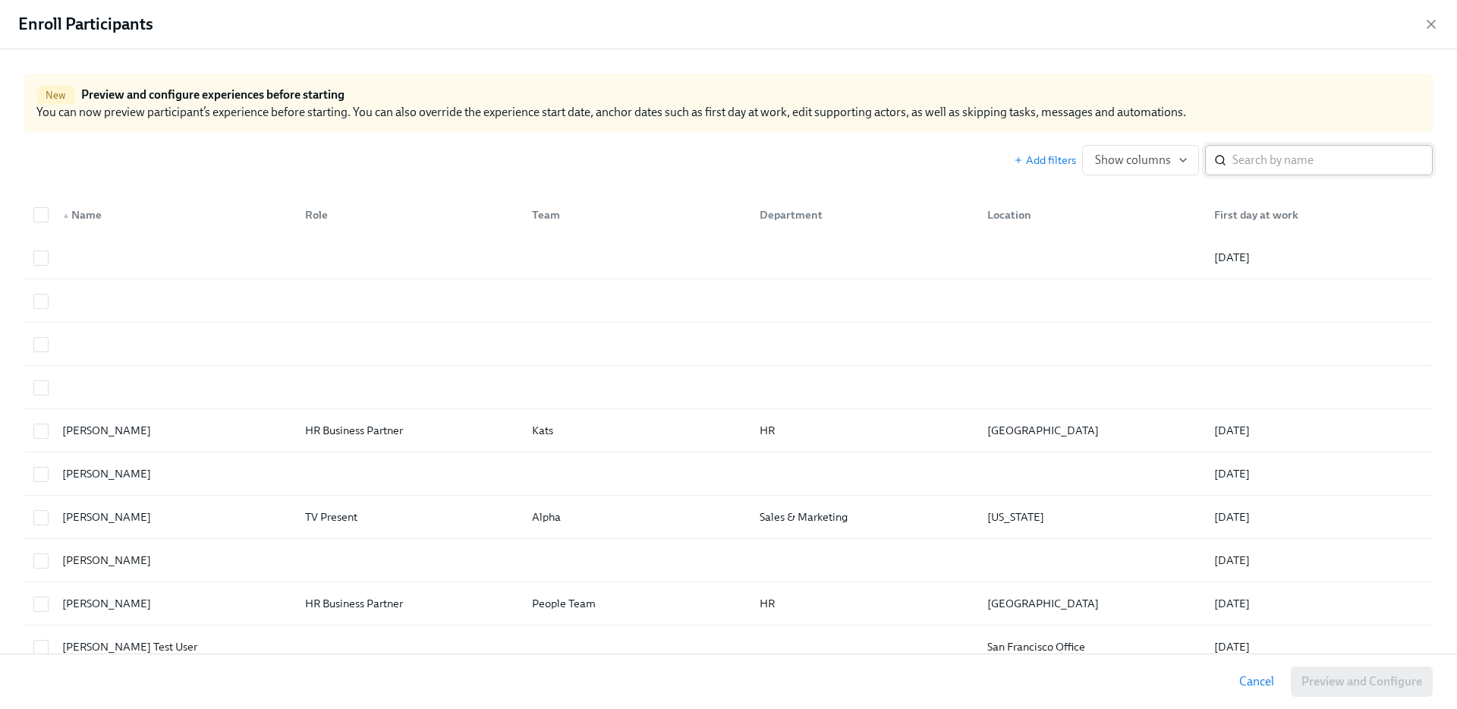
click at [1294, 160] on input "search" at bounding box center [1333, 160] width 200 height 30
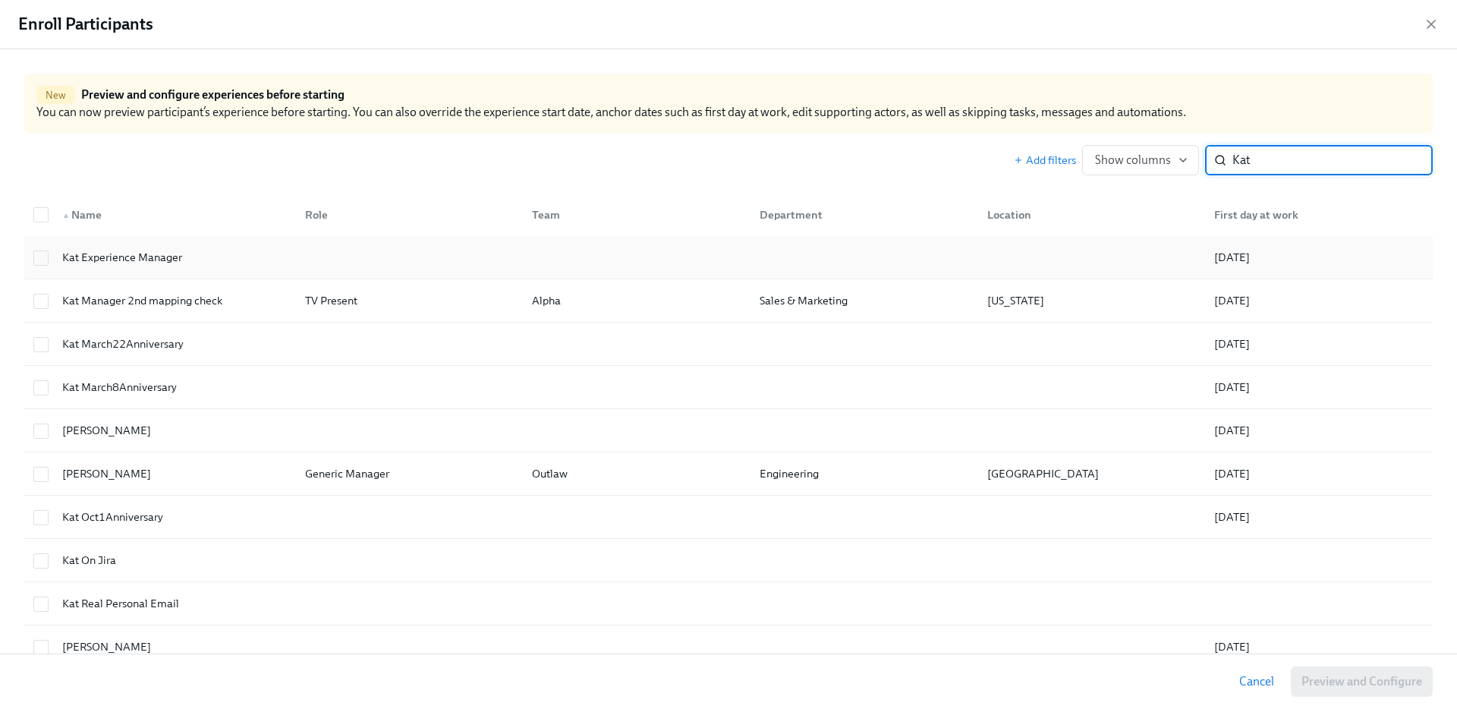
type input "Kat"
click at [140, 249] on div "Kat Experience Manager" at bounding box center [122, 257] width 132 height 18
checkbox input "true"
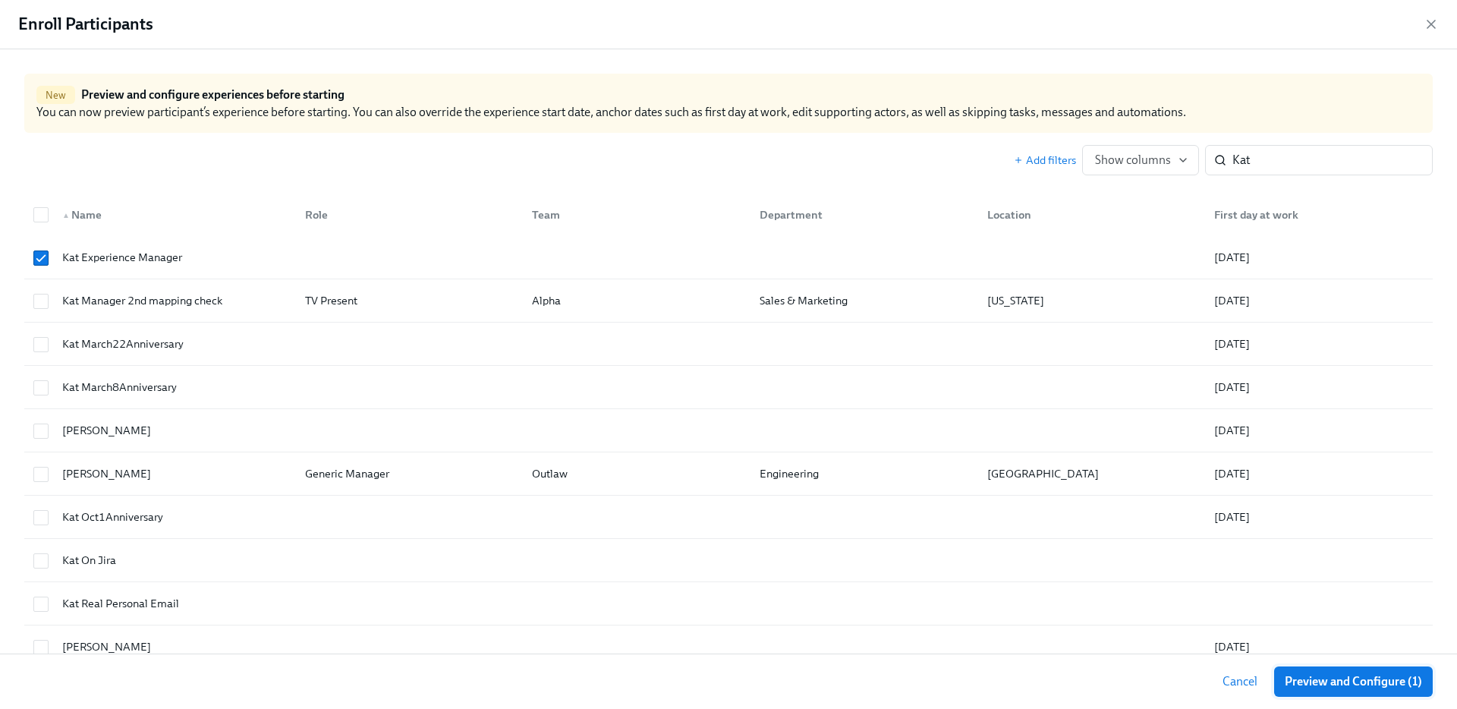
click at [1413, 685] on span "Preview and Configure (1)" at bounding box center [1353, 681] width 137 height 15
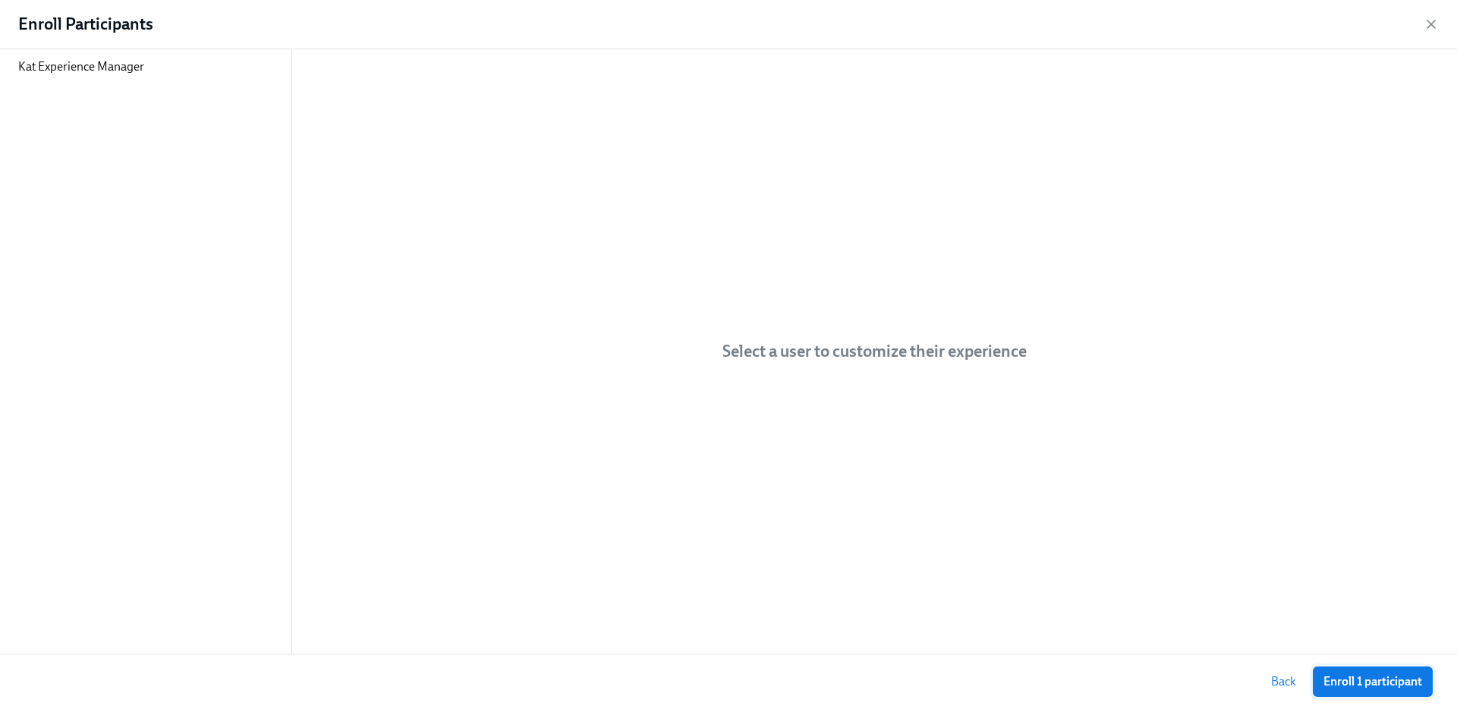
click at [1413, 685] on span "Enroll 1 participant" at bounding box center [1373, 681] width 99 height 15
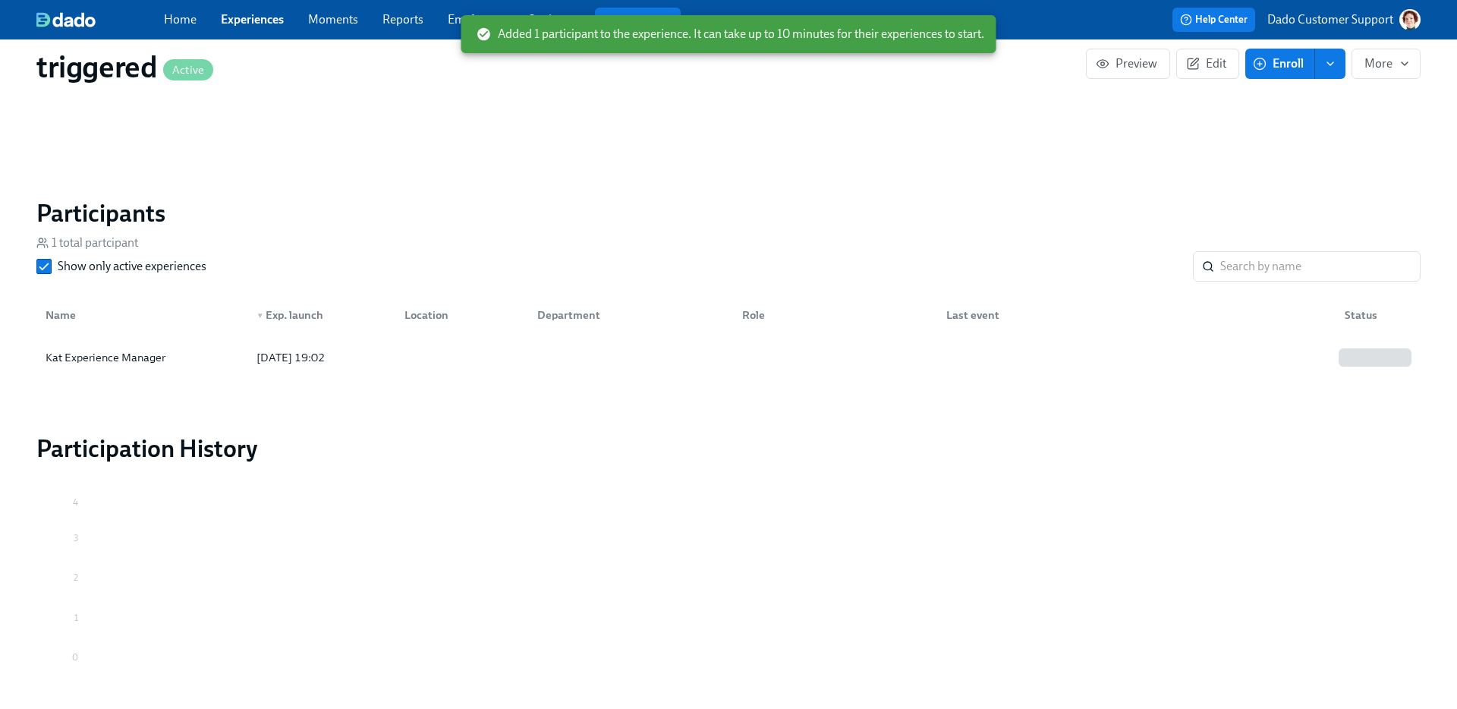
scroll to position [930, 0]
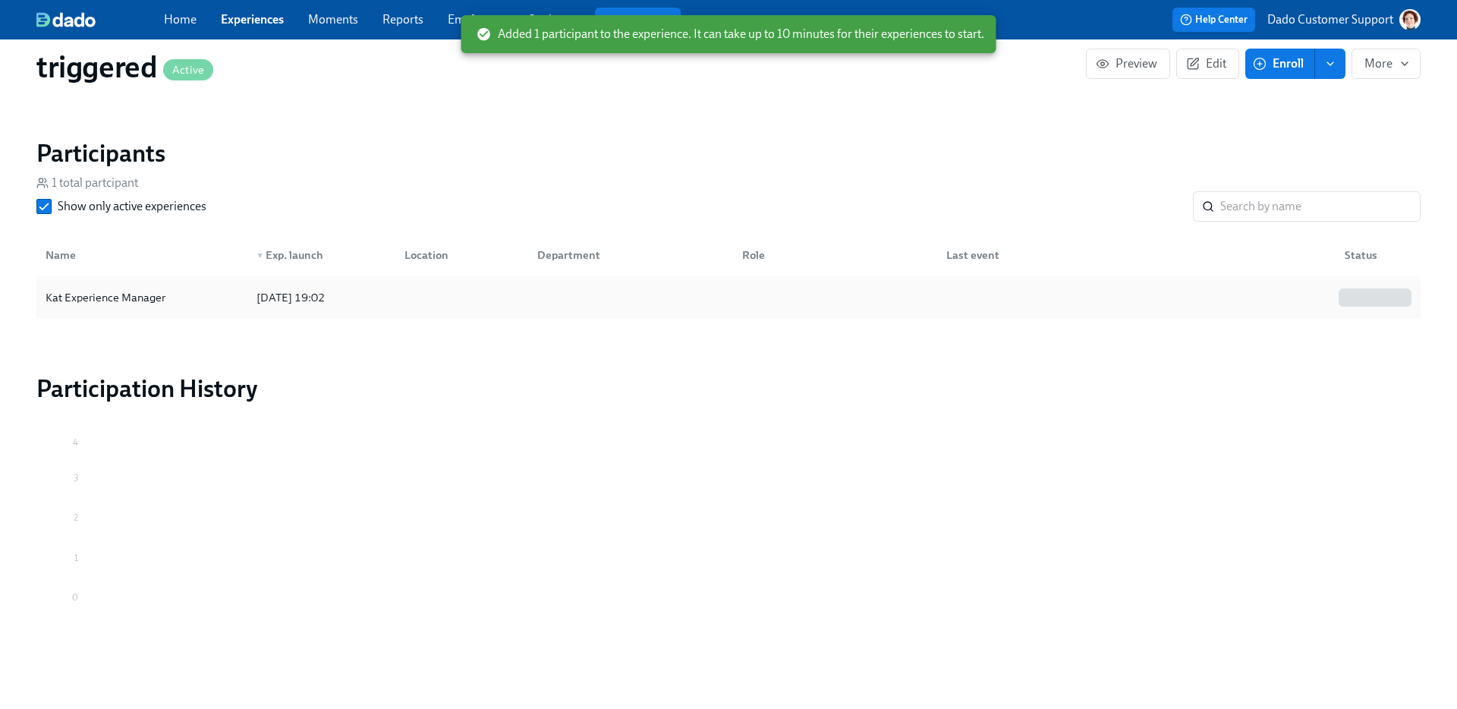
click at [121, 313] on div "Kat Experience Manager [DATE] 19:02" at bounding box center [728, 297] width 1385 height 43
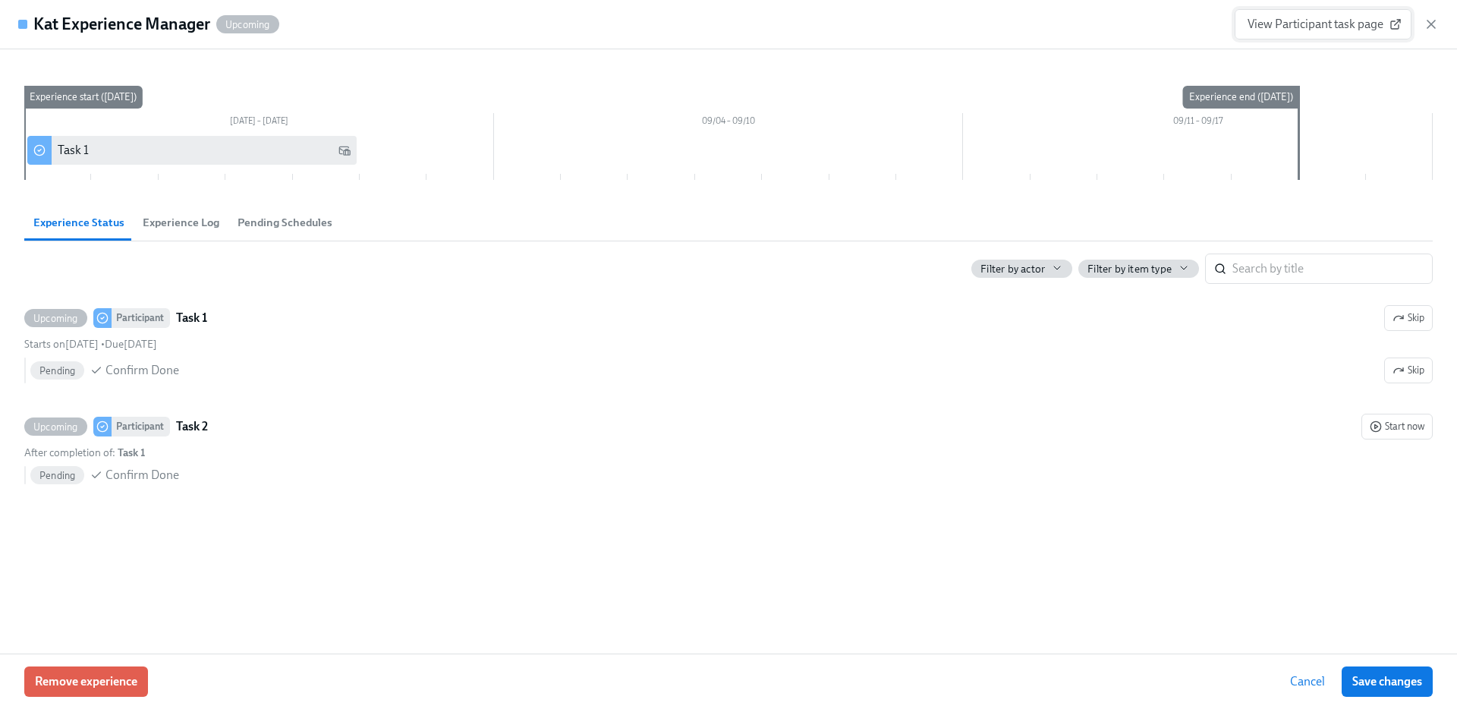
click at [1331, 18] on span "View Participant task page" at bounding box center [1323, 24] width 151 height 15
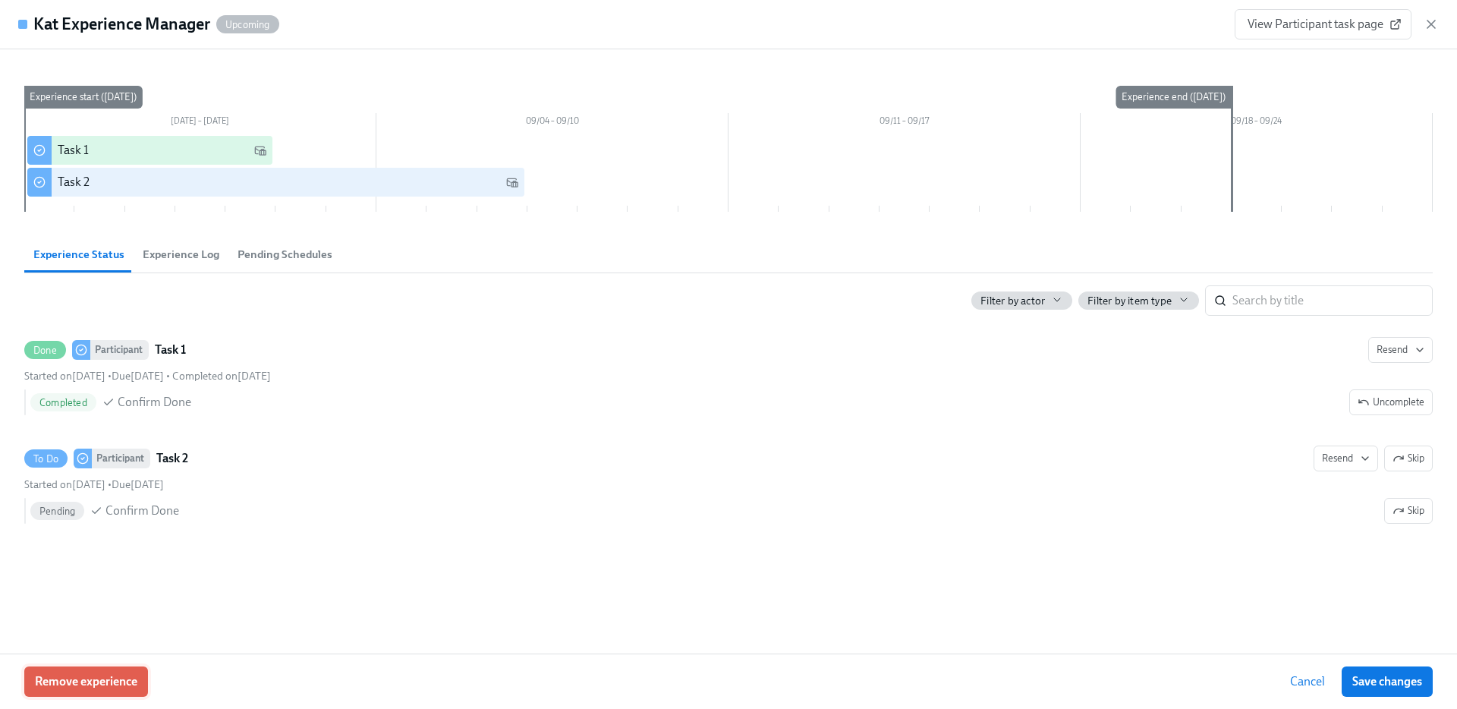
click at [57, 673] on button "Remove experience" at bounding box center [86, 681] width 124 height 30
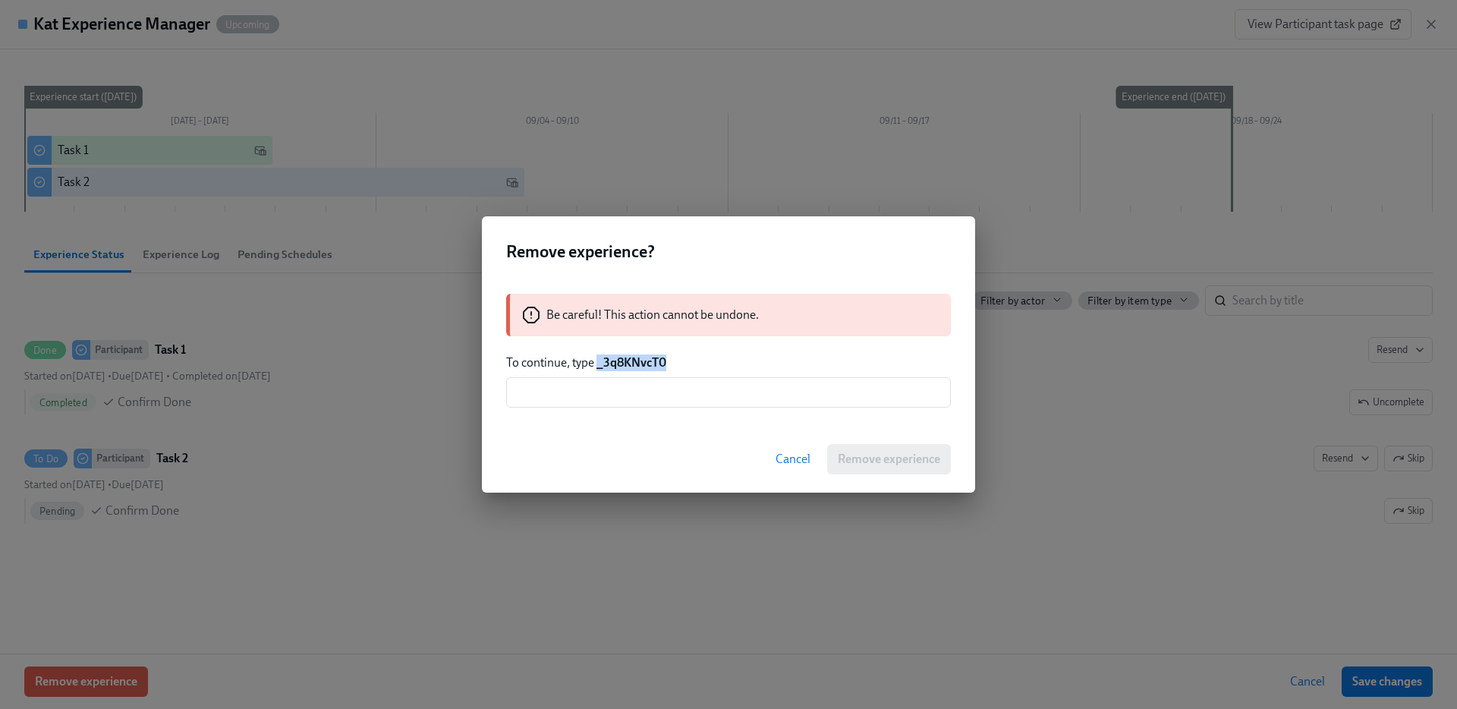
drag, startPoint x: 596, startPoint y: 366, endPoint x: 732, endPoint y: 362, distance: 135.9
click at [732, 361] on p "To continue, type _3q8KNvcT0" at bounding box center [728, 362] width 445 height 17
copy strong "_3q8KNvcT0"
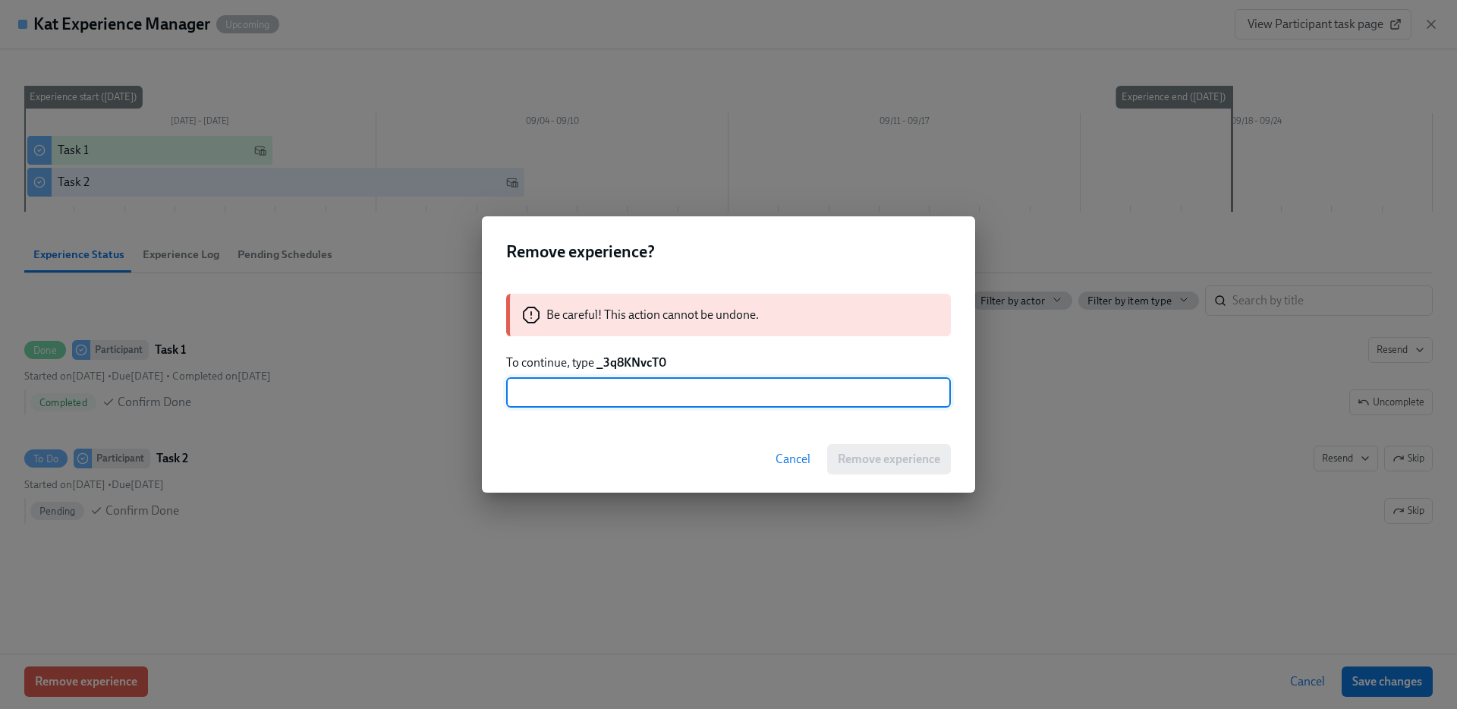
click at [718, 390] on input "text" at bounding box center [728, 392] width 445 height 30
paste input "_3q8KNvcT0"
type input "_3q8KNvcT0"
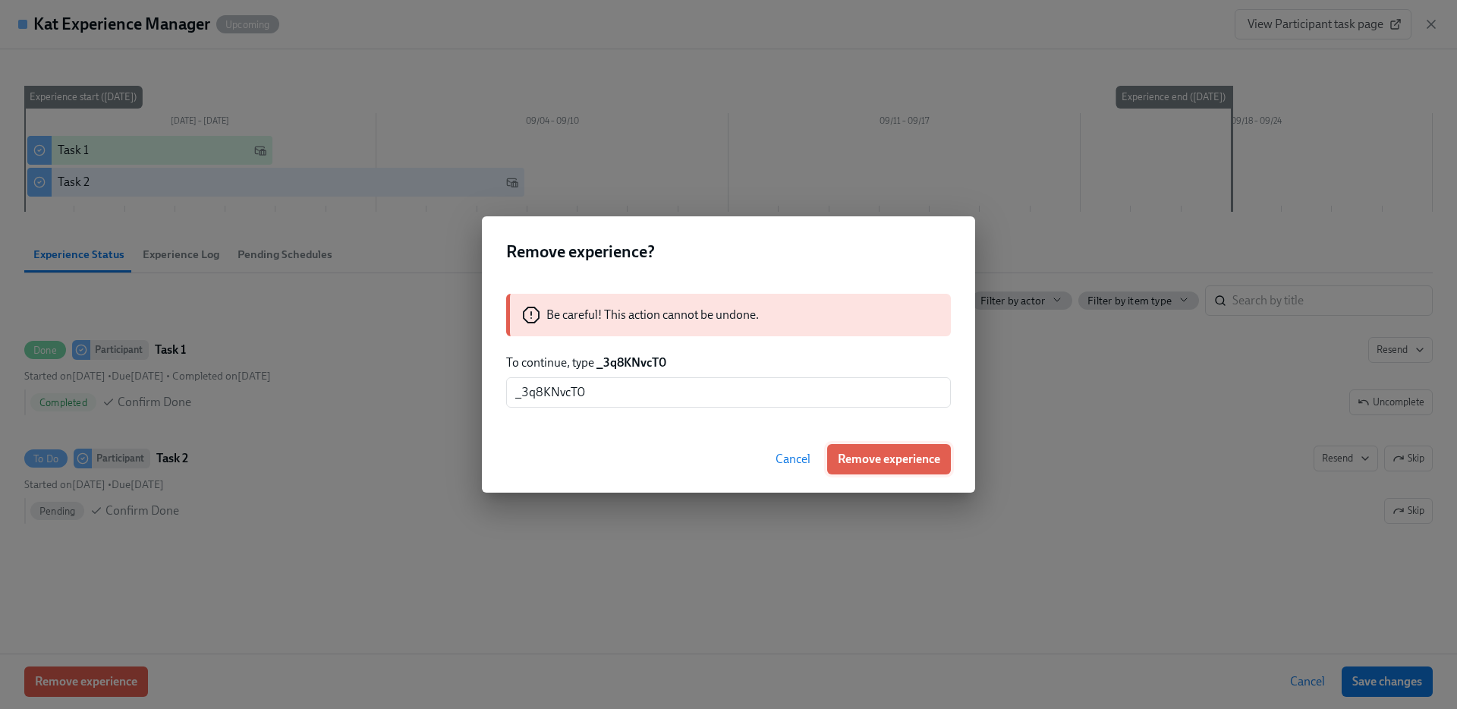
click at [867, 461] on span "Remove experience" at bounding box center [889, 459] width 102 height 15
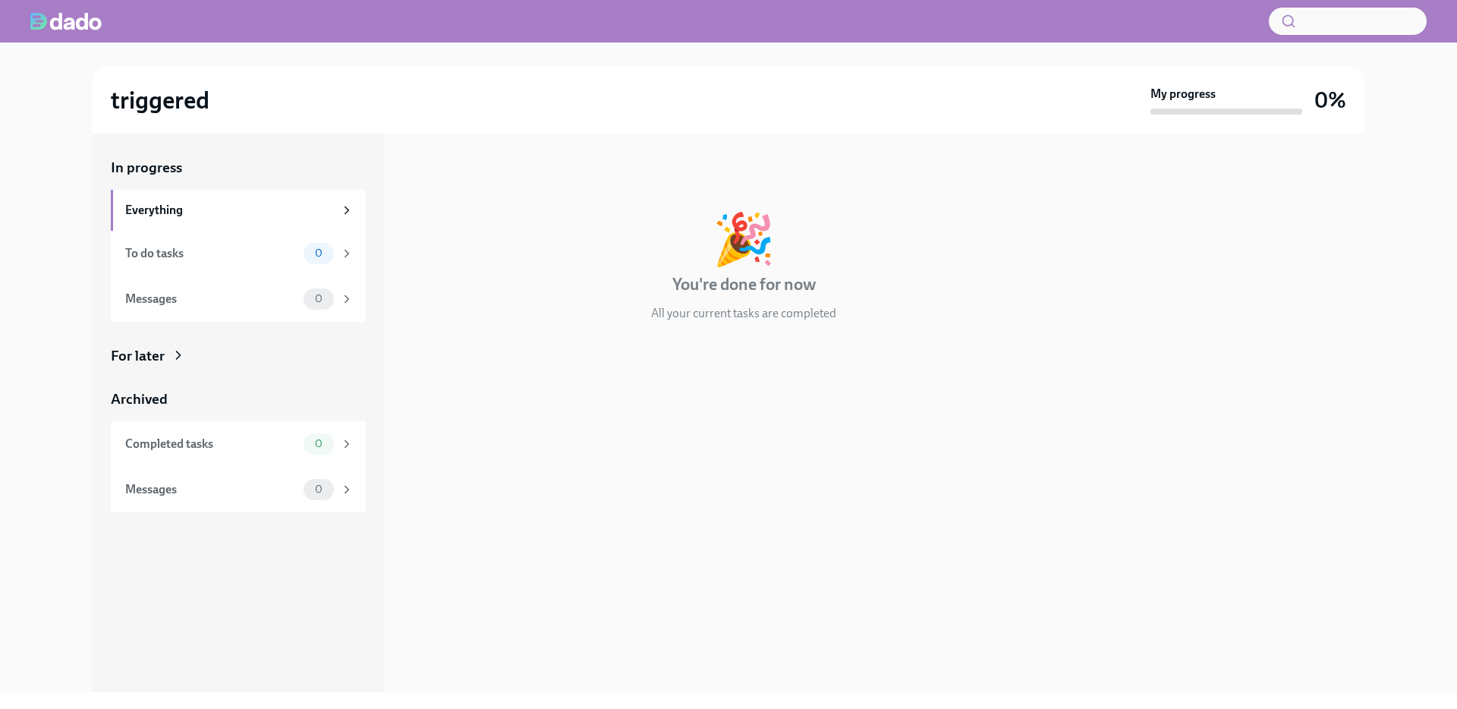
click at [171, 359] on icon at bounding box center [178, 355] width 15 height 15
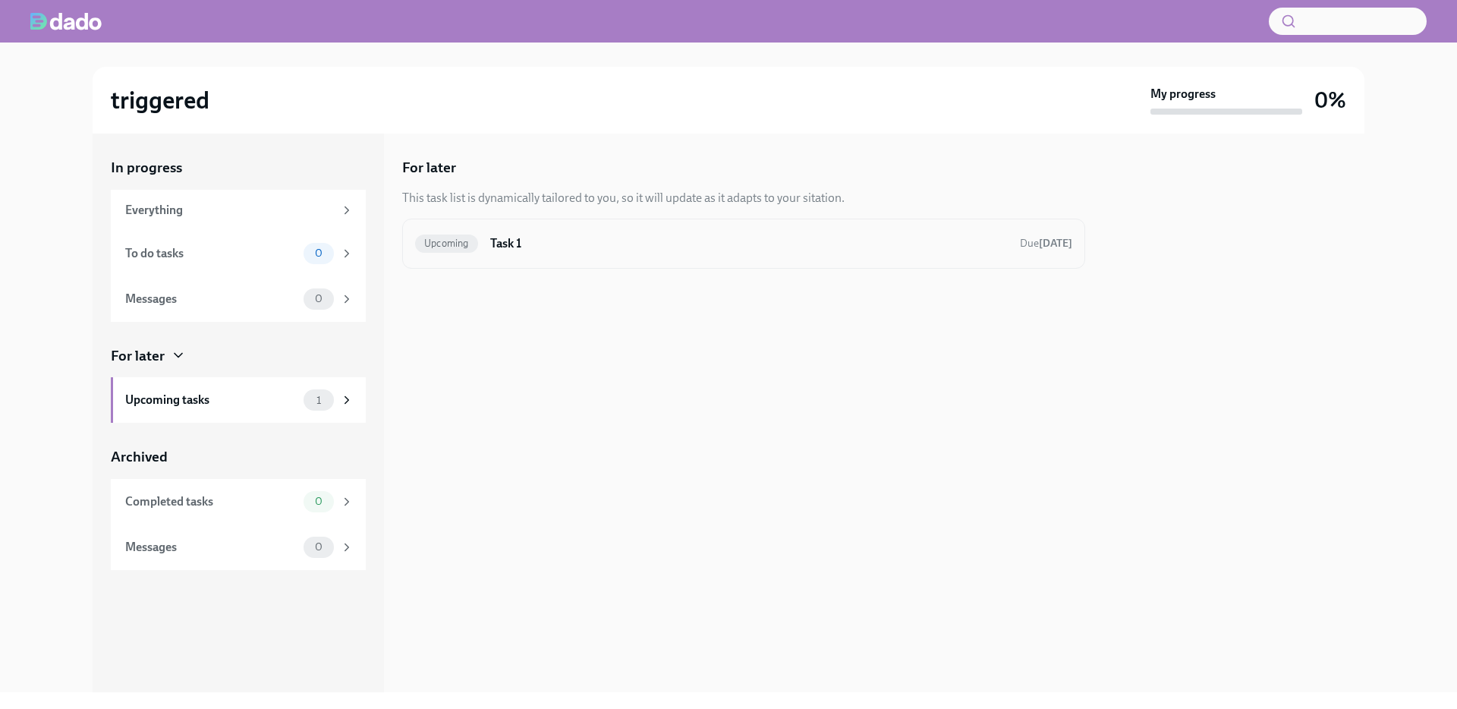
click at [552, 236] on h6 "Task 1" at bounding box center [749, 243] width 518 height 17
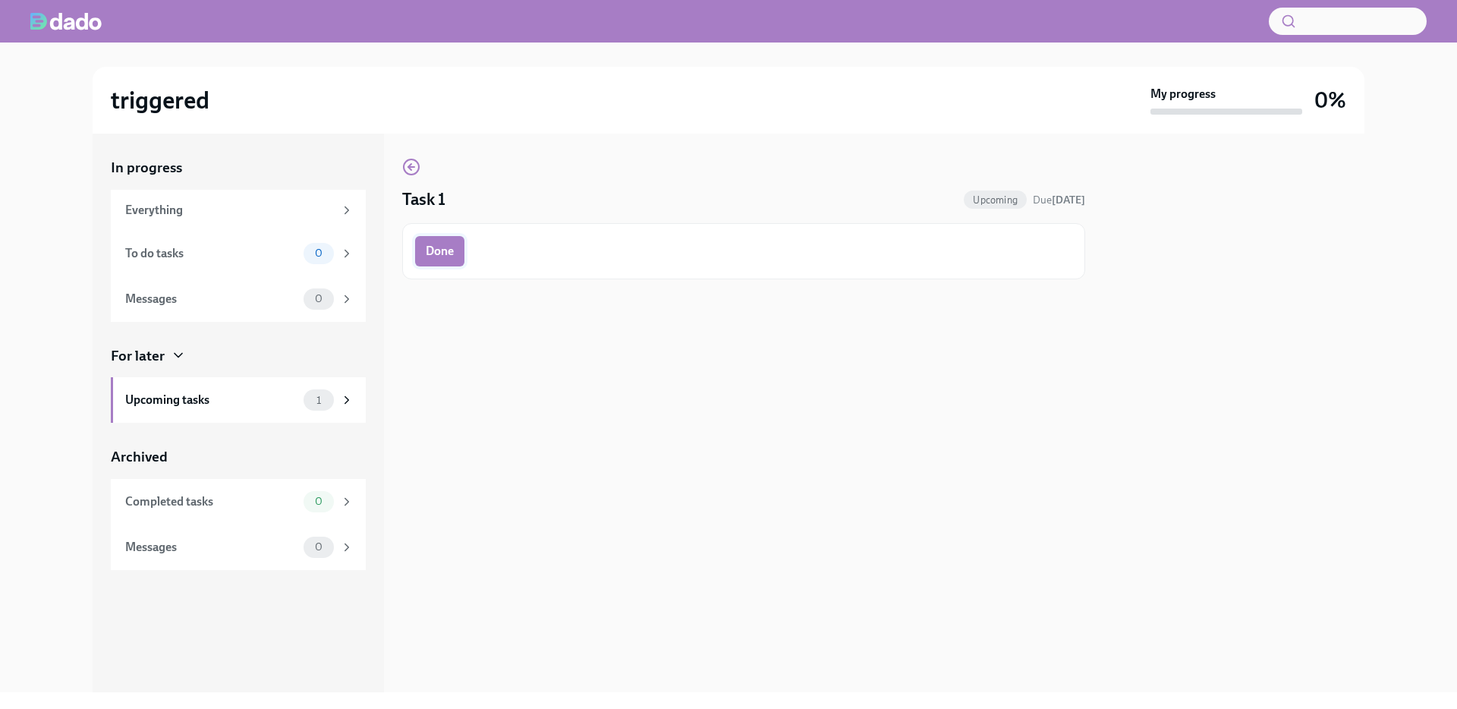
click at [430, 263] on button "Done" at bounding box center [439, 251] width 49 height 30
click at [473, 313] on span "Next task : Task 2" at bounding box center [456, 314] width 86 height 15
